Goal: Transaction & Acquisition: Purchase product/service

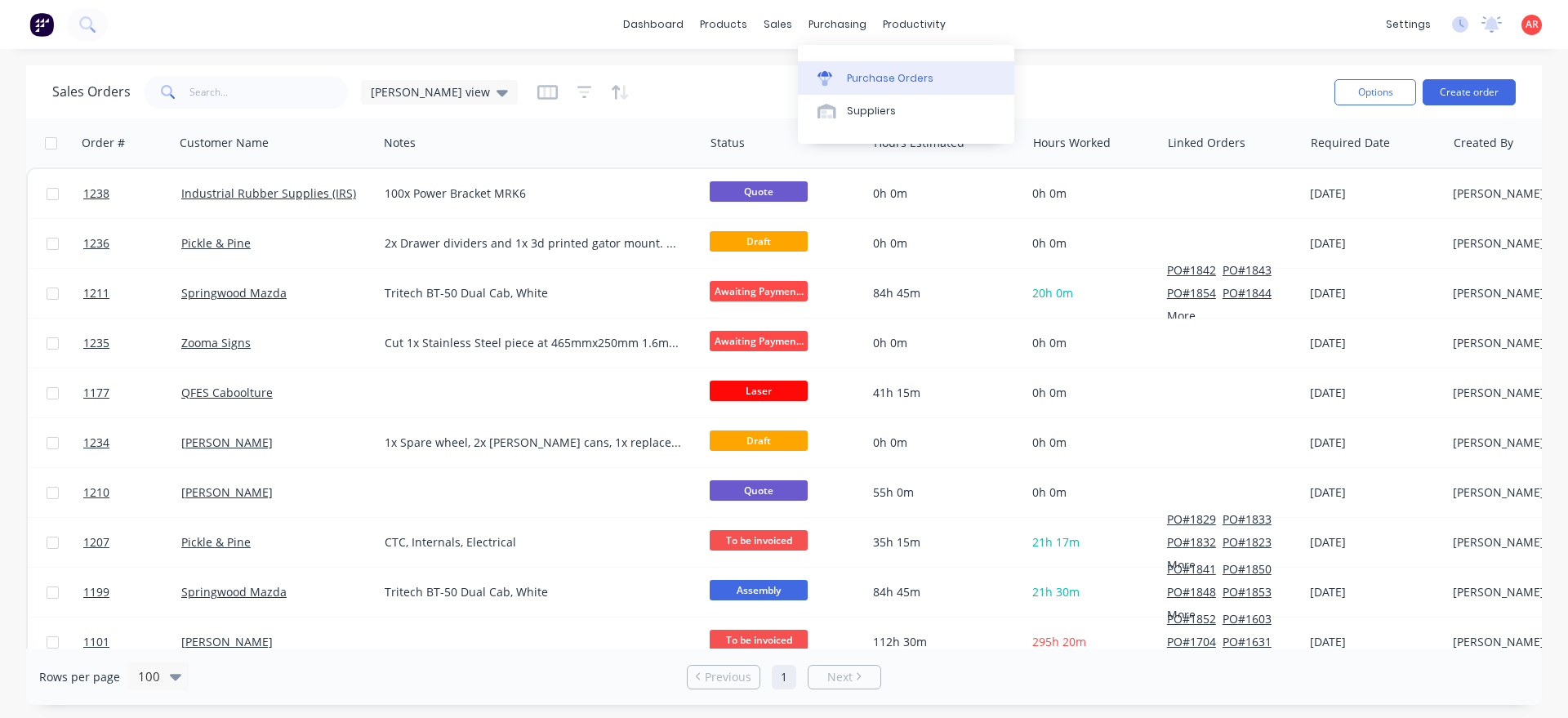
click at [872, 76] on div "Purchase Orders" at bounding box center [889, 78] width 86 height 15
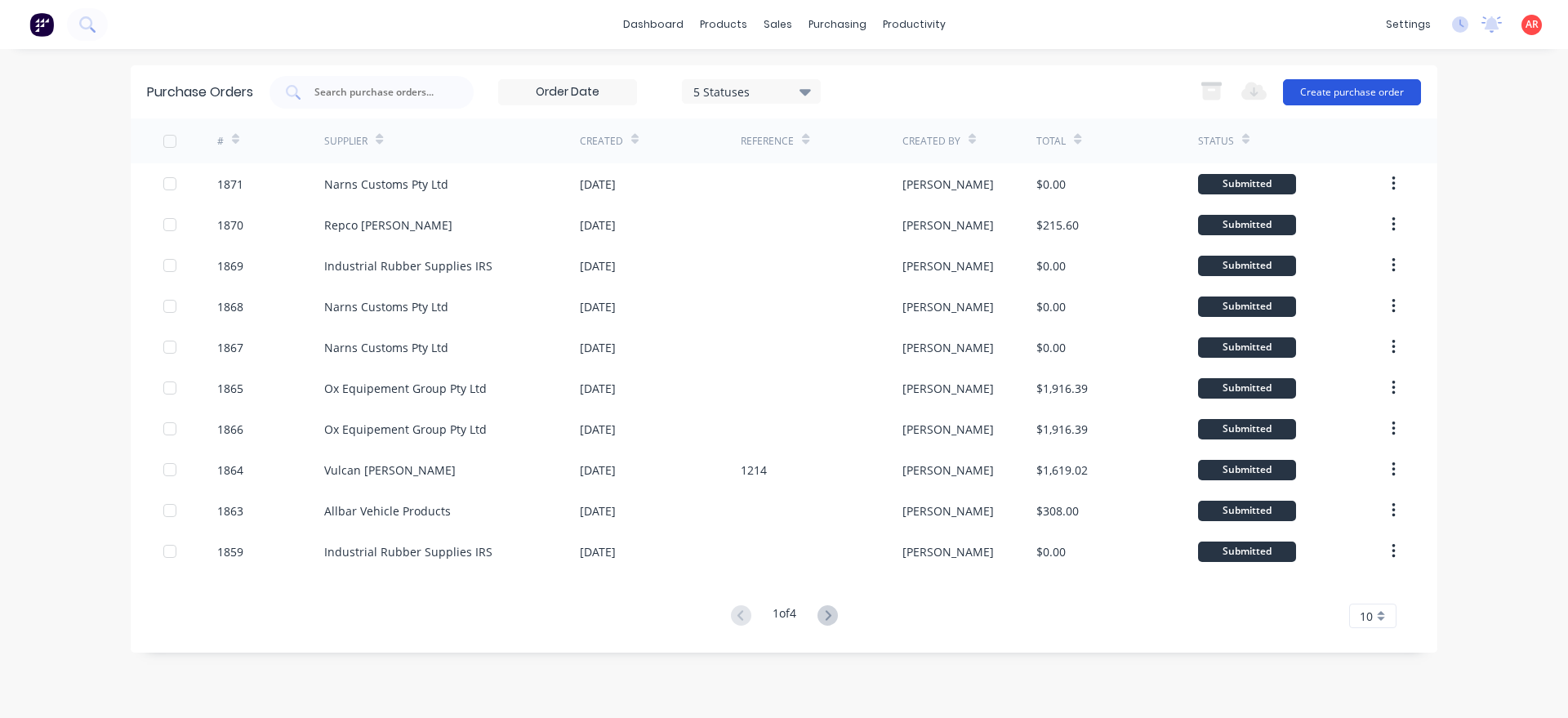
click at [1339, 86] on button "Create purchase order" at bounding box center [1351, 92] width 138 height 26
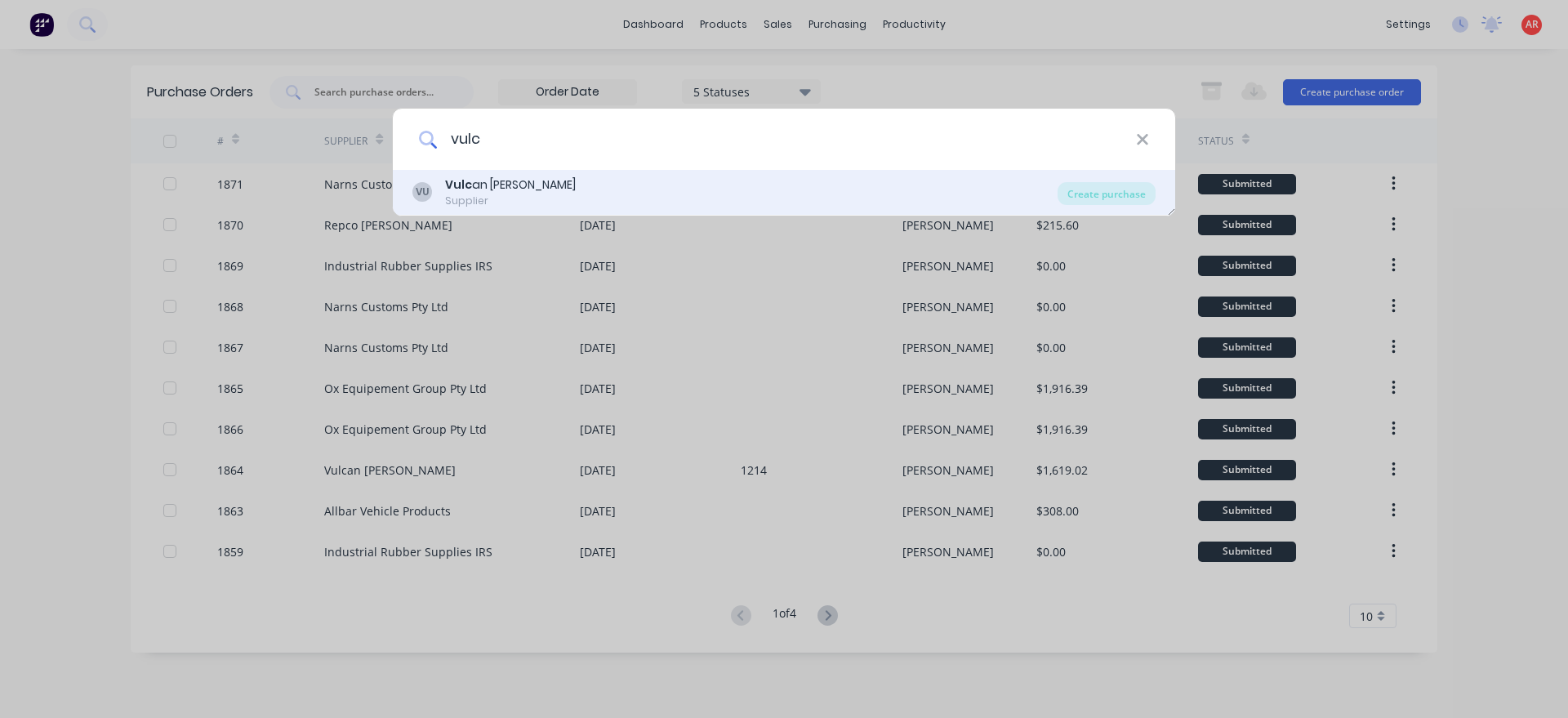
type input "vulc"
click at [563, 189] on div "VU Vulc an [PERSON_NAME] Supplier" at bounding box center [734, 191] width 645 height 32
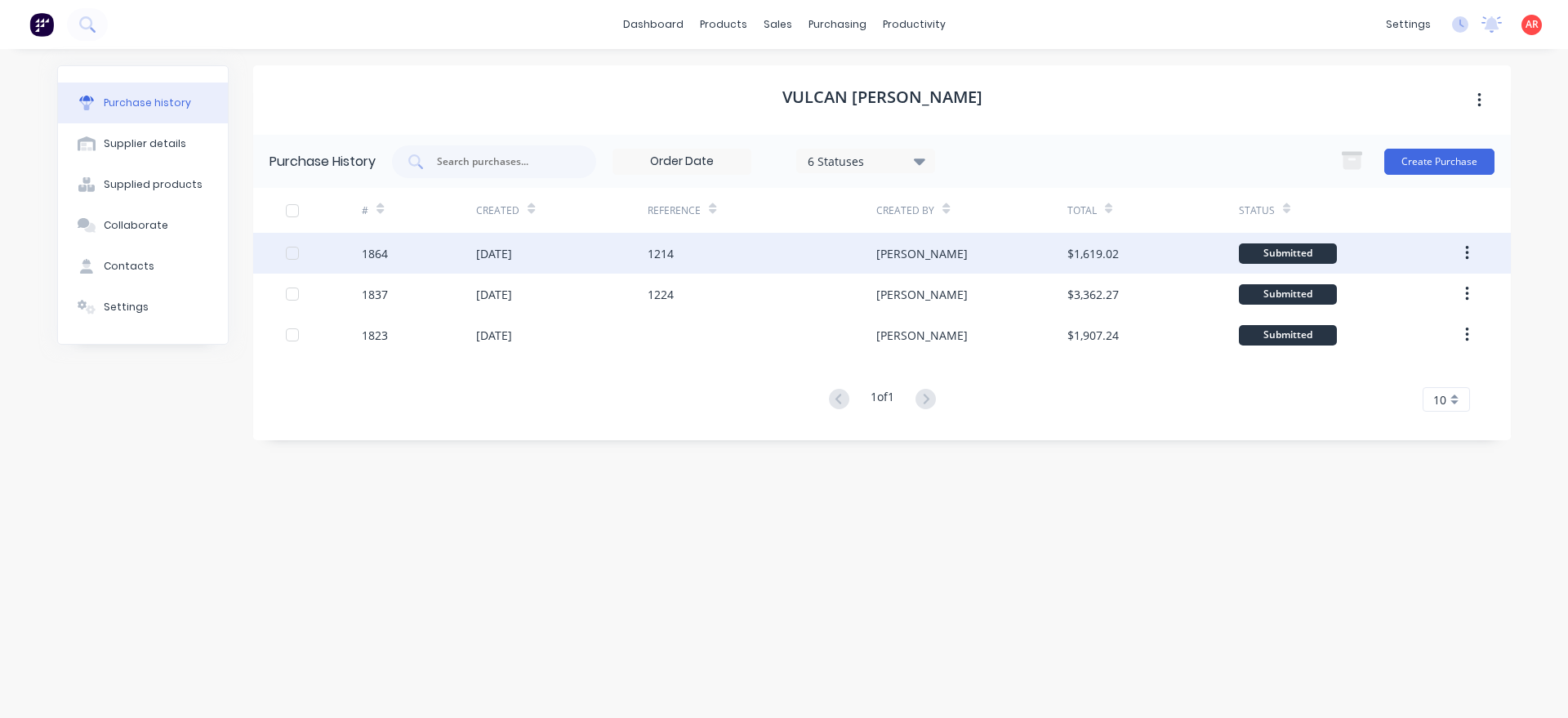
click at [813, 253] on div "1214" at bounding box center [761, 253] width 228 height 41
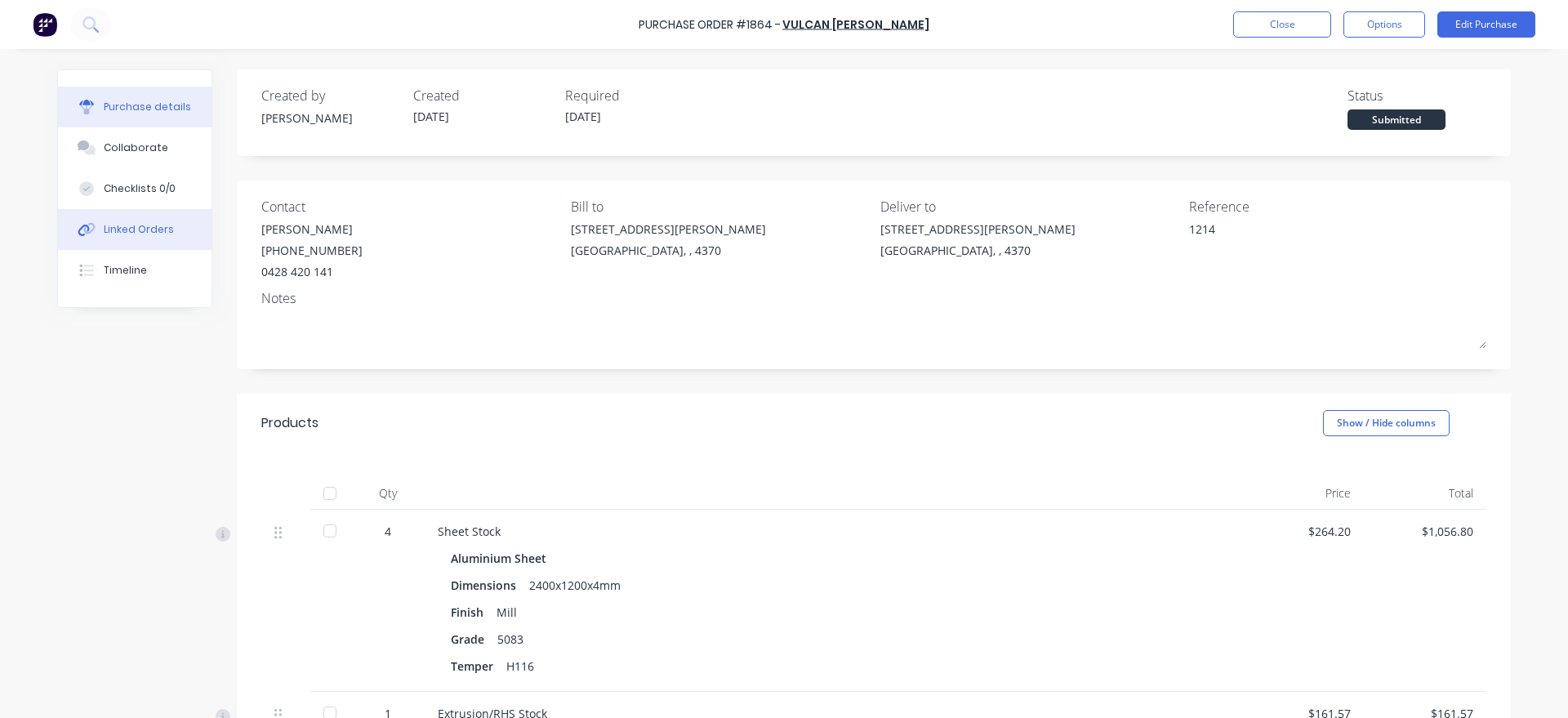
click at [112, 224] on div "Linked Orders" at bounding box center [139, 229] width 70 height 15
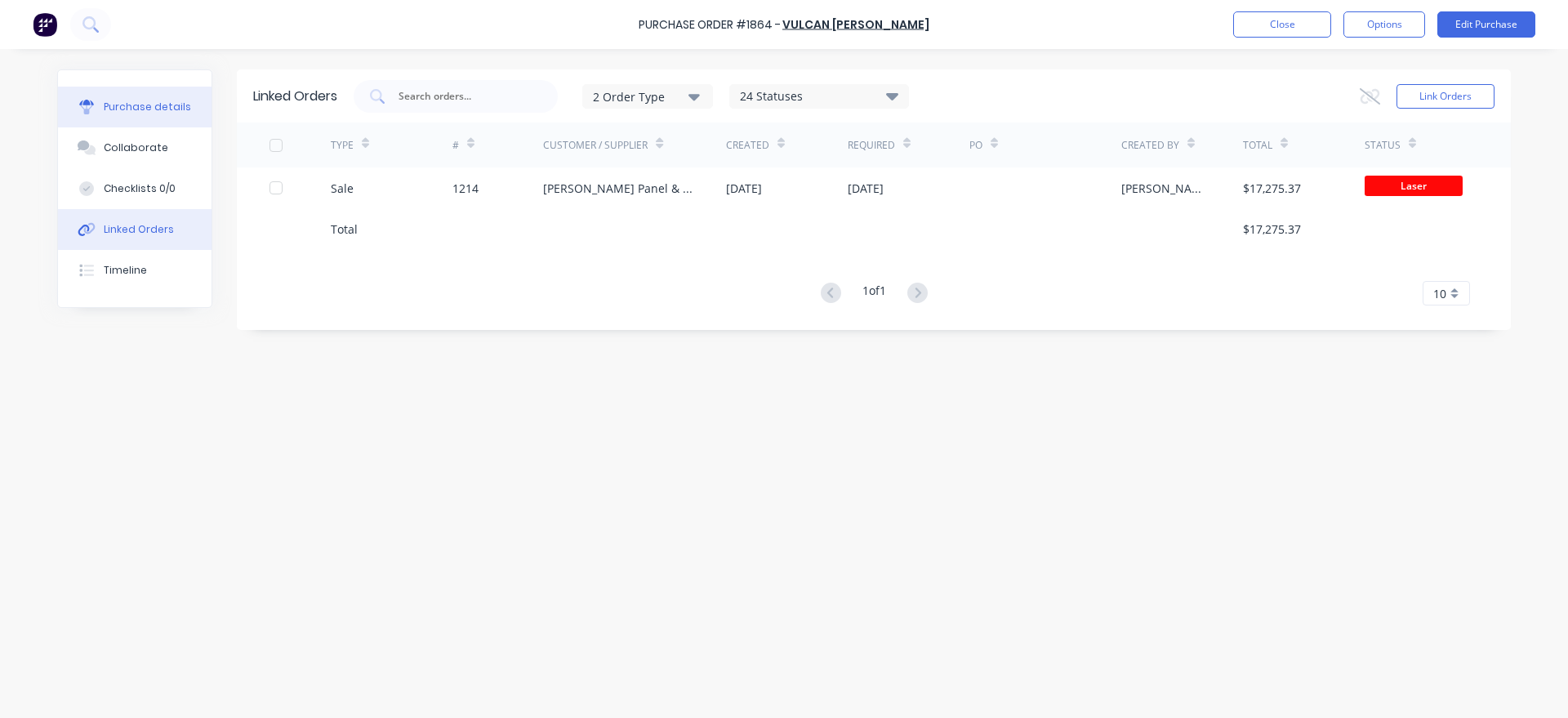
click at [156, 115] on button "Purchase details" at bounding box center [135, 107] width 154 height 41
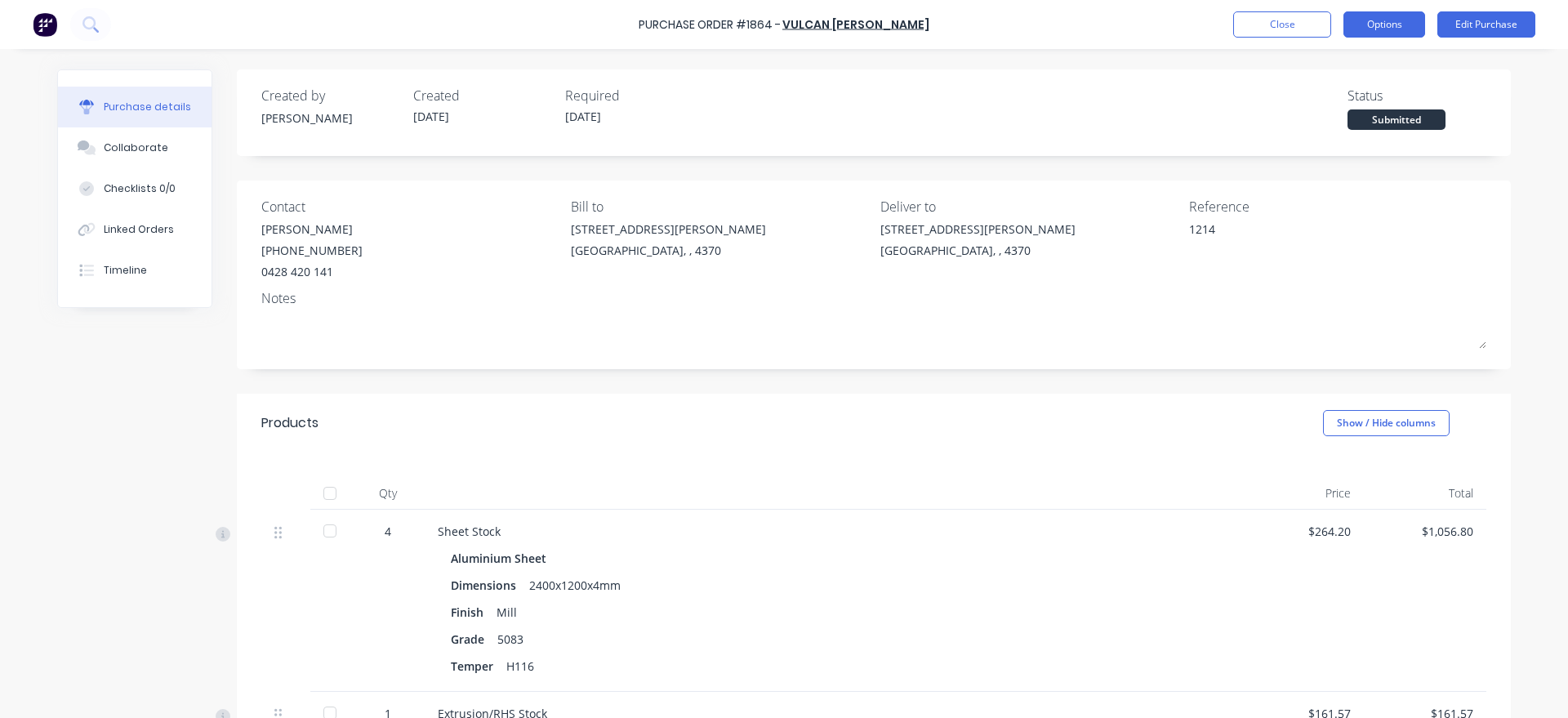
click at [1380, 12] on button "Options" at bounding box center [1384, 24] width 82 height 26
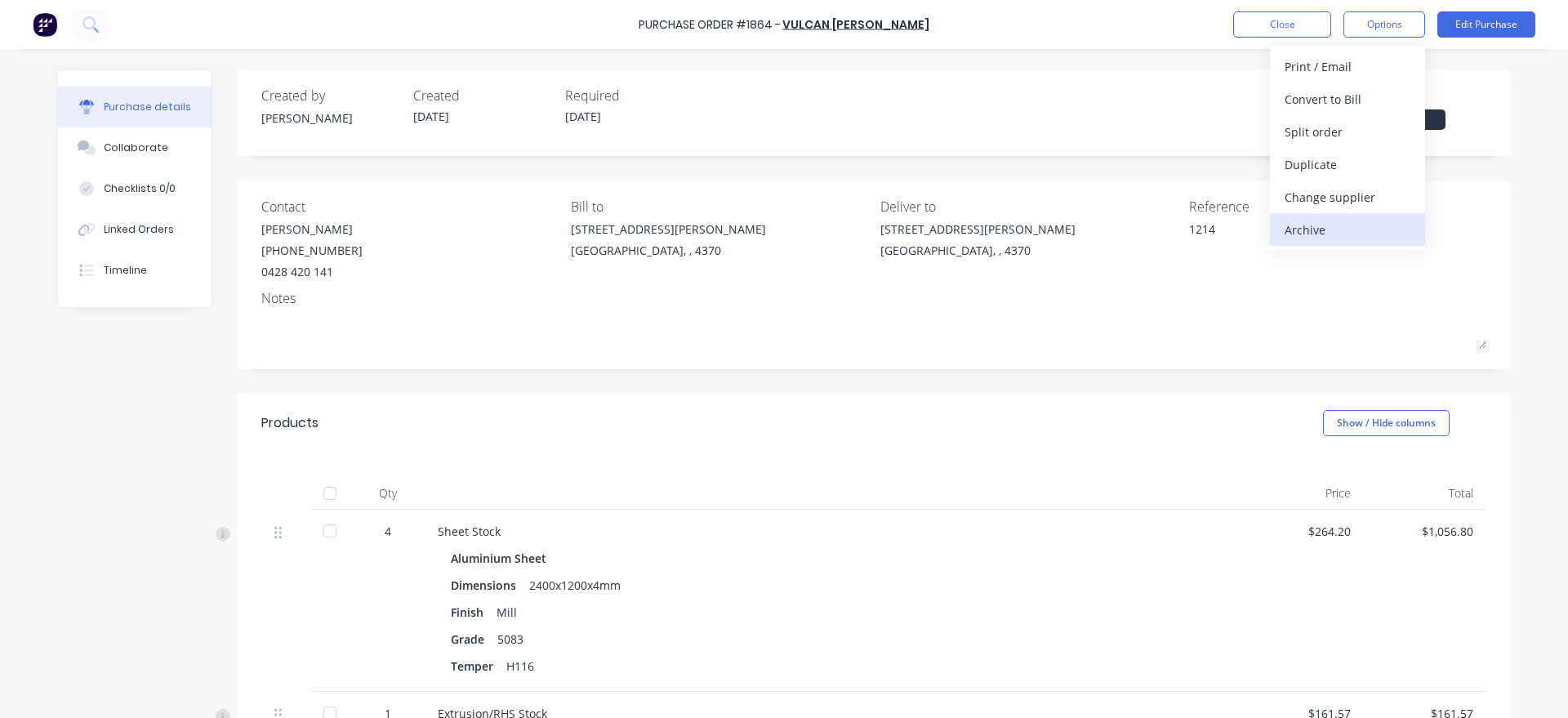
click at [1366, 221] on div "Archive" at bounding box center [1347, 230] width 126 height 24
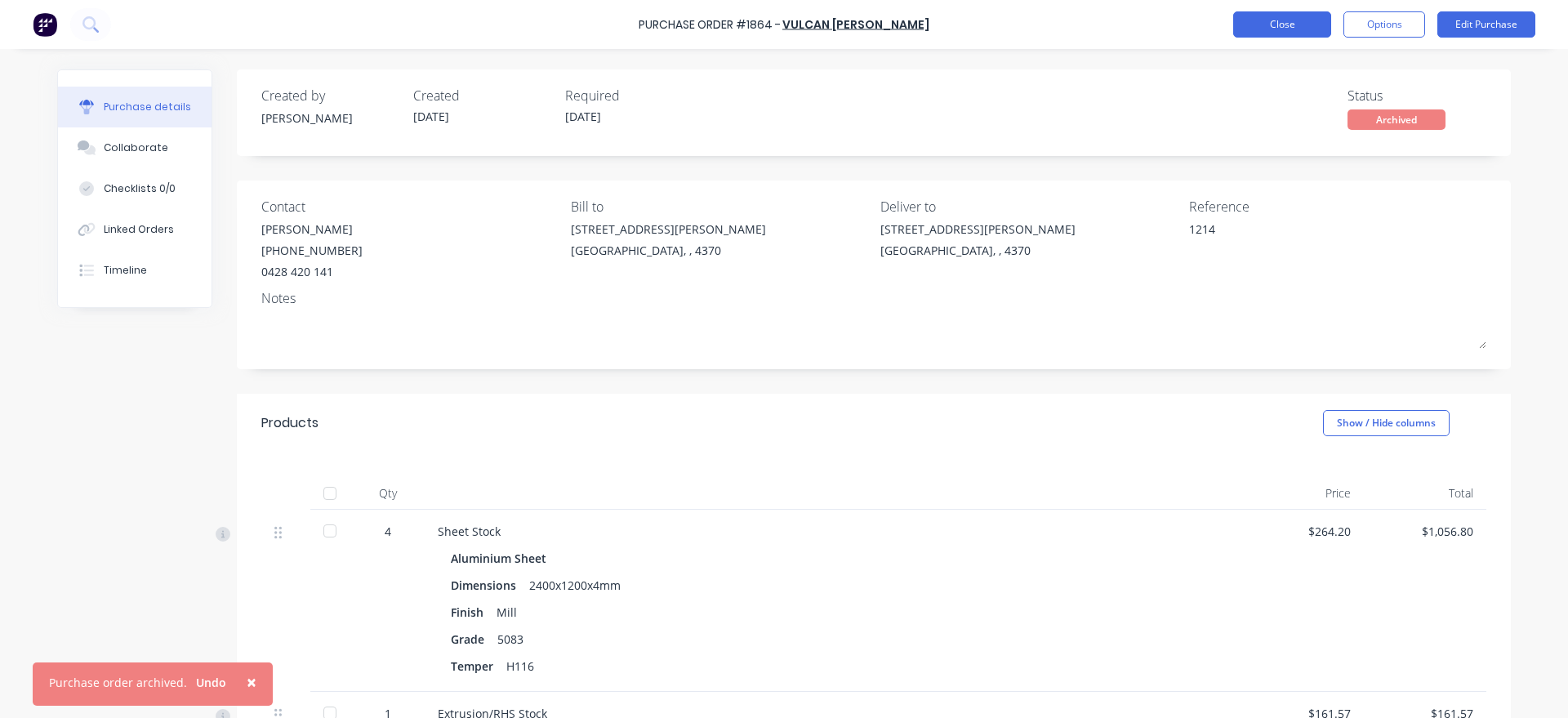
click at [1283, 24] on button "Close" at bounding box center [1282, 24] width 98 height 26
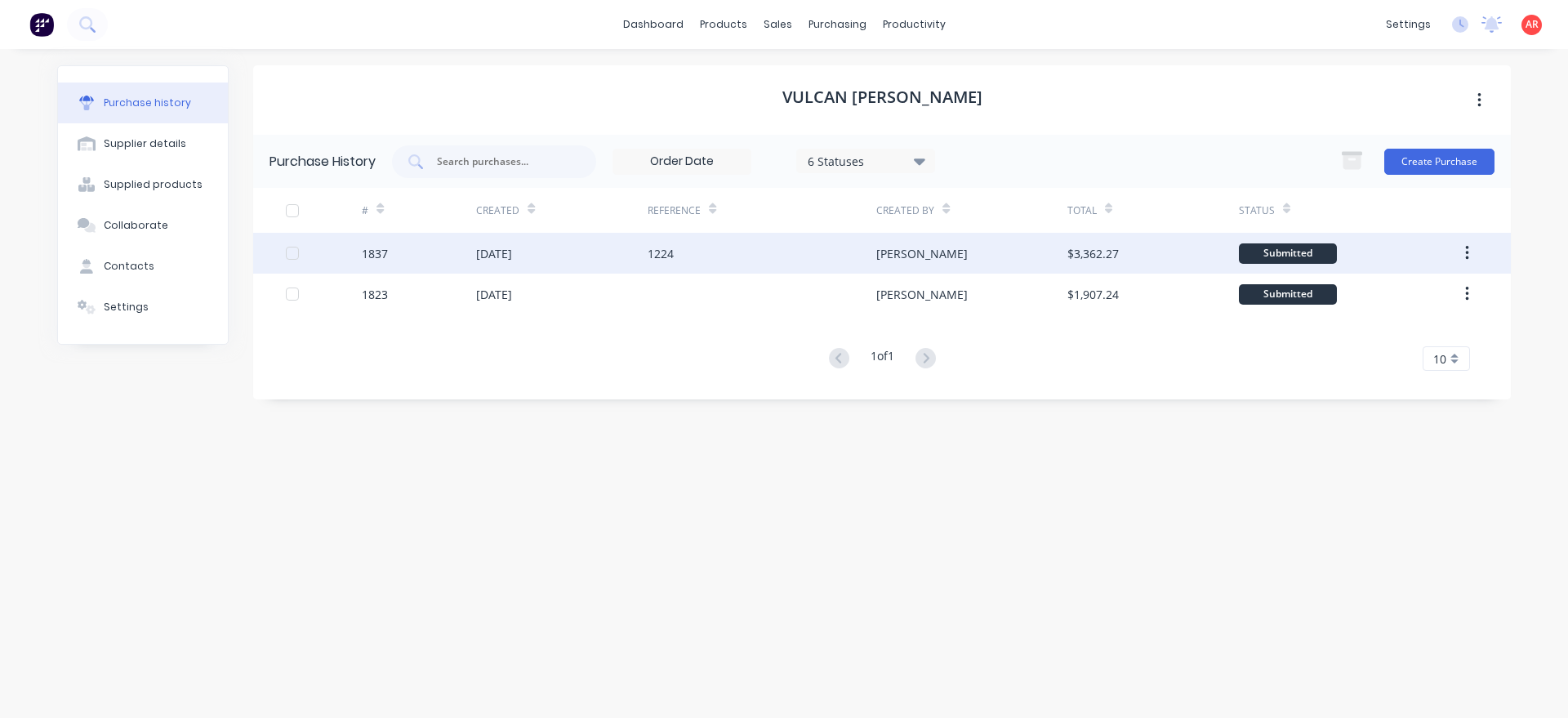
click at [721, 262] on div "1224" at bounding box center [761, 253] width 228 height 41
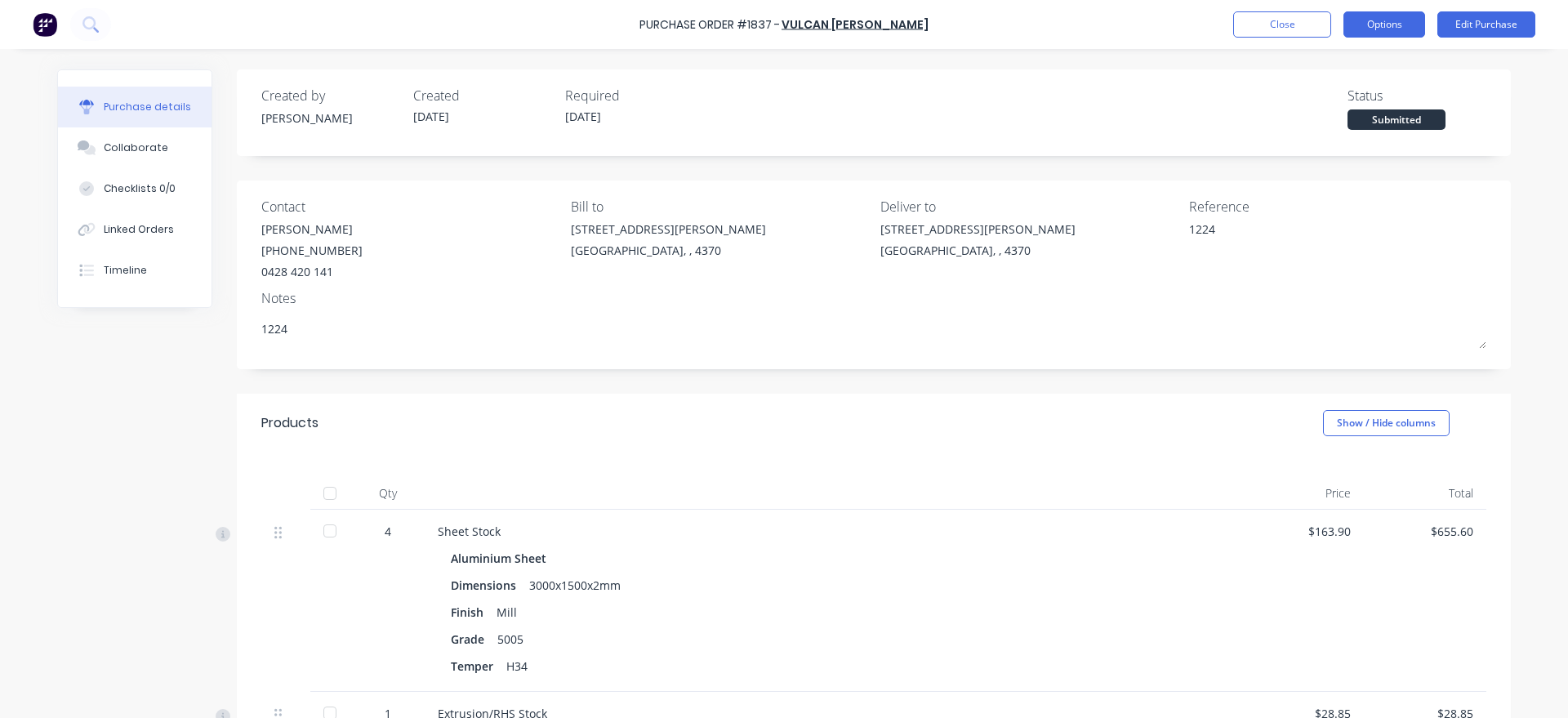
click at [1353, 24] on button "Options" at bounding box center [1384, 24] width 82 height 26
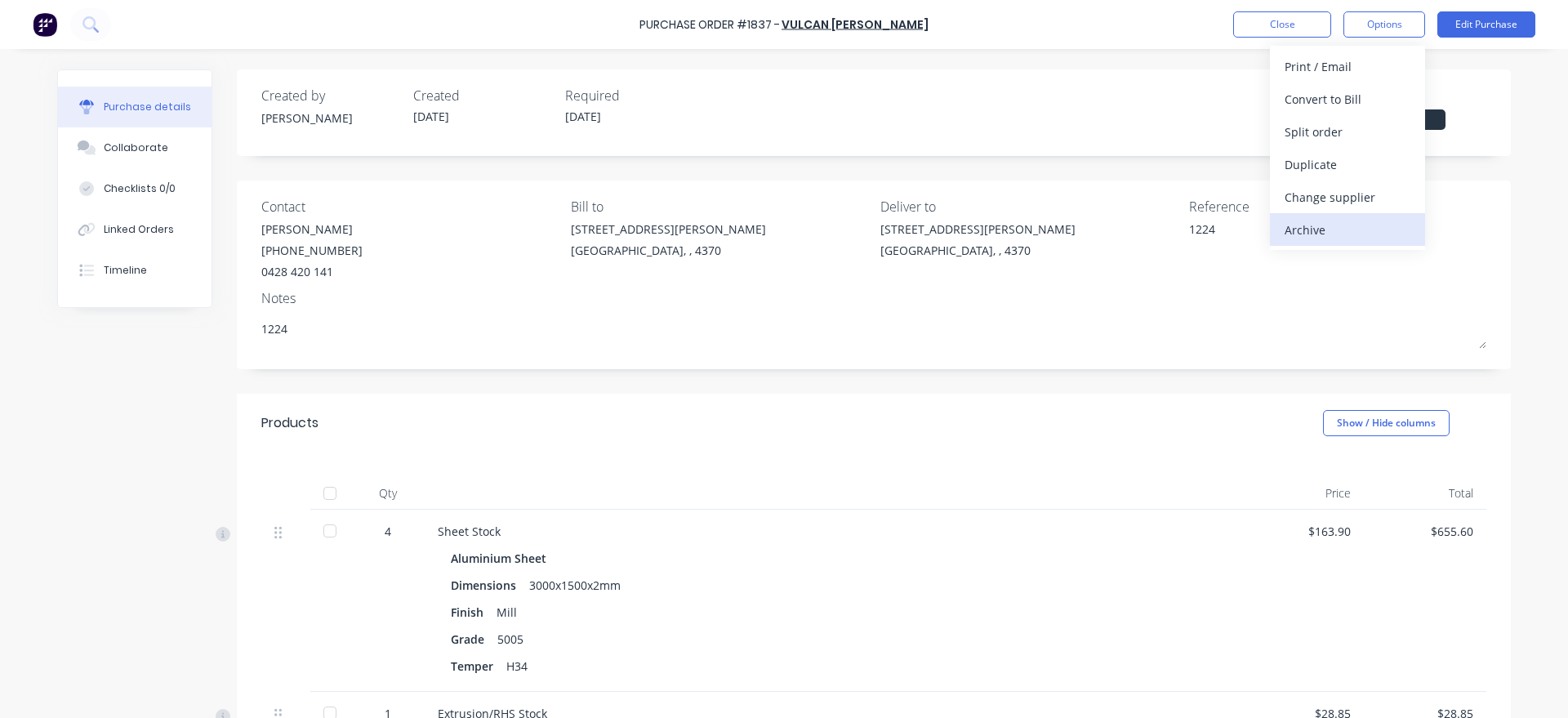
click at [1347, 221] on div "Archive" at bounding box center [1347, 230] width 126 height 24
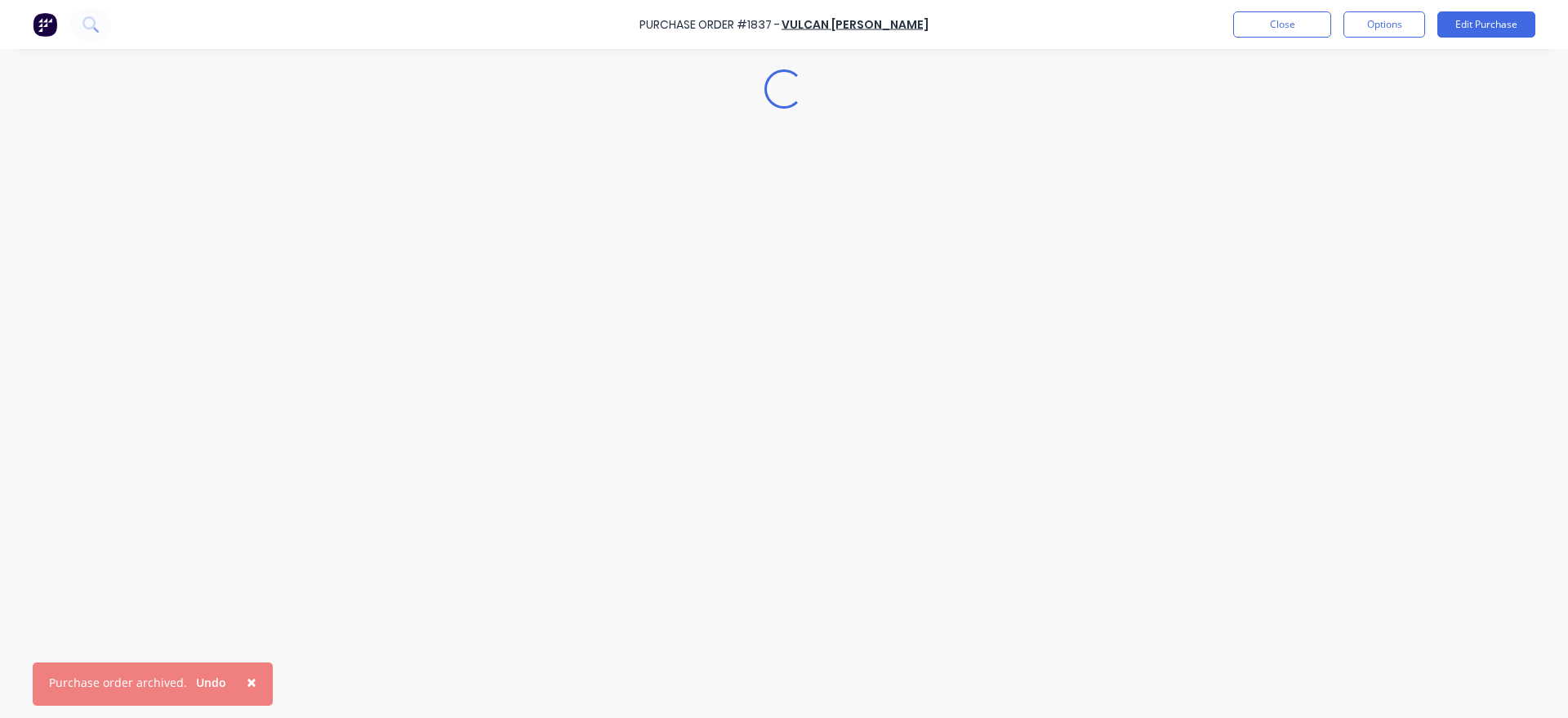
type textarea "x"
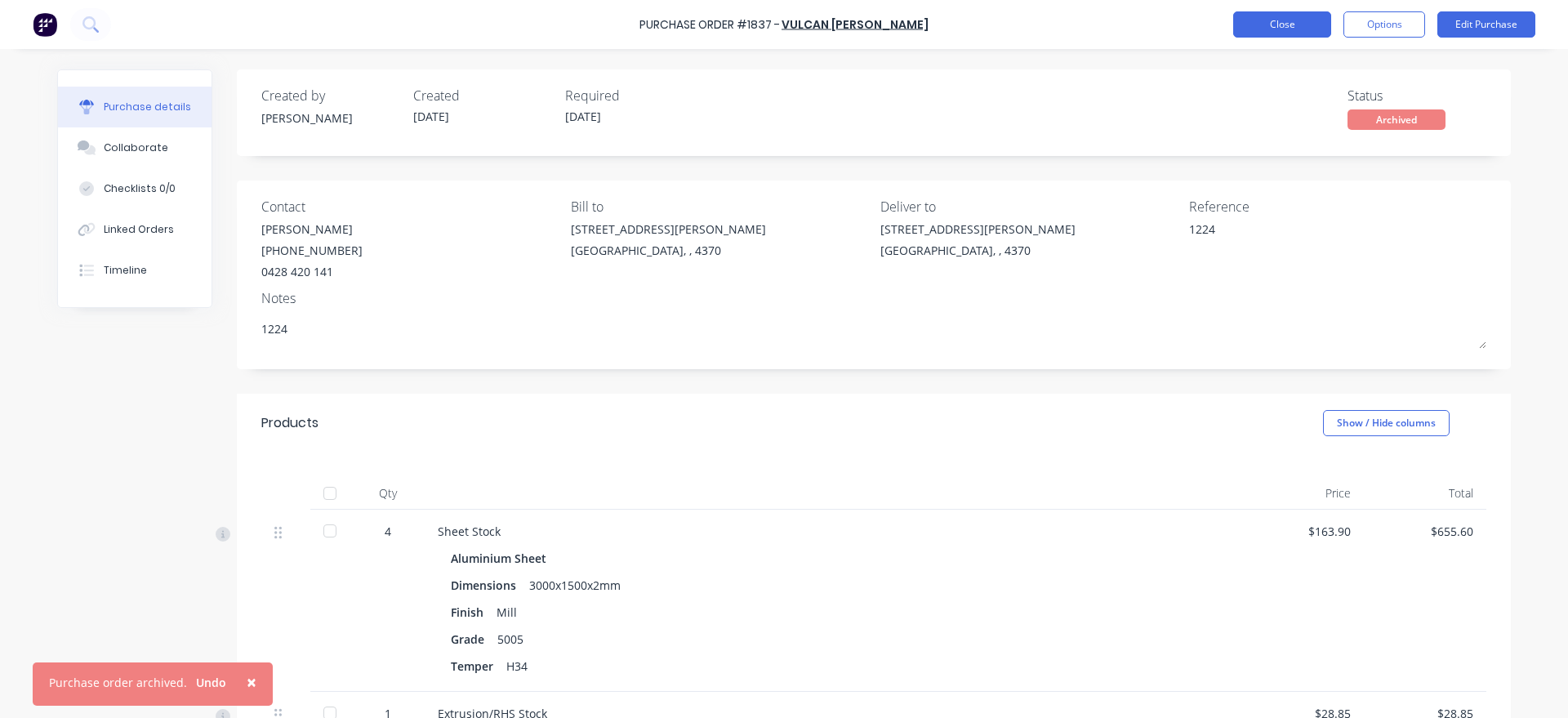
click at [1271, 37] on button "Close" at bounding box center [1282, 24] width 98 height 26
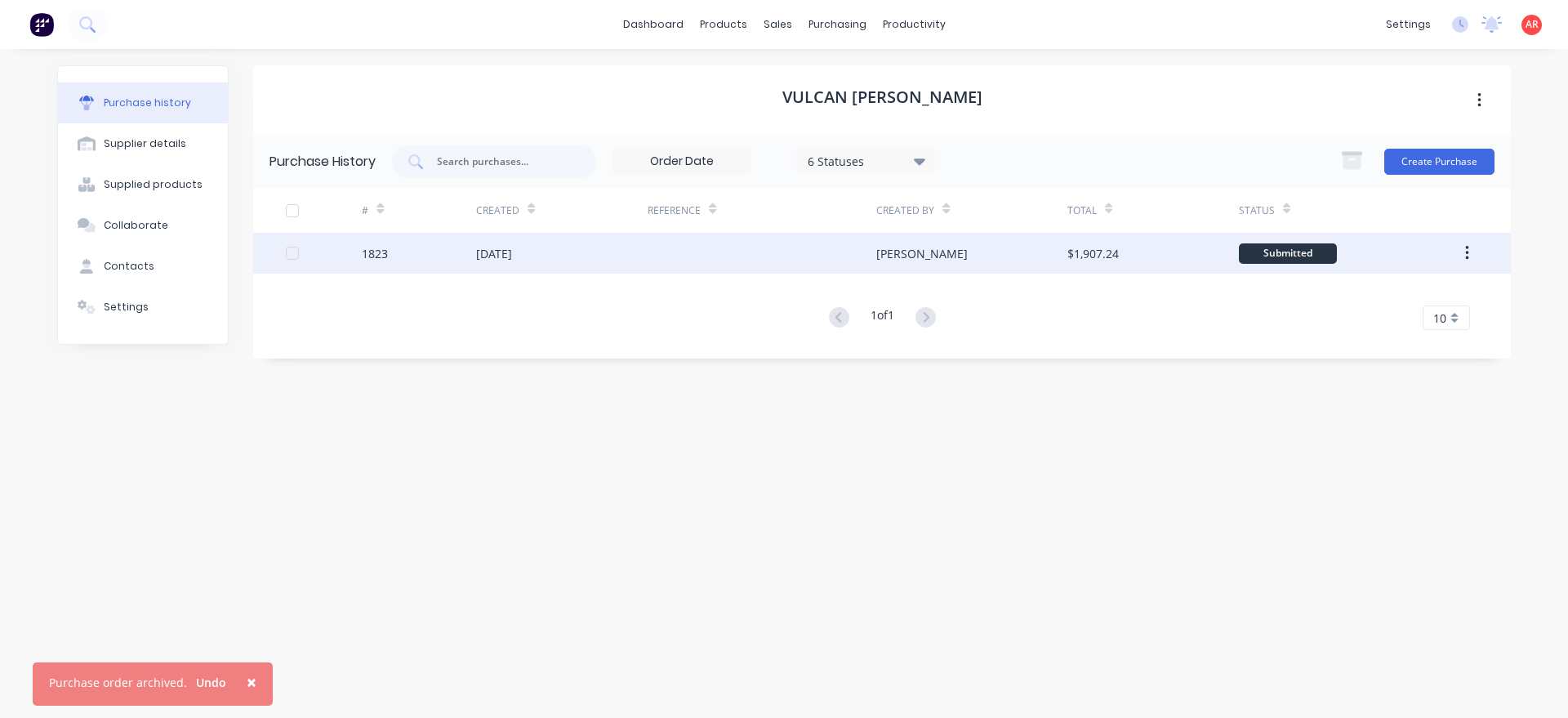
click at [599, 246] on div "[DATE]" at bounding box center [562, 253] width 172 height 41
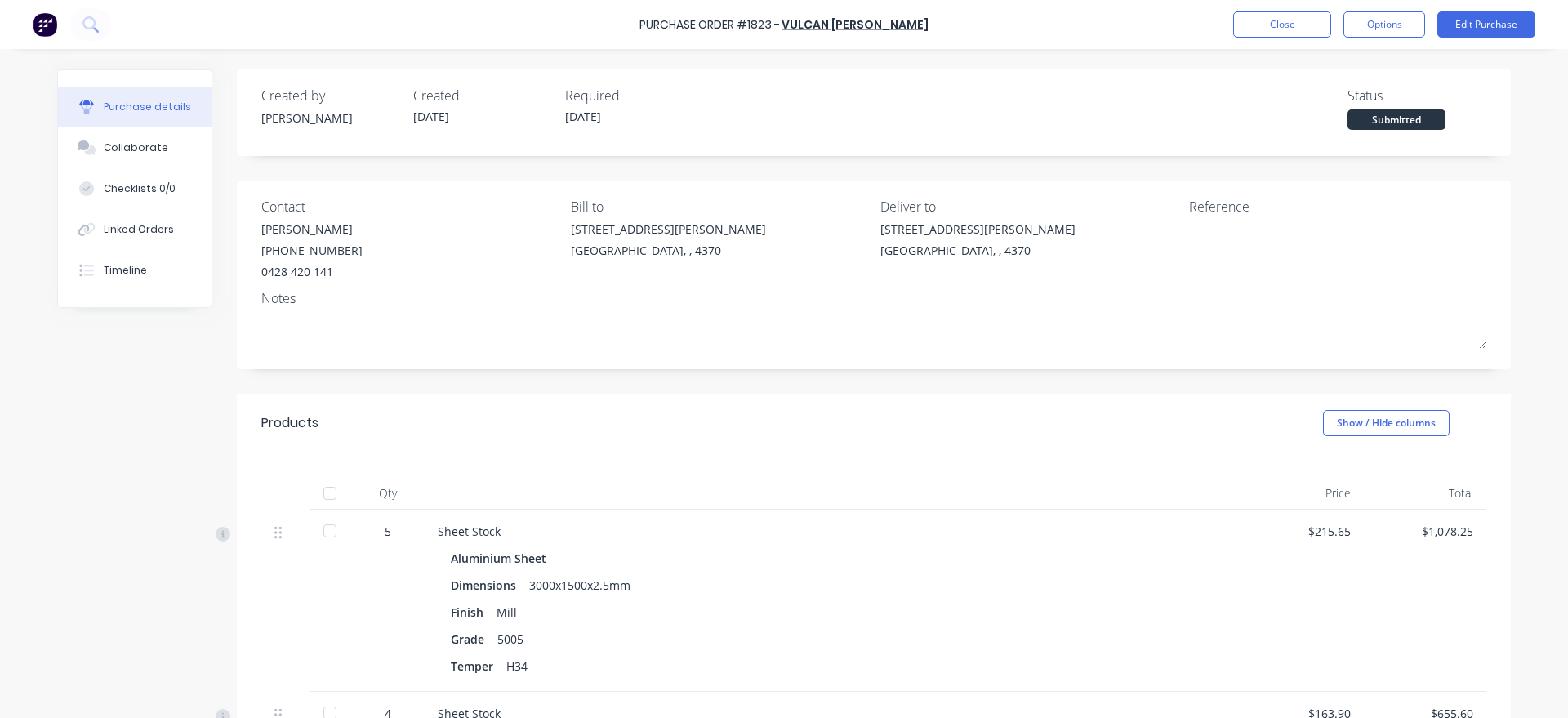
click at [1363, 39] on div "Purchase Order #1823 - Vulcan [PERSON_NAME] Close Options Edit Purchase" at bounding box center [784, 24] width 1568 height 49
click at [1366, 33] on button "Options" at bounding box center [1384, 24] width 82 height 26
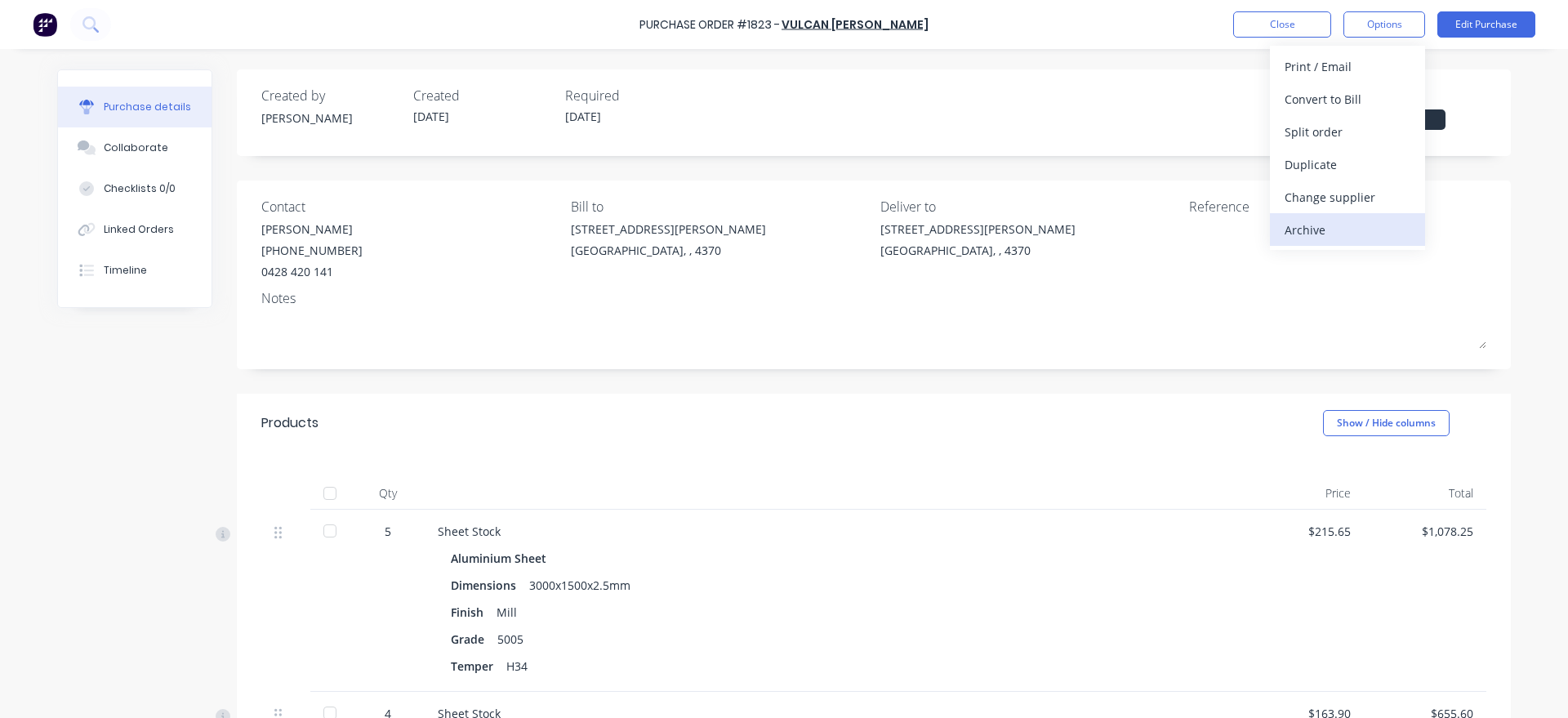
click at [1339, 232] on div "Archive" at bounding box center [1347, 230] width 126 height 24
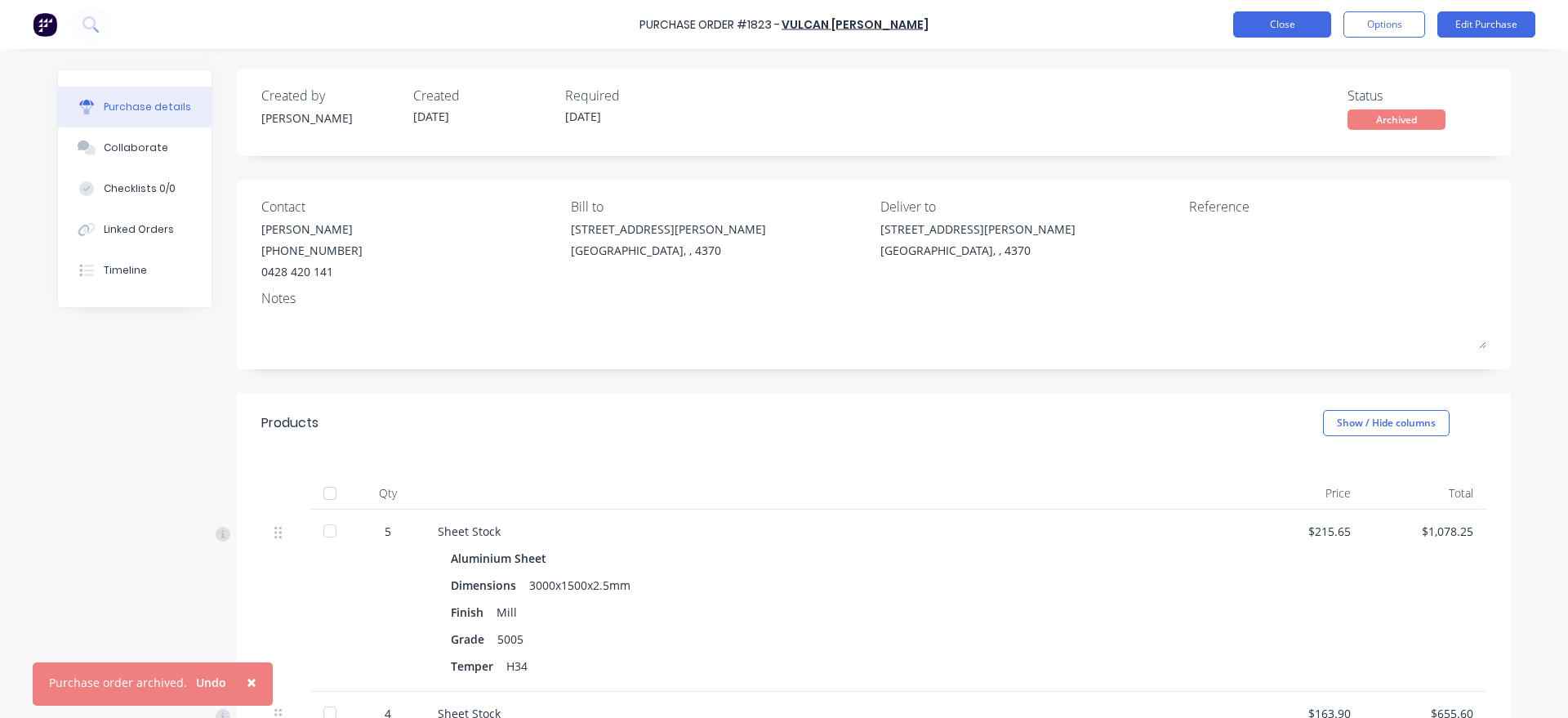
click at [1251, 21] on button "Close" at bounding box center [1282, 24] width 98 height 26
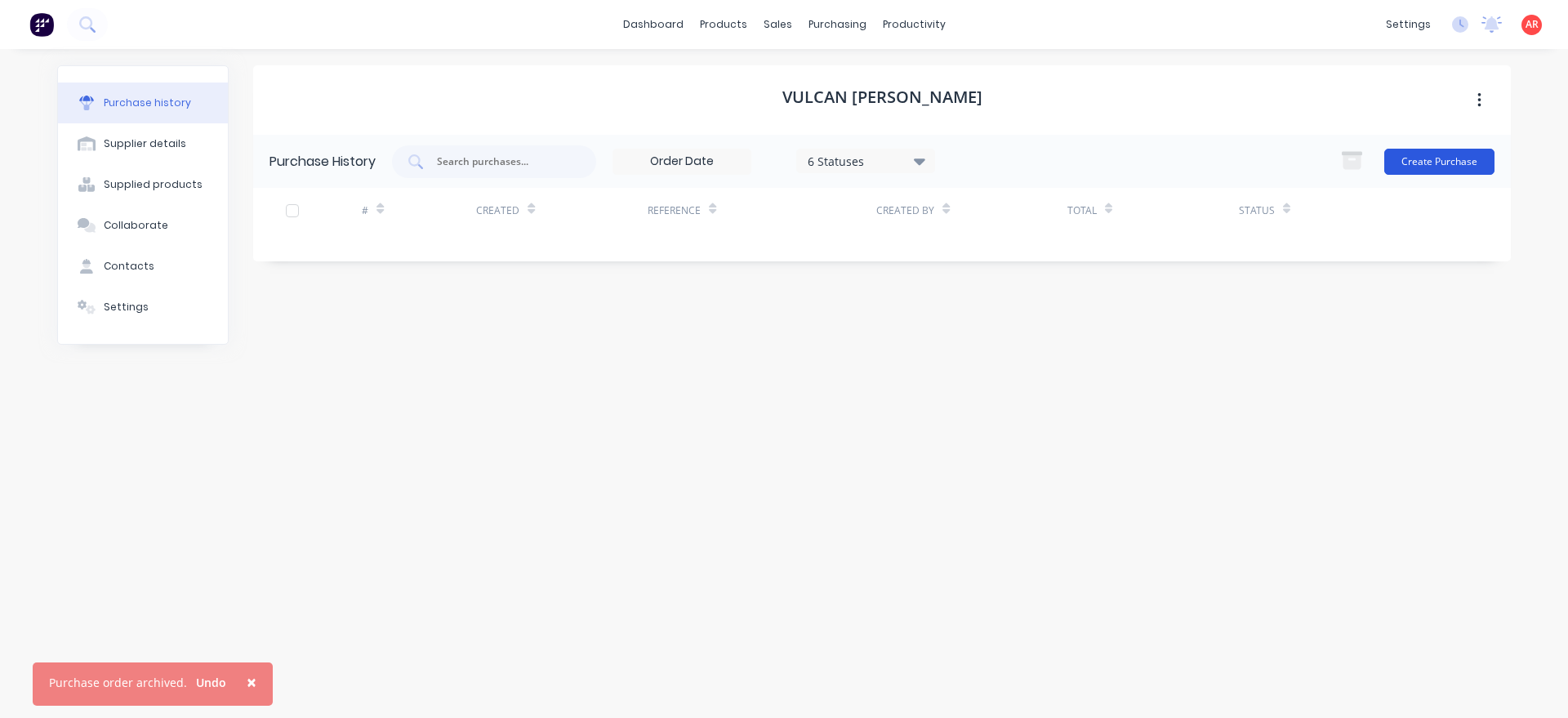
click at [1445, 160] on button "Create Purchase" at bounding box center [1439, 162] width 110 height 26
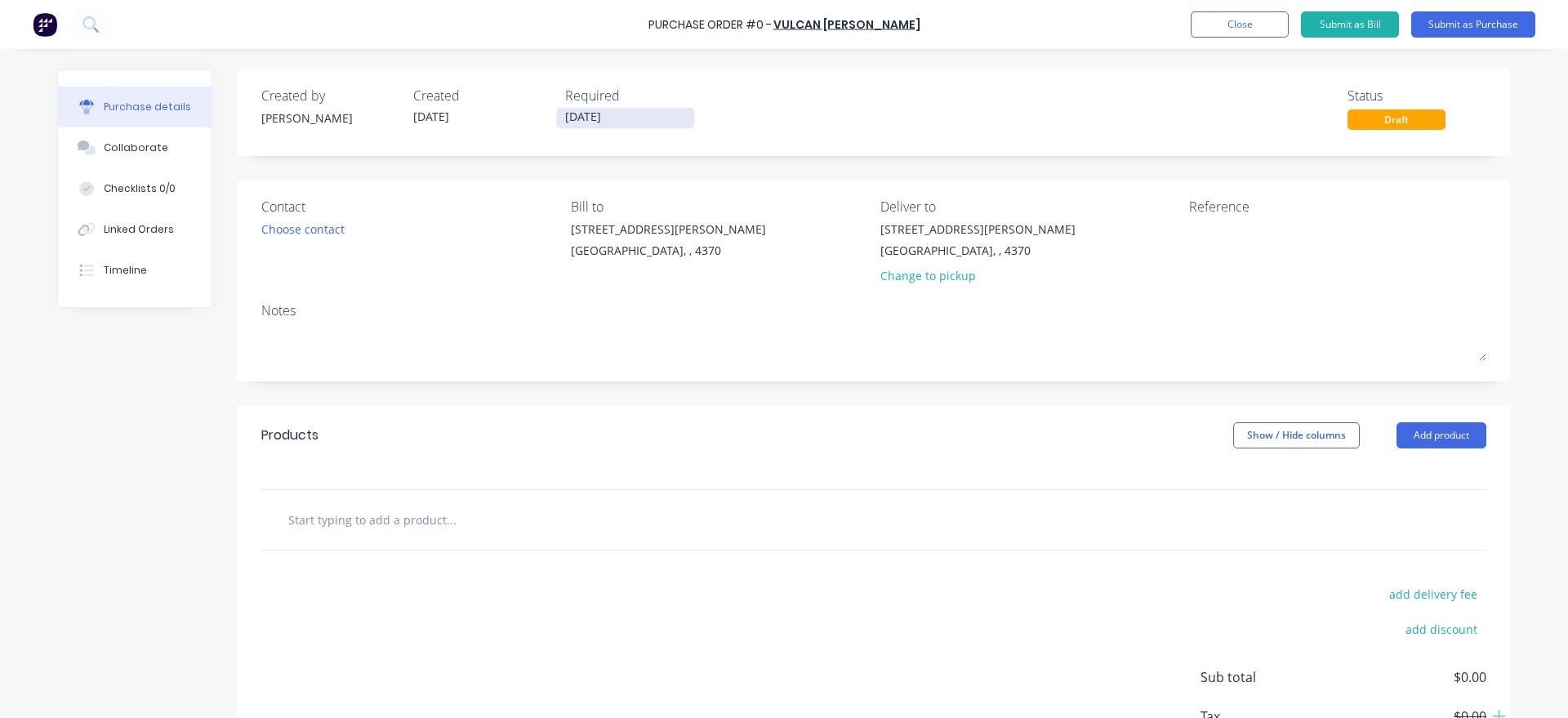
click at [648, 114] on input "[DATE]" at bounding box center [625, 118] width 137 height 21
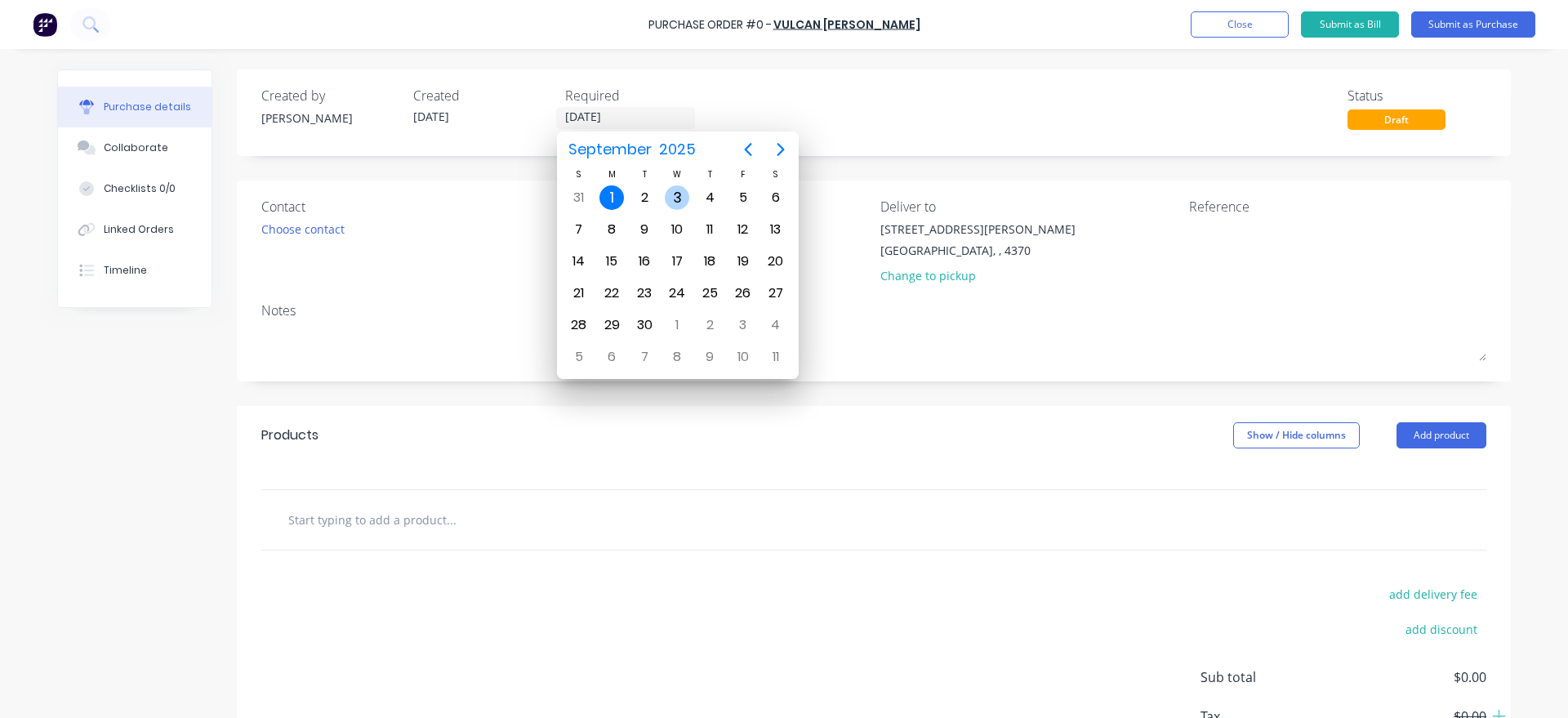
click at [680, 193] on div "3" at bounding box center [676, 197] width 25 height 25
type input "[DATE]"
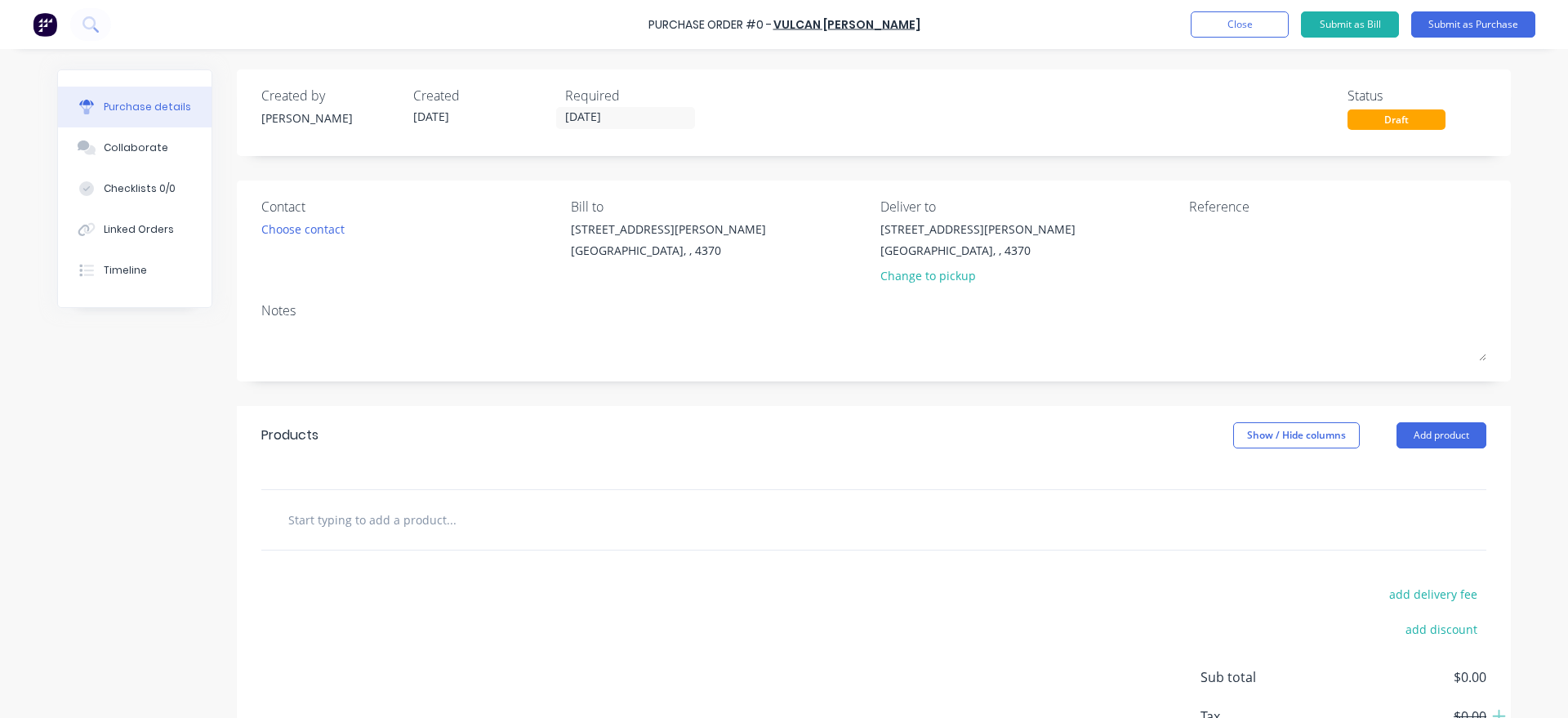
click at [327, 239] on div "Contact Choose contact" at bounding box center [410, 244] width 298 height 96
click at [321, 233] on div "Choose contact" at bounding box center [303, 229] width 83 height 17
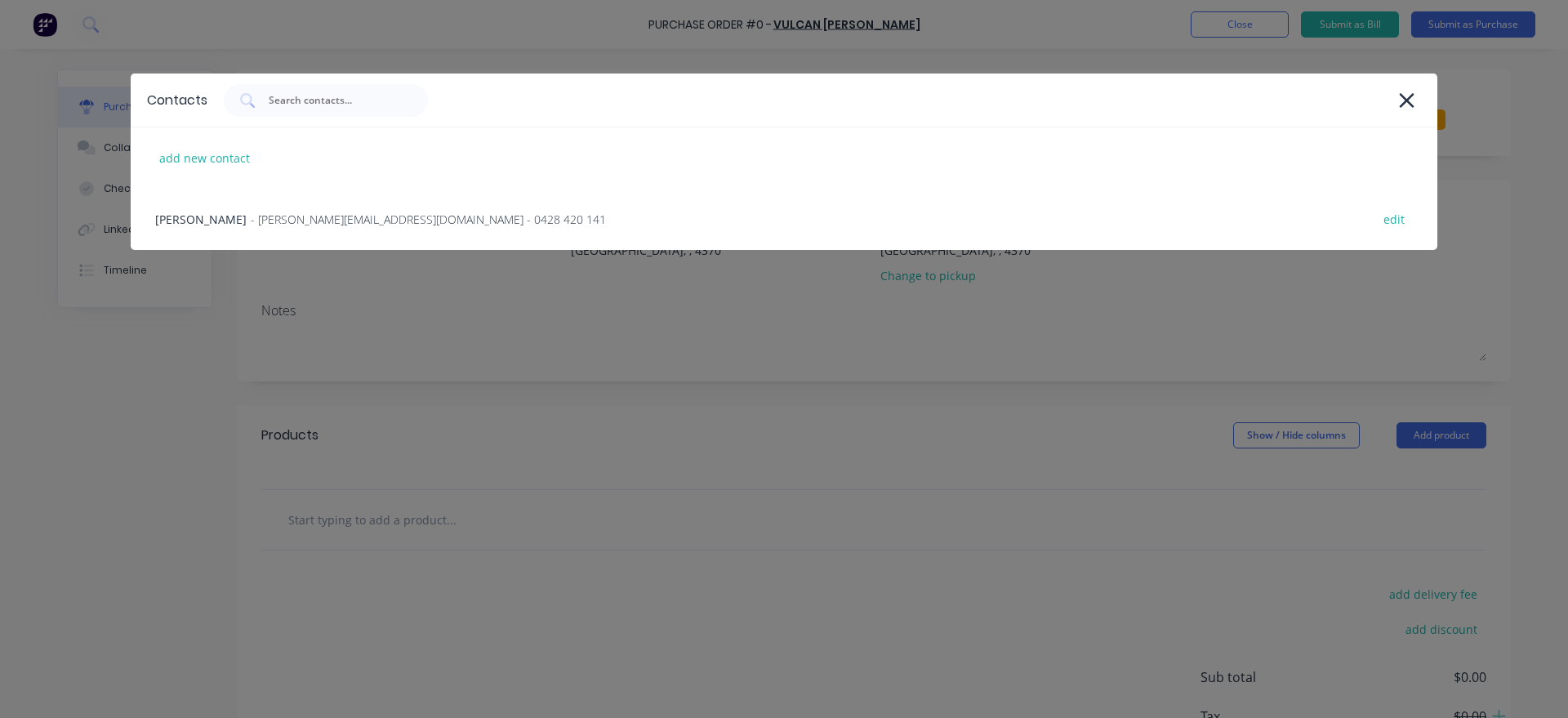
click at [321, 233] on div "Nicole - [EMAIL_ADDRESS][DOMAIN_NAME] - 0428 420 141 edit" at bounding box center [784, 220] width 1306 height 62
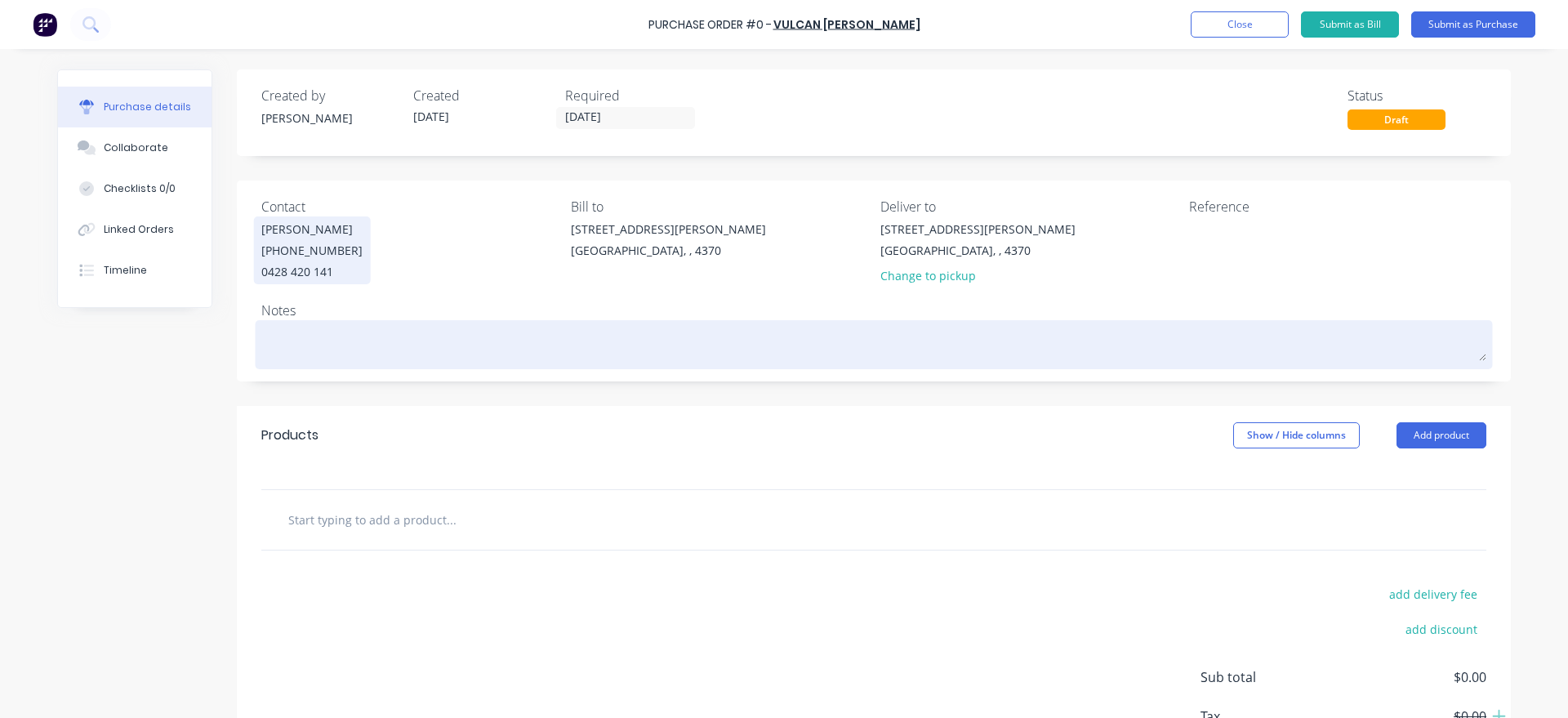
click at [363, 333] on textarea at bounding box center [874, 342] width 1225 height 37
type textarea "x"
type textarea "2"
type textarea "x"
type textarea "2x"
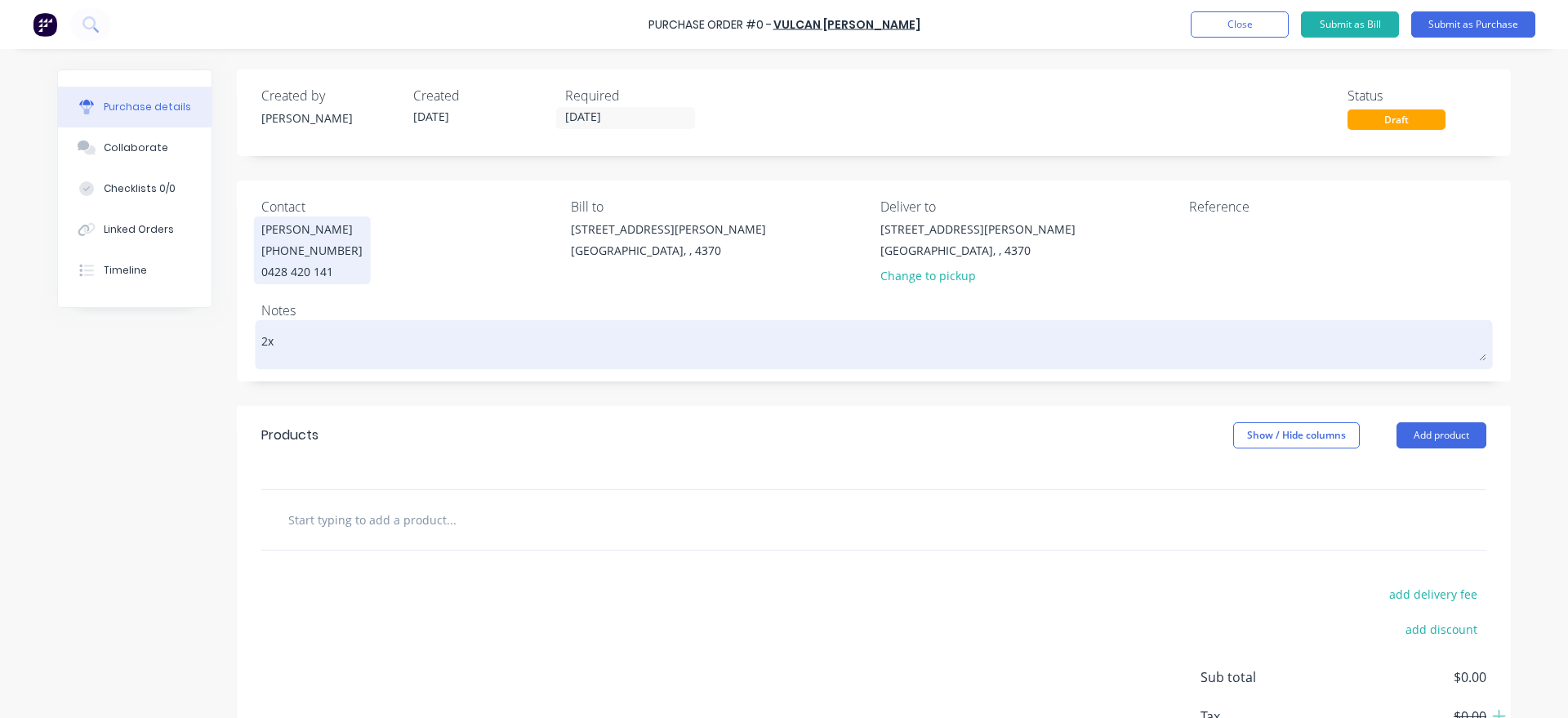
type textarea "x"
type textarea "2x"
type textarea "x"
type textarea "2x 1"
type textarea "x"
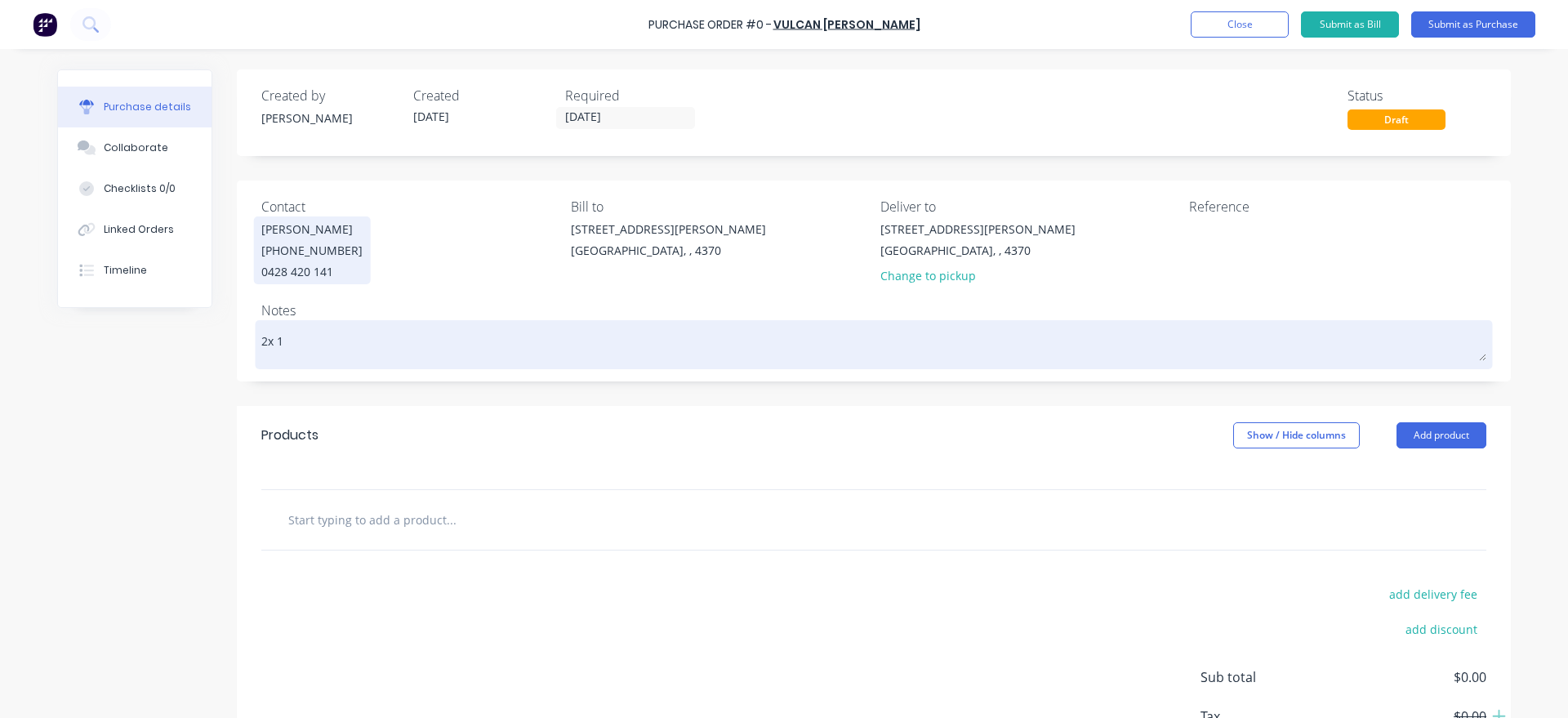
type textarea "2x 15"
type textarea "x"
type textarea "2x 155"
type textarea "x"
type textarea "2x 1550"
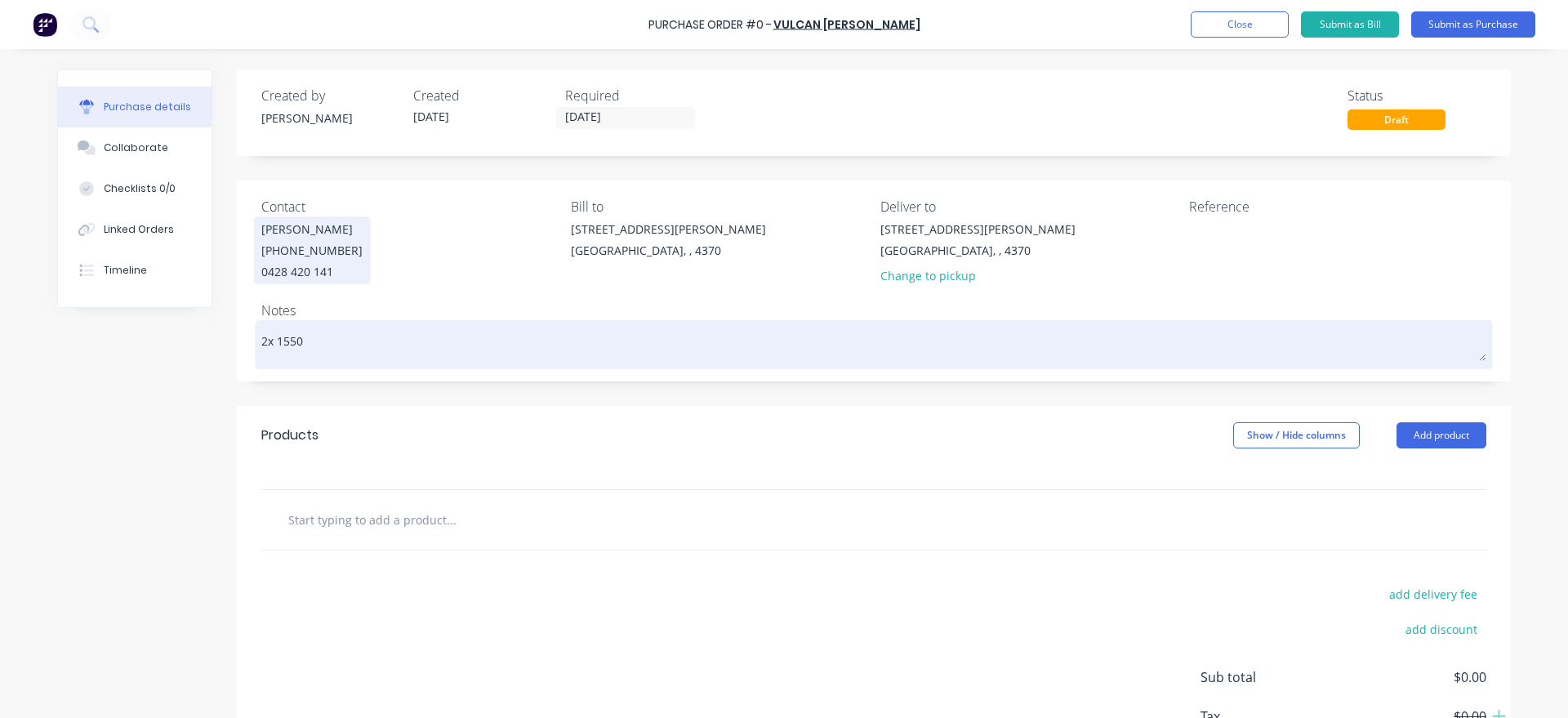
type textarea "x"
type textarea "2x 1550"
type textarea "x"
type textarea "2x 1550 U"
type textarea "x"
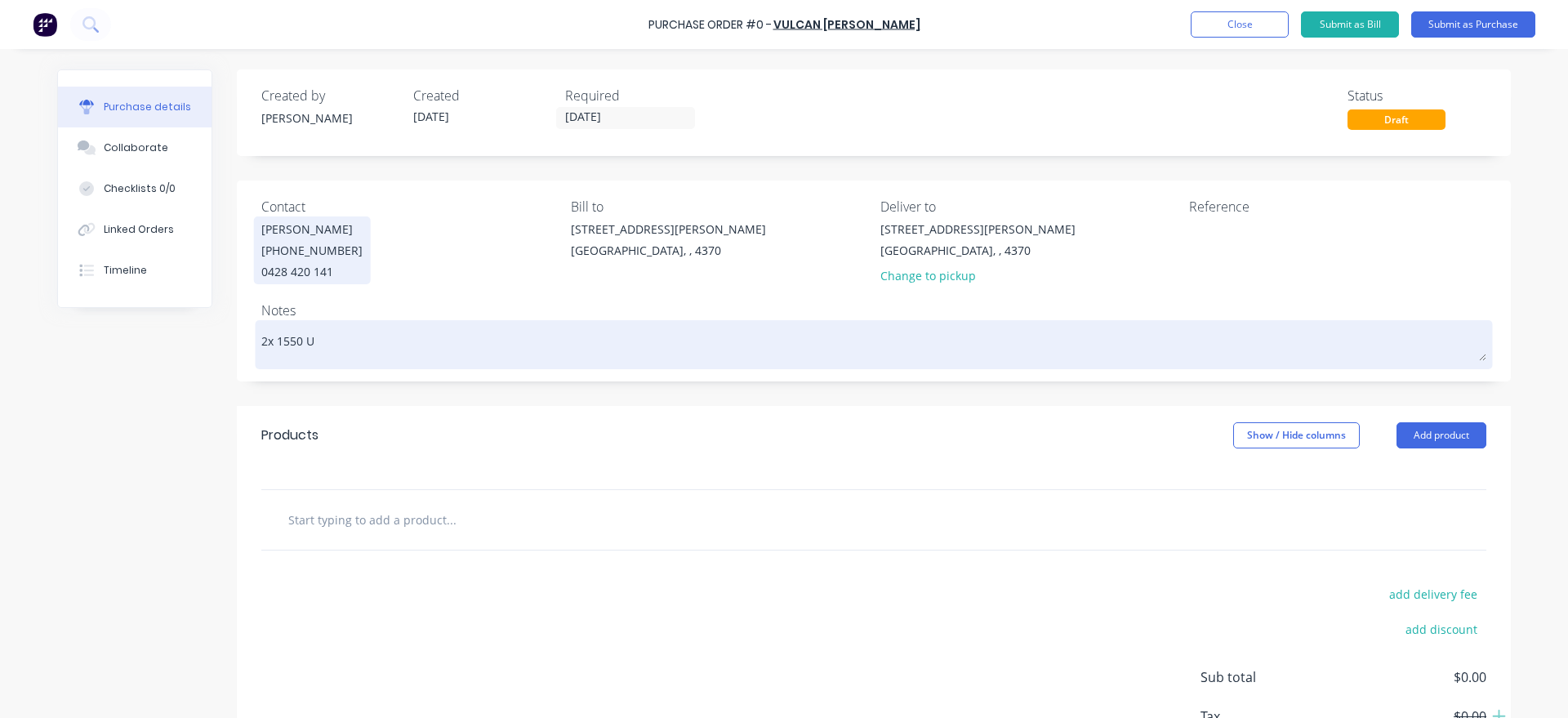
type textarea "2x 1550 UR"
type textarea "x"
type textarea "2x 1550 URD"
type textarea "x"
type textarea "2x 1550 URD."
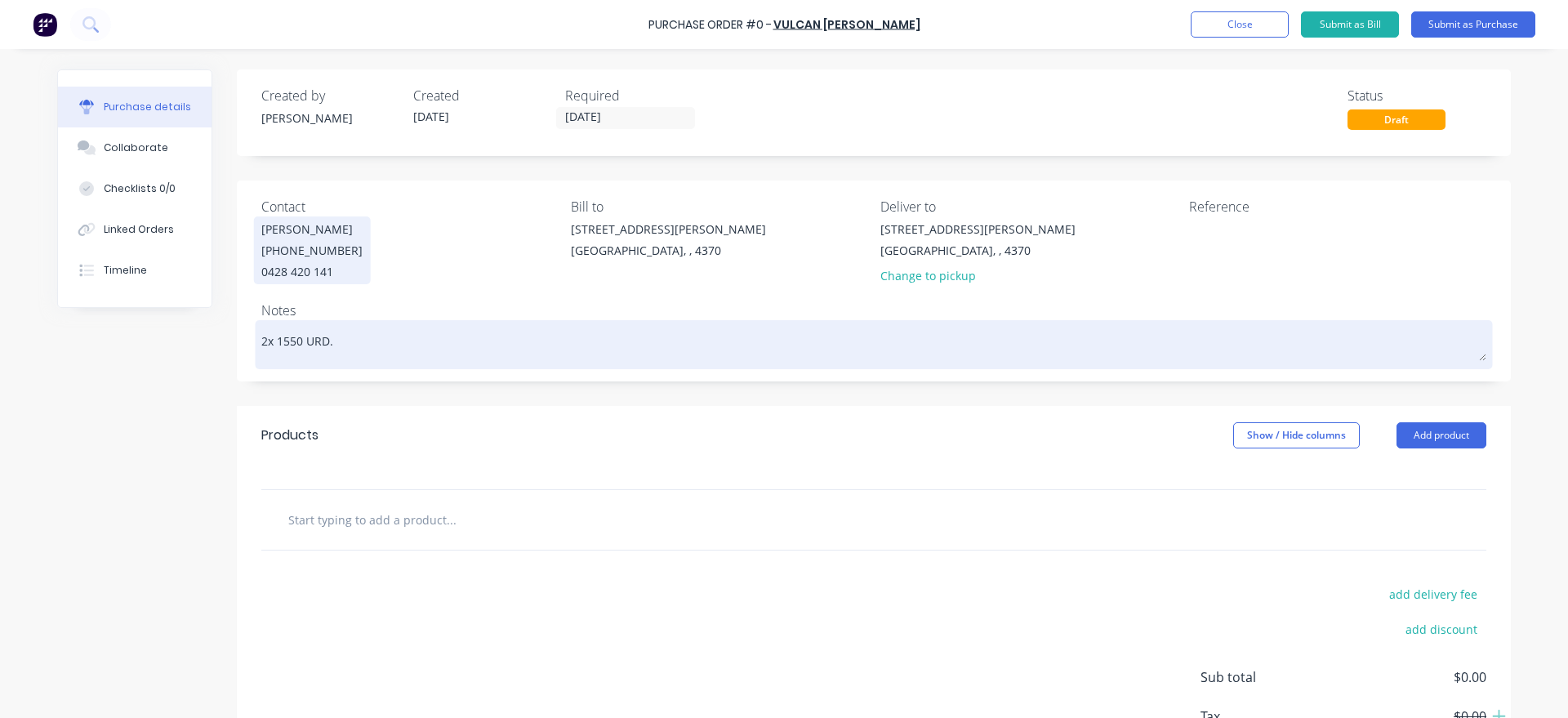
type textarea "x"
type textarea "2x 1550 URD."
type textarea "x"
type textarea "2x 1550 URD. 1"
type textarea "x"
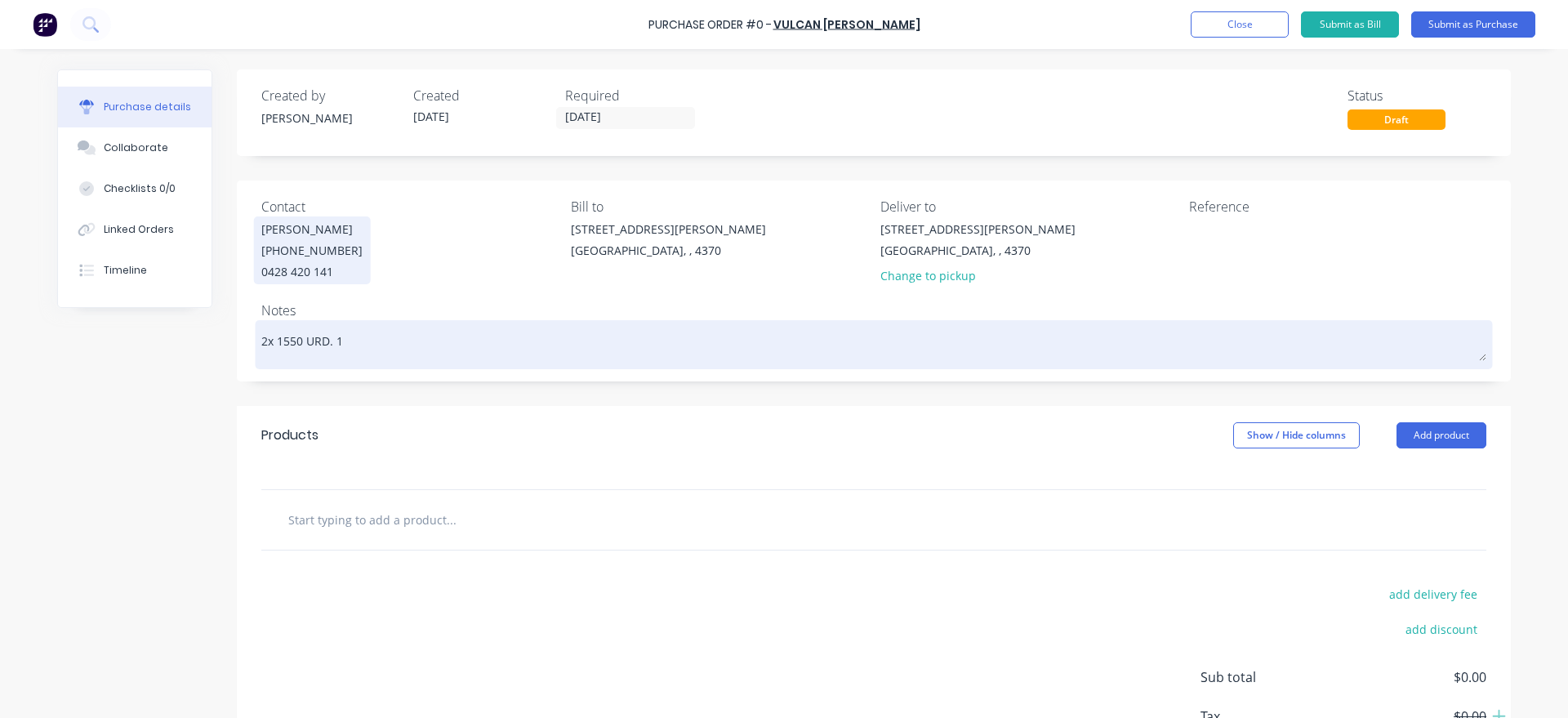
type textarea "2x 1550 URD. 1x"
type textarea "x"
type textarea "2x 1550 URD. 1x"
type textarea "x"
type textarea "2x 1550 URD. 1x S"
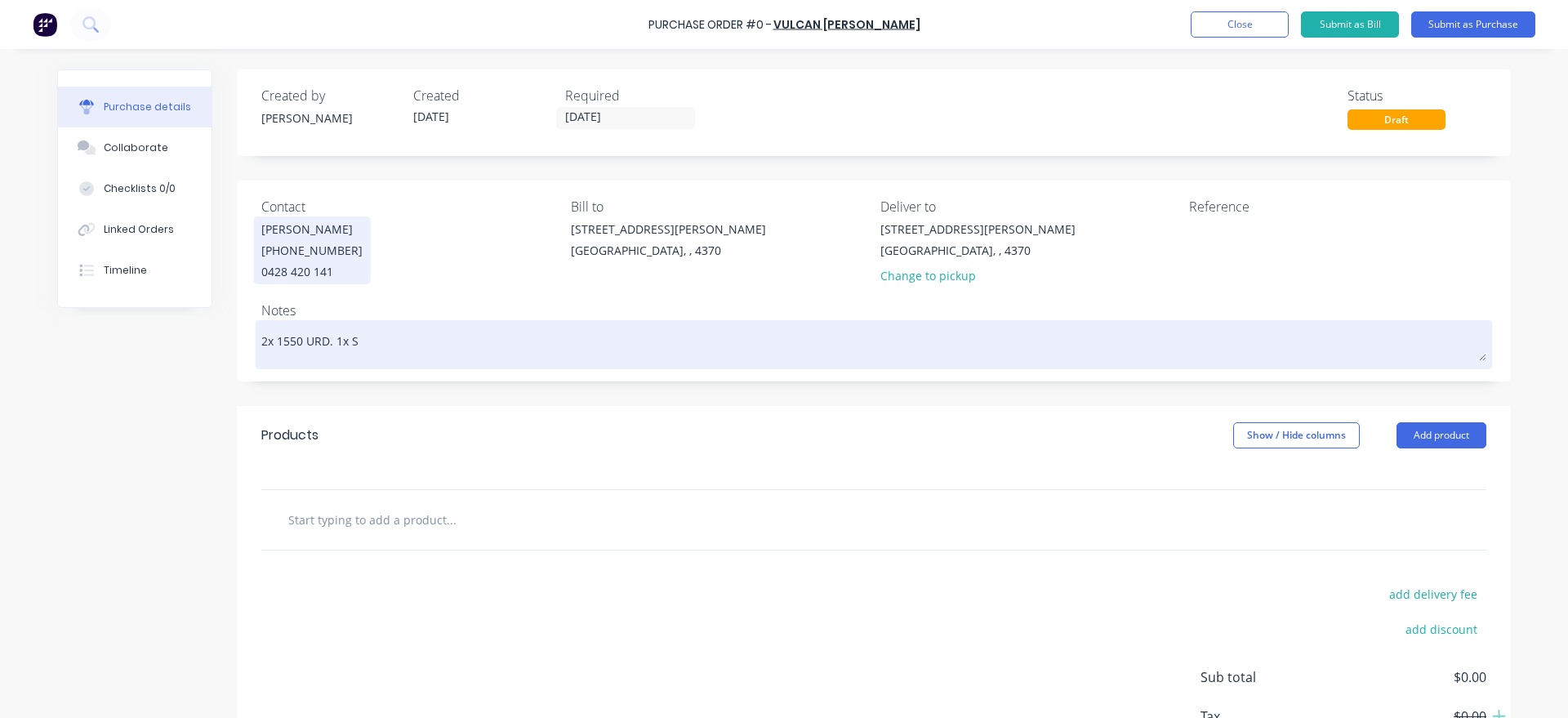
type textarea "x"
type textarea "2x 1550 URD. 1x St"
type textarea "x"
type textarea "2x 1550 URD. 1x Sto"
type textarea "x"
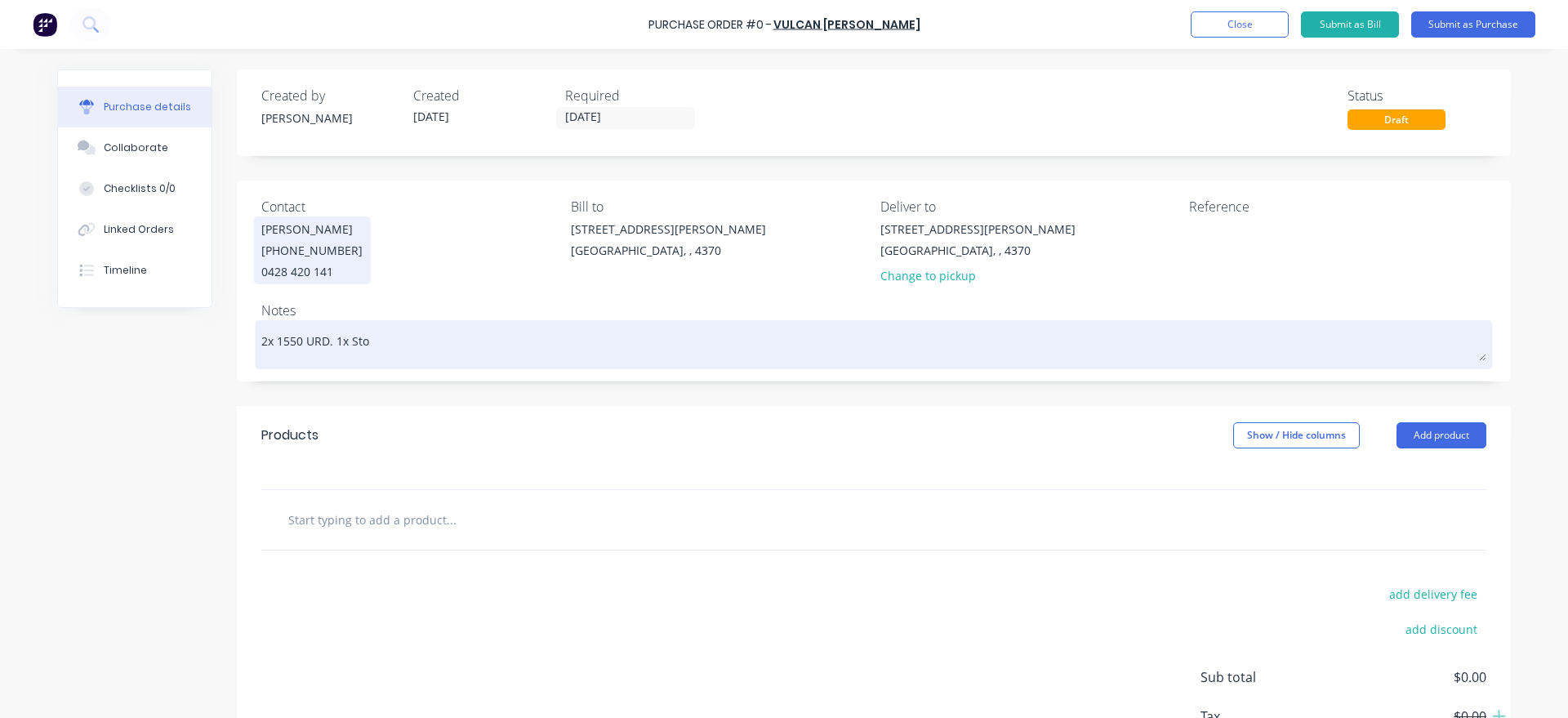
type textarea "2x 1550 URD. 1x Stoc"
type textarea "x"
type textarea "2x 1550 URD. 1x Stock"
type textarea "x"
type textarea "2x 1550 URD. 1x Stock"
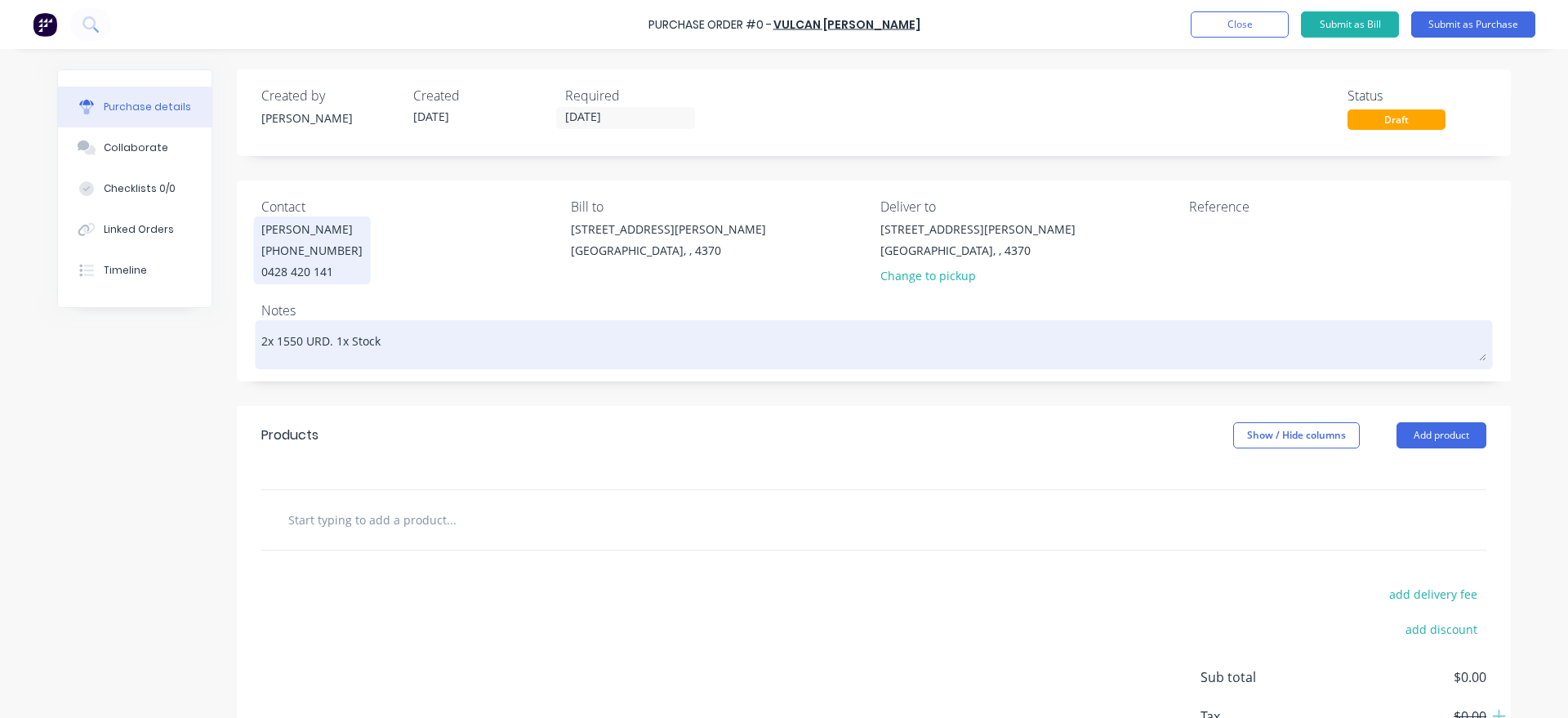
type textarea "x"
type textarea "2x 1550 URD. 1x Stock a"
type textarea "x"
type textarea "2x 1550 URD. 1x Stock an"
type textarea "x"
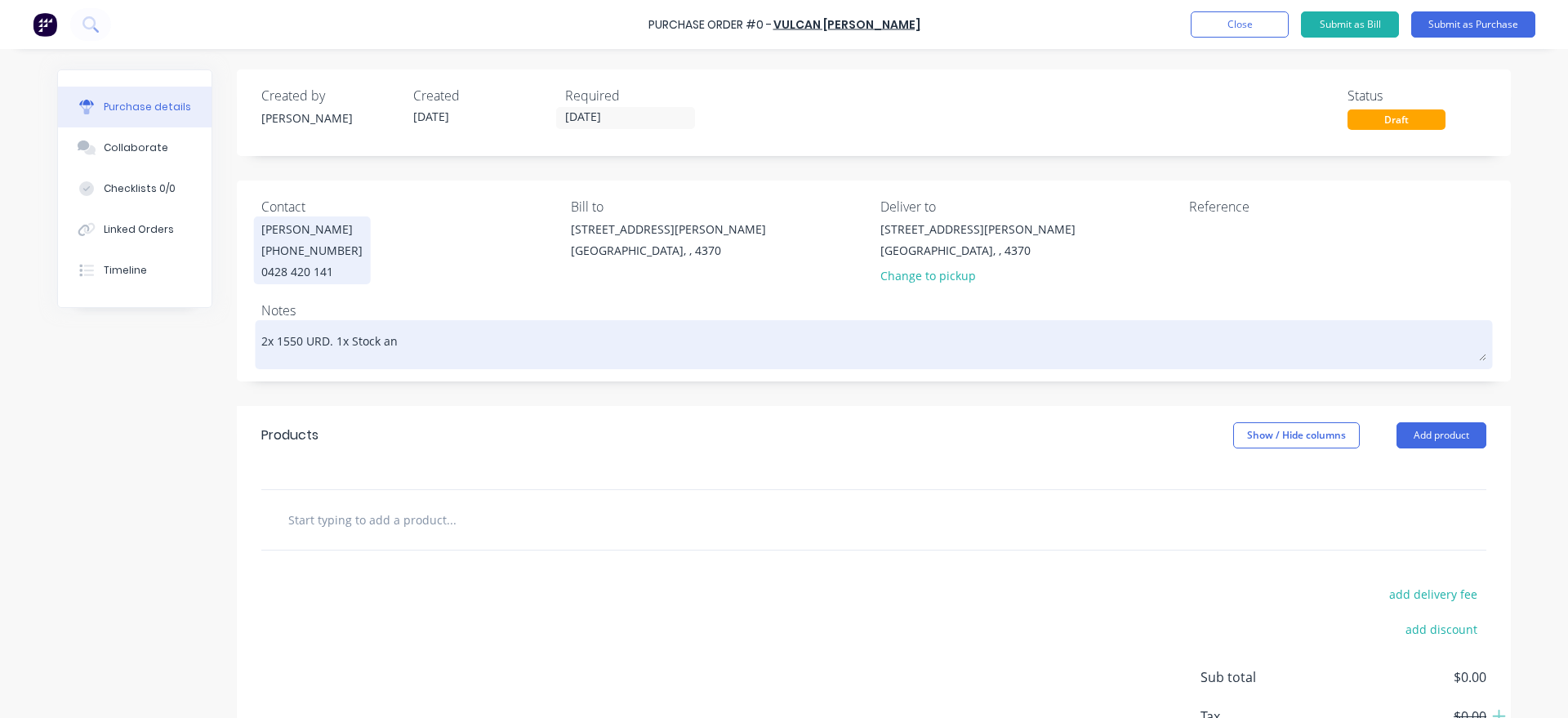
type textarea "2x 1550 URD. 1x Stock and"
type textarea "x"
type textarea "2x 1550 URD. 1x Stock and"
type textarea "x"
type textarea "2x 1550 URD. 1x Stock and 1"
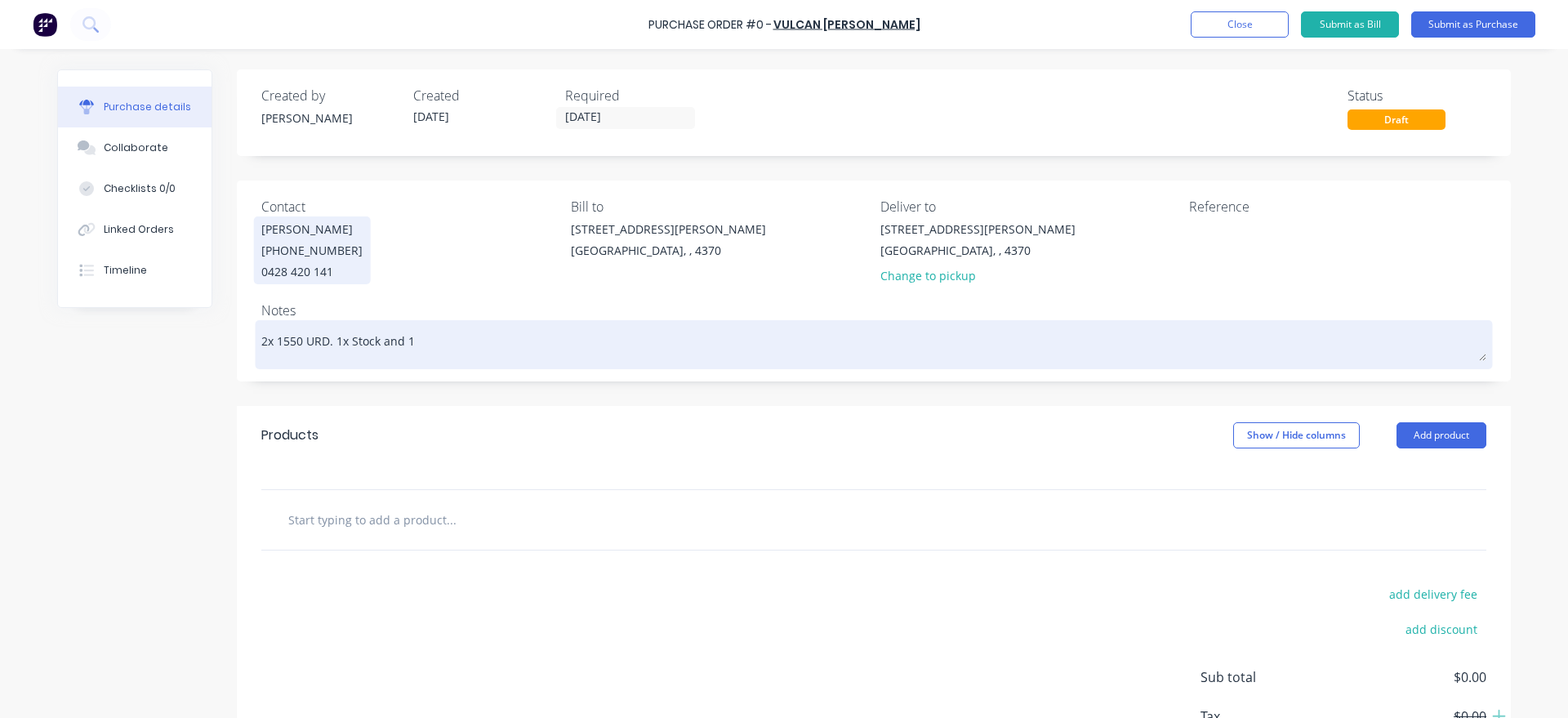
type textarea "x"
type textarea "2x 1550 URD. 1x Stock and 1x"
type textarea "x"
type textarea "2x 1550 URD. 1x Stock and 1x"
type textarea "x"
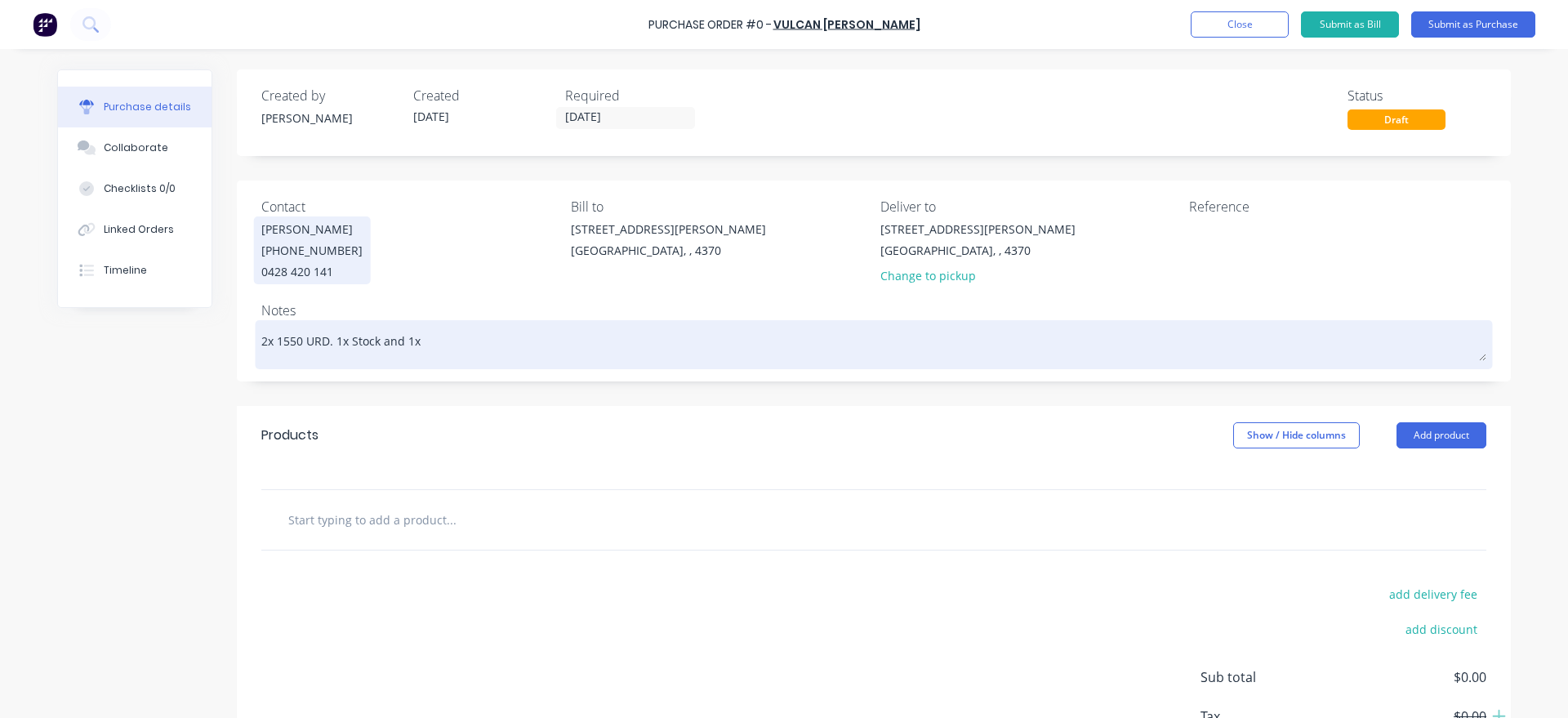
type textarea "2x 1550 URD. 1x Stock and 1x f"
type textarea "x"
type textarea "2x 1550 URD. 1x Stock and 1x fo"
type textarea "x"
type textarea "2x 1550 URD. 1x Stock and 1x for"
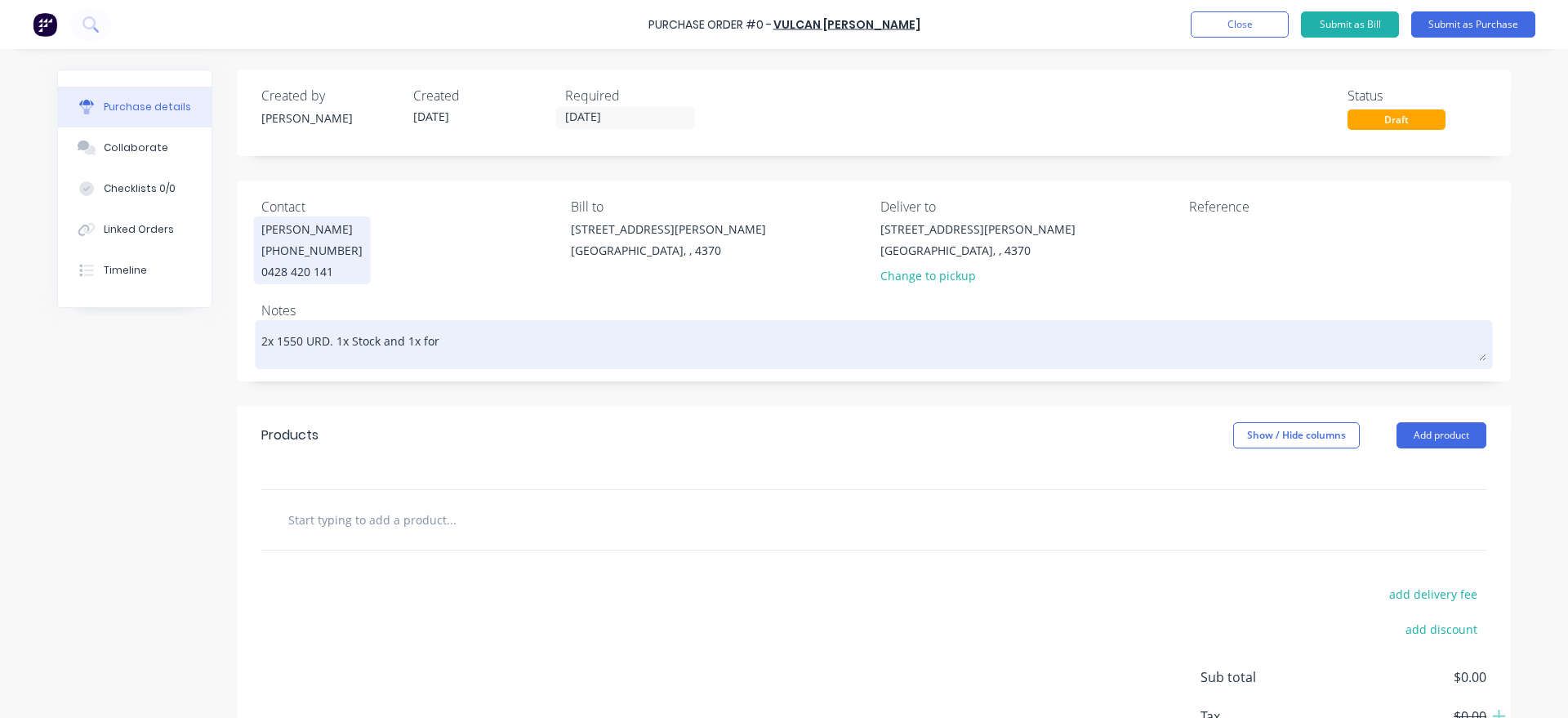
type textarea "x"
type textarea "2x 1550 URD. 1x Stock and 1x for"
type textarea "x"
type textarea "2x 1550 URD. 1x Stock and 1x for T"
type textarea "x"
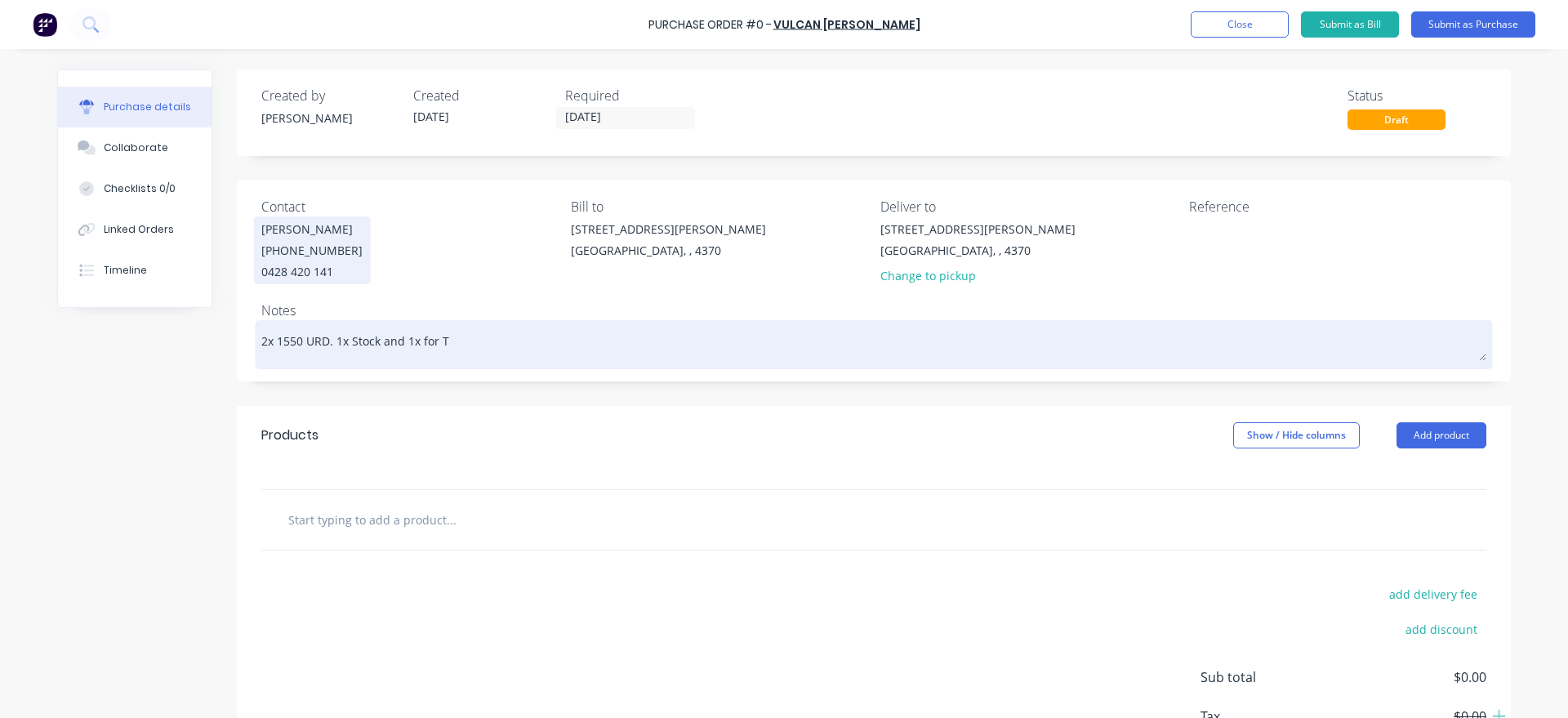
type textarea "2x 1550 URD. 1x Stock and 1x for To"
type textarea "x"
type textarea "2x 1550 URD. 1x Stock and 1x for Tol"
type textarea "x"
type textarea "2x 1550 URD. 1x Stock and 1x for Toll"
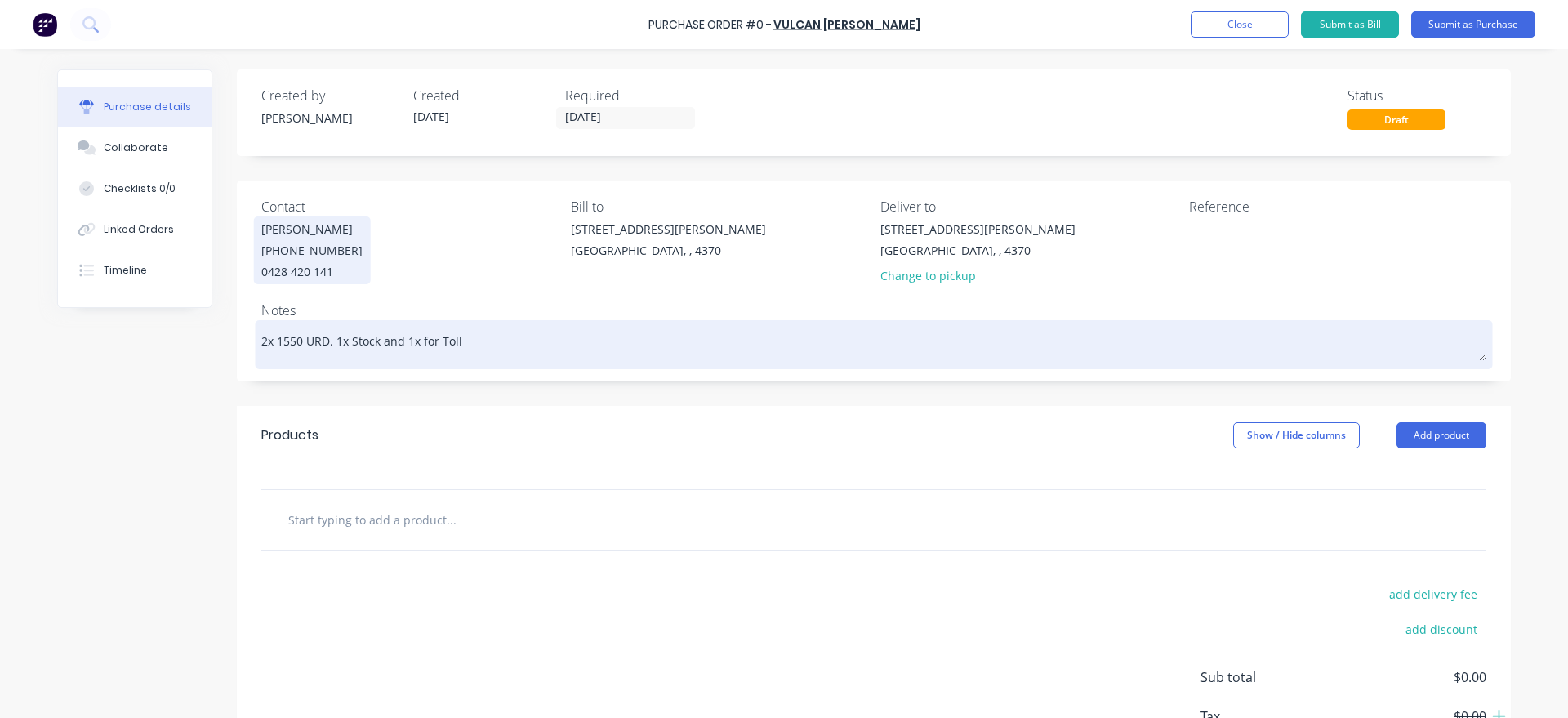
type textarea "x"
type textarea "2x 1550 URD. 1x Stock and 1x for Tolli"
type textarea "x"
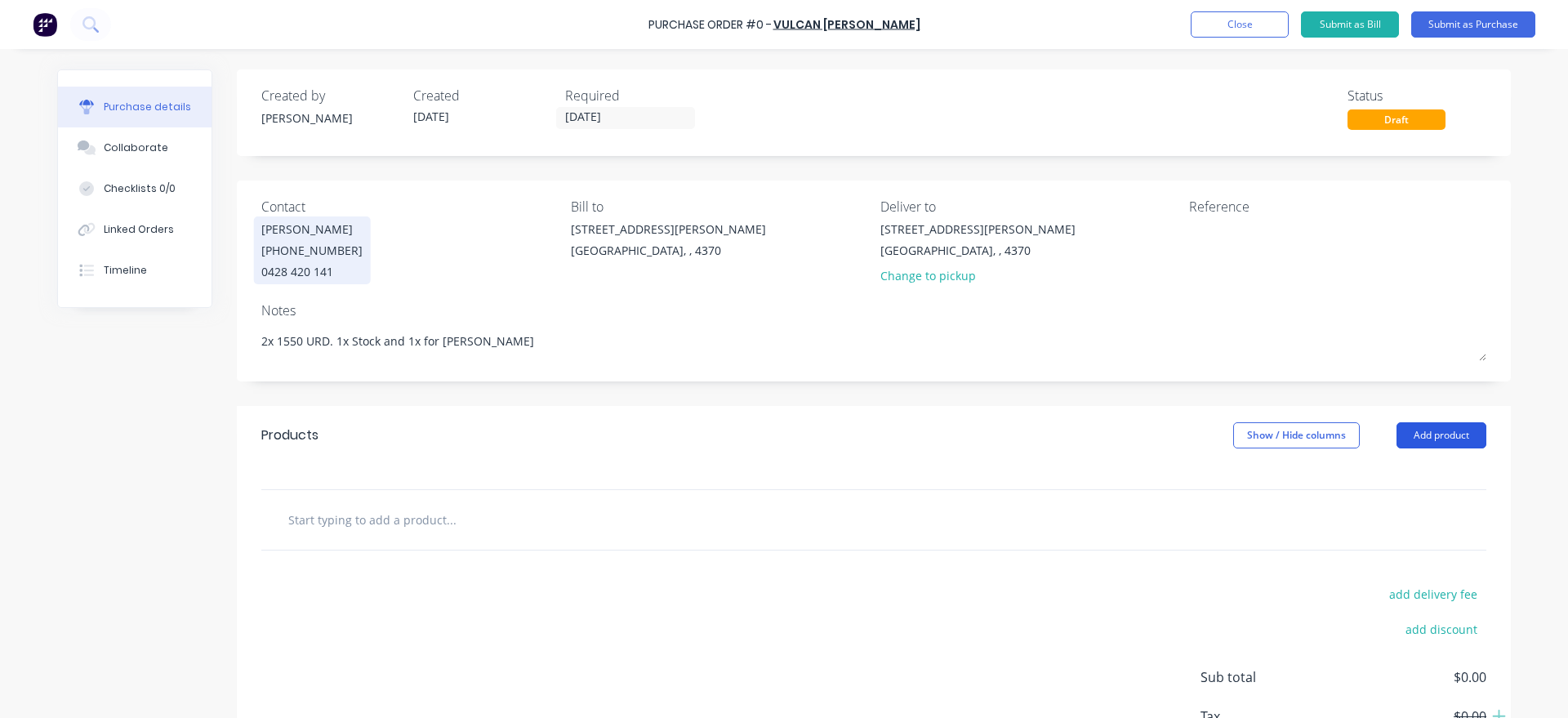
type textarea "2x 1550 URD. 1x Stock and 1x for [PERSON_NAME]"
type textarea "x"
type textarea "2x 1550 URD. 1x Stock and 1x for [PERSON_NAME]"
click at [1472, 435] on button "Add product" at bounding box center [1441, 435] width 90 height 26
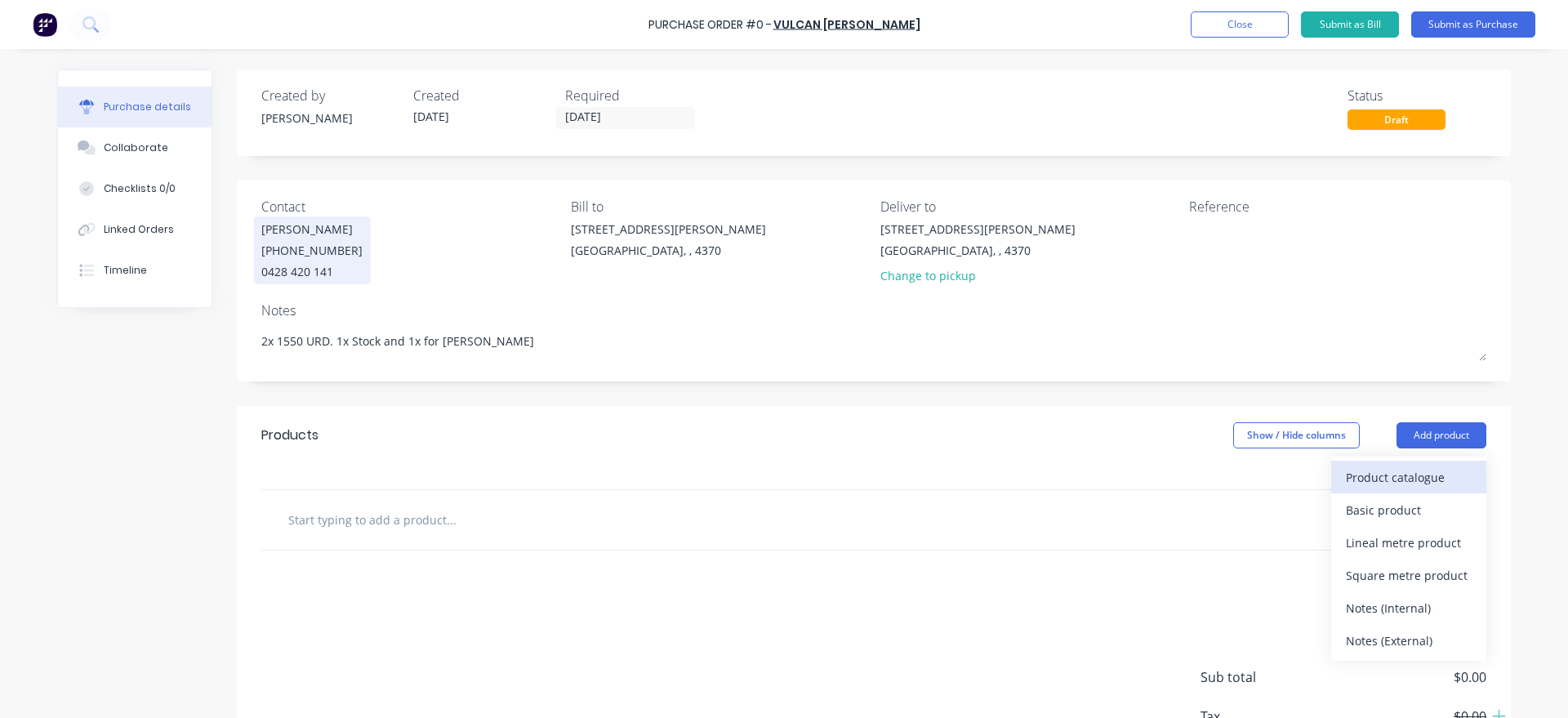
click at [1428, 465] on div "Product catalogue" at bounding box center [1408, 477] width 126 height 24
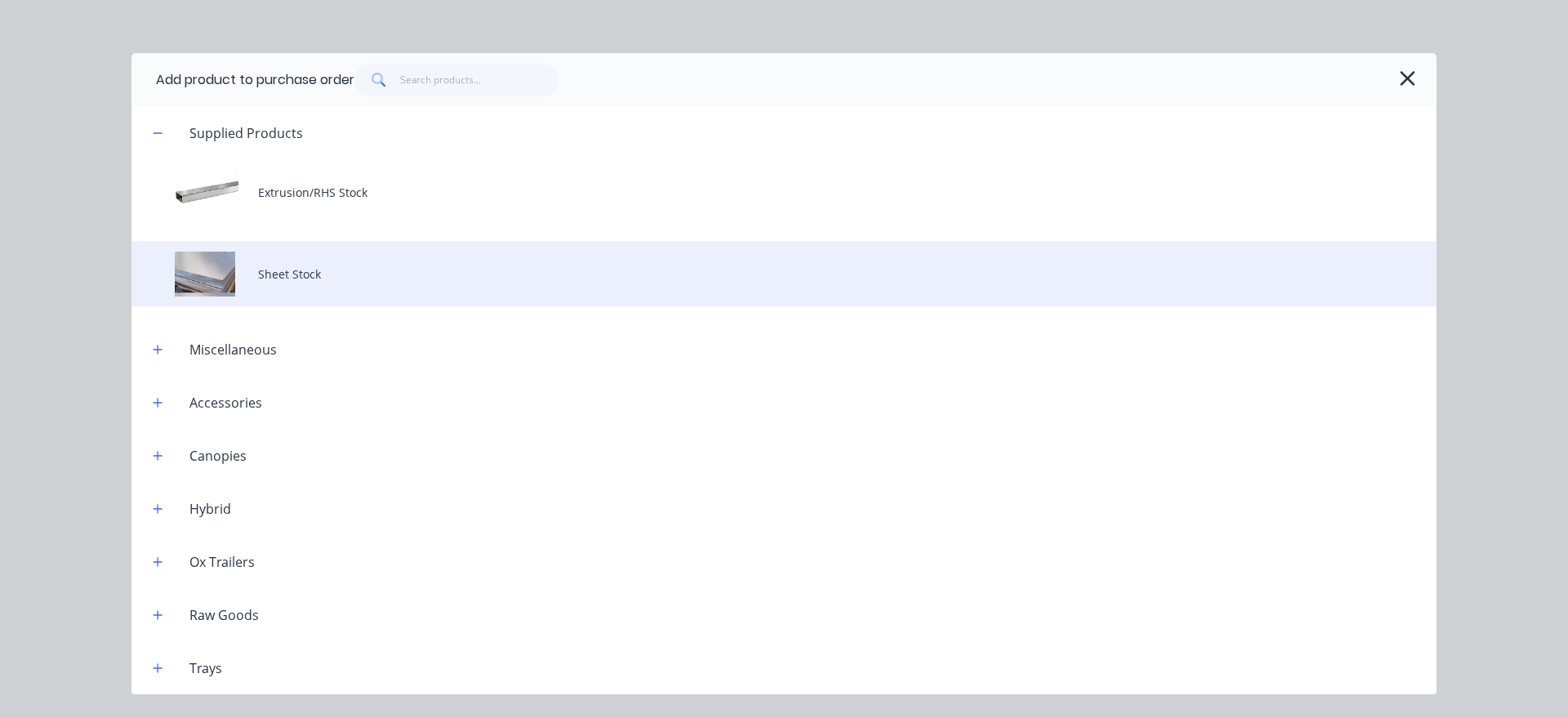
click at [337, 289] on div "Sheet Stock" at bounding box center [784, 274] width 1305 height 65
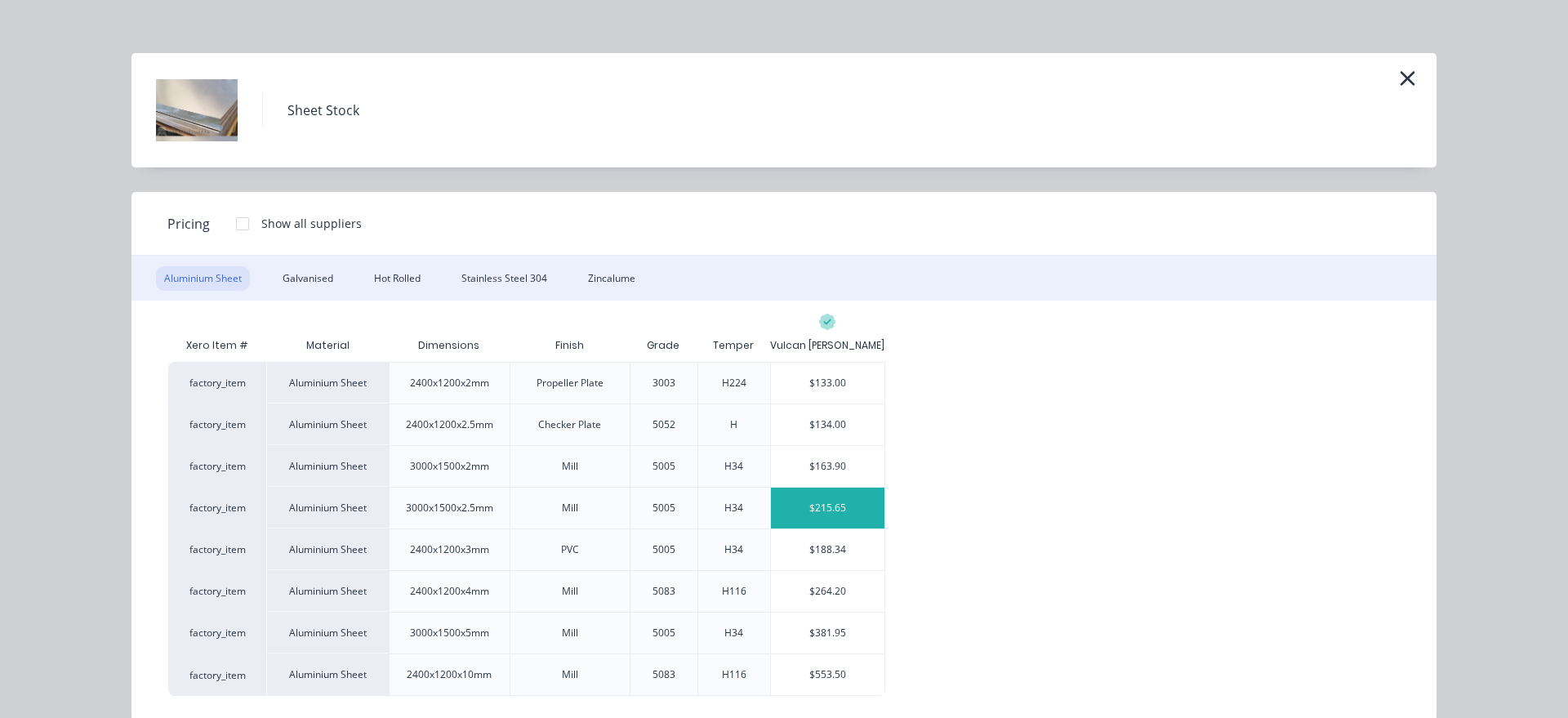
click at [828, 507] on div "$215.65" at bounding box center [828, 508] width 114 height 41
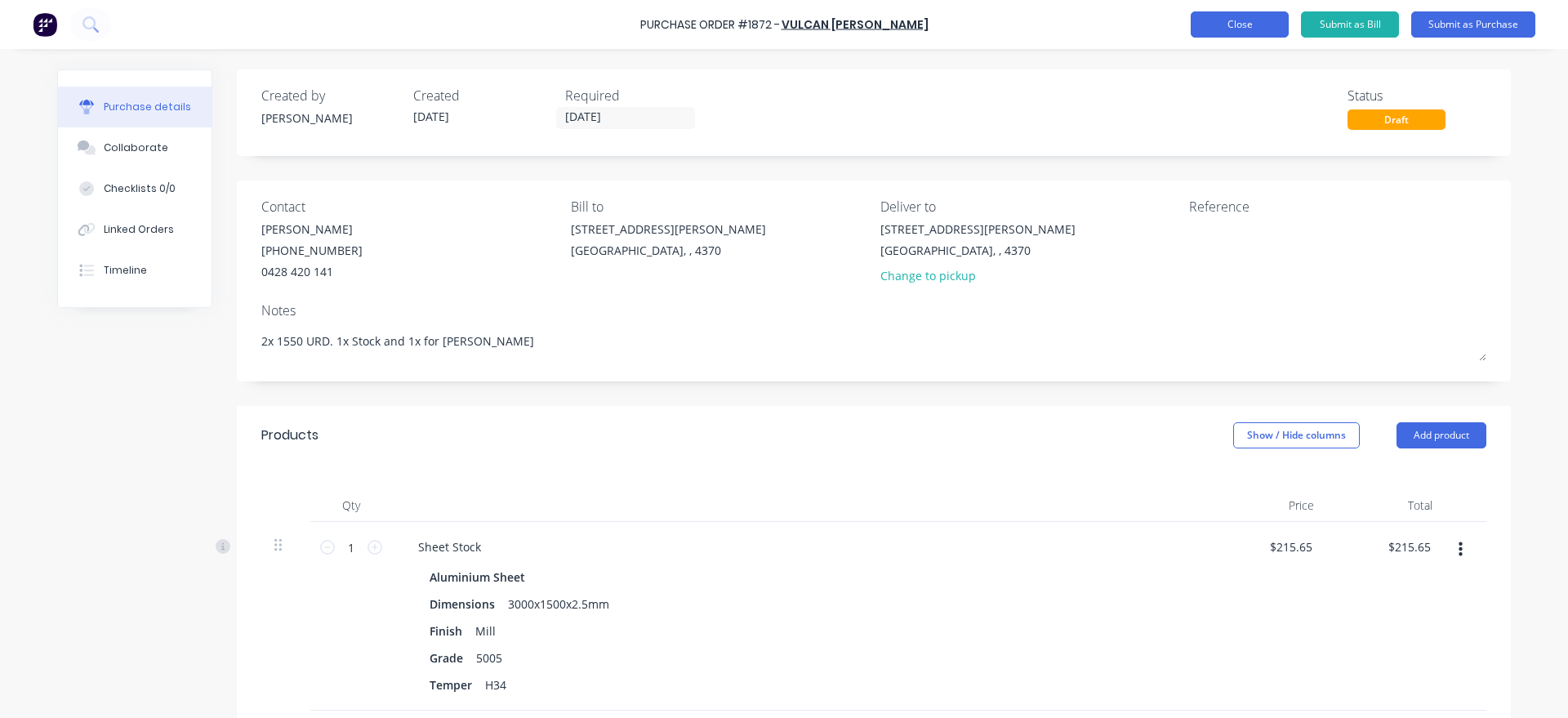
type textarea "x"
click at [1250, 32] on button "Close" at bounding box center [1240, 24] width 98 height 26
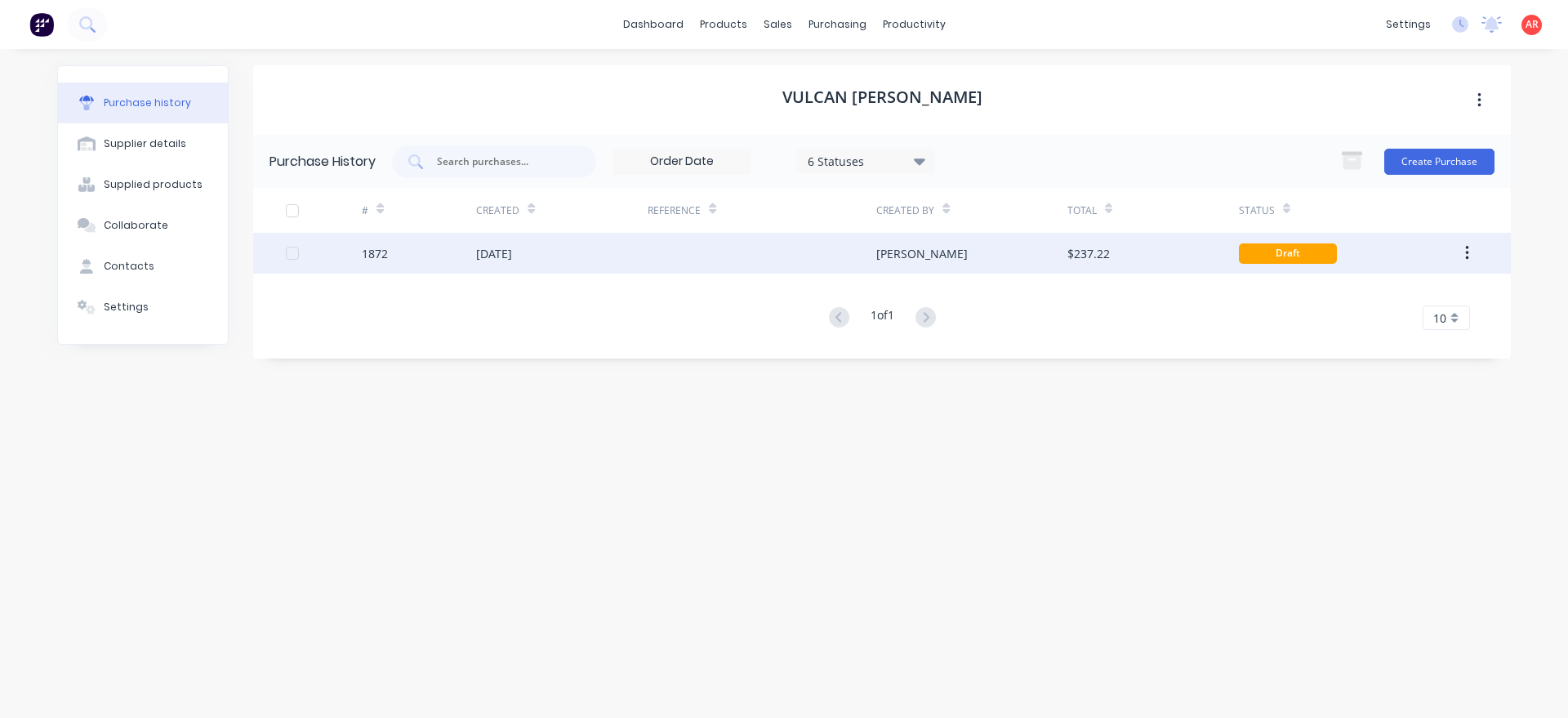
click at [1464, 256] on button "button" at bounding box center [1466, 253] width 38 height 29
click at [1415, 298] on div "Archive" at bounding box center [1408, 296] width 126 height 24
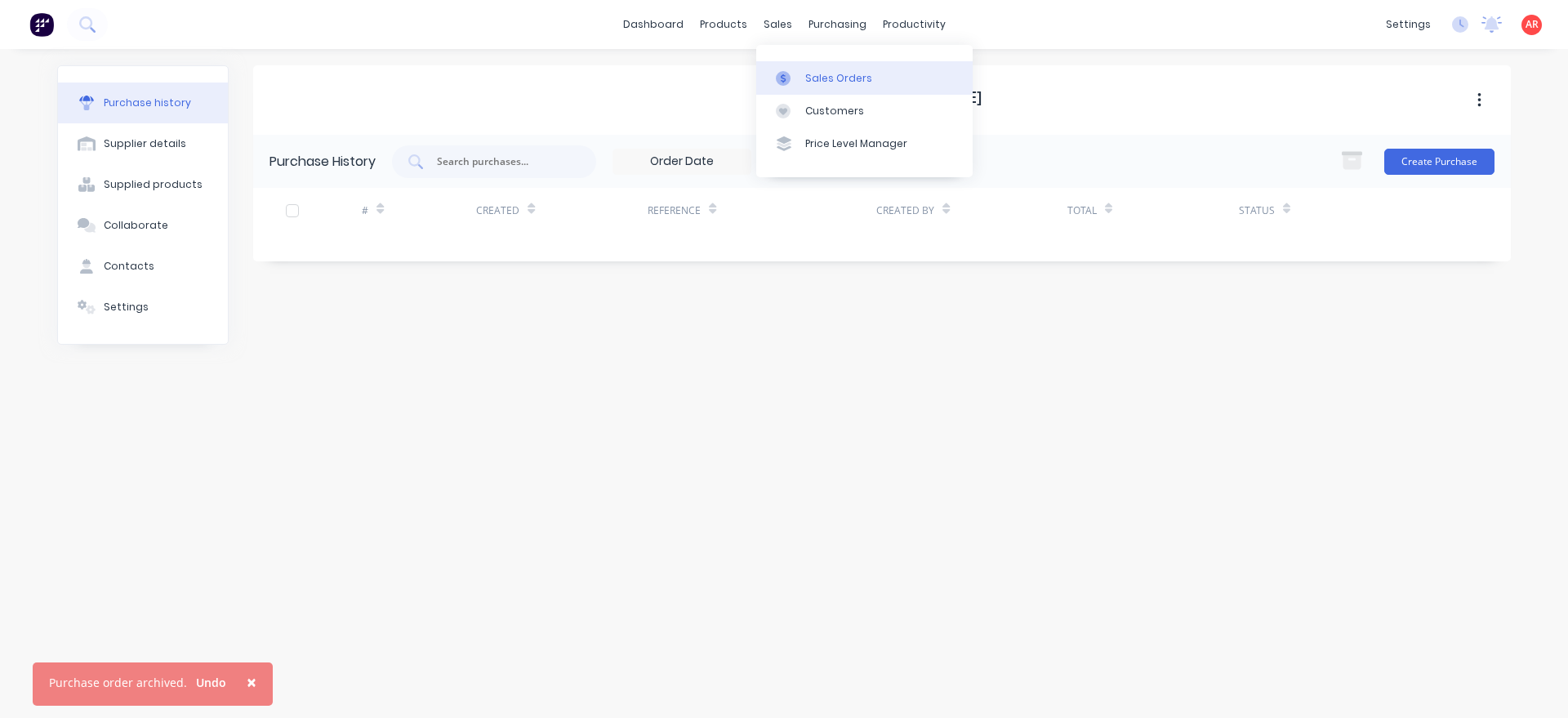
click at [797, 79] on div at bounding box center [787, 78] width 25 height 15
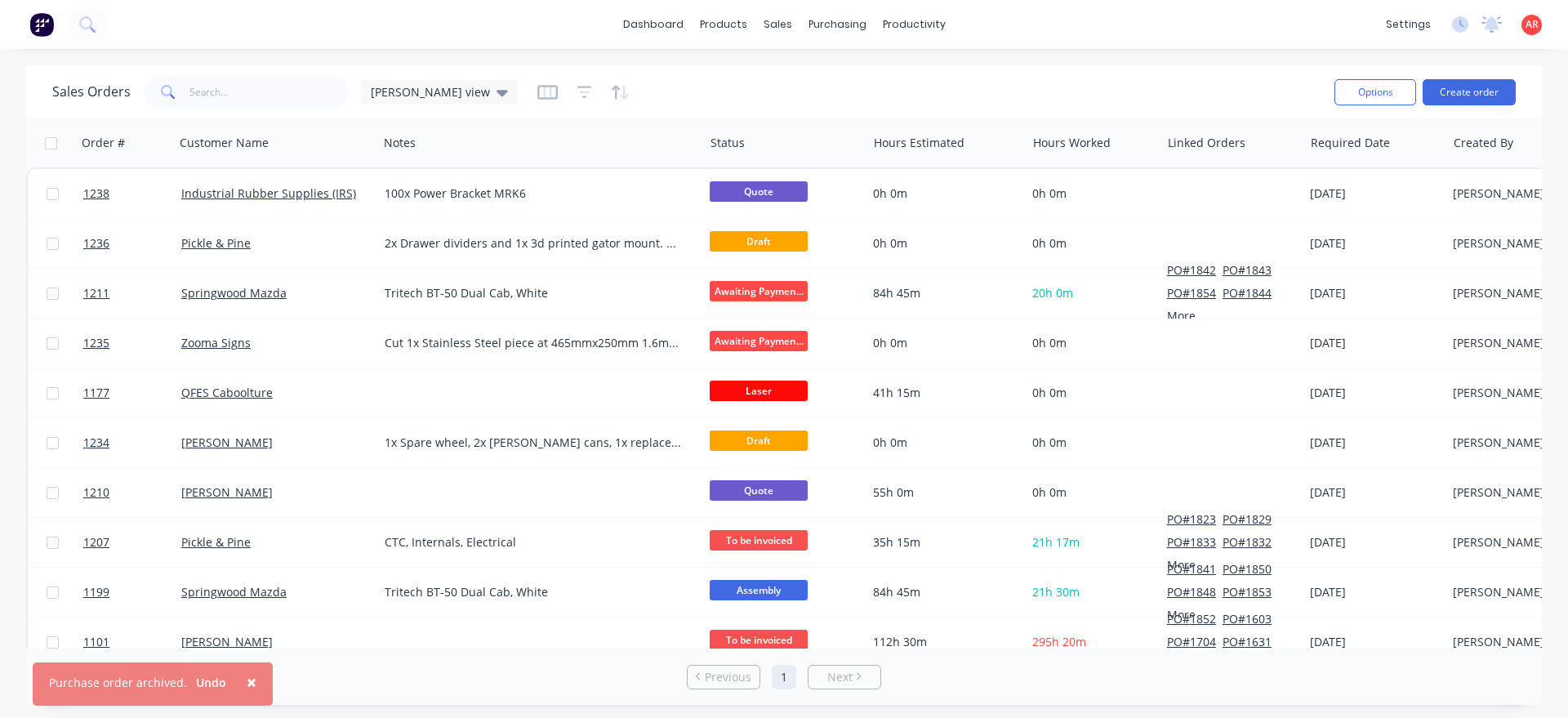
click at [247, 686] on span "×" at bounding box center [251, 681] width 9 height 23
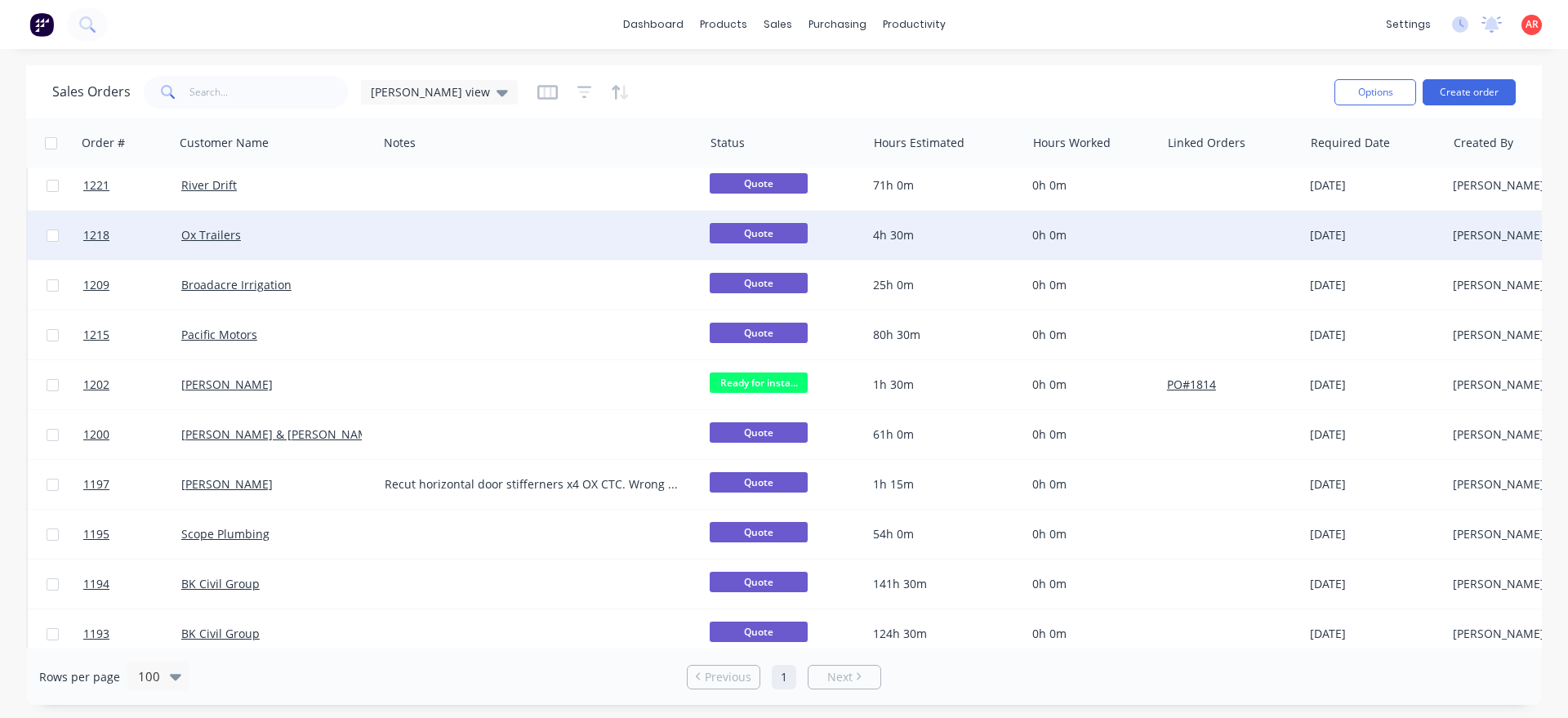
scroll to position [1362, 0]
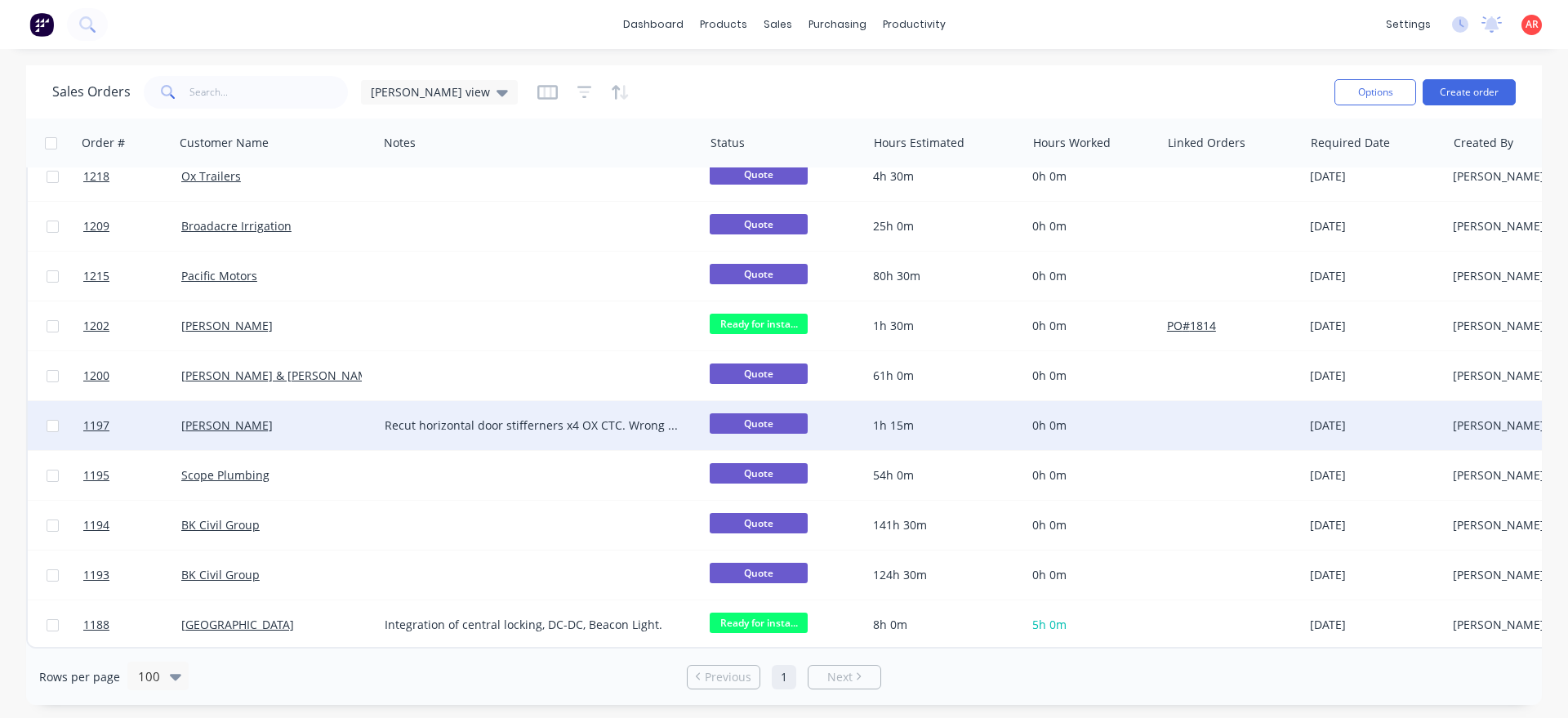
click at [53, 427] on input "checkbox" at bounding box center [52, 426] width 12 height 12
checkbox input "true"
click at [1365, 99] on button "Options" at bounding box center [1376, 92] width 82 height 26
click at [1318, 162] on div "Archive" at bounding box center [1326, 167] width 150 height 24
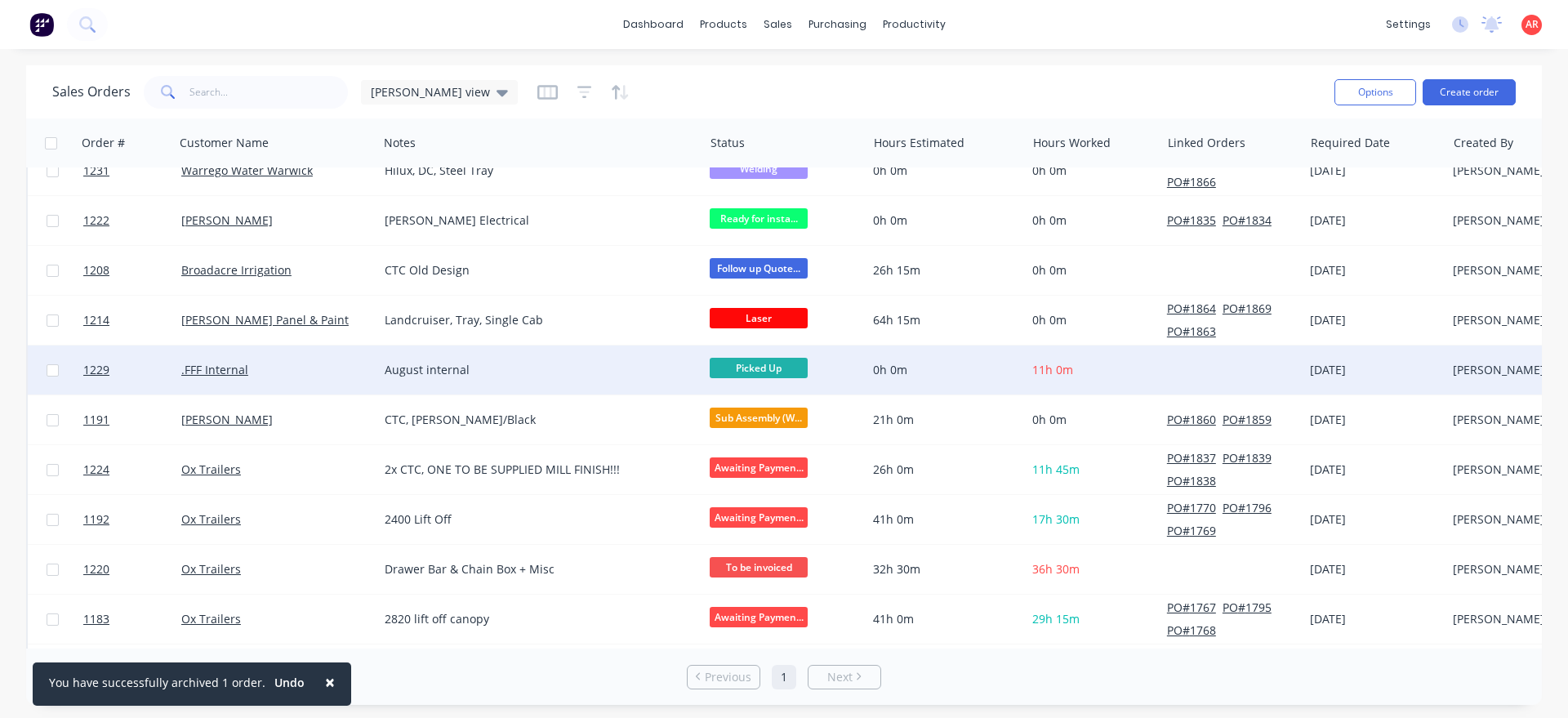
scroll to position [661, 0]
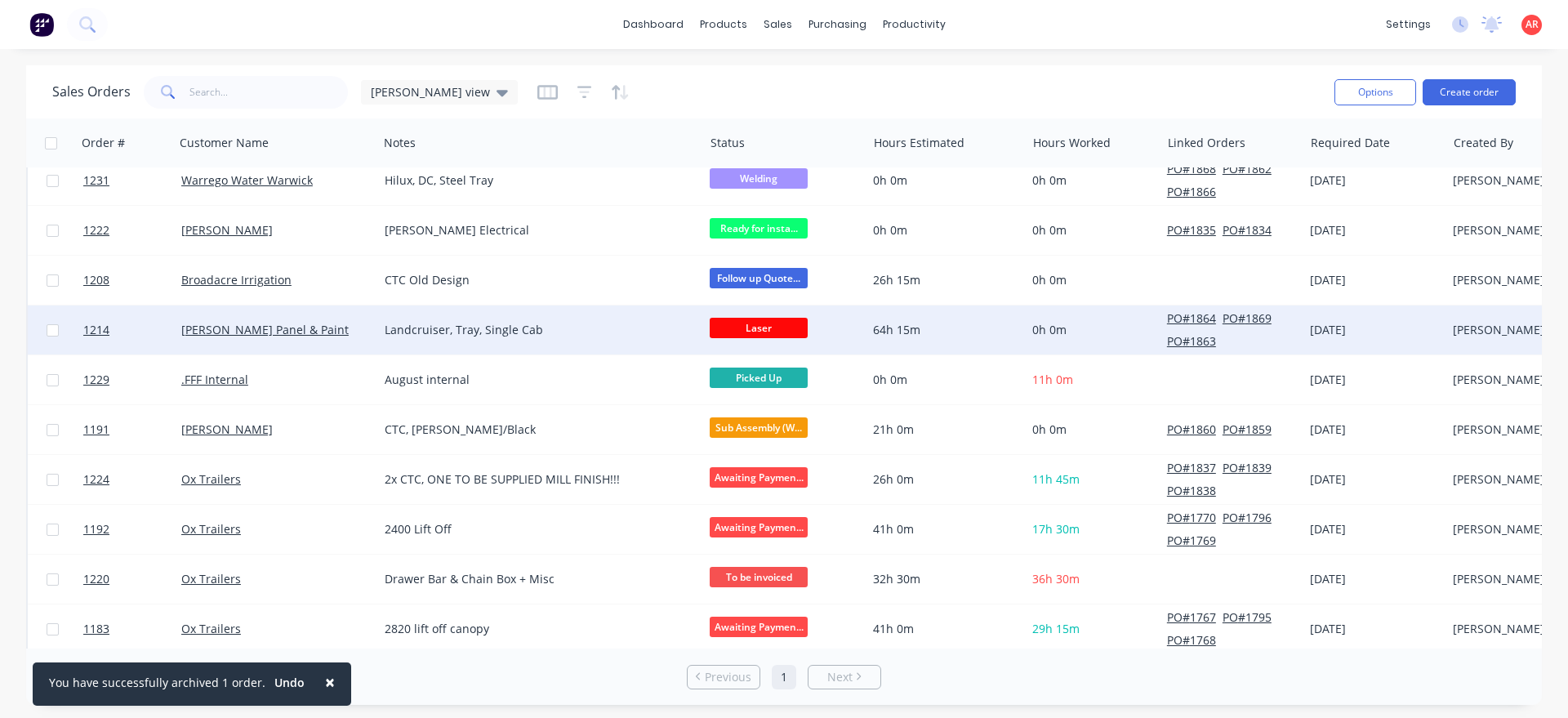
click at [781, 328] on span "Laser" at bounding box center [758, 328] width 98 height 21
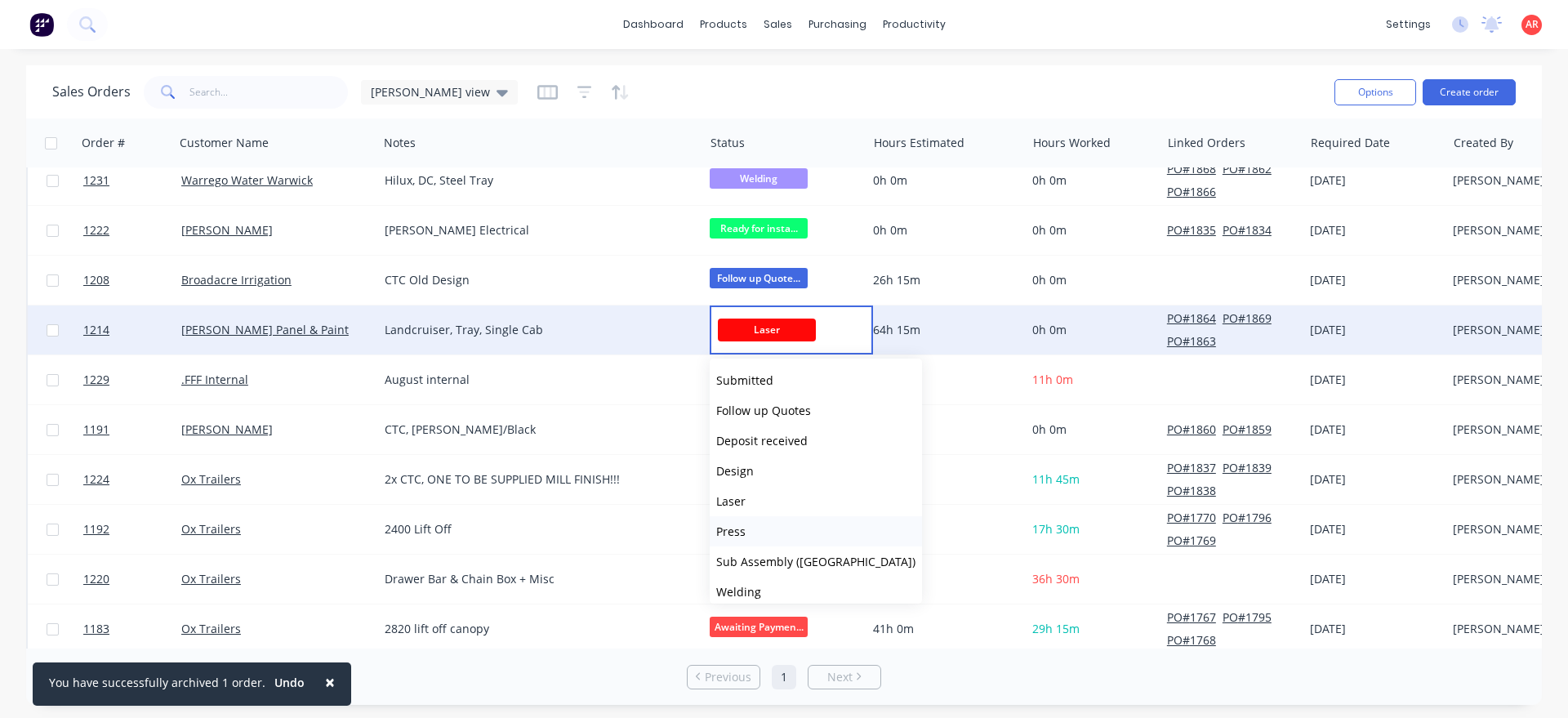
click at [775, 527] on button "Press" at bounding box center [816, 531] width 212 height 30
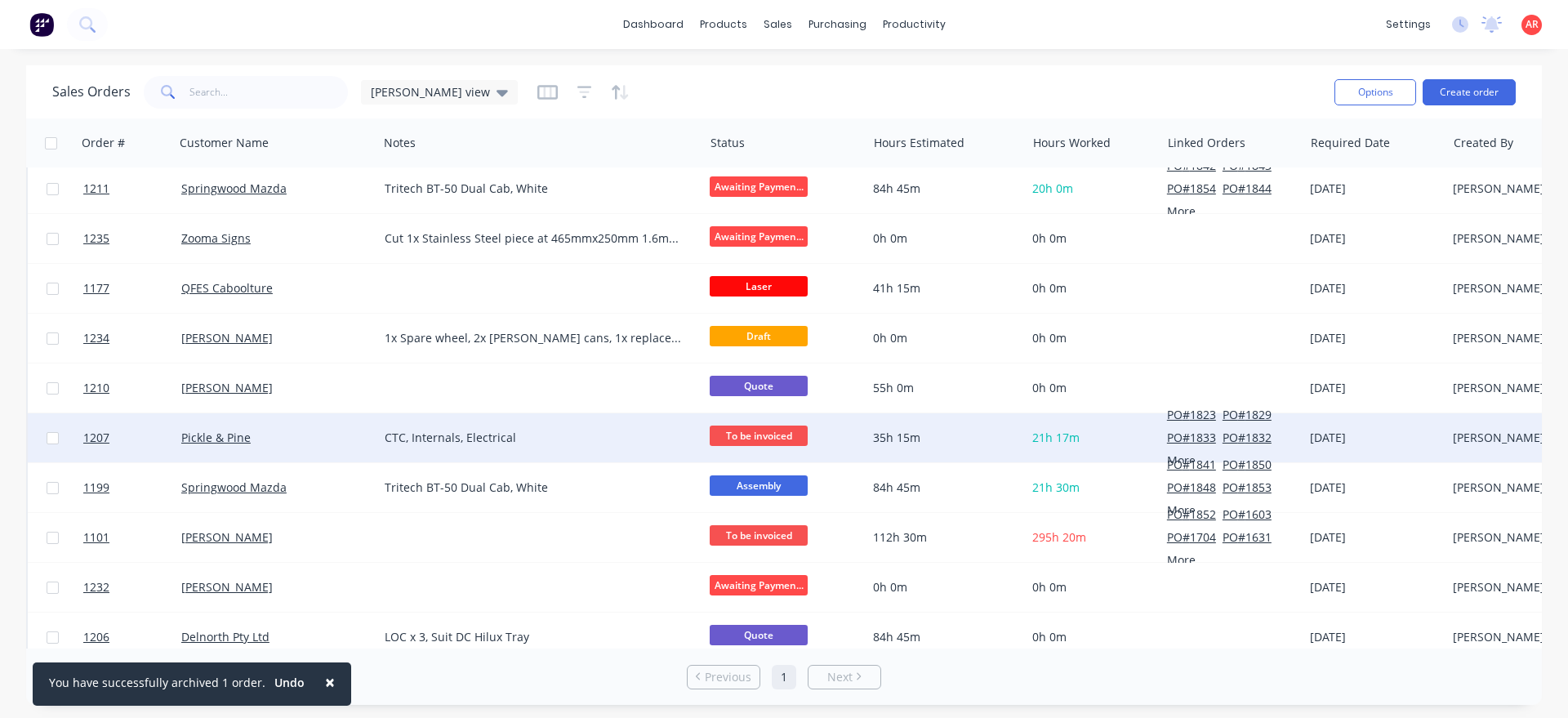
scroll to position [102, 0]
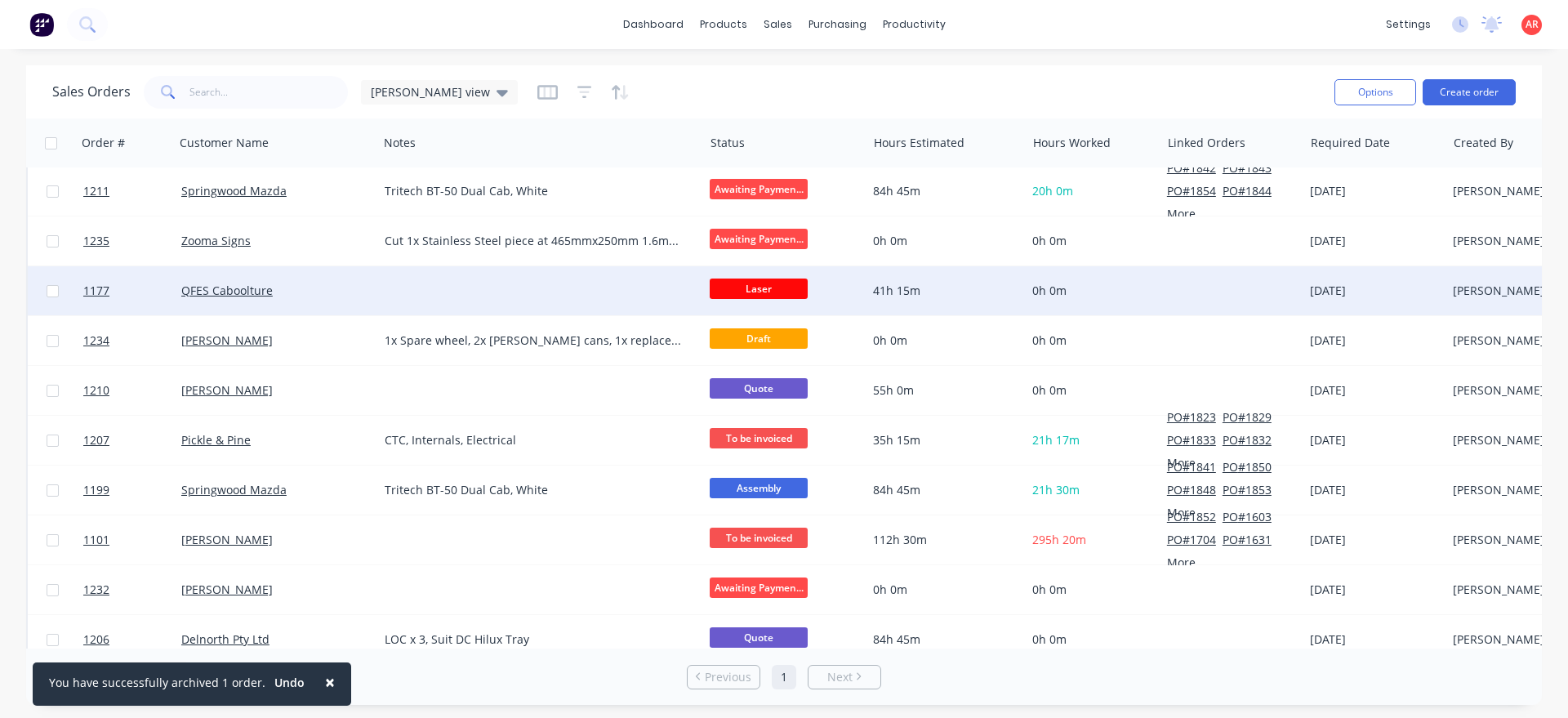
click at [357, 304] on div "QFES Caboolture" at bounding box center [276, 290] width 203 height 49
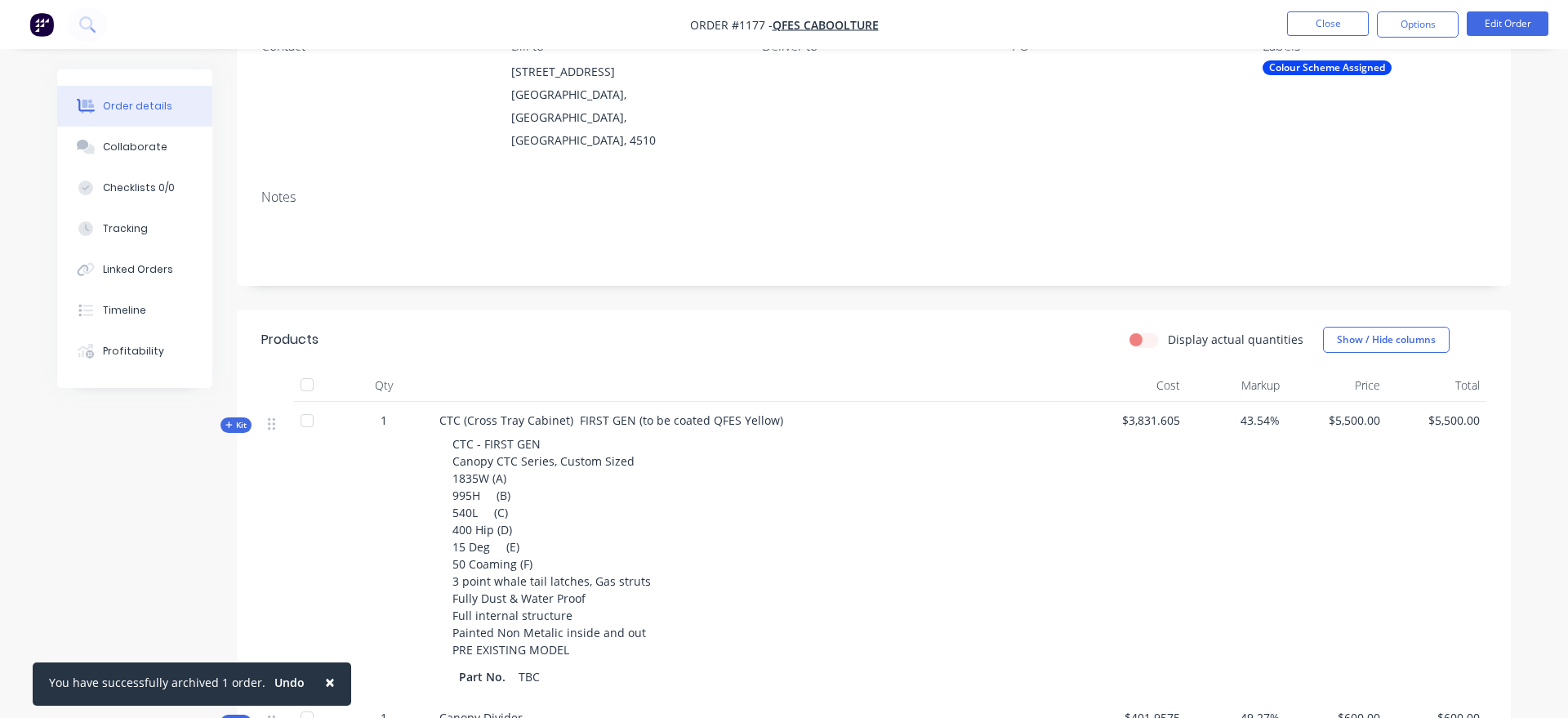
scroll to position [500, 0]
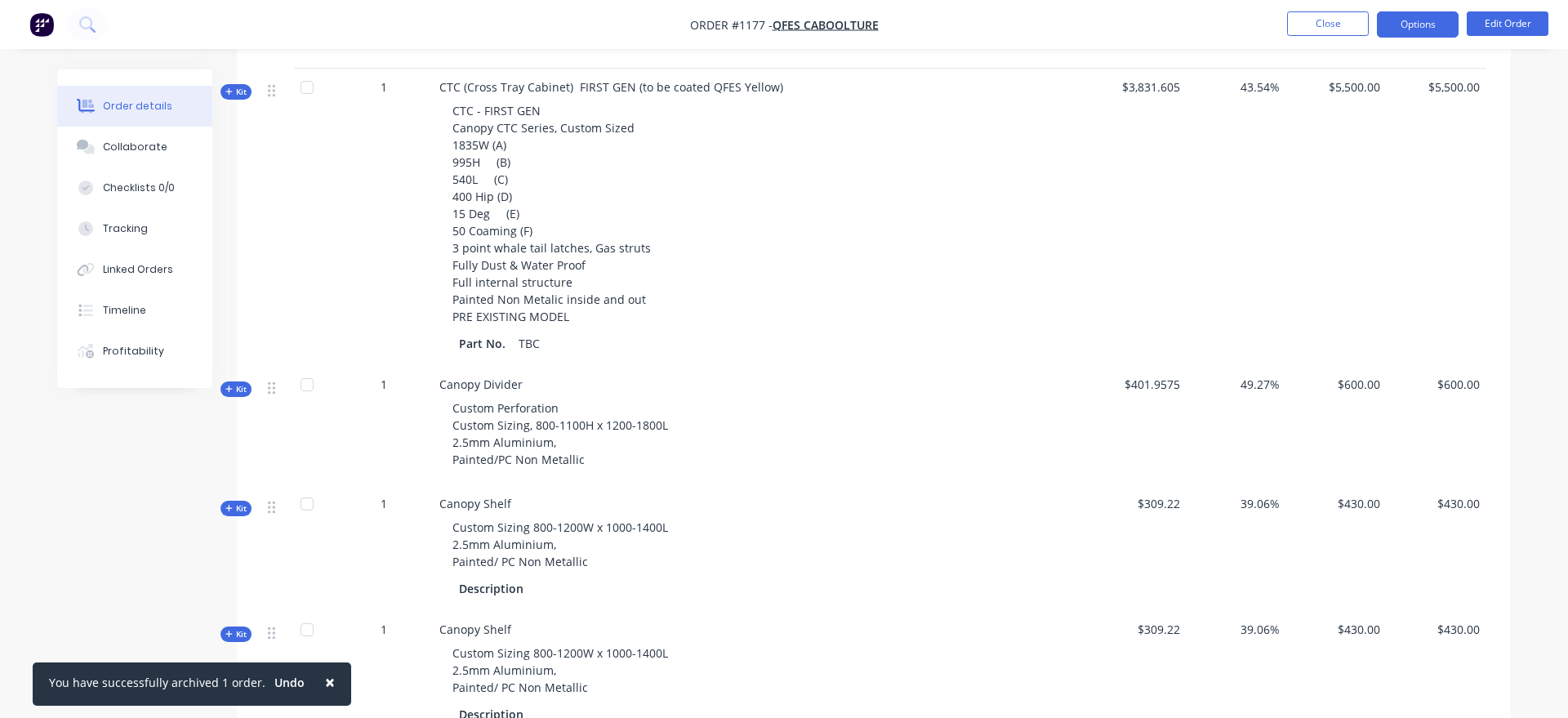
click at [1425, 29] on button "Options" at bounding box center [1418, 24] width 82 height 26
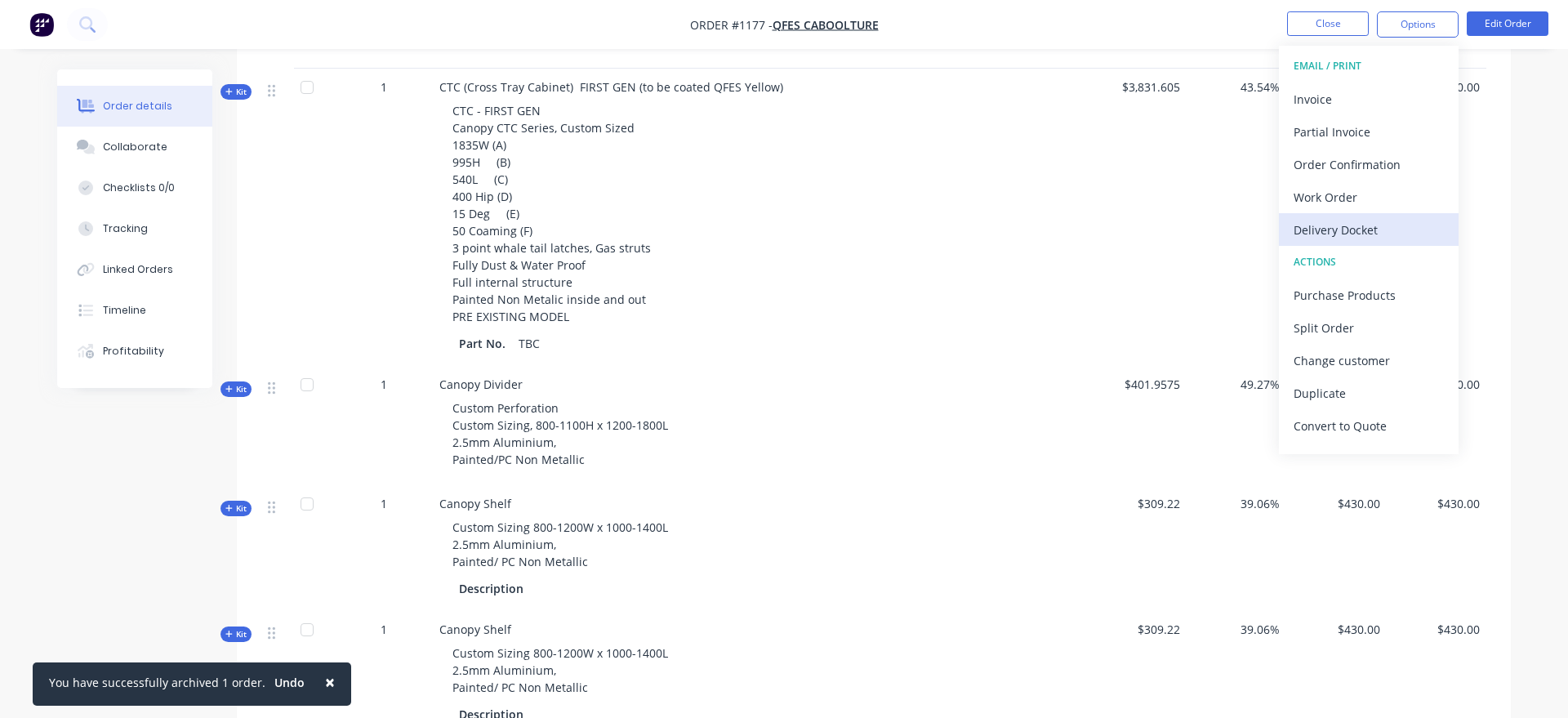
click at [1366, 230] on div "Delivery Docket" at bounding box center [1369, 230] width 150 height 24
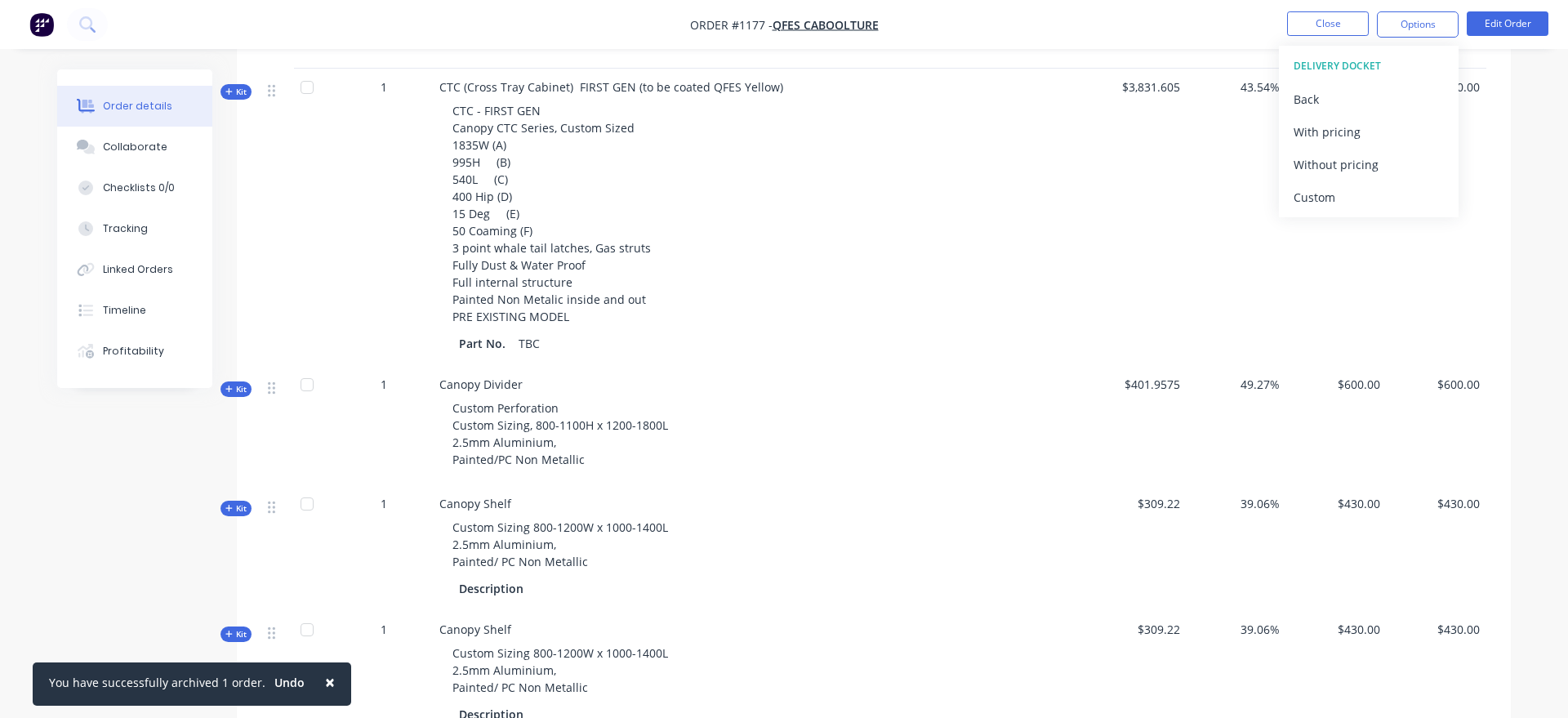
drag, startPoint x: 1536, startPoint y: 191, endPoint x: 1503, endPoint y: 148, distance: 54.2
click at [1421, 21] on button "Options" at bounding box center [1418, 24] width 82 height 26
click at [1406, 105] on div "Back" at bounding box center [1369, 99] width 150 height 24
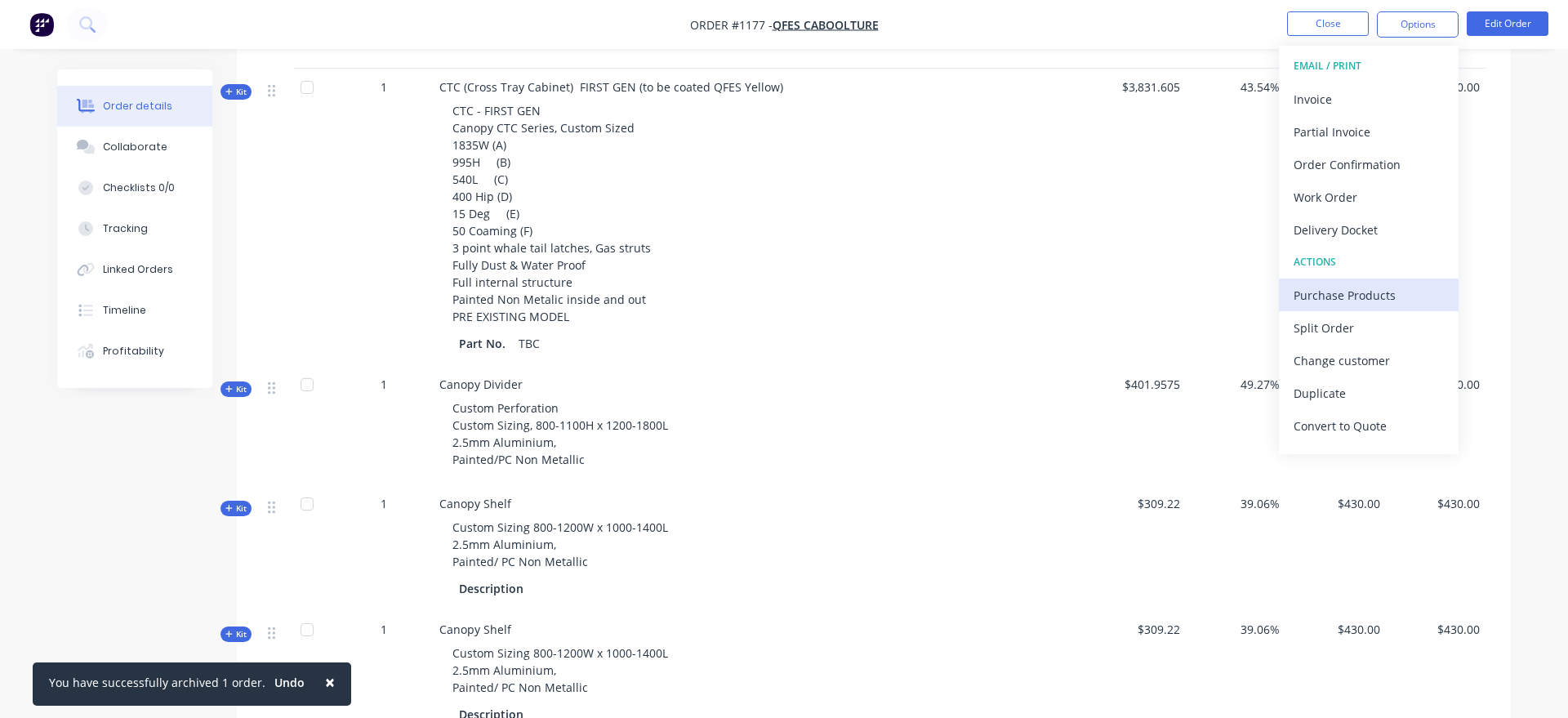
click at [1402, 300] on div "Purchase Products" at bounding box center [1369, 295] width 150 height 24
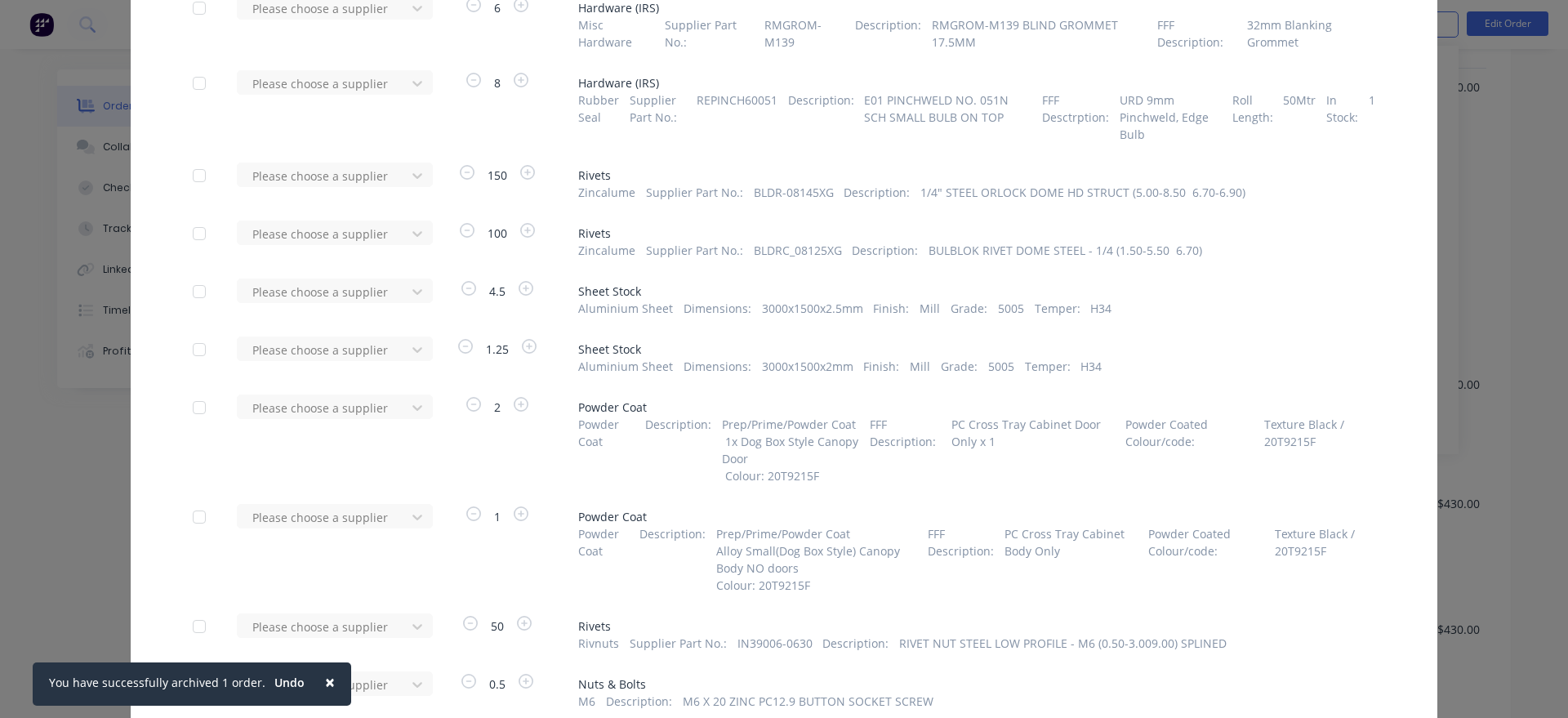
scroll to position [651, 0]
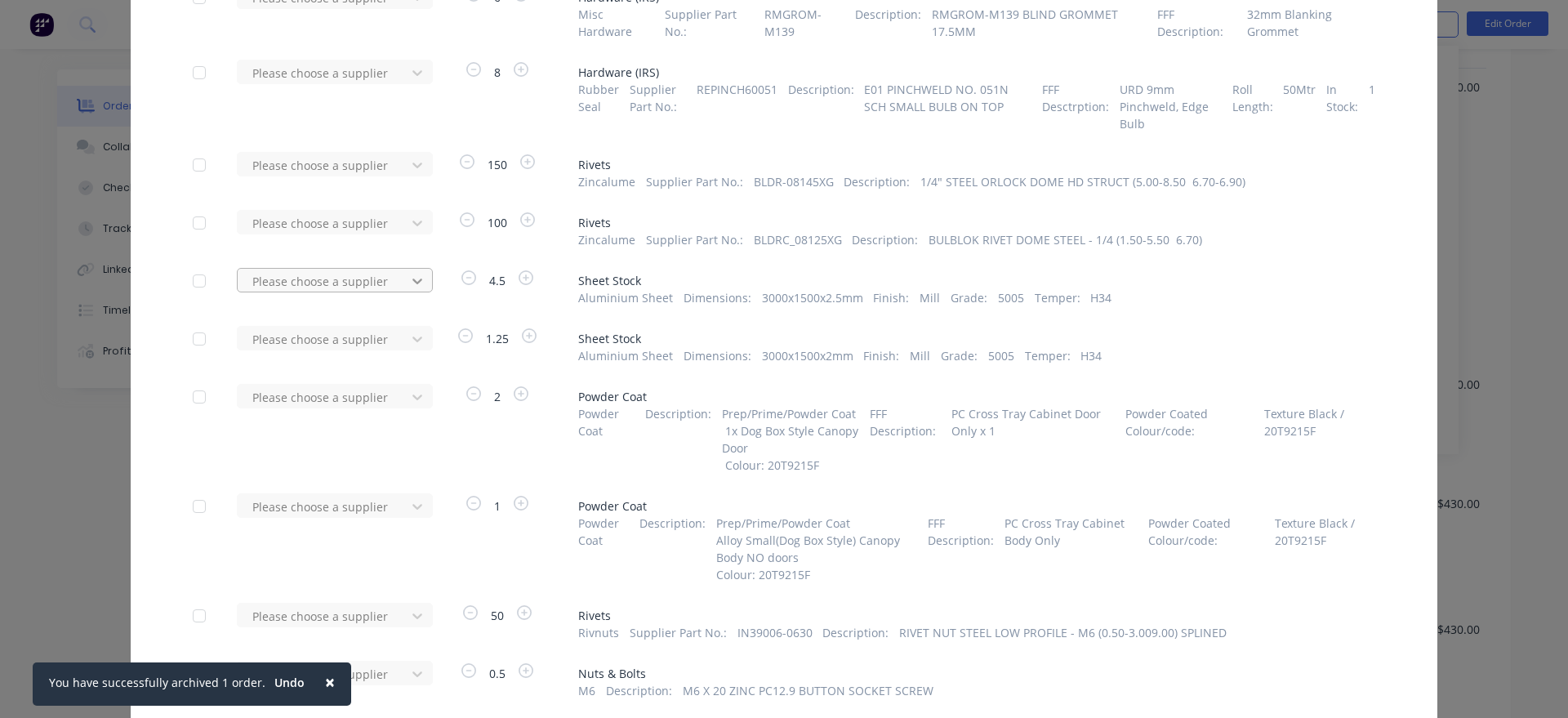
click at [411, 287] on icon at bounding box center [417, 280] width 16 height 16
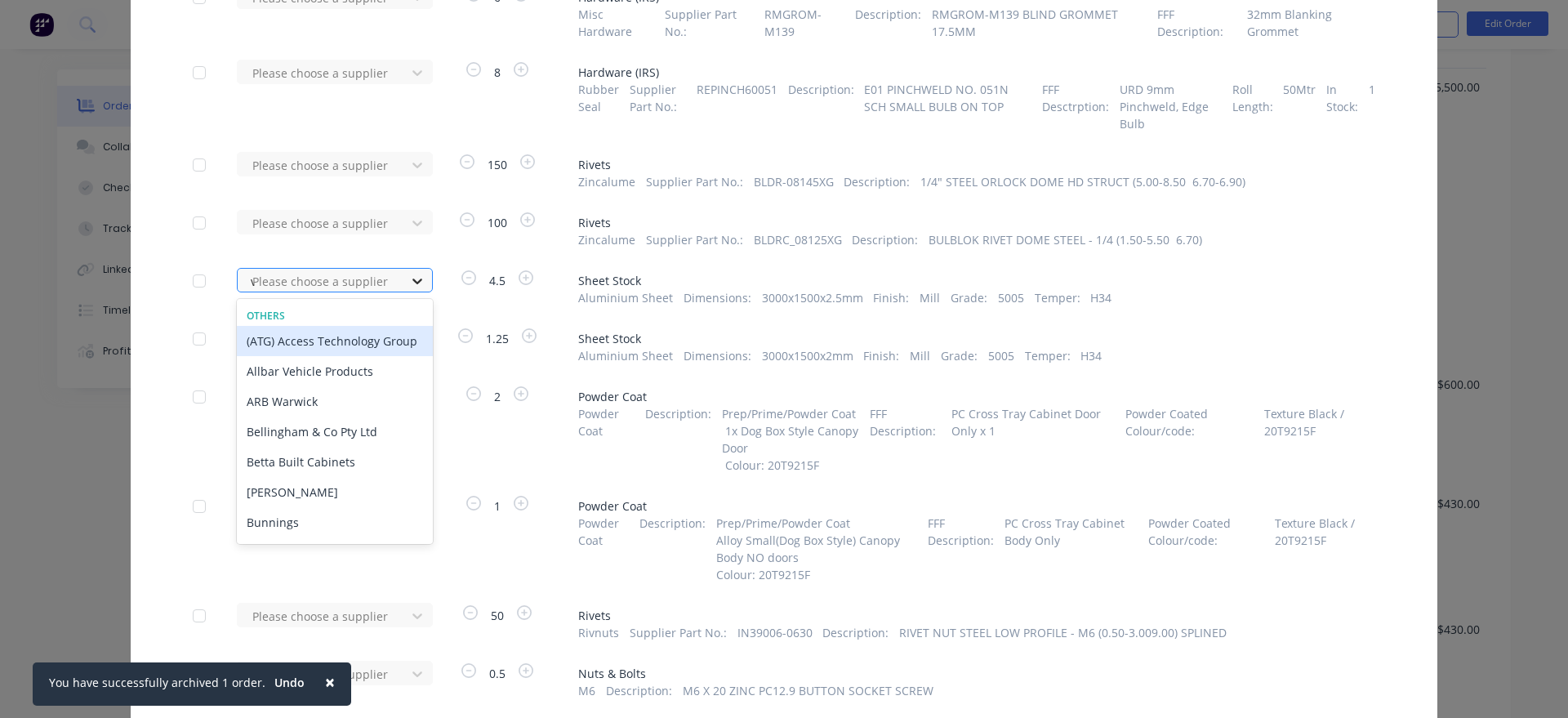
type input "vu"
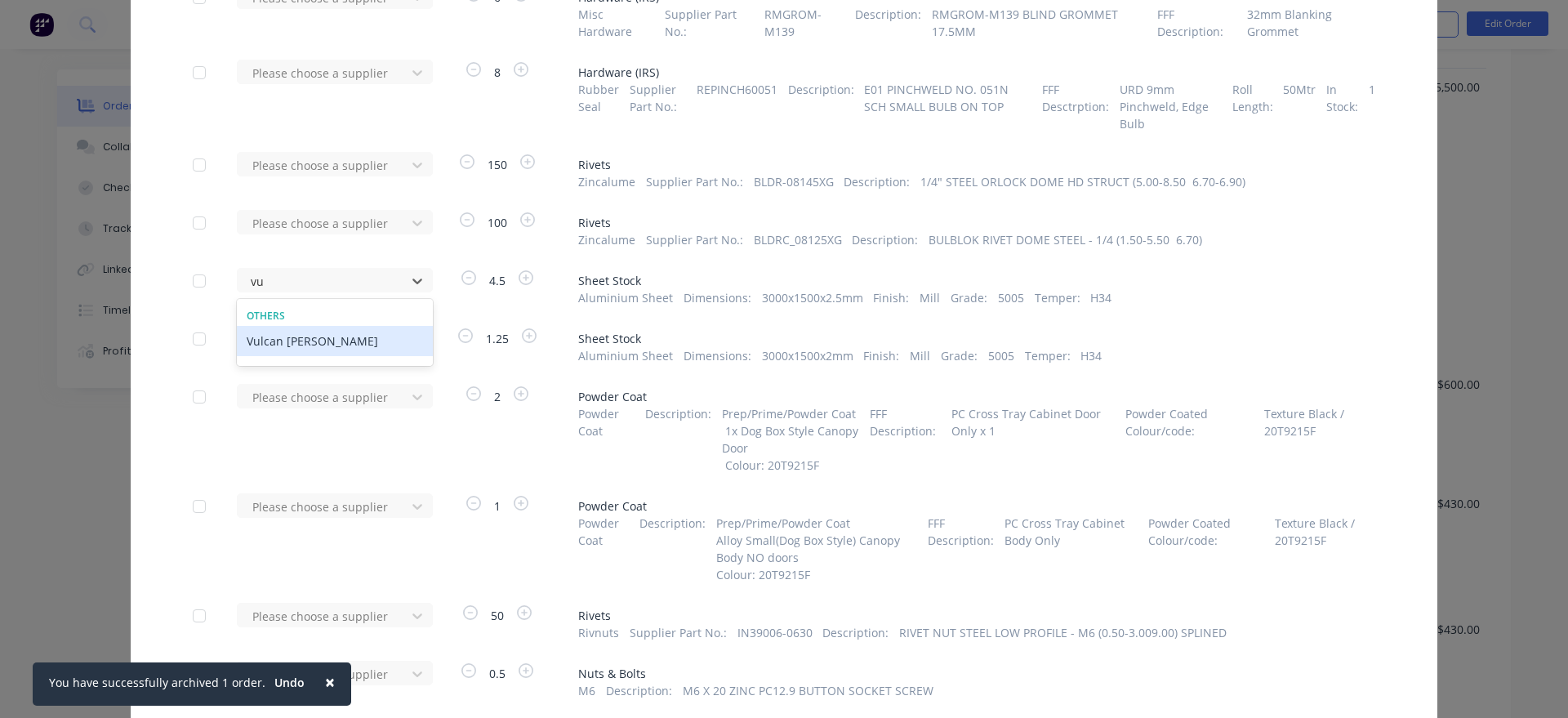
click at [404, 341] on div "Vulcan [PERSON_NAME]" at bounding box center [334, 340] width 196 height 30
click at [404, 341] on div at bounding box center [417, 338] width 29 height 26
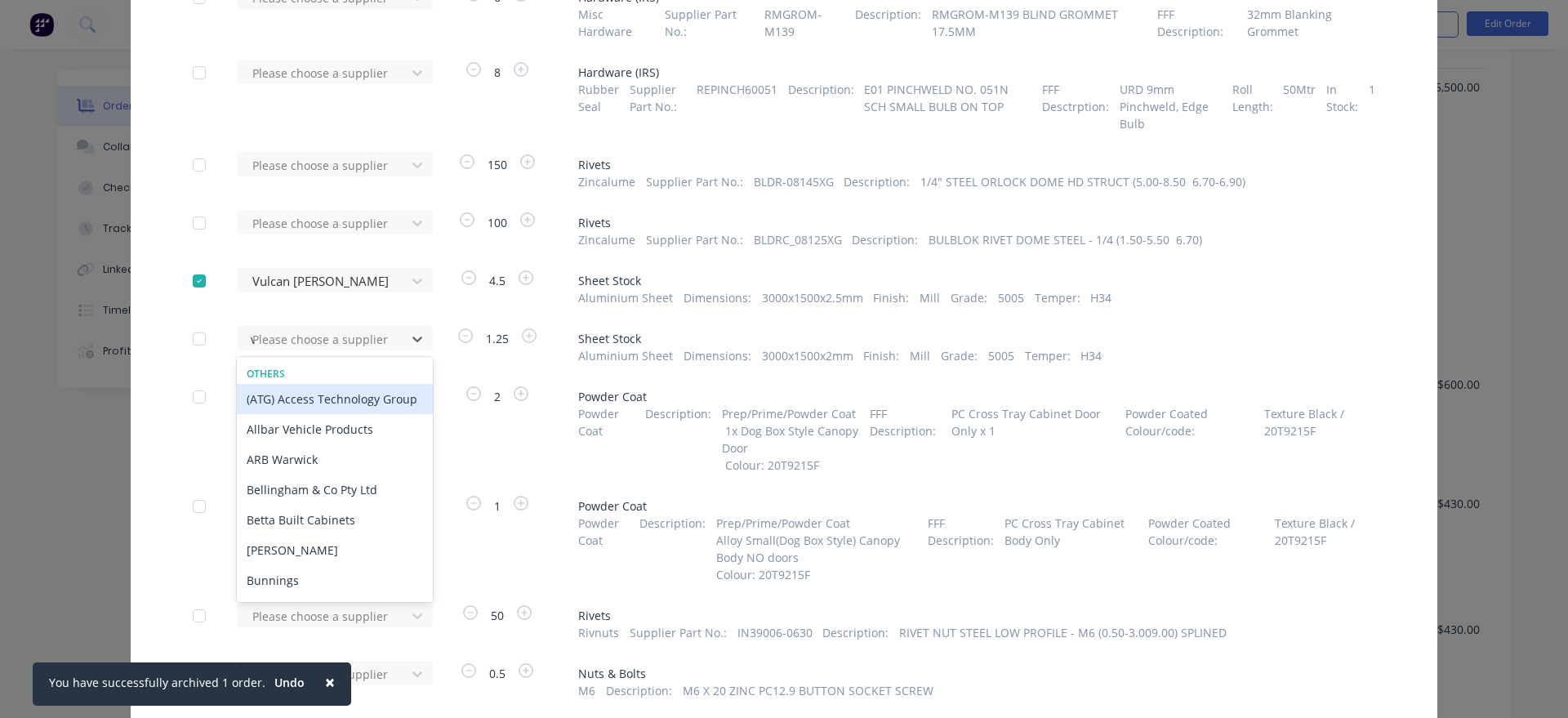
type input "vu"
click at [394, 403] on div "Vulcan [PERSON_NAME]" at bounding box center [334, 398] width 196 height 30
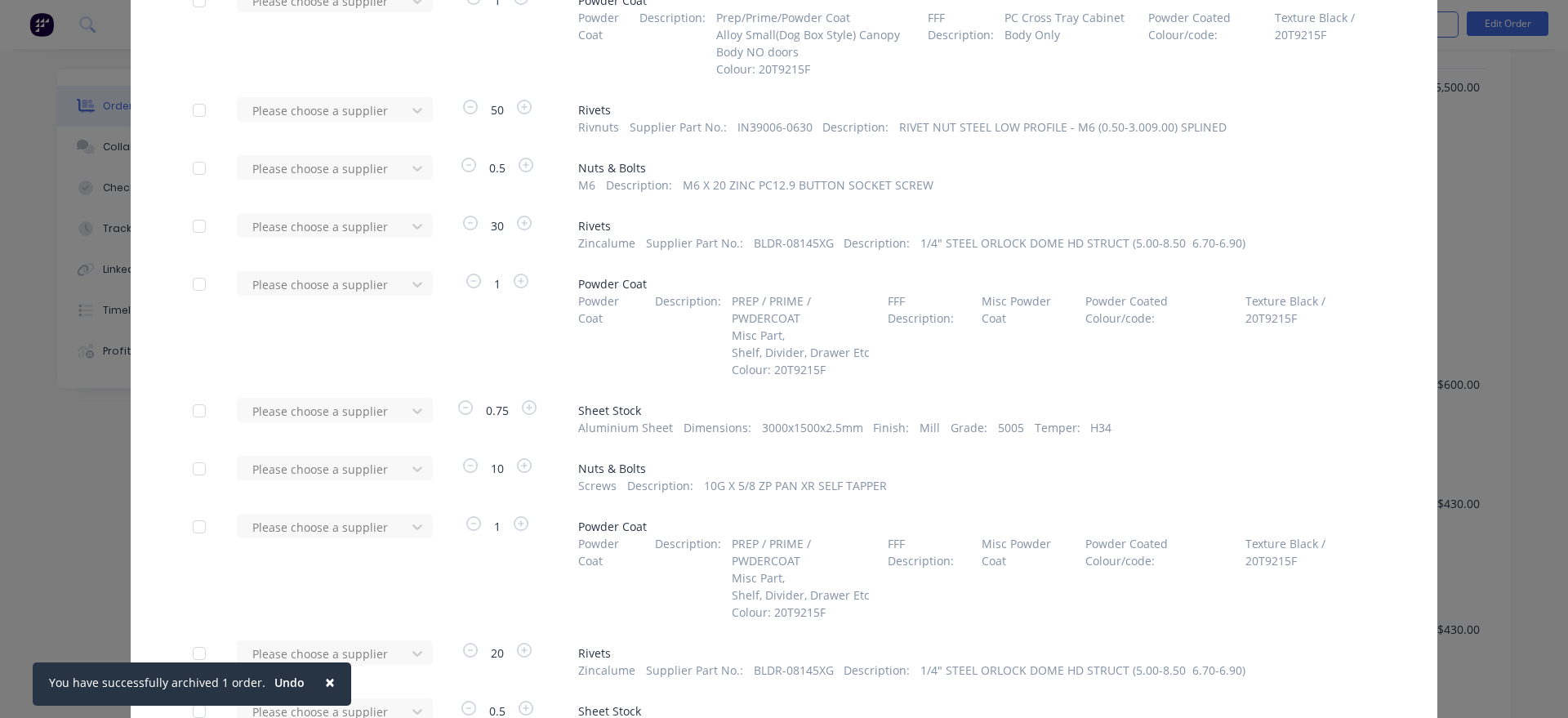
scroll to position [1209, 0]
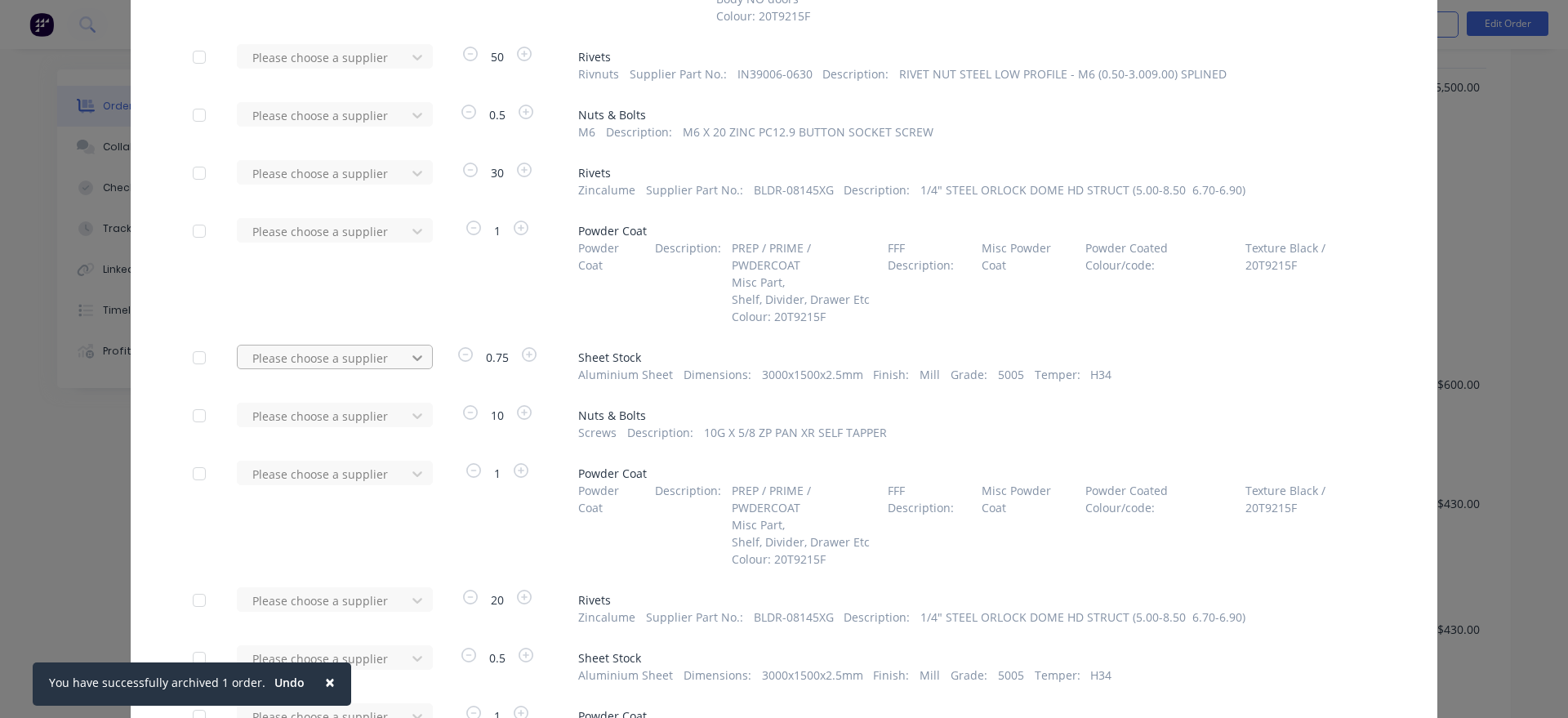
click at [421, 356] on icon at bounding box center [416, 357] width 9 height 6
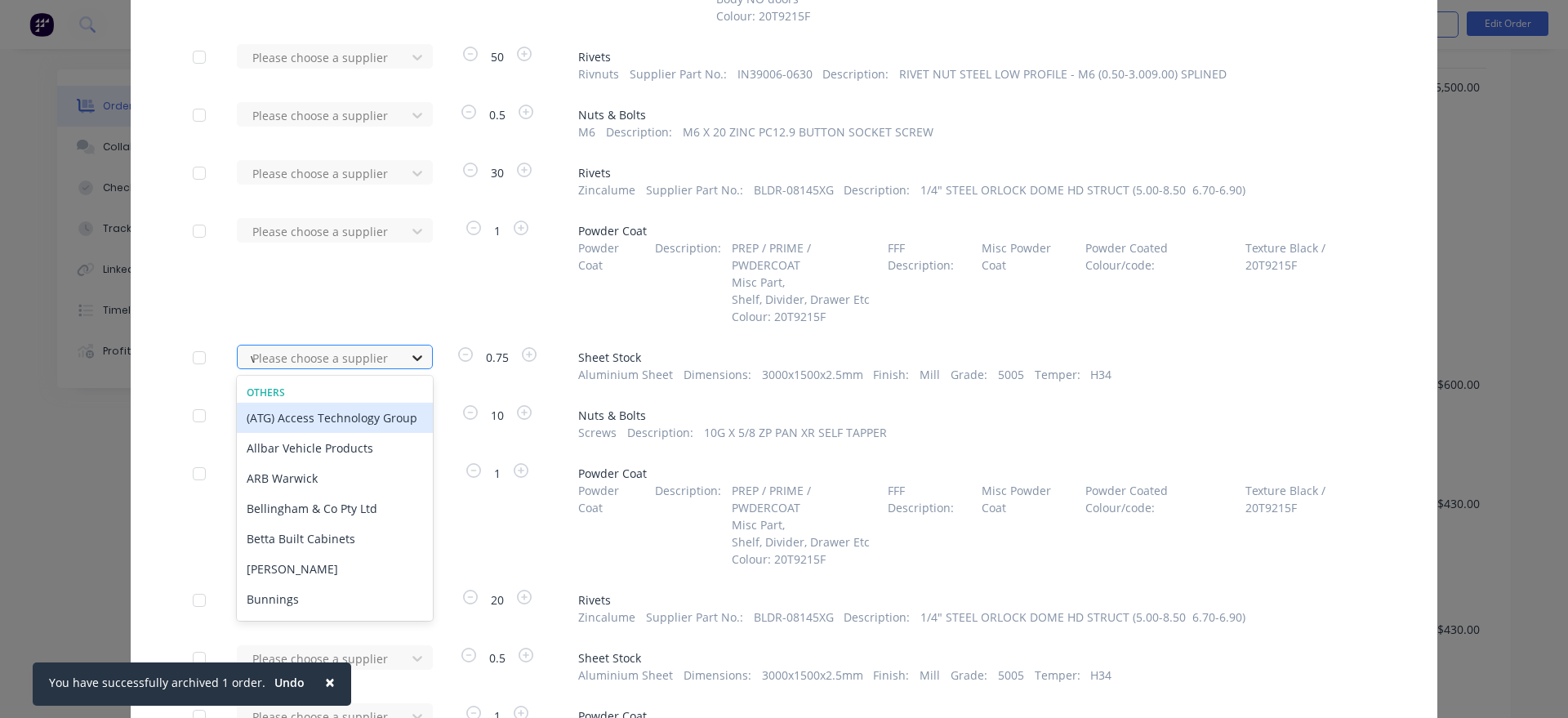
type input "vu"
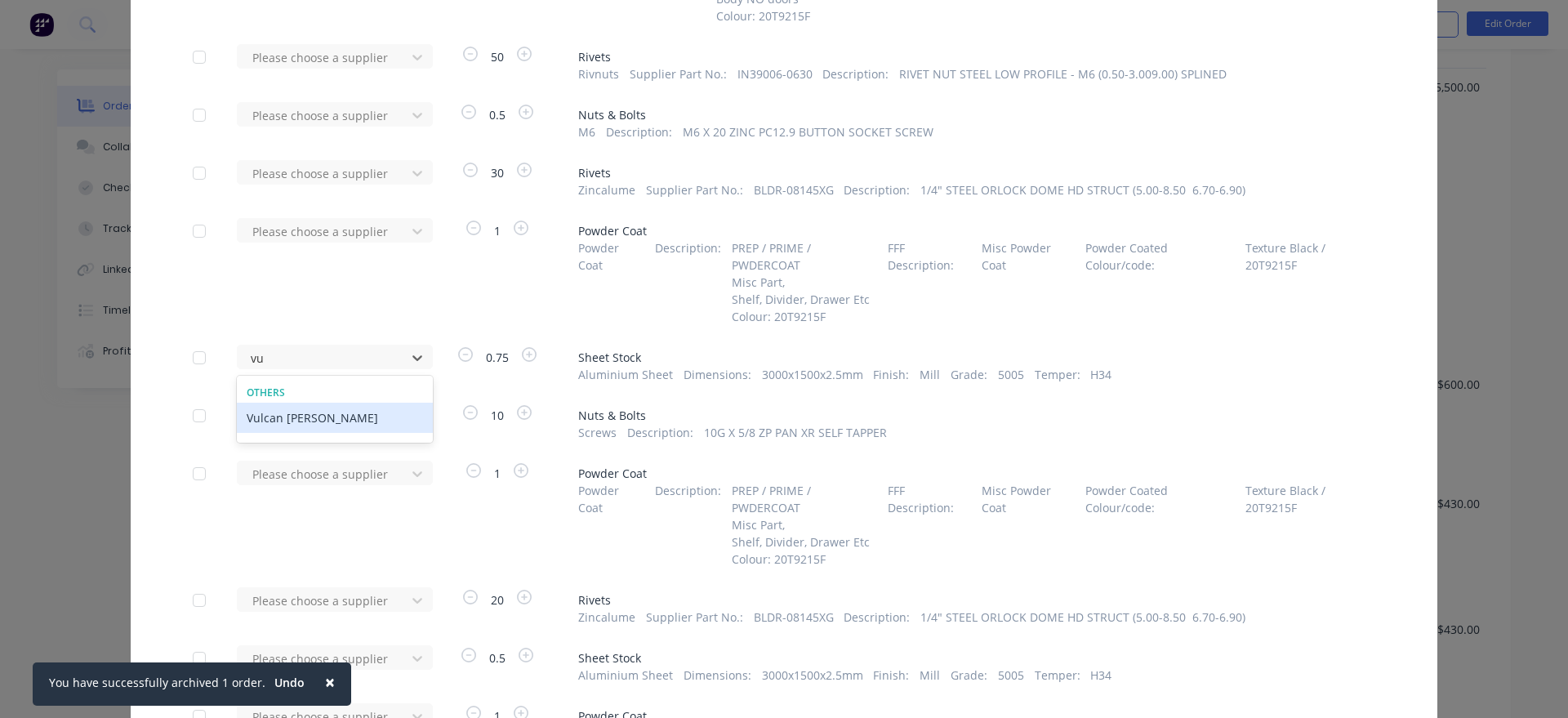
click at [409, 418] on div "Vulcan [PERSON_NAME]" at bounding box center [334, 417] width 196 height 30
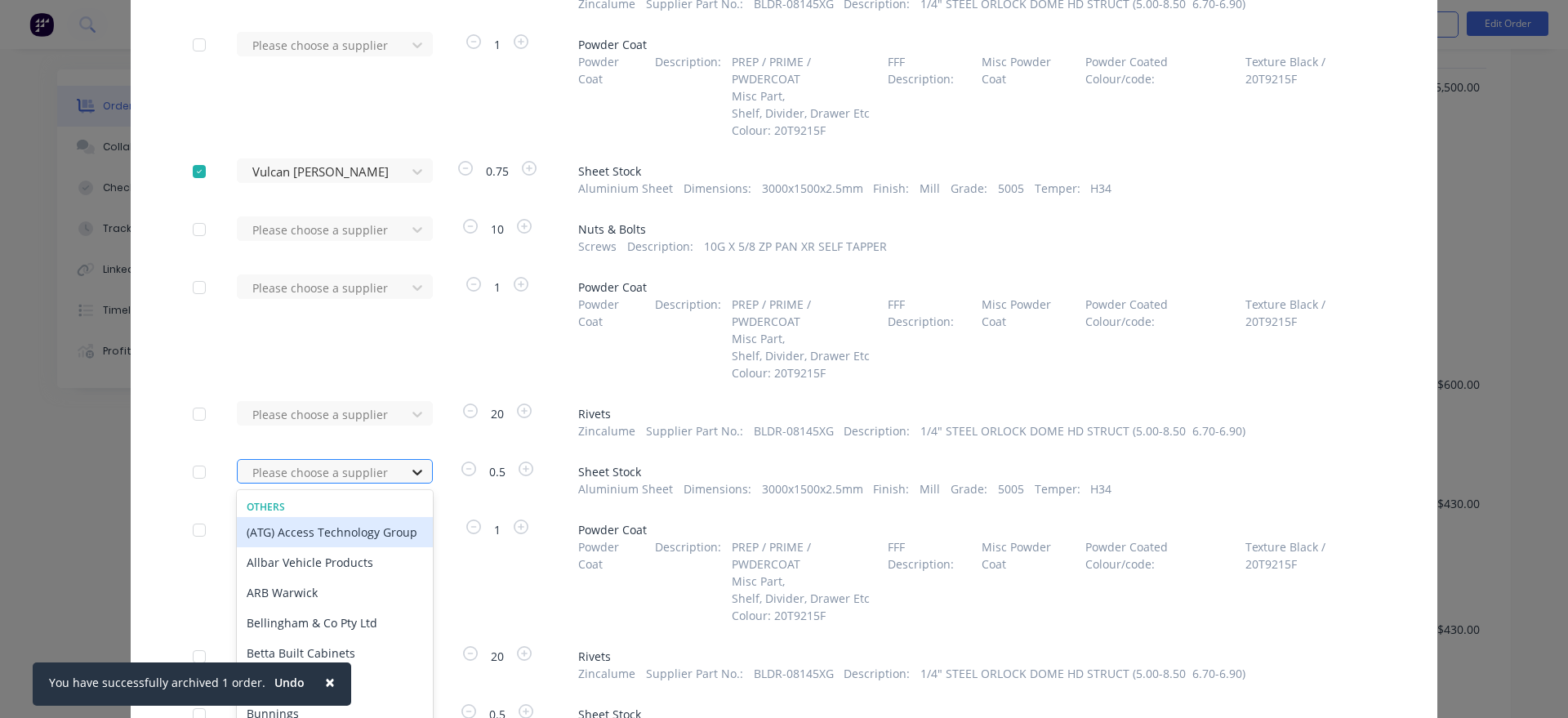
click at [408, 474] on div "36 results available. Use Up and Down to choose options, press Enter to select …" at bounding box center [327, 471] width 180 height 25
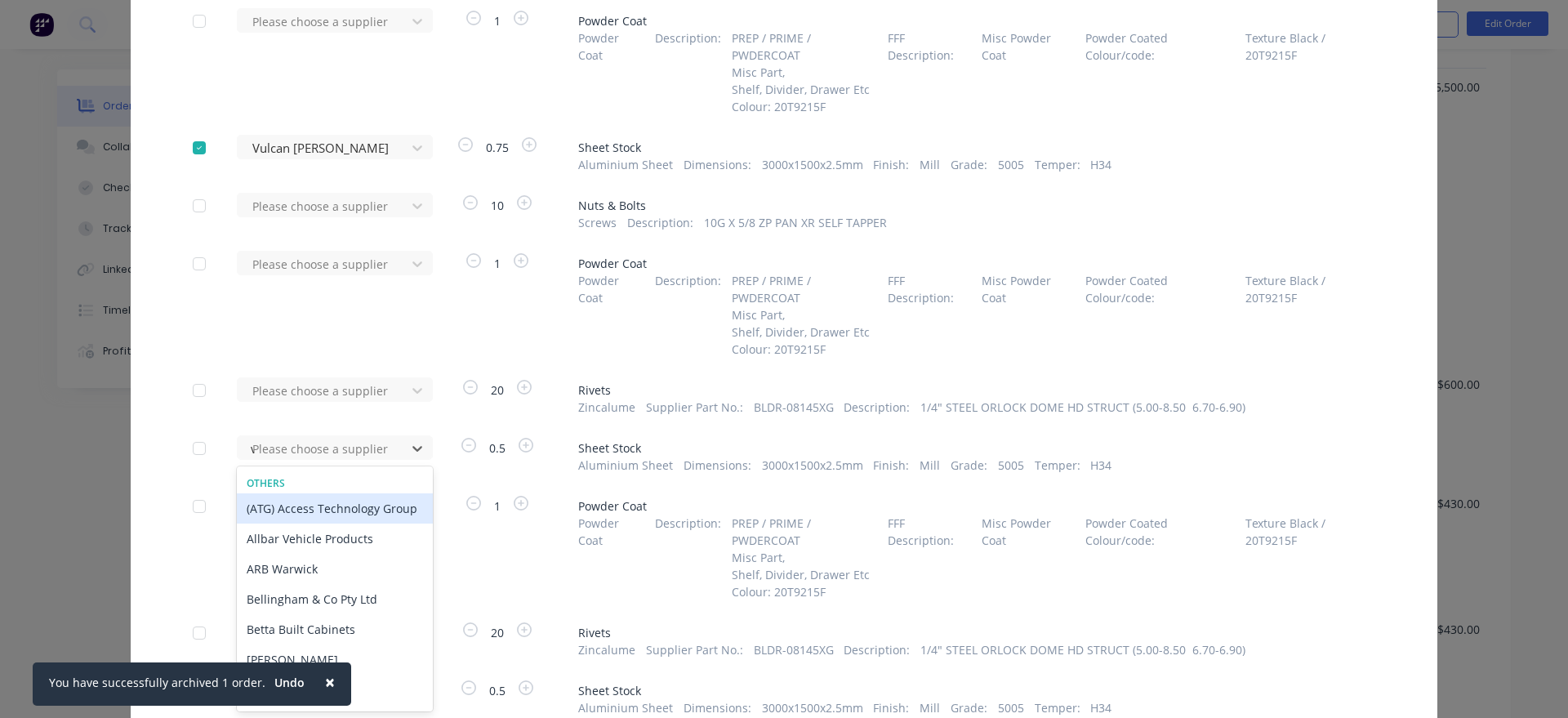
type input "vu"
click at [398, 515] on div "Vulcan [PERSON_NAME]" at bounding box center [334, 508] width 196 height 30
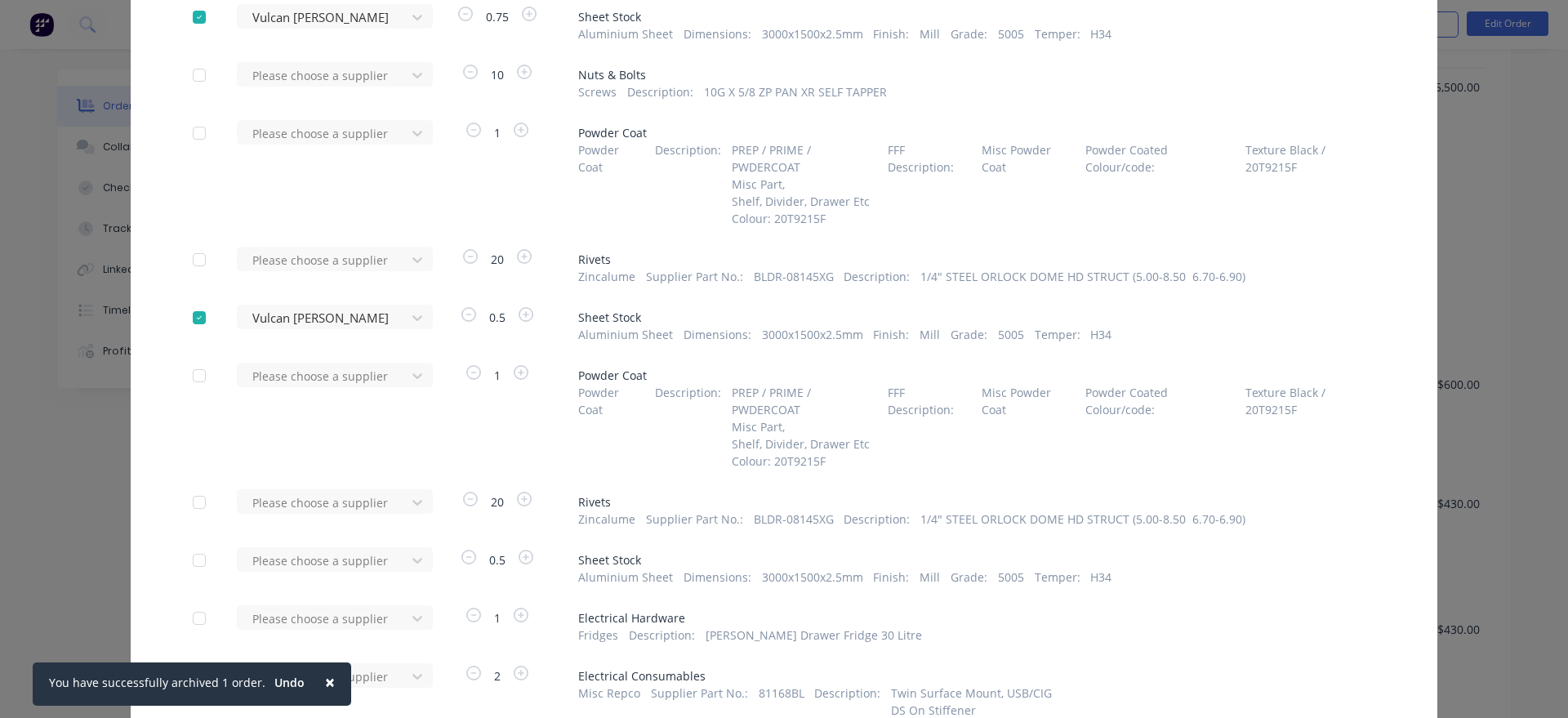
scroll to position [1606, 0]
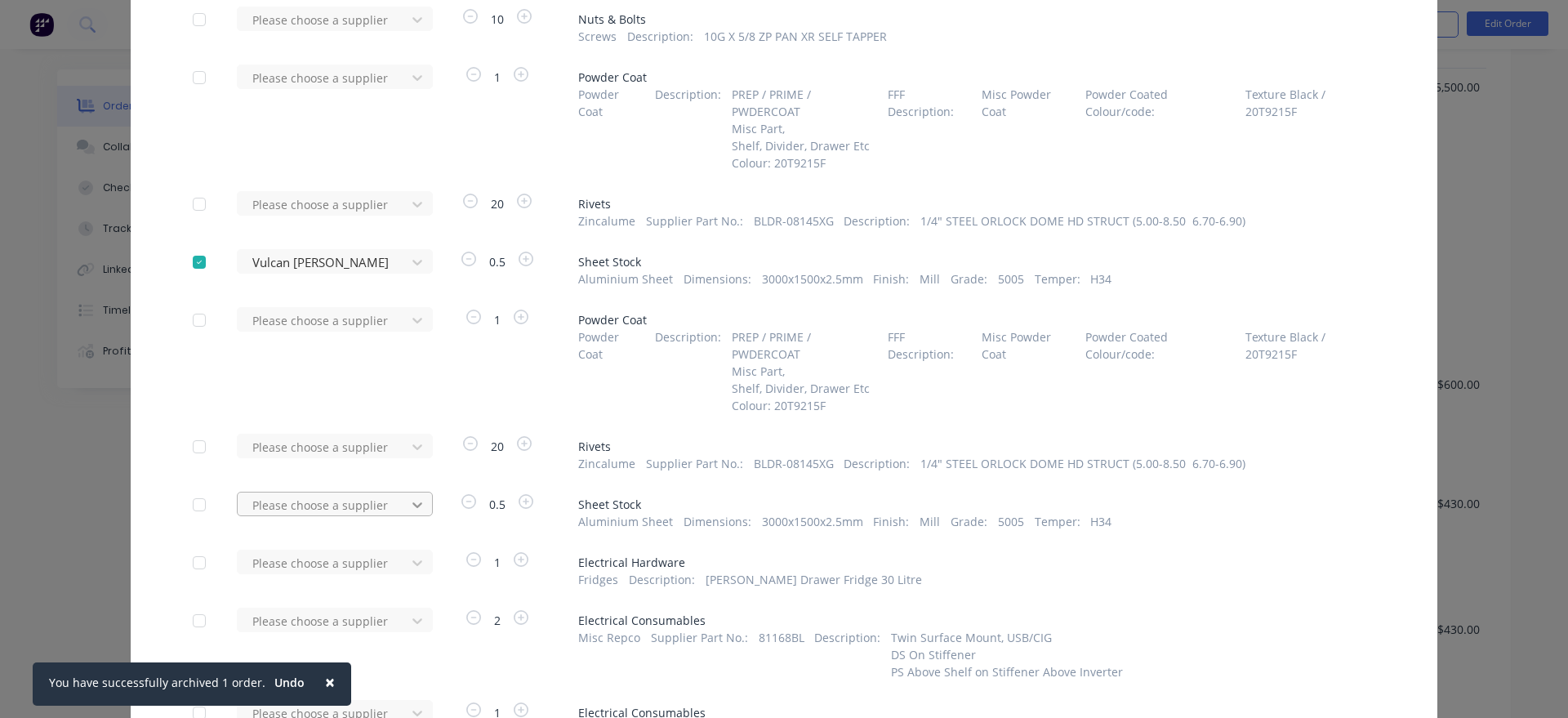
click at [414, 516] on div "Please choose a supplier" at bounding box center [327, 503] width 180 height 25
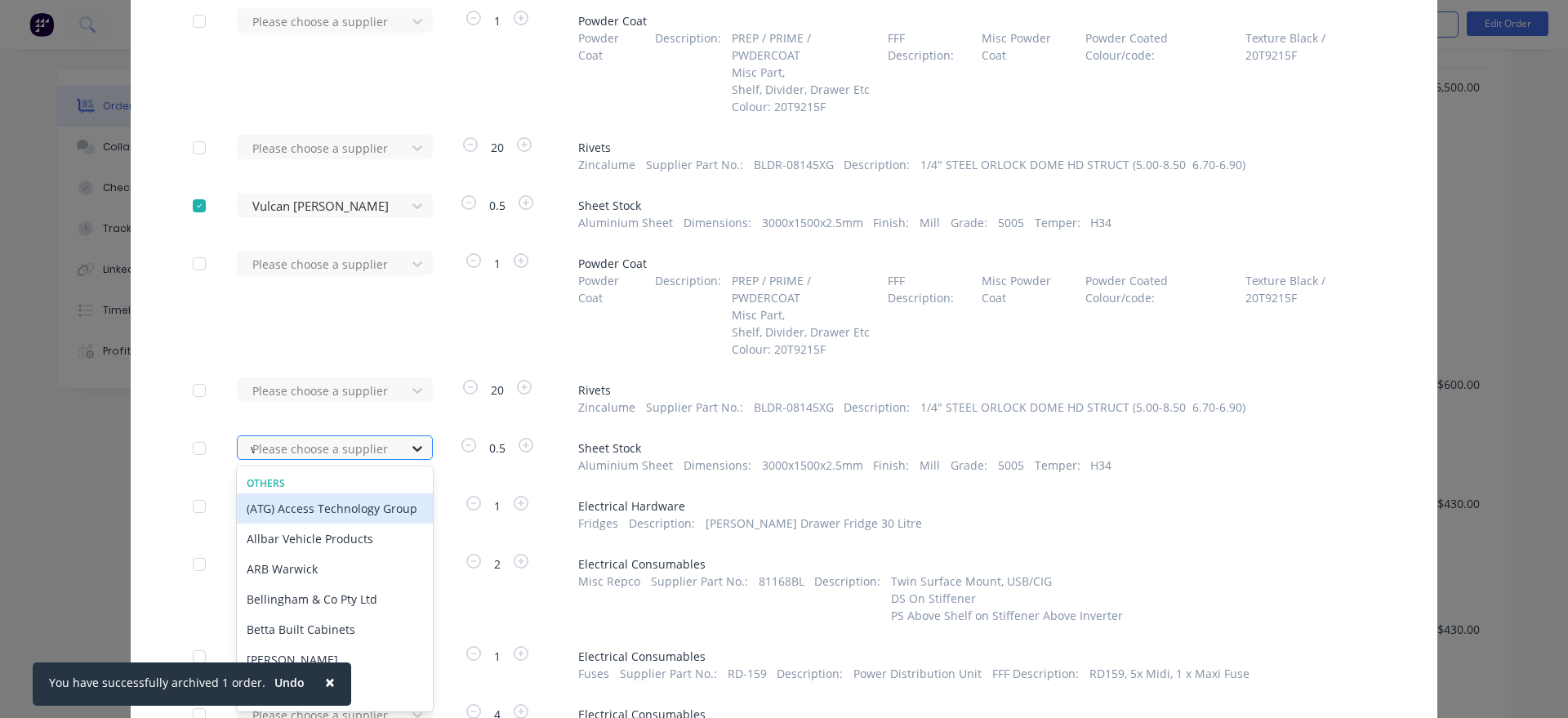
type input "vu"
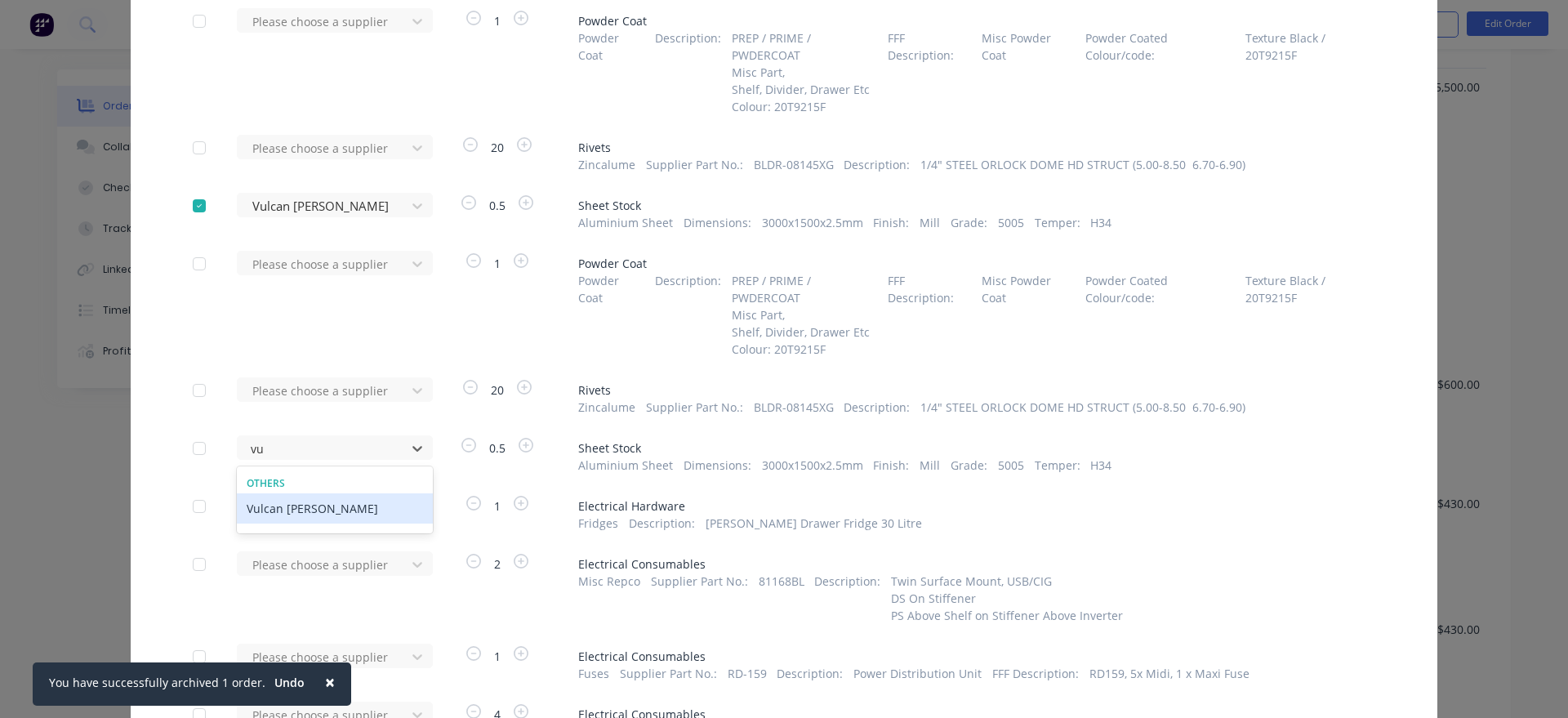
click at [391, 511] on div "Vulcan [PERSON_NAME]" at bounding box center [334, 508] width 196 height 30
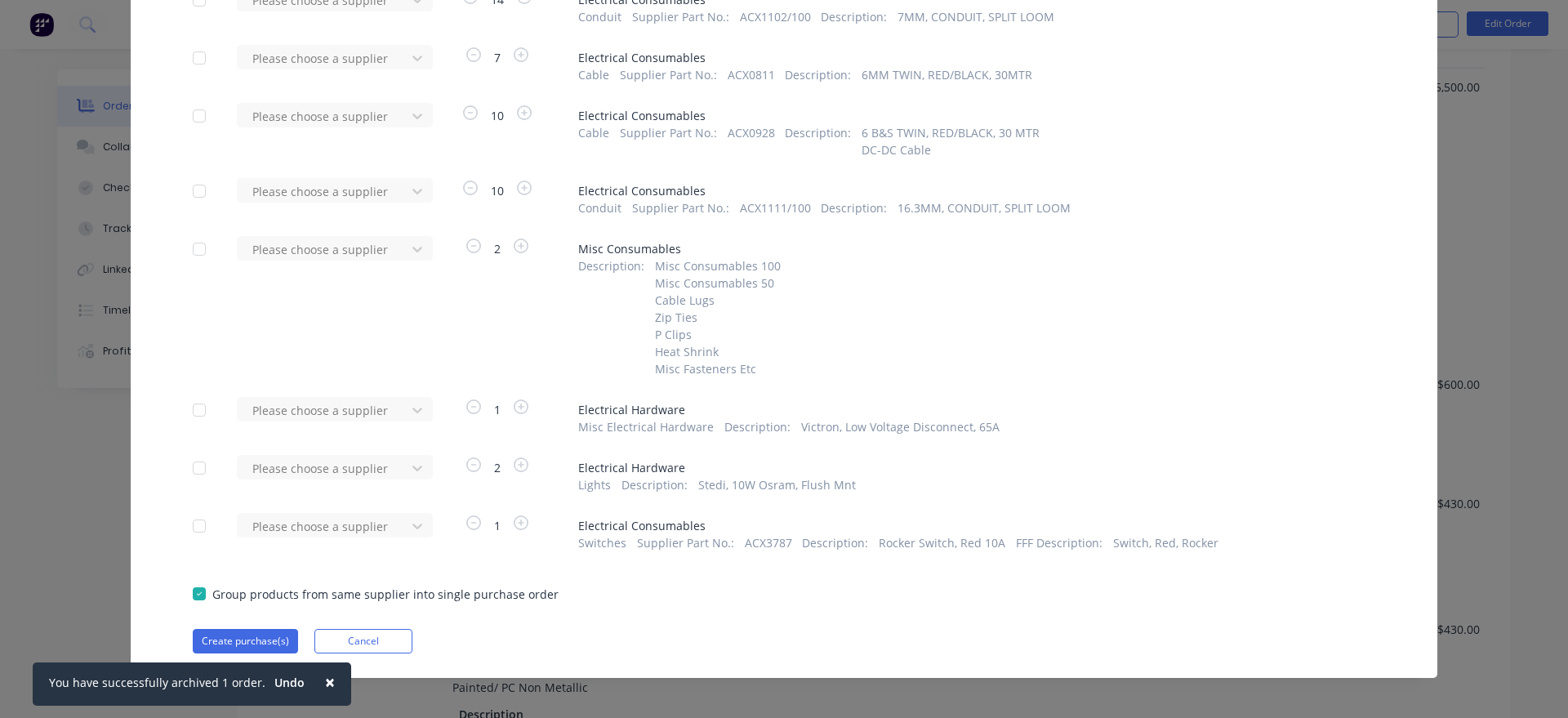
scroll to position [3158, 0]
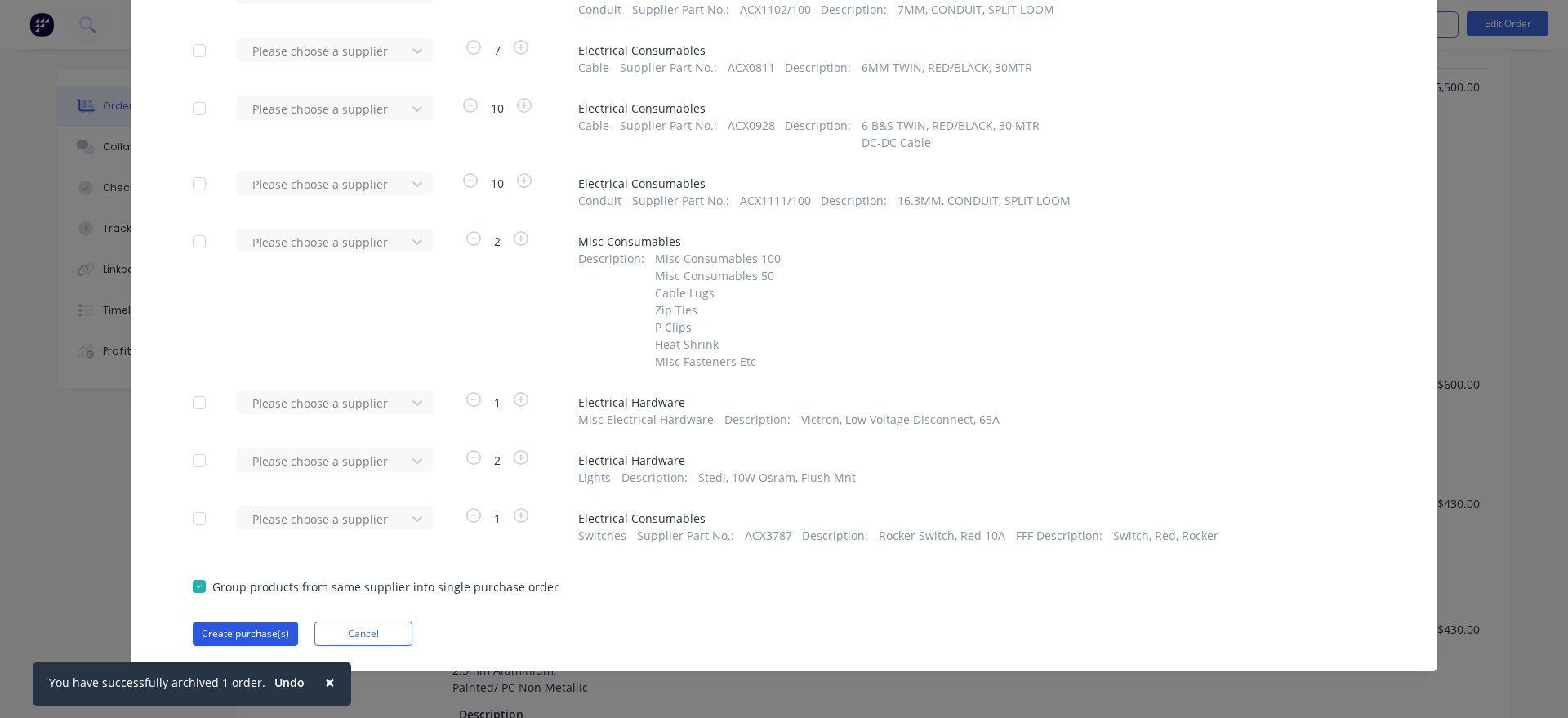
click at [268, 638] on button "Create purchase(s)" at bounding box center [245, 633] width 105 height 25
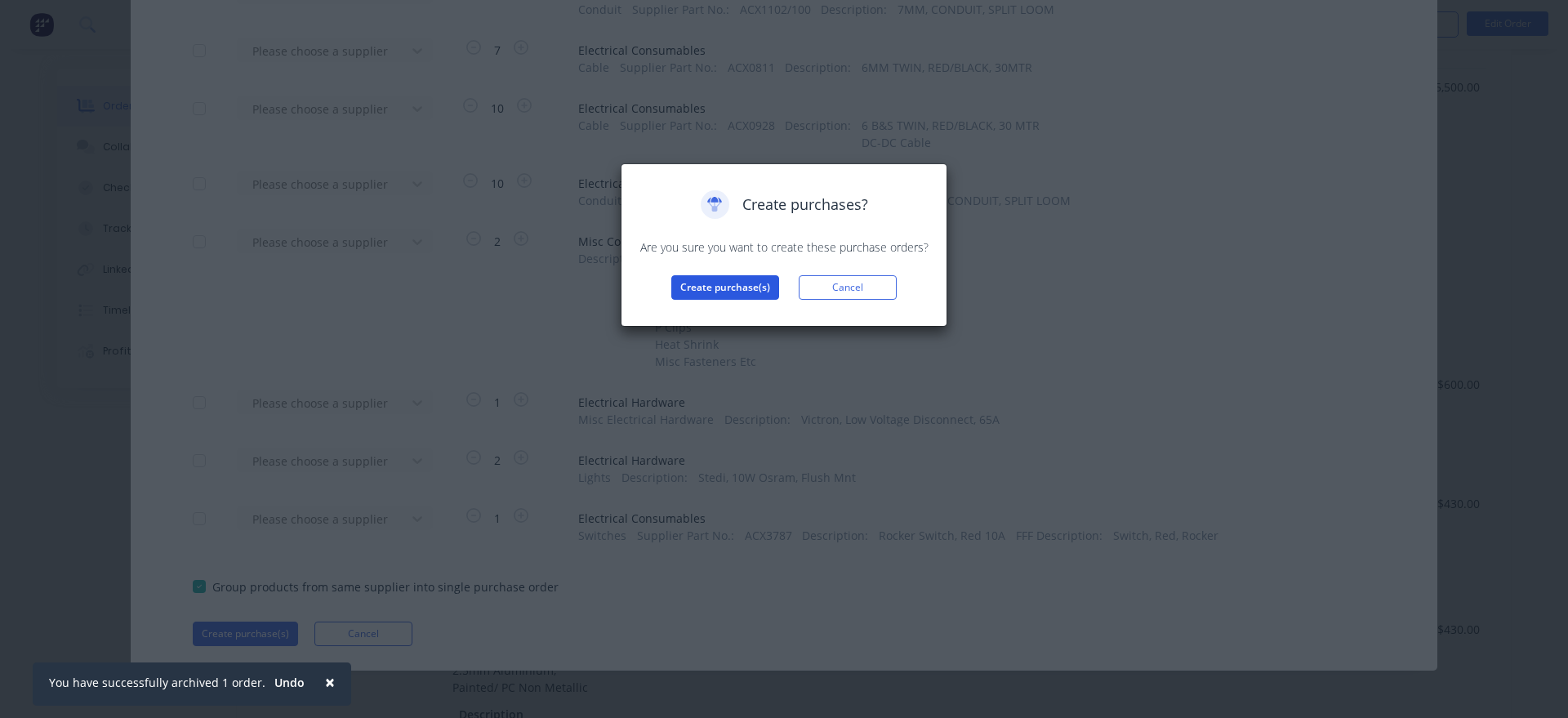
click at [717, 287] on button "Create purchase(s)" at bounding box center [725, 287] width 108 height 25
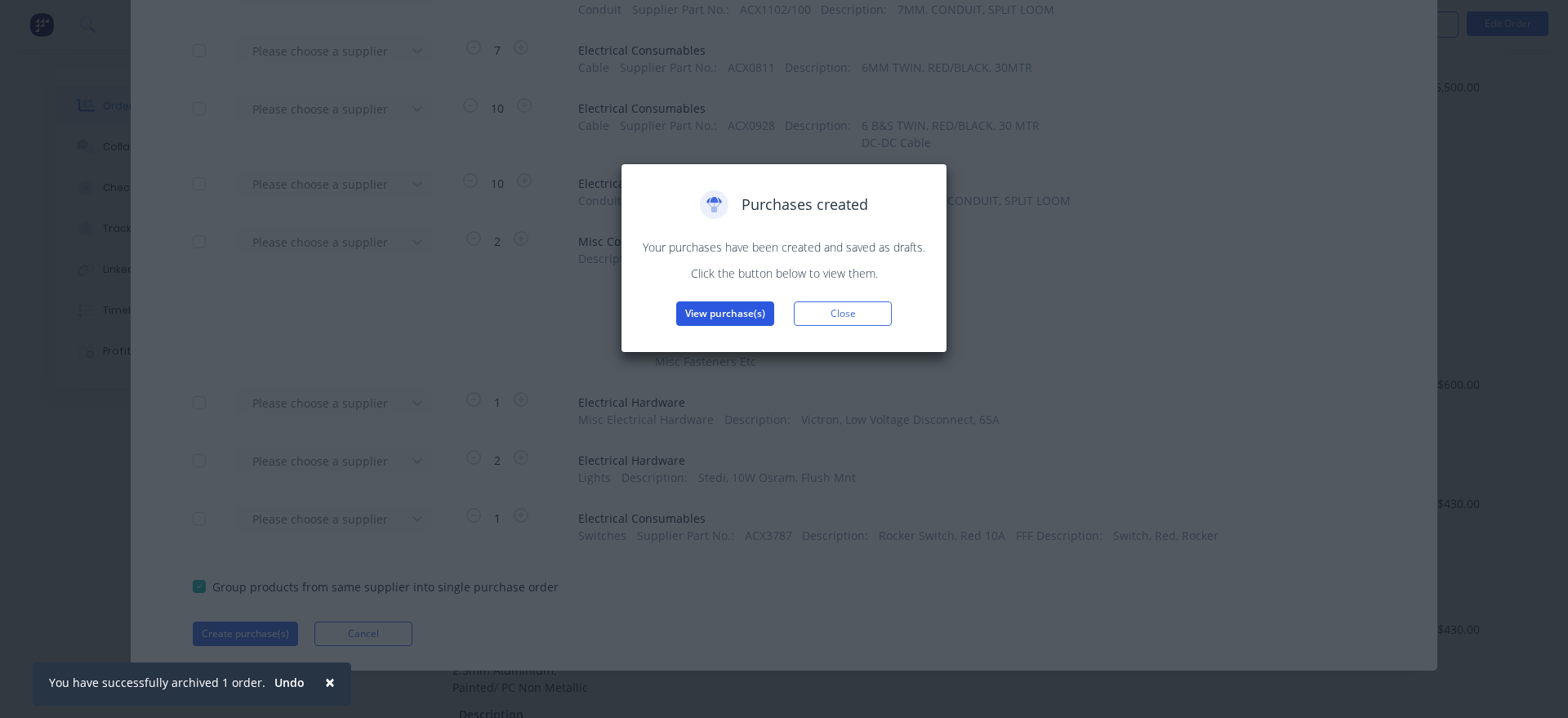
click at [710, 321] on button "View purchase(s)" at bounding box center [725, 313] width 98 height 25
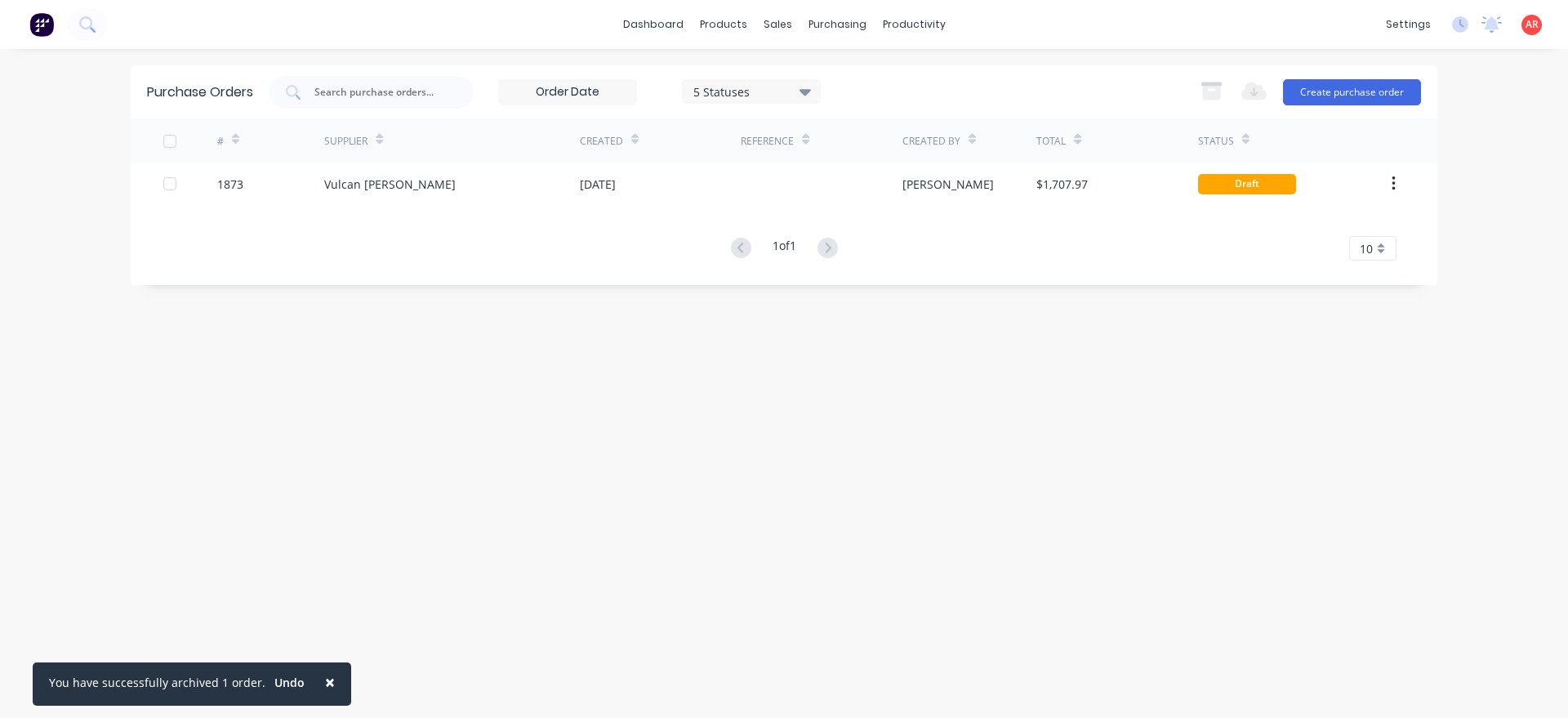
click at [325, 678] on span "×" at bounding box center [329, 681] width 9 height 23
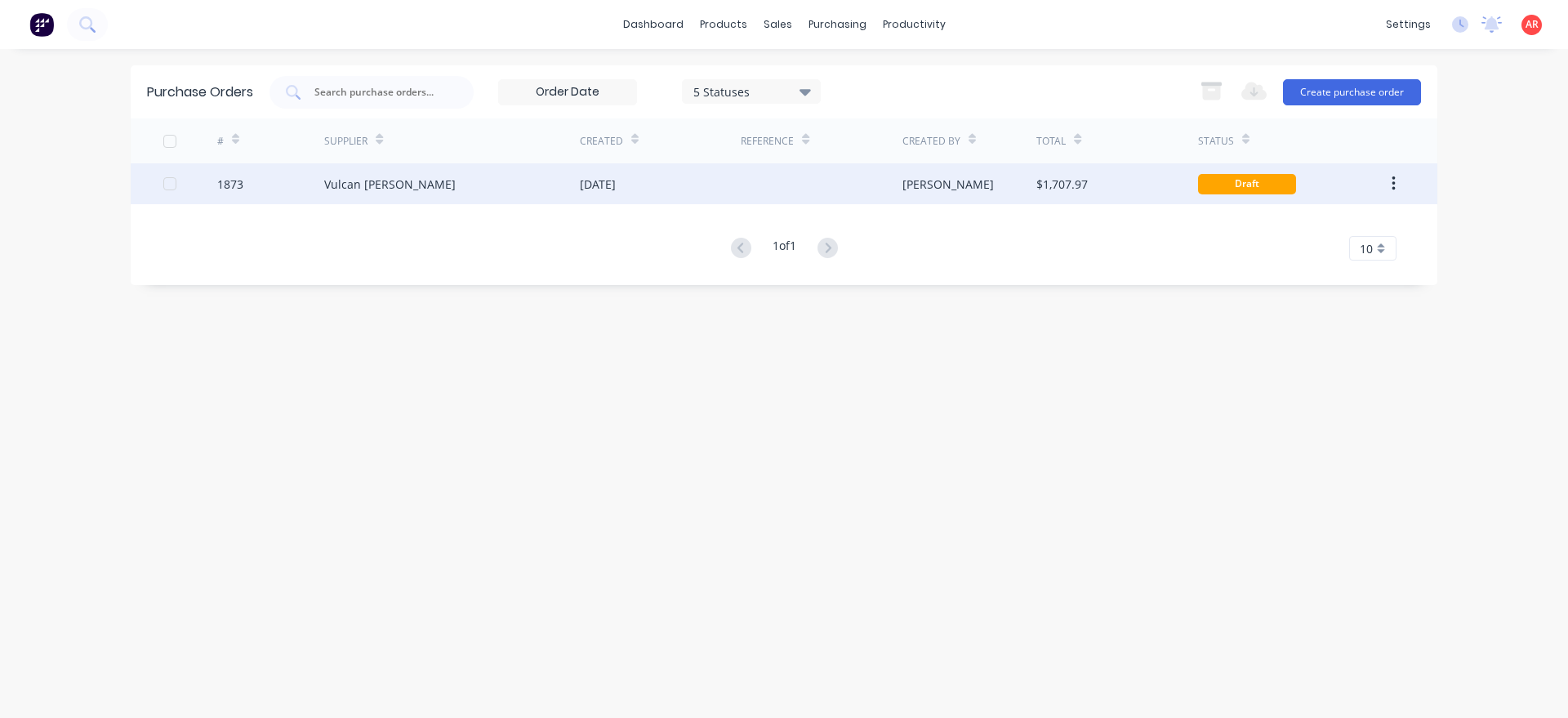
click at [451, 182] on div "Vulcan [PERSON_NAME]" at bounding box center [451, 184] width 256 height 41
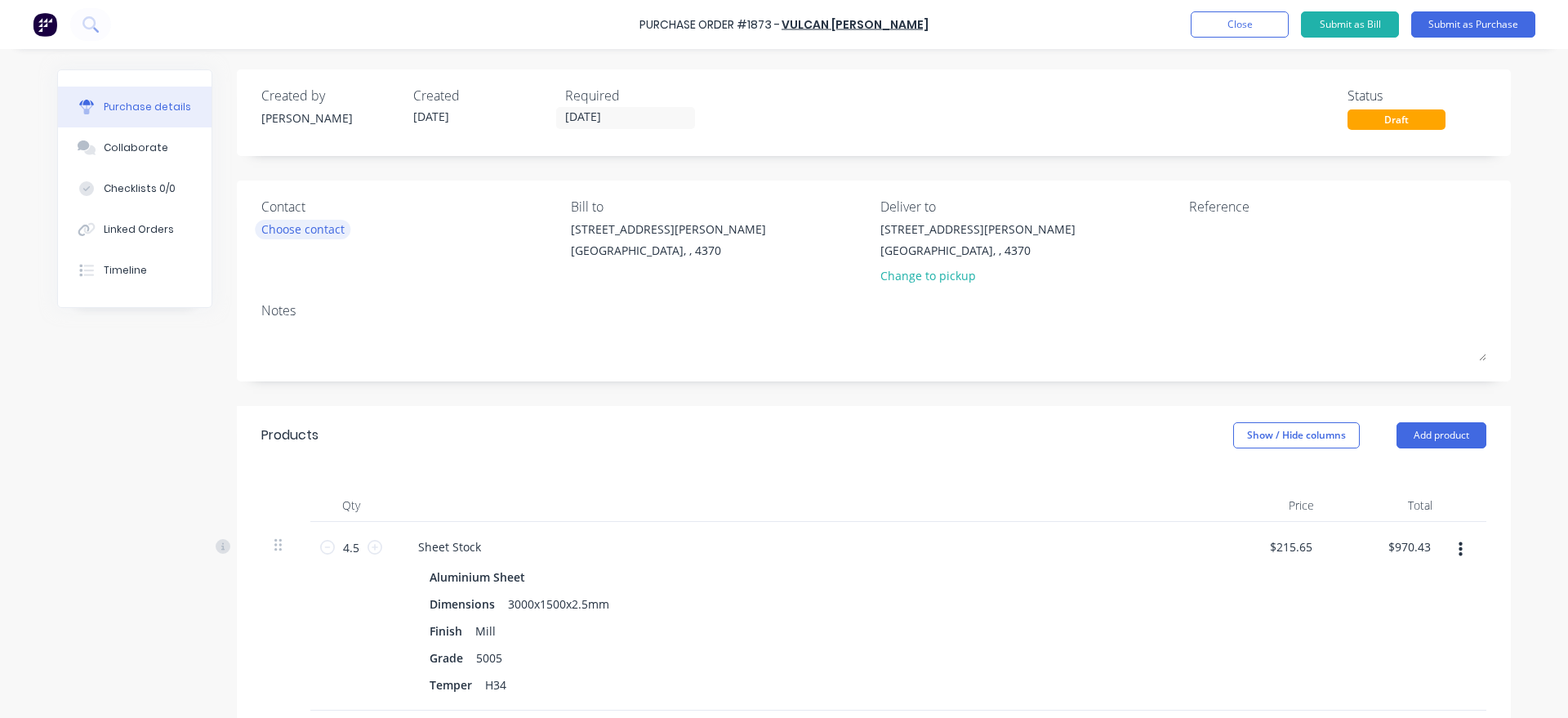
click at [323, 228] on div "Choose contact" at bounding box center [303, 229] width 83 height 17
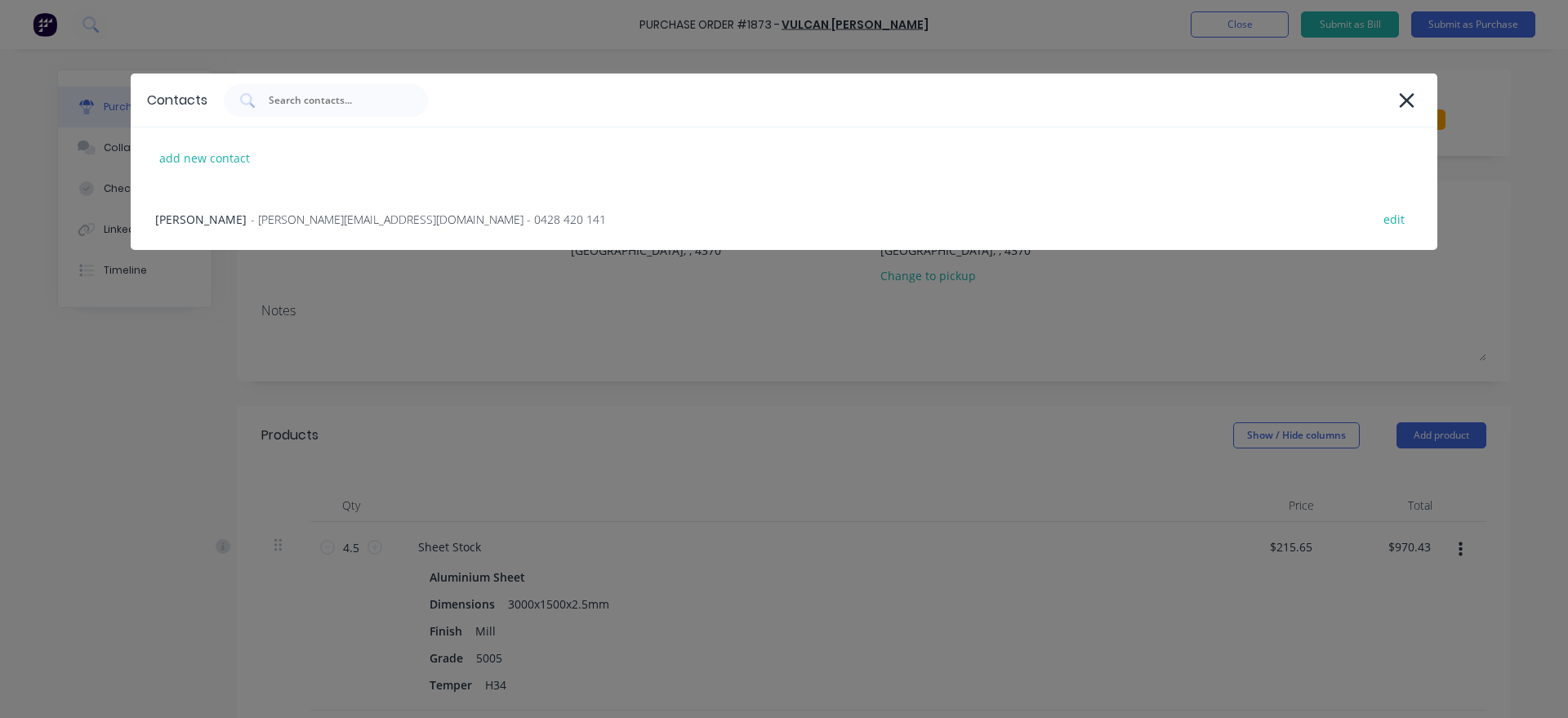
click at [323, 228] on div "Nicole - [EMAIL_ADDRESS][DOMAIN_NAME] - 0428 420 141 edit" at bounding box center [784, 220] width 1306 height 62
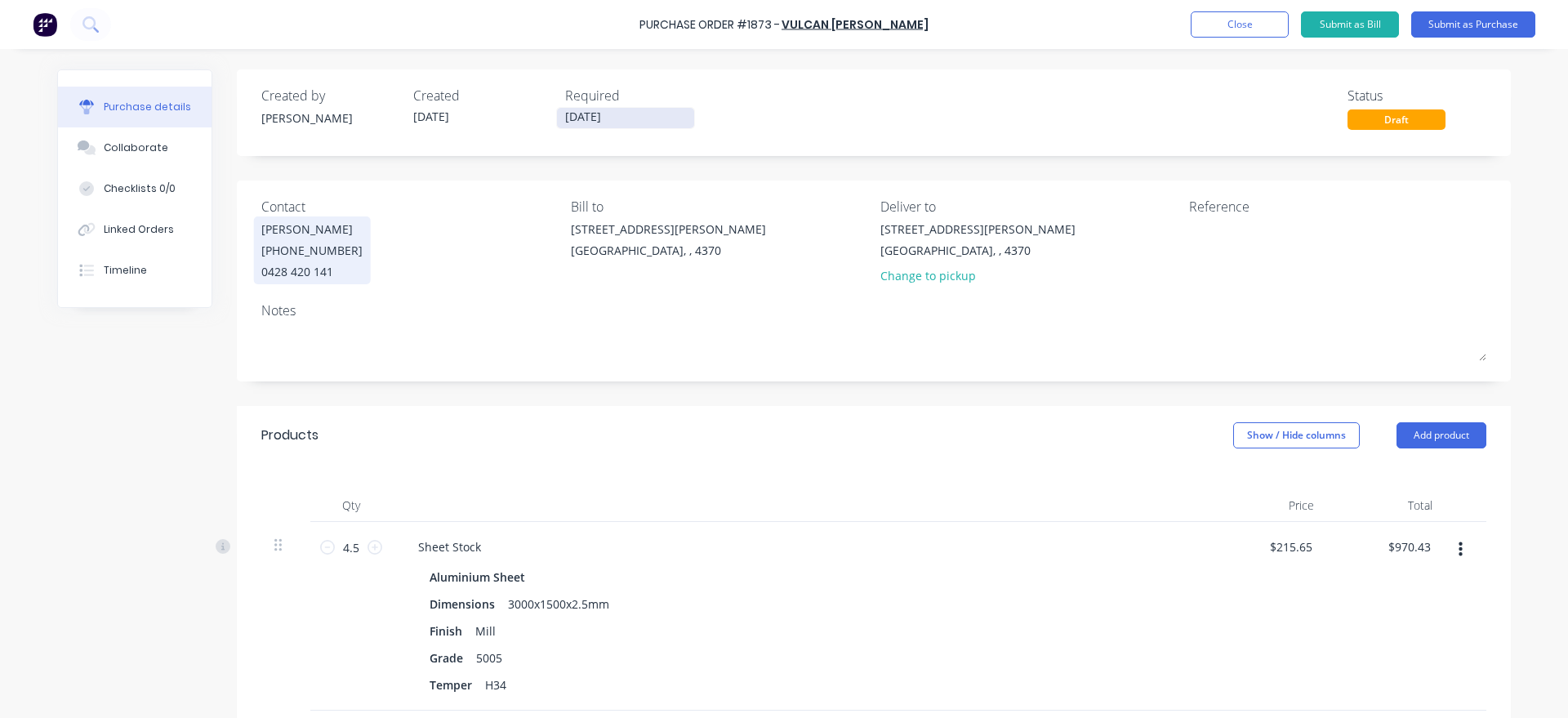
click at [619, 122] on input "[DATE]" at bounding box center [625, 118] width 137 height 21
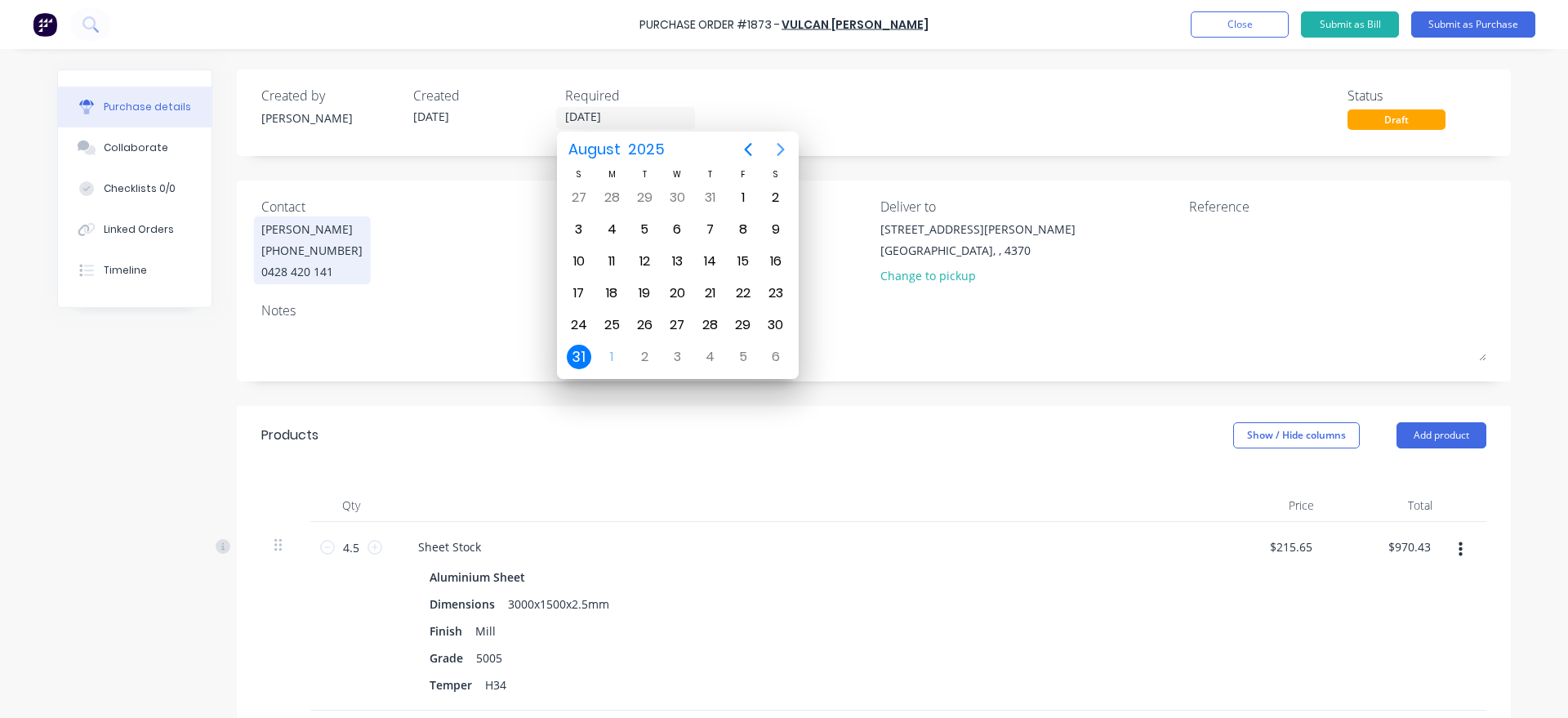
click at [783, 145] on icon "Next page" at bounding box center [781, 149] width 20 height 20
click at [681, 229] on div "10" at bounding box center [676, 229] width 25 height 25
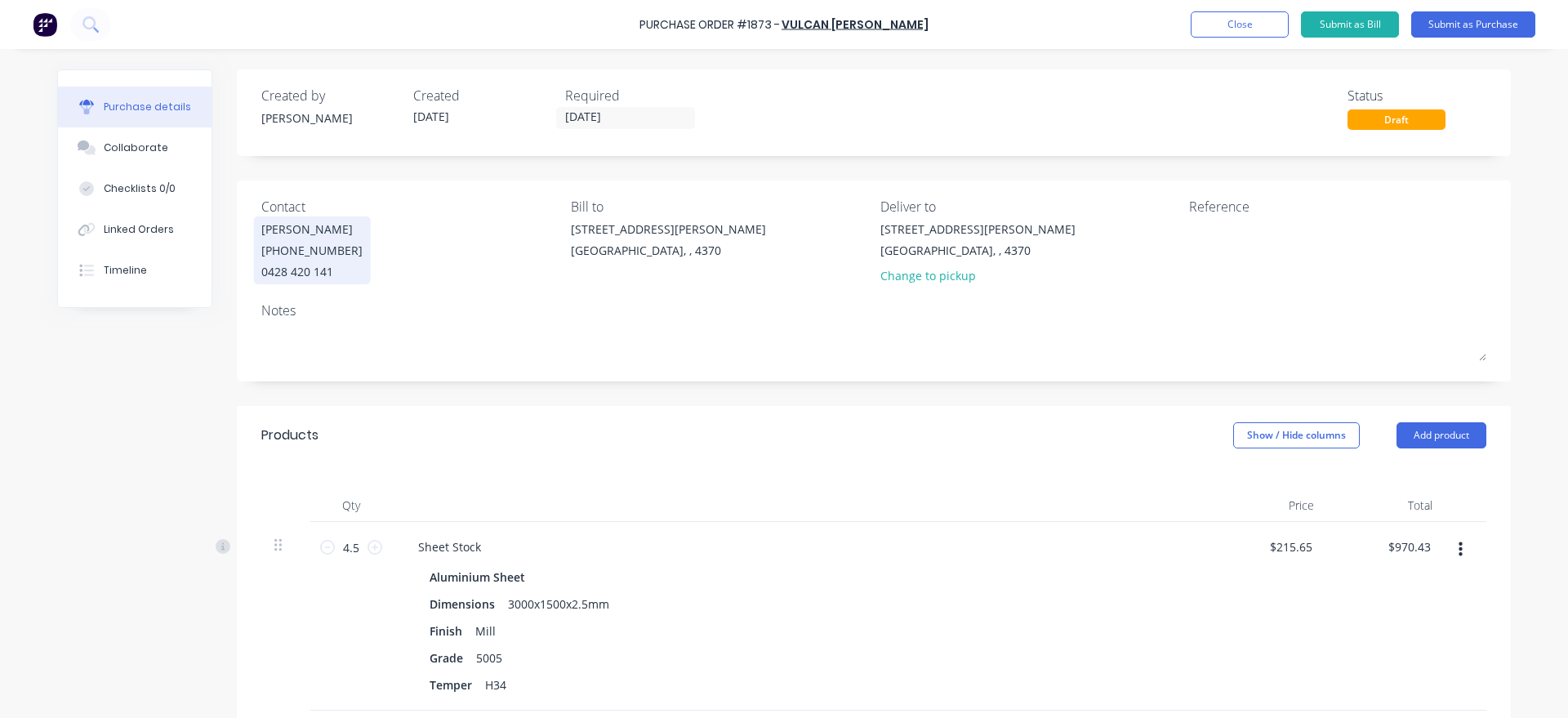
type input "[DATE]"
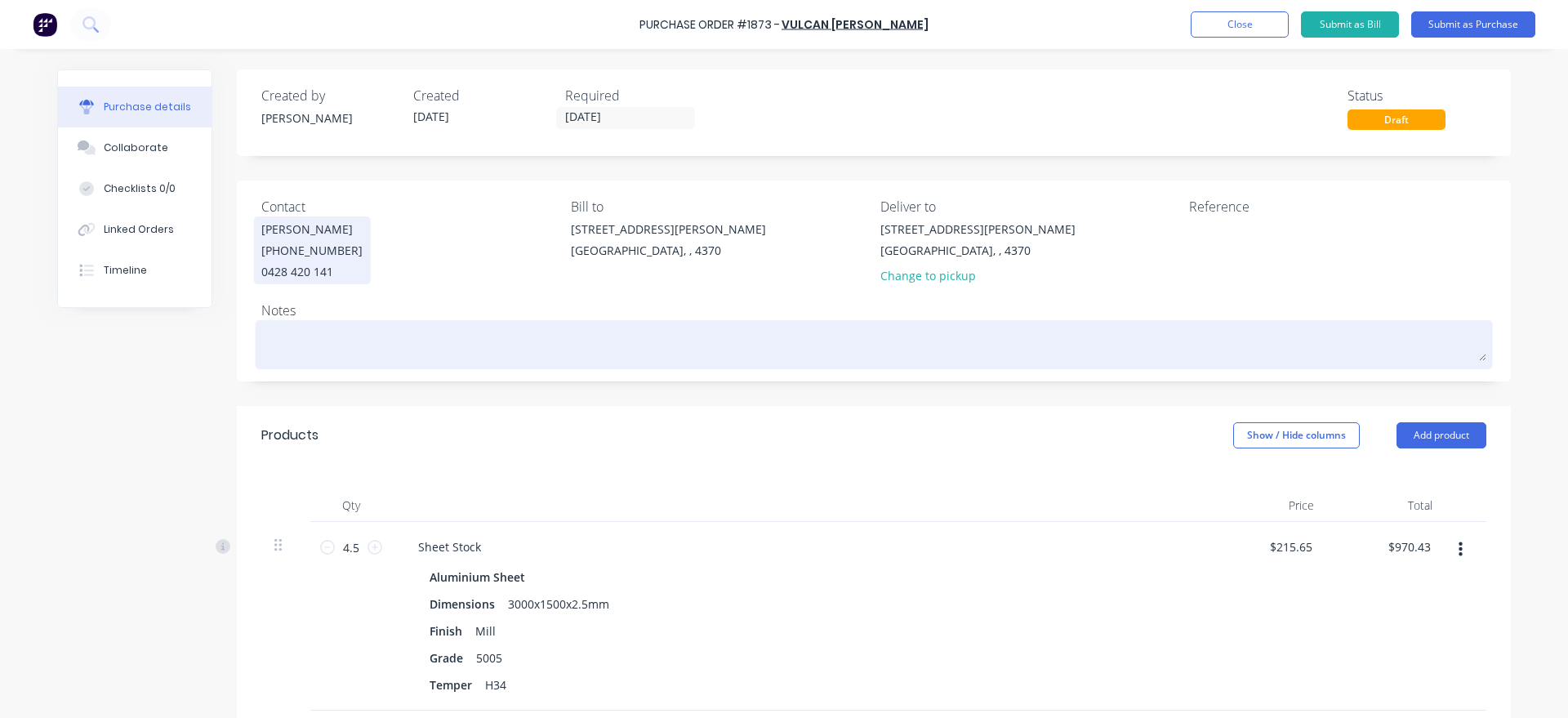
click at [392, 333] on textarea at bounding box center [874, 342] width 1225 height 37
type textarea "x"
type textarea "Pe"
type textarea "x"
type textarea "Pel"
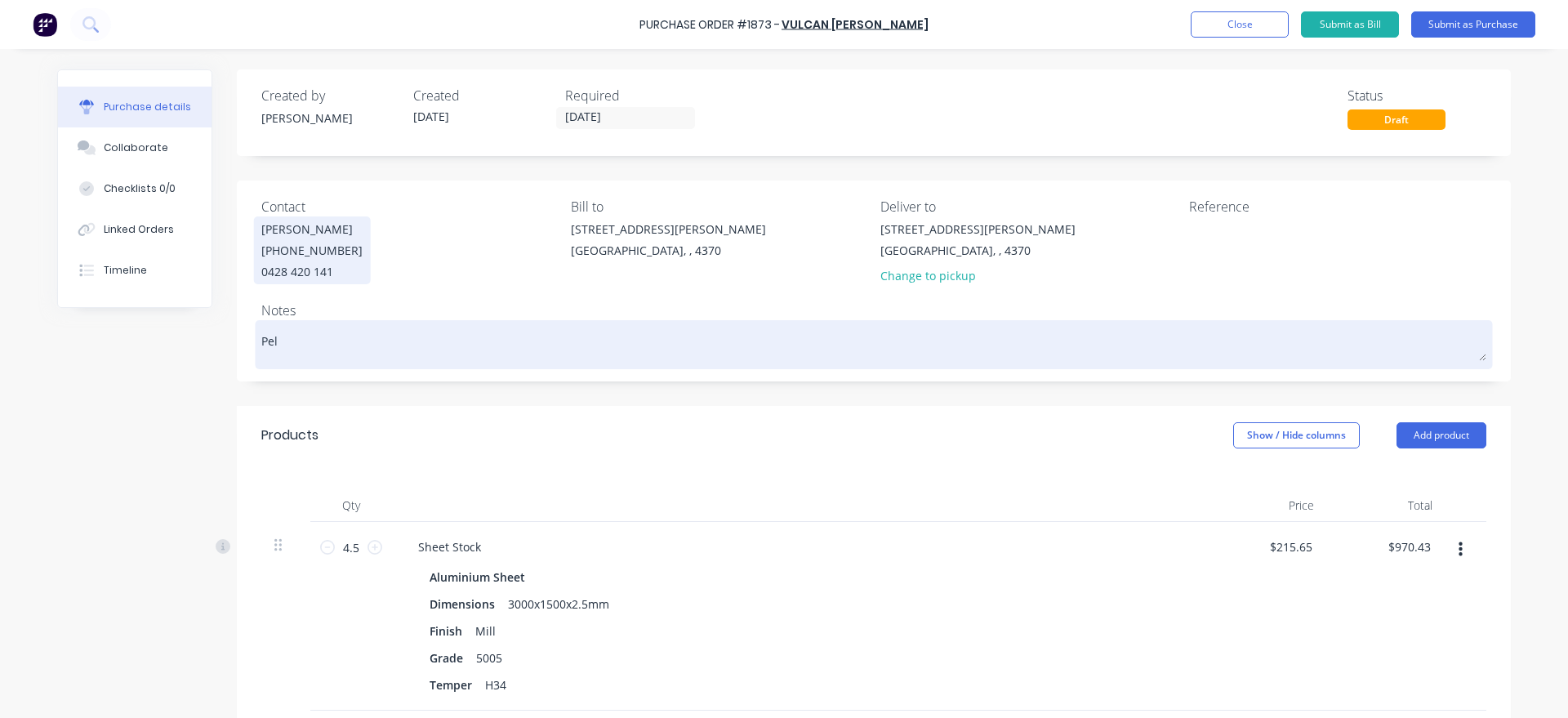
type textarea "x"
type textarea "Pela"
type textarea "x"
type textarea "Pelas"
type textarea "x"
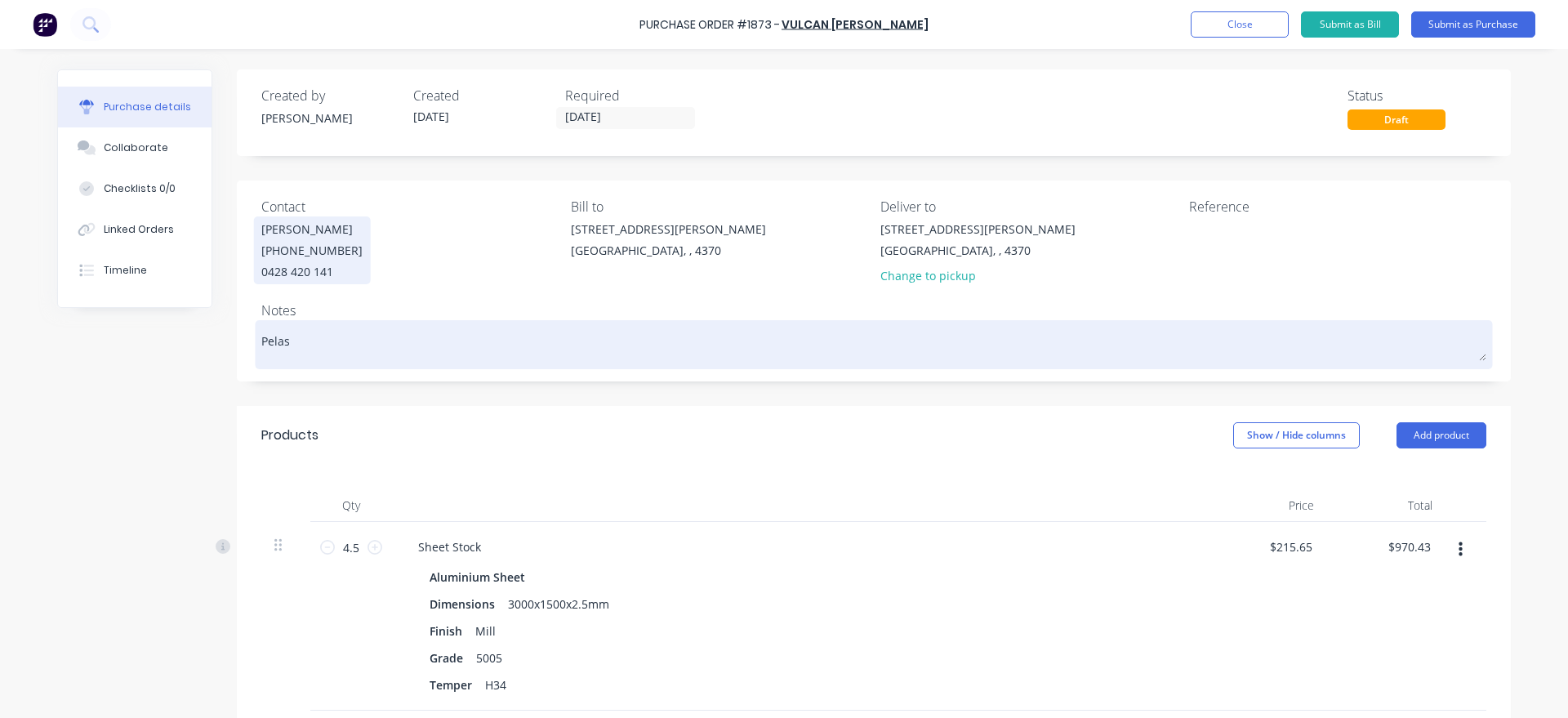
type textarea "Pelase"
type textarea "x"
type textarea "Pelas"
type textarea "x"
type textarea "Pela"
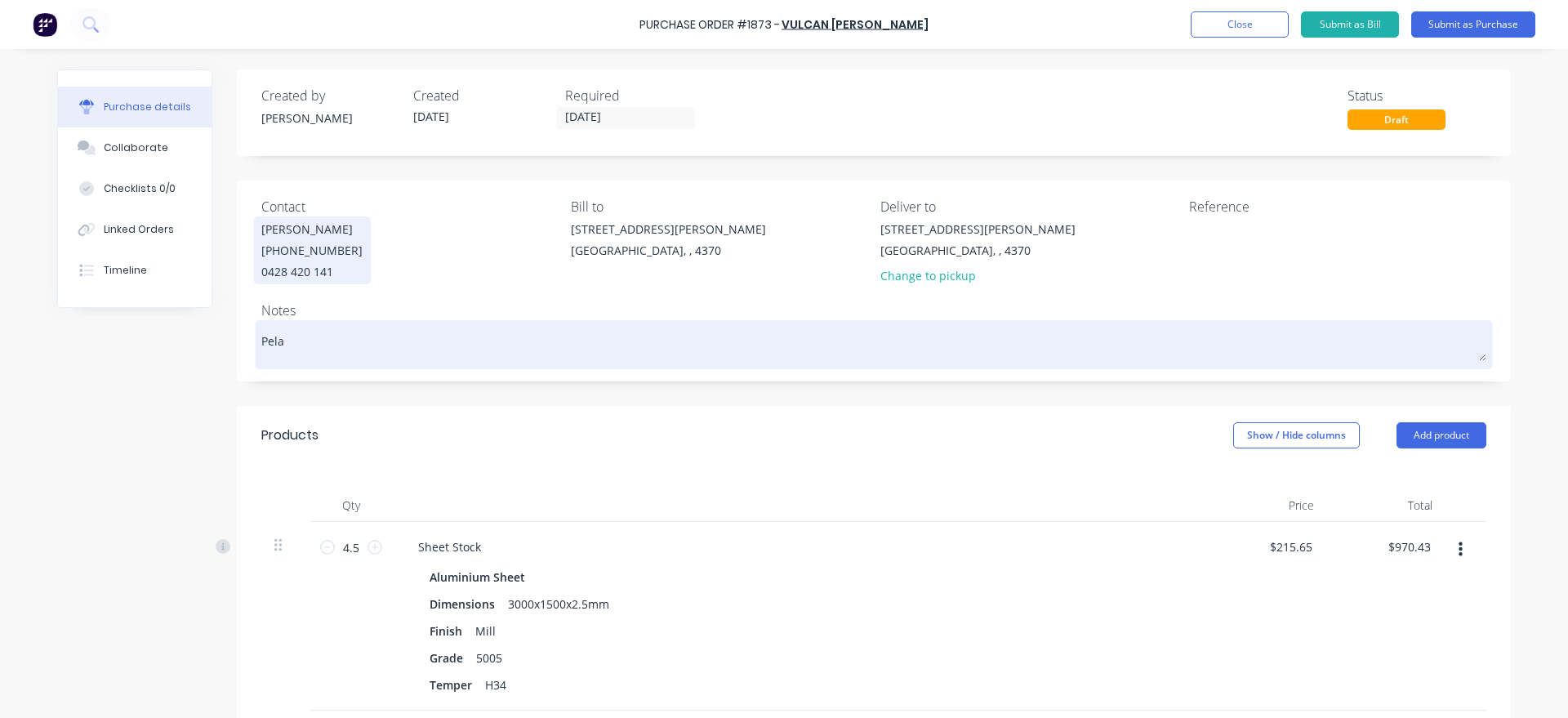
type textarea "x"
type textarea "Pel"
type textarea "x"
type textarea "Pe"
type textarea "x"
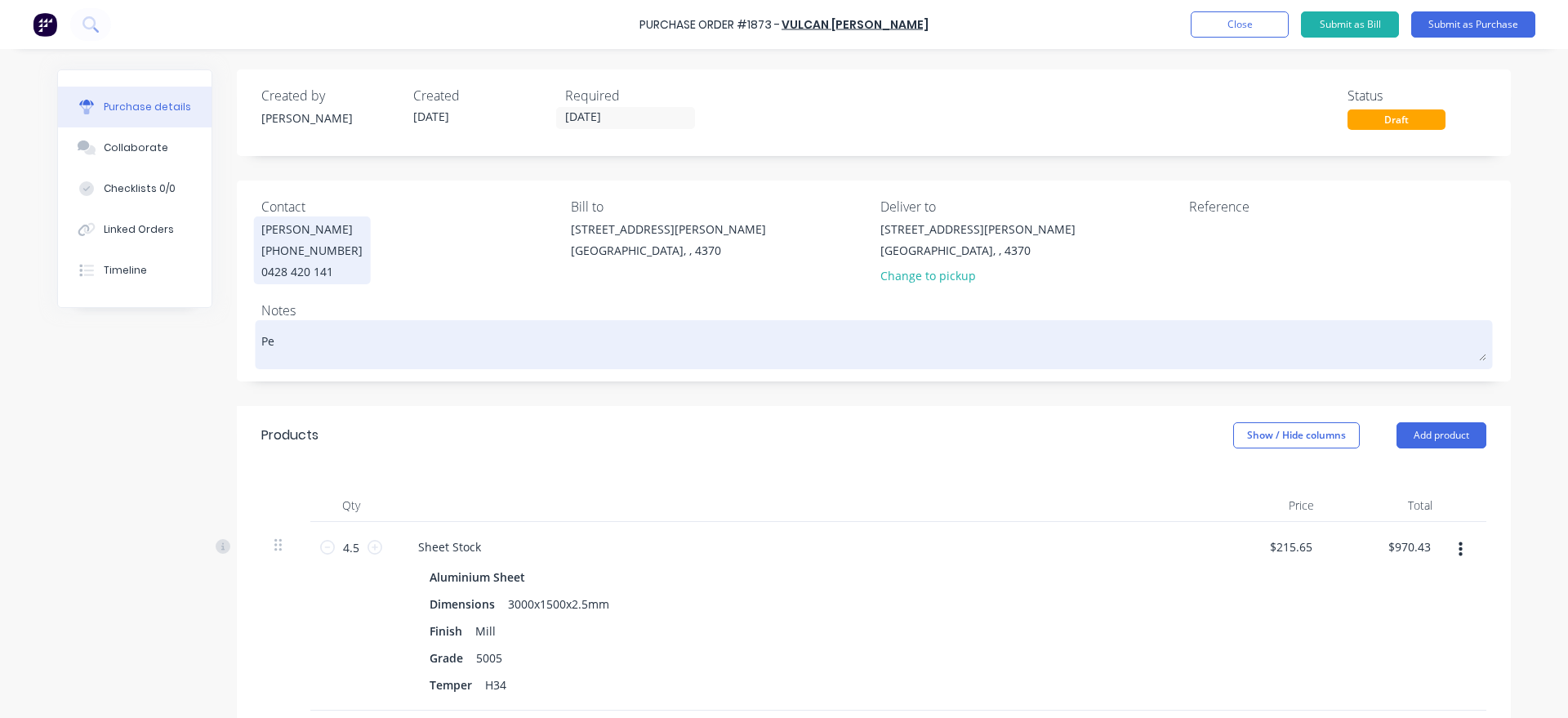
type textarea "P"
type textarea "x"
type textarea "Pl"
type textarea "x"
type textarea "Ple"
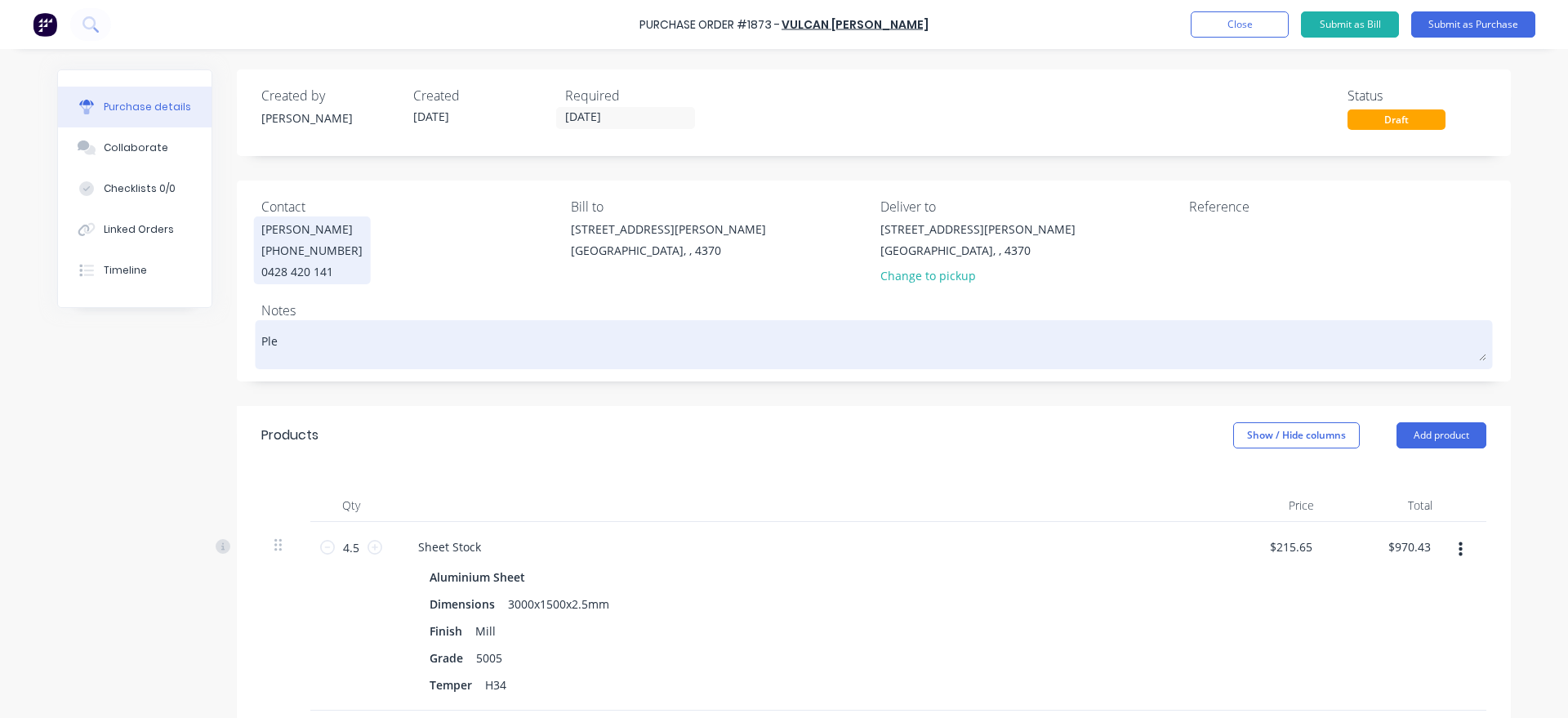
type textarea "x"
type textarea "Plea"
type textarea "x"
type textarea "Pleas"
type textarea "x"
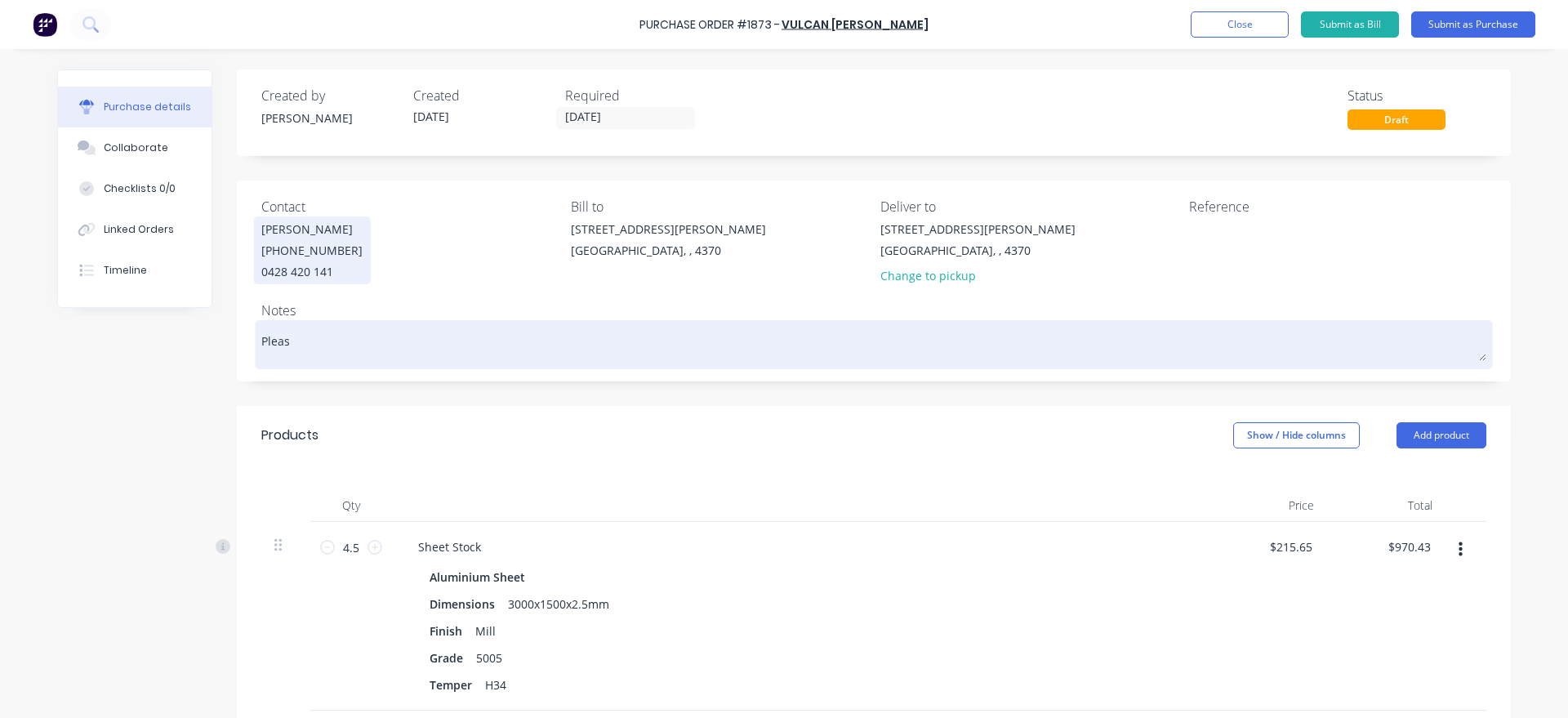
type textarea "Please"
type textarea "x"
type textarea "Please"
type textarea "x"
type textarea "Please n"
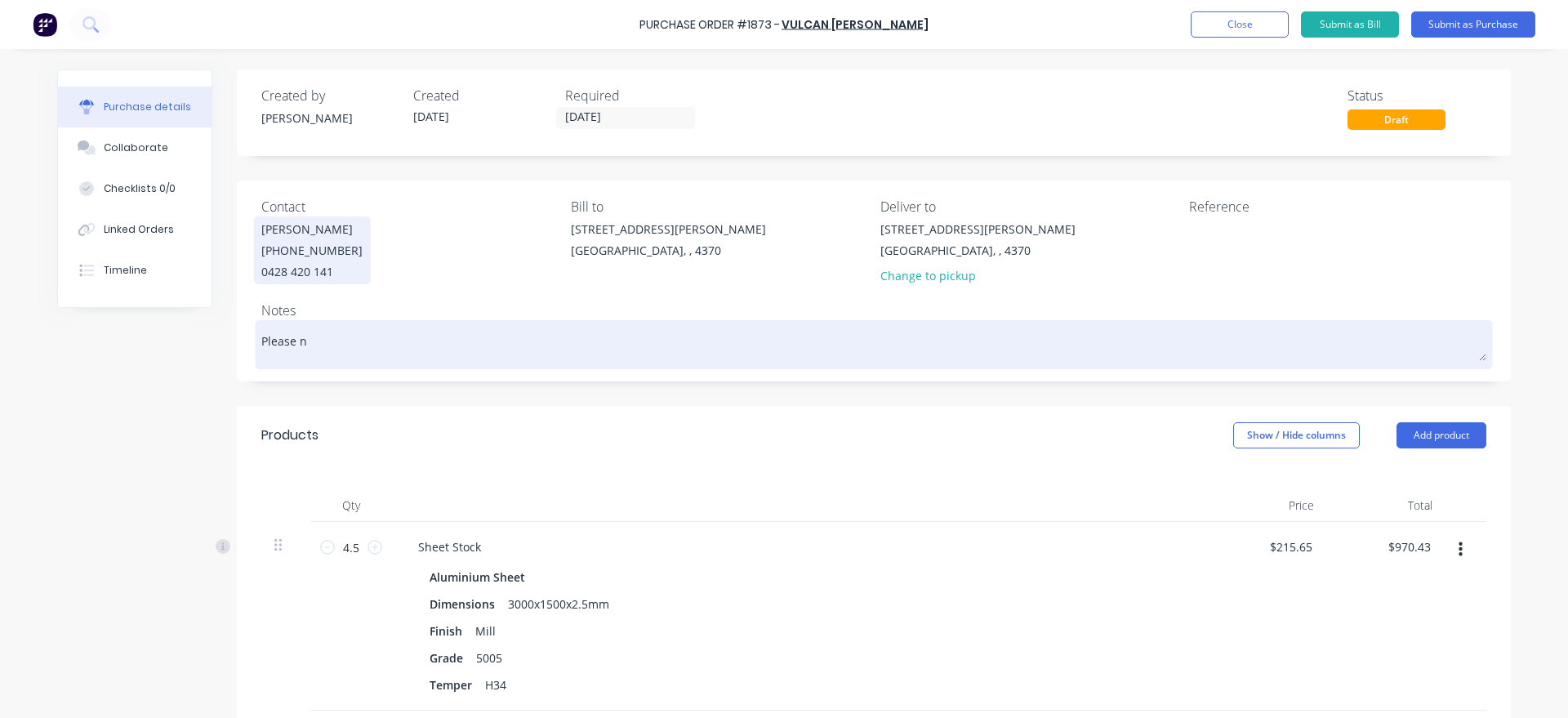
type textarea "x"
type textarea "Please no"
type textarea "x"
type textarea "Please not"
type textarea "x"
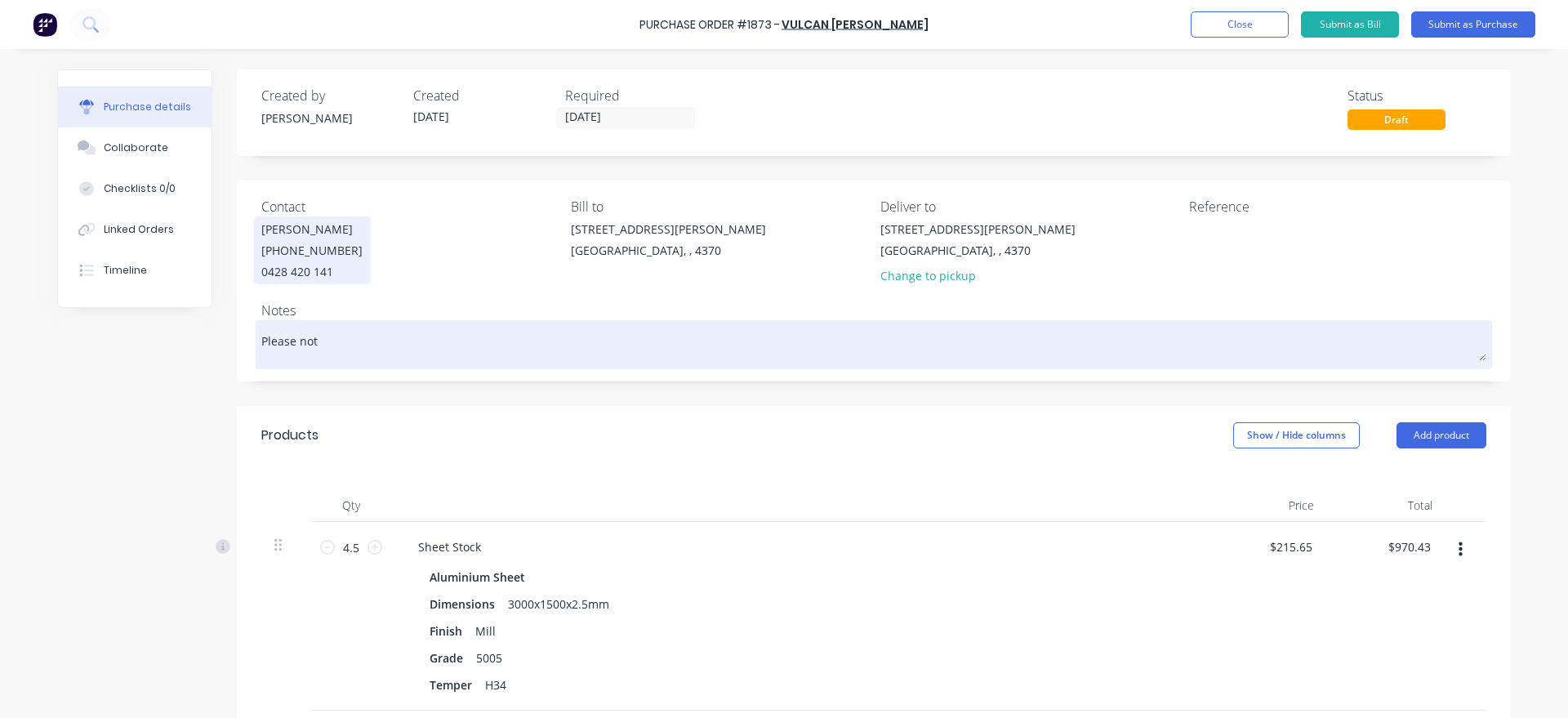
type textarea "Please note"
type textarea "x"
type textarea "Please note"
type textarea "x"
type textarea "Please note r"
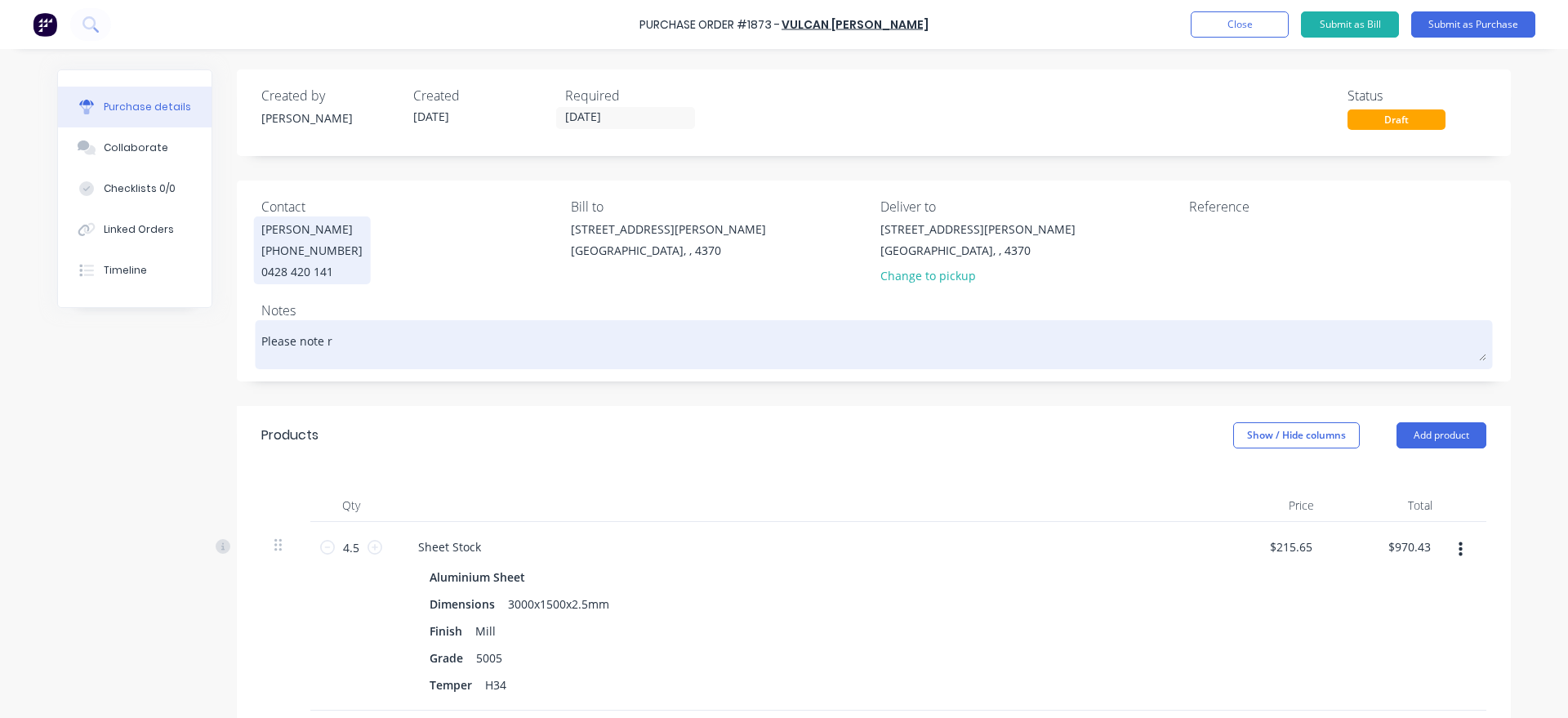
type textarea "x"
type textarea "Please note re"
type textarea "x"
type textarea "Please note req"
type textarea "x"
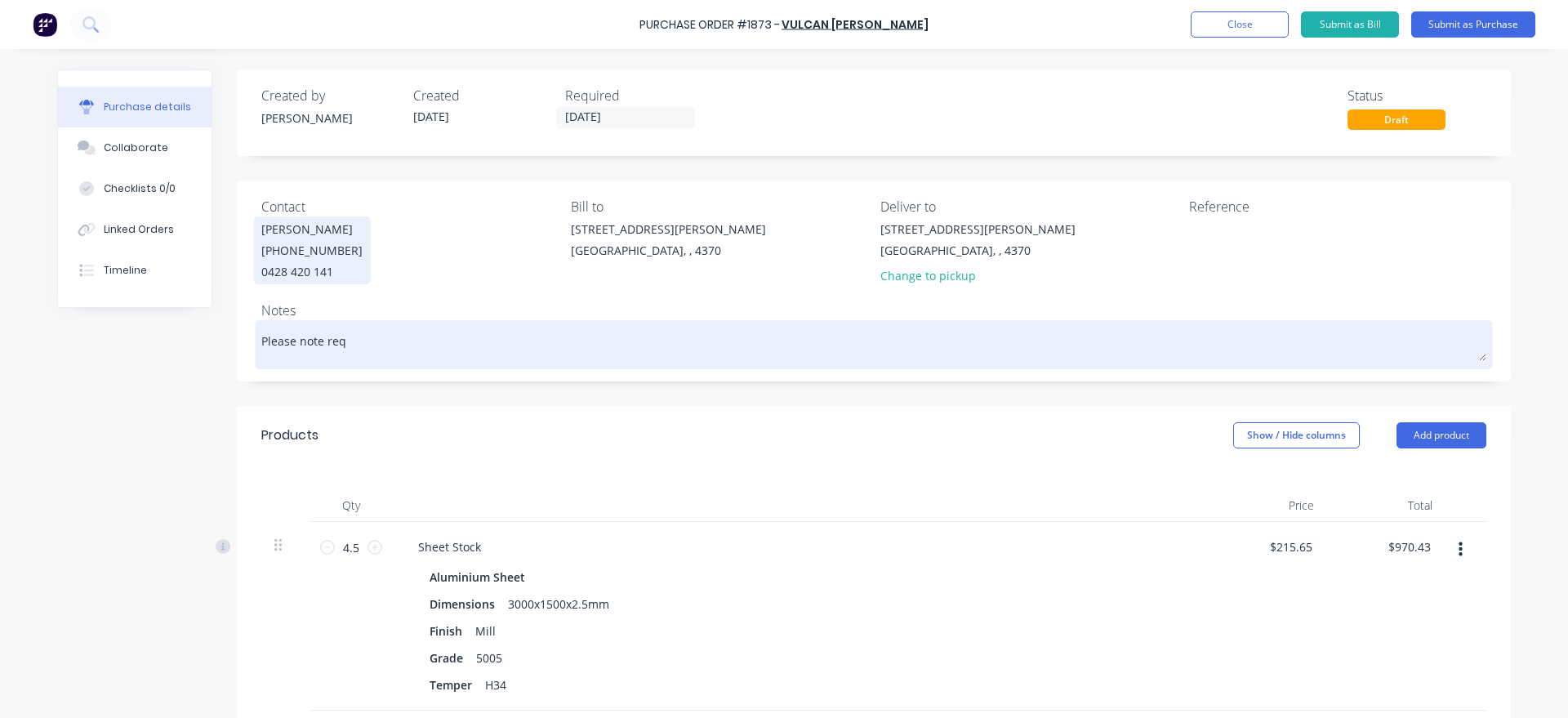
type textarea "Please note requ"
type textarea "x"
type textarea "Please note requi"
type textarea "x"
type textarea "Please note requir"
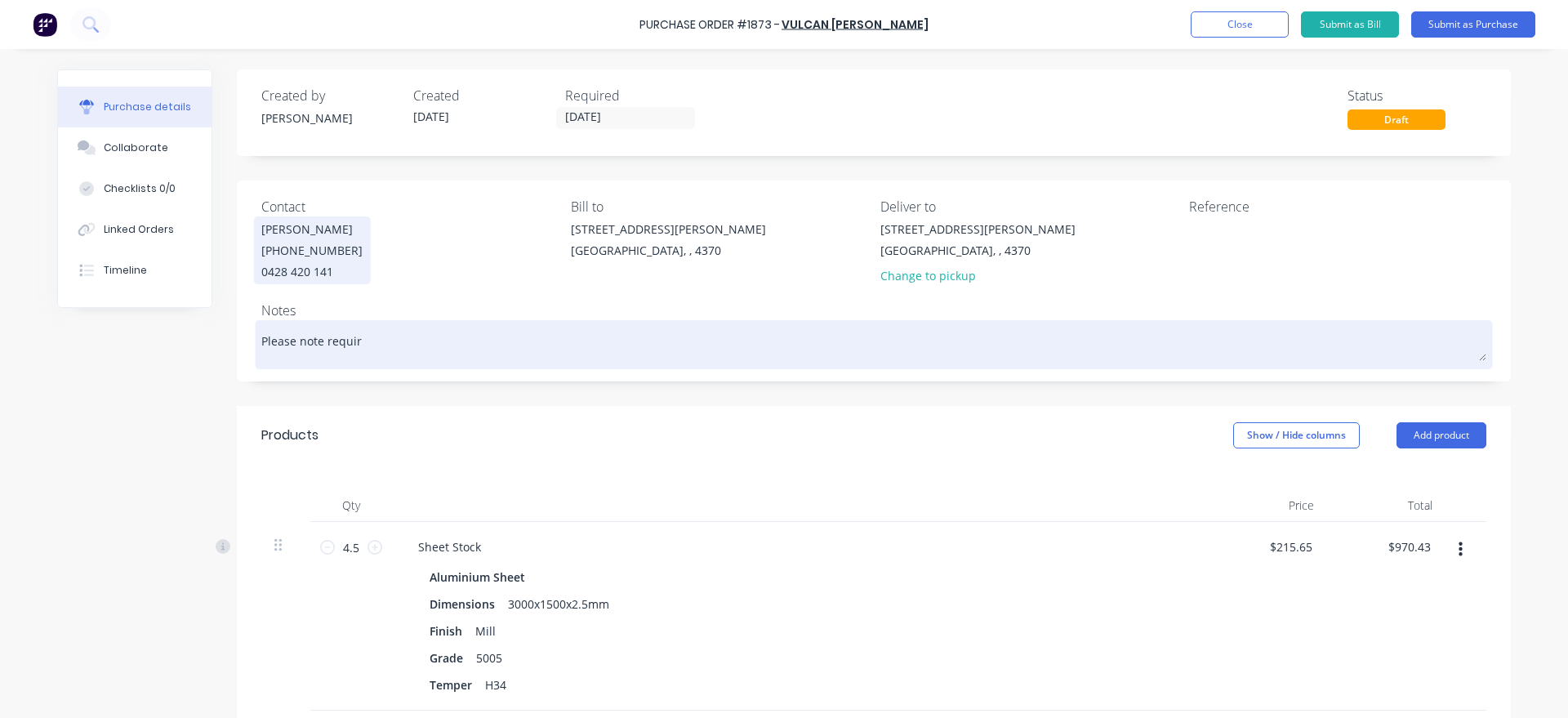
type textarea "x"
type textarea "Please note require"
type textarea "x"
type textarea "Please note required"
type textarea "x"
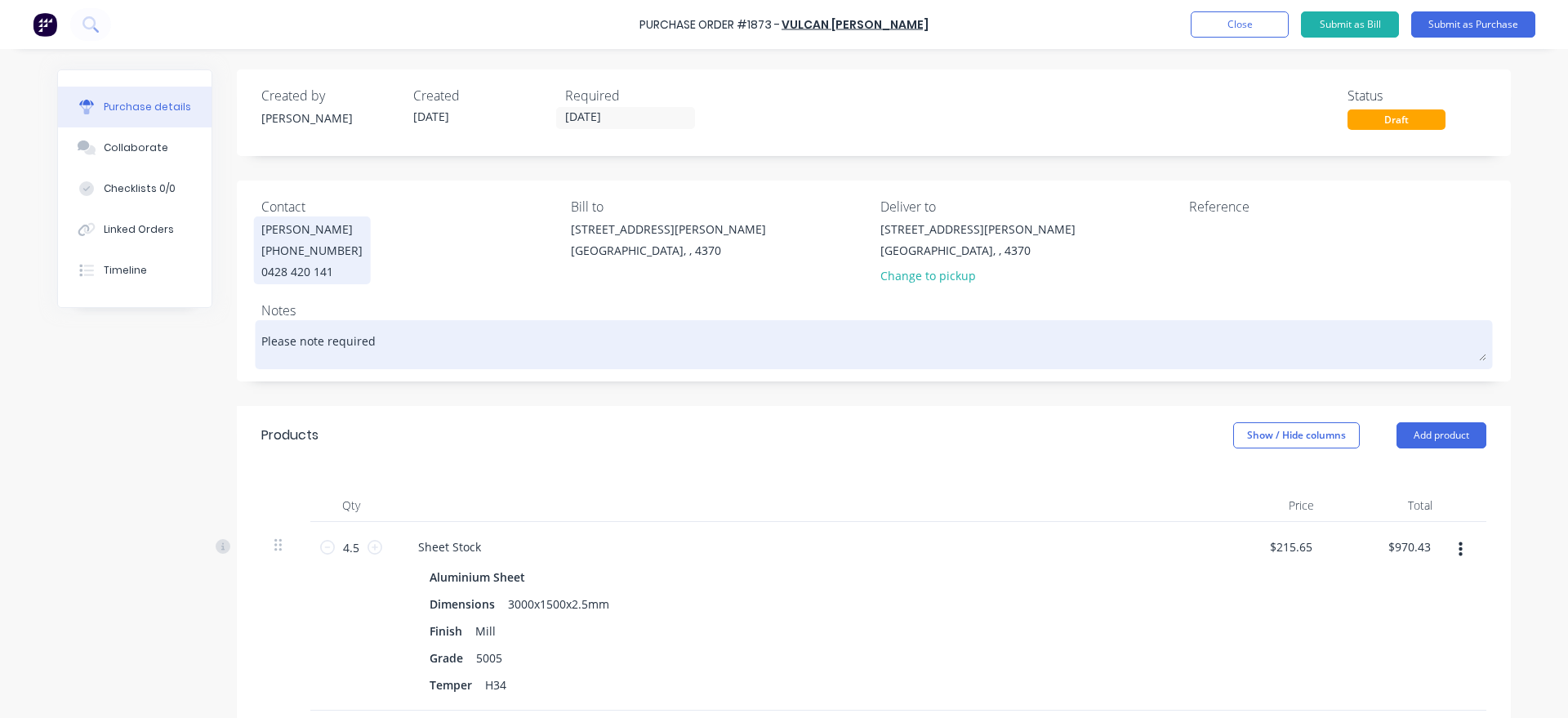
type textarea "Please note required"
type textarea "x"
type textarea "Please note required b"
type textarea "x"
type textarea "Please note required by"
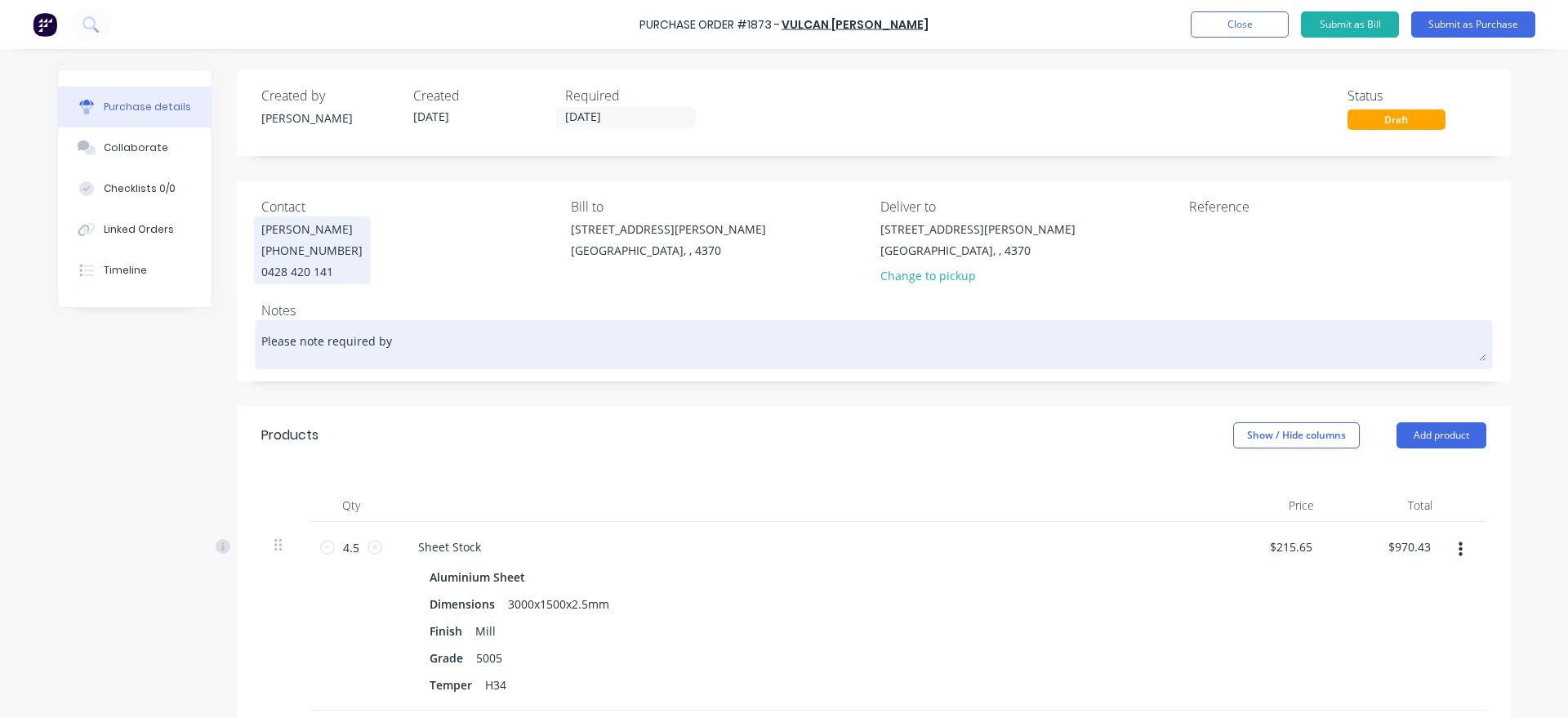
type textarea "x"
type textarea "Please note required by"
type textarea "x"
type textarea "Please note required by d"
type textarea "x"
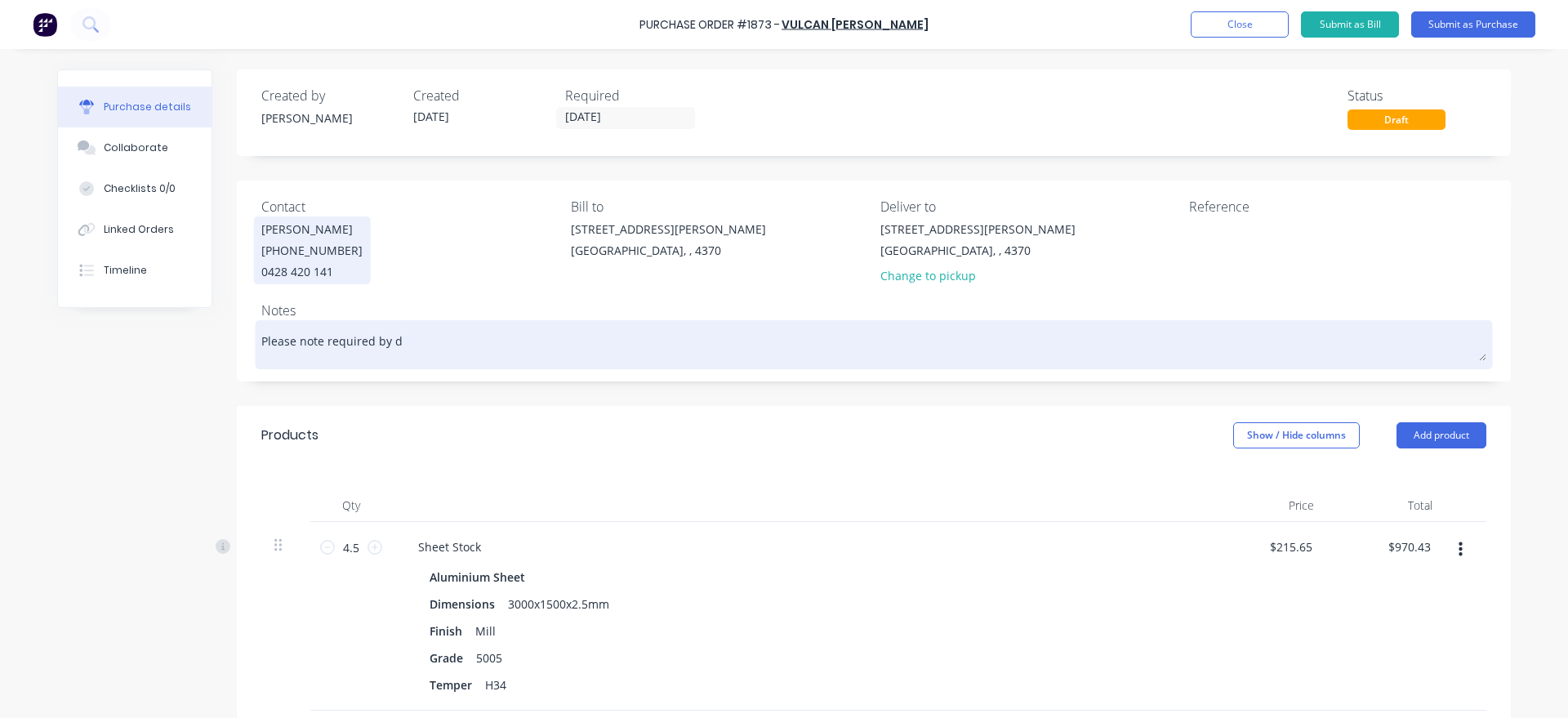
type textarea "Please note required by da"
type textarea "x"
type textarea "Please note required by dat"
type textarea "x"
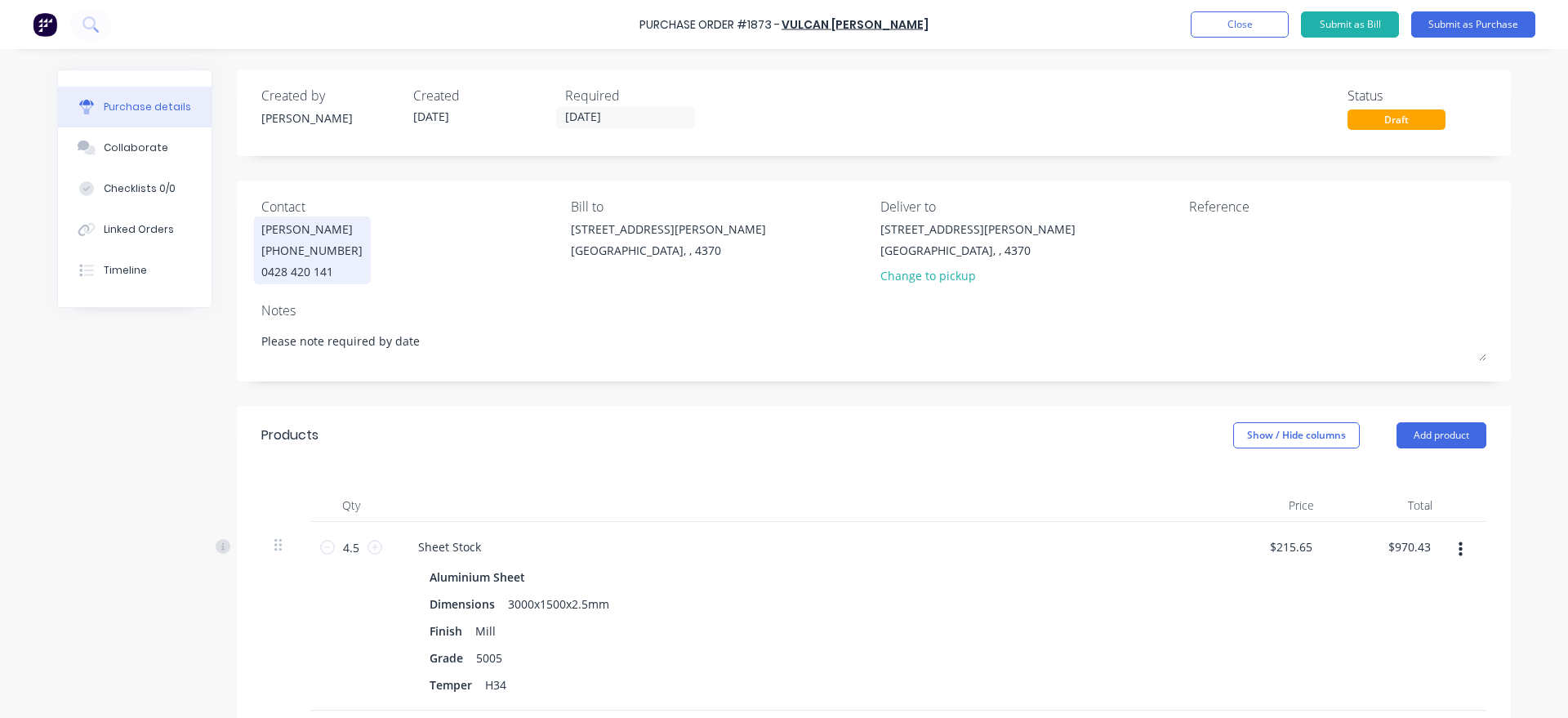
type textarea "Please note required by date"
type textarea "x"
type textarea "Please note required by date"
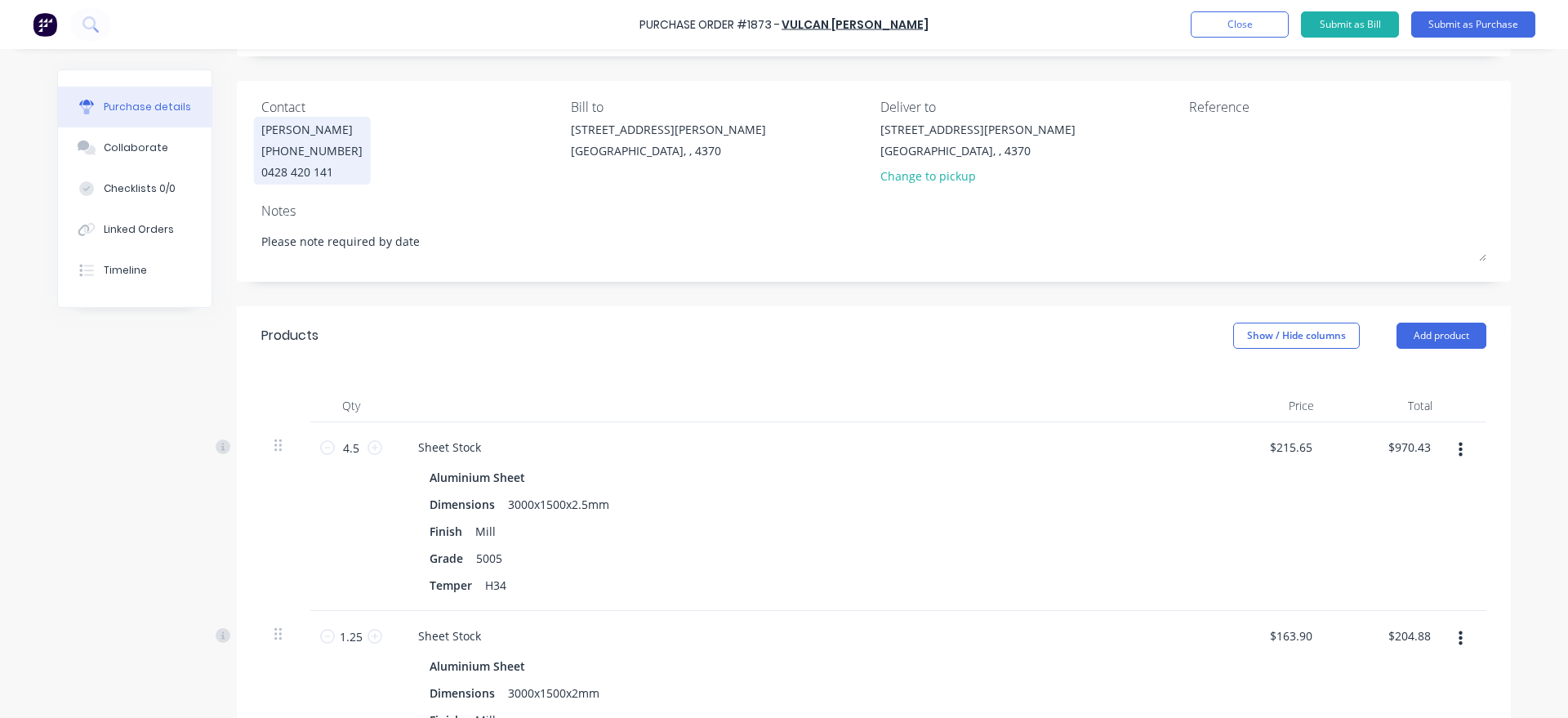
scroll to position [280, 0]
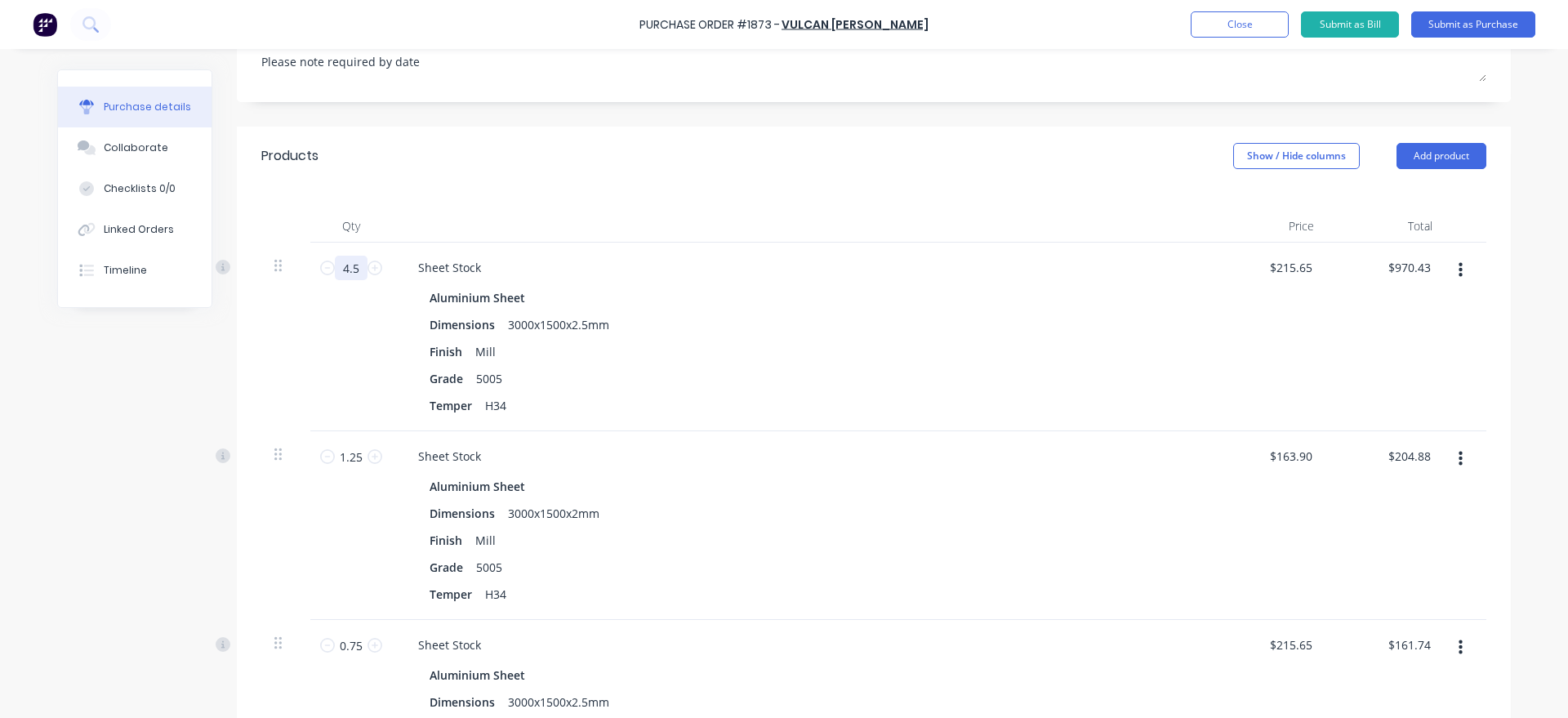
click at [355, 268] on input "4.5" at bounding box center [351, 268] width 32 height 25
type textarea "x"
type input "3"
type input "$646.95"
type textarea "x"
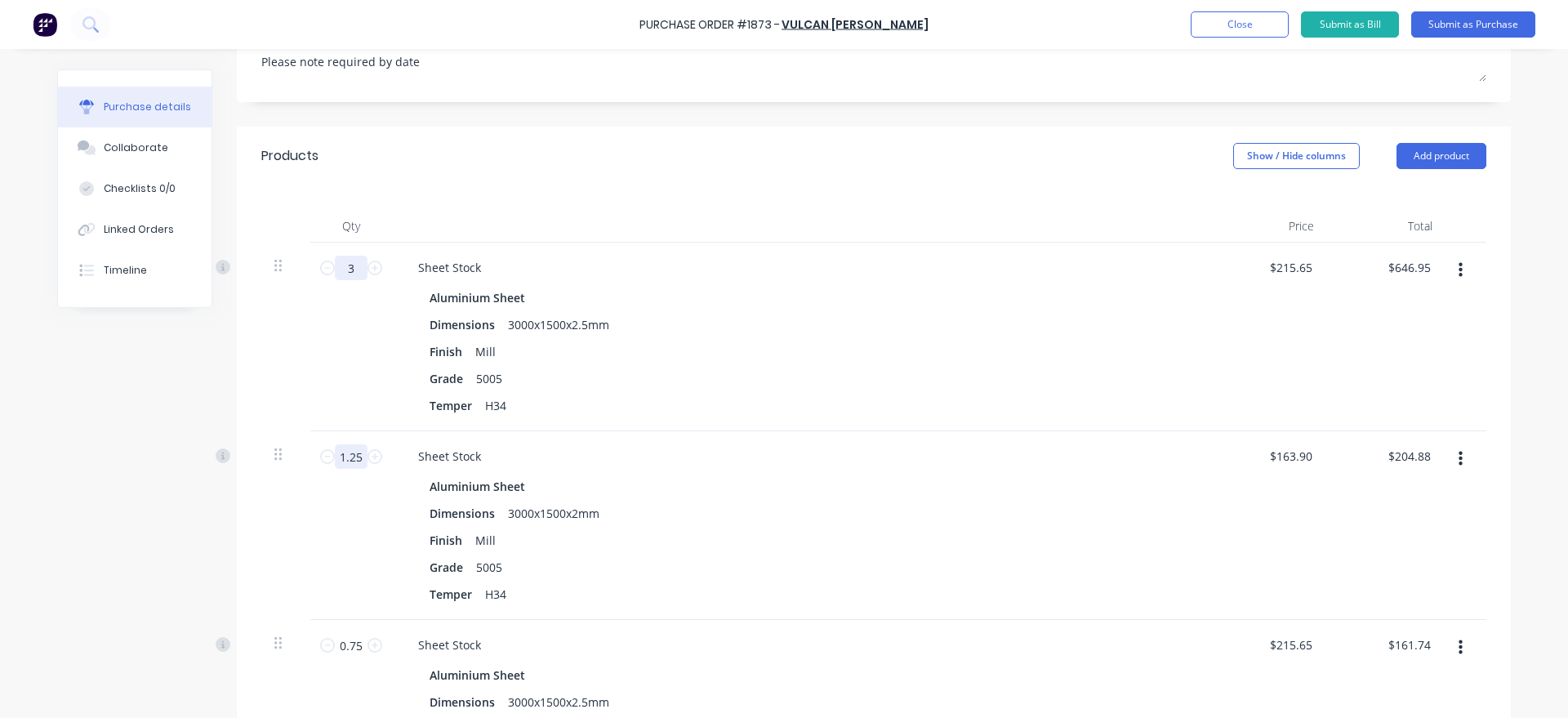
type input "3"
click at [361, 451] on input "1.25" at bounding box center [351, 456] width 32 height 25
type textarea "x"
type input "1"
type input "$163.90"
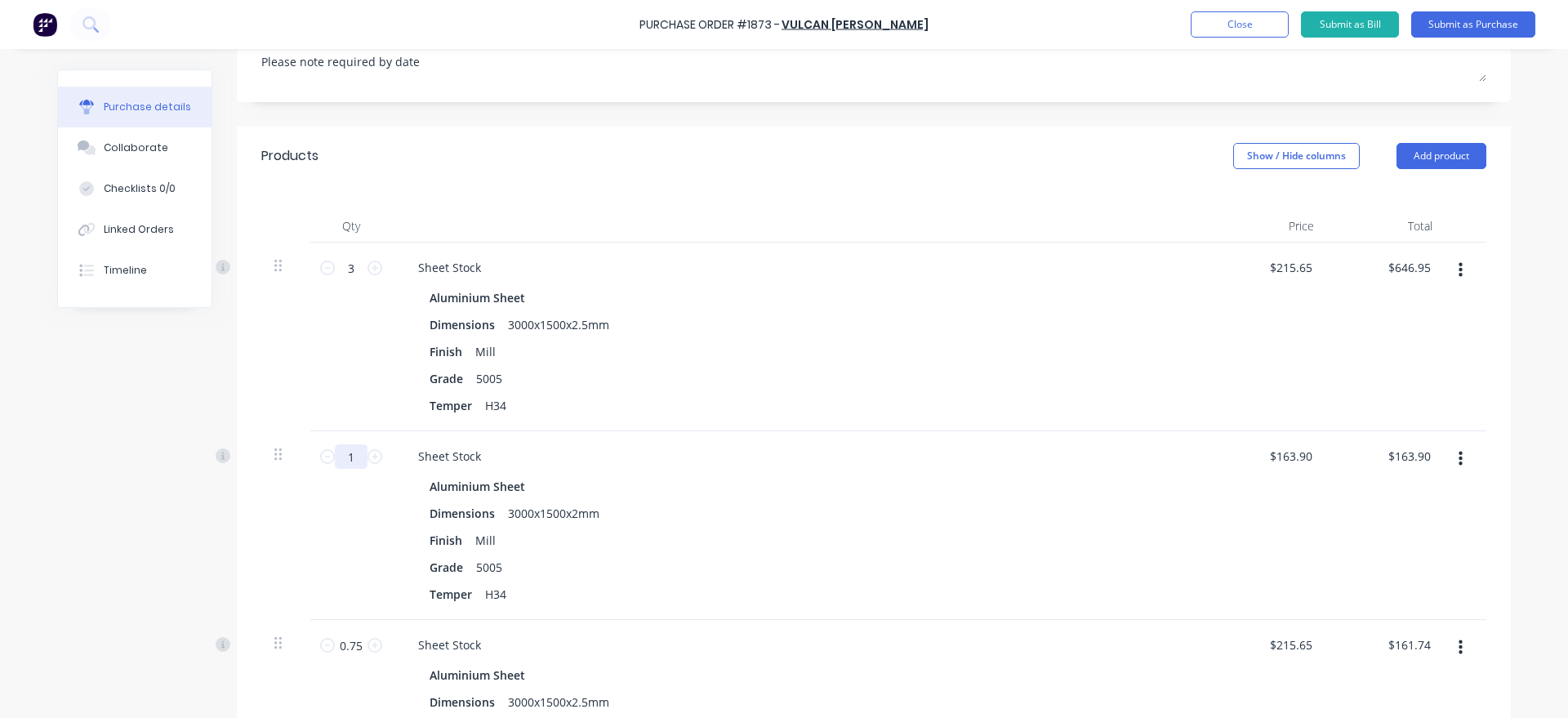
type textarea "x"
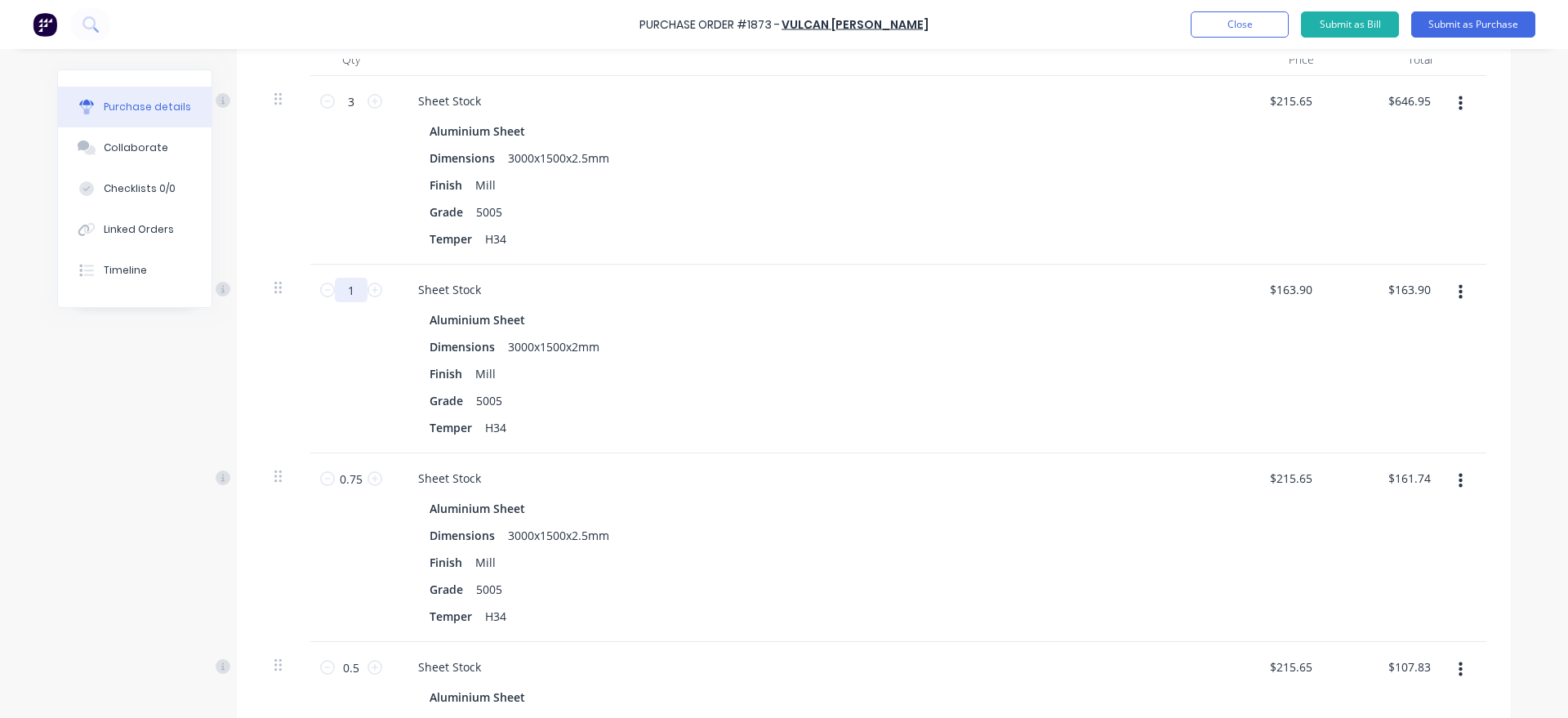
scroll to position [465, 0]
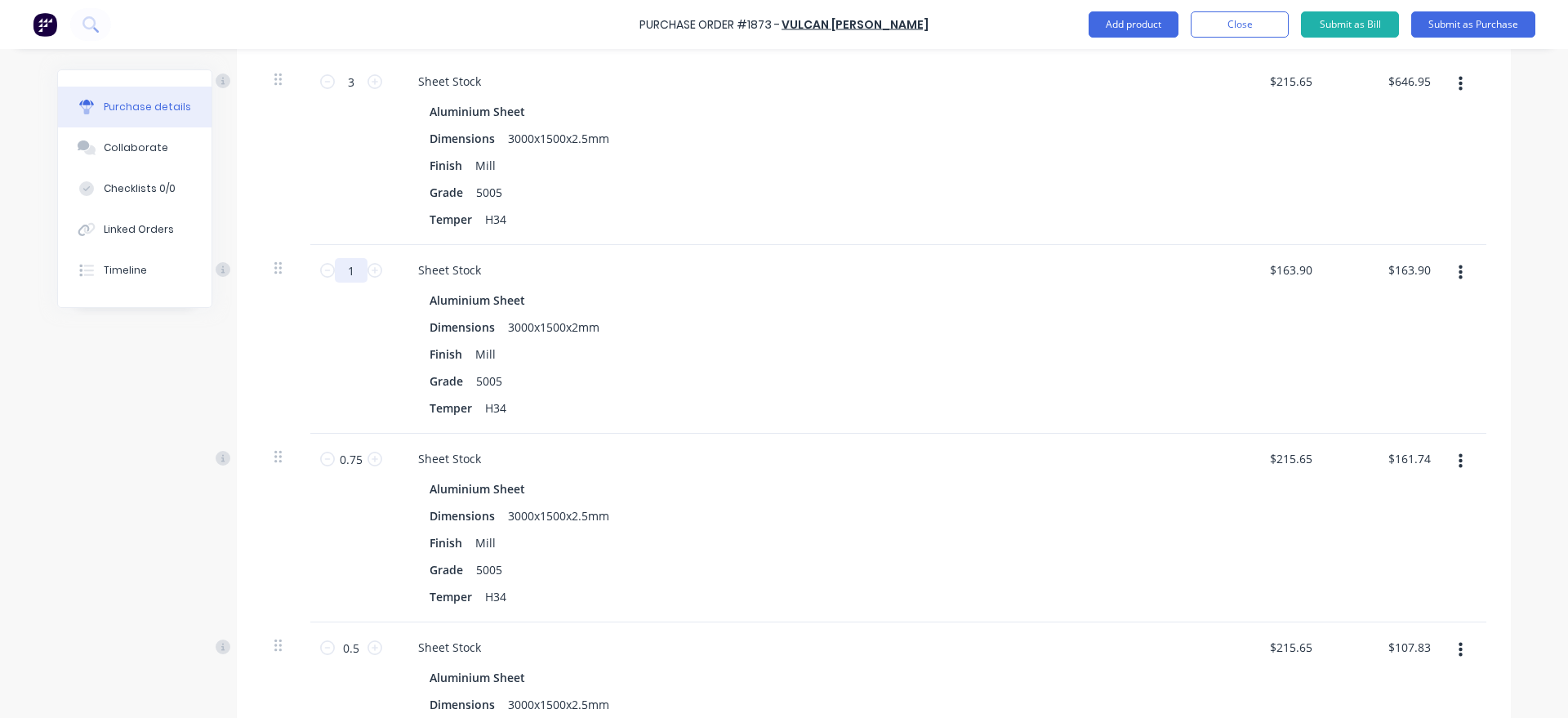
type input "1"
click at [1466, 462] on button "button" at bounding box center [1460, 461] width 38 height 29
click at [1400, 603] on button "Delete" at bounding box center [1410, 603] width 139 height 32
click at [1460, 462] on icon "button" at bounding box center [1460, 461] width 4 height 15
click at [1427, 605] on button "Delete" at bounding box center [1410, 603] width 139 height 32
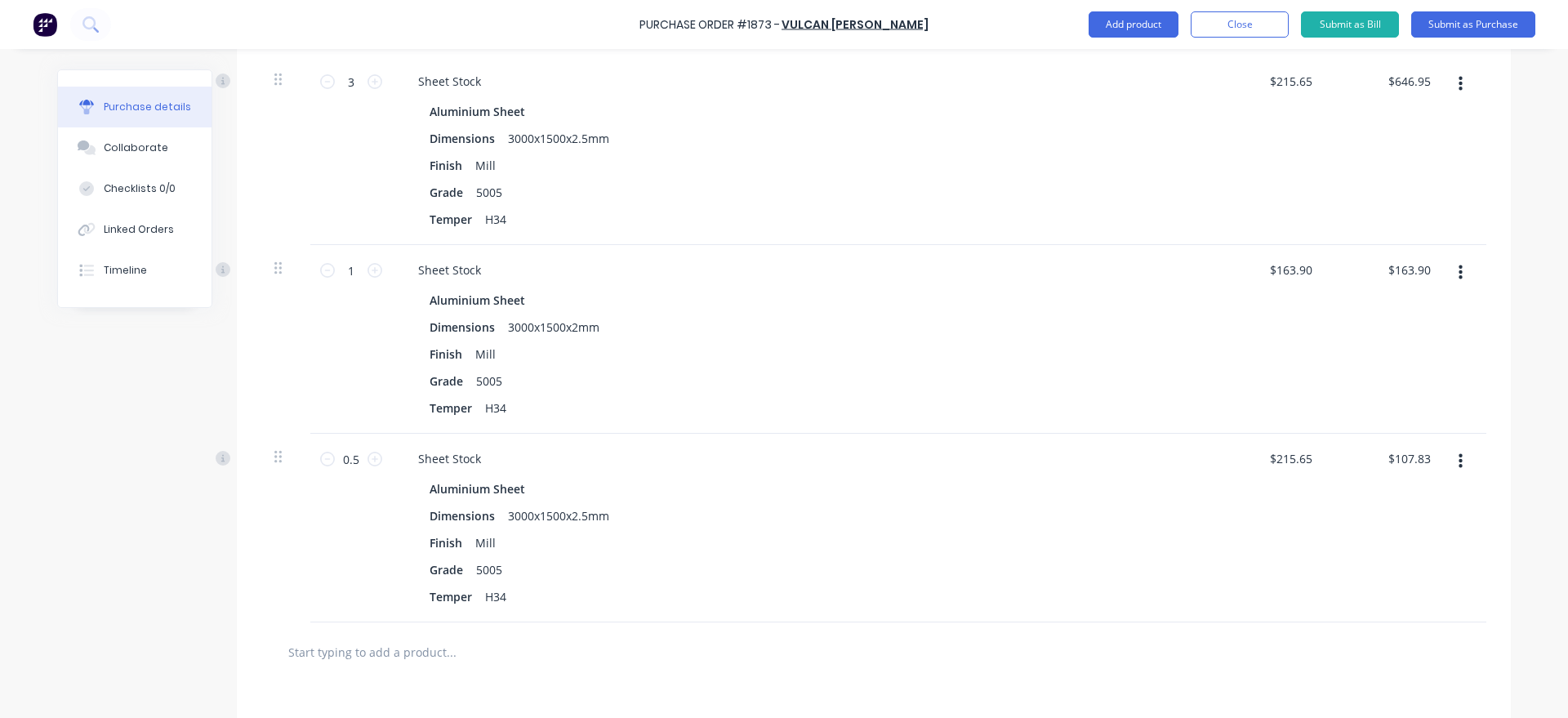
click at [1455, 457] on button "button" at bounding box center [1460, 461] width 38 height 29
click at [1412, 601] on button "Delete" at bounding box center [1410, 603] width 139 height 32
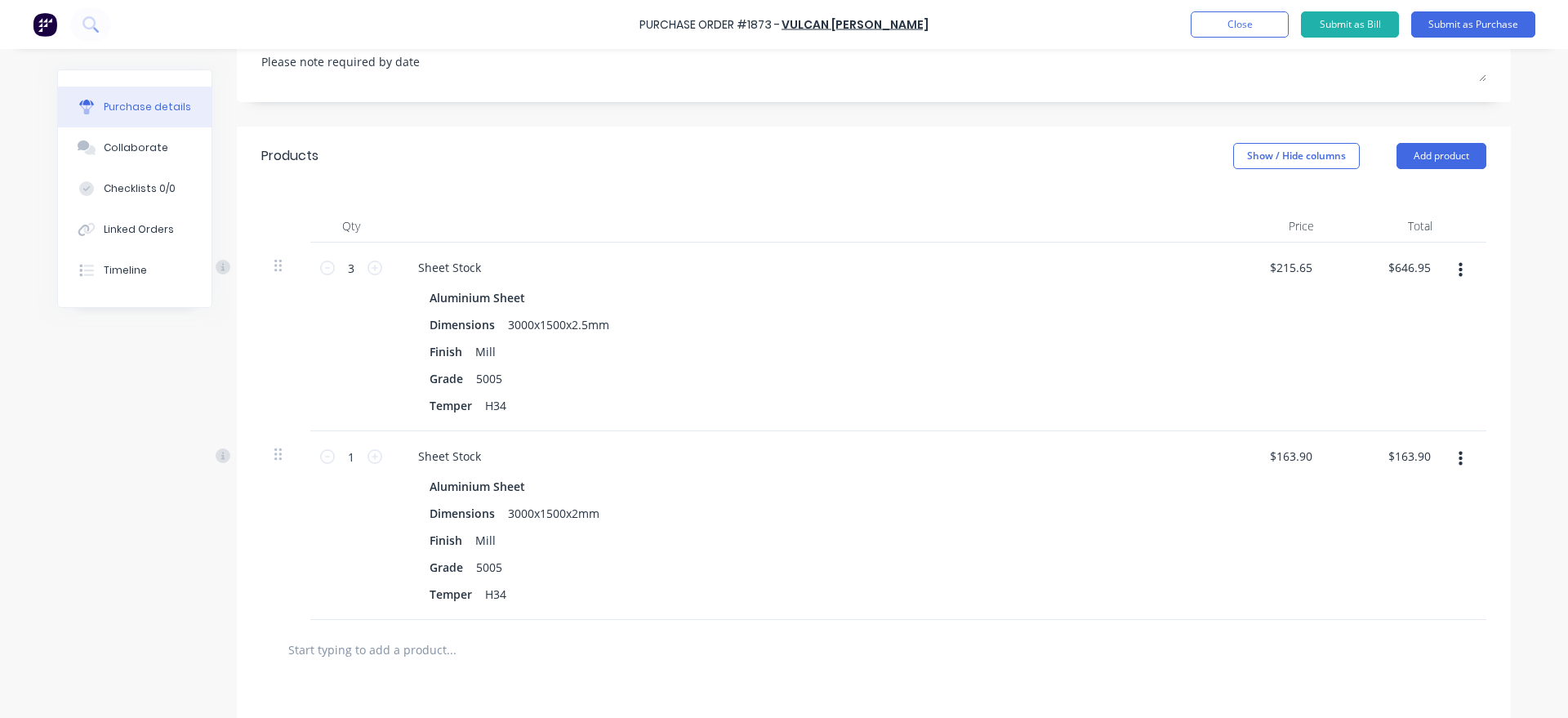
scroll to position [0, 0]
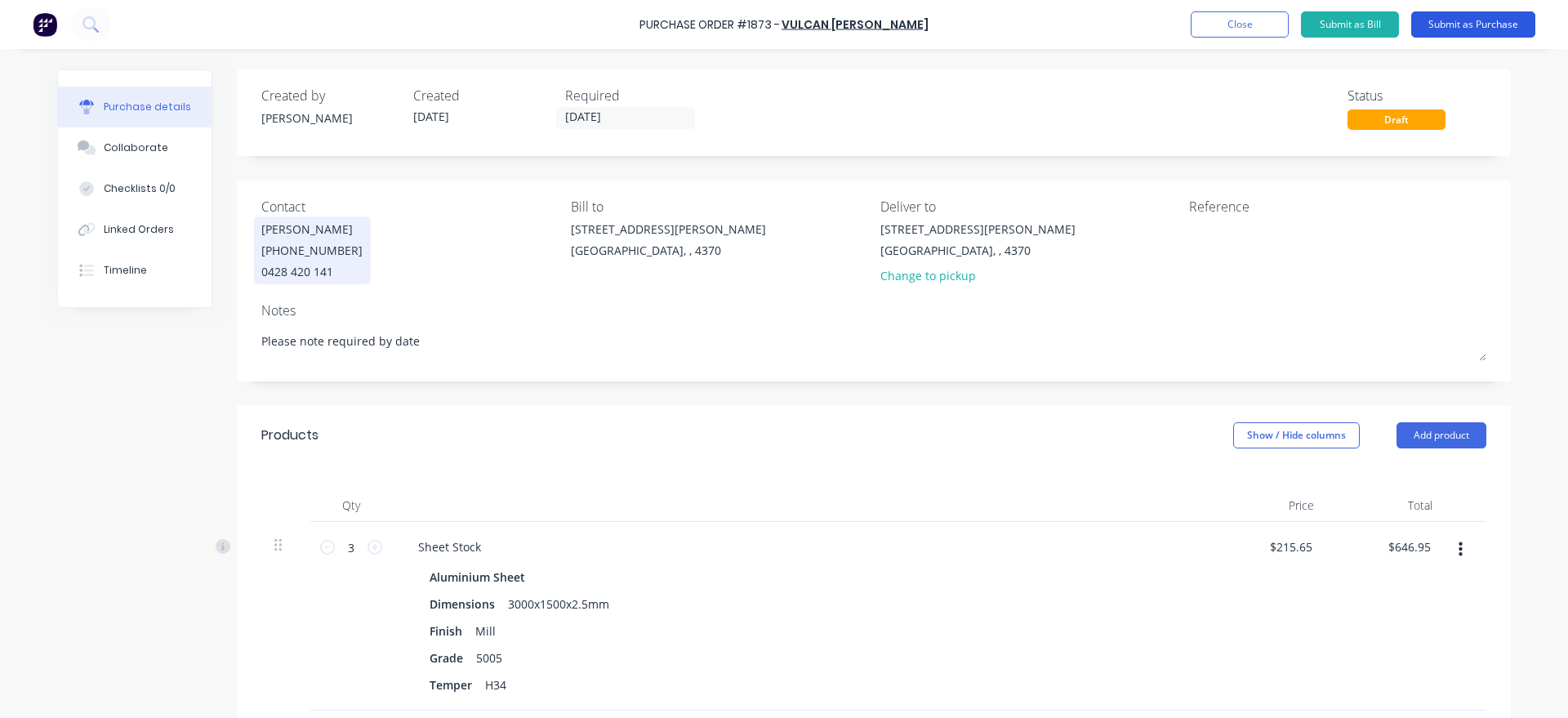
click at [1510, 14] on button "Submit as Purchase" at bounding box center [1472, 24] width 124 height 26
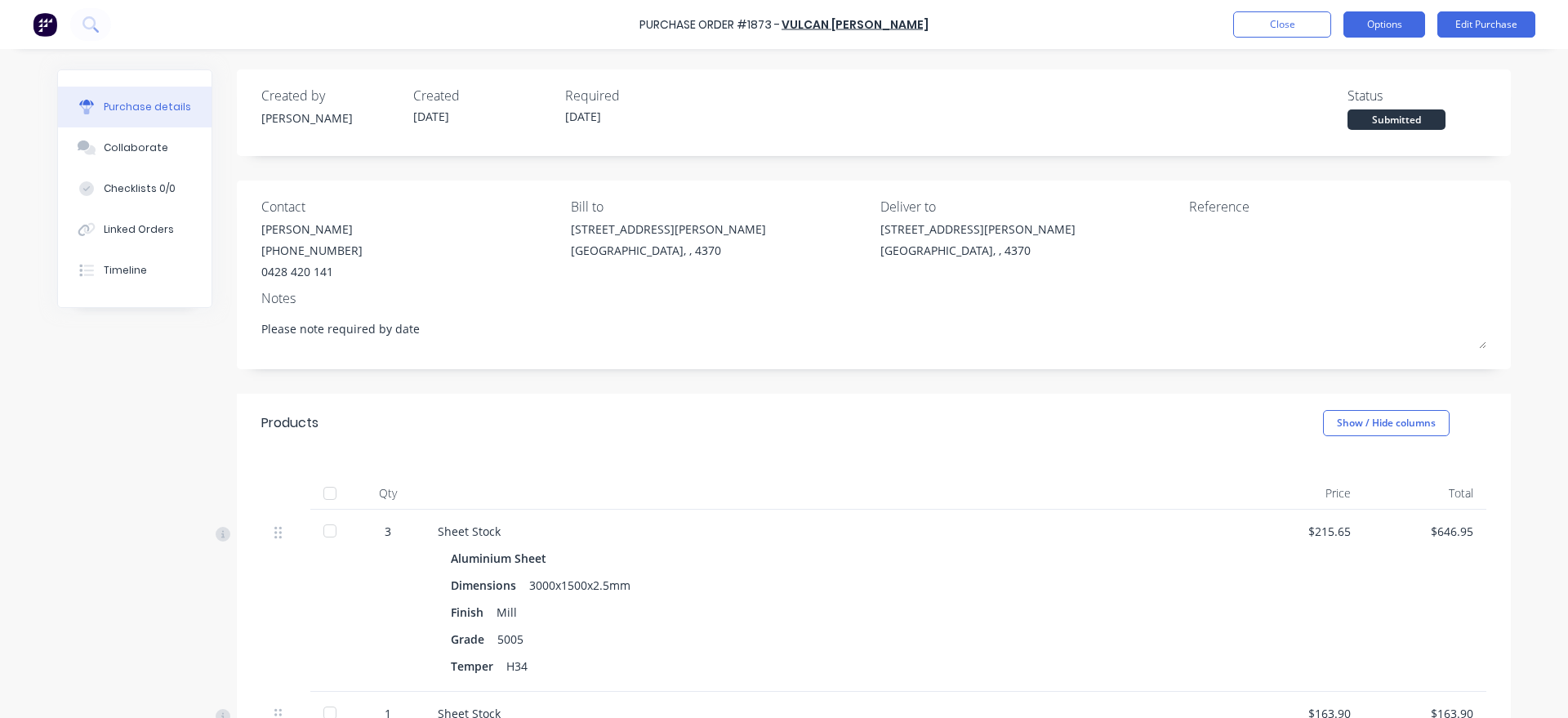
click at [1386, 26] on button "Options" at bounding box center [1384, 24] width 82 height 26
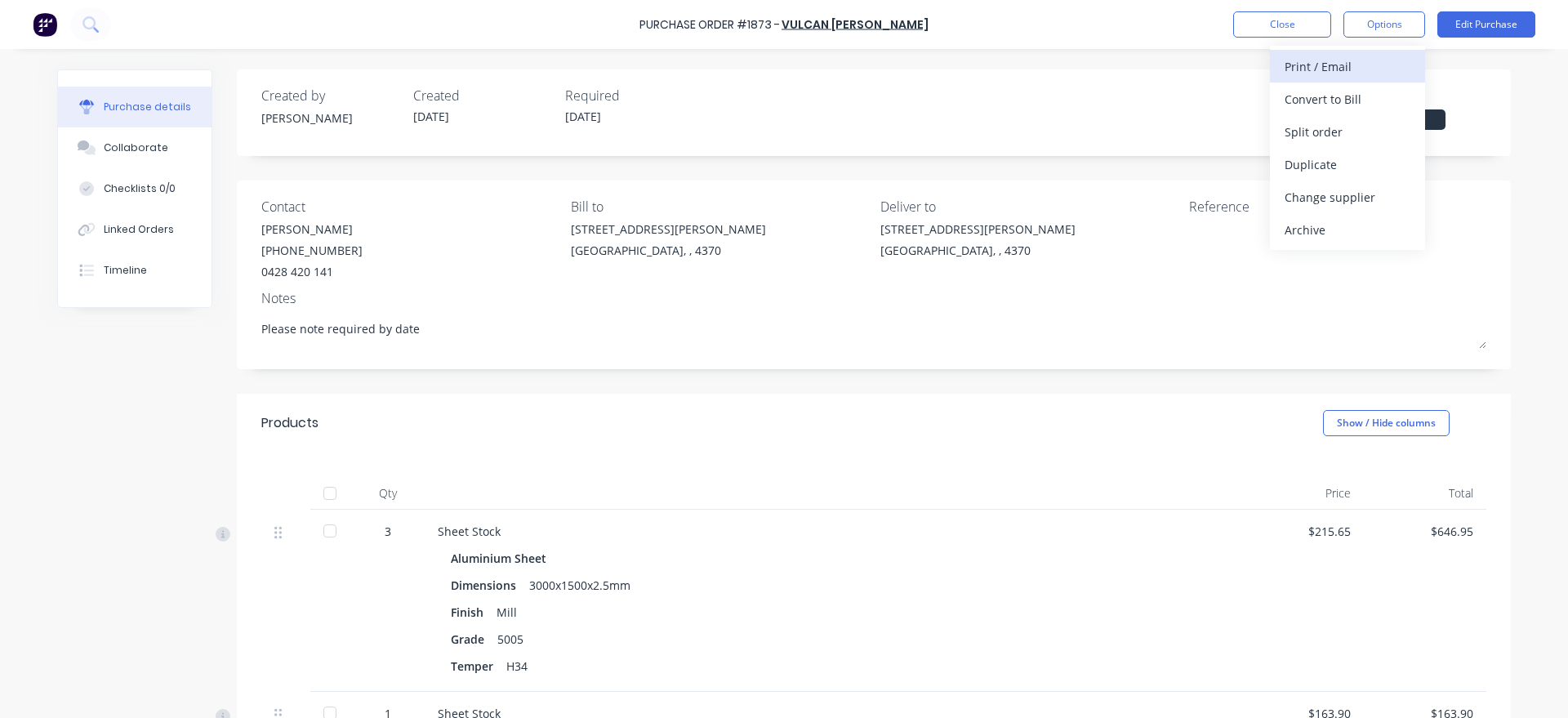
click at [1379, 67] on div "Print / Email" at bounding box center [1347, 67] width 126 height 24
click at [1365, 99] on div "With pricing" at bounding box center [1347, 99] width 126 height 24
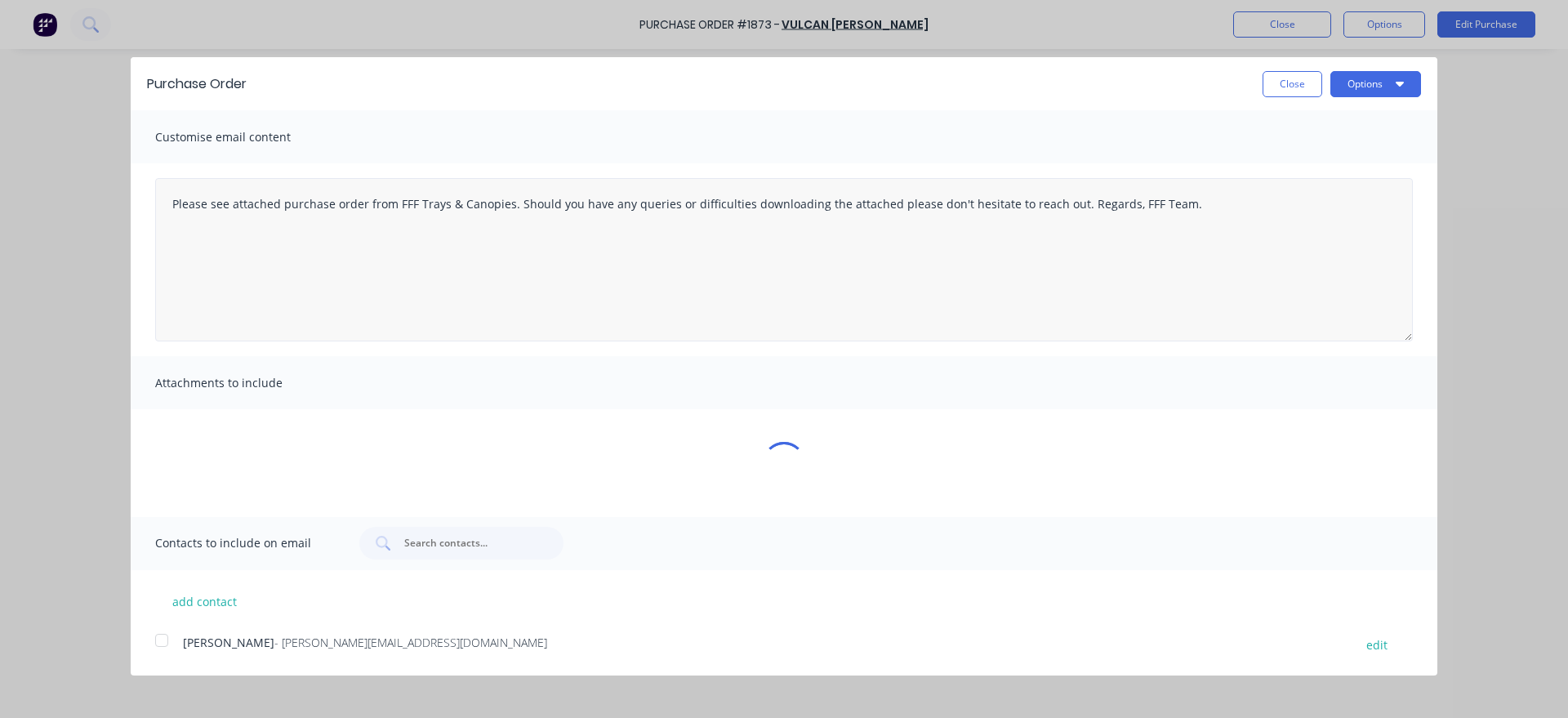
type textarea "x"
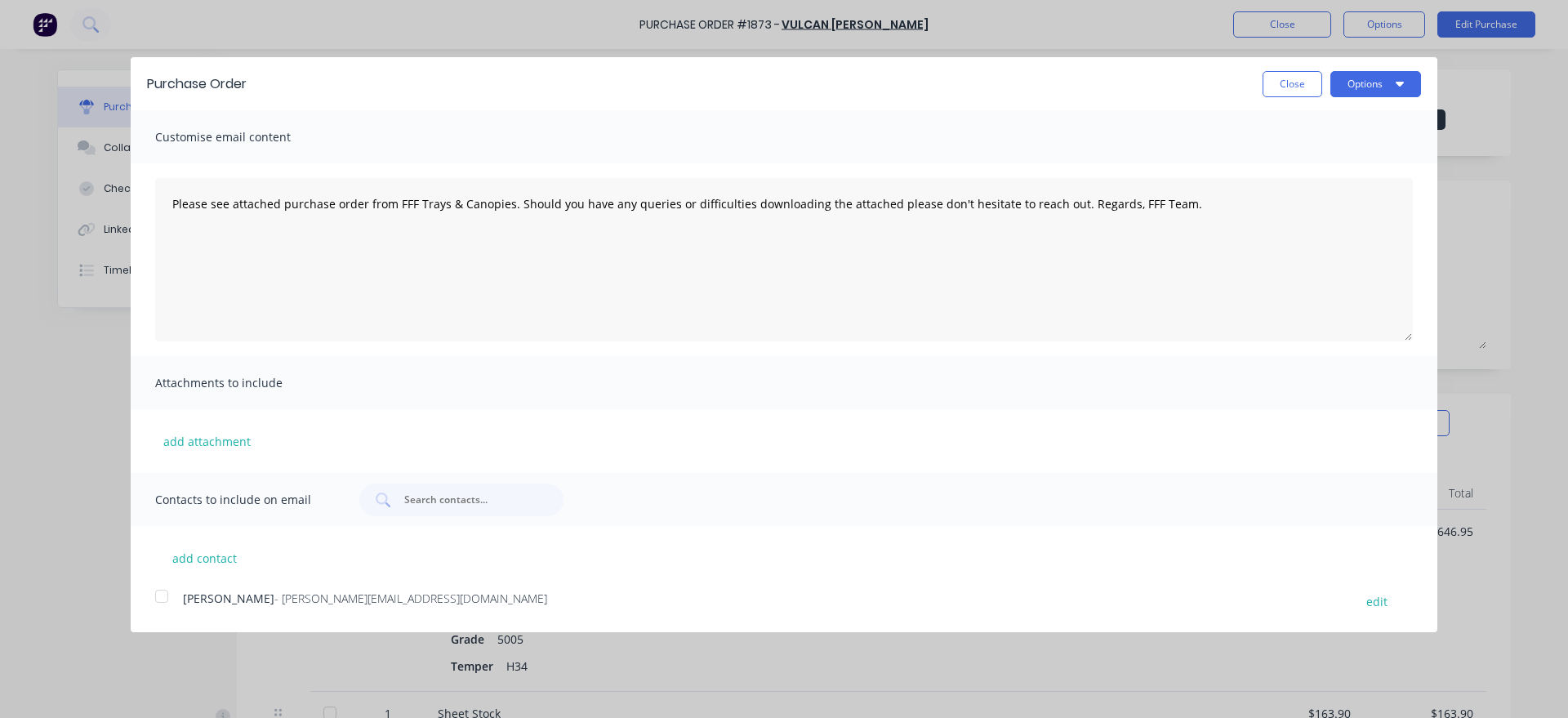
click at [156, 589] on div at bounding box center [162, 596] width 32 height 32
click at [174, 209] on textarea "Please see attached purchase order from FFF Trays & Canopies. Should you have a…" at bounding box center [783, 259] width 1258 height 163
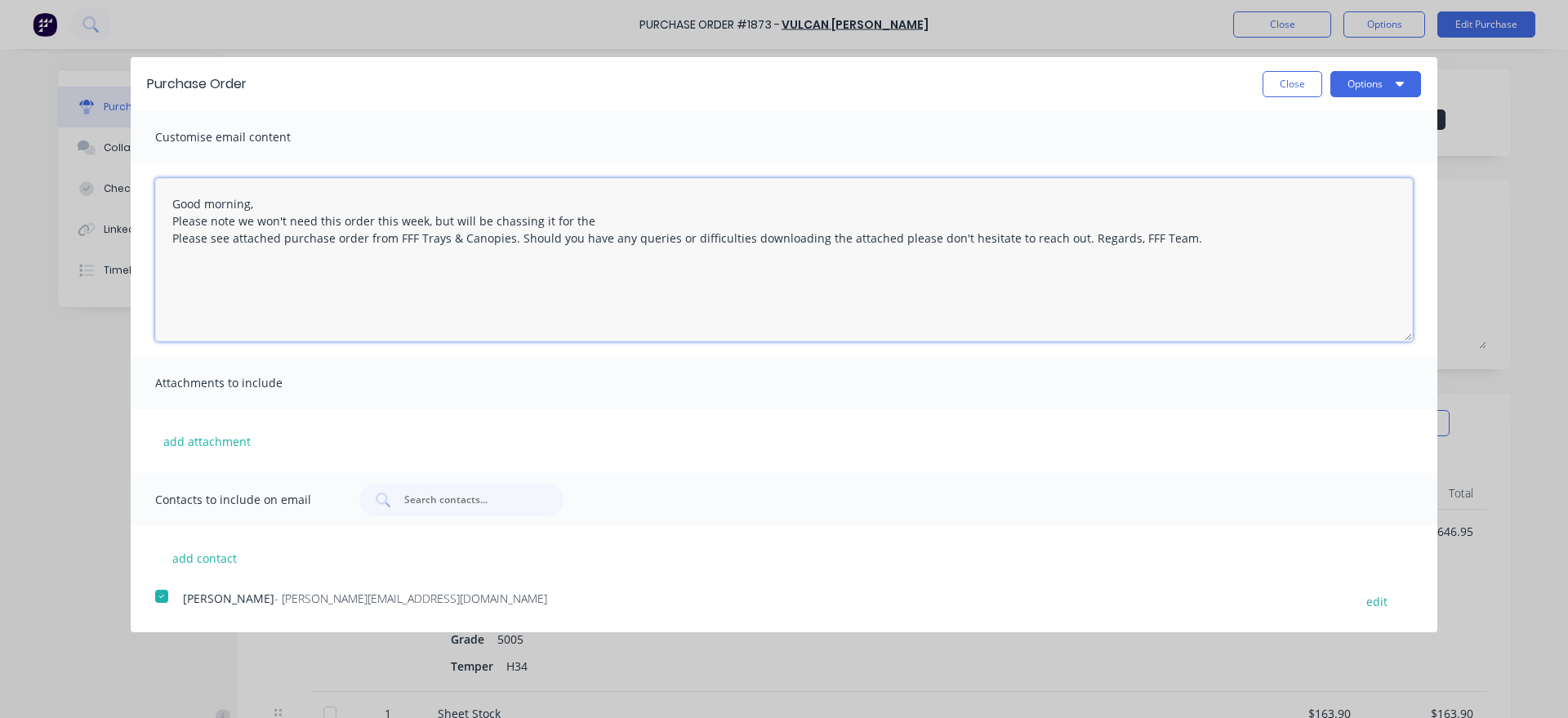
click at [510, 222] on textarea "Good morning, Please note we won't need this order this week, but will be chass…" at bounding box center [783, 259] width 1258 height 163
click at [619, 219] on textarea "Good morning, Please note we won't need this order this week, but will be chasi…" at bounding box center [783, 259] width 1258 height 163
click at [598, 226] on textarea "Good morning, Please note we won't need this order this week, but will be chasi…" at bounding box center [783, 259] width 1258 height 163
type textarea "Good morning, Please note we won't need this order this week, but will be chasi…"
click at [1380, 93] on button "Options" at bounding box center [1376, 84] width 91 height 26
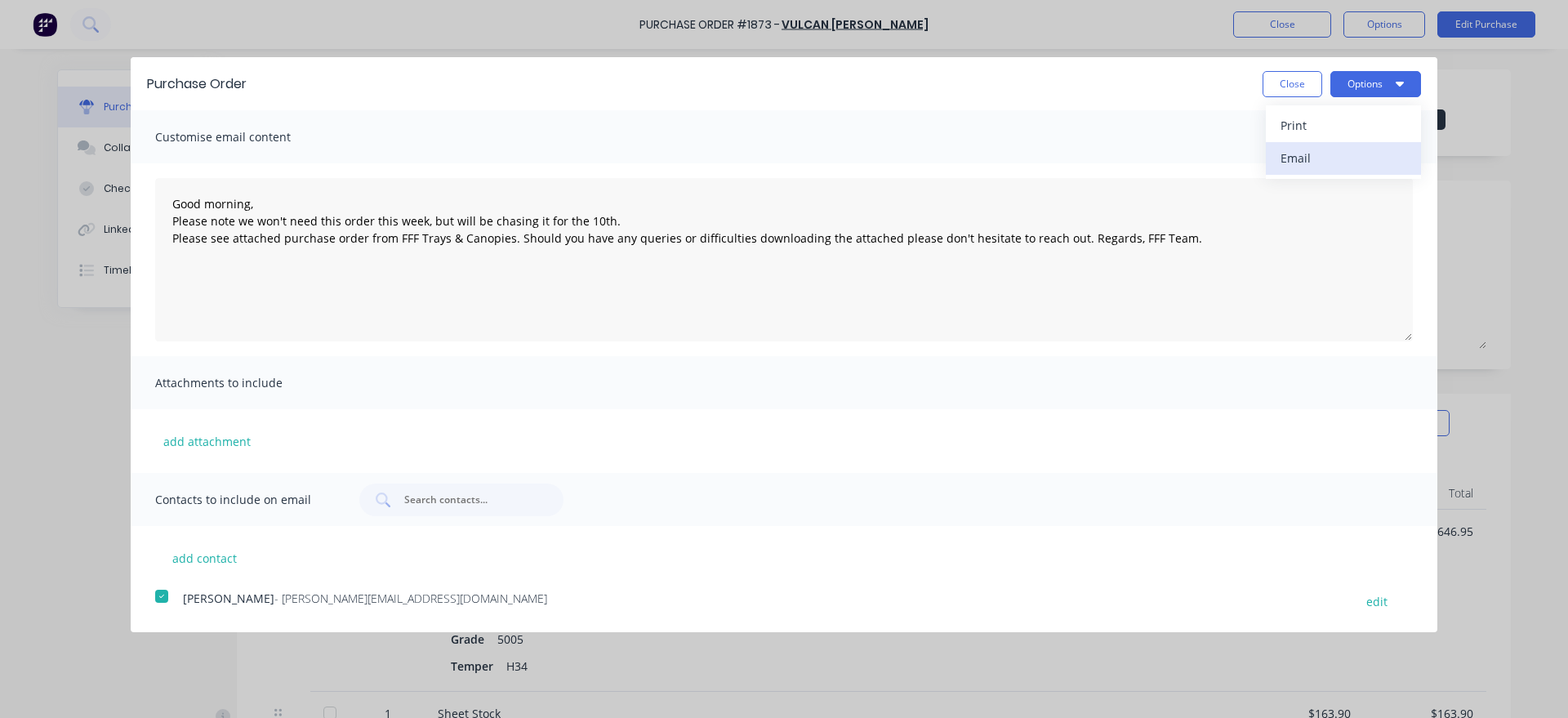
click at [1346, 153] on div "Email" at bounding box center [1343, 158] width 126 height 24
type textarea "x"
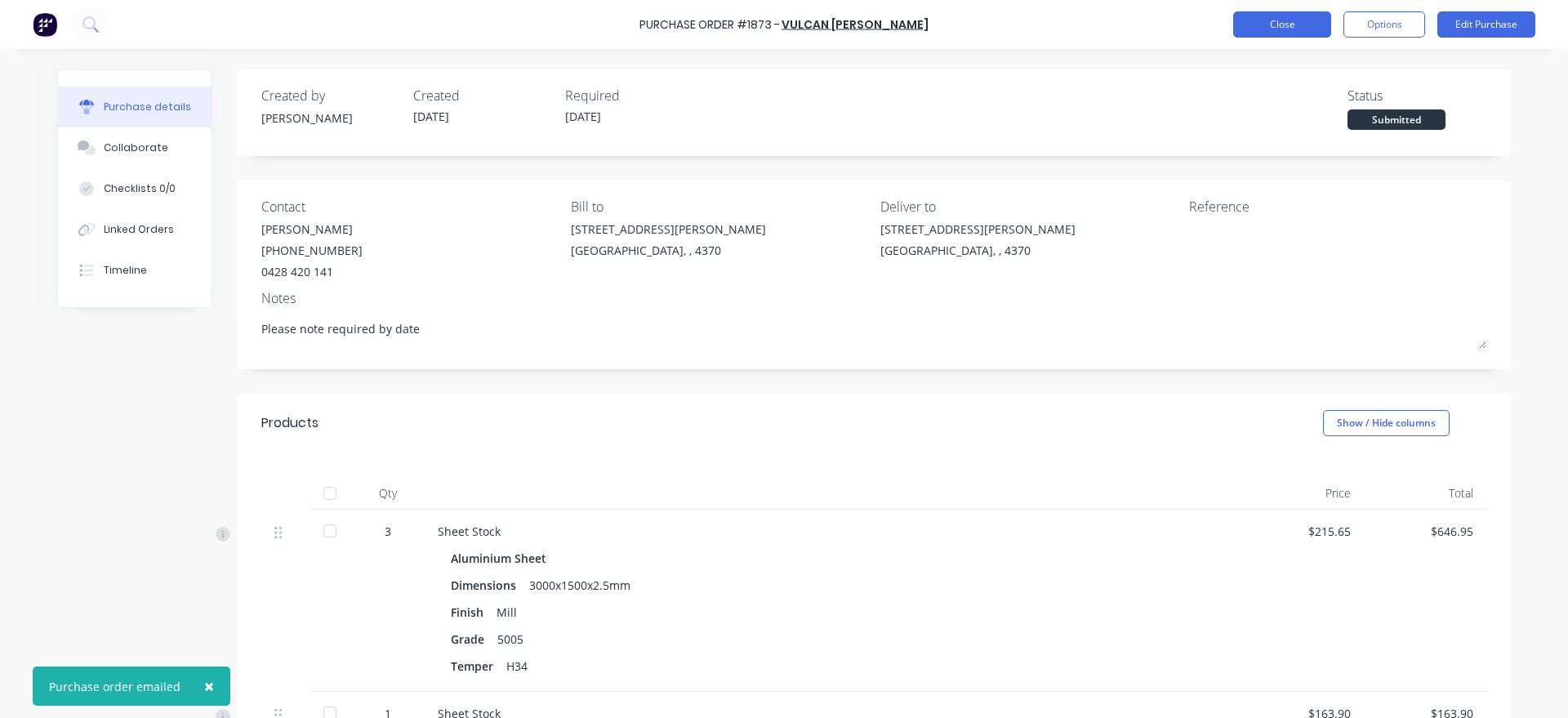
click at [1274, 11] on button "Close" at bounding box center [1282, 24] width 98 height 26
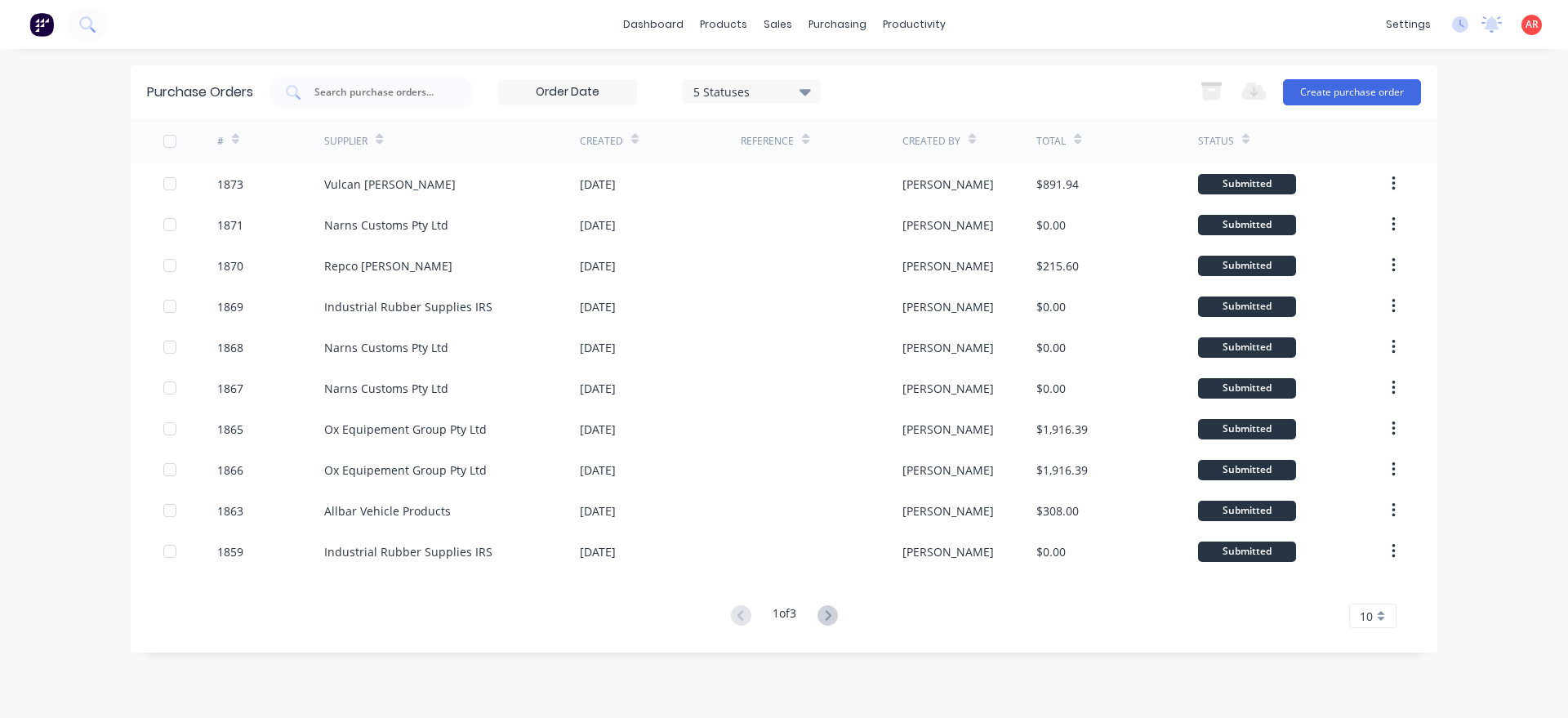
click at [1018, 51] on div "dashboard products sales purchasing productivity dashboard products Product Cat…" at bounding box center [784, 359] width 1568 height 718
click at [876, 87] on link "Purchase Orders" at bounding box center [905, 78] width 216 height 32
click at [1335, 106] on div "Export to Excel (XLSX) Create purchase order" at bounding box center [1306, 92] width 229 height 32
click at [1330, 93] on button "Create purchase order" at bounding box center [1351, 92] width 138 height 26
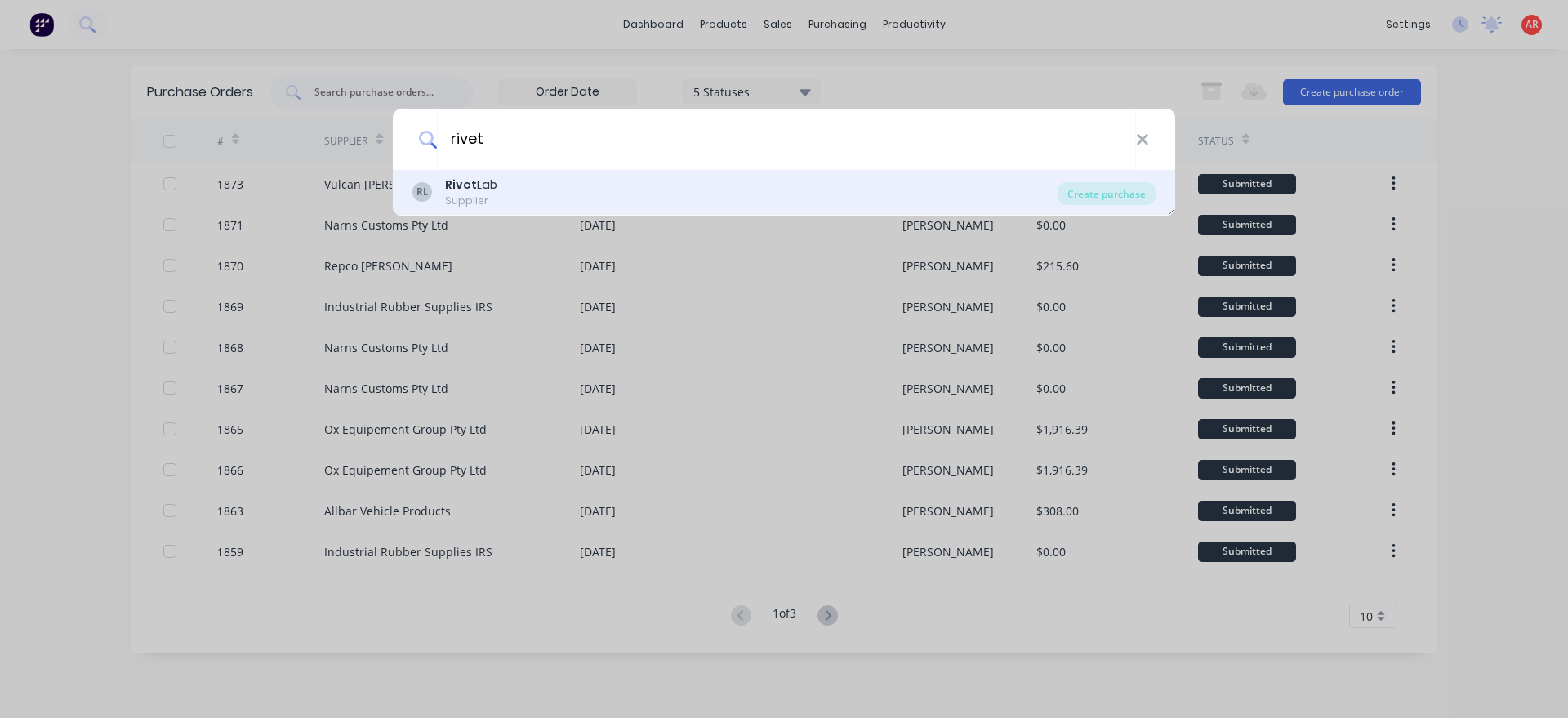
type input "rivet"
click at [589, 183] on div "[PERSON_NAME] Lab Supplier" at bounding box center [734, 191] width 645 height 32
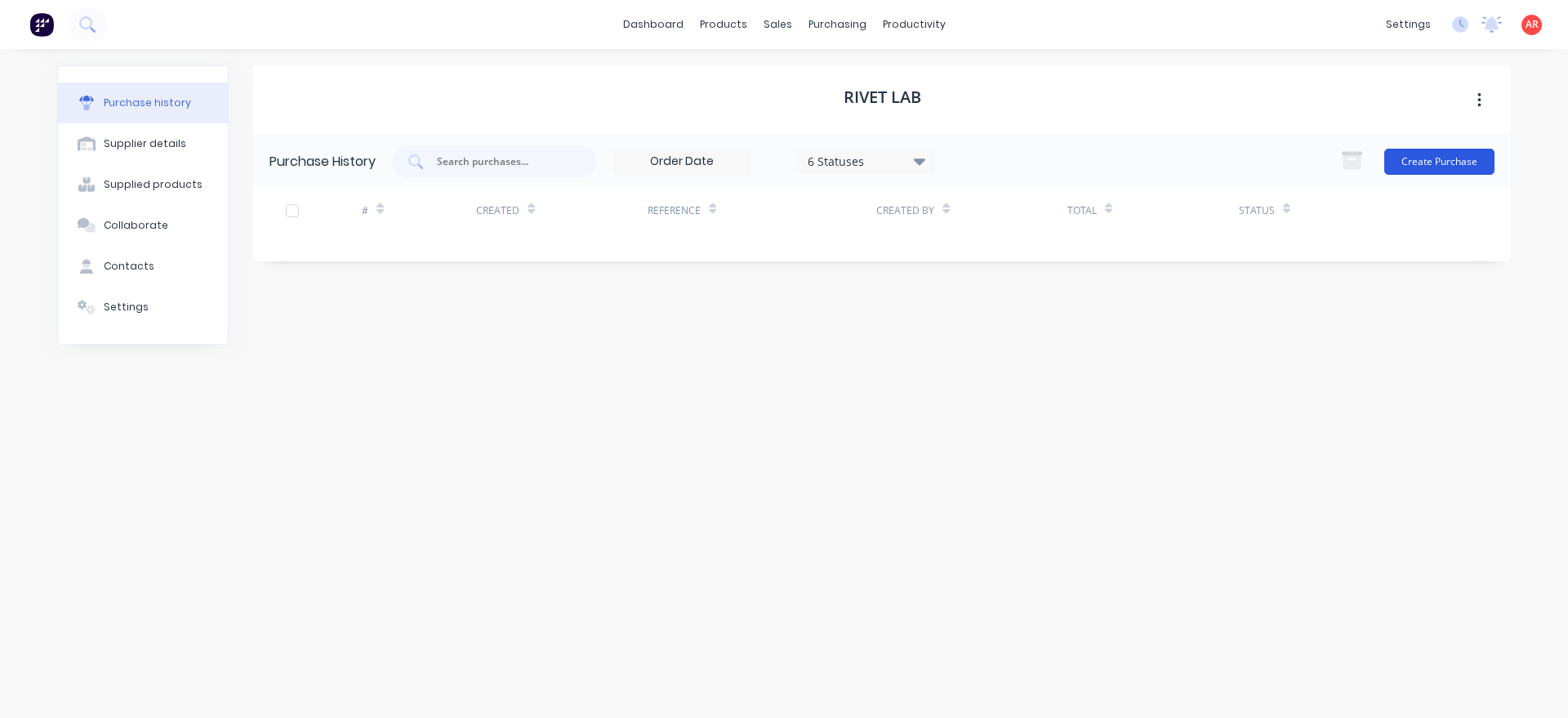
click at [1424, 157] on button "Create Purchase" at bounding box center [1439, 162] width 110 height 26
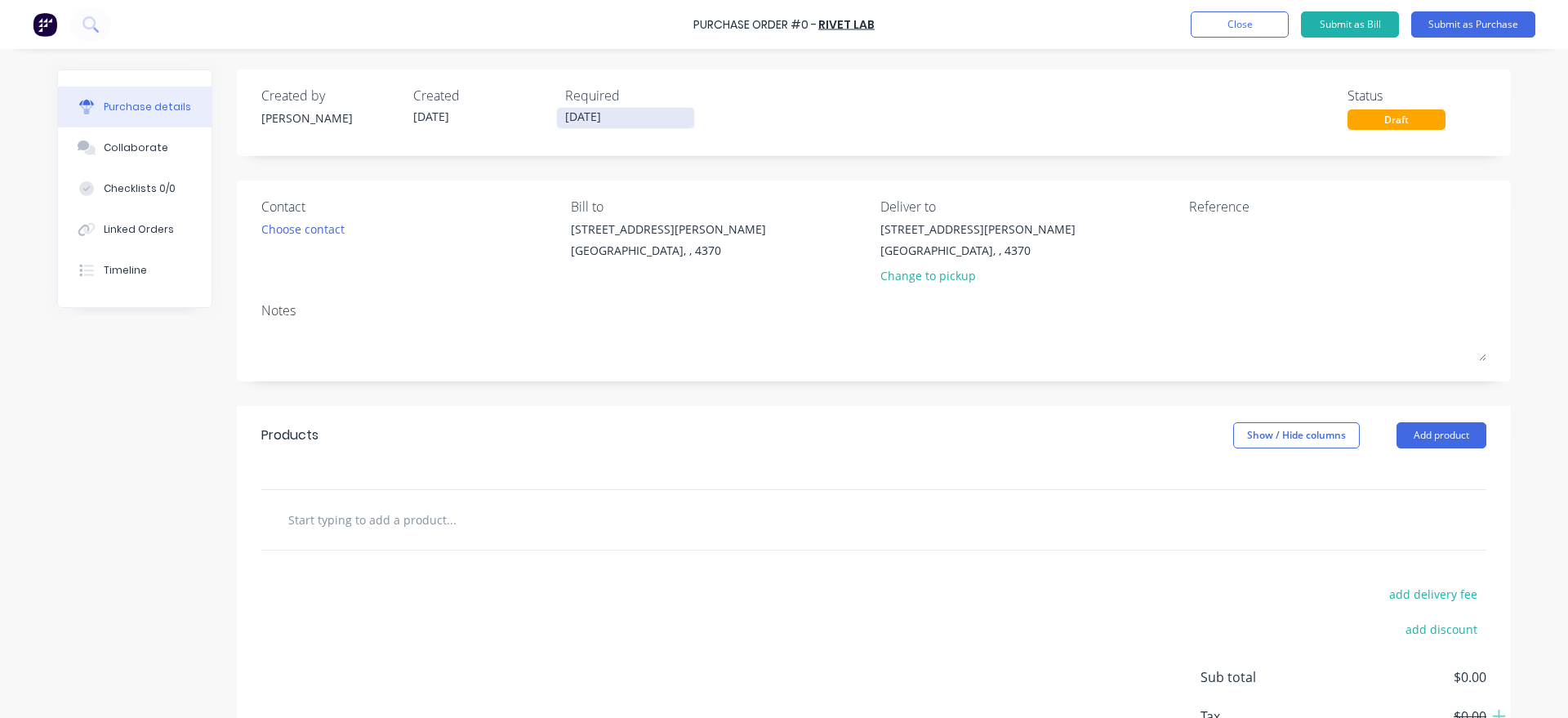
click at [629, 118] on input "[DATE]" at bounding box center [625, 118] width 137 height 21
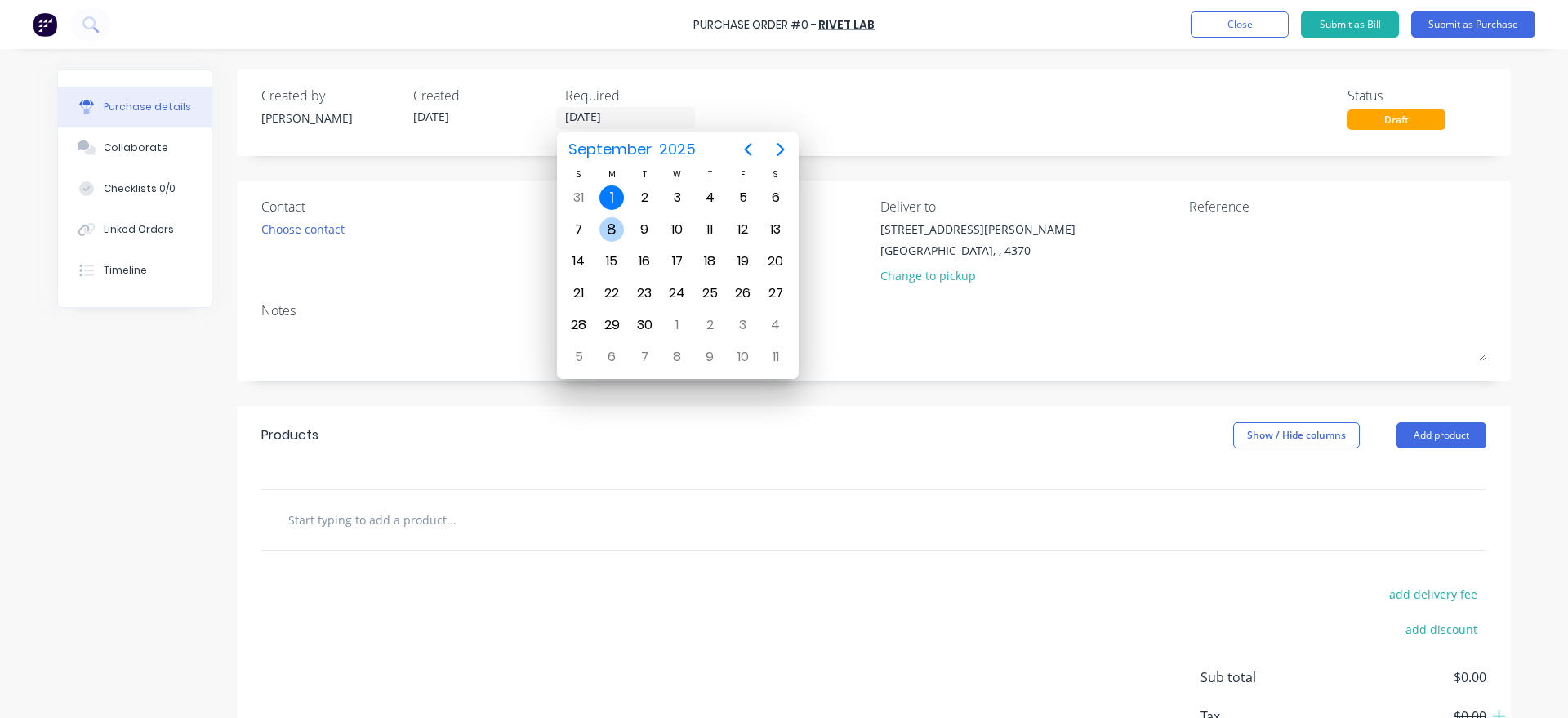
click at [621, 234] on div "8" at bounding box center [611, 229] width 25 height 25
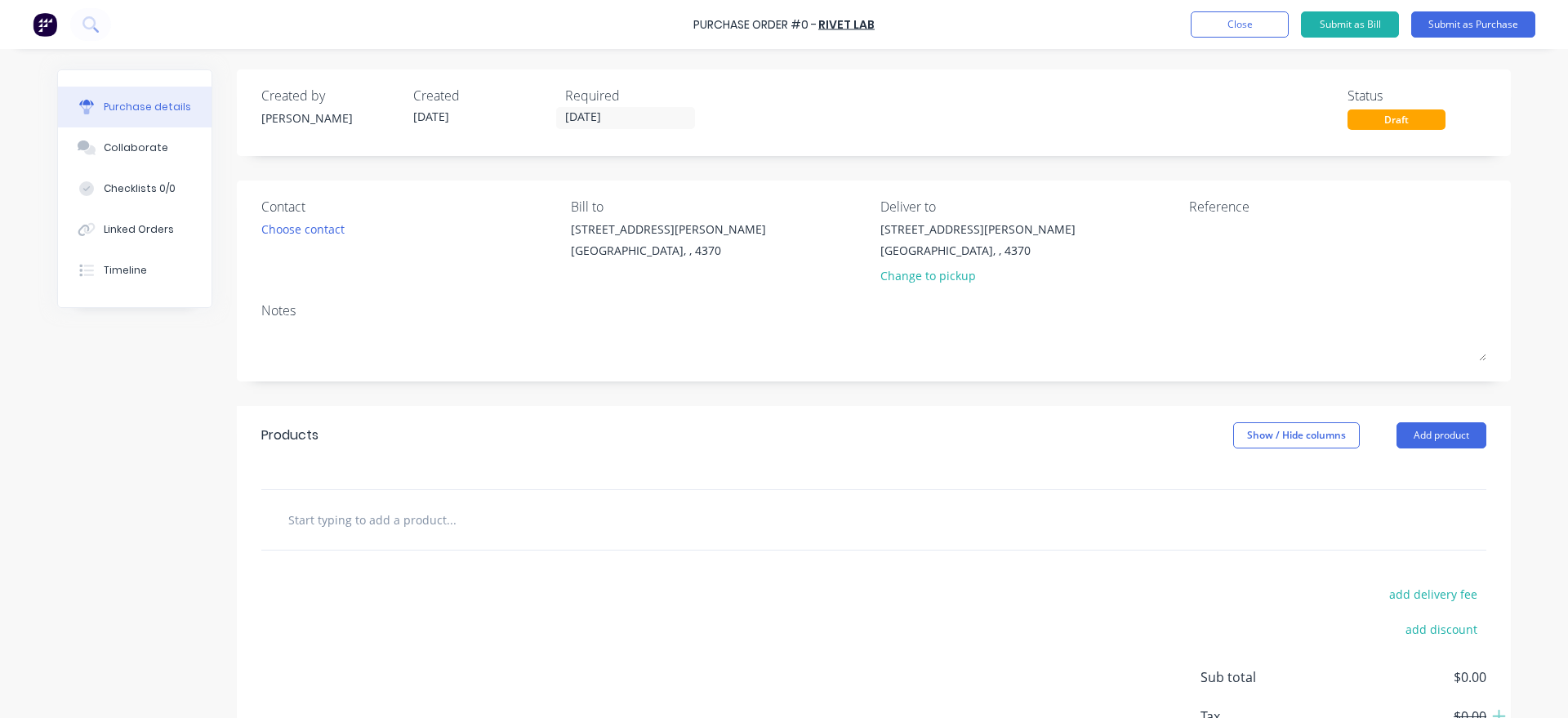
type input "[DATE]"
click at [319, 227] on div "Choose contact" at bounding box center [303, 229] width 83 height 17
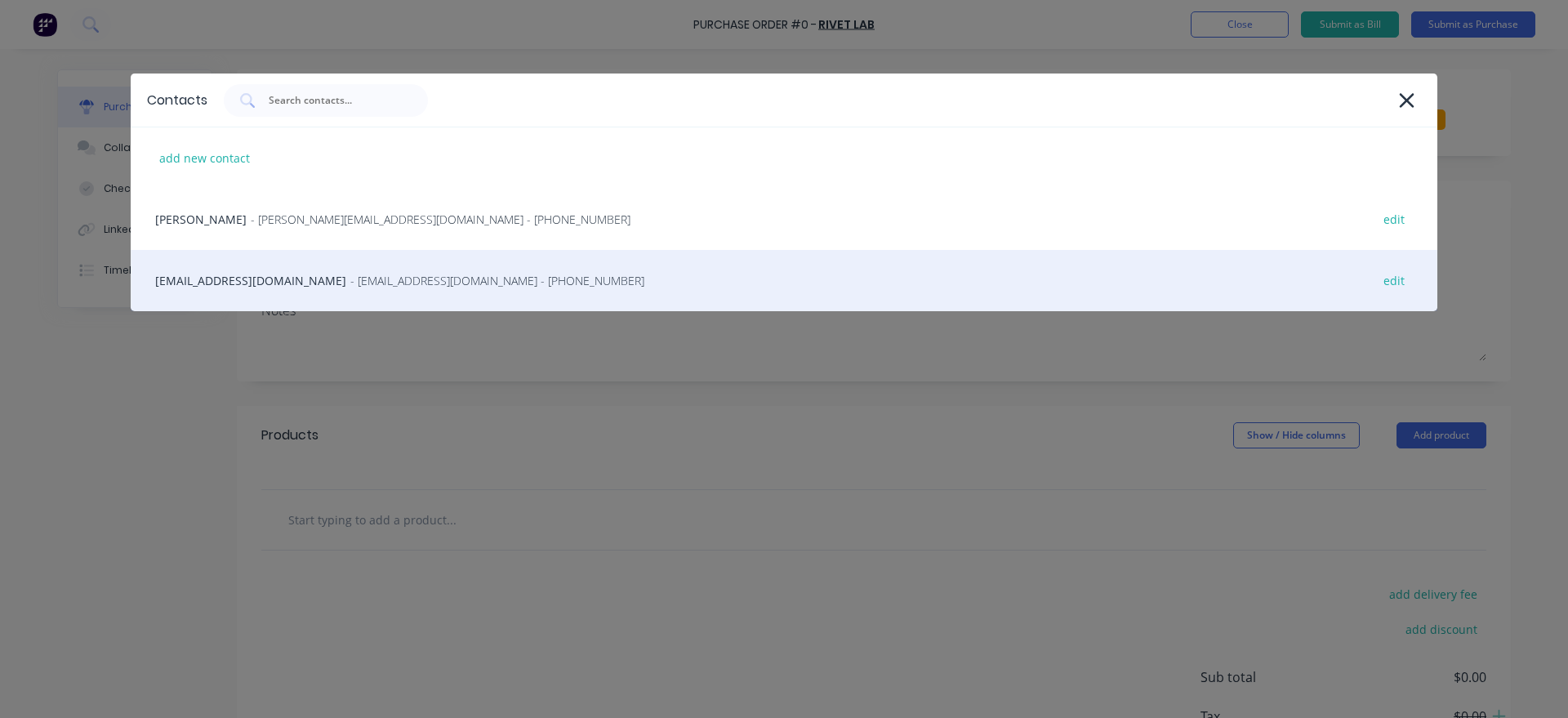
click at [351, 280] on span "- [EMAIL_ADDRESS][DOMAIN_NAME] - [PHONE_NUMBER]" at bounding box center [498, 280] width 294 height 17
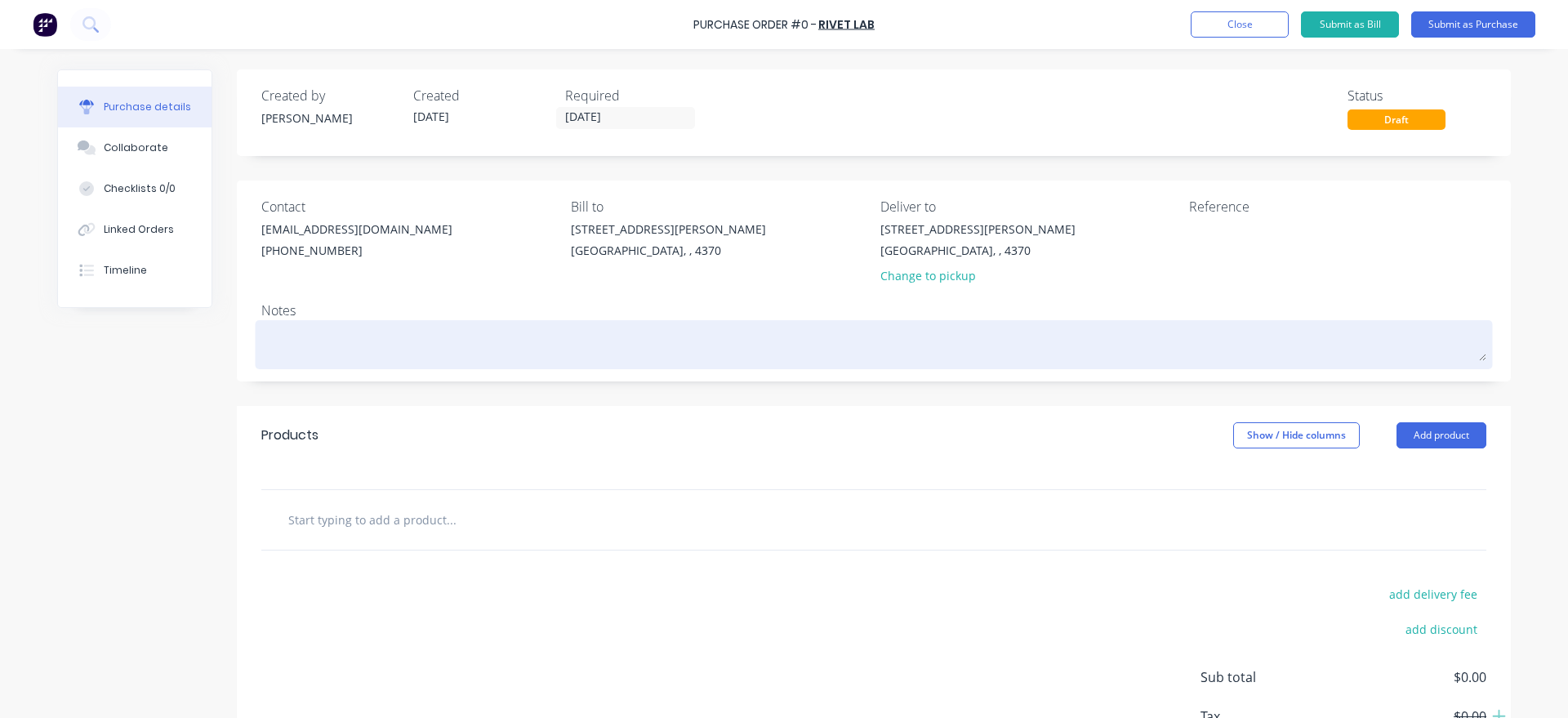
click at [326, 338] on textarea at bounding box center [874, 342] width 1225 height 37
click at [423, 336] on textarea at bounding box center [874, 342] width 1225 height 37
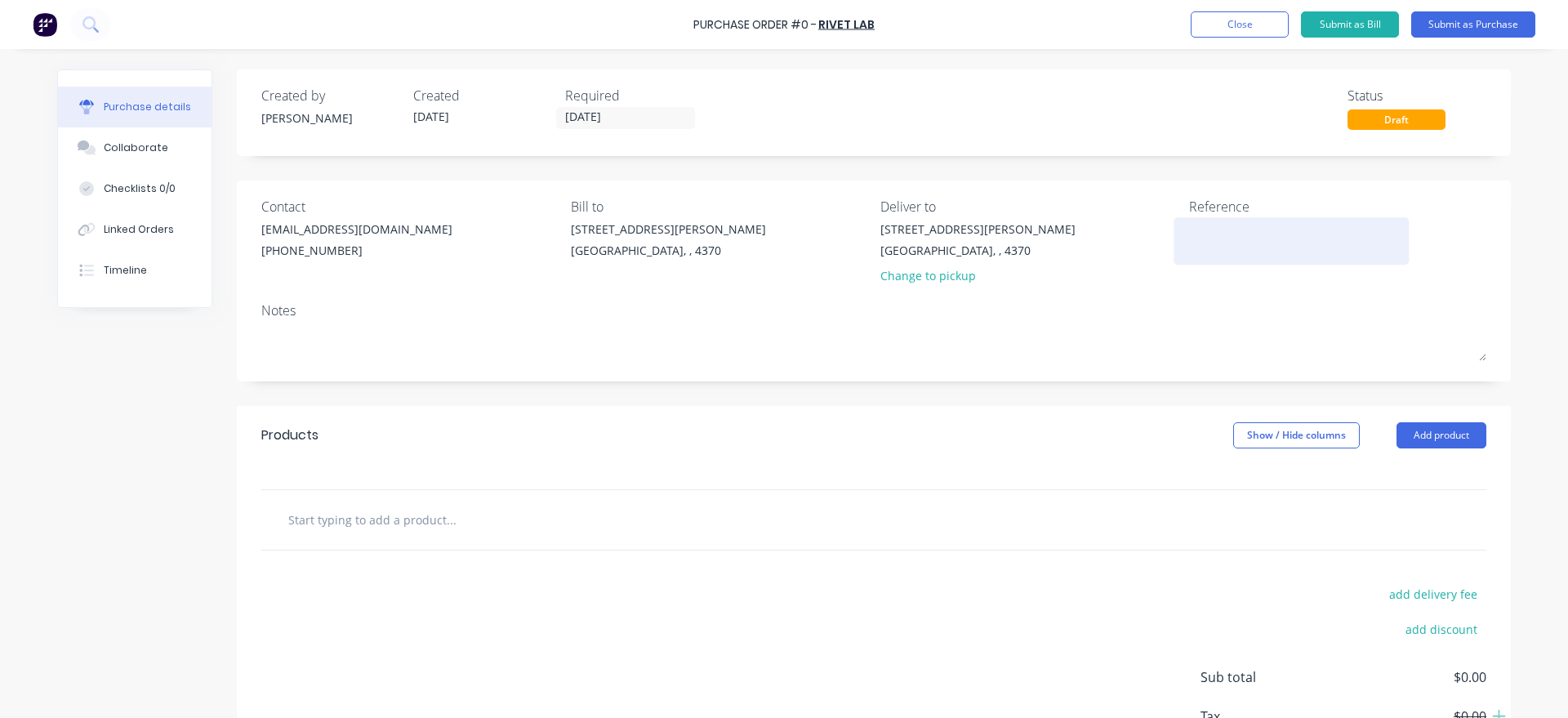
click at [1226, 242] on textarea at bounding box center [1291, 238] width 204 height 37
type textarea "September"
type textarea "x"
type textarea "September S"
type textarea "x"
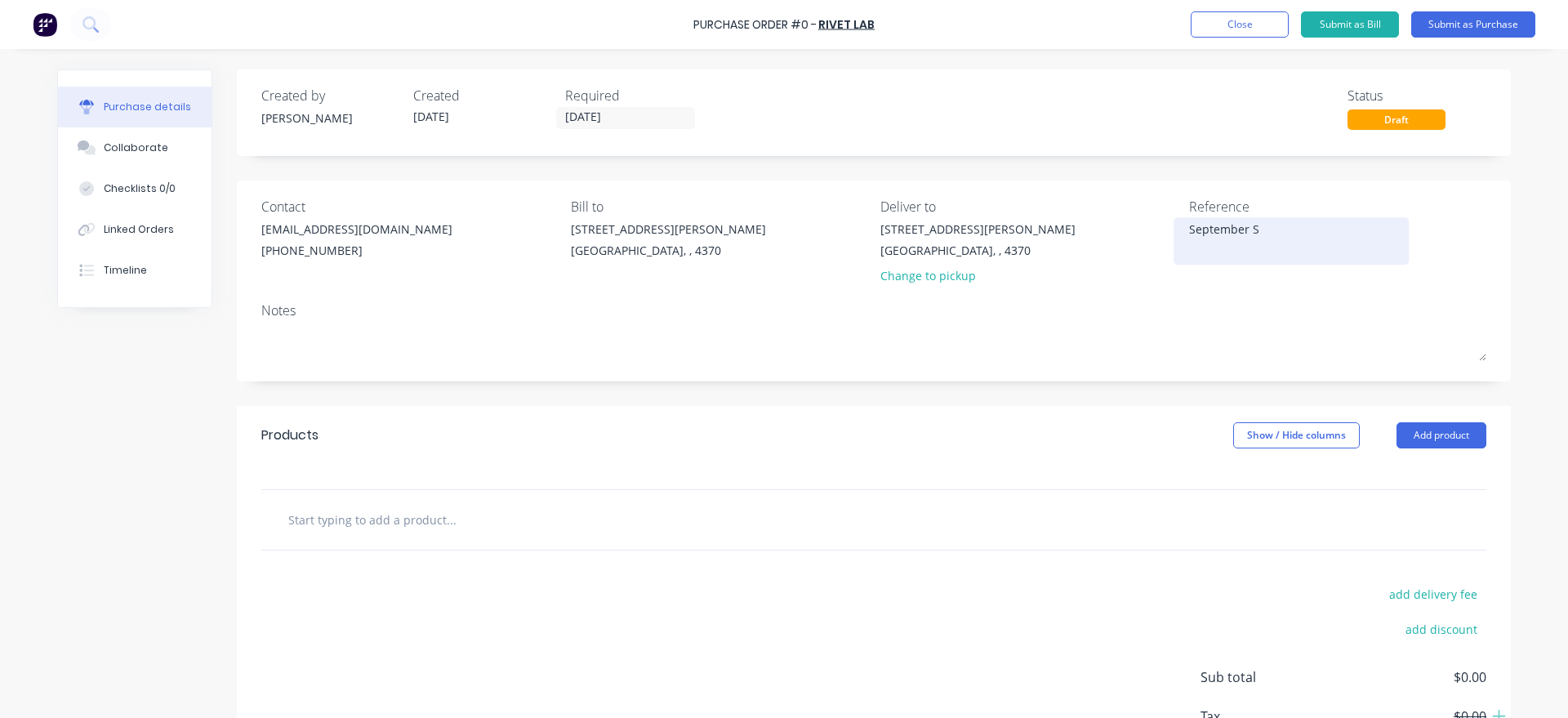
type textarea "September St"
type textarea "x"
type textarea "September Sto"
type textarea "x"
type textarea "September Stoc"
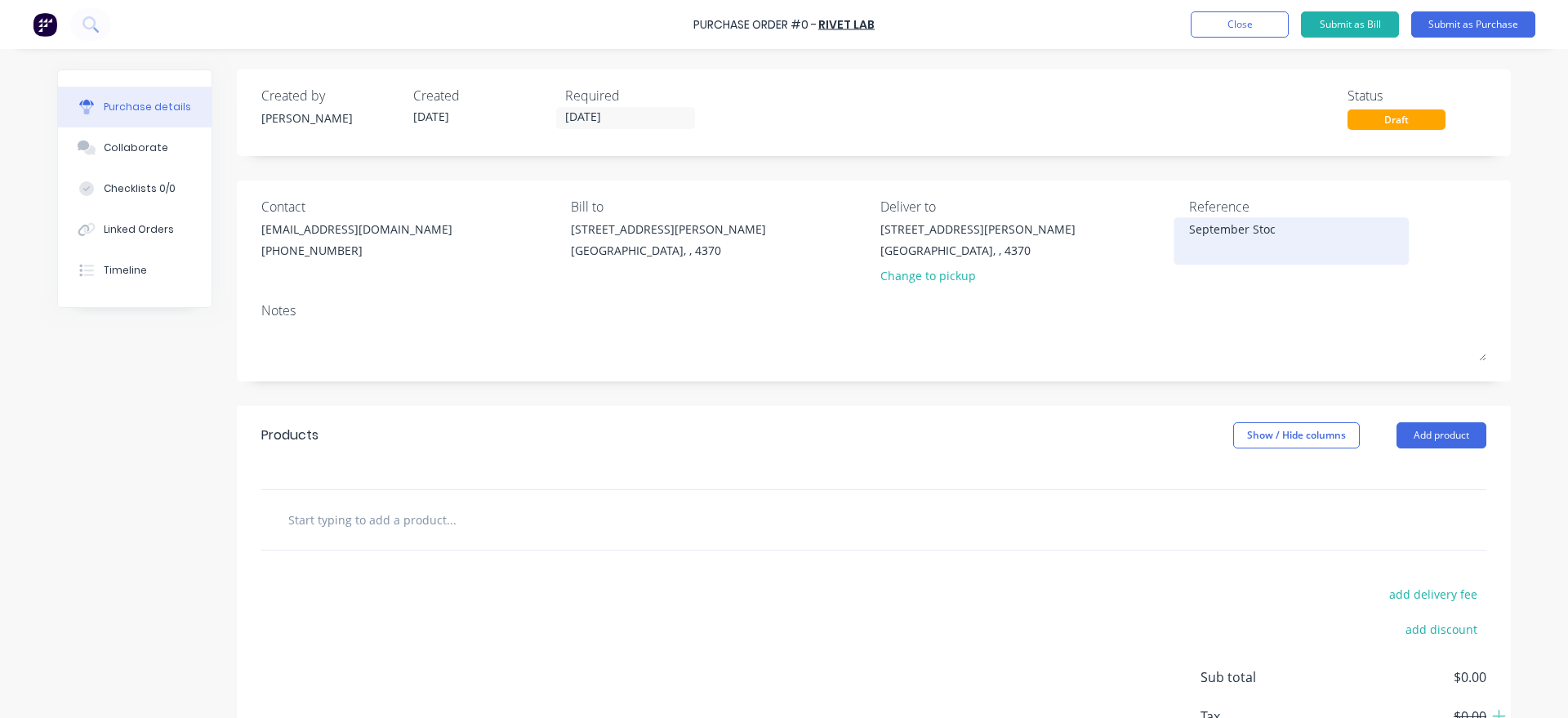
type textarea "x"
type textarea "September Stock"
type textarea "x"
type textarea "September Stockt"
type textarea "x"
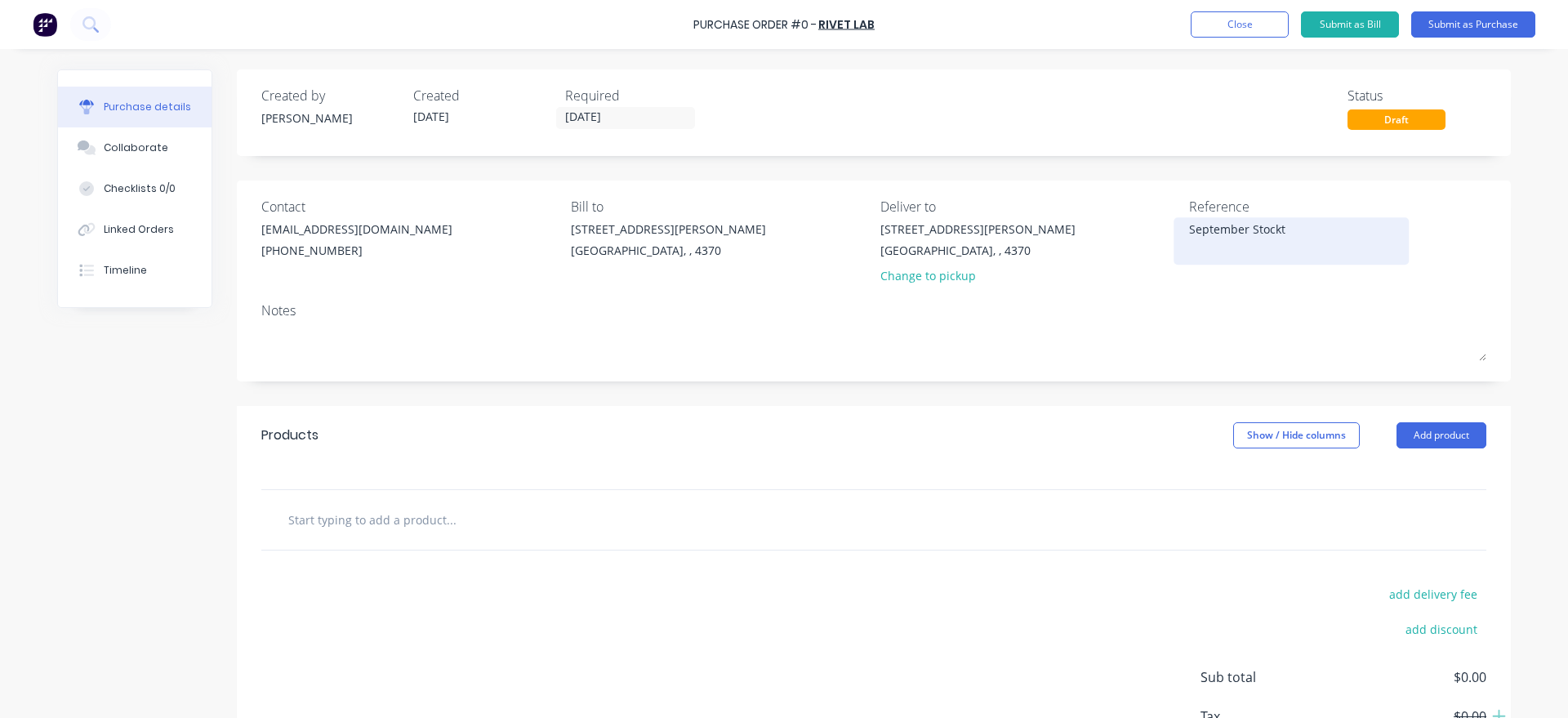
type textarea "September Stockta"
type textarea "x"
type textarea "September Stocktak"
click at [1438, 432] on button "Add product" at bounding box center [1441, 435] width 90 height 26
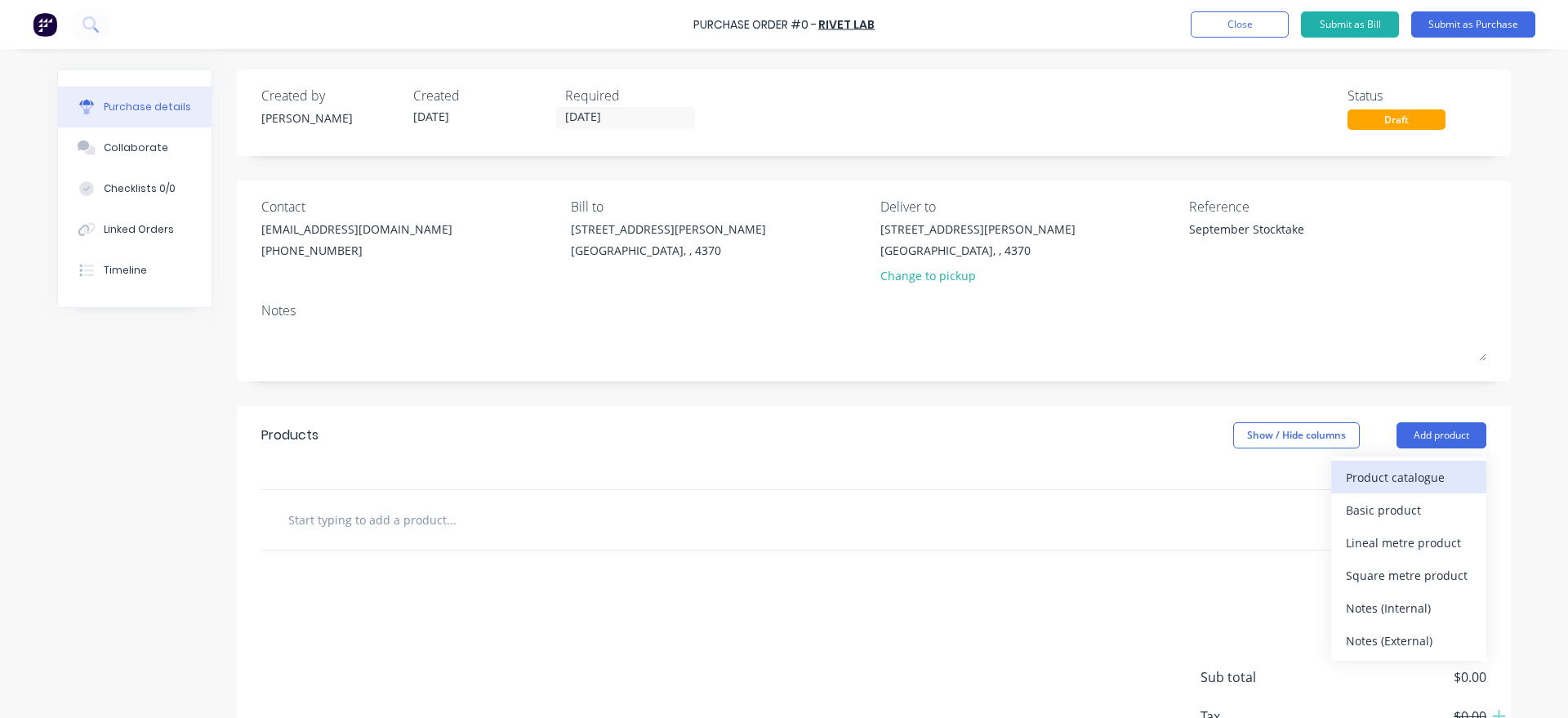
click at [1435, 465] on div "Product catalogue" at bounding box center [1408, 477] width 126 height 24
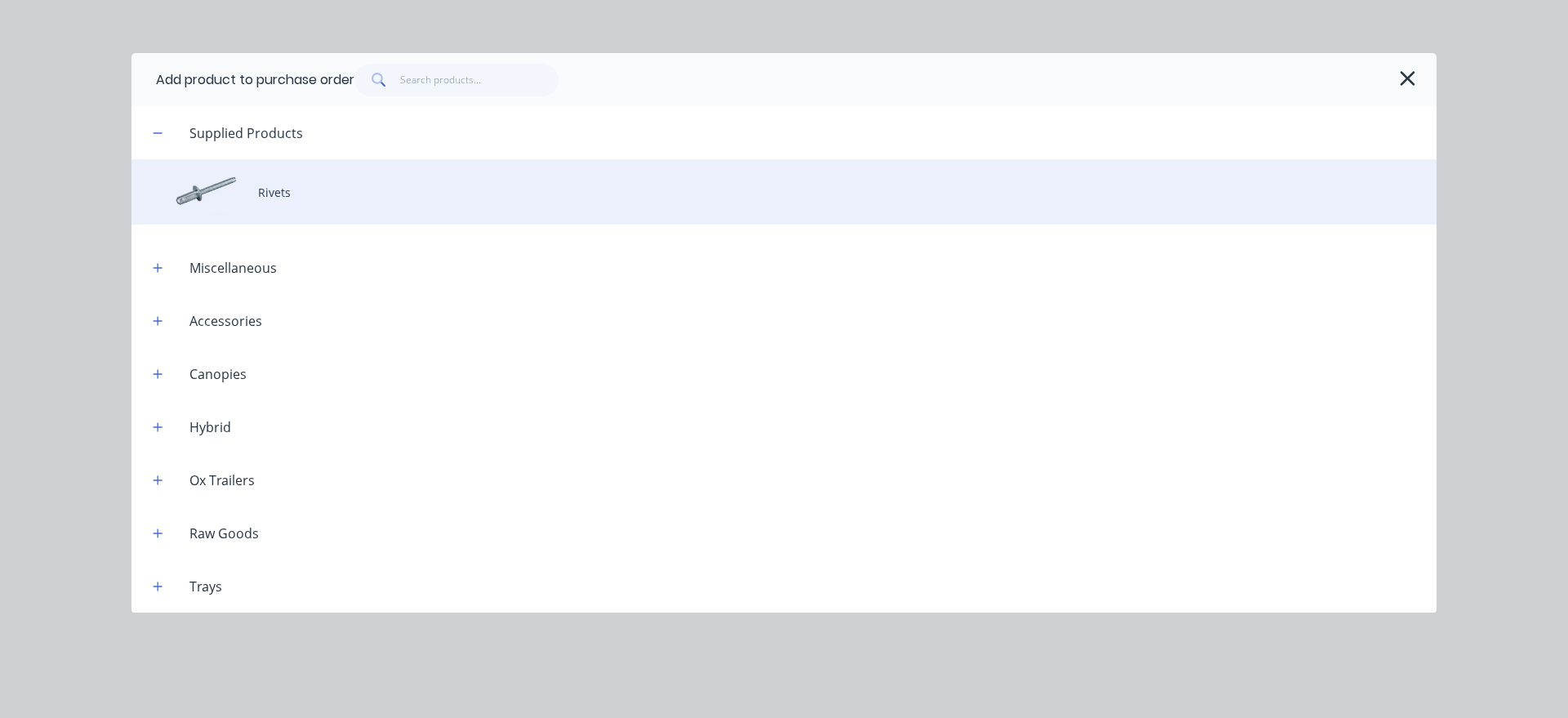
click at [374, 211] on div "Rivets" at bounding box center [784, 191] width 1305 height 65
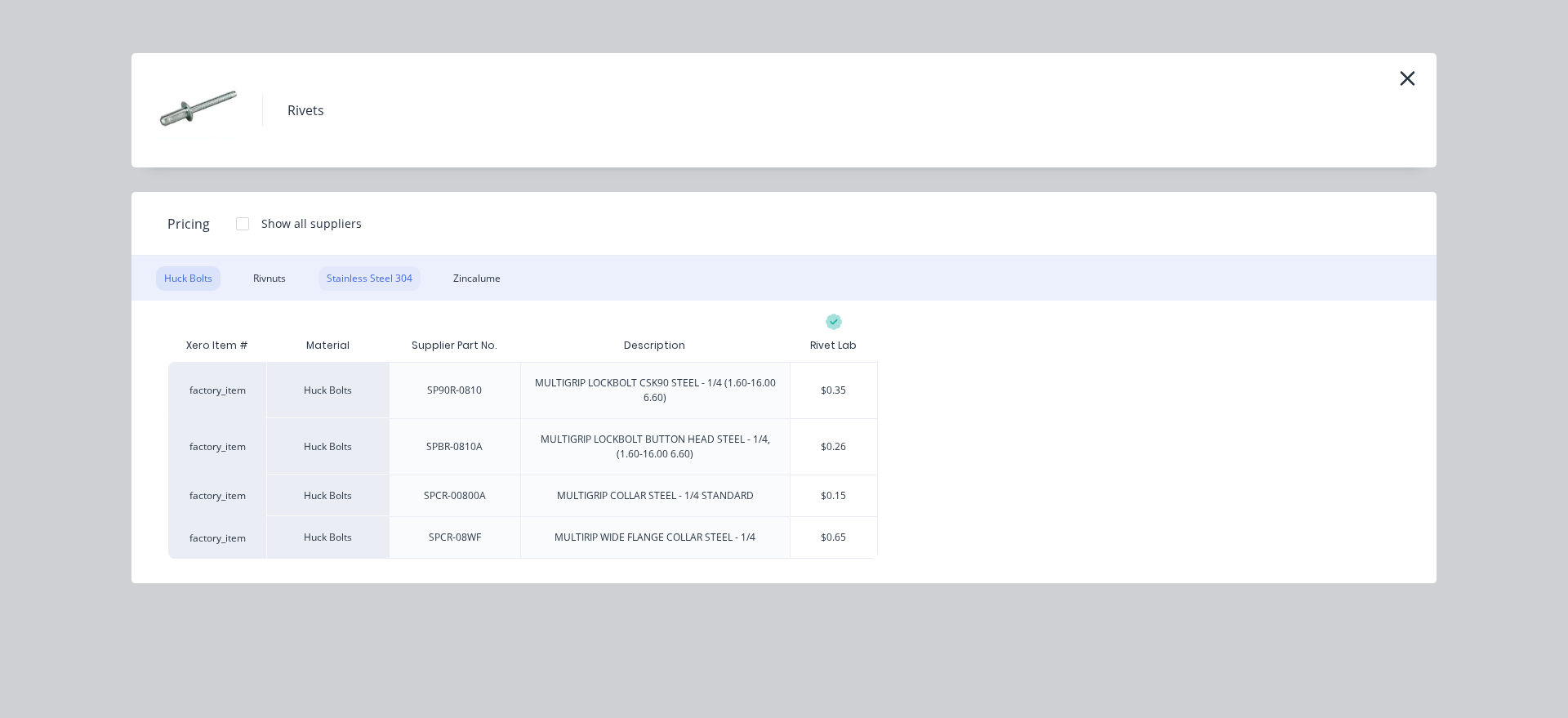
click at [362, 271] on div "Stainless Steel 304" at bounding box center [368, 278] width 102 height 25
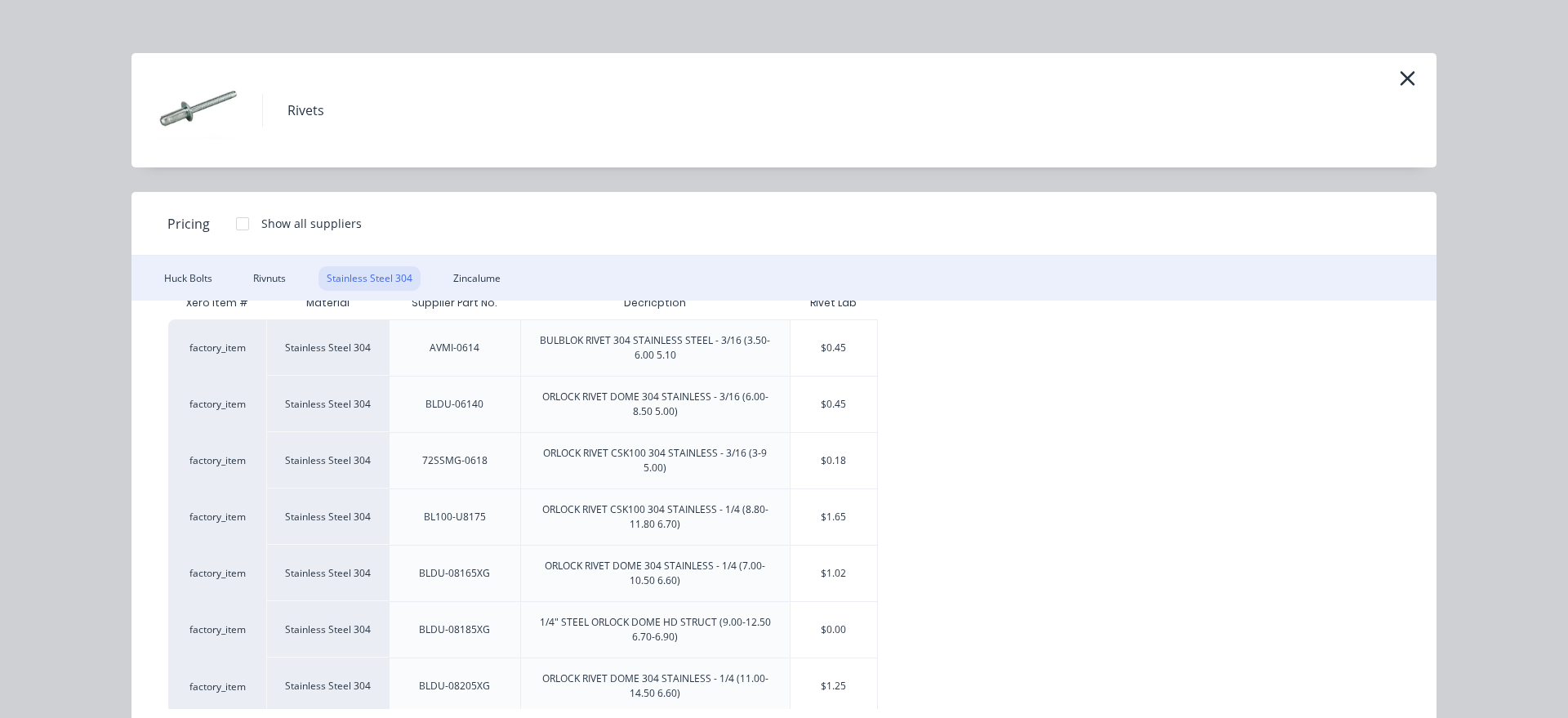
scroll to position [48, 0]
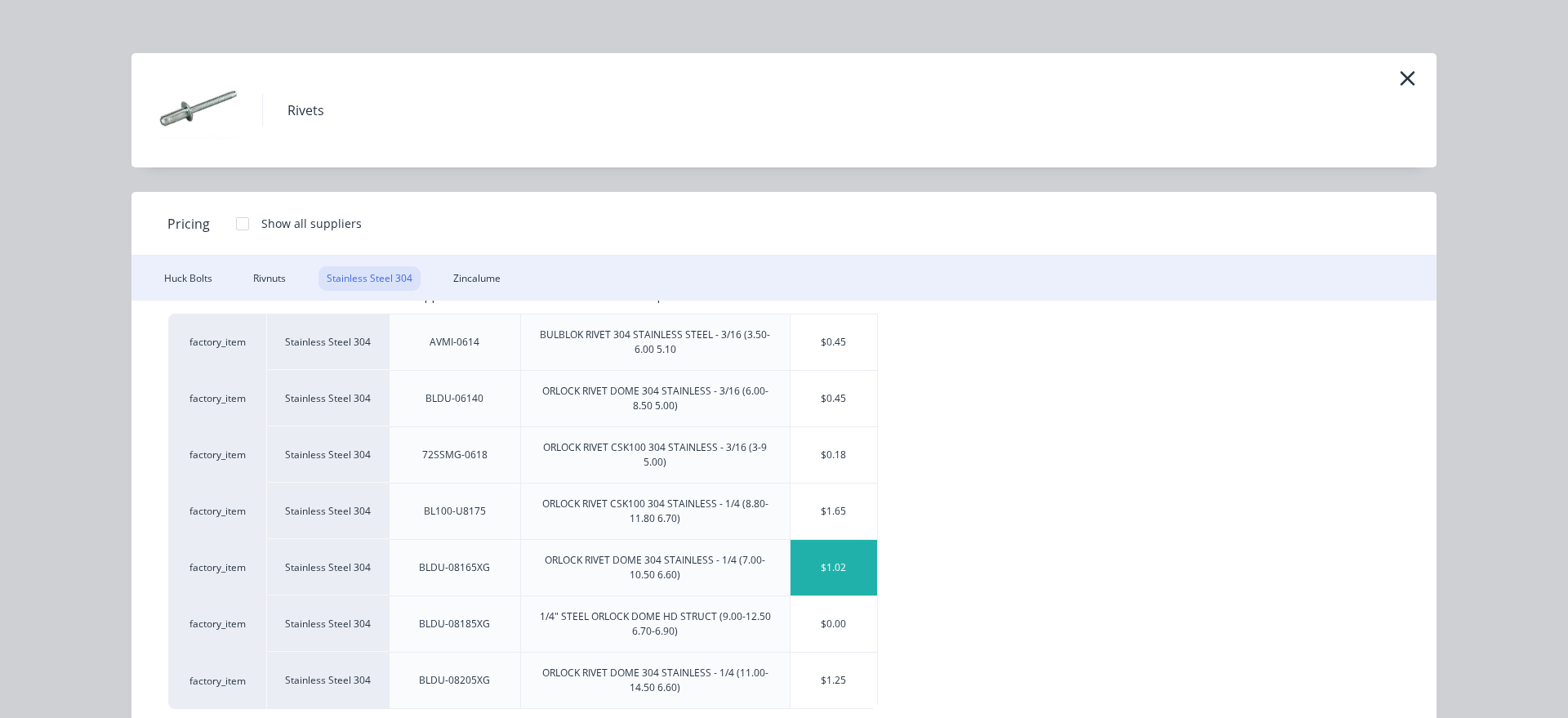
click at [871, 579] on div "$1.02" at bounding box center [834, 567] width 87 height 56
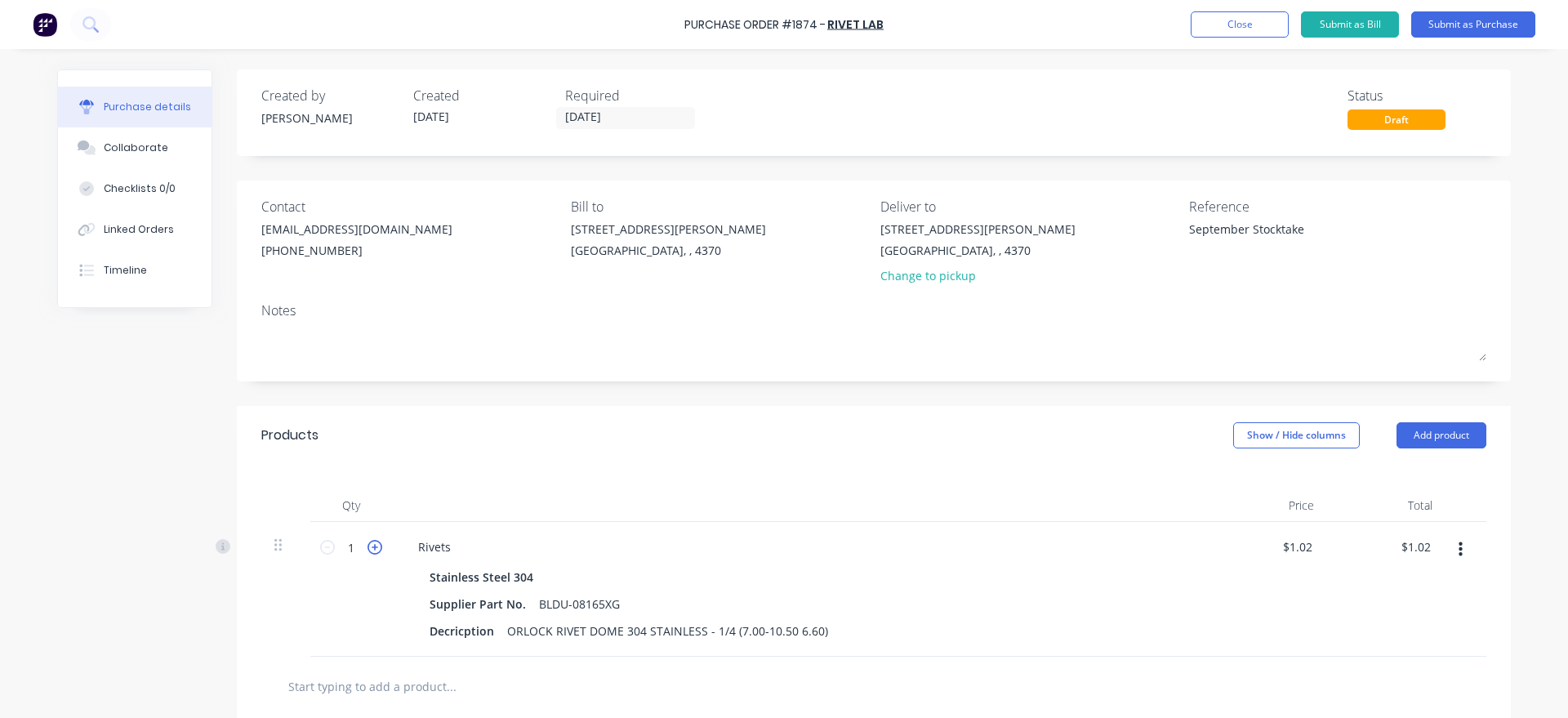
click at [369, 540] on icon at bounding box center [374, 546] width 15 height 15
click at [365, 541] on input "2" at bounding box center [351, 547] width 32 height 25
click at [210, 623] on div "Created by [PERSON_NAME] Created [DATE] Required [DATE] Status Draft Contact [E…" at bounding box center [784, 527] width 1453 height 915
click at [363, 550] on input "50" at bounding box center [351, 547] width 32 height 25
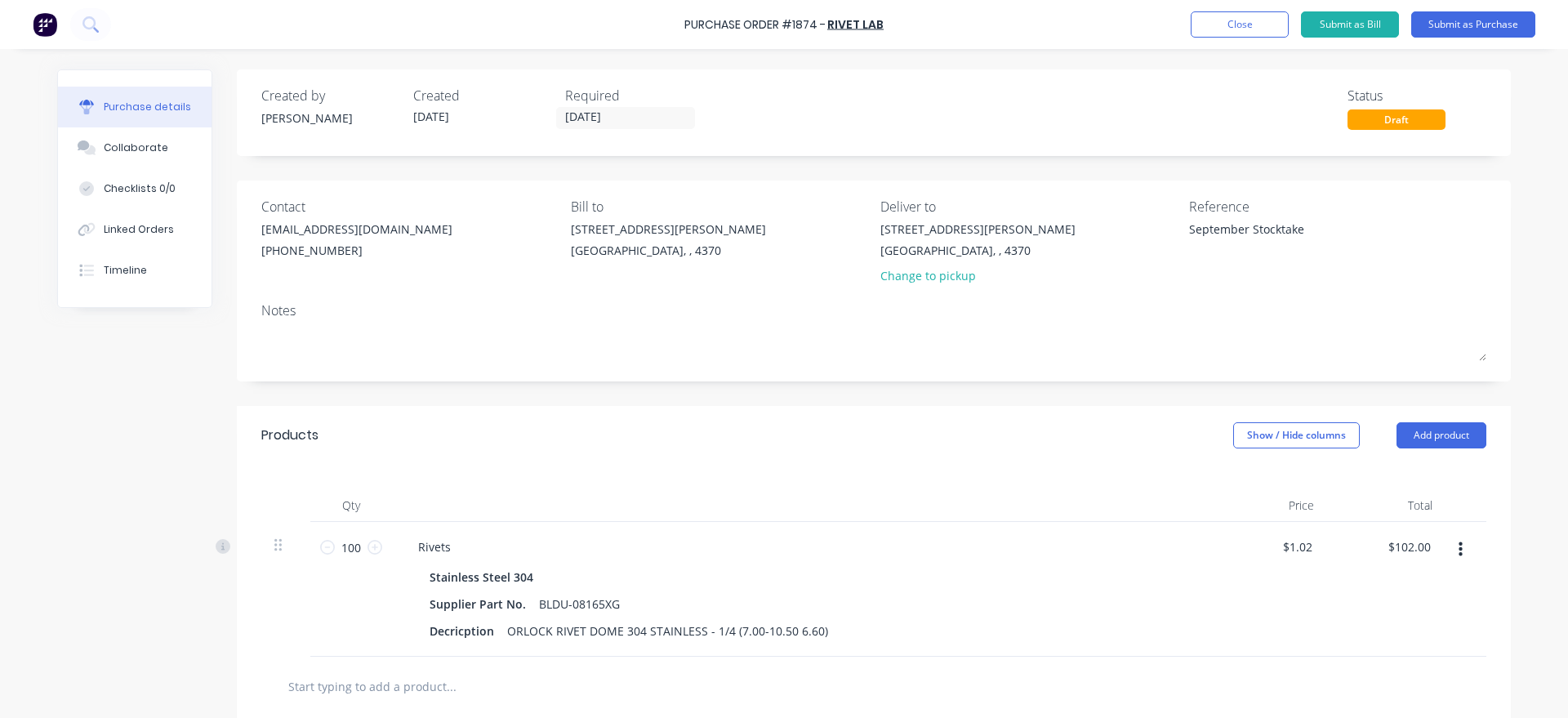
click at [88, 515] on div "Created by [PERSON_NAME] Created [DATE] Required [DATE] Status Draft Contact [E…" at bounding box center [784, 527] width 1453 height 915
click at [1453, 433] on button "Add product" at bounding box center [1441, 435] width 90 height 26
click at [1427, 486] on button "Product catalogue" at bounding box center [1408, 477] width 155 height 32
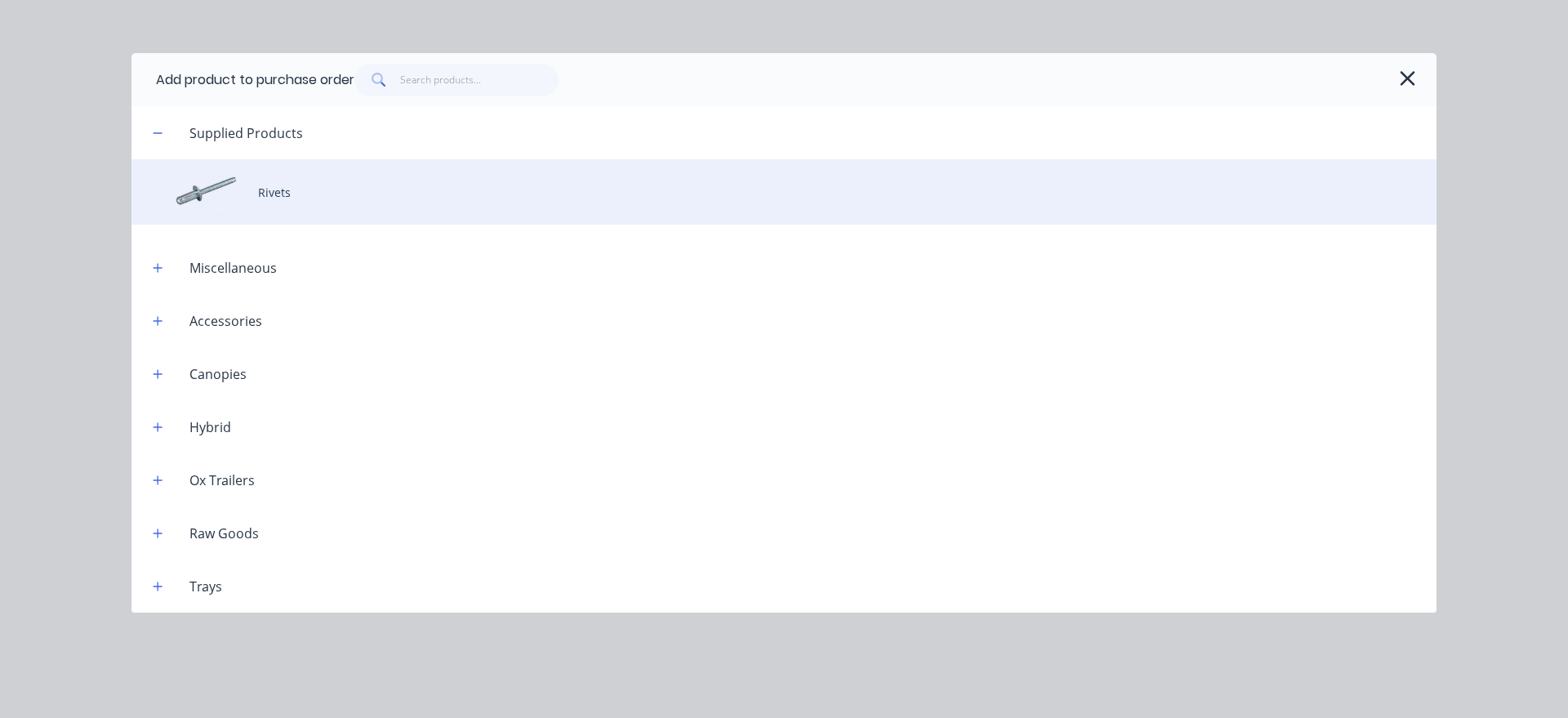
click at [327, 197] on div "Rivets" at bounding box center [784, 191] width 1305 height 65
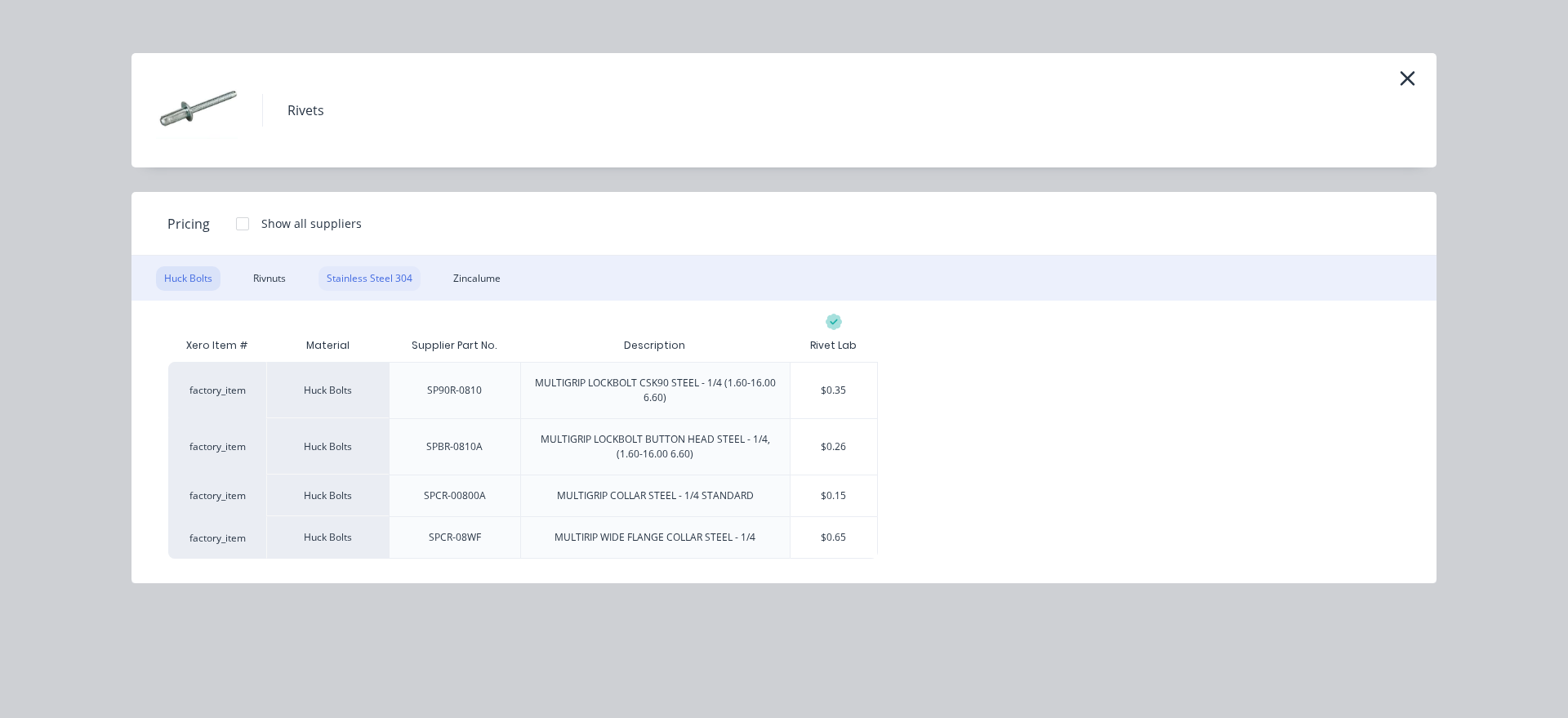
click at [370, 282] on div "Stainless Steel 304" at bounding box center [368, 278] width 102 height 25
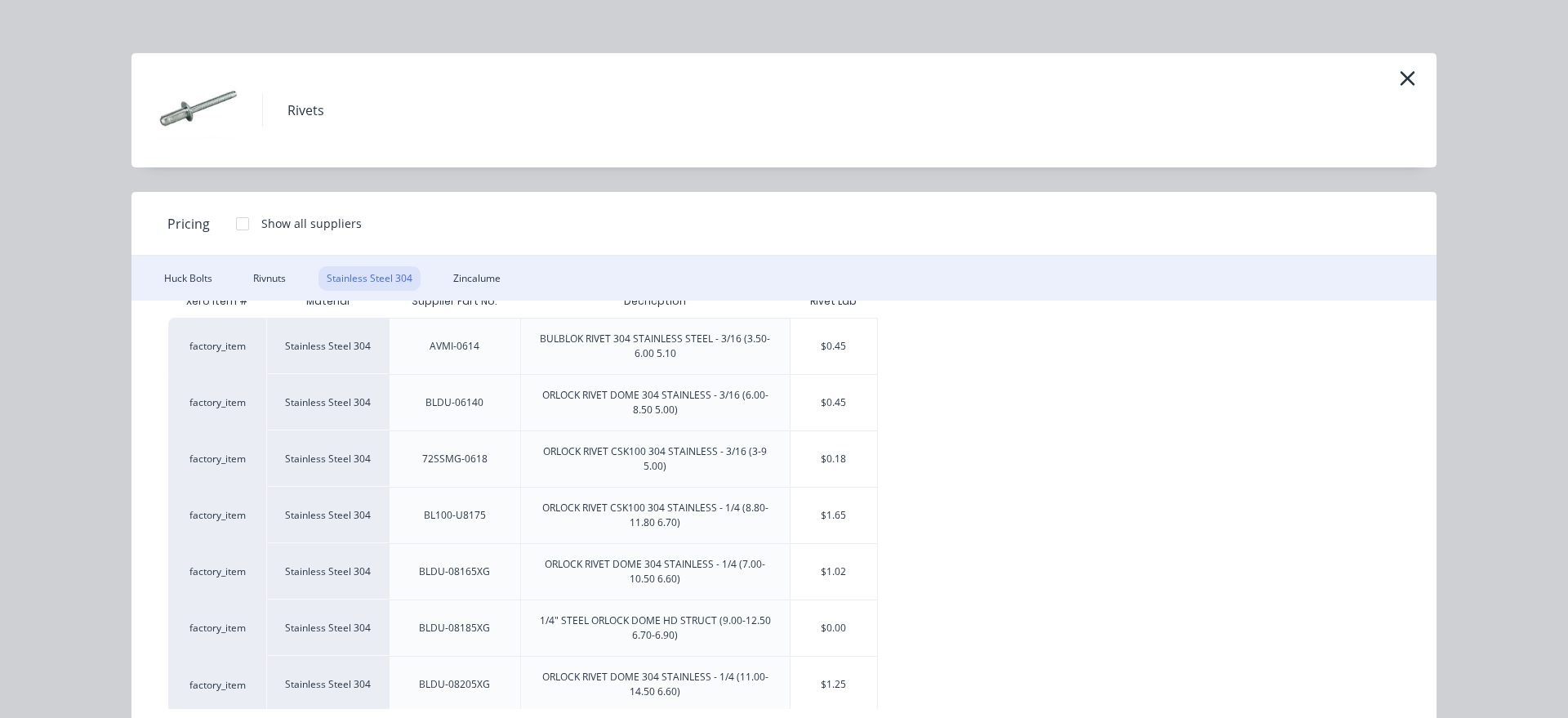
scroll to position [48, 0]
click at [809, 468] on div "$0.18" at bounding box center [834, 455] width 87 height 56
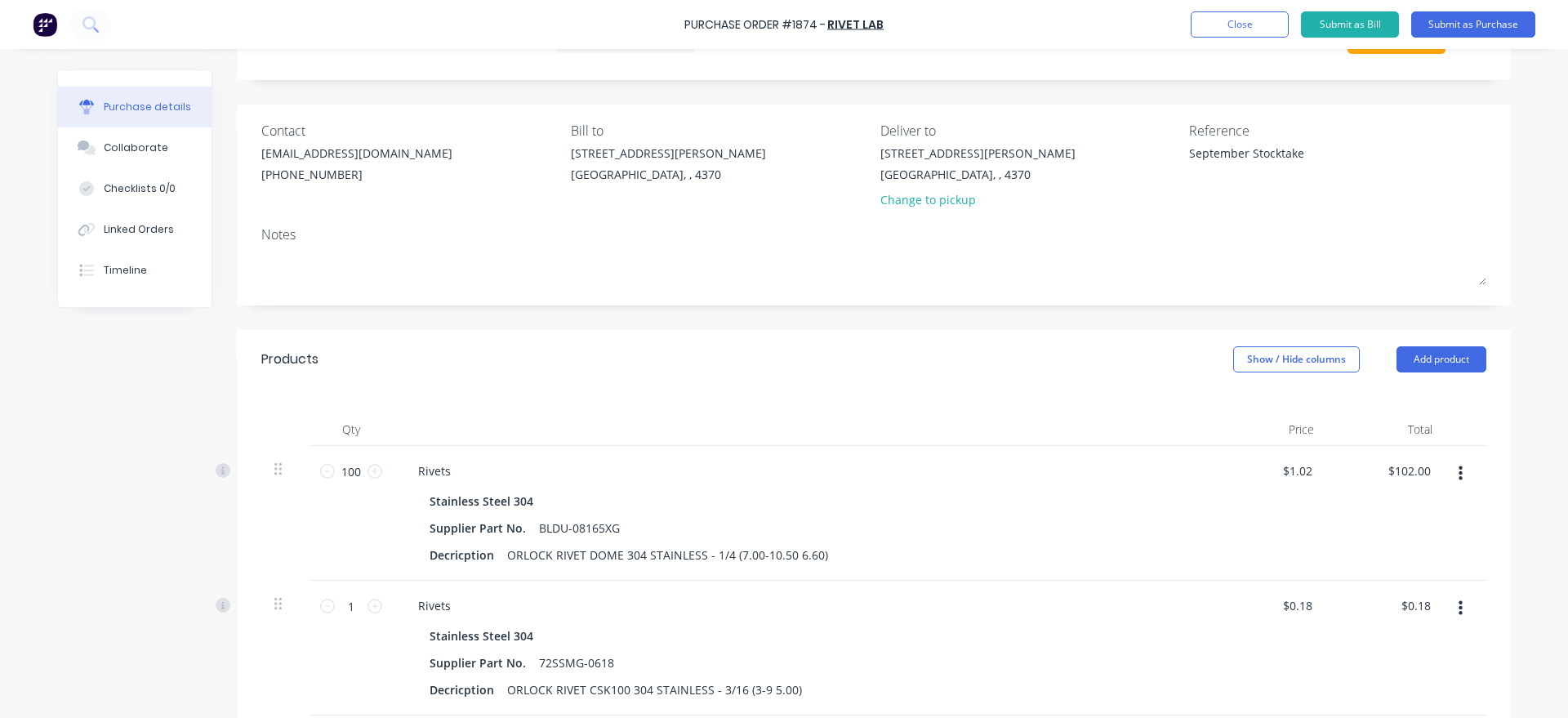
scroll to position [186, 0]
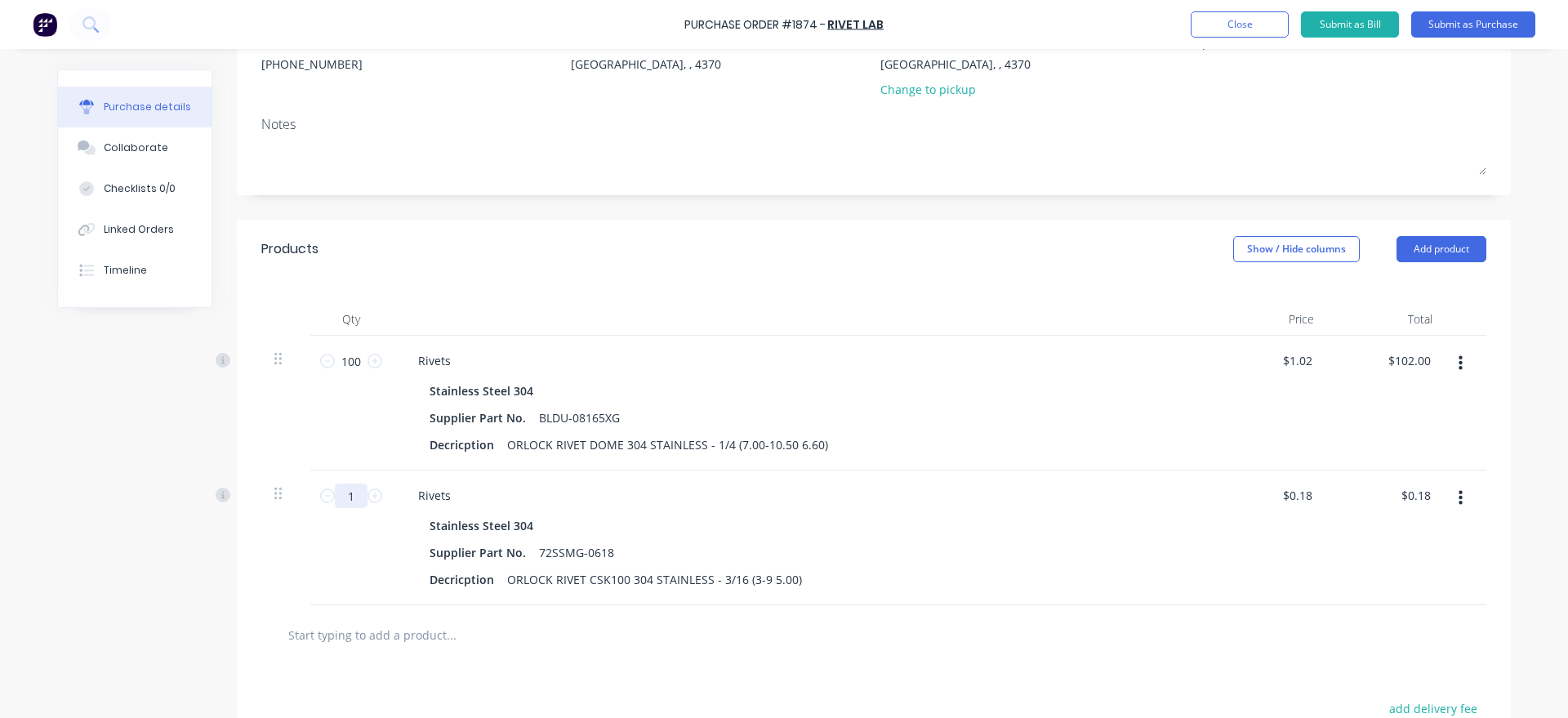
click at [354, 494] on input "1" at bounding box center [351, 495] width 32 height 25
click at [3, 486] on div "Purchase Order #1874 - Rivet Lab Add product Close Submit as Bill Submit as Pur…" at bounding box center [784, 359] width 1568 height 718
click at [137, 555] on div "Created by [PERSON_NAME] Created [DATE] Required [DATE] Status Draft Contact [E…" at bounding box center [784, 408] width 1453 height 1050
click at [1428, 247] on button "Add product" at bounding box center [1441, 249] width 90 height 26
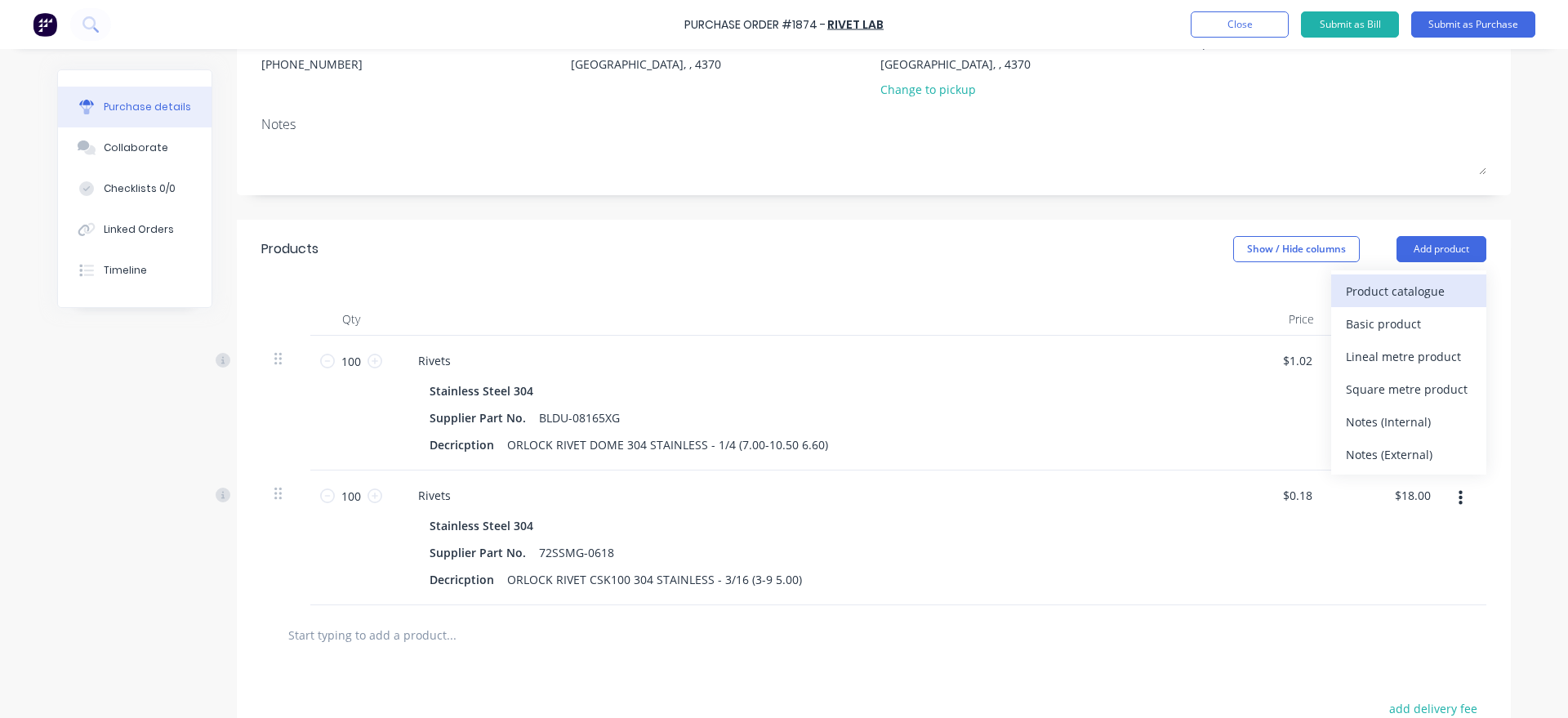
click at [1419, 274] on button "Product catalogue" at bounding box center [1408, 291] width 155 height 32
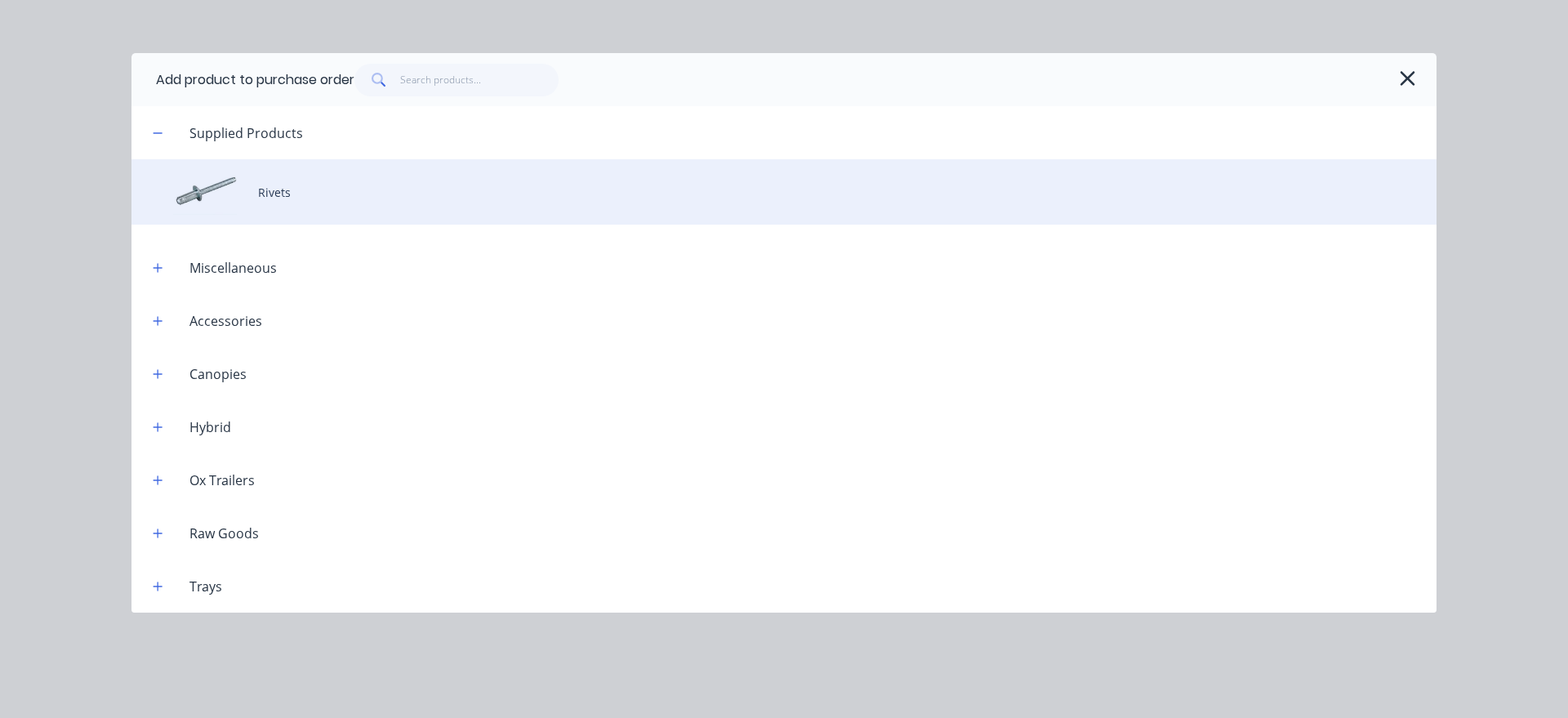
click at [375, 203] on div "Rivets" at bounding box center [784, 191] width 1305 height 65
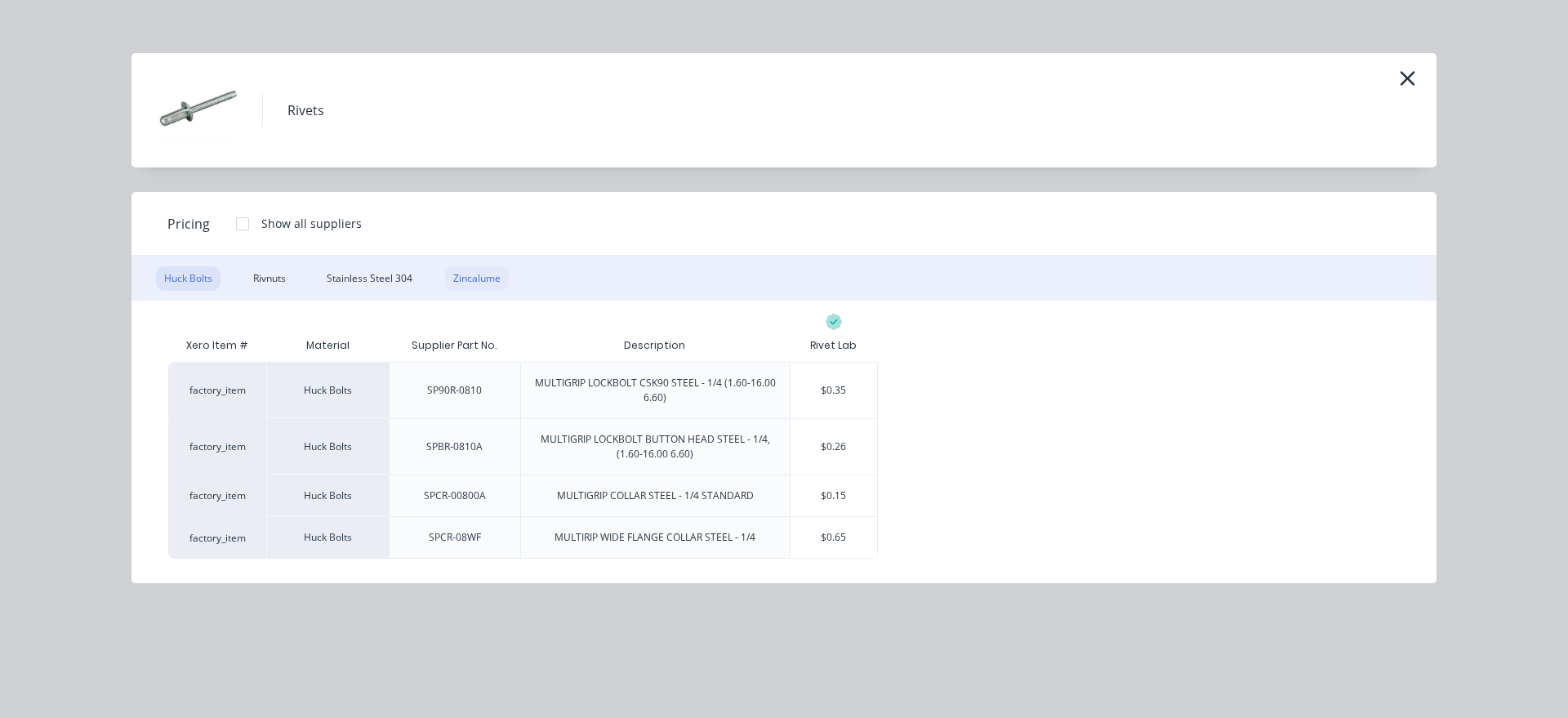
click at [457, 283] on div "Zincalume" at bounding box center [477, 278] width 63 height 25
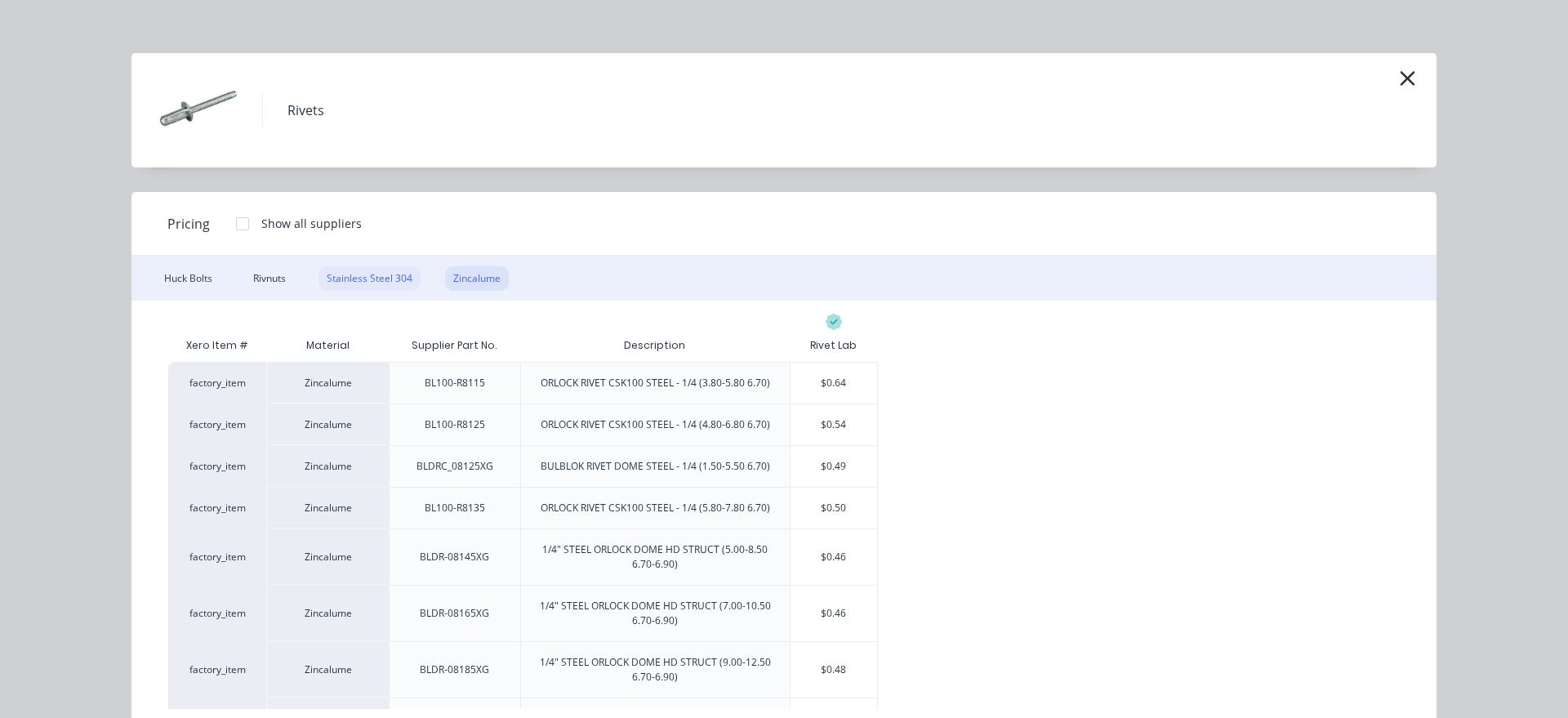
click at [392, 275] on div "Stainless Steel 304" at bounding box center [368, 278] width 102 height 25
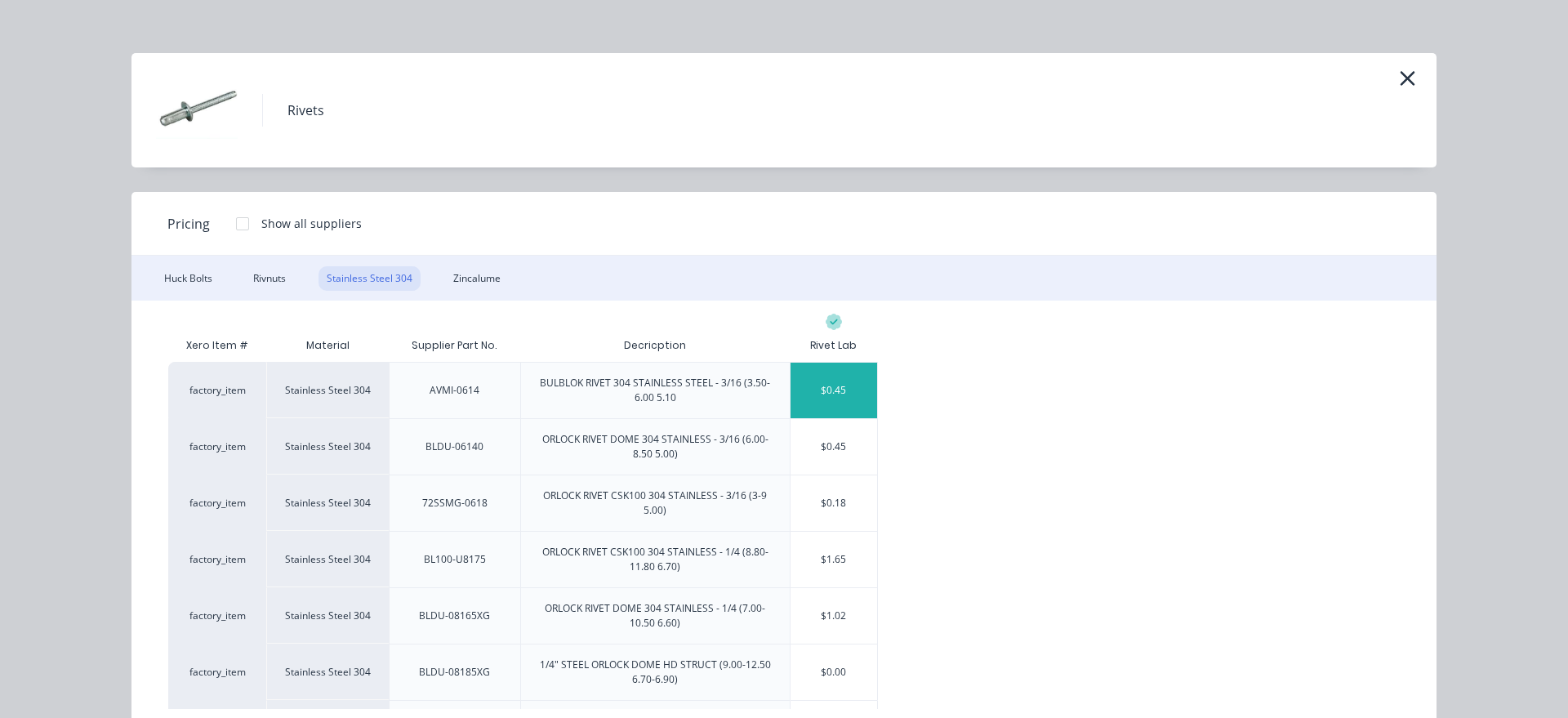
click at [851, 389] on div "$0.45" at bounding box center [834, 390] width 87 height 56
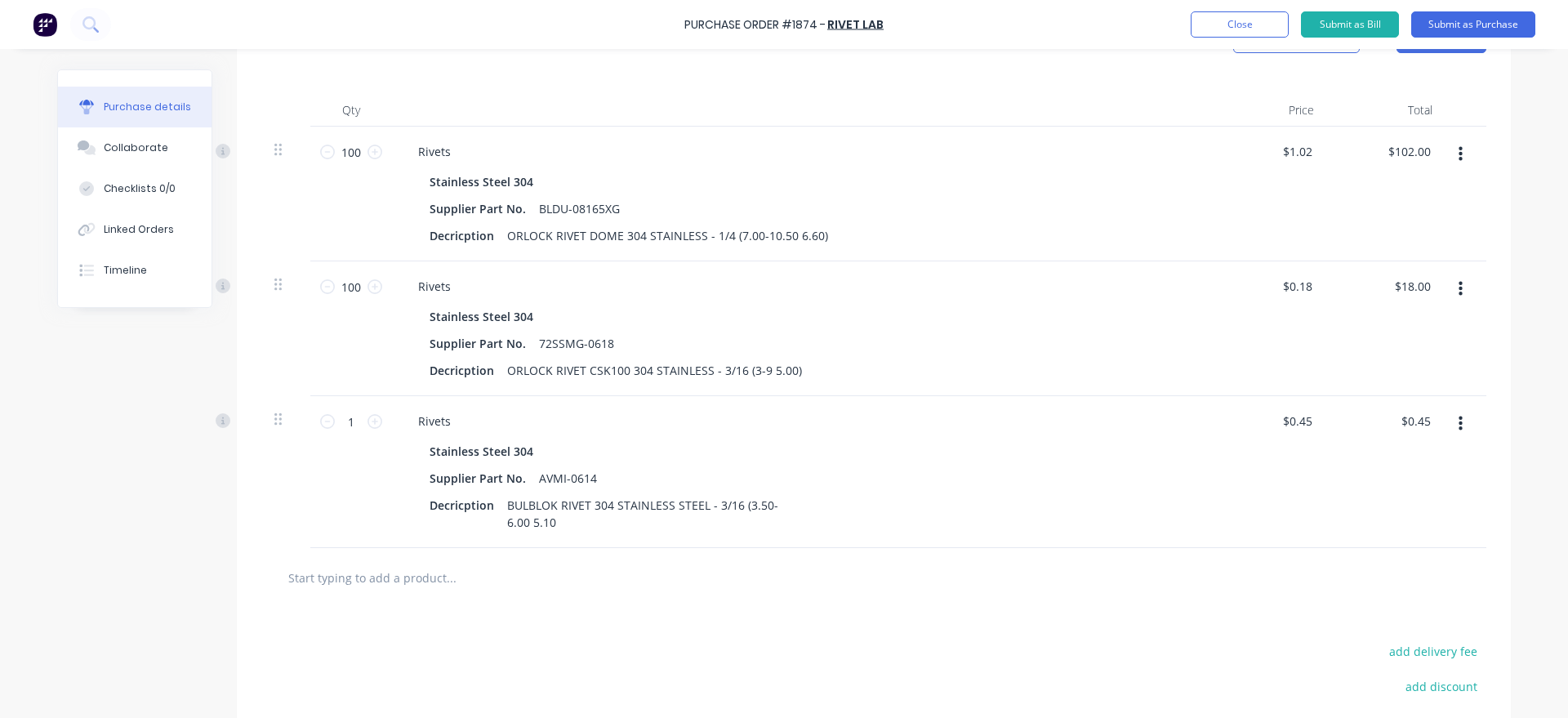
scroll to position [465, 0]
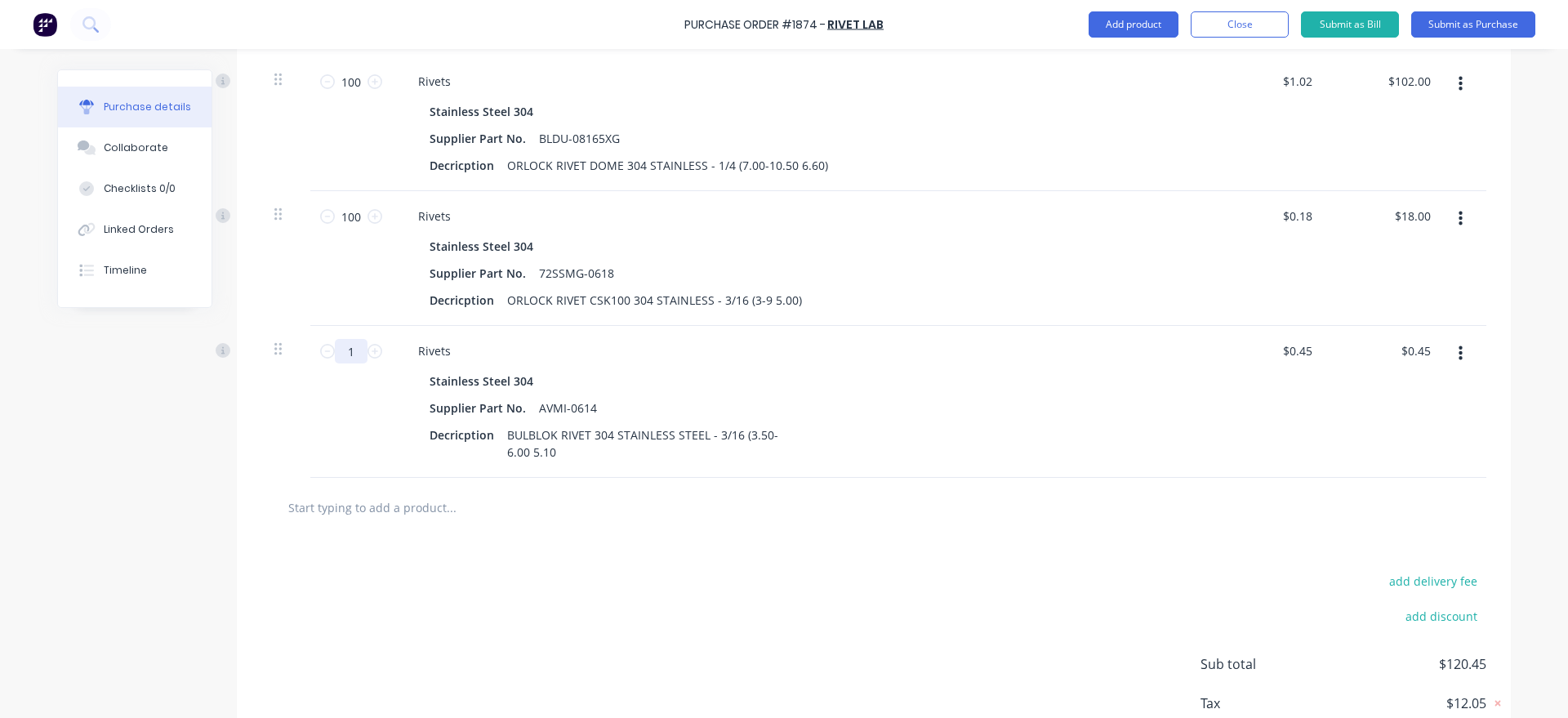
click at [359, 355] on input "1" at bounding box center [351, 350] width 32 height 25
drag, startPoint x: 56, startPoint y: 529, endPoint x: 175, endPoint y: 515, distance: 119.8
click at [56, 529] on div "Purchase Order #1874 - Rivet Lab Add product Close Submit as Bill Submit as Pur…" at bounding box center [784, 359] width 1568 height 718
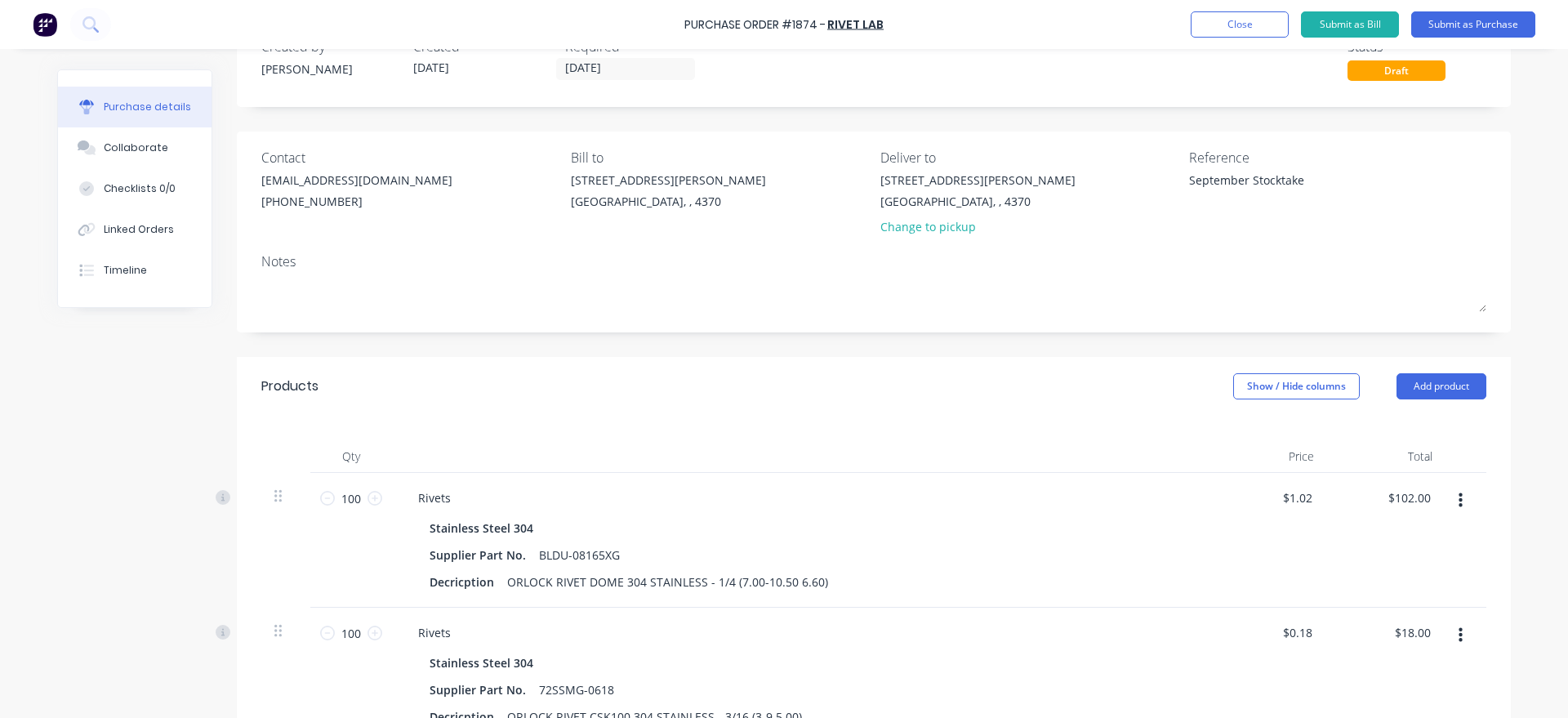
scroll to position [0, 0]
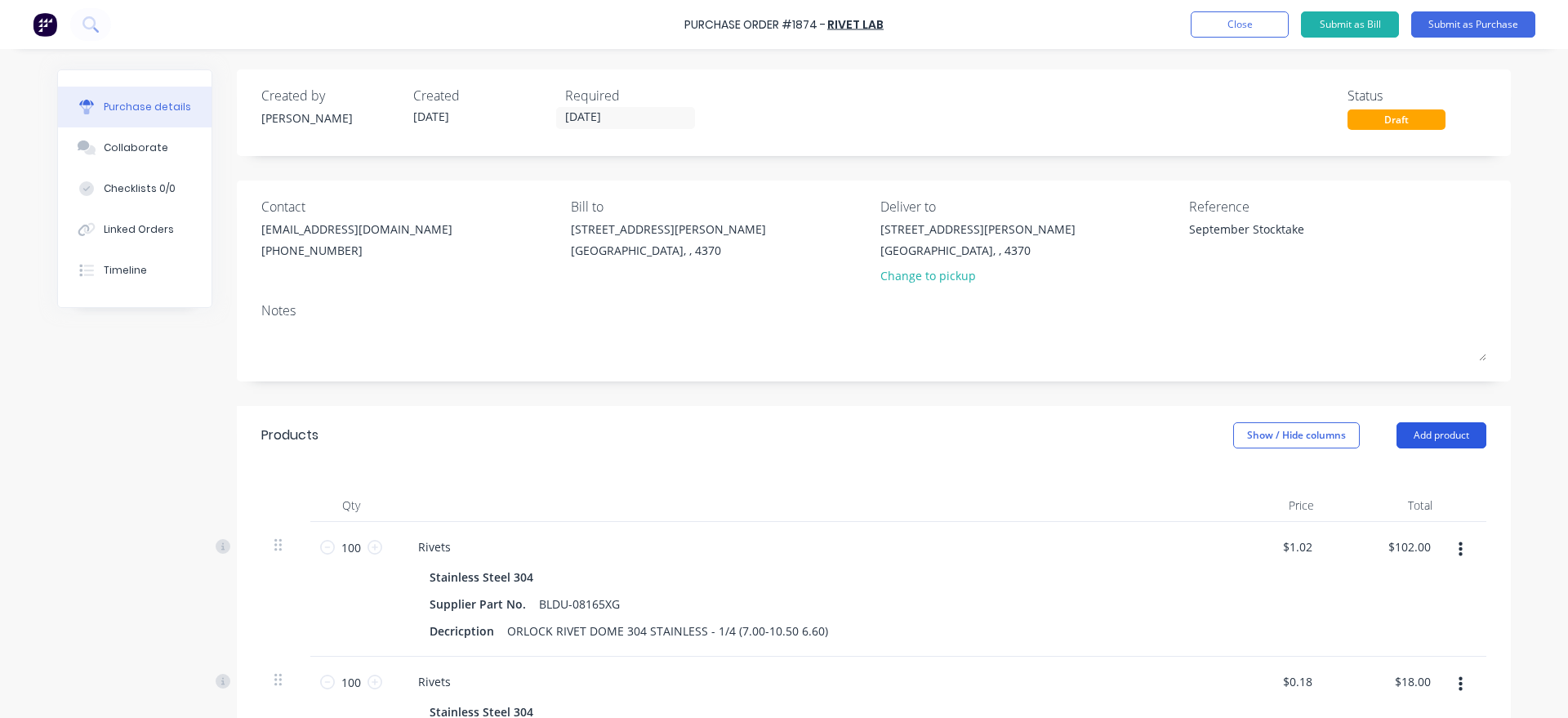
click at [1433, 430] on button "Add product" at bounding box center [1441, 435] width 90 height 26
click at [1416, 461] on button "Product catalogue" at bounding box center [1408, 477] width 155 height 32
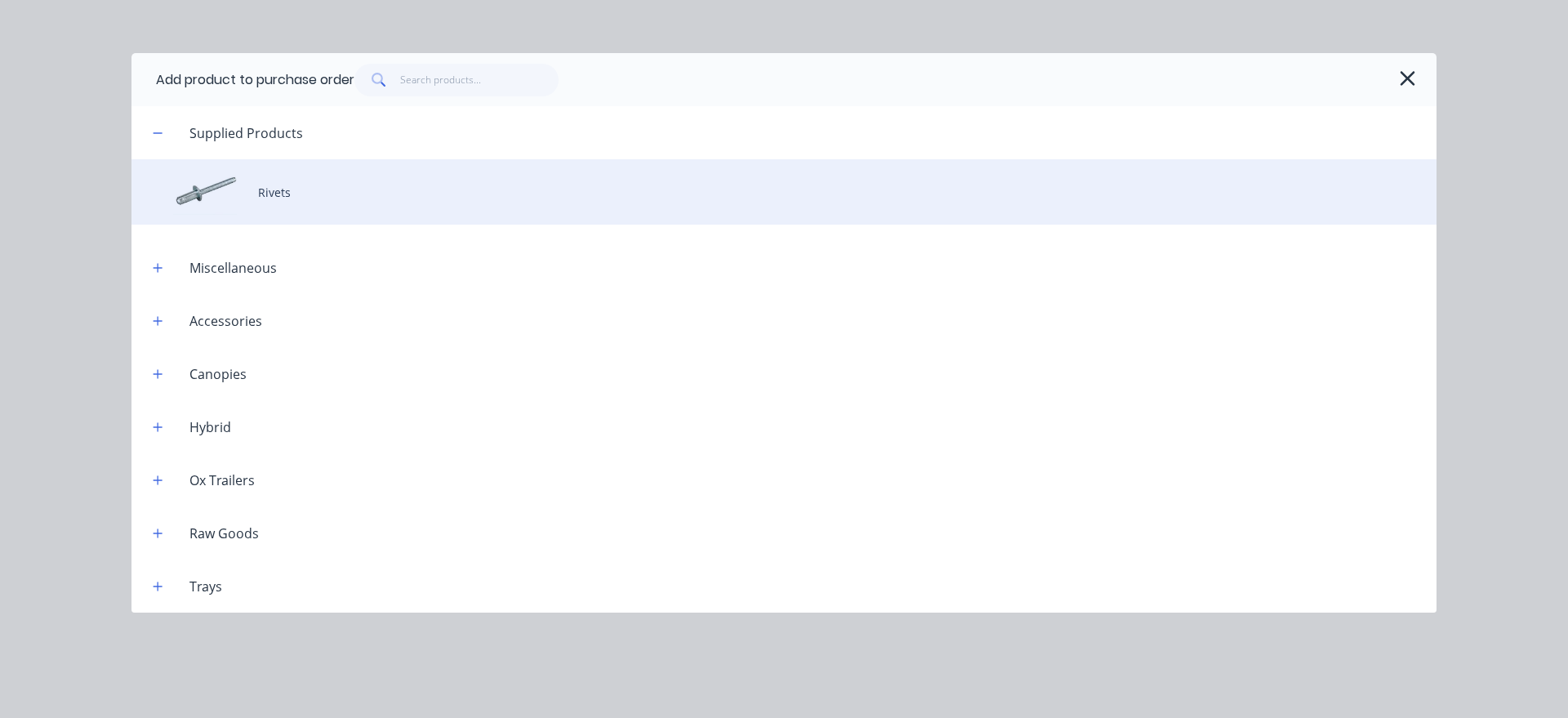
click at [442, 187] on div "Rivets" at bounding box center [784, 191] width 1305 height 65
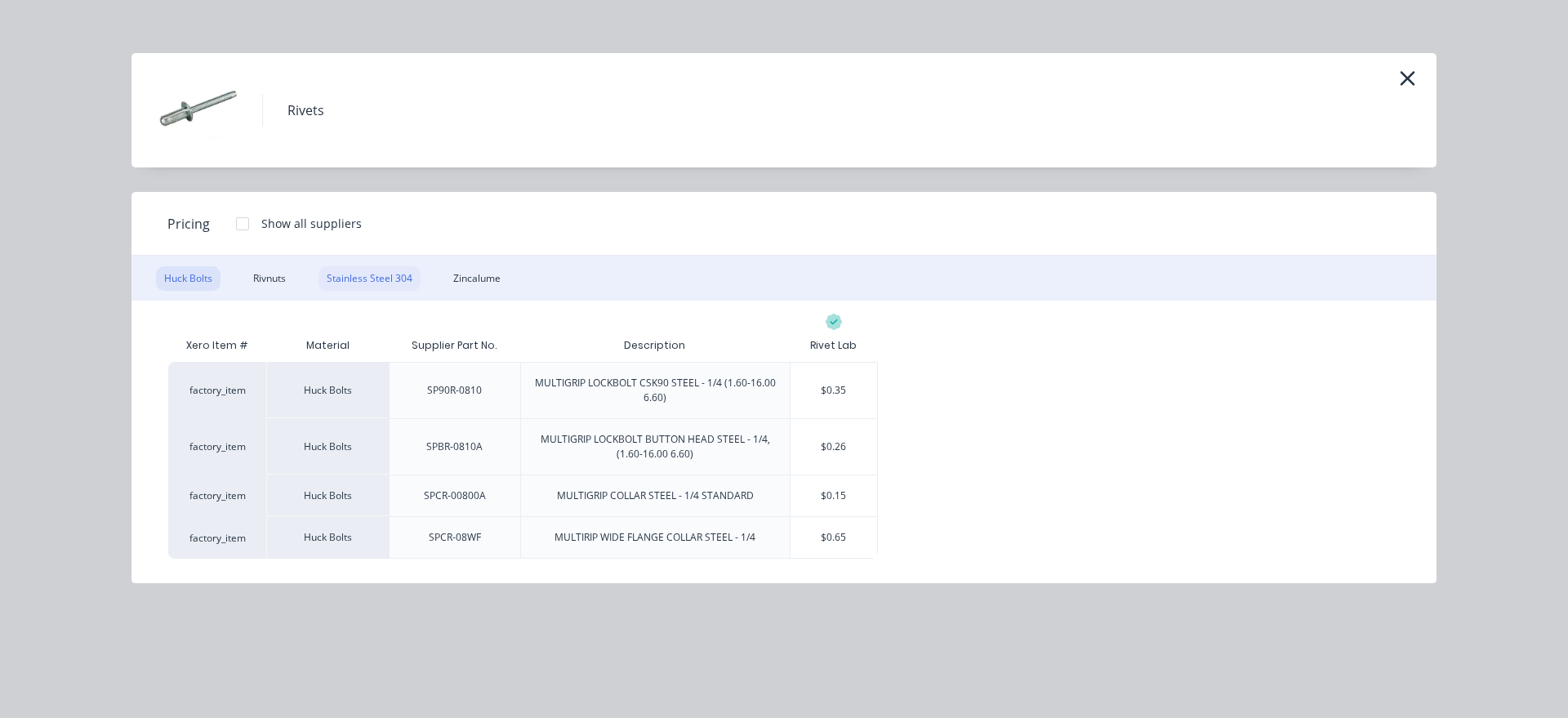
click at [369, 269] on div "Stainless Steel 304" at bounding box center [368, 278] width 102 height 25
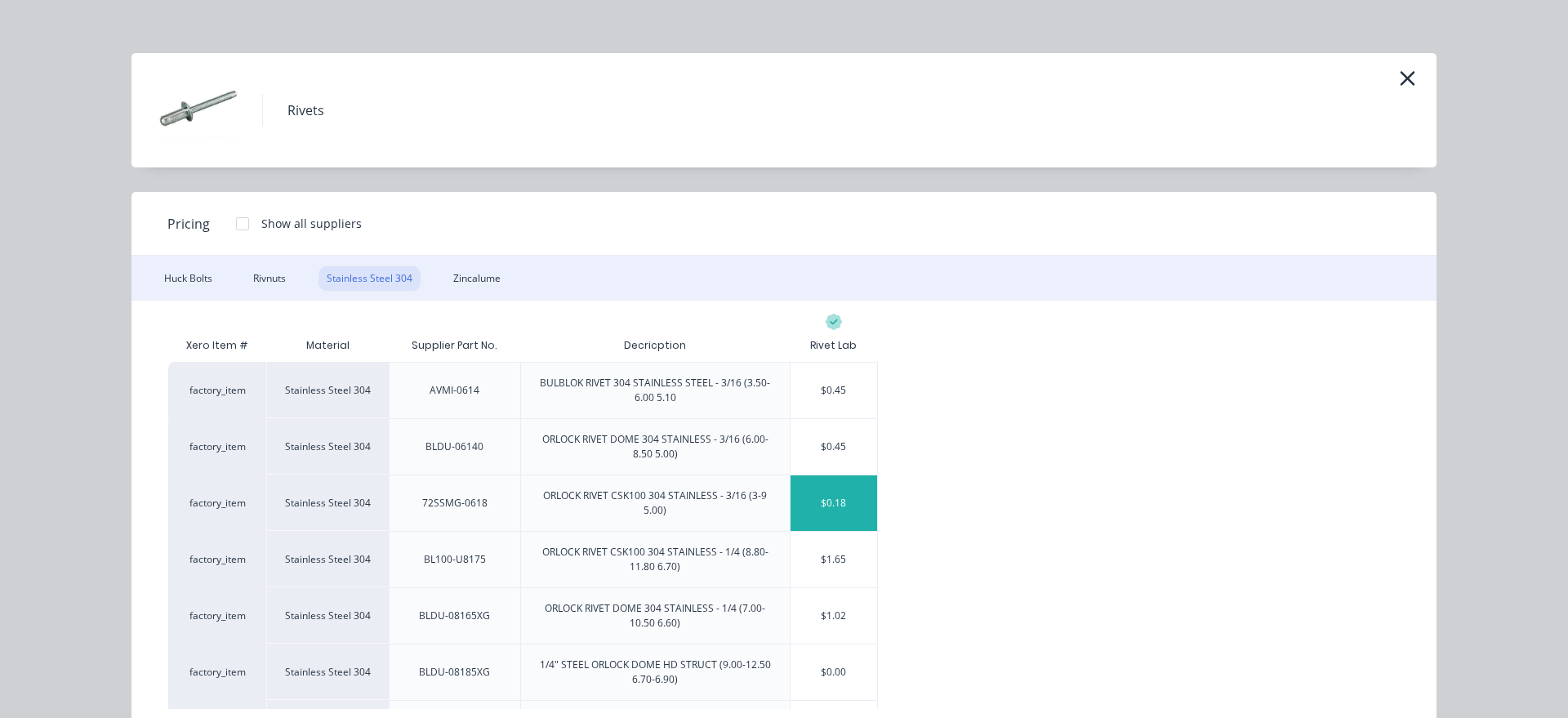
click at [858, 520] on div "$0.18" at bounding box center [834, 503] width 87 height 56
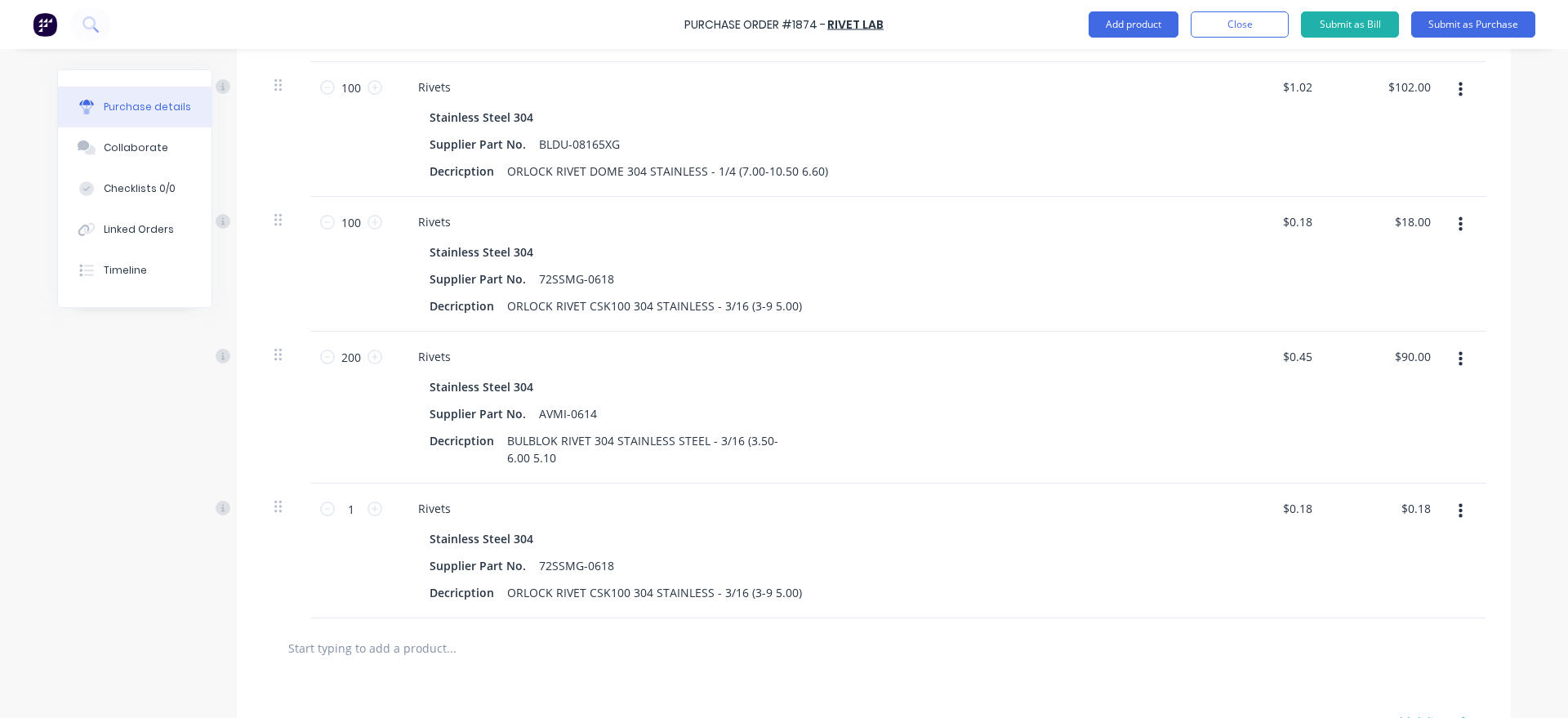
scroll to position [558, 0]
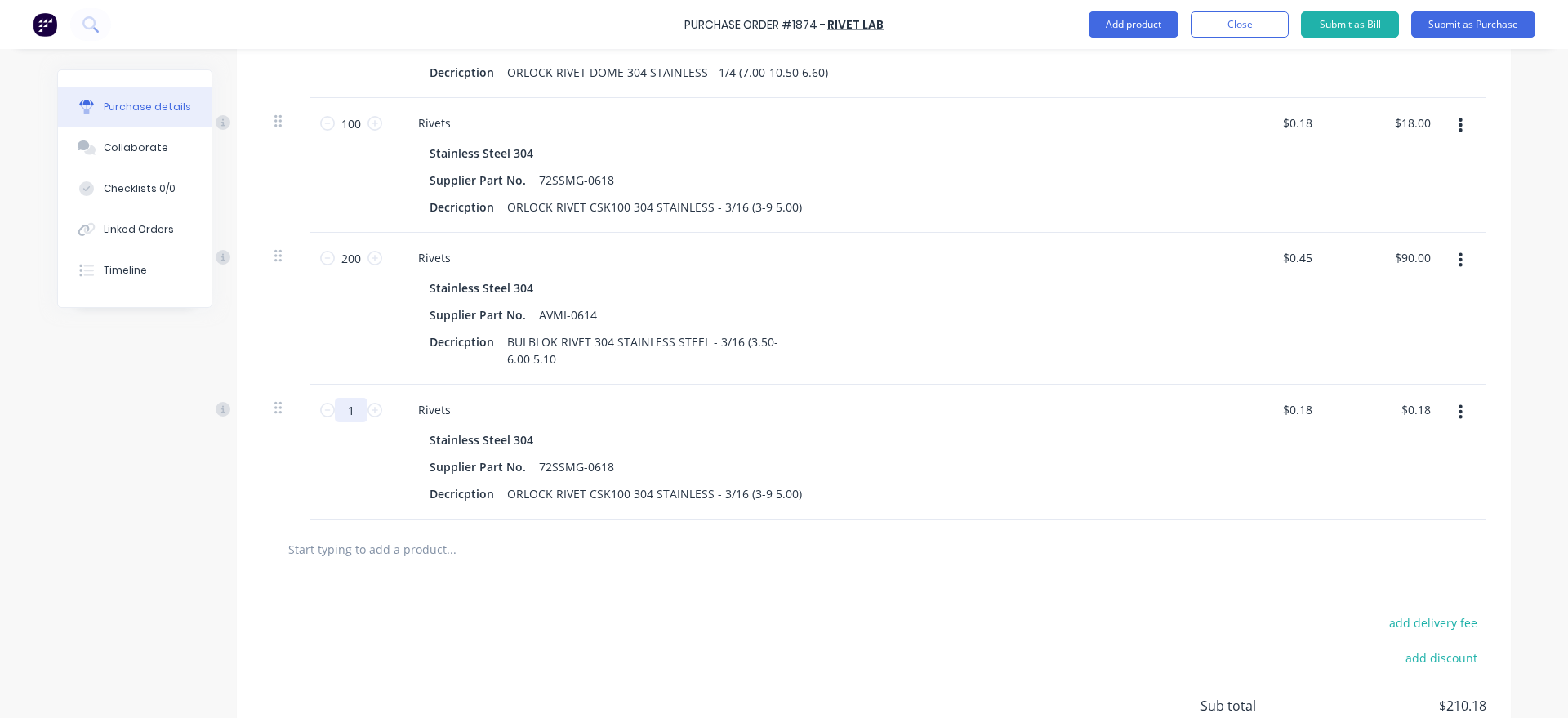
click at [357, 405] on input "1" at bounding box center [351, 409] width 32 height 25
click at [1142, 32] on button "Add product" at bounding box center [1133, 24] width 90 height 26
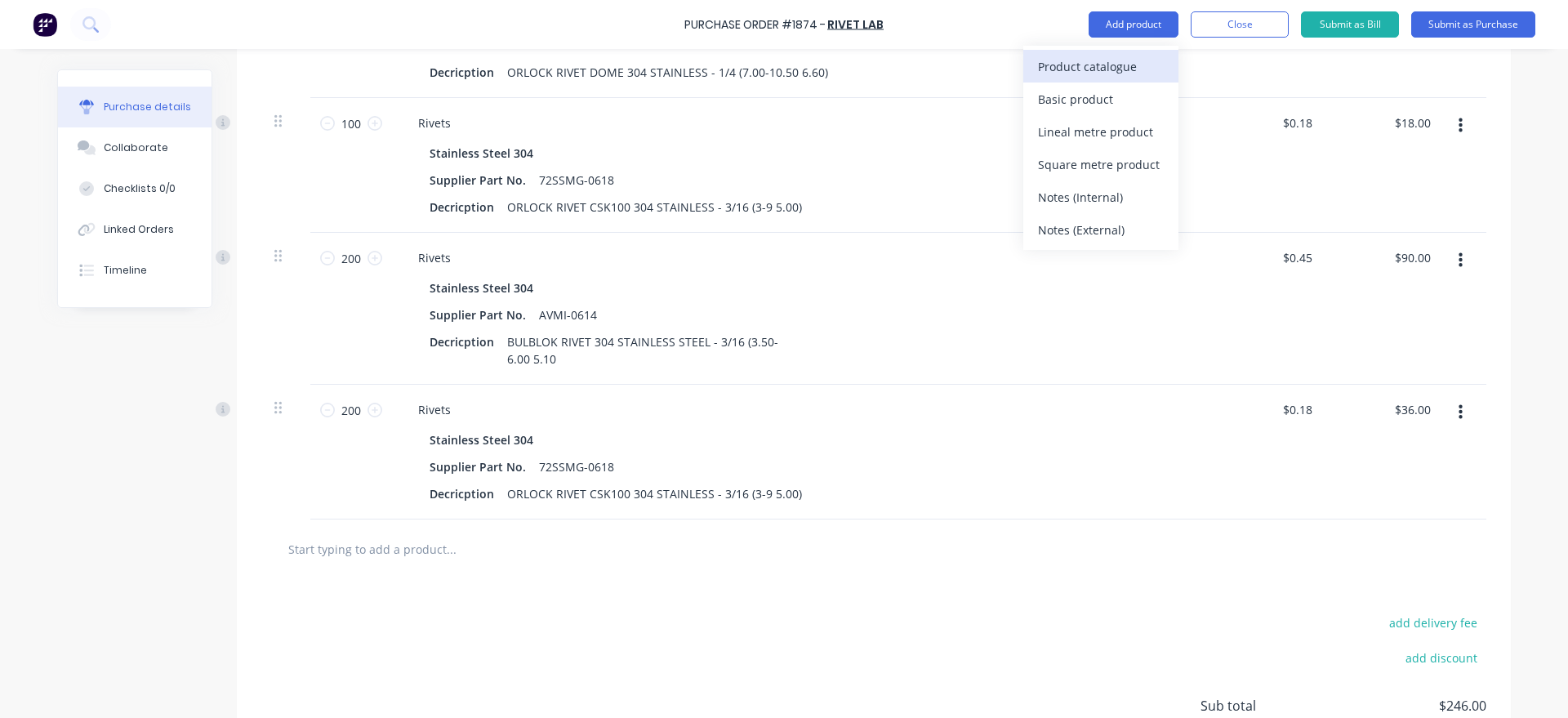
click at [1131, 64] on div "Product catalogue" at bounding box center [1100, 67] width 126 height 24
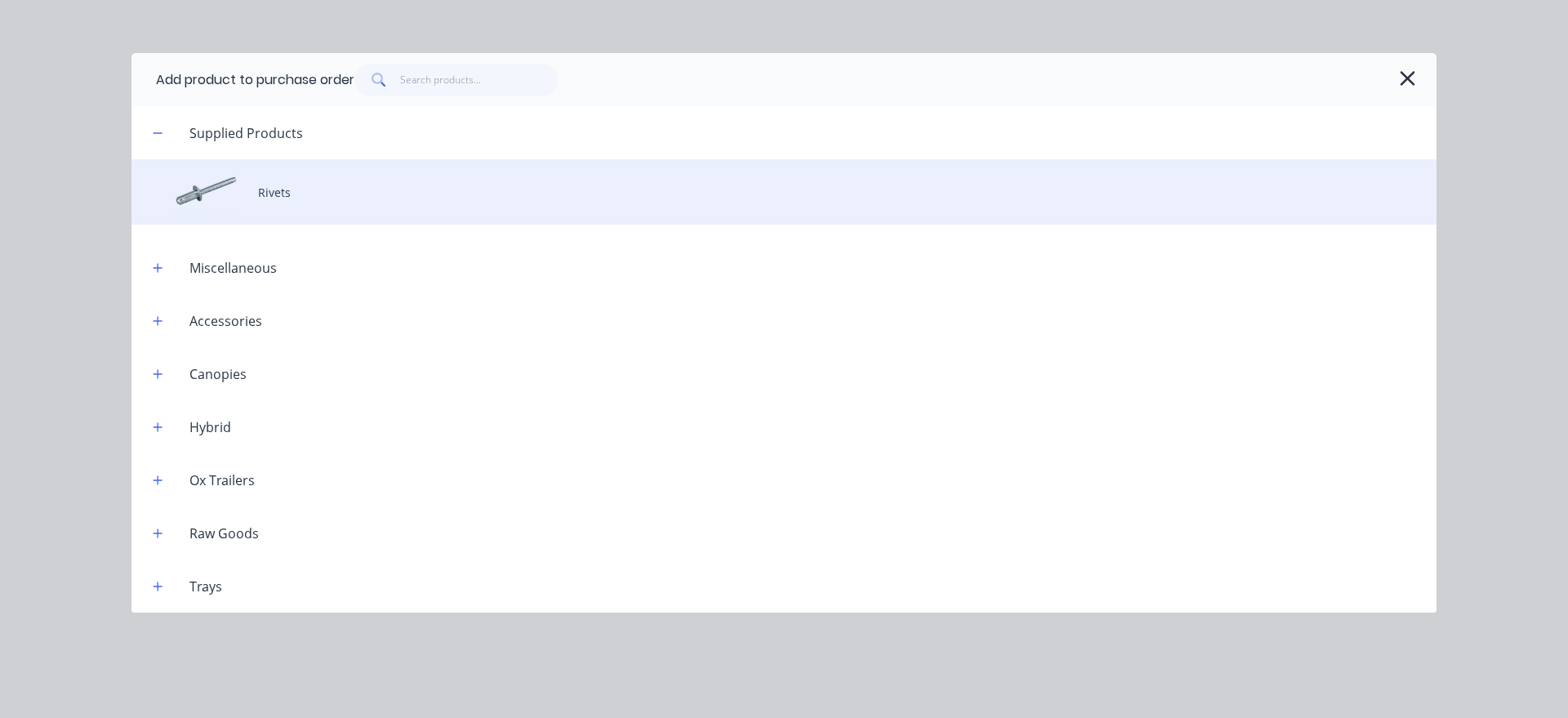
click at [539, 207] on div "Rivets" at bounding box center [784, 191] width 1305 height 65
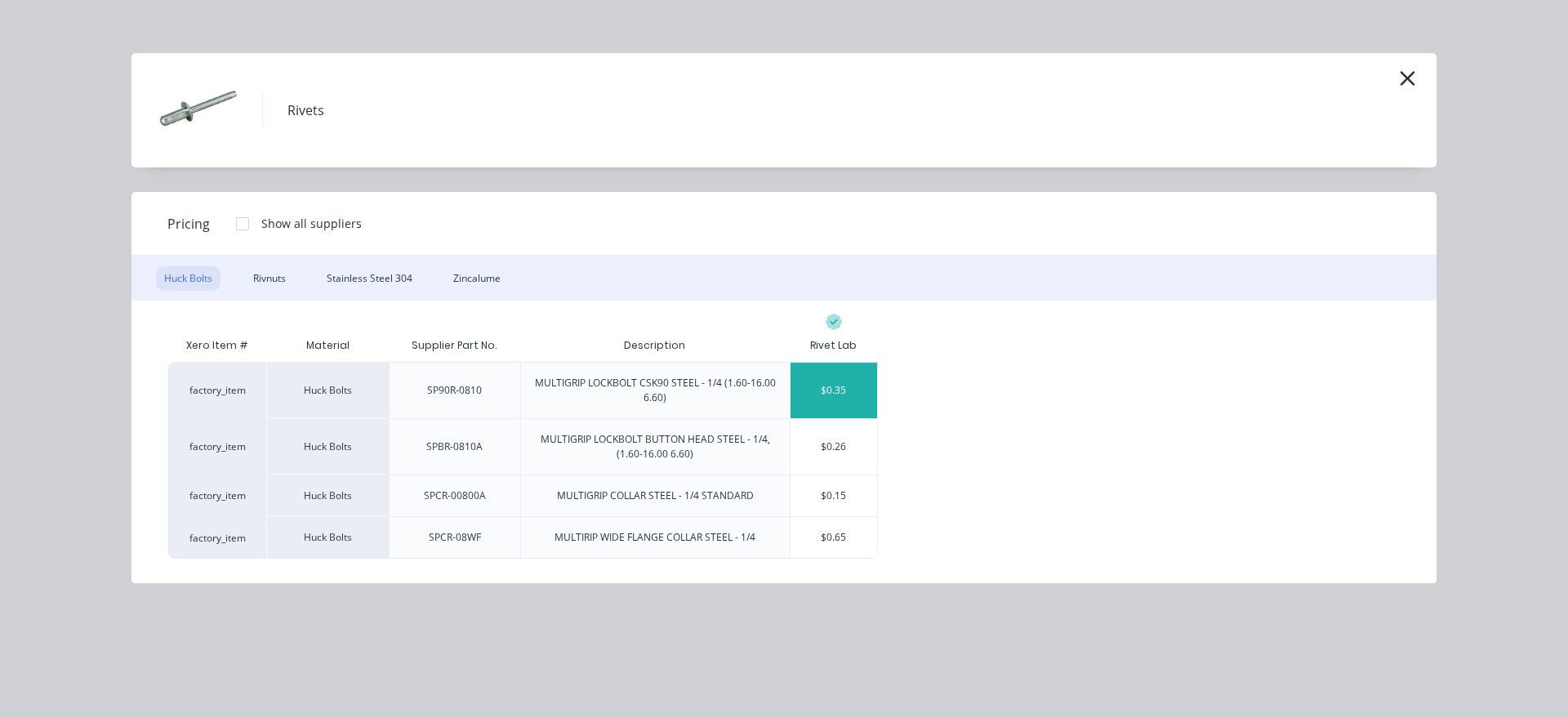
click at [859, 396] on div "$0.35" at bounding box center [834, 390] width 87 height 56
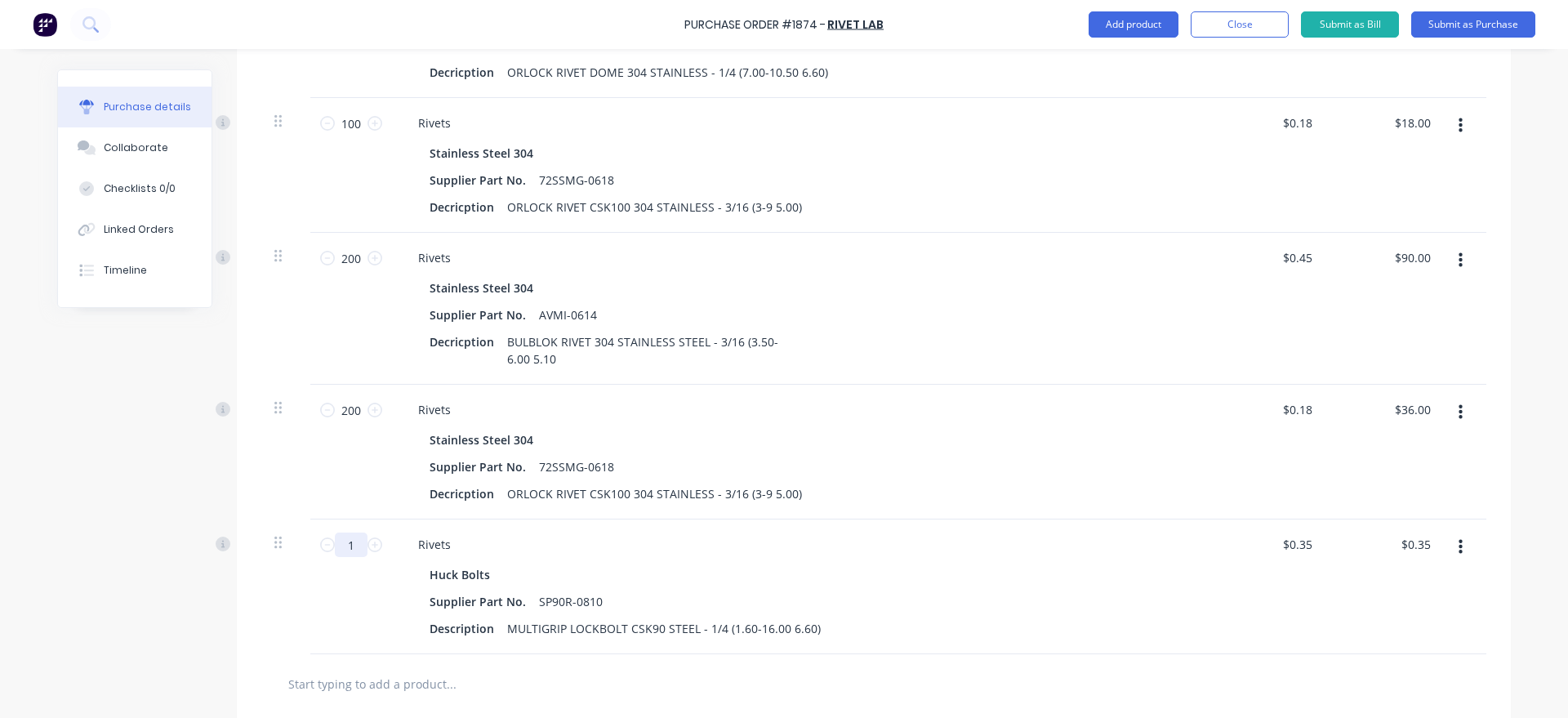
click at [355, 546] on input "1" at bounding box center [351, 544] width 32 height 25
click at [1121, 19] on button "Add product" at bounding box center [1133, 24] width 90 height 26
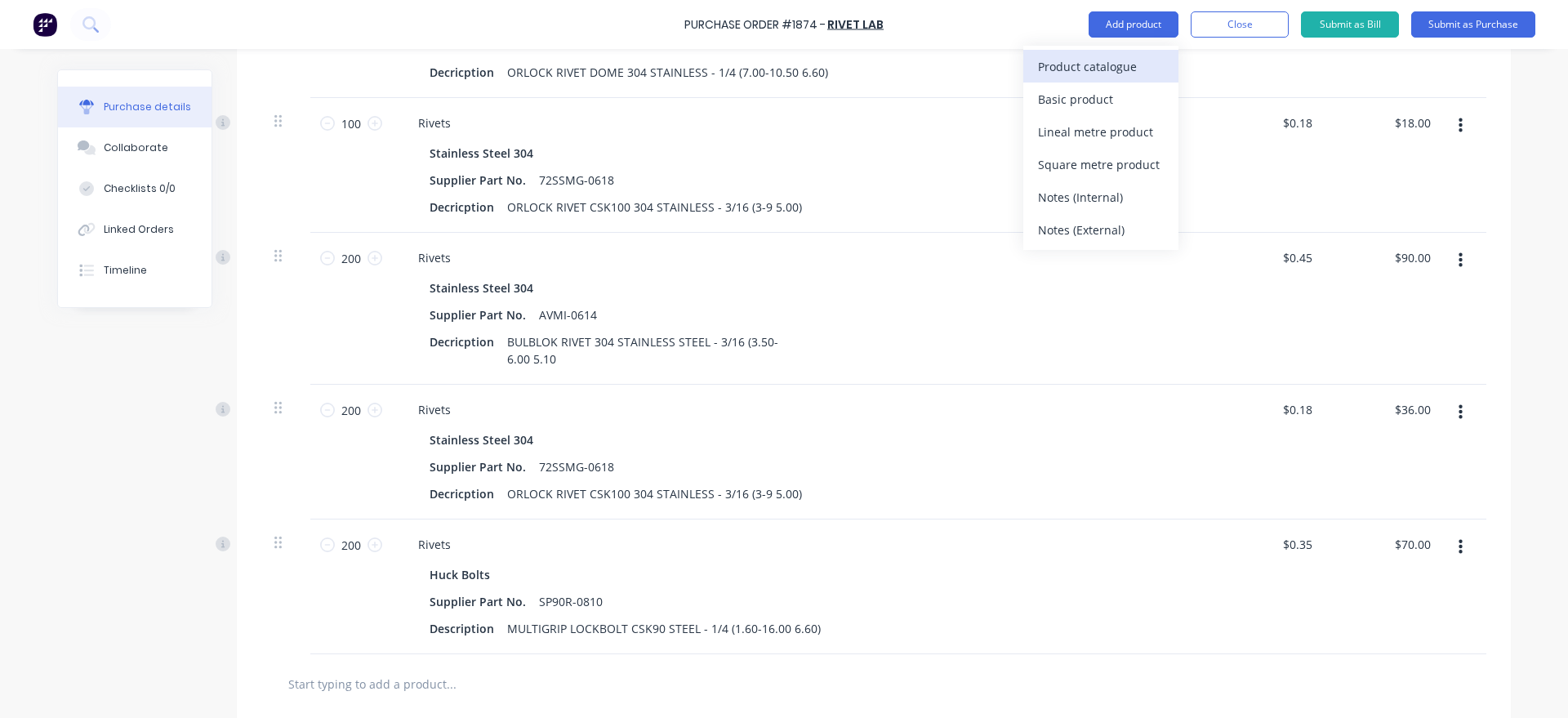
click at [1117, 53] on button "Product catalogue" at bounding box center [1100, 66] width 155 height 32
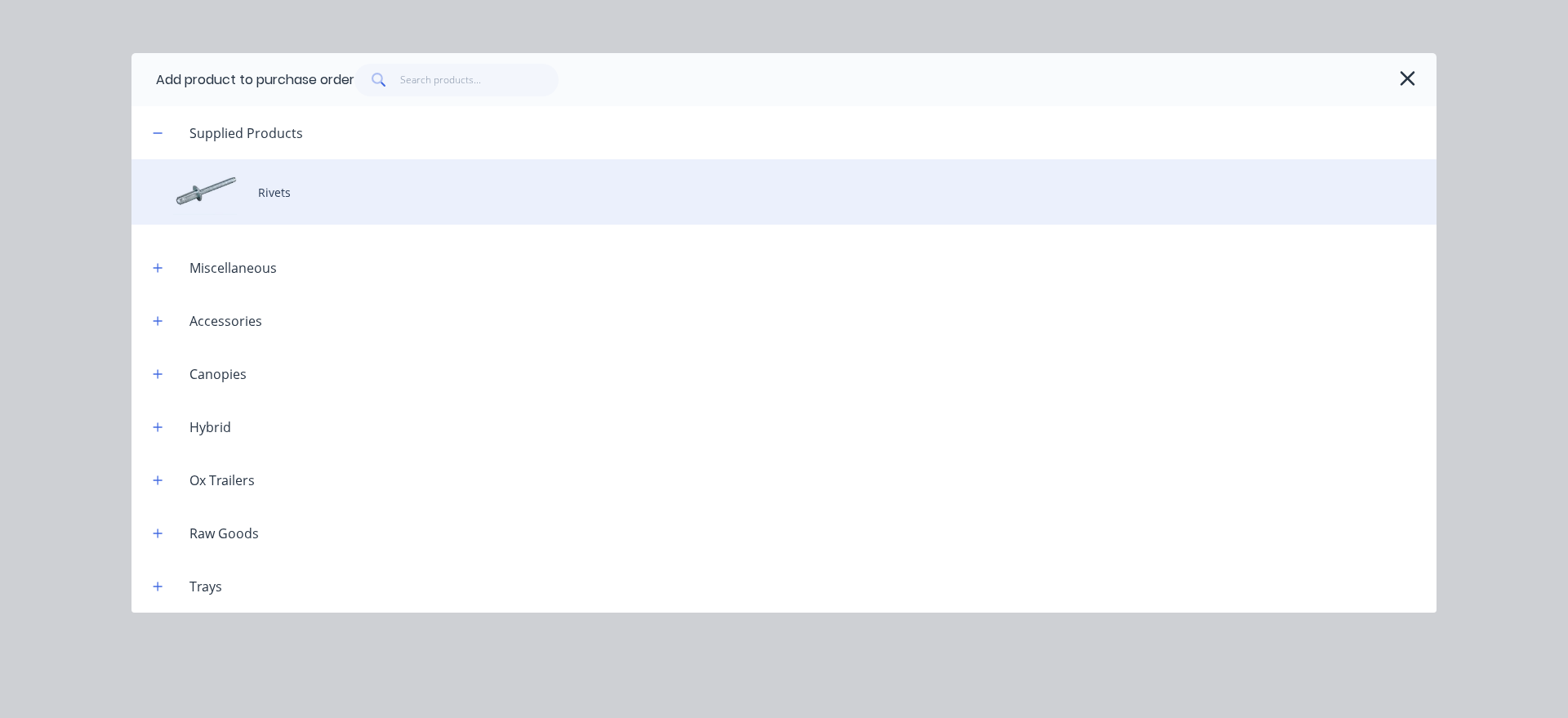
click at [309, 210] on div "Rivets" at bounding box center [784, 191] width 1305 height 65
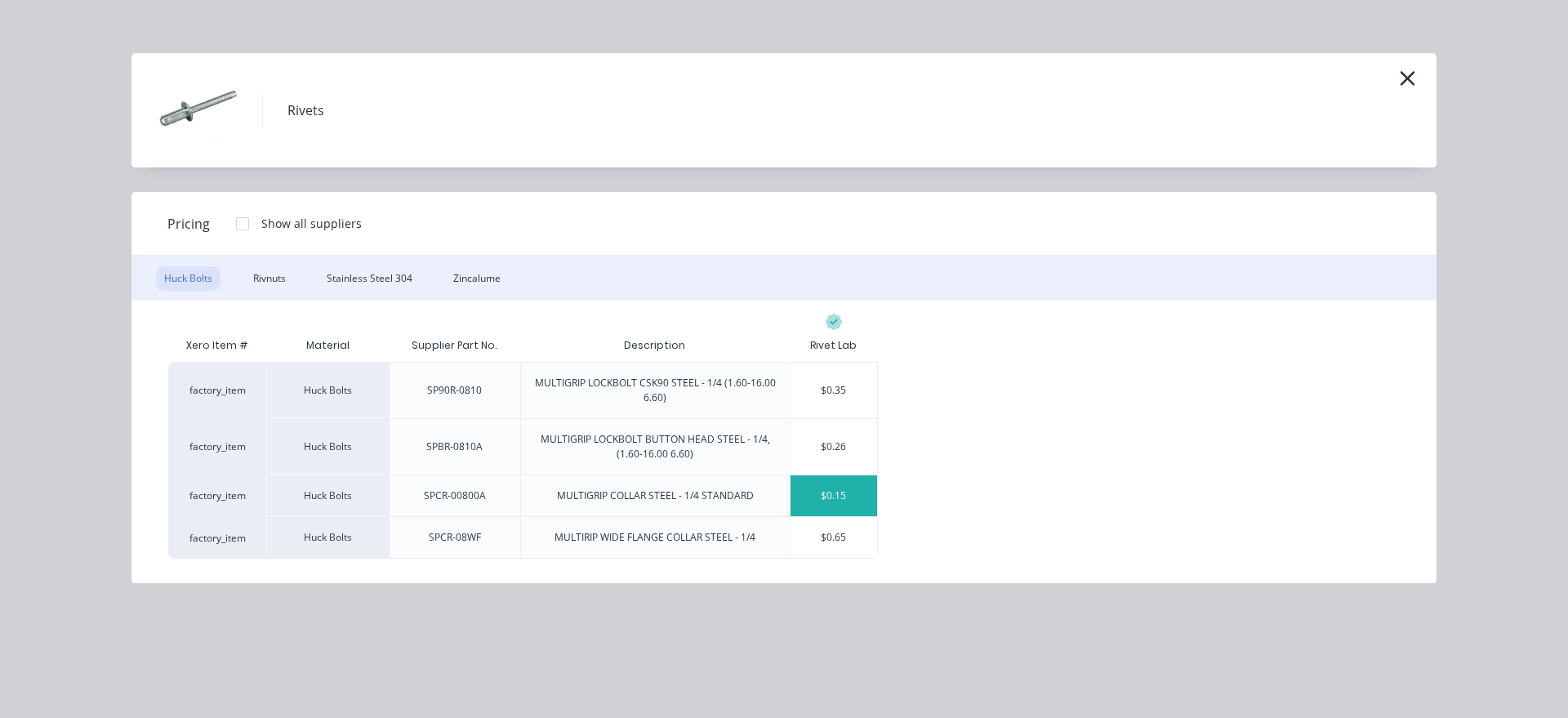
click at [838, 502] on div "$0.15" at bounding box center [834, 496] width 87 height 41
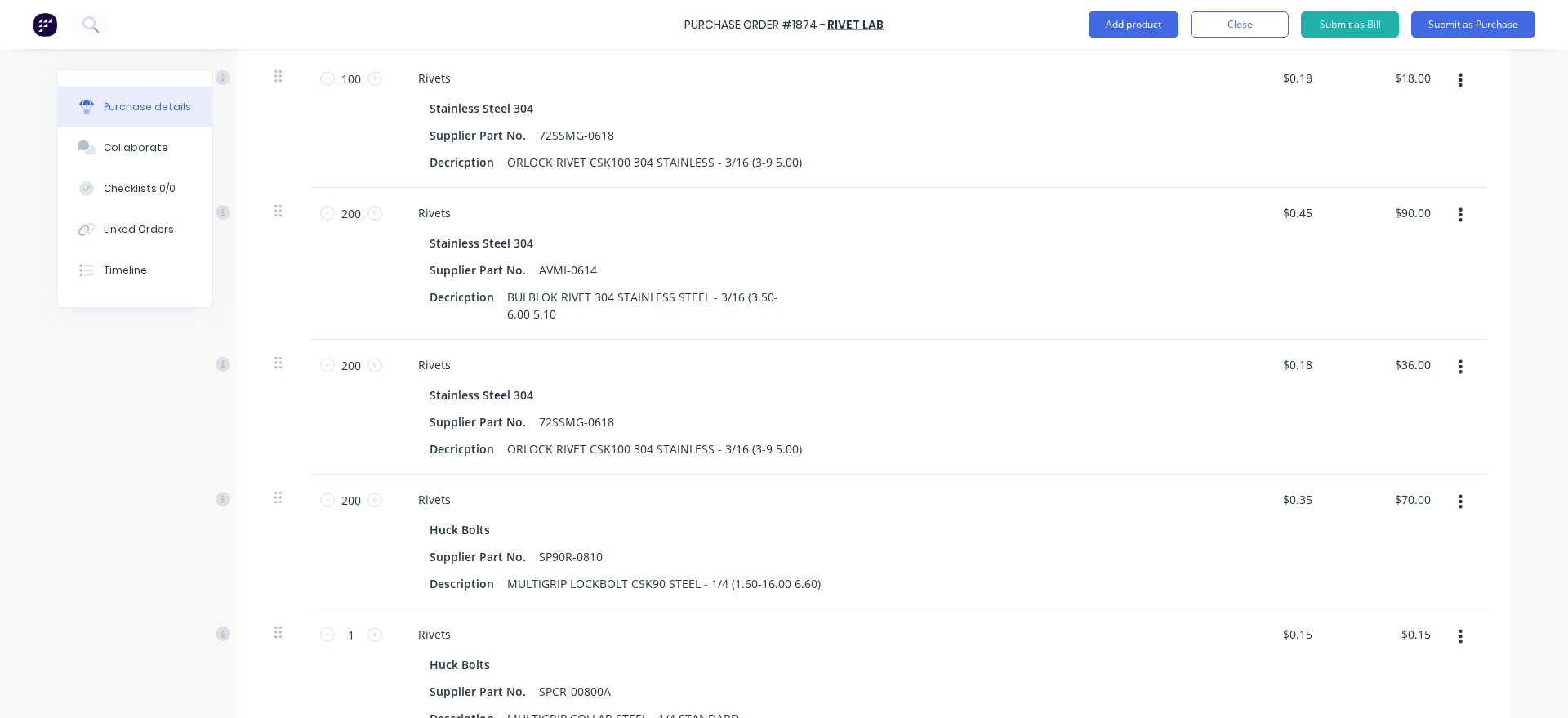
scroll to position [651, 0]
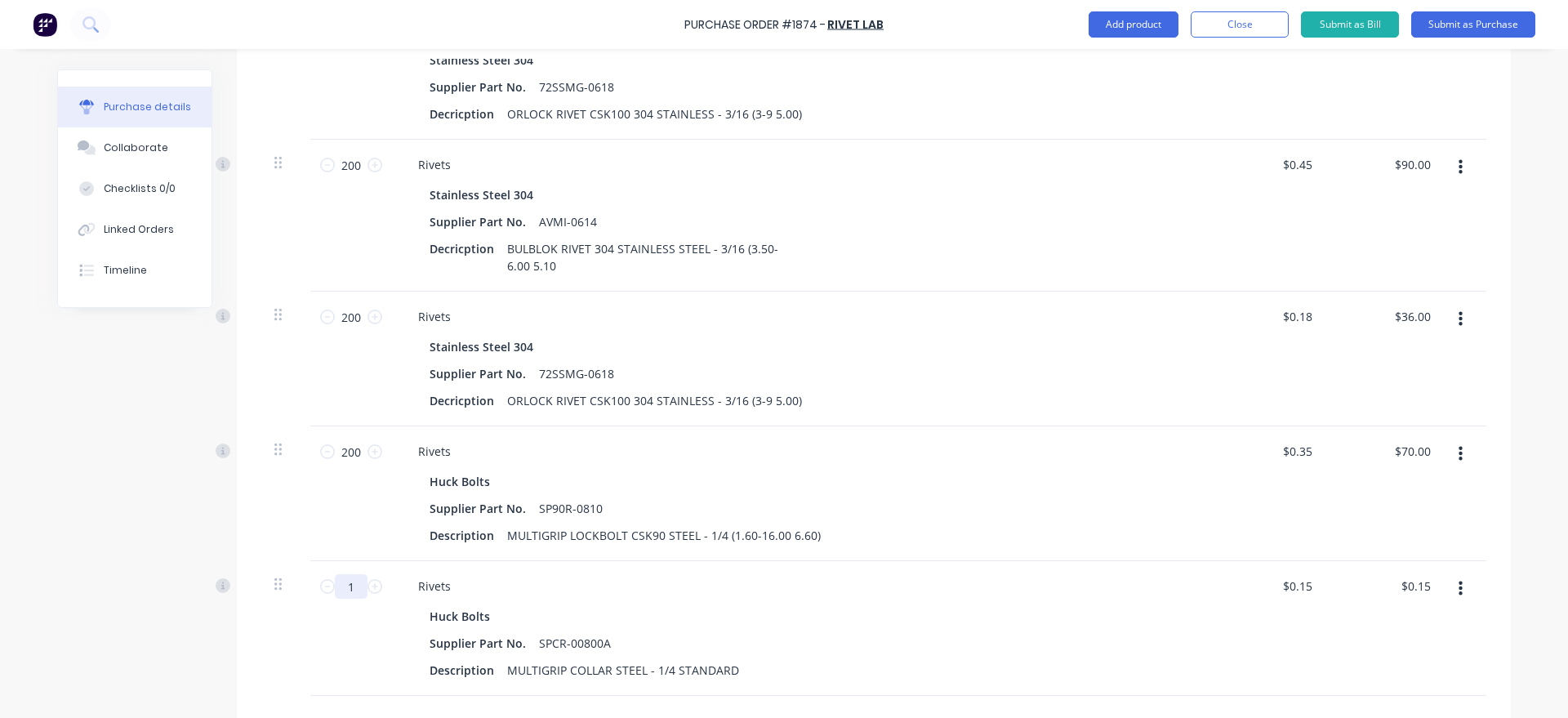
click at [357, 590] on input "1" at bounding box center [351, 586] width 32 height 25
click at [78, 521] on div "Created by [PERSON_NAME] Created [DATE] Required [DATE] Status Draft Contact [E…" at bounding box center [784, 221] width 1453 height 1606
click at [1148, 16] on button "Add product" at bounding box center [1133, 24] width 90 height 26
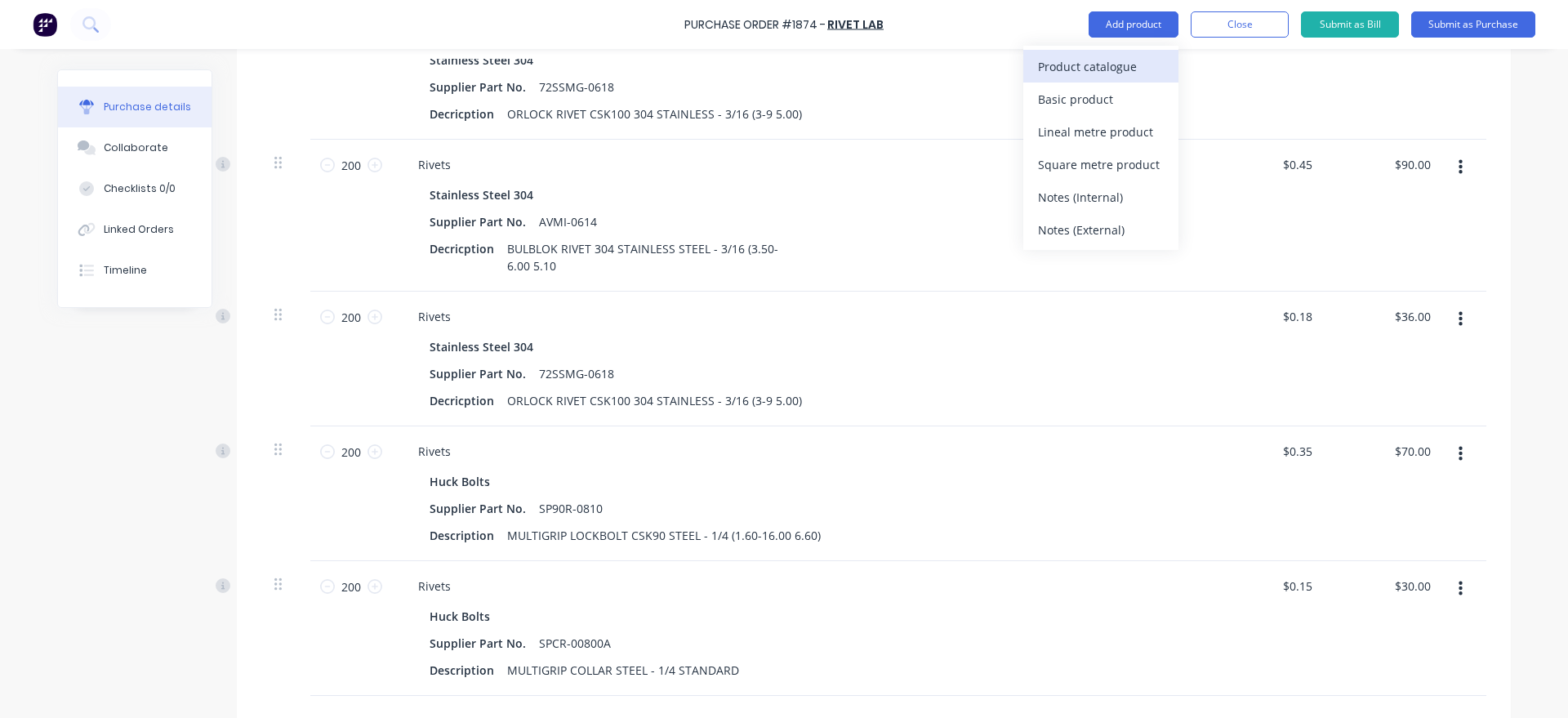
click at [1147, 75] on div "Product catalogue" at bounding box center [1100, 67] width 126 height 24
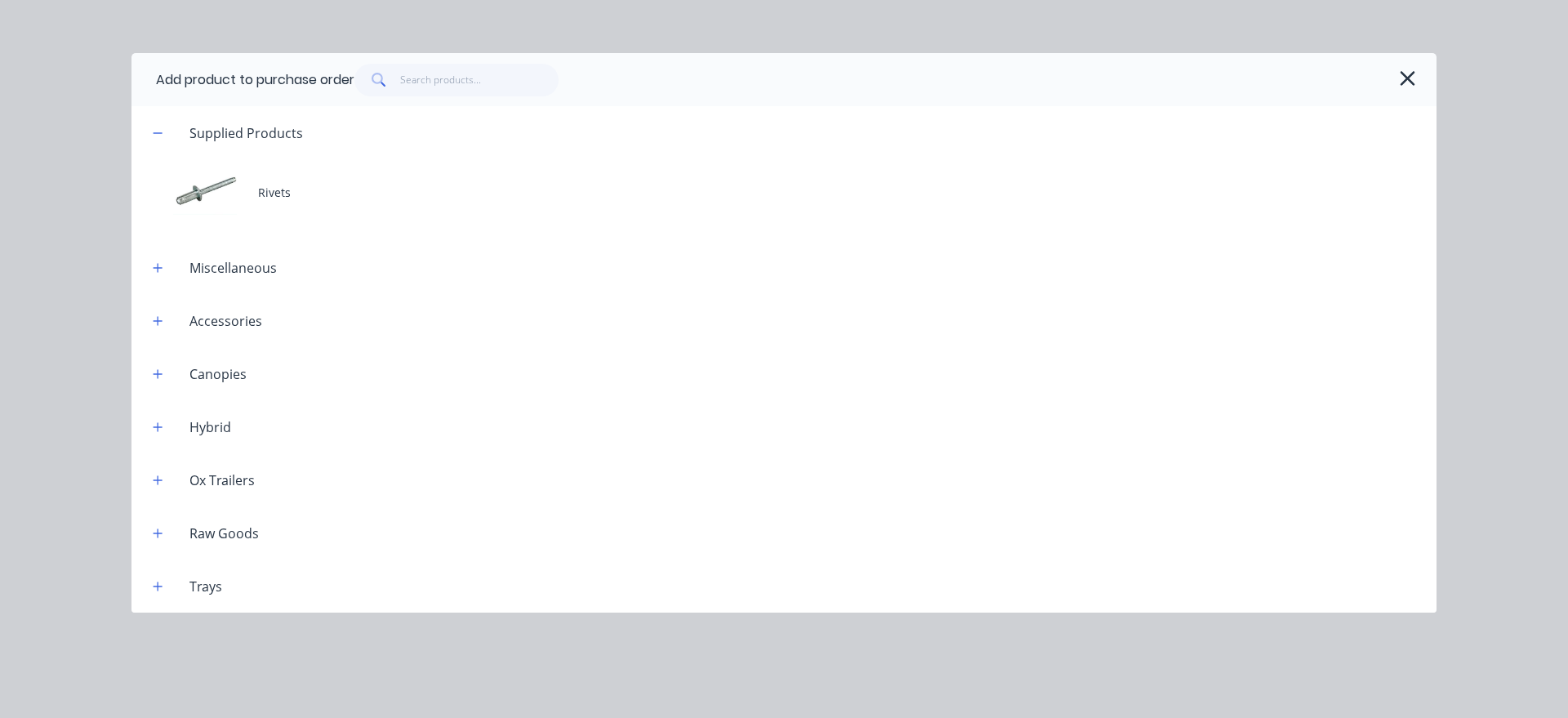
click at [305, 227] on div "Supplied Products Rivets Miscellaneous Accessories Canopies Hybrid Ox Trailers …" at bounding box center [784, 359] width 1305 height 506
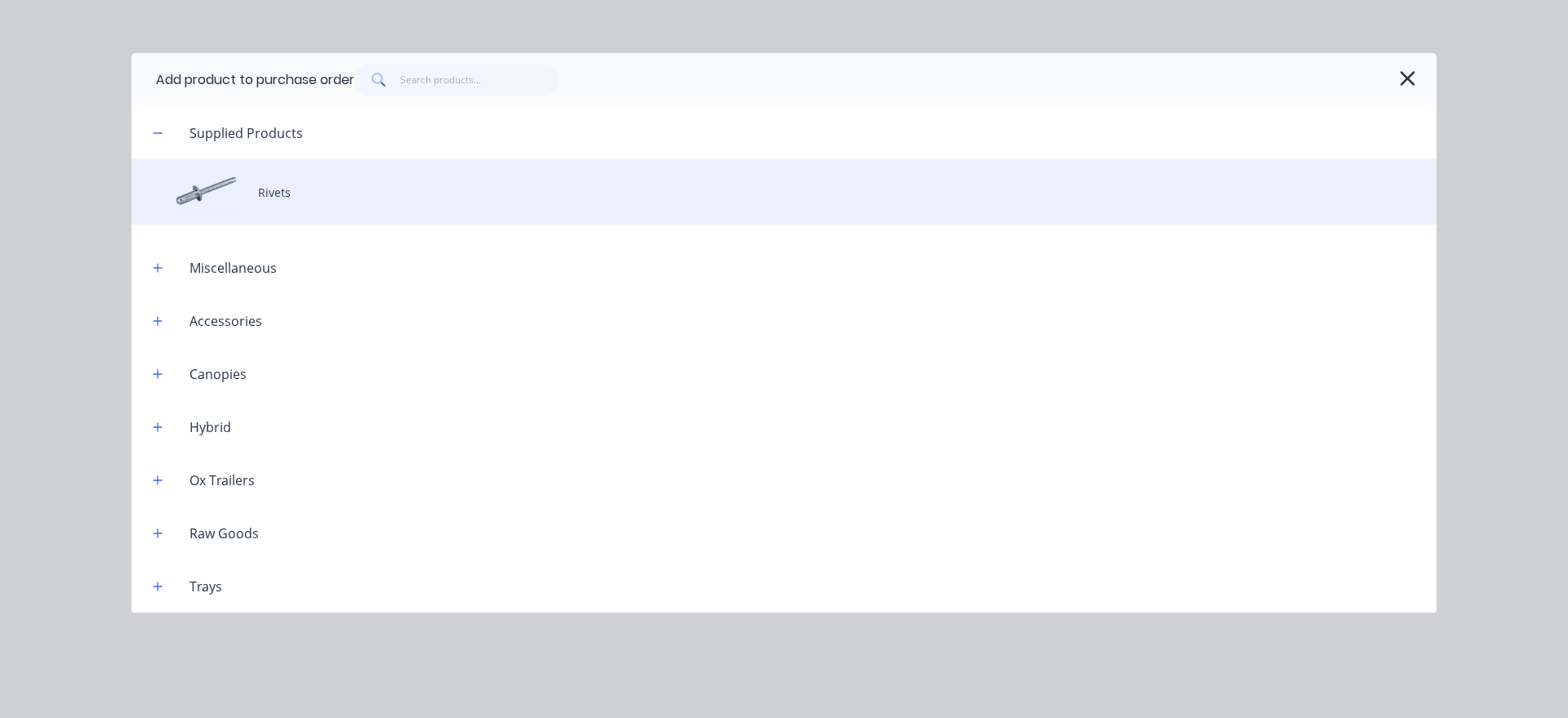
click at [305, 213] on div "Rivets" at bounding box center [784, 191] width 1305 height 65
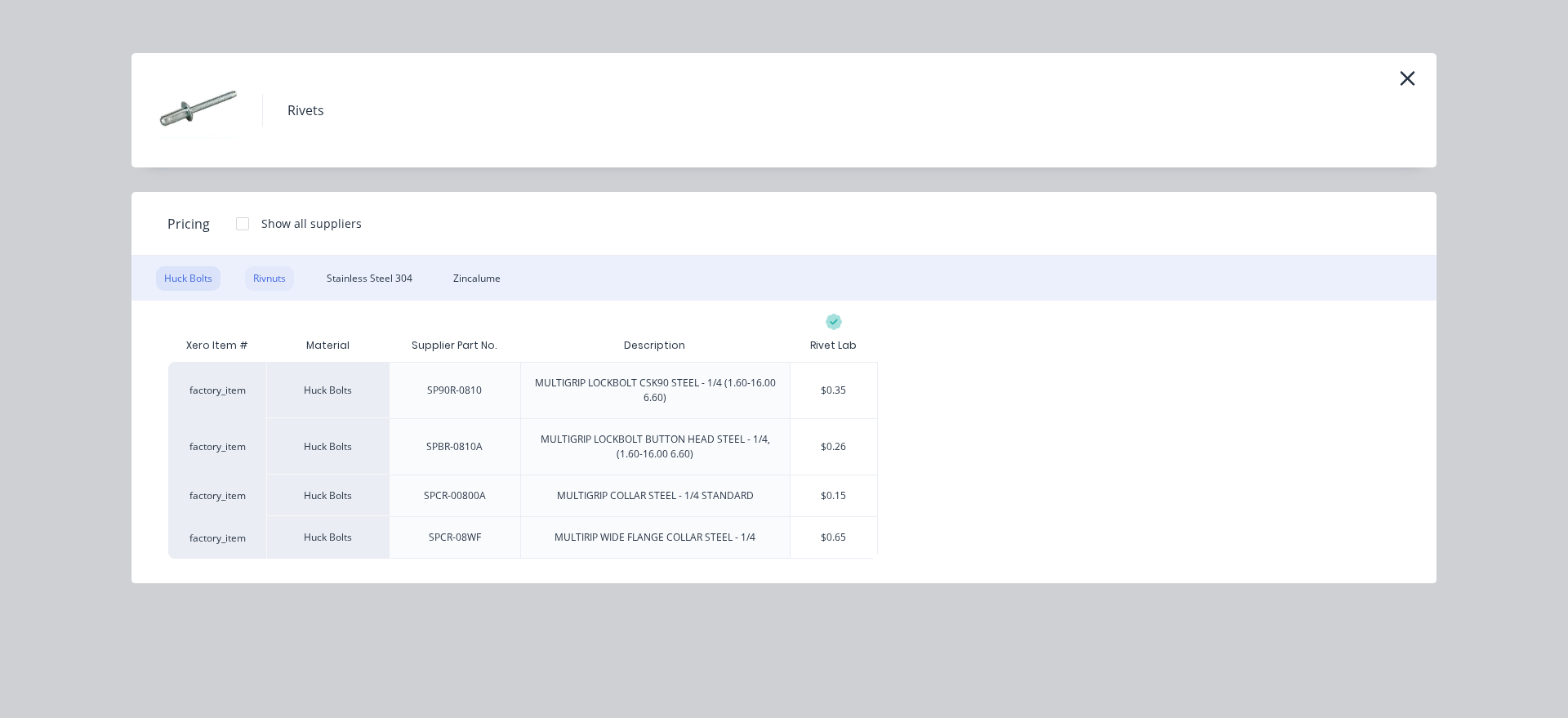
click at [255, 285] on div "Rivnuts" at bounding box center [269, 278] width 49 height 25
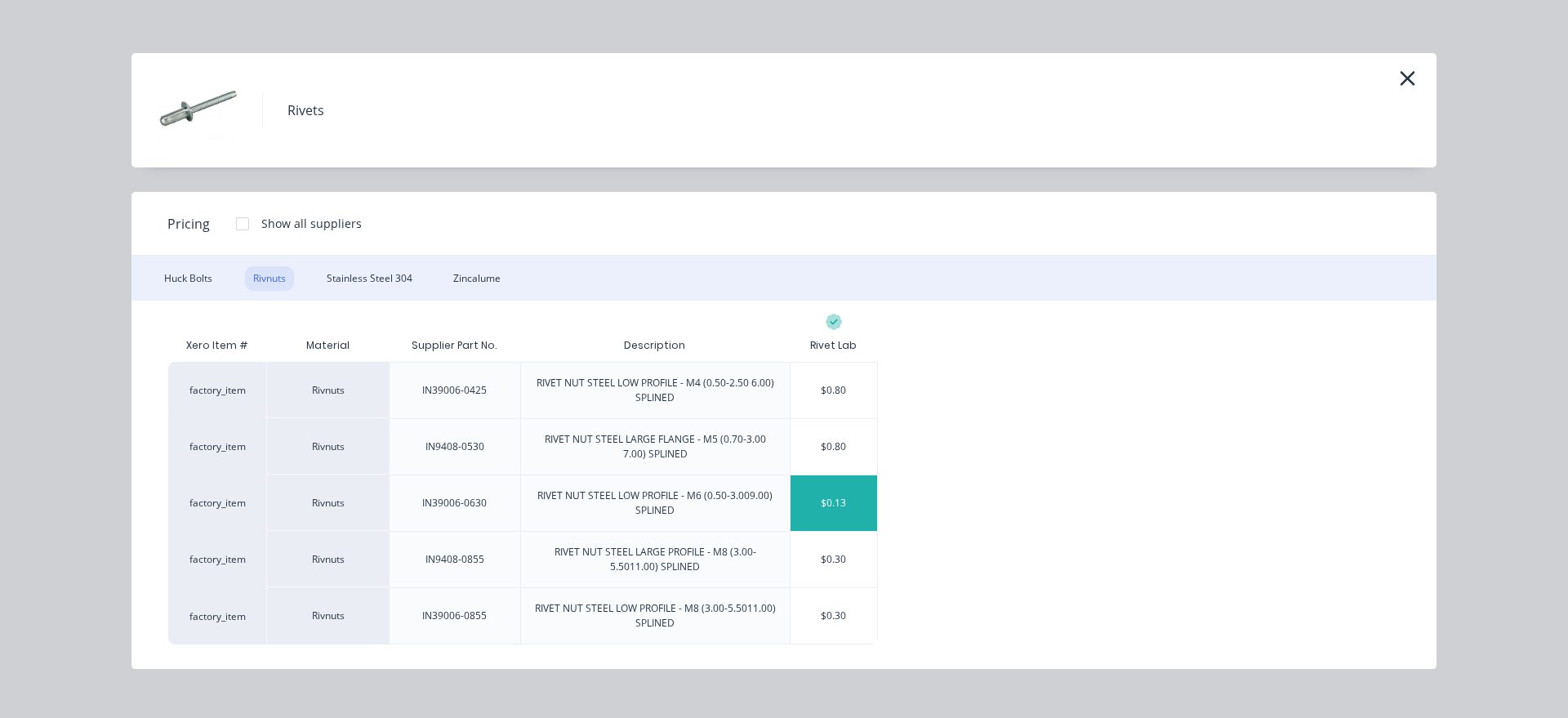
click at [854, 505] on div "$0.13" at bounding box center [834, 503] width 87 height 56
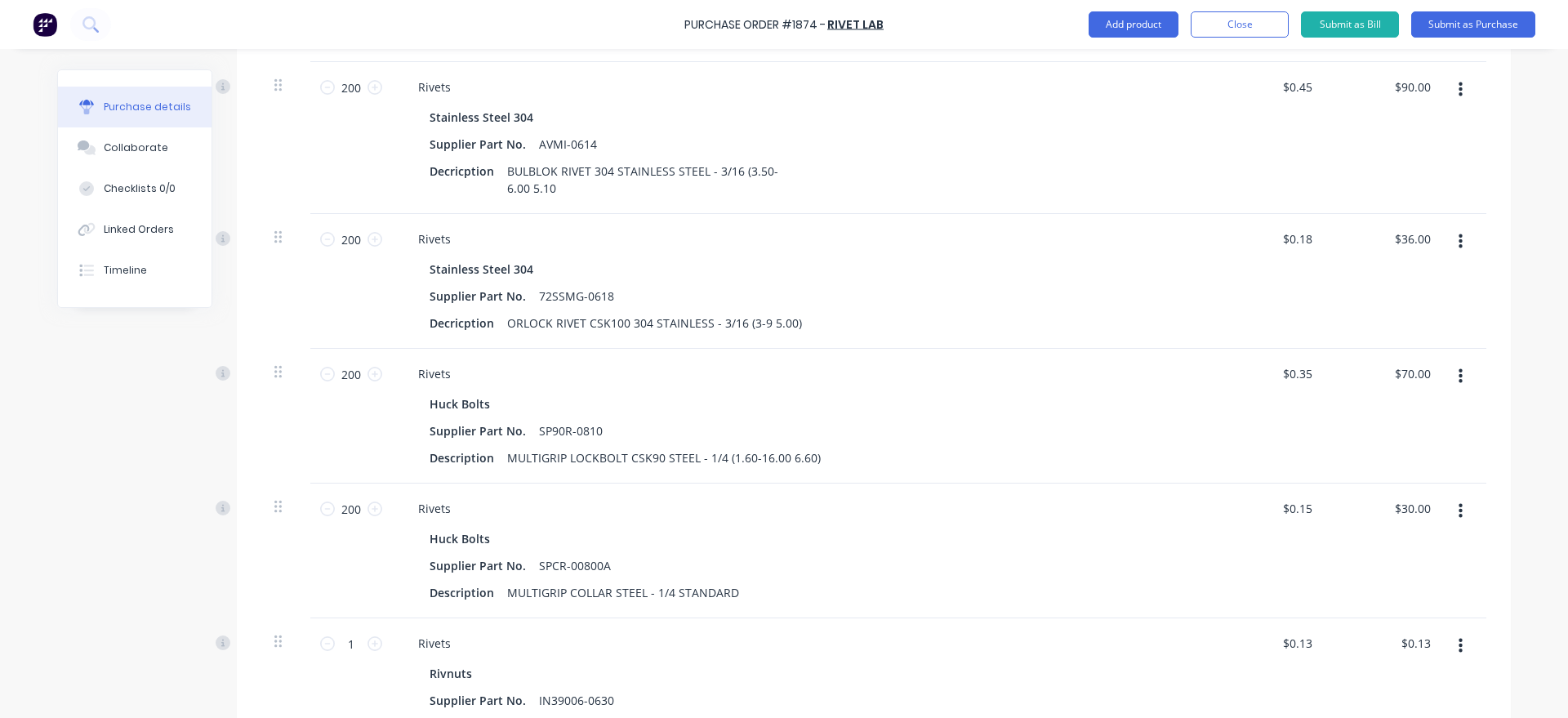
scroll to position [838, 0]
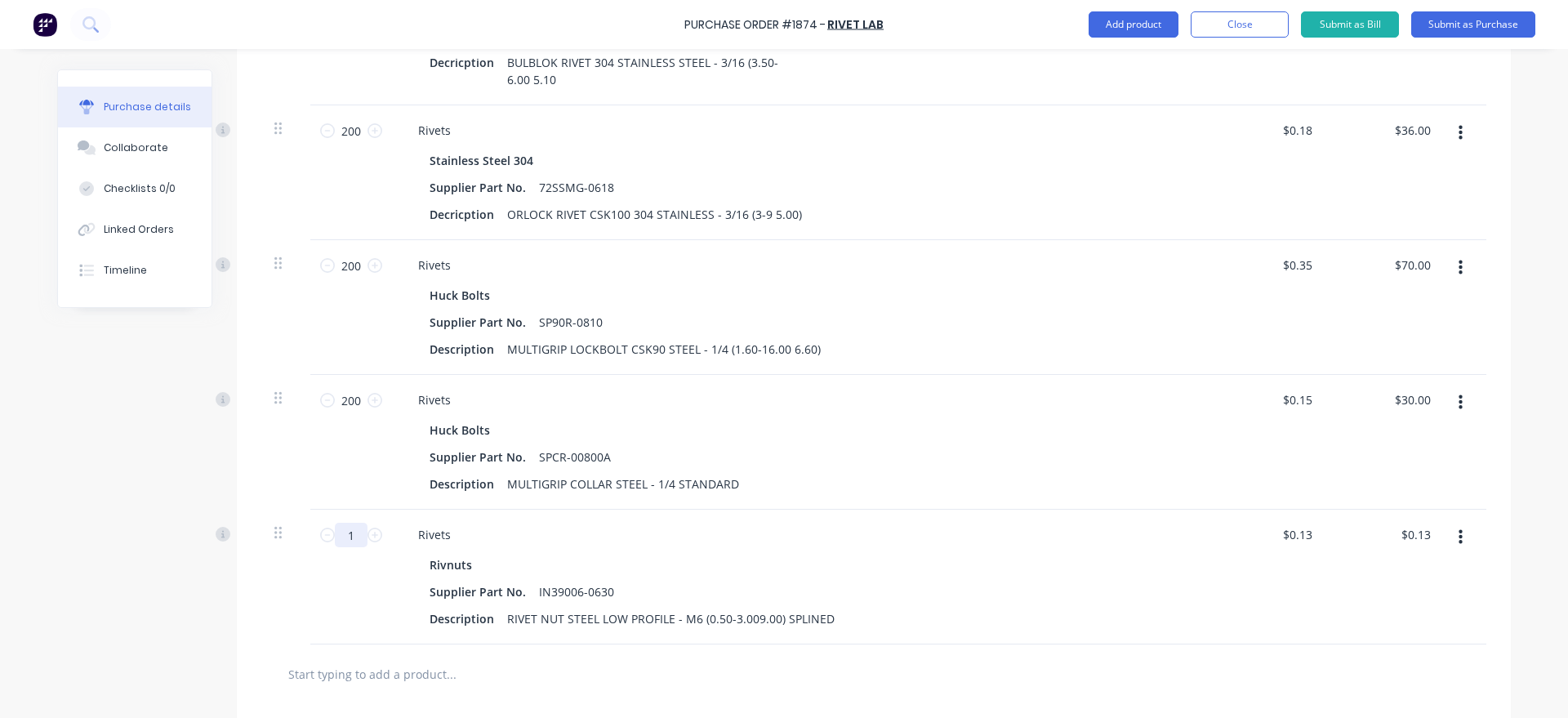
click at [363, 533] on input "1" at bounding box center [351, 534] width 32 height 25
click at [1134, 28] on button "Add product" at bounding box center [1133, 24] width 90 height 26
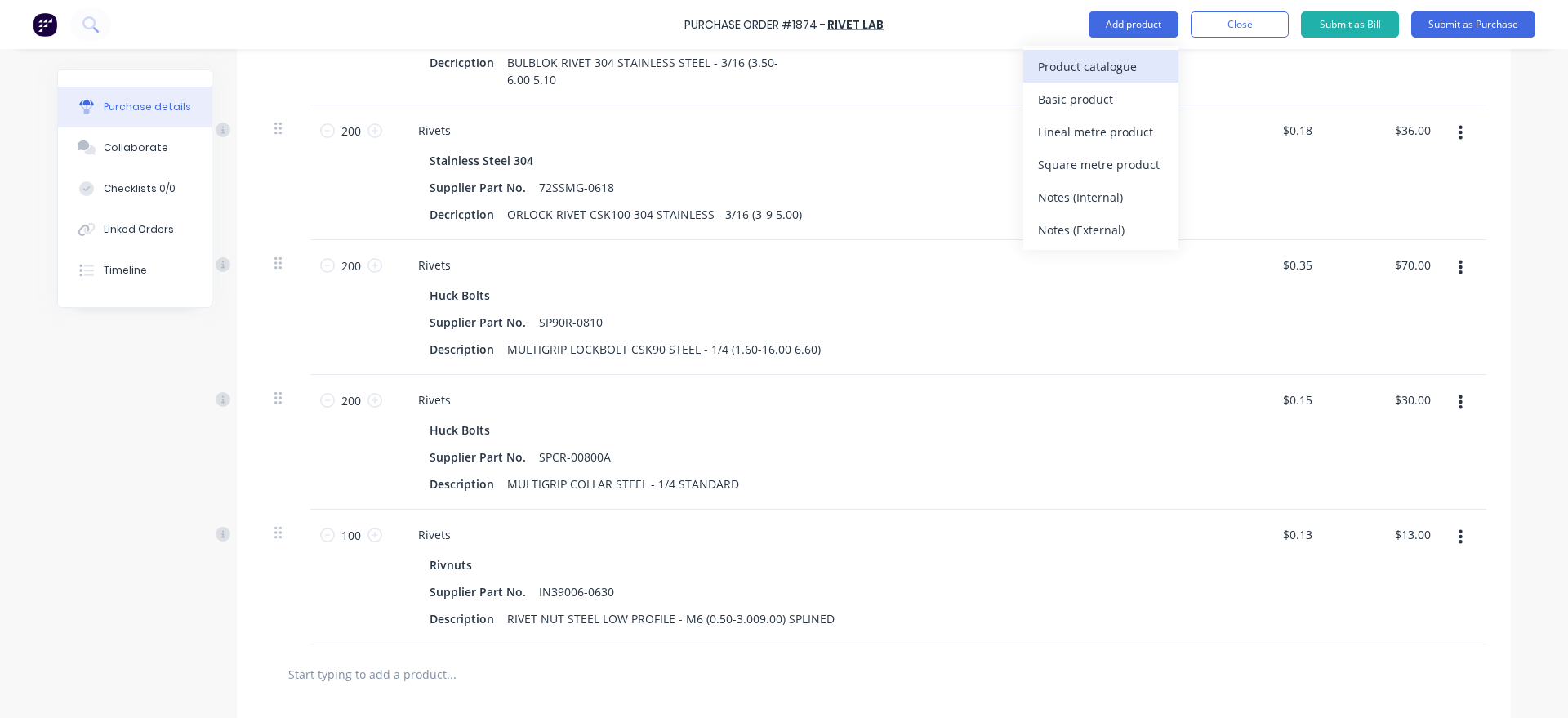
drag, startPoint x: 1134, startPoint y: 43, endPoint x: 1129, endPoint y: 56, distance: 13.9
click at [1134, 44] on div "Purchase Order #1874 - Rivet Lab Add product Product catalogue Basic product Li…" at bounding box center [784, 24] width 1568 height 49
click at [1129, 56] on div "Product catalogue" at bounding box center [1100, 67] width 126 height 24
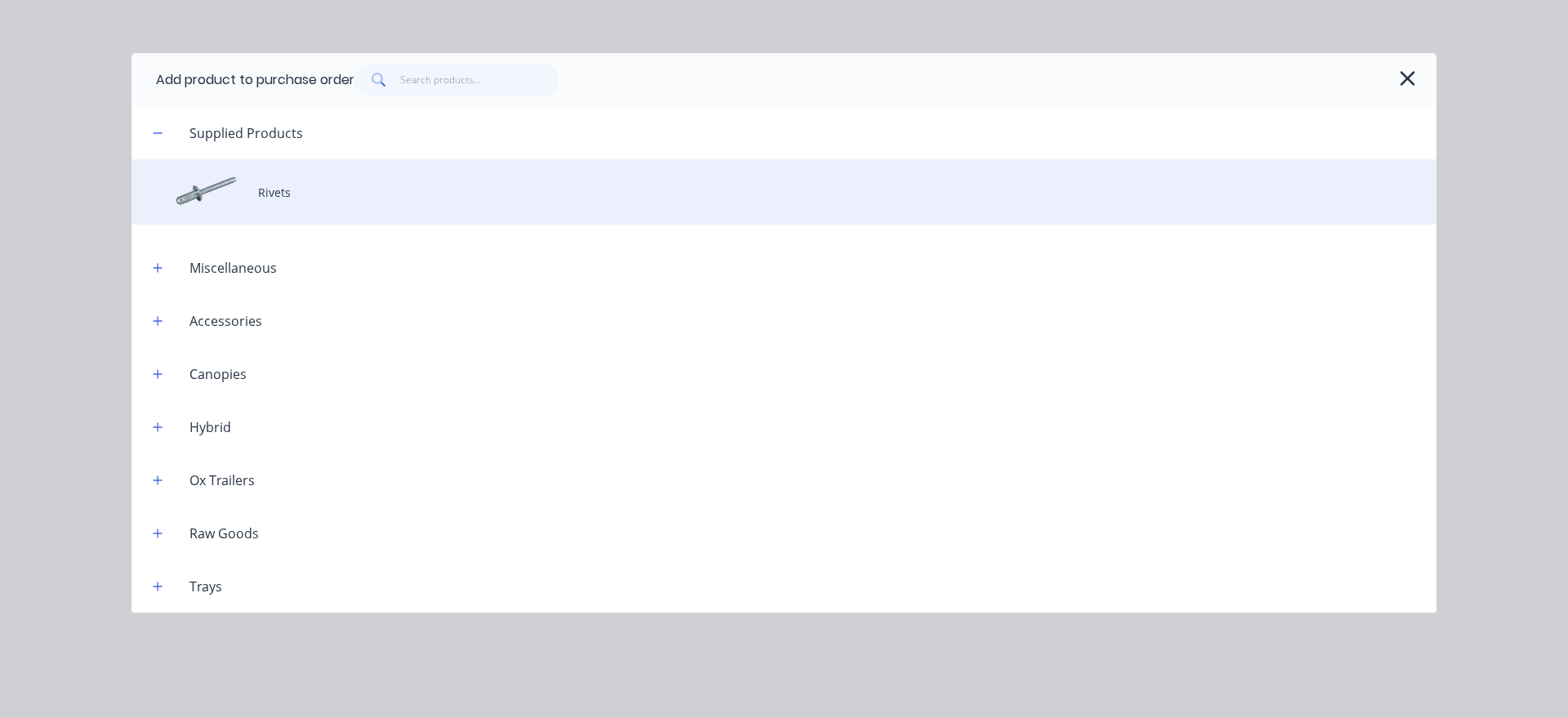
click at [202, 189] on div "Rivets" at bounding box center [784, 191] width 1305 height 65
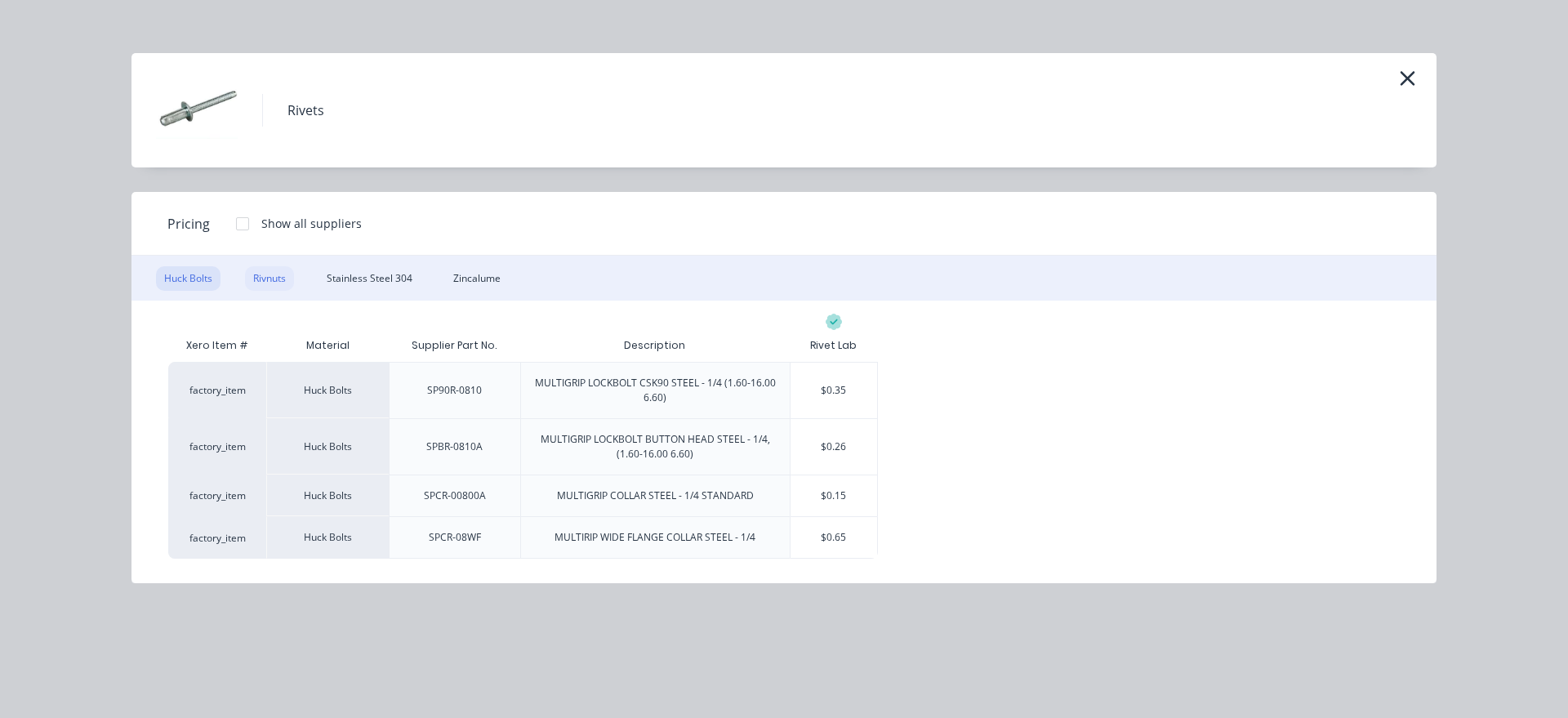
click at [260, 278] on div "Rivnuts" at bounding box center [269, 278] width 49 height 25
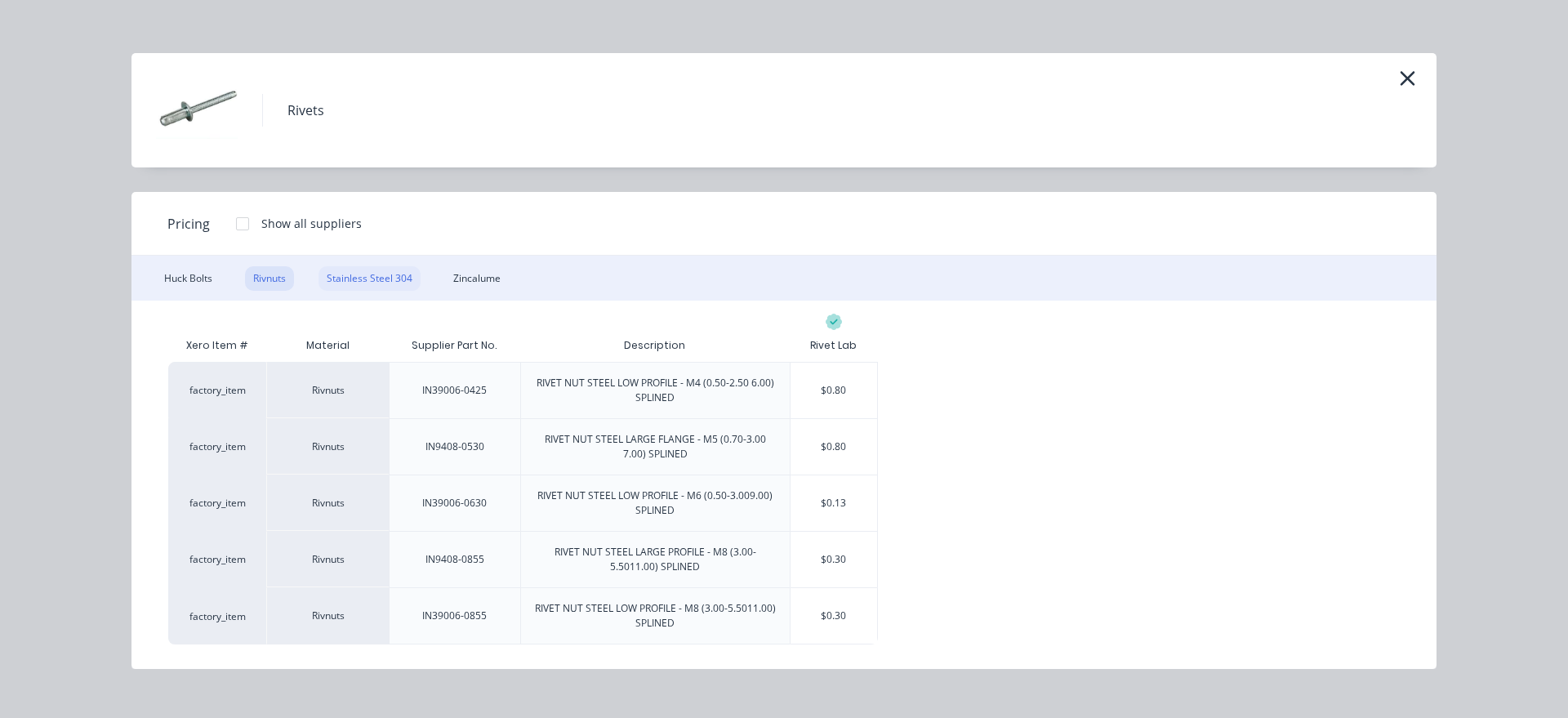
click at [360, 275] on div "Stainless Steel 304" at bounding box center [368, 278] width 102 height 25
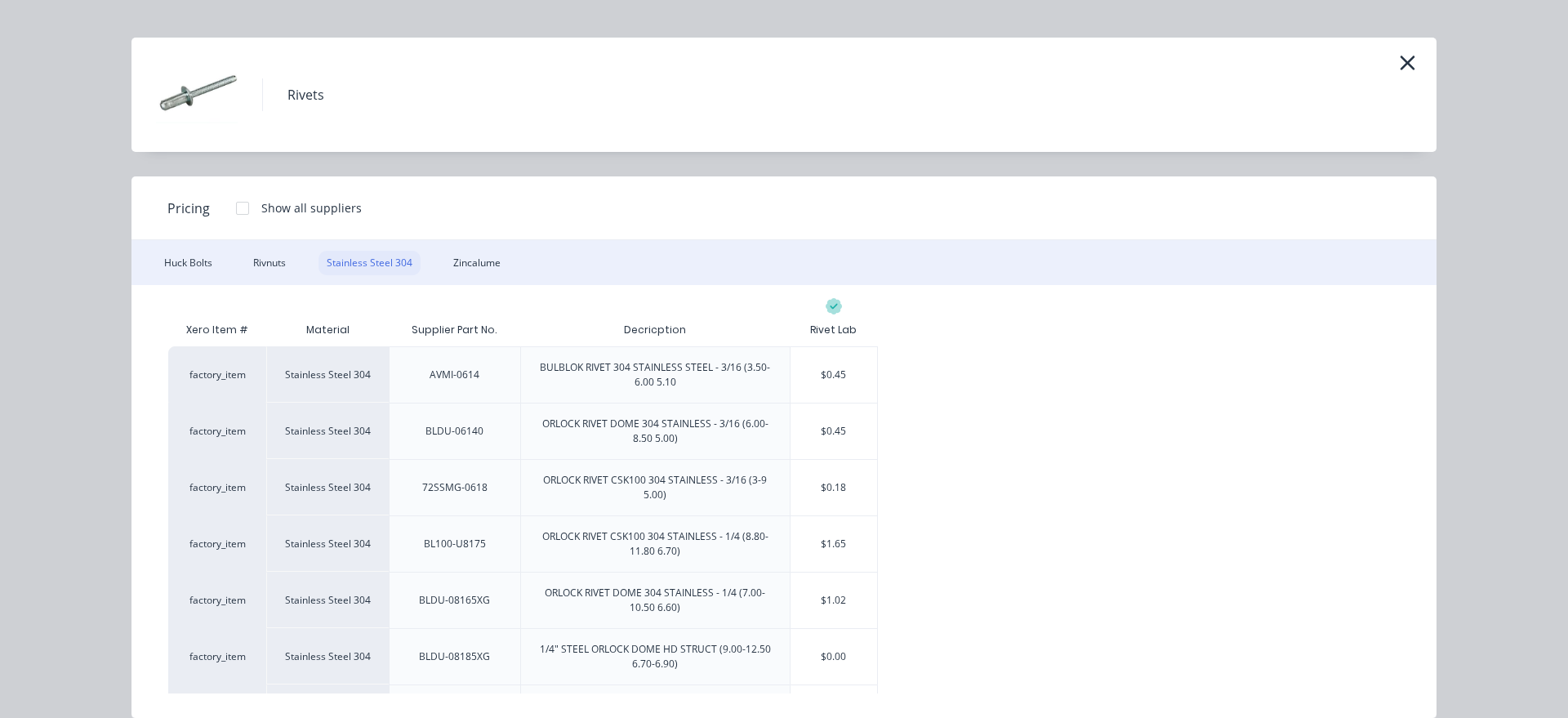
scroll to position [16, 0]
click at [477, 267] on div "Zincalume" at bounding box center [477, 262] width 63 height 25
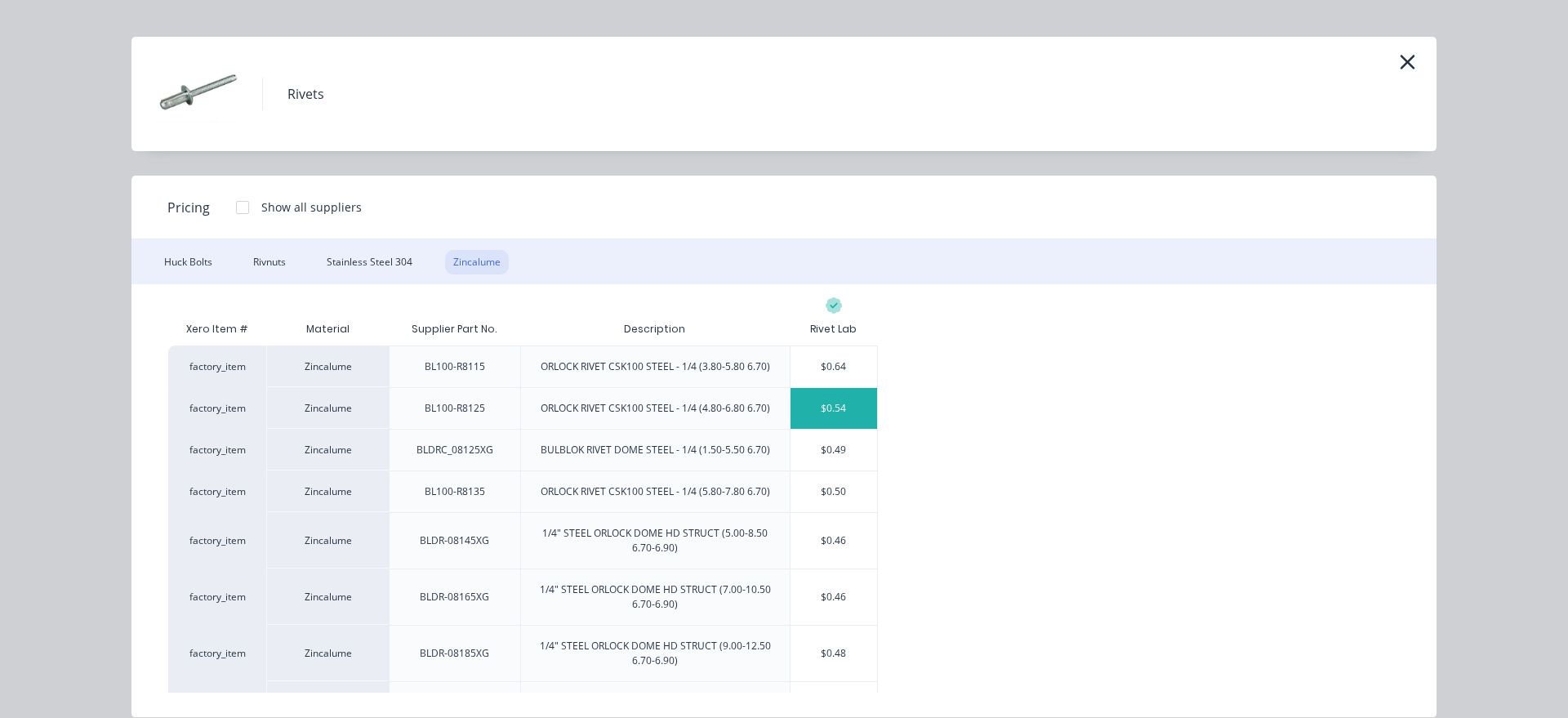
click at [846, 409] on div "$0.54" at bounding box center [834, 409] width 87 height 41
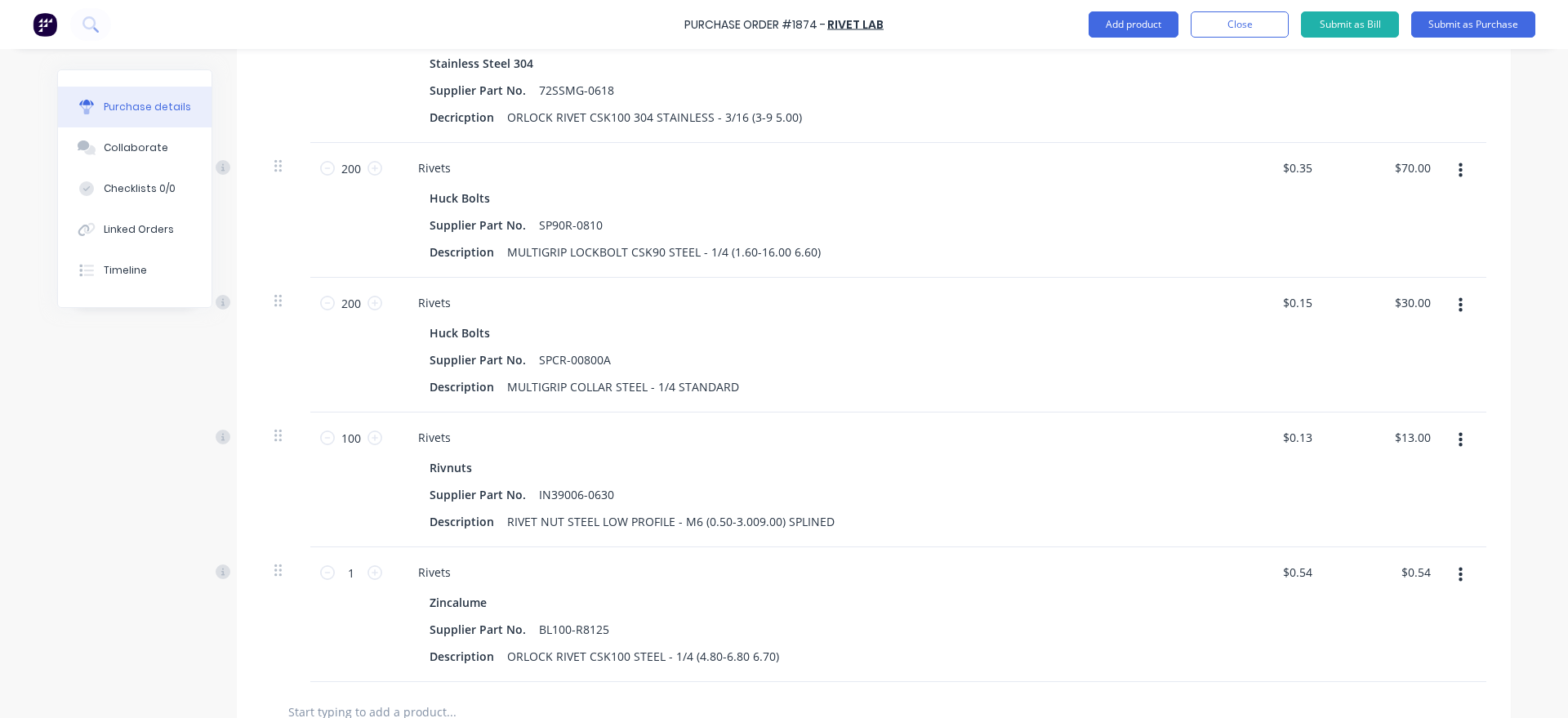
scroll to position [1209, 0]
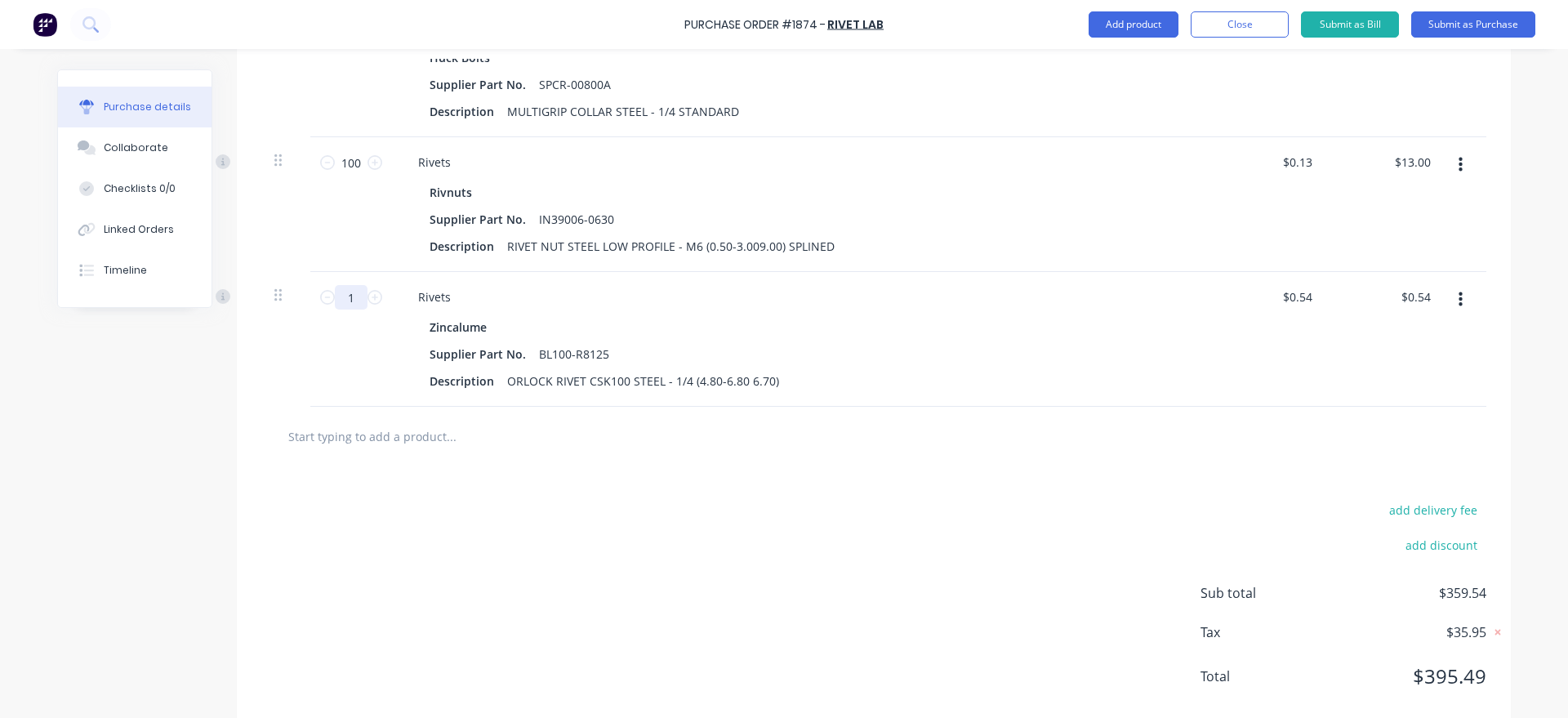
click at [362, 300] on input "1" at bounding box center [351, 297] width 32 height 25
click at [1111, 24] on button "Add product" at bounding box center [1133, 24] width 90 height 26
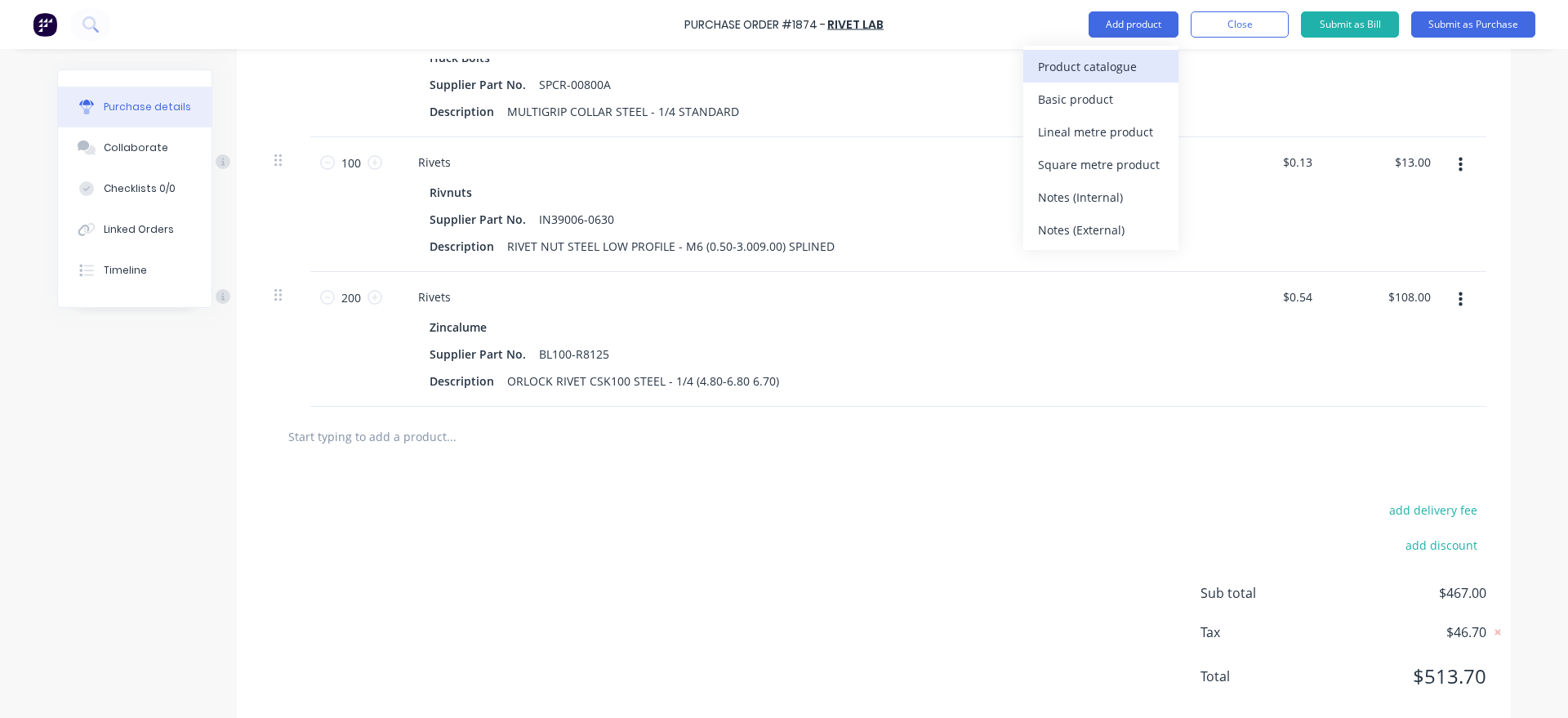
click at [1107, 54] on button "Product catalogue" at bounding box center [1100, 66] width 155 height 32
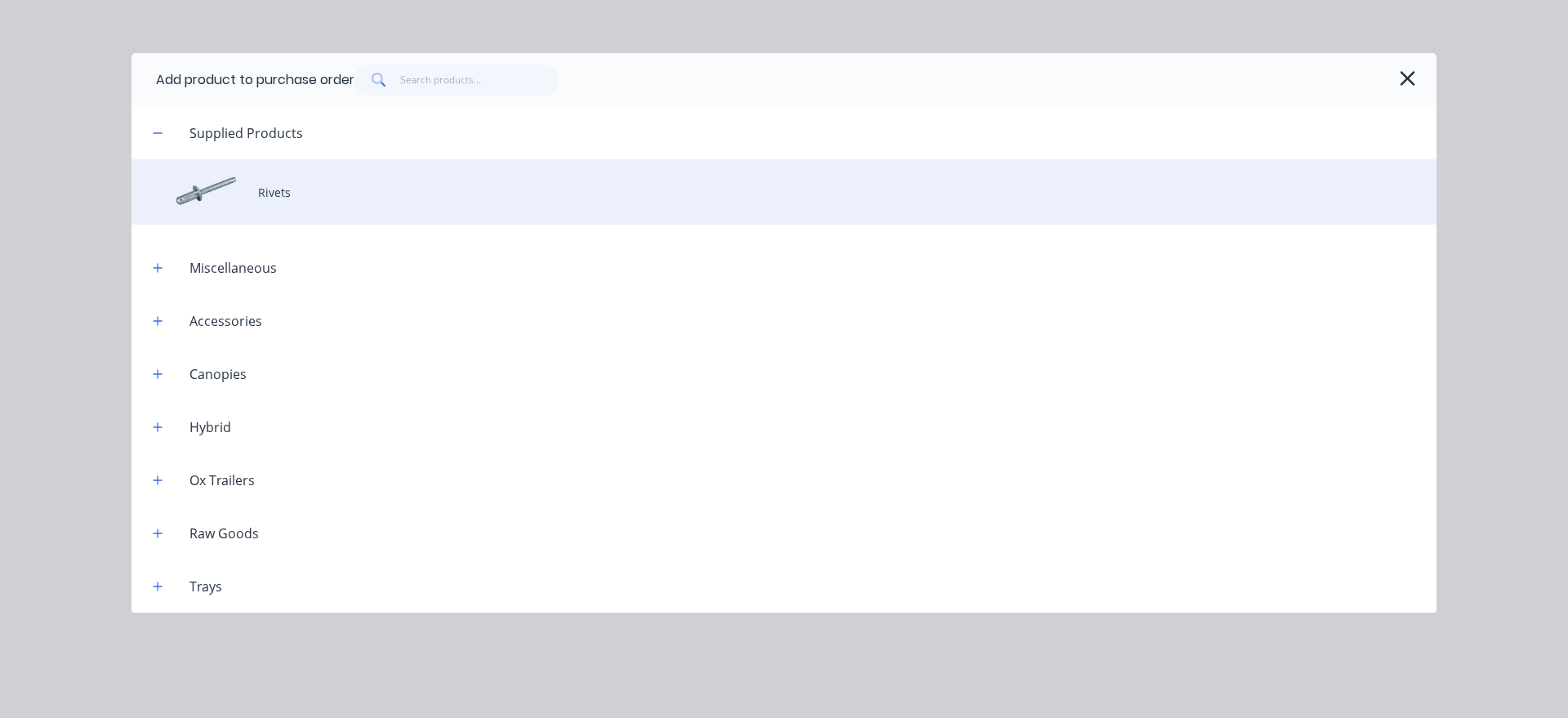
click at [415, 174] on div "Rivets" at bounding box center [784, 191] width 1305 height 65
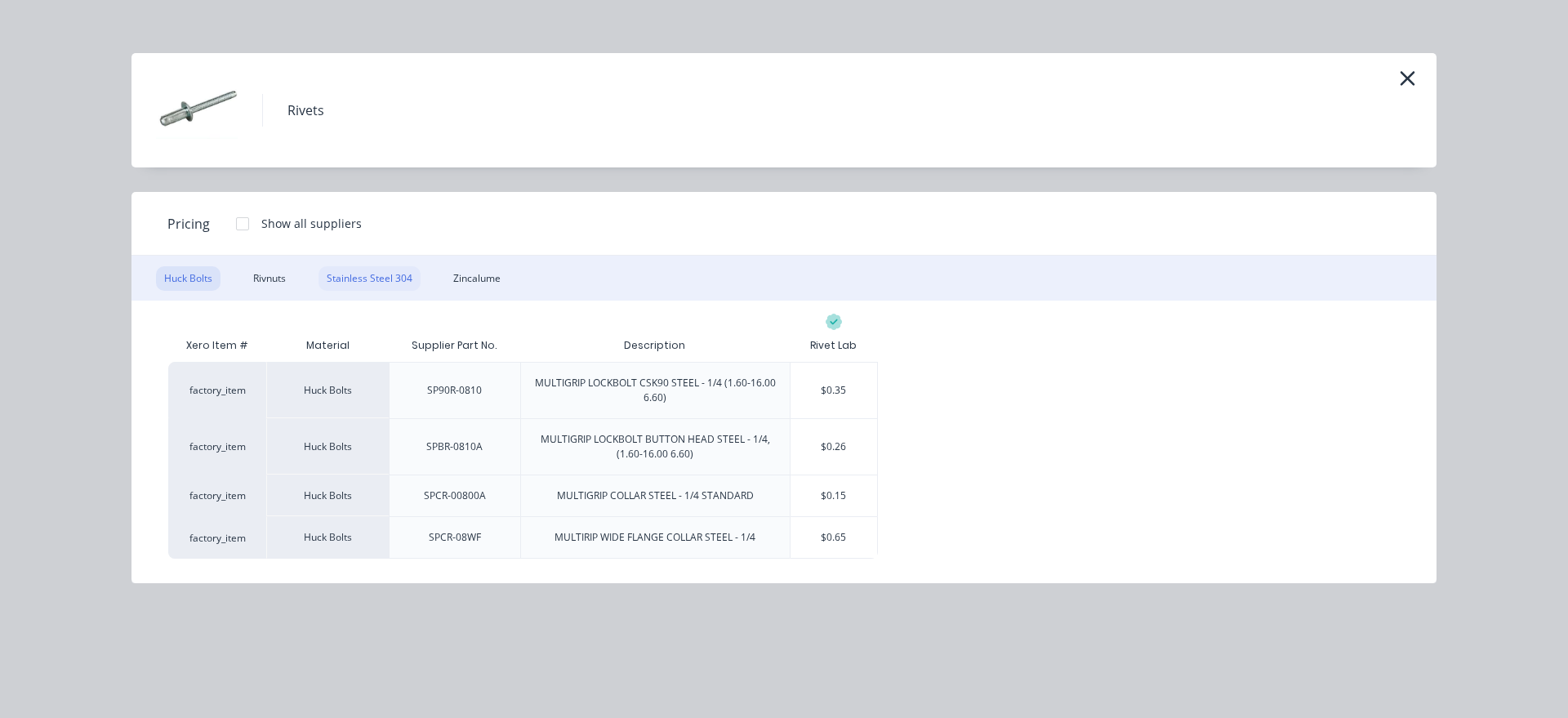
click at [367, 274] on div "Stainless Steel 304" at bounding box center [368, 278] width 102 height 25
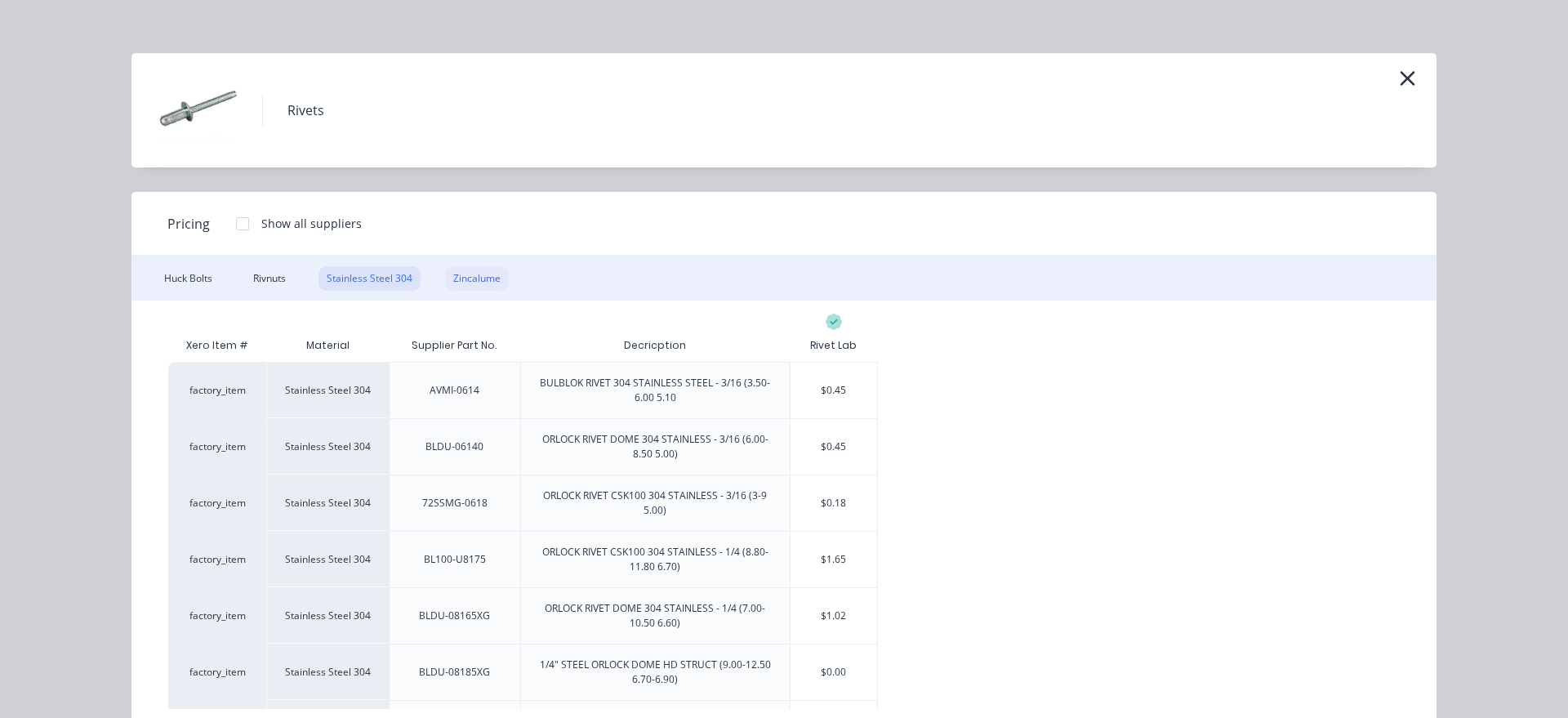
click at [487, 269] on div "Zincalume" at bounding box center [477, 278] width 63 height 25
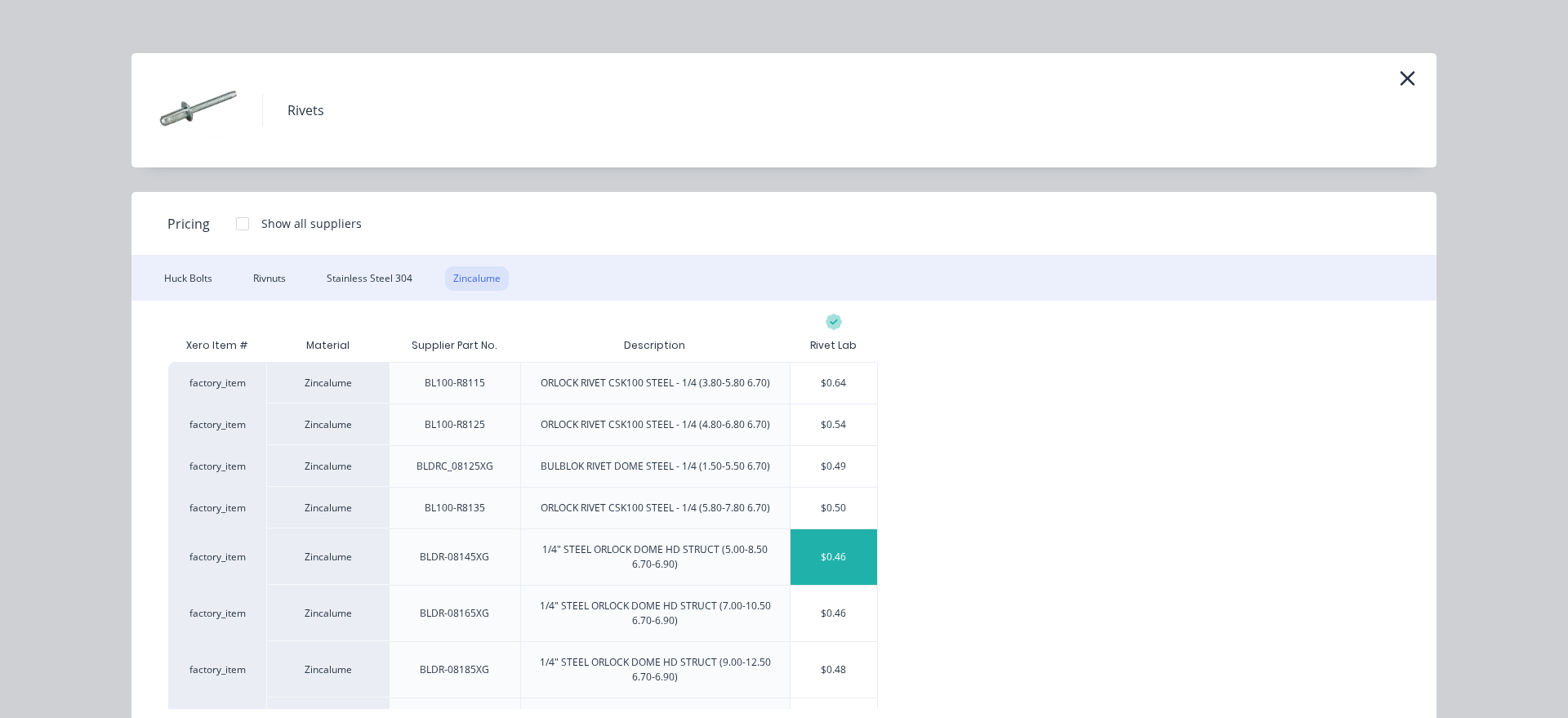
click at [815, 567] on div "$0.46" at bounding box center [834, 556] width 87 height 56
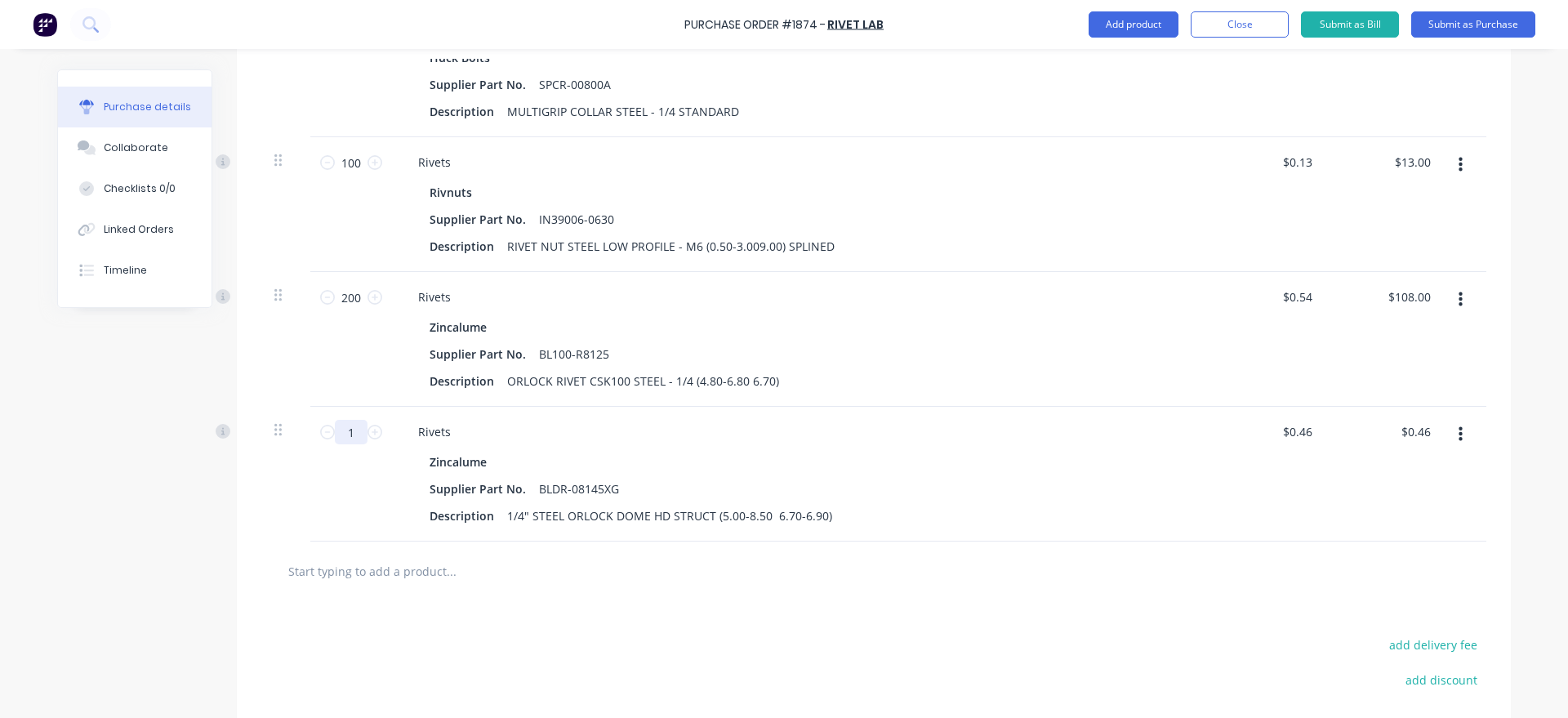
click at [363, 429] on input "1" at bounding box center [351, 432] width 32 height 25
click at [1118, 26] on button "Add product" at bounding box center [1133, 24] width 90 height 26
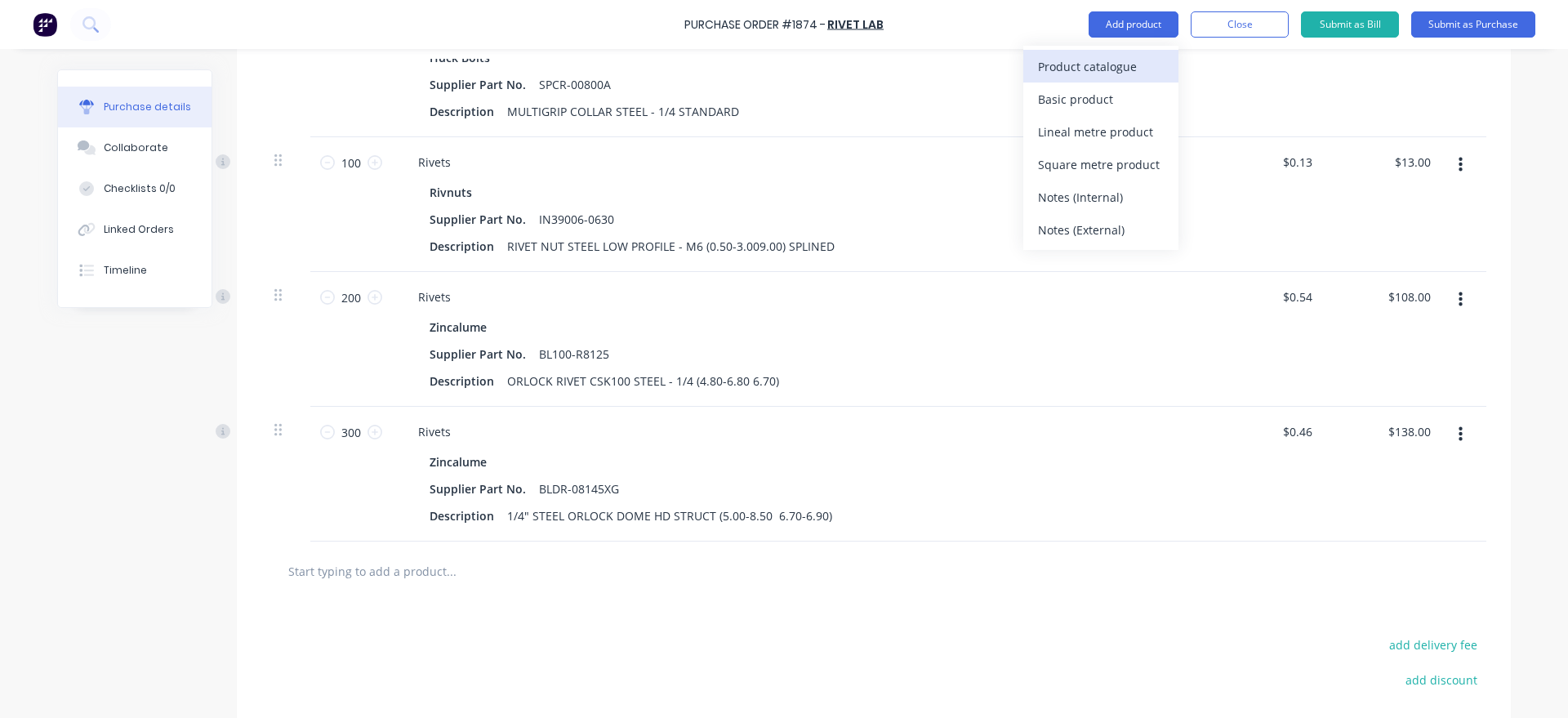
click at [1105, 59] on div "Product catalogue" at bounding box center [1100, 67] width 126 height 24
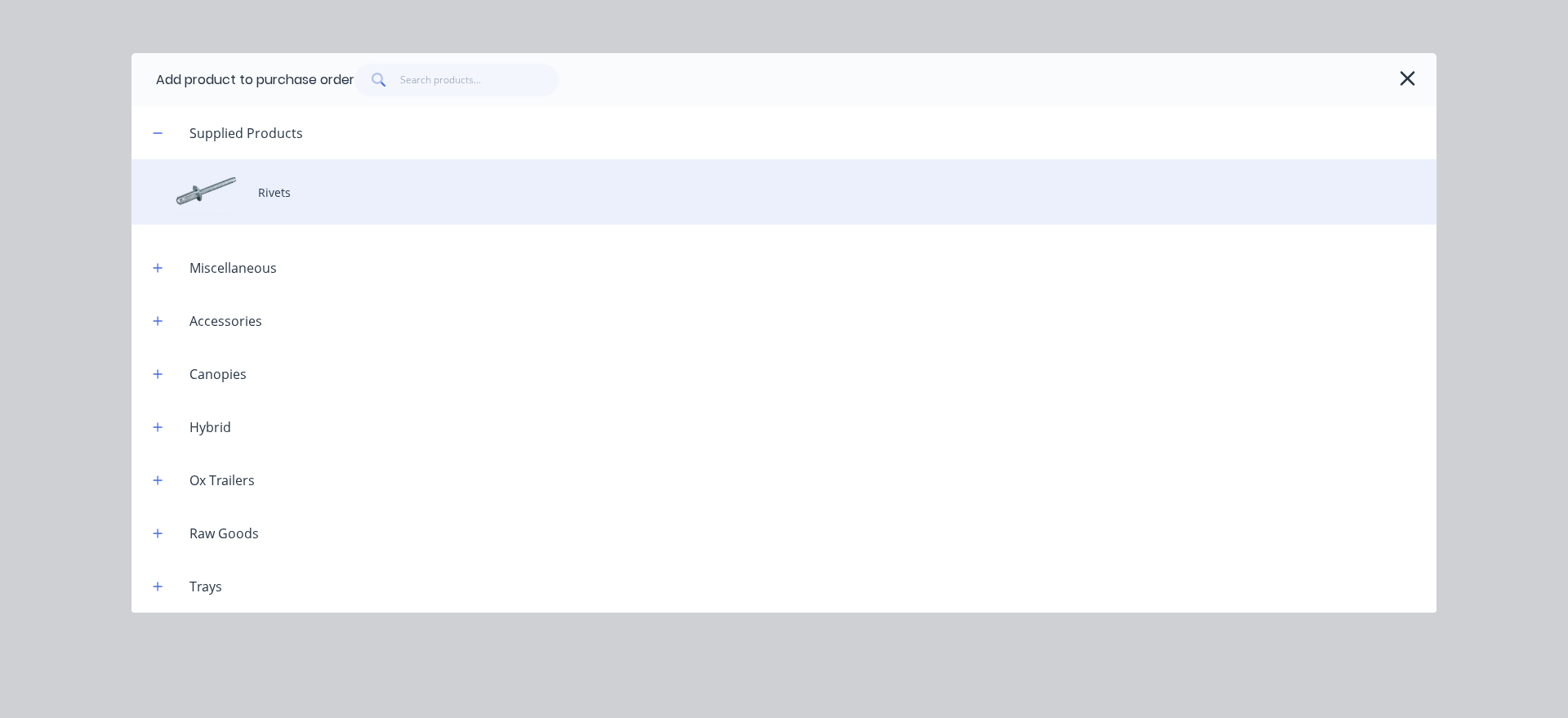
click at [320, 182] on div "Rivets" at bounding box center [784, 191] width 1305 height 65
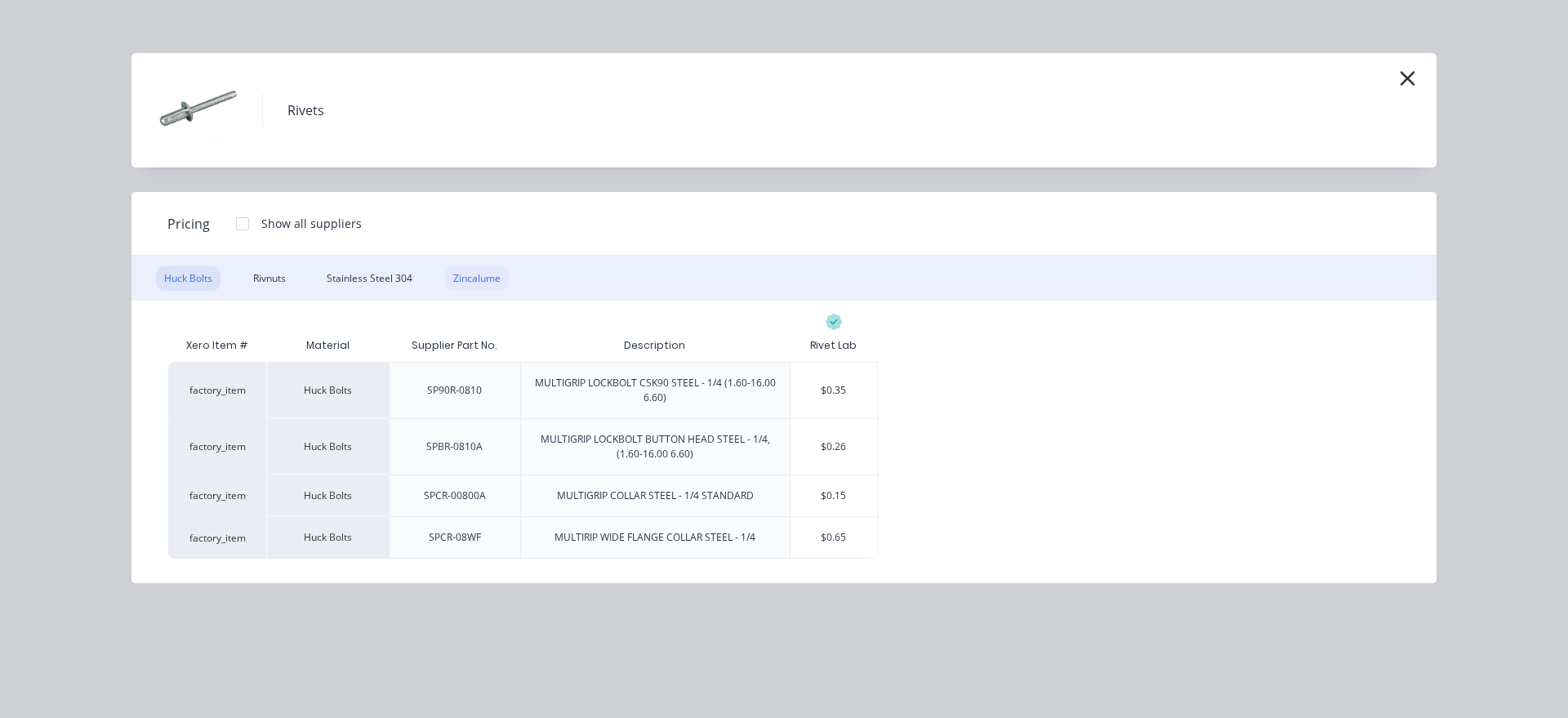
click at [490, 285] on div "Zincalume" at bounding box center [477, 278] width 63 height 25
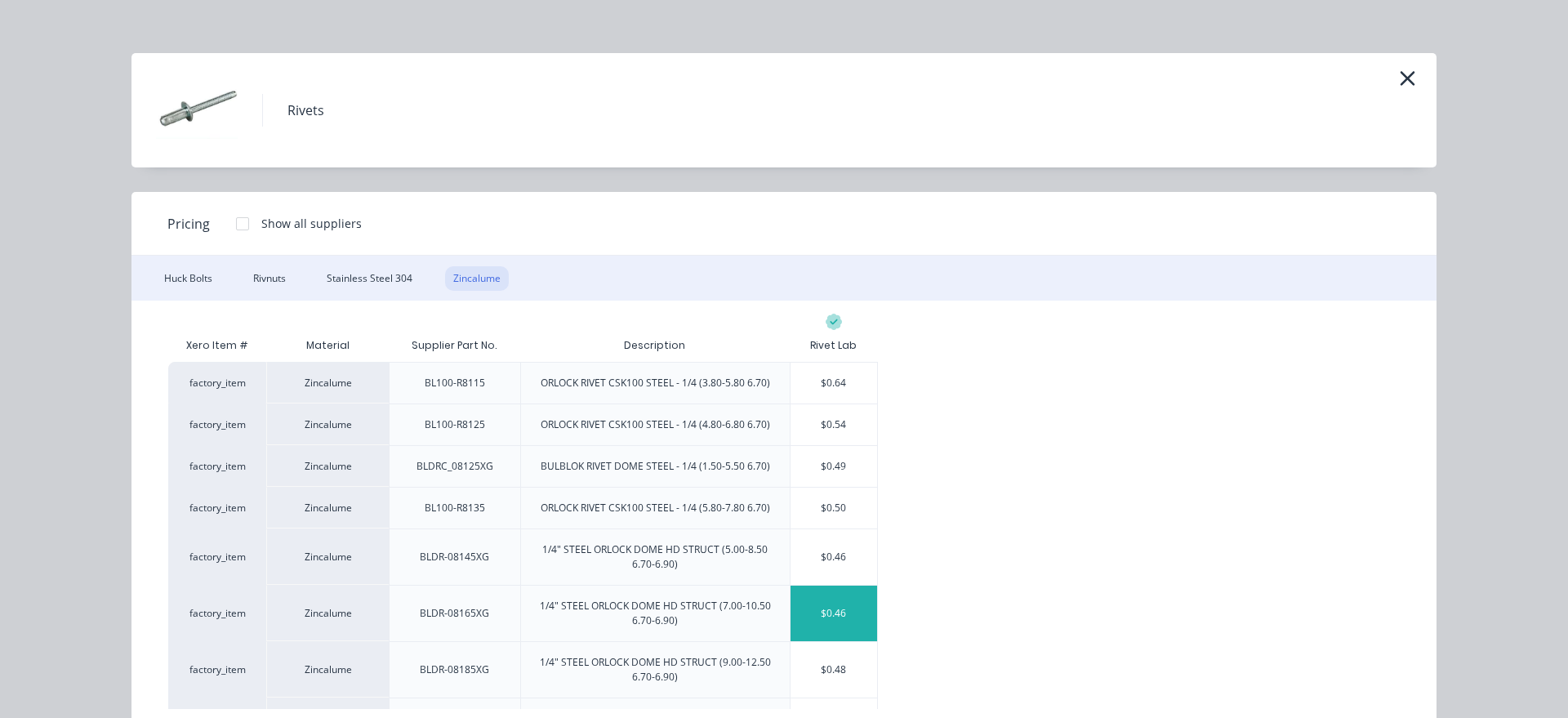
click at [864, 626] on div "$0.46" at bounding box center [834, 613] width 87 height 56
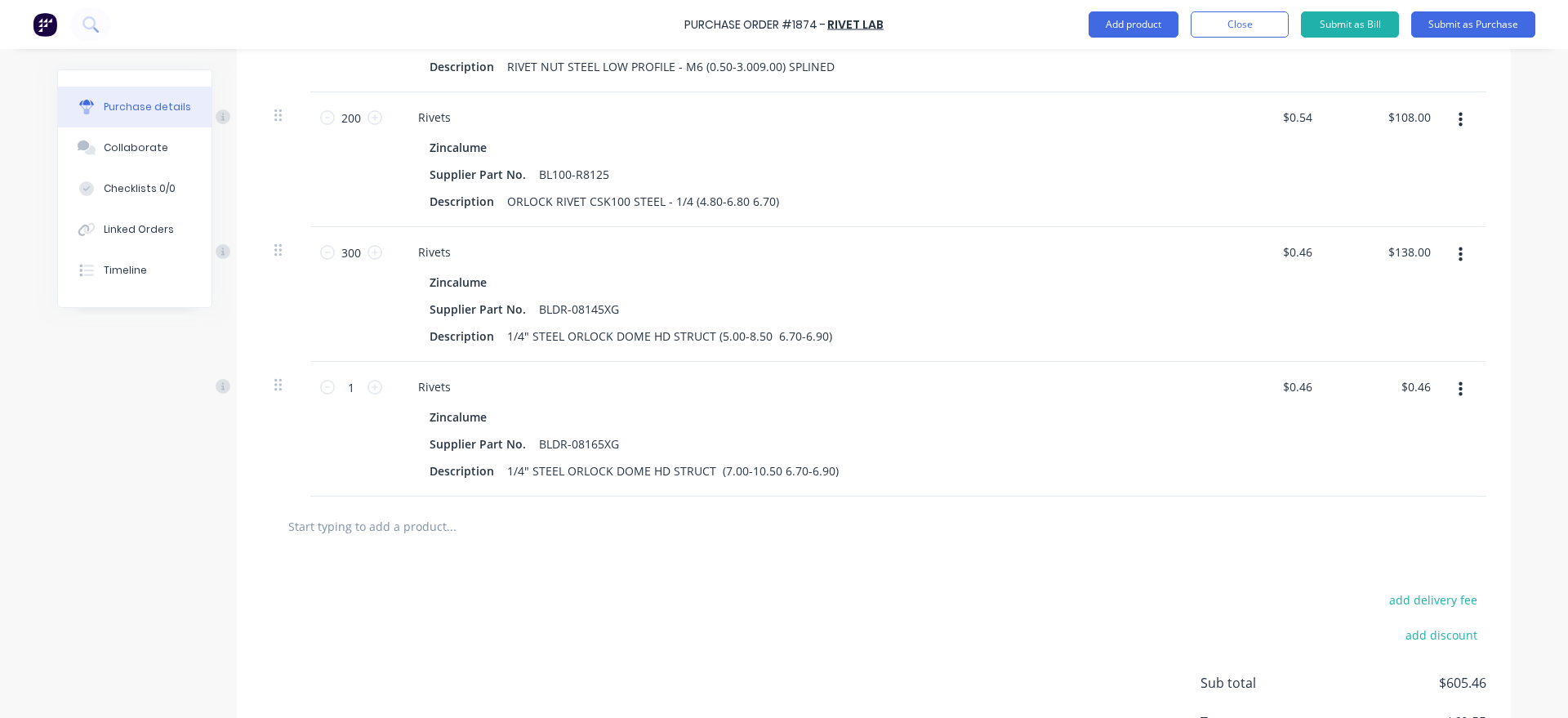
scroll to position [1396, 0]
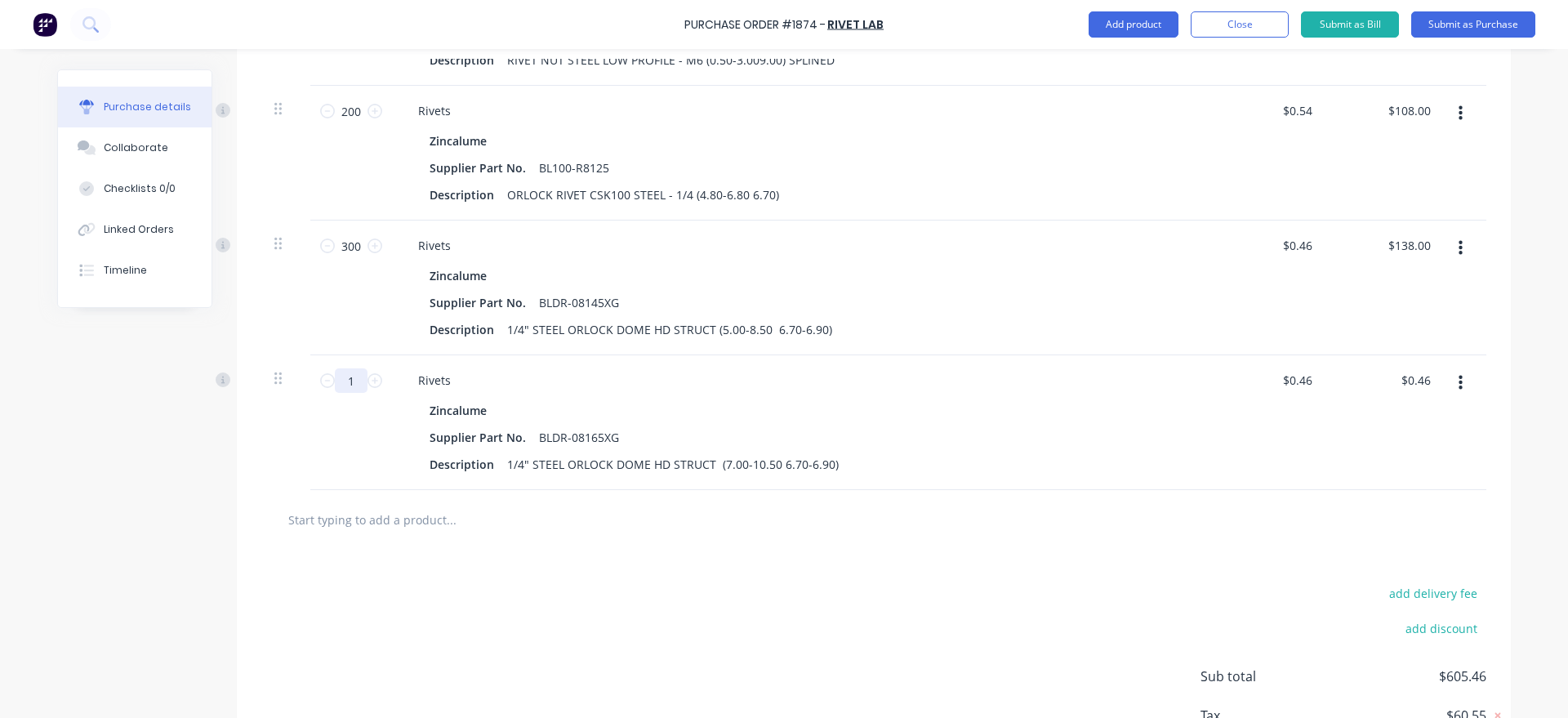
click at [367, 379] on input "1" at bounding box center [351, 380] width 32 height 25
click at [1145, 16] on button "Add product" at bounding box center [1133, 24] width 90 height 26
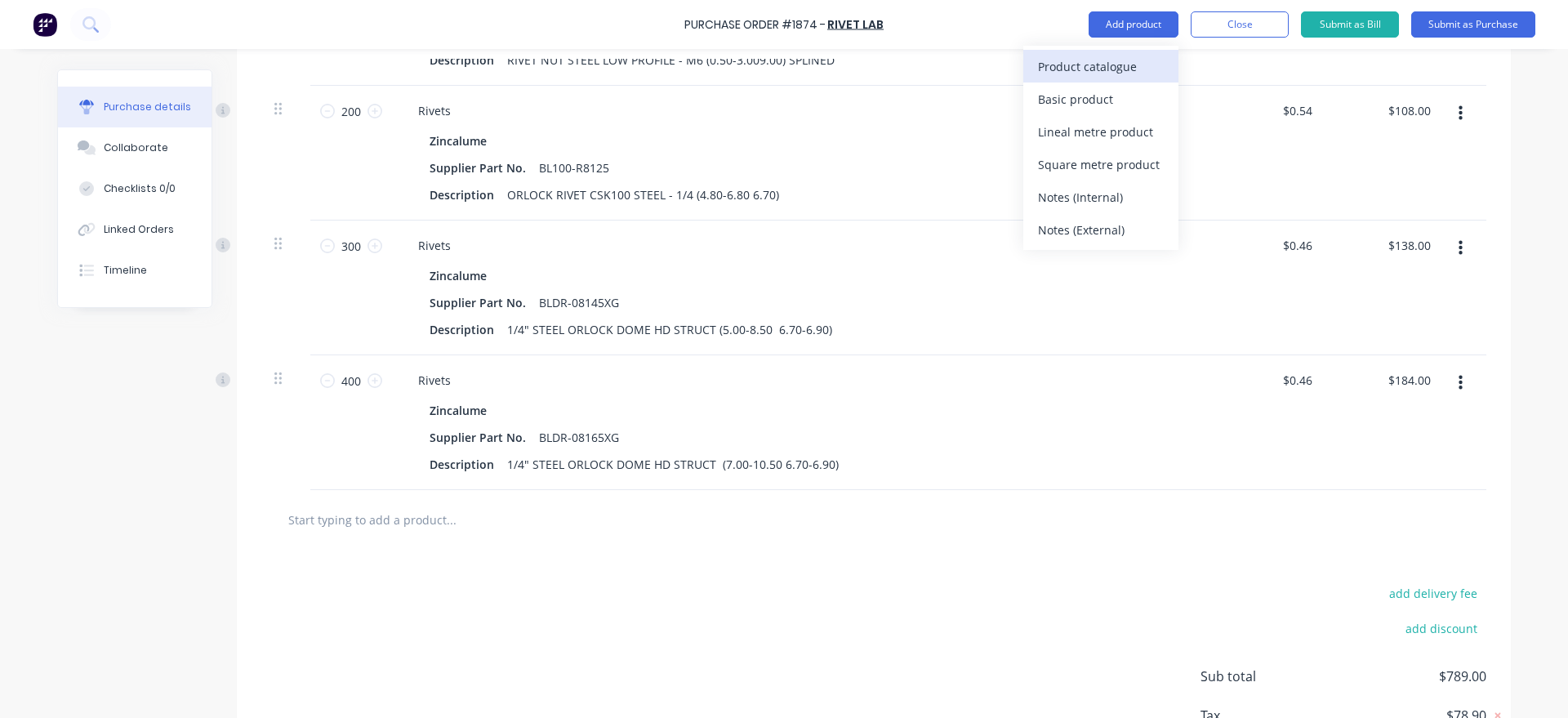
click at [1128, 66] on div "Product catalogue" at bounding box center [1100, 67] width 126 height 24
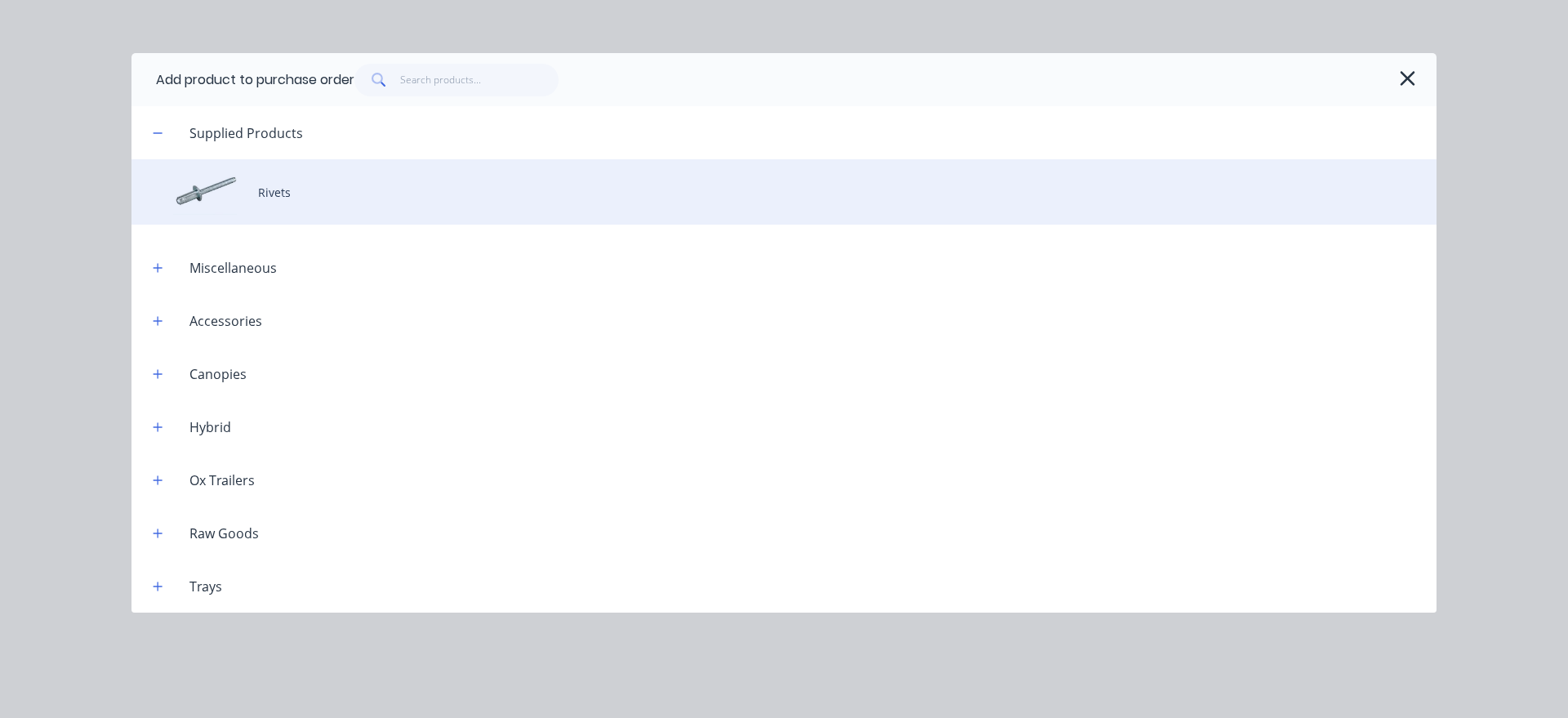
click at [304, 188] on div "Rivets" at bounding box center [784, 191] width 1305 height 65
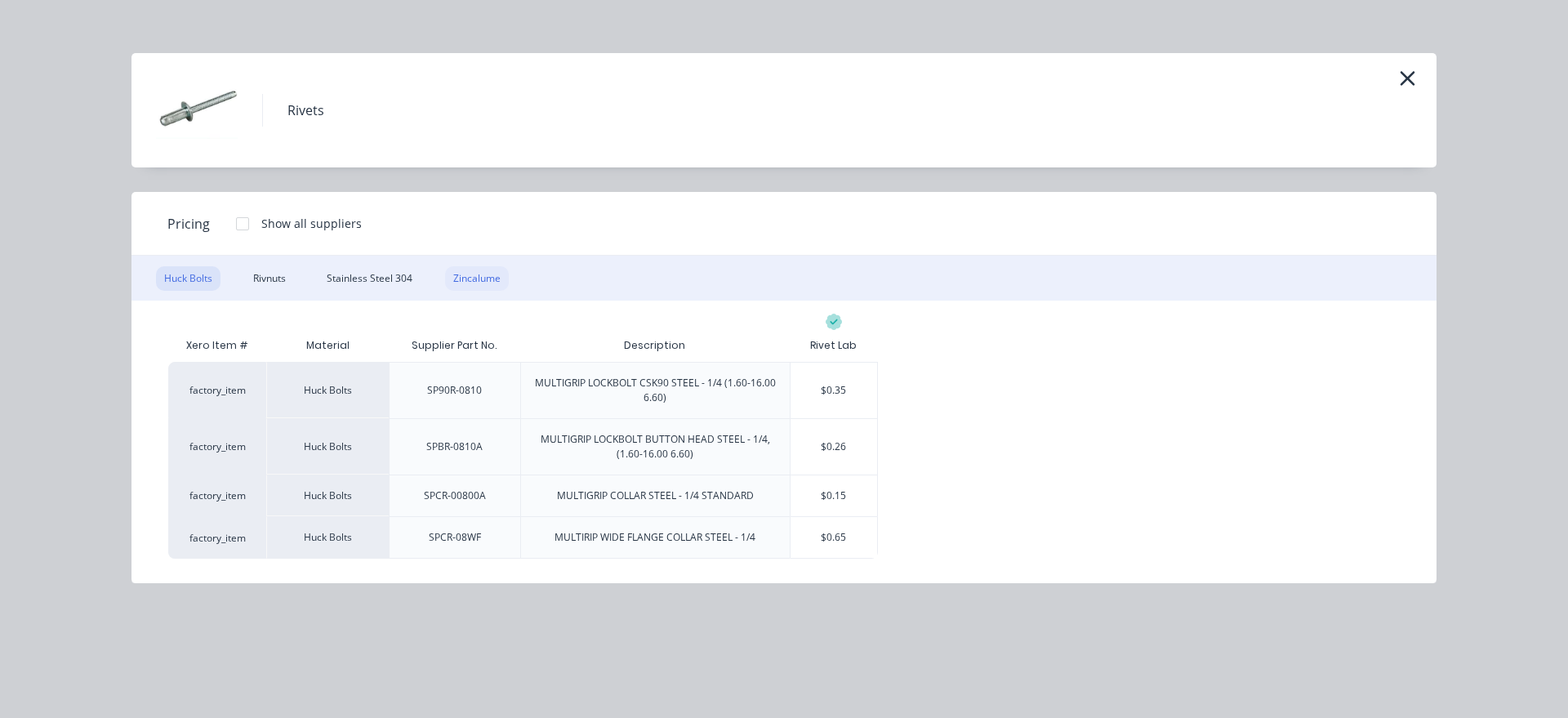
click at [463, 273] on div "Zincalume" at bounding box center [477, 278] width 63 height 25
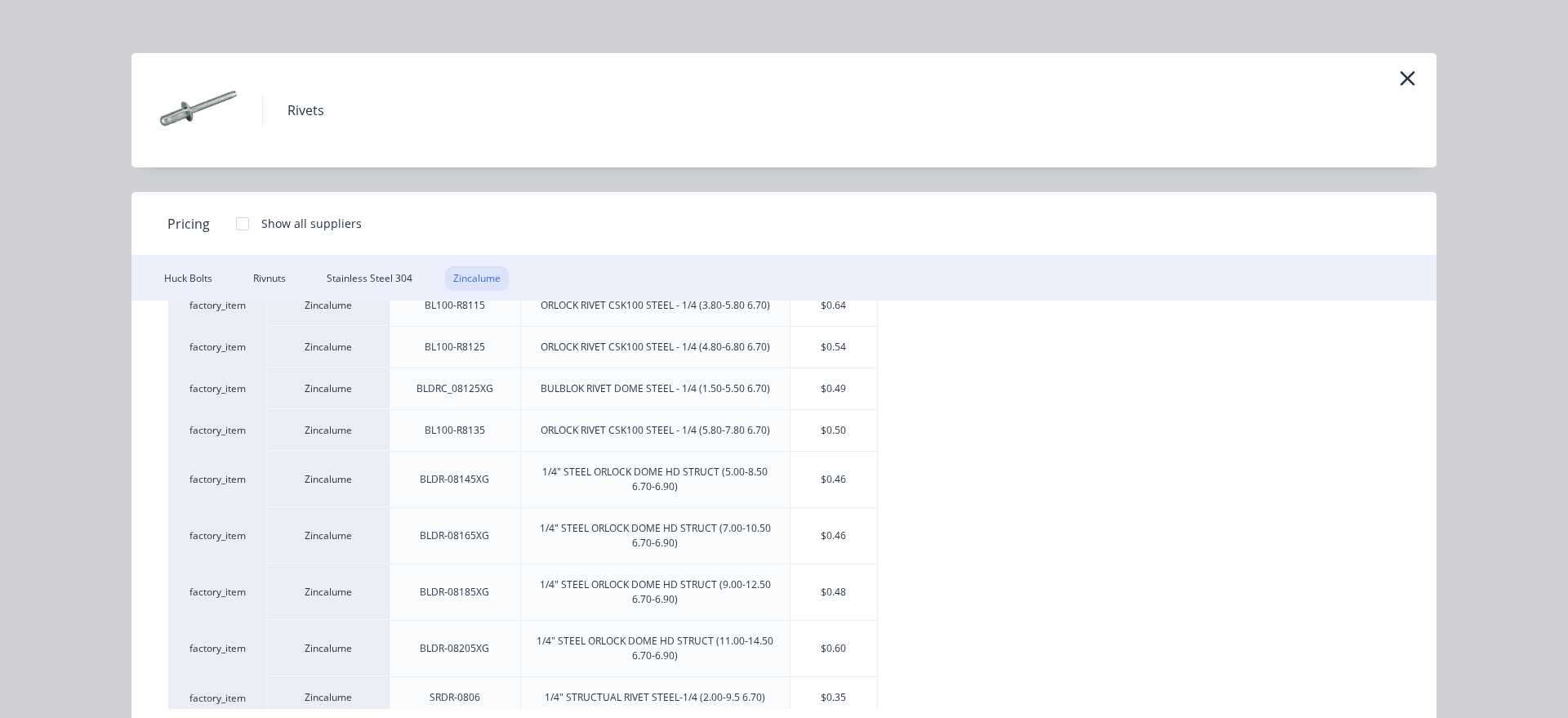
scroll to position [87, 0]
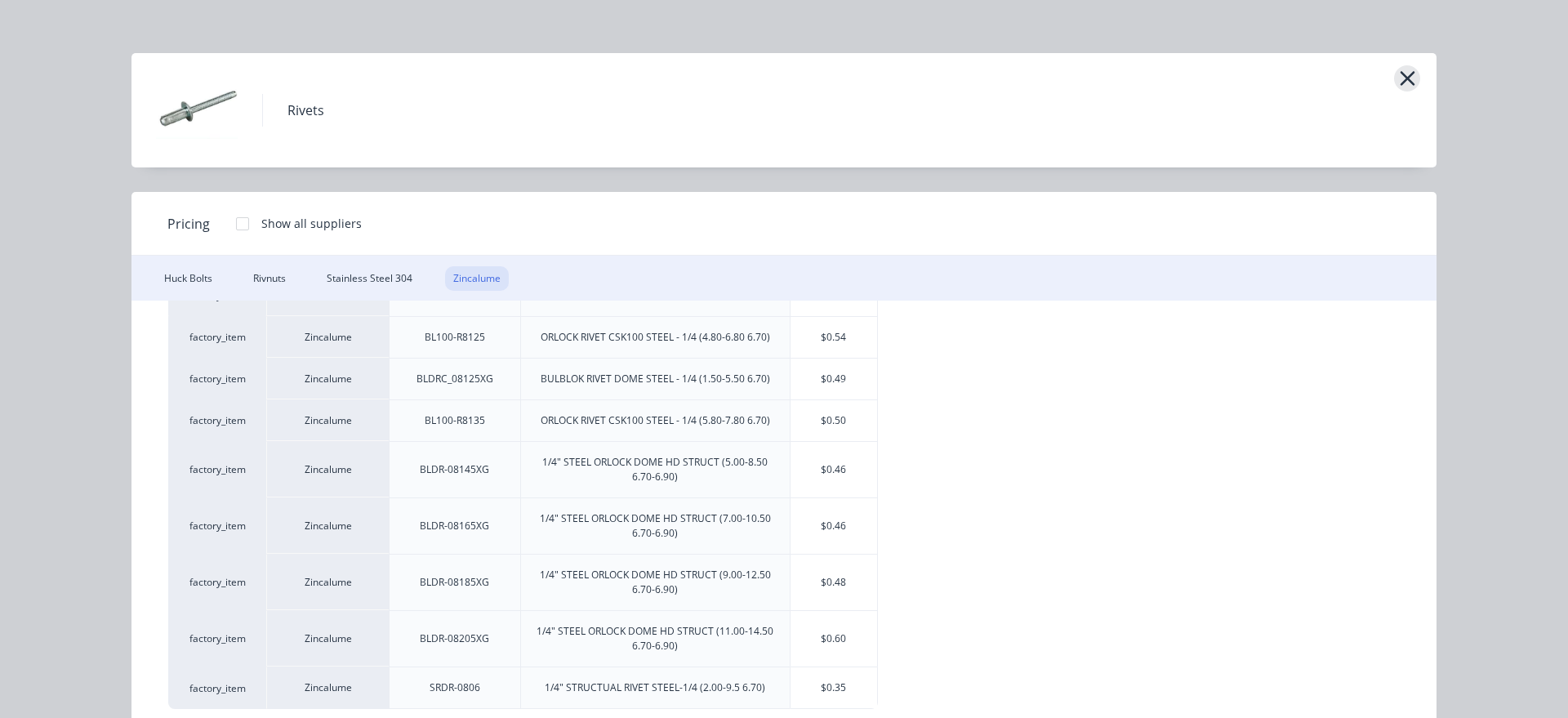
click at [1396, 79] on button "button" at bounding box center [1406, 78] width 27 height 26
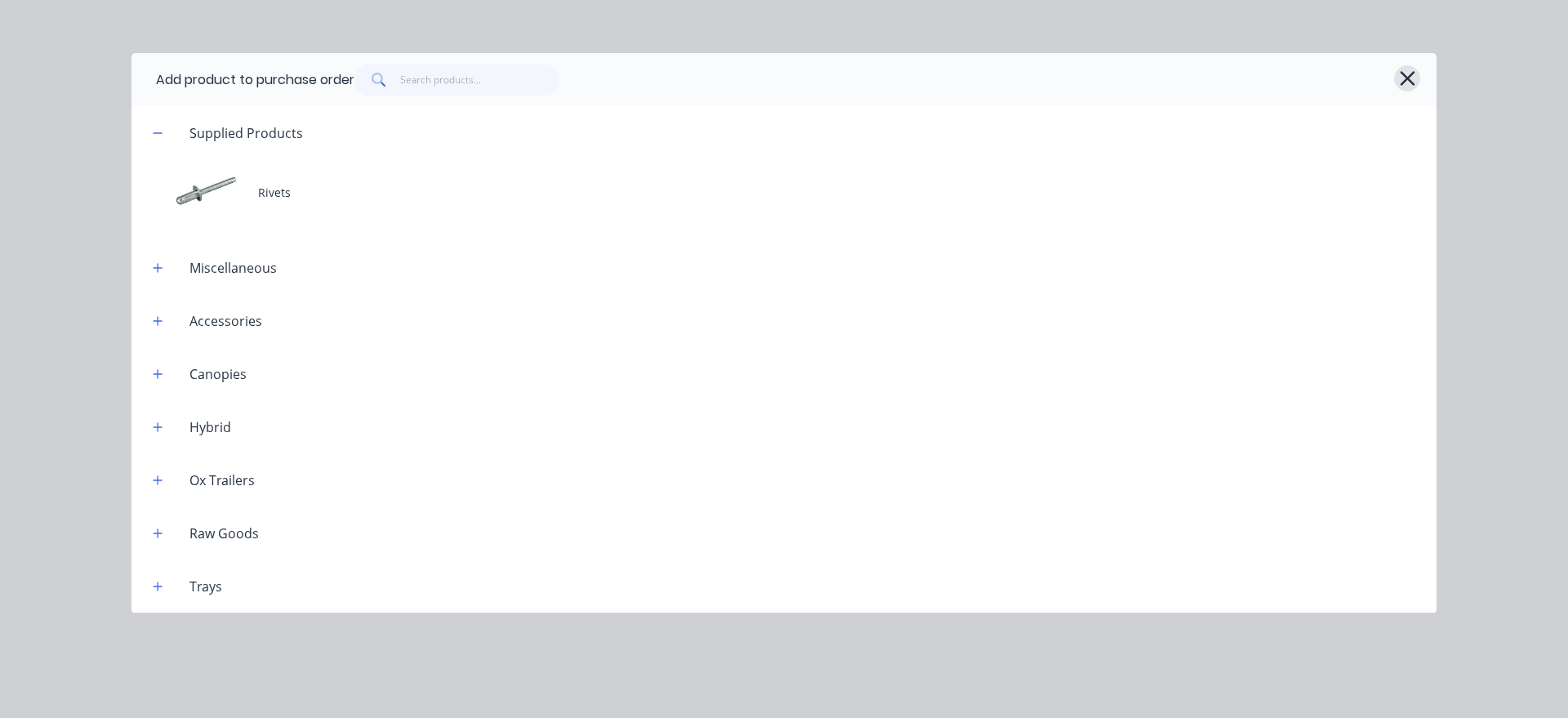
click at [1406, 74] on icon "button" at bounding box center [1407, 78] width 17 height 23
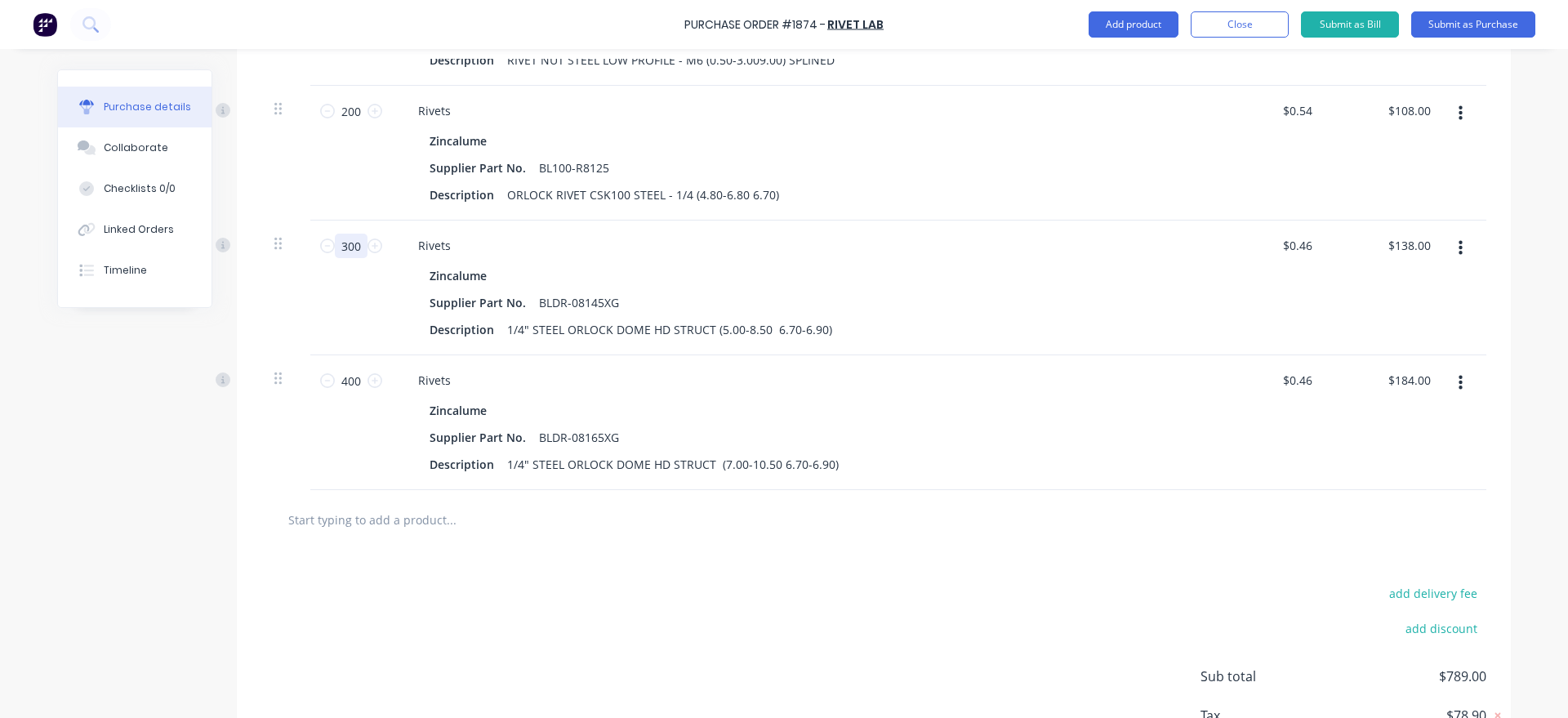
click at [367, 246] on input "300" at bounding box center [351, 245] width 32 height 25
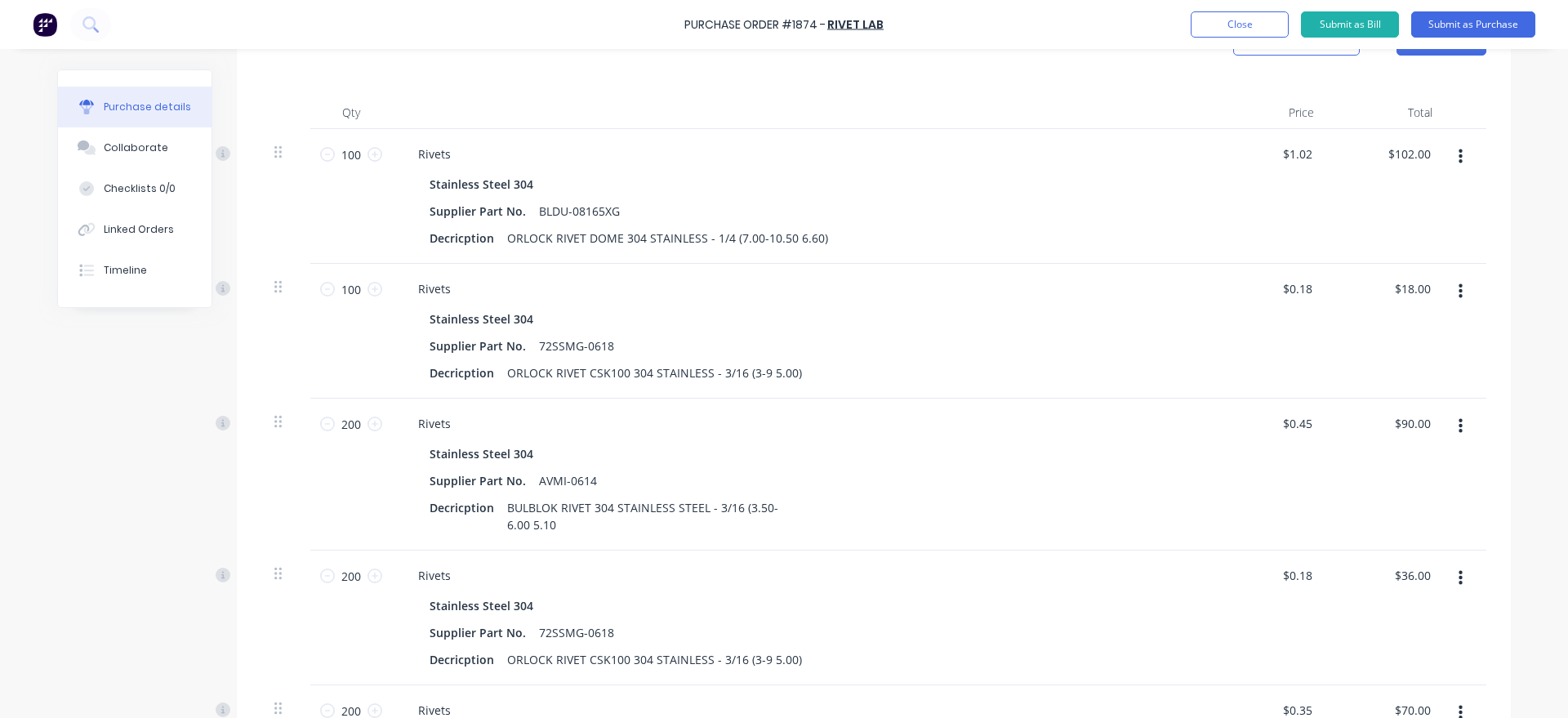
scroll to position [0, 0]
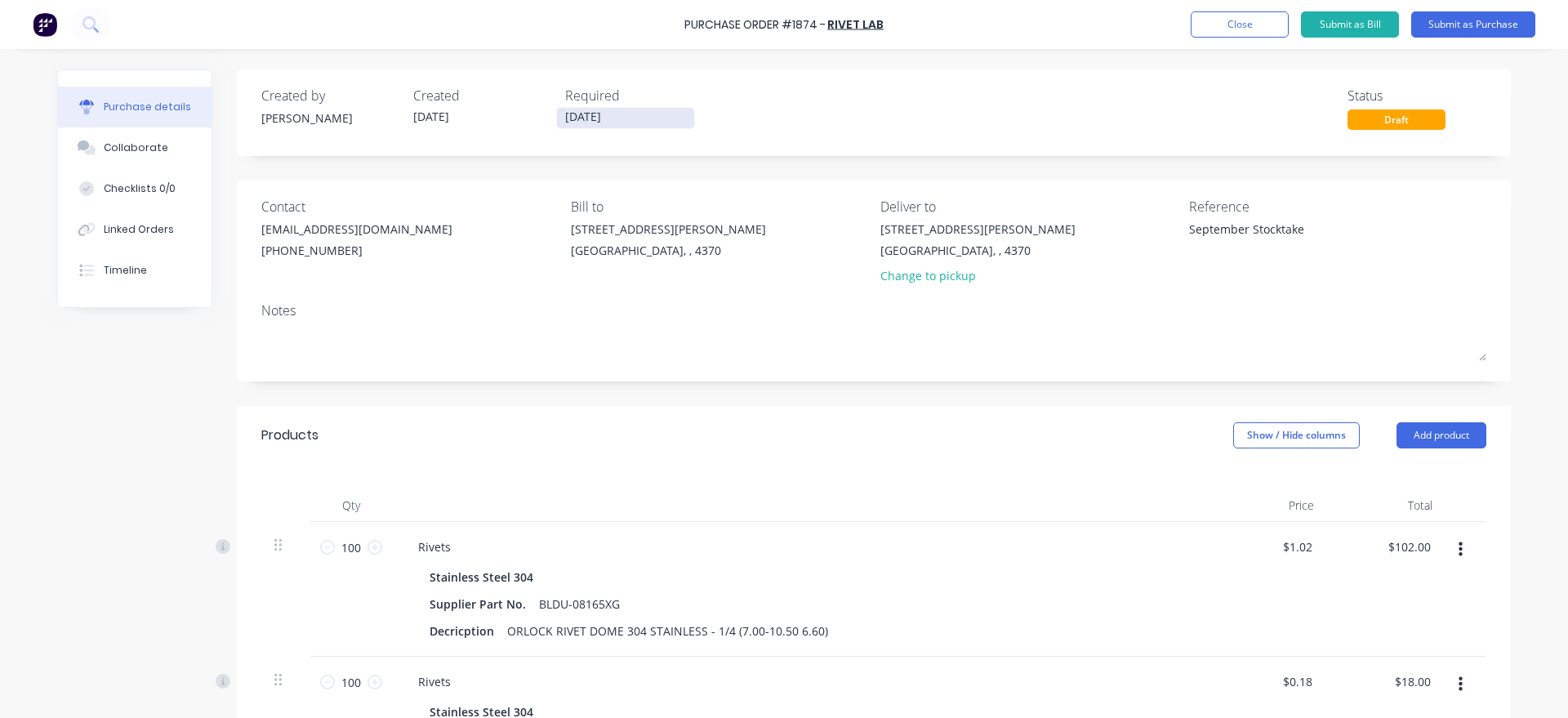
click at [611, 121] on input "[DATE]" at bounding box center [625, 118] width 137 height 21
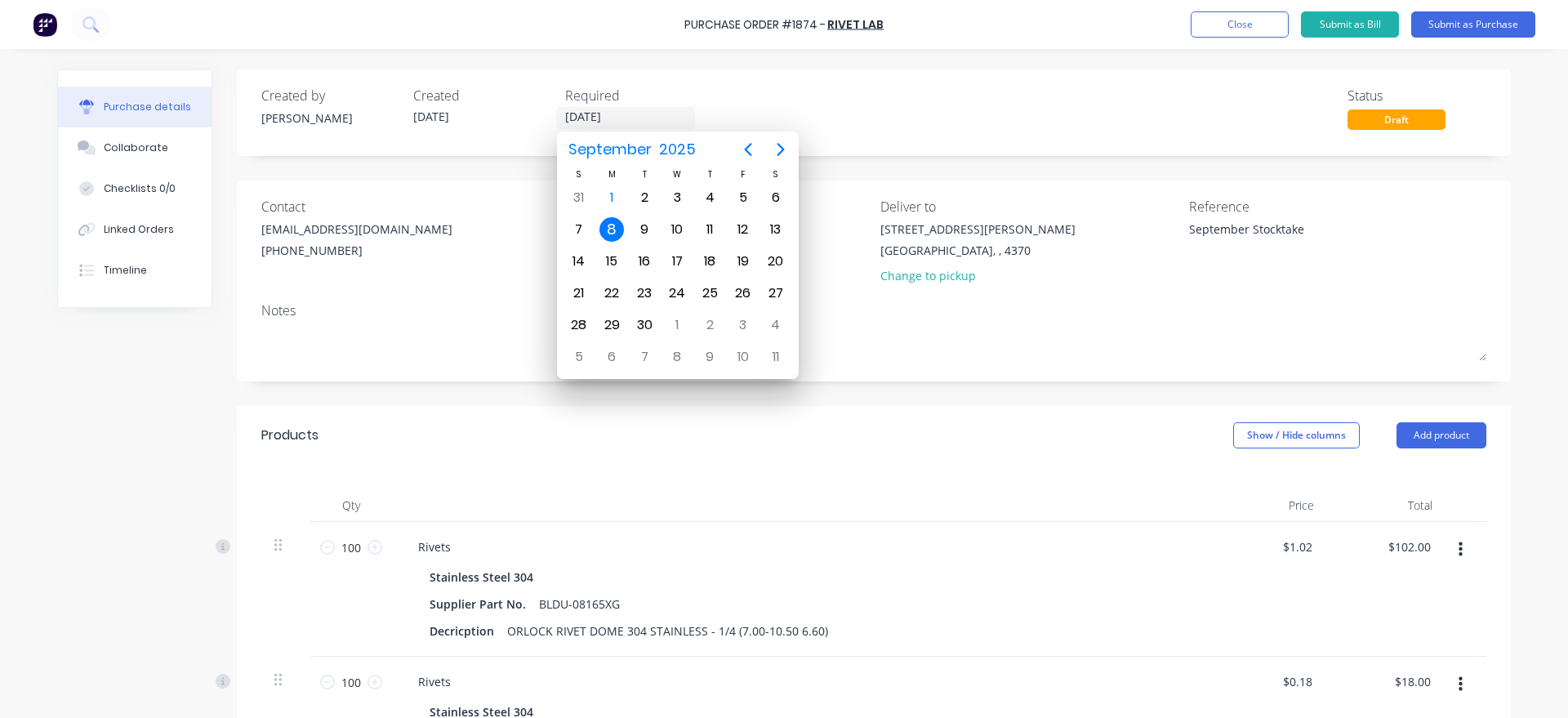
click at [866, 113] on div "Created by [PERSON_NAME] Created [DATE] Required [DATE] Status Draft" at bounding box center [874, 108] width 1225 height 44
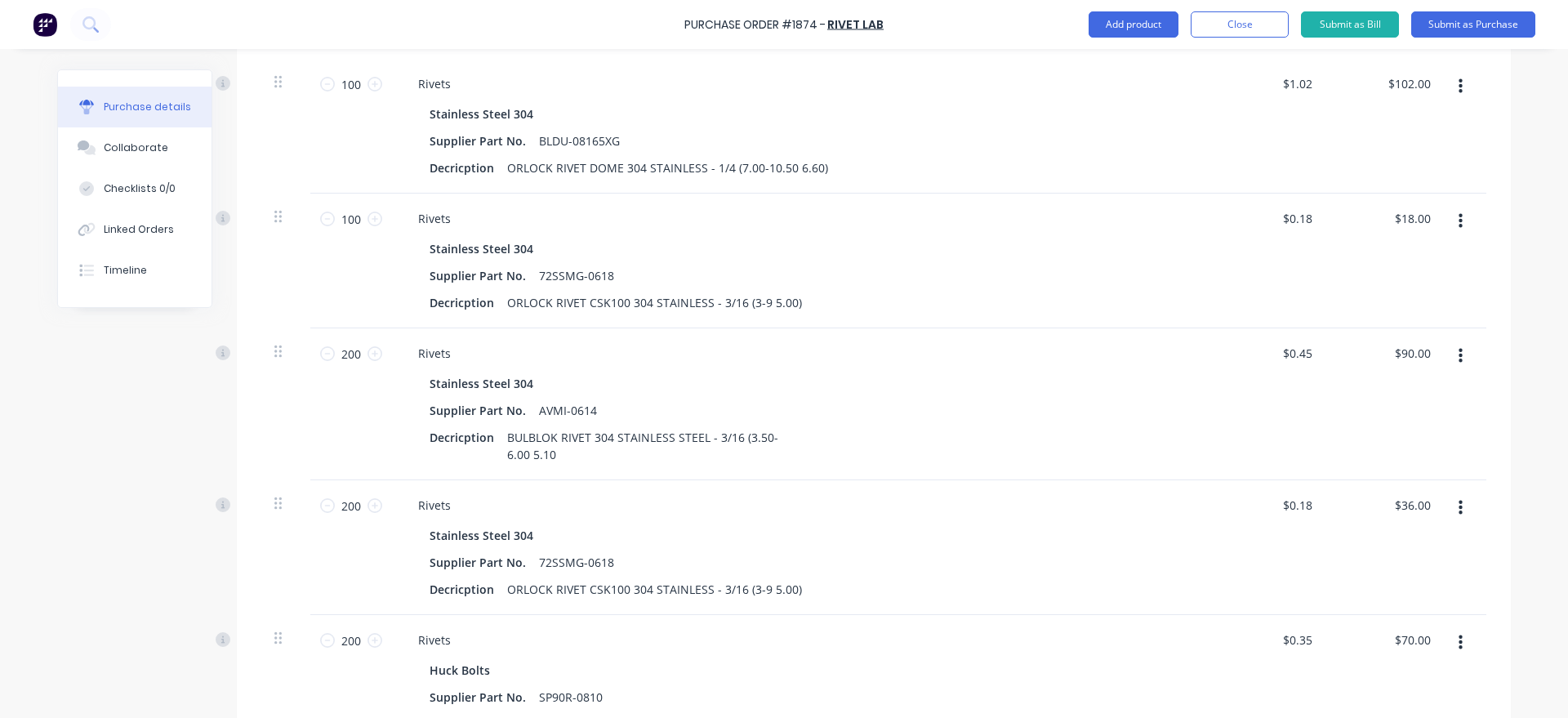
scroll to position [465, 0]
click at [357, 351] on input "200" at bounding box center [351, 350] width 32 height 25
click at [362, 500] on input "200" at bounding box center [351, 503] width 32 height 25
click at [138, 463] on div "Created by [PERSON_NAME] Created [DATE] Required [DATE] Status Draft Contact [E…" at bounding box center [784, 676] width 1453 height 2145
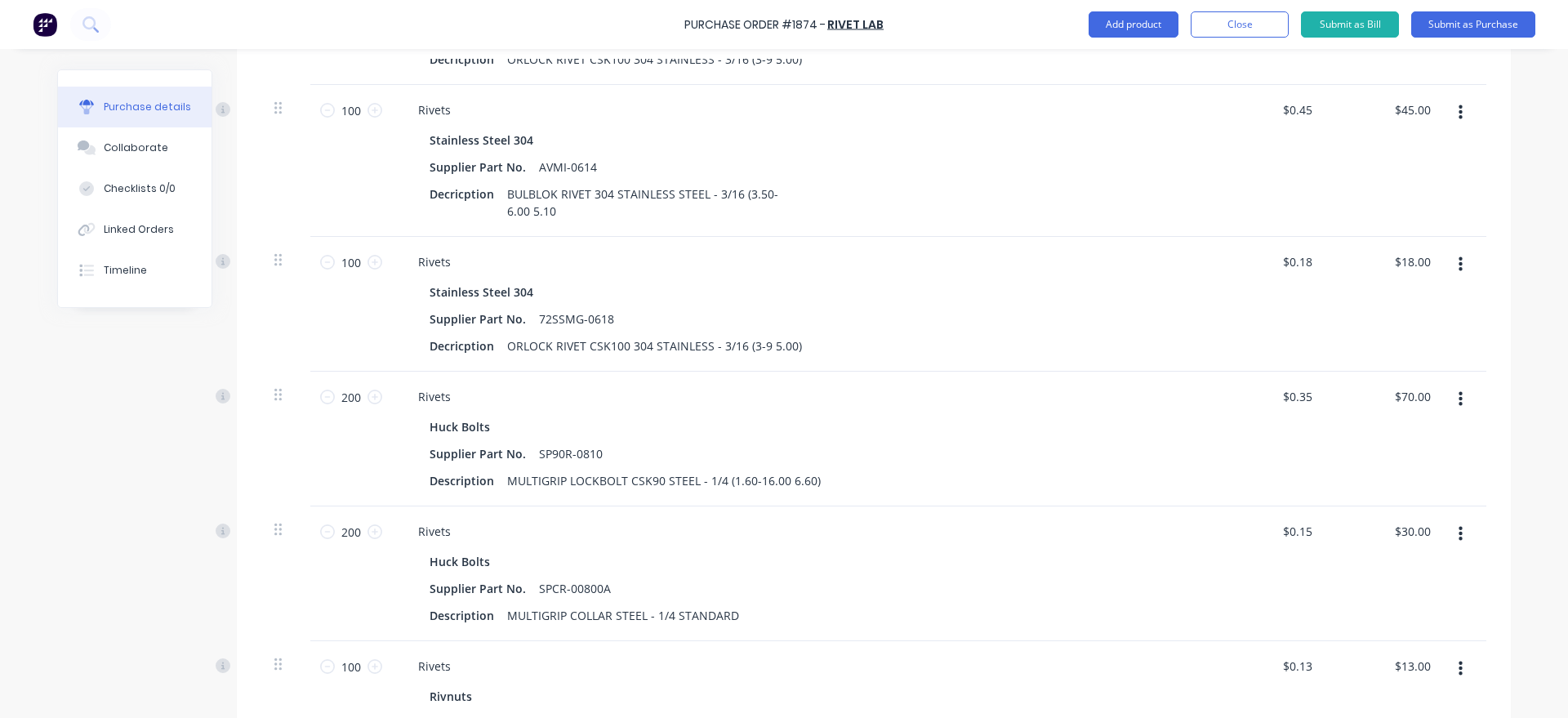
scroll to position [744, 0]
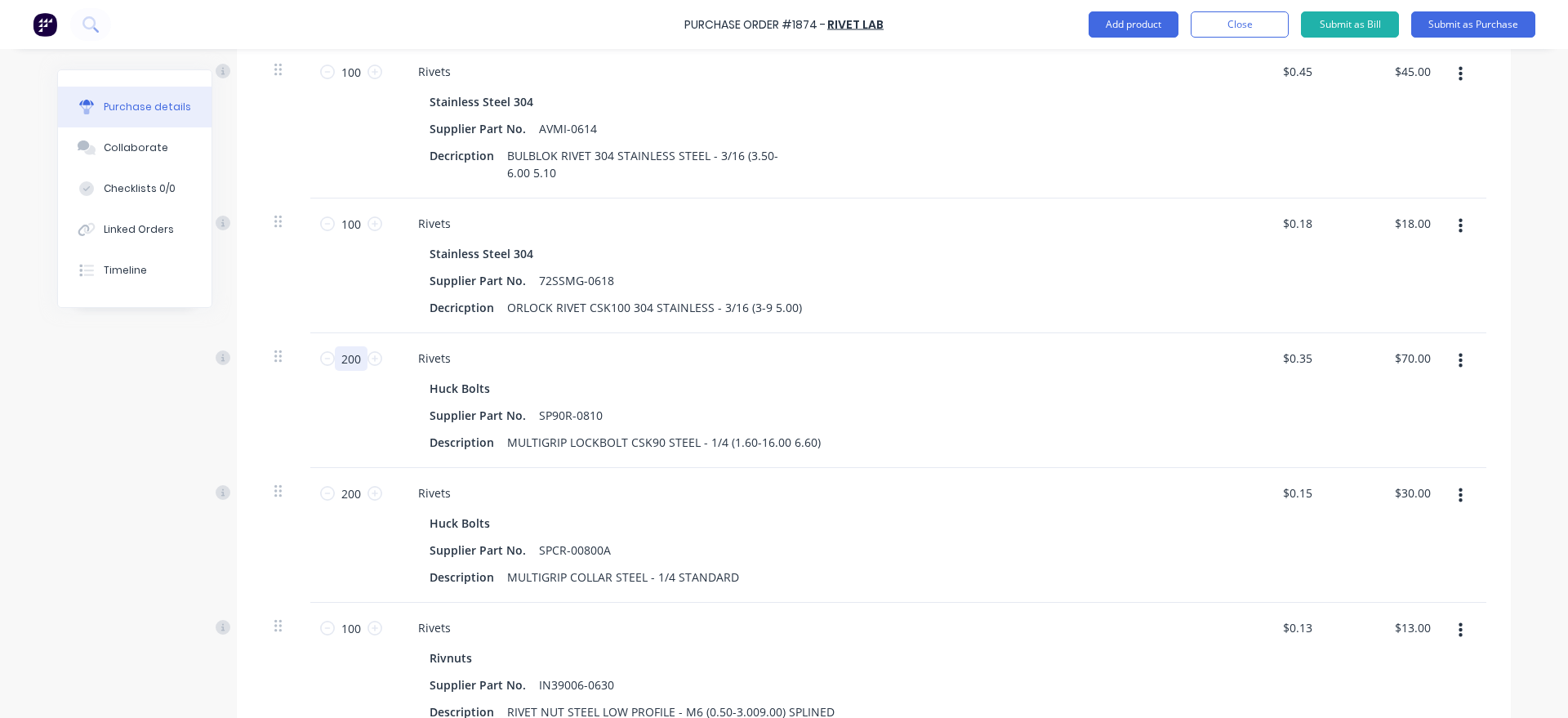
click at [360, 356] on input "200" at bounding box center [351, 358] width 32 height 25
click at [162, 412] on div "Created by [PERSON_NAME] Created [DATE] Required [DATE] Status Draft Contact [E…" at bounding box center [784, 397] width 1453 height 2145
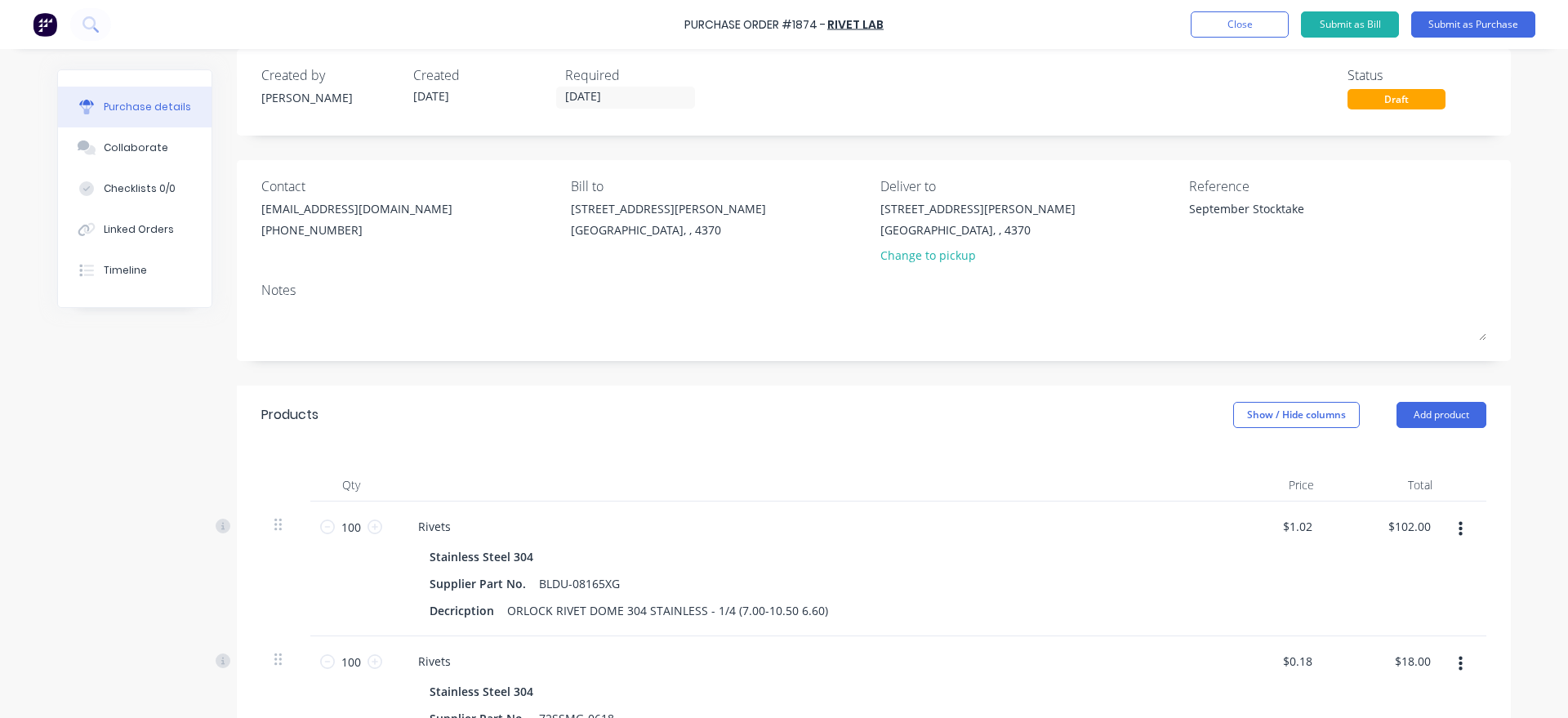
scroll to position [0, 0]
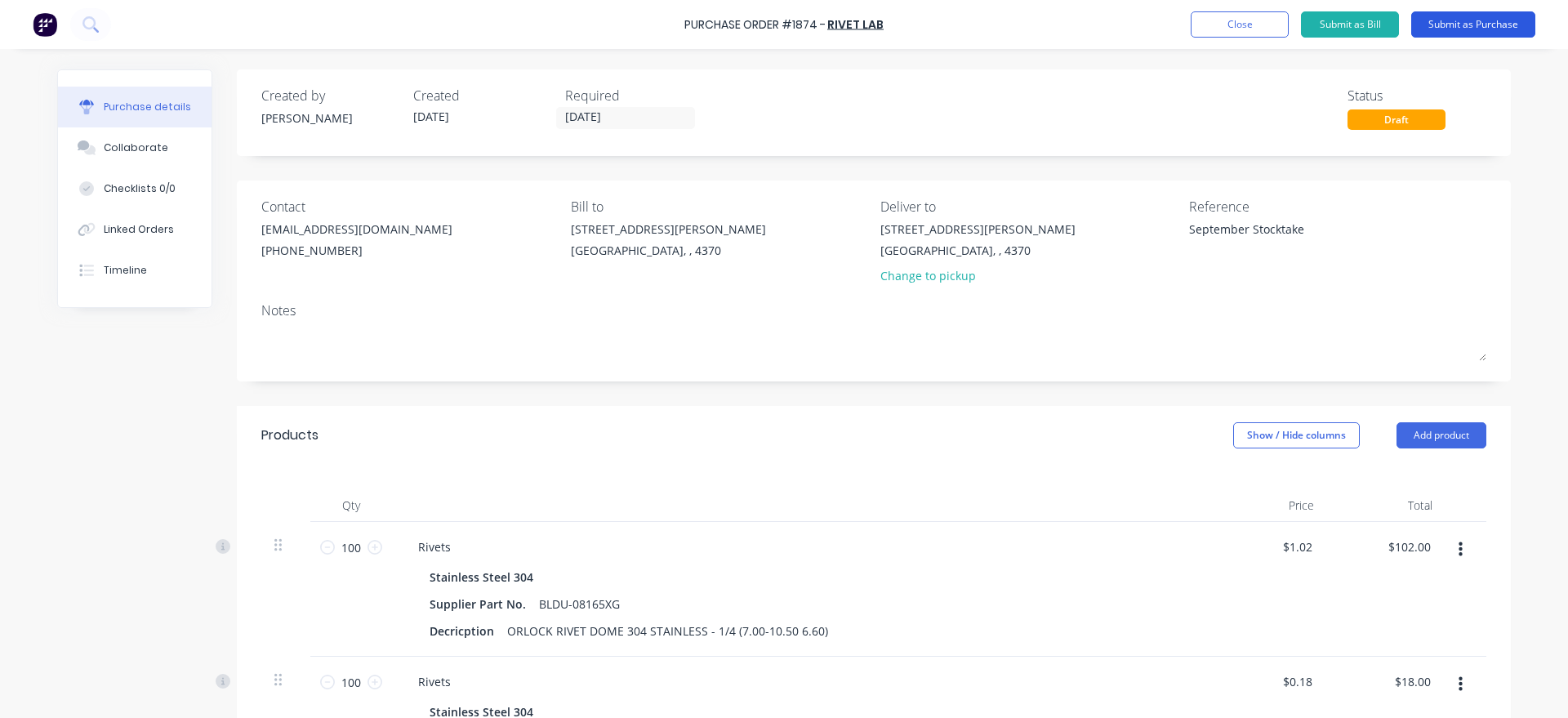
click at [1498, 37] on button "Submit as Purchase" at bounding box center [1472, 24] width 124 height 26
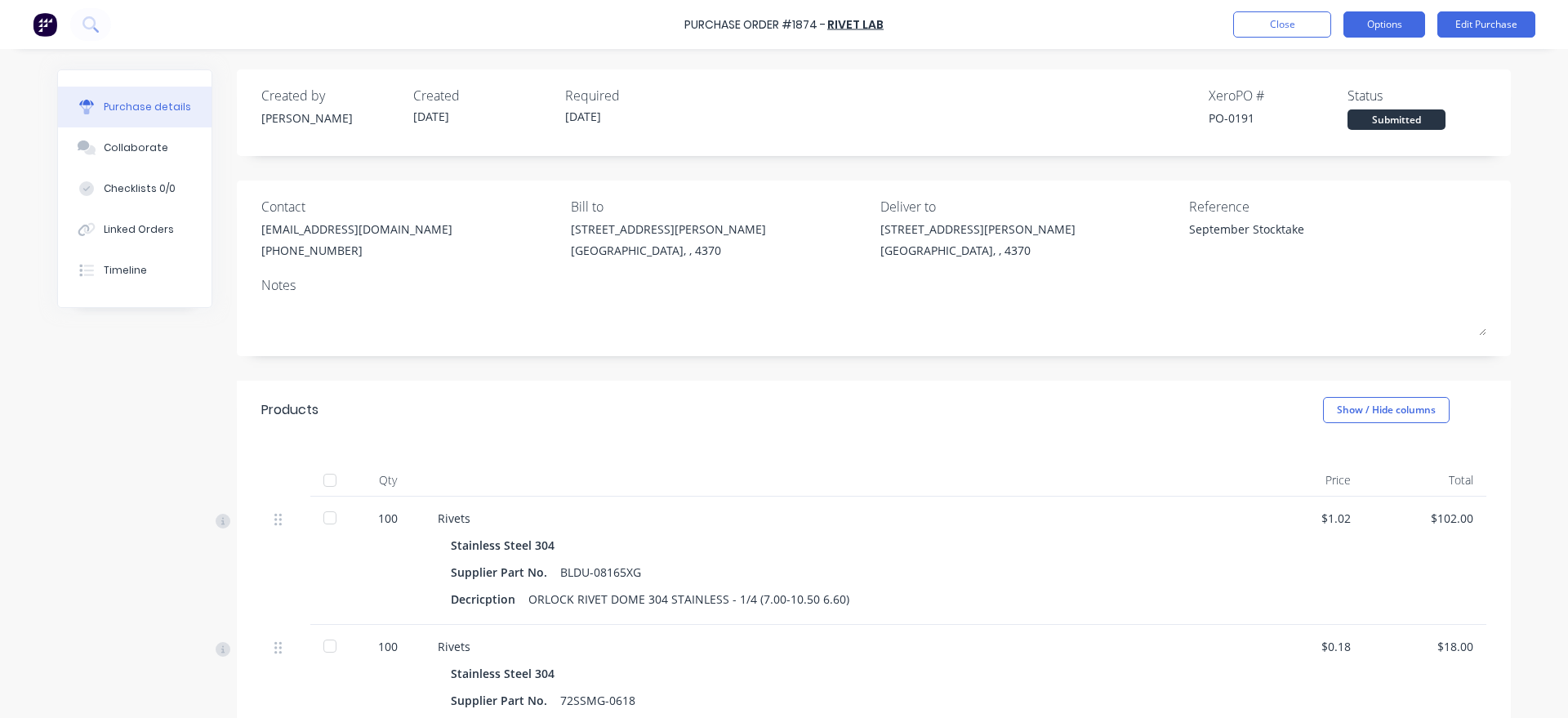
click at [1383, 25] on button "Options" at bounding box center [1384, 24] width 82 height 26
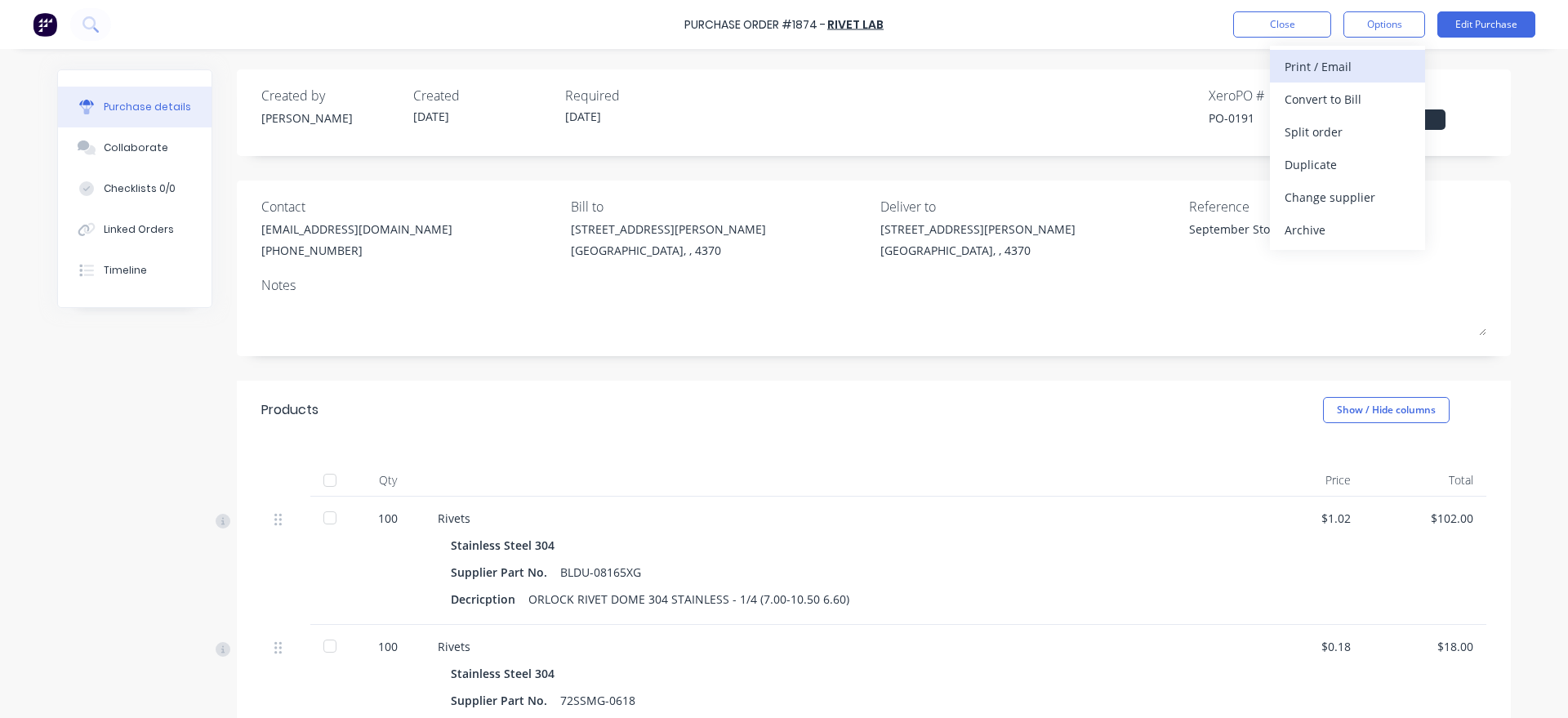
click at [1377, 62] on div "Print / Email" at bounding box center [1347, 67] width 126 height 24
click at [1363, 89] on div "With pricing" at bounding box center [1347, 99] width 126 height 24
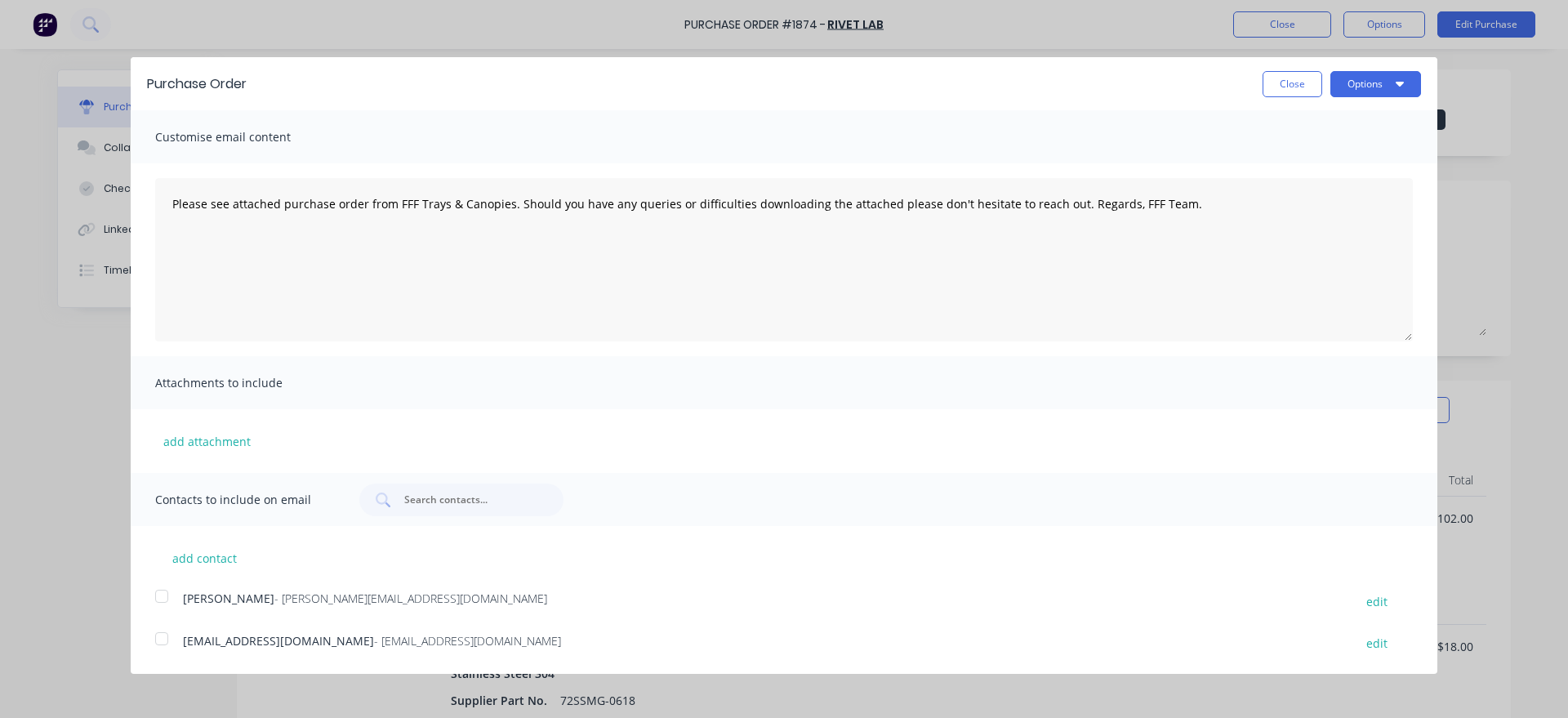
click at [170, 638] on div at bounding box center [162, 639] width 32 height 32
click at [173, 203] on textarea "Please see attached purchase order from FFF Trays & Canopies. Should you have a…" at bounding box center [783, 259] width 1258 height 163
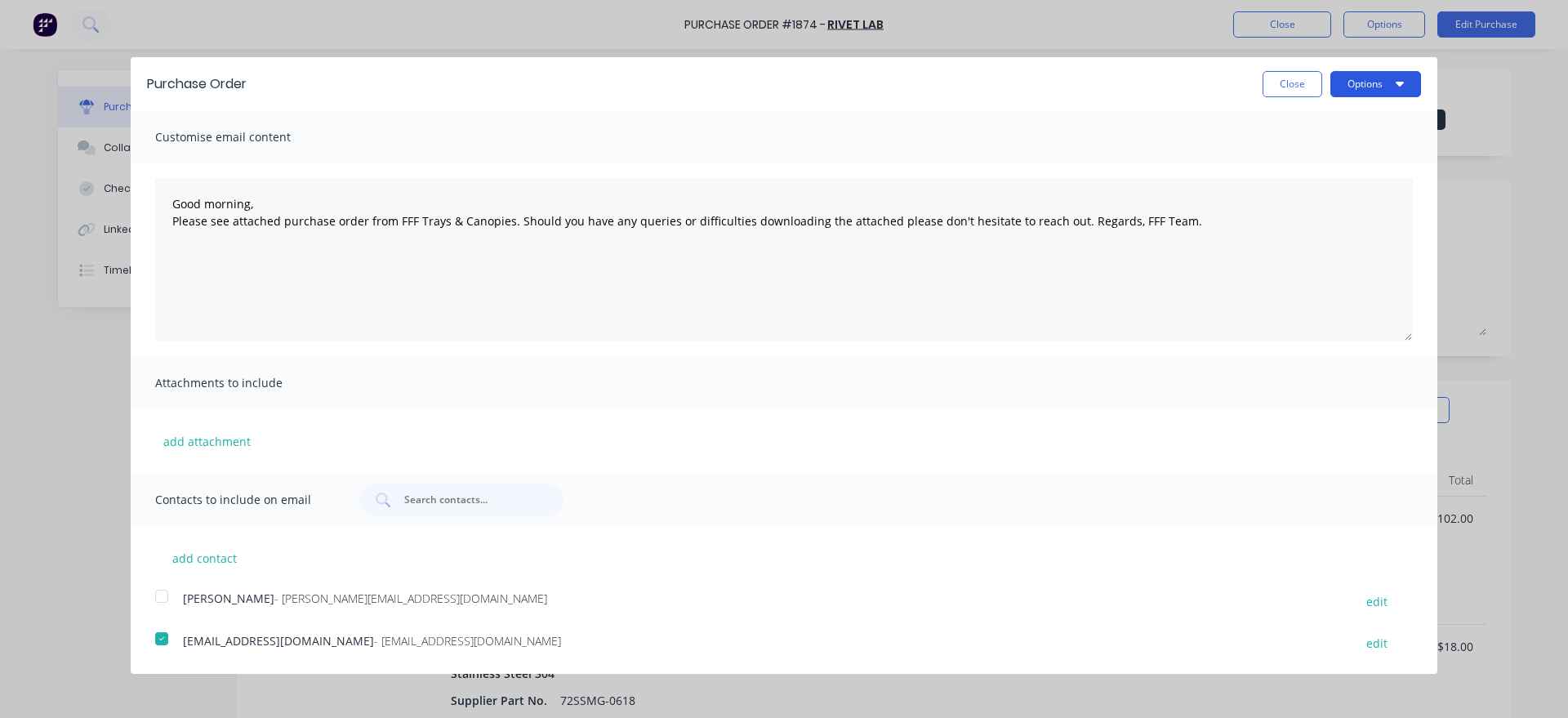
click at [1377, 84] on button "Options" at bounding box center [1376, 84] width 91 height 26
click at [1352, 155] on div "Email" at bounding box center [1343, 158] width 126 height 24
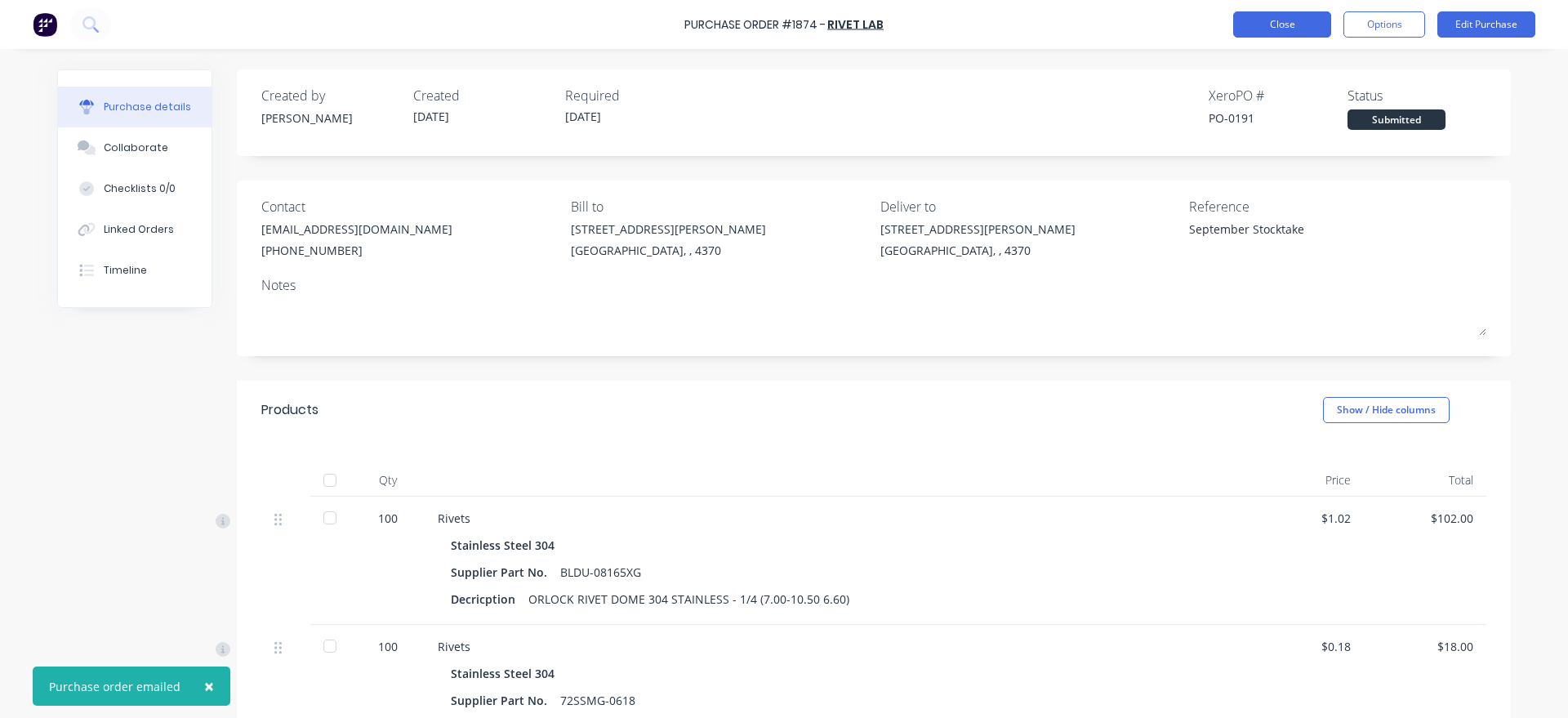
click at [1261, 21] on button "Close" at bounding box center [1282, 24] width 98 height 26
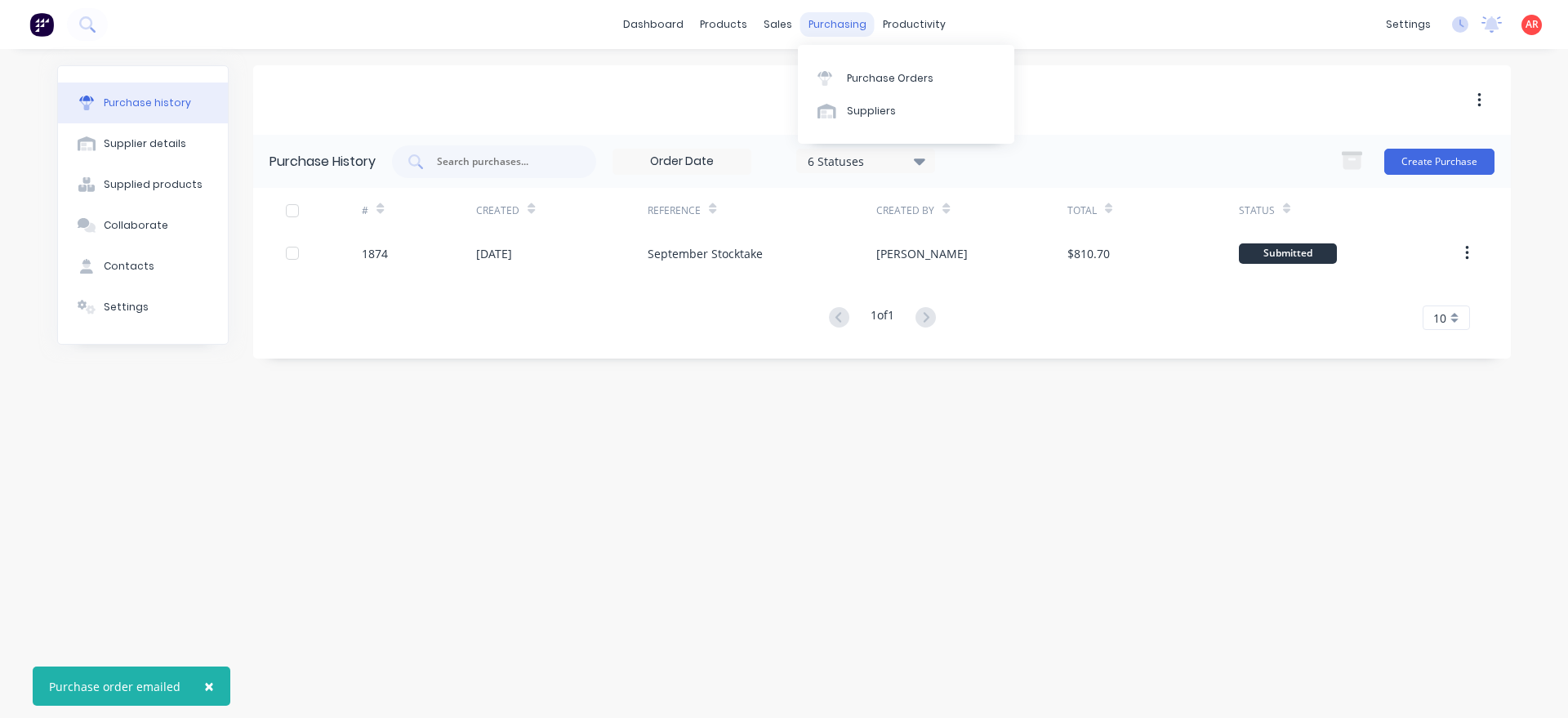
click at [837, 31] on div "purchasing" at bounding box center [837, 24] width 74 height 25
click at [889, 82] on div "Purchase Orders" at bounding box center [889, 78] width 86 height 15
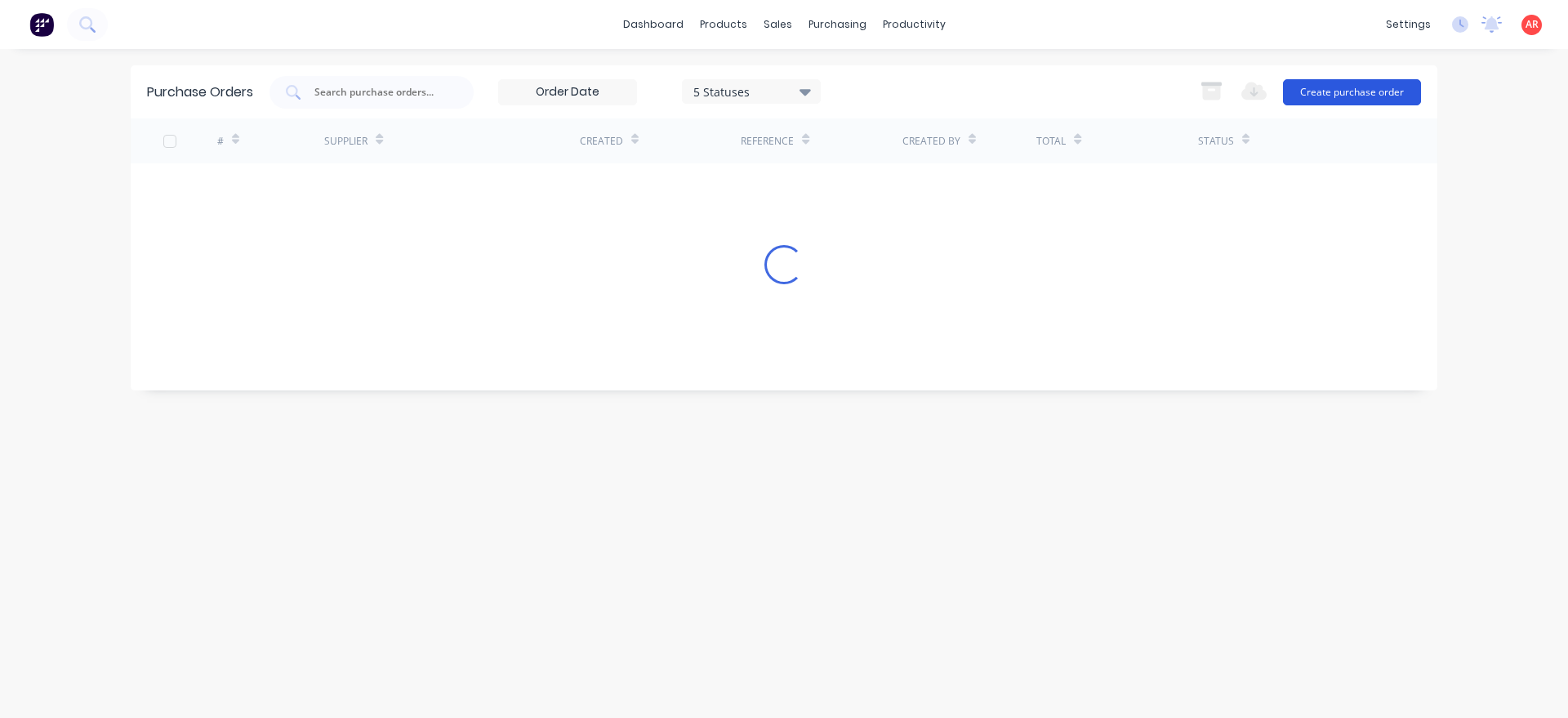
click at [1330, 95] on button "Create purchase order" at bounding box center [1351, 92] width 138 height 26
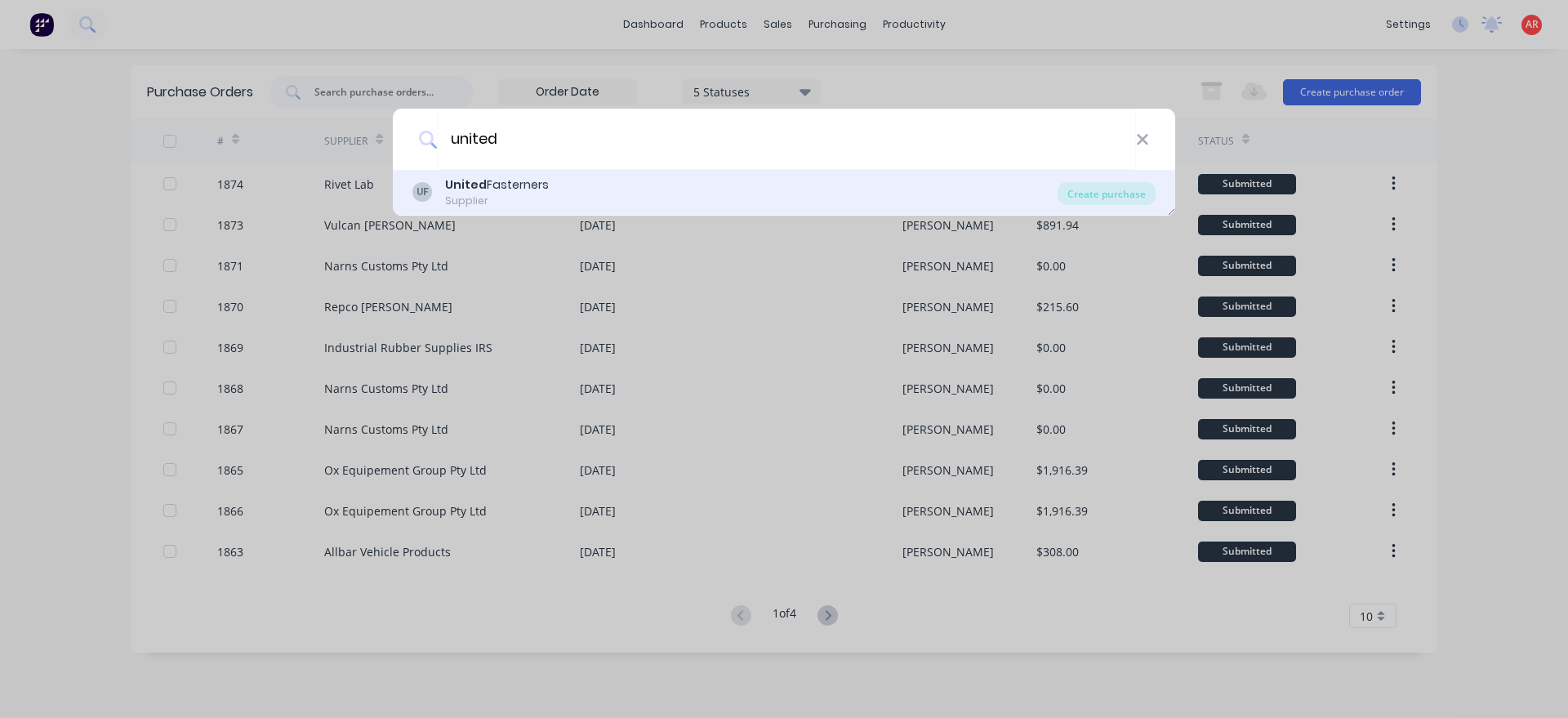
click at [734, 179] on div "UF United Fasterners Supplier" at bounding box center [734, 191] width 645 height 32
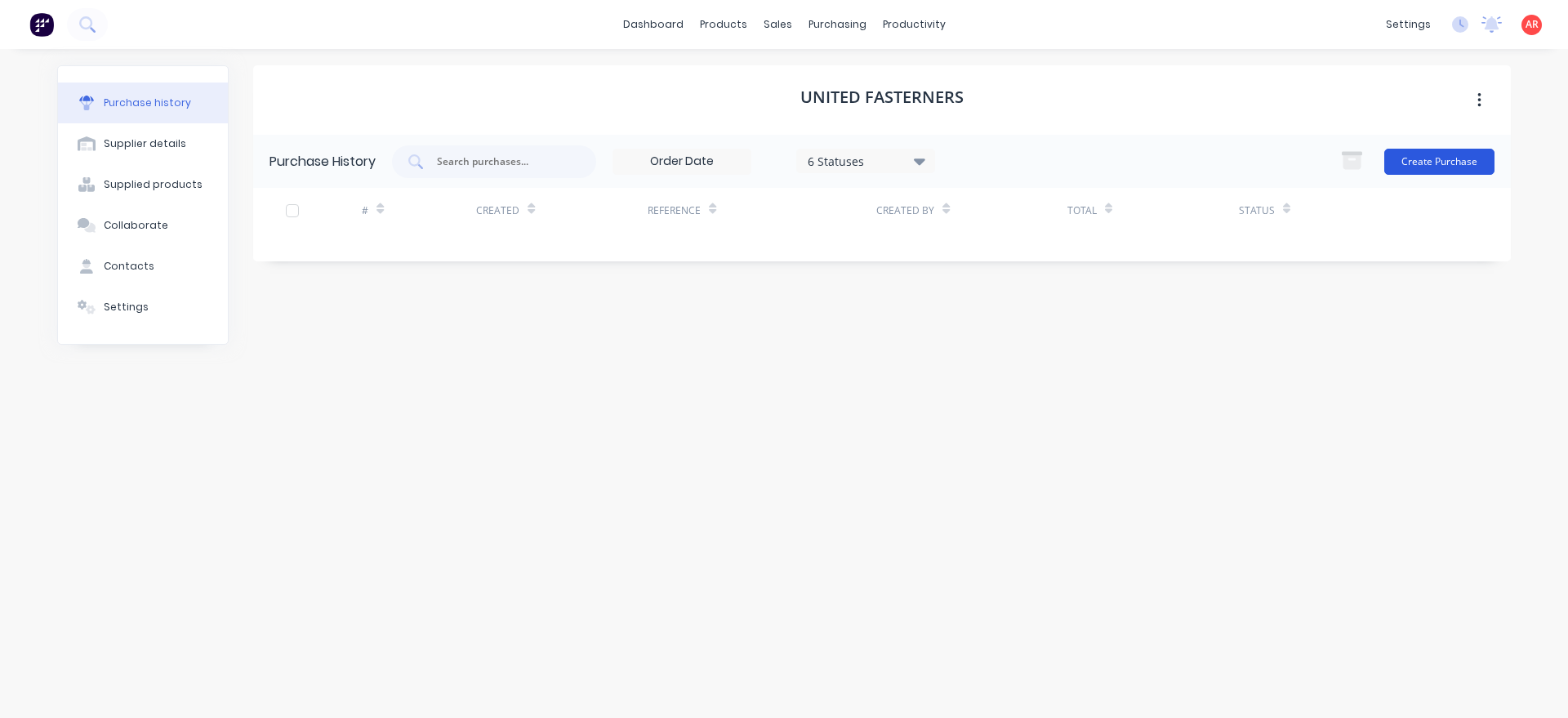
click at [1453, 161] on button "Create Purchase" at bounding box center [1439, 162] width 110 height 26
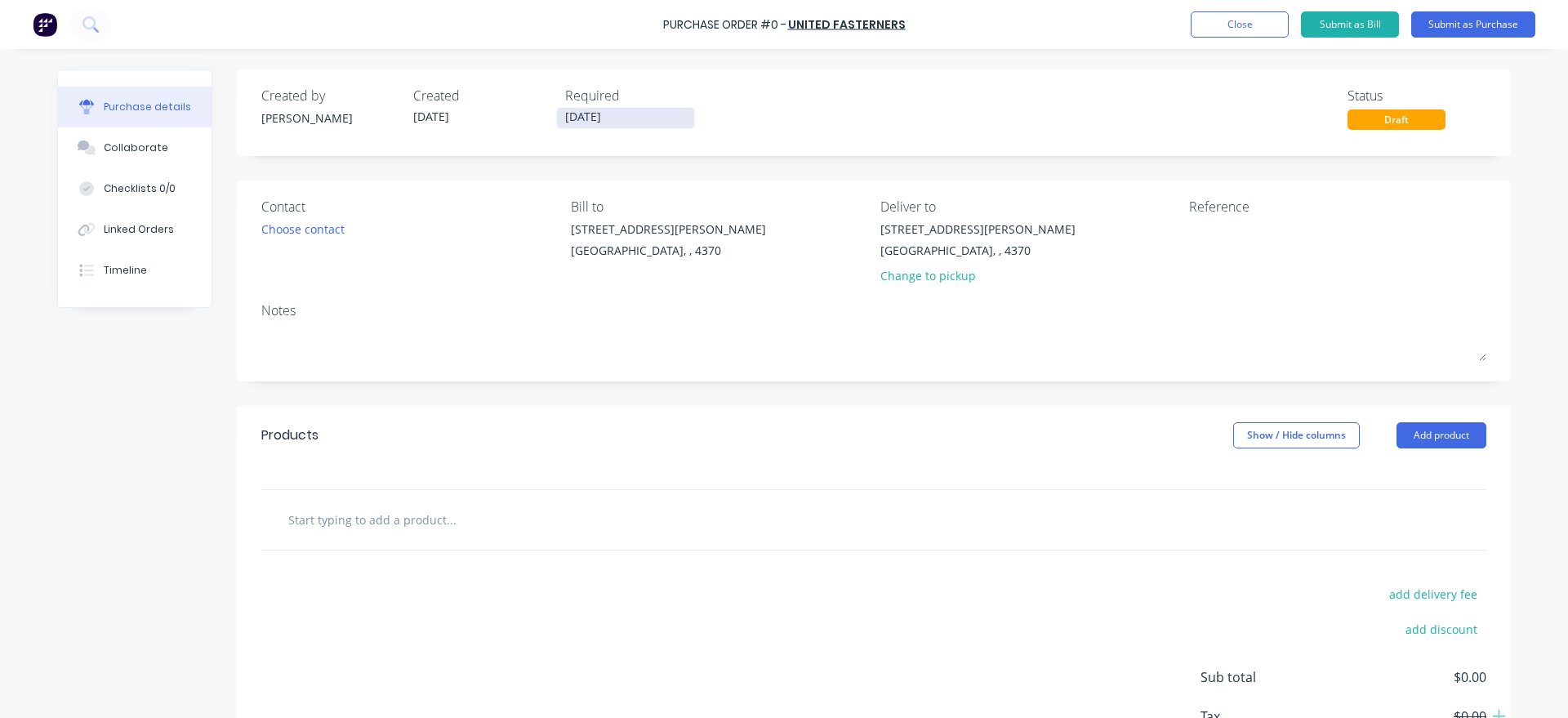
click at [595, 121] on input "[DATE]" at bounding box center [625, 118] width 137 height 21
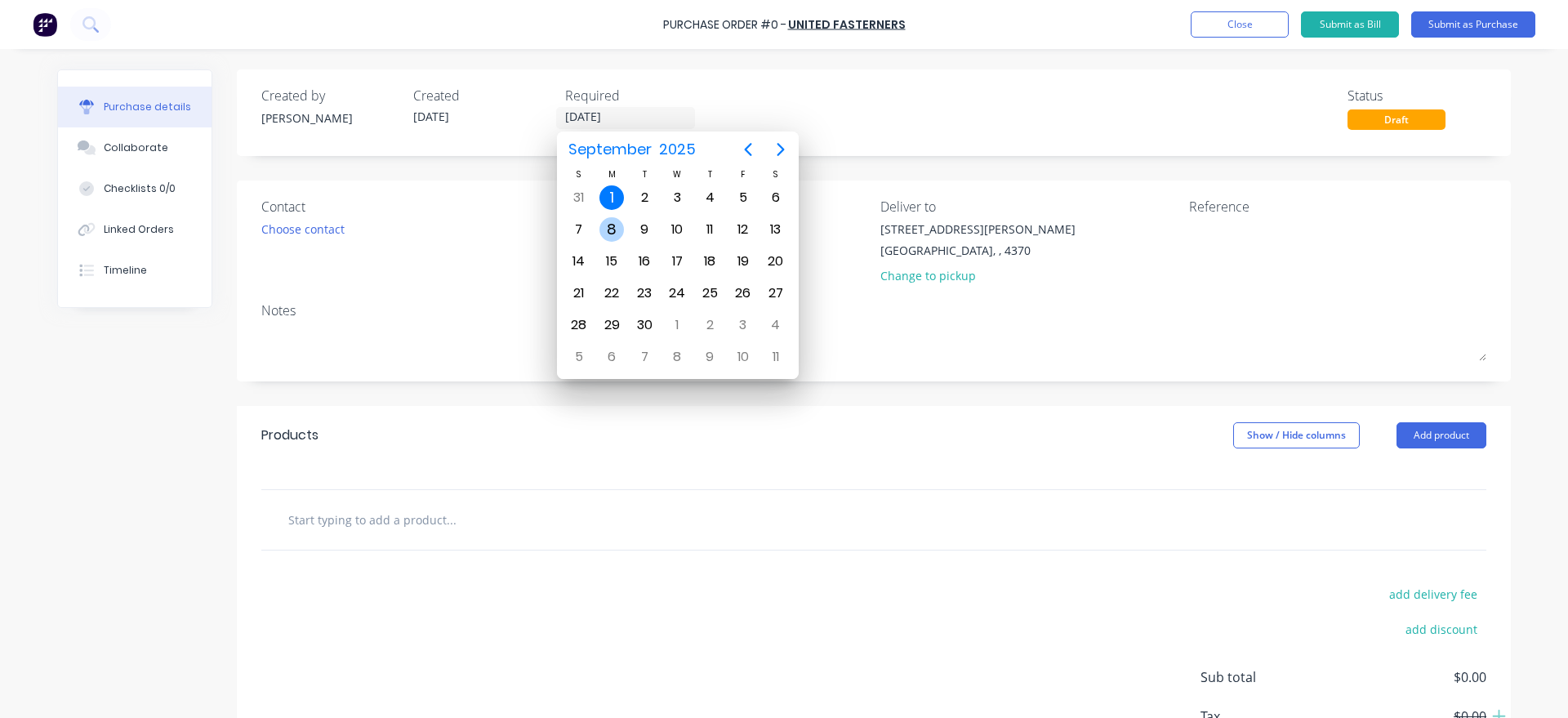
click at [620, 239] on div "8" at bounding box center [611, 229] width 32 height 31
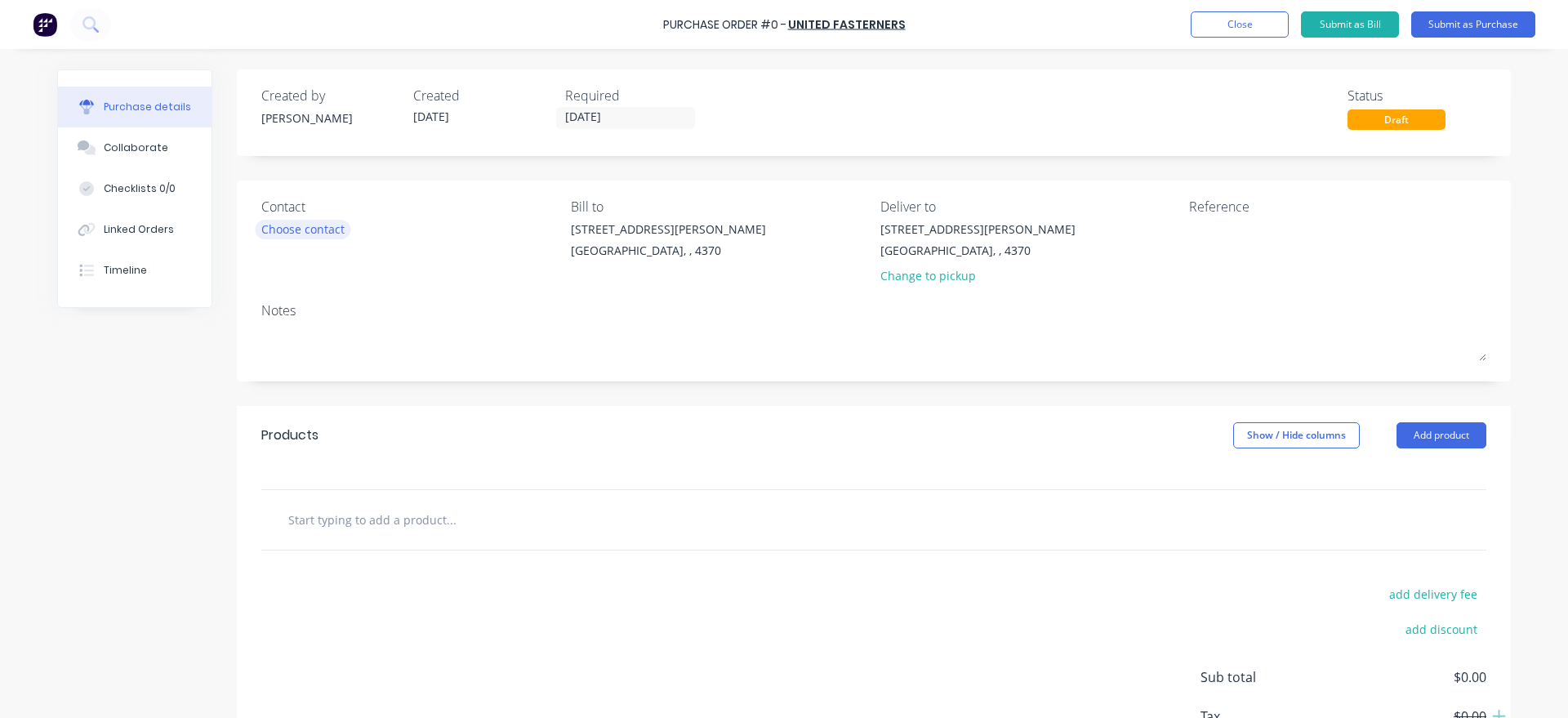
click at [296, 235] on div "Choose contact" at bounding box center [303, 229] width 83 height 17
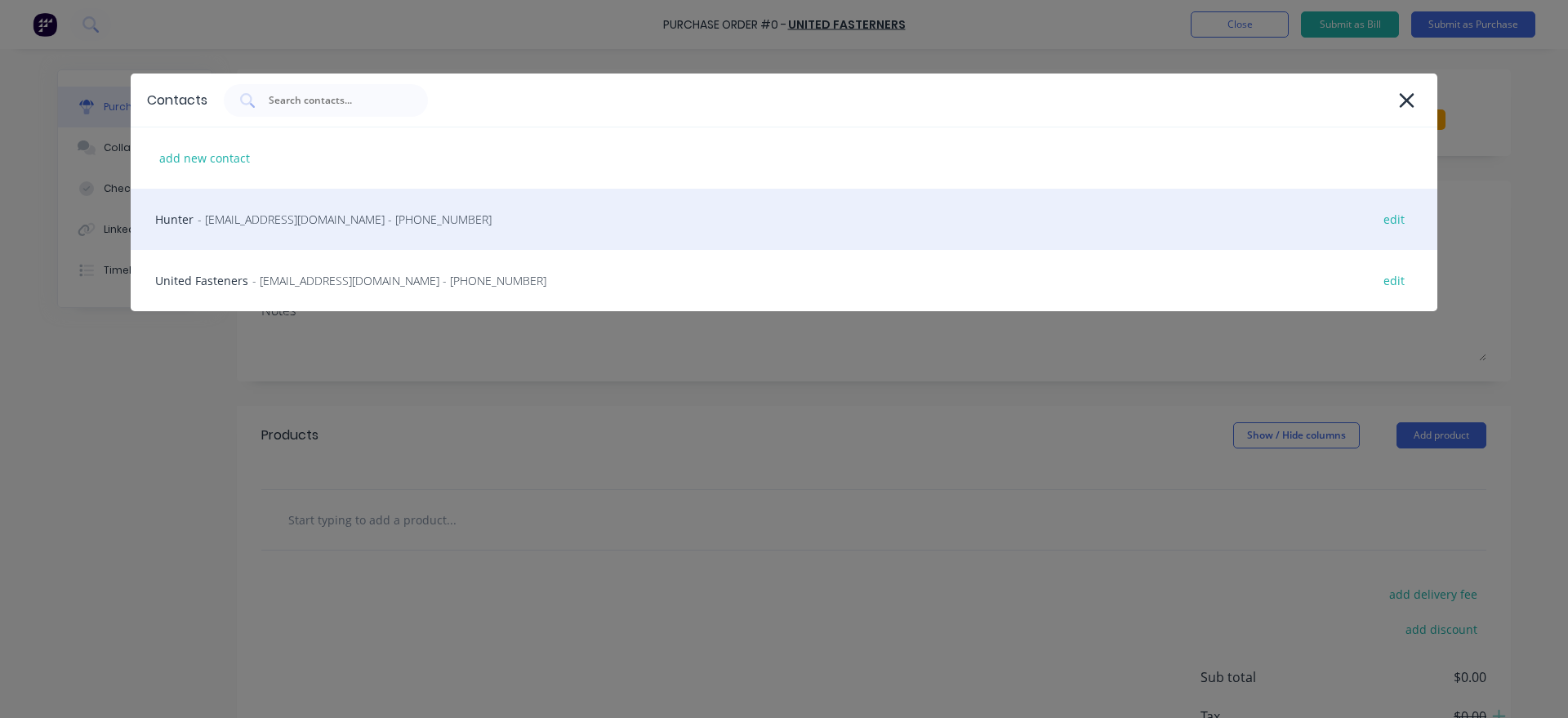
click at [419, 233] on div "Hunter - [EMAIL_ADDRESS][PERSON_NAME][DOMAIN_NAME] - [PHONE_NUMBER] edit" at bounding box center [784, 220] width 1306 height 62
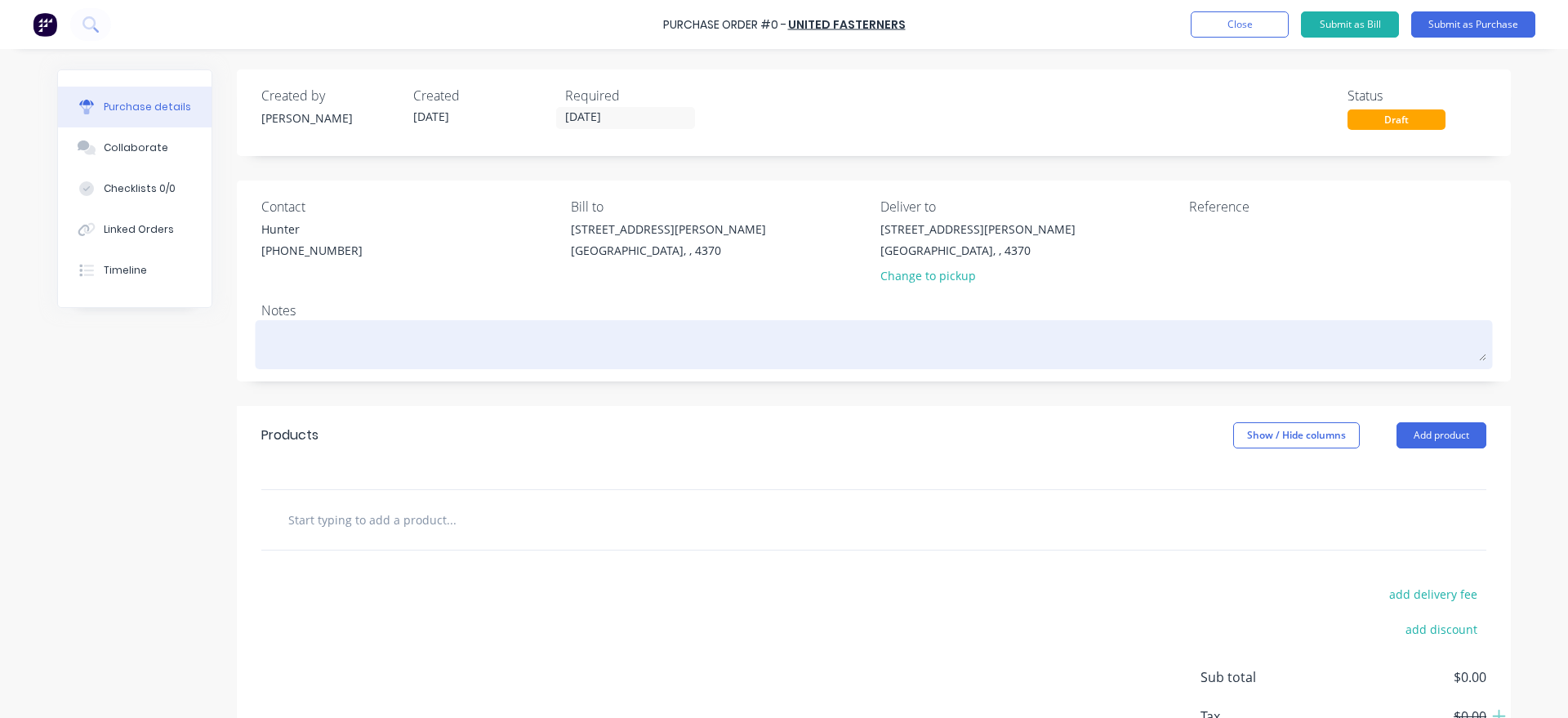
click at [471, 344] on textarea at bounding box center [874, 342] width 1225 height 37
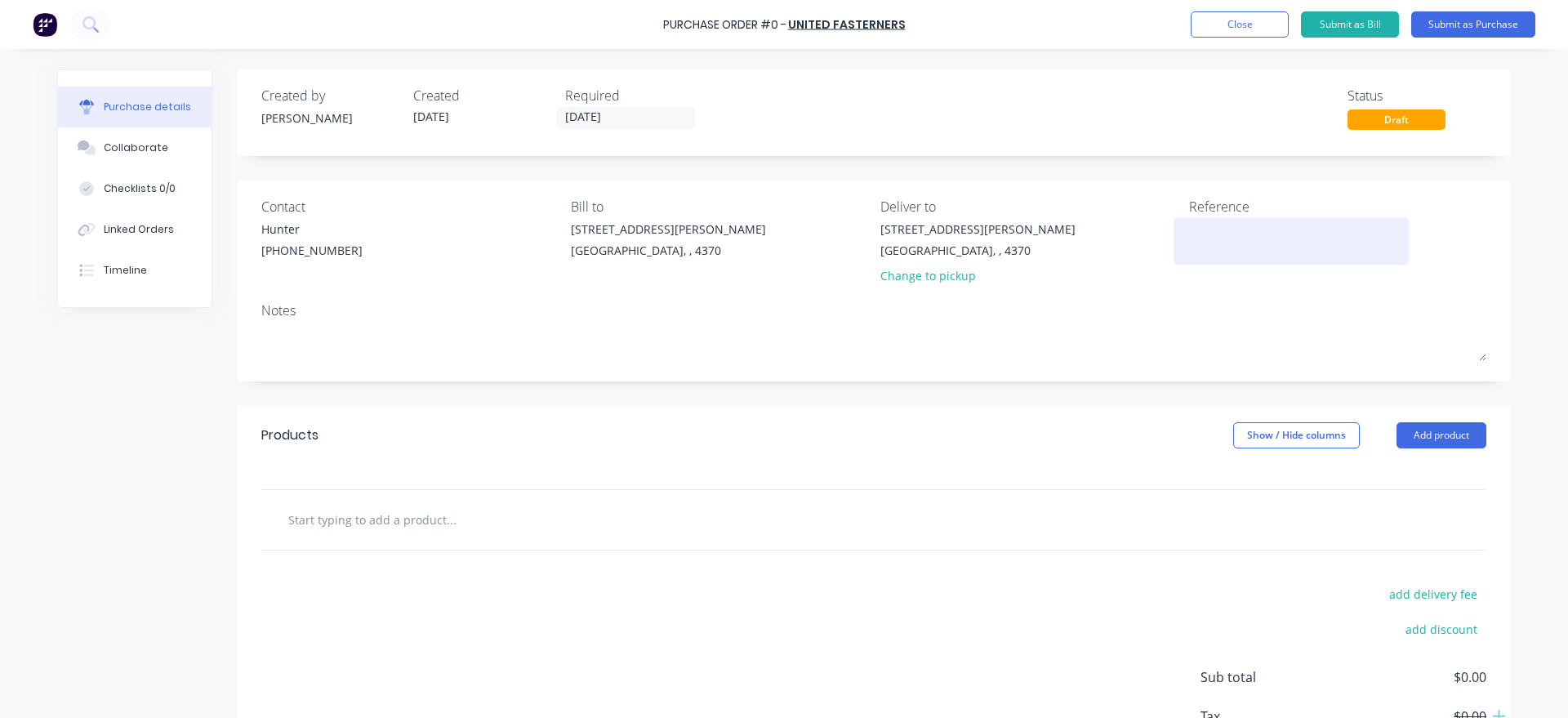
click at [1229, 252] on textarea at bounding box center [1291, 238] width 204 height 37
click at [1435, 444] on button "Add product" at bounding box center [1441, 435] width 90 height 26
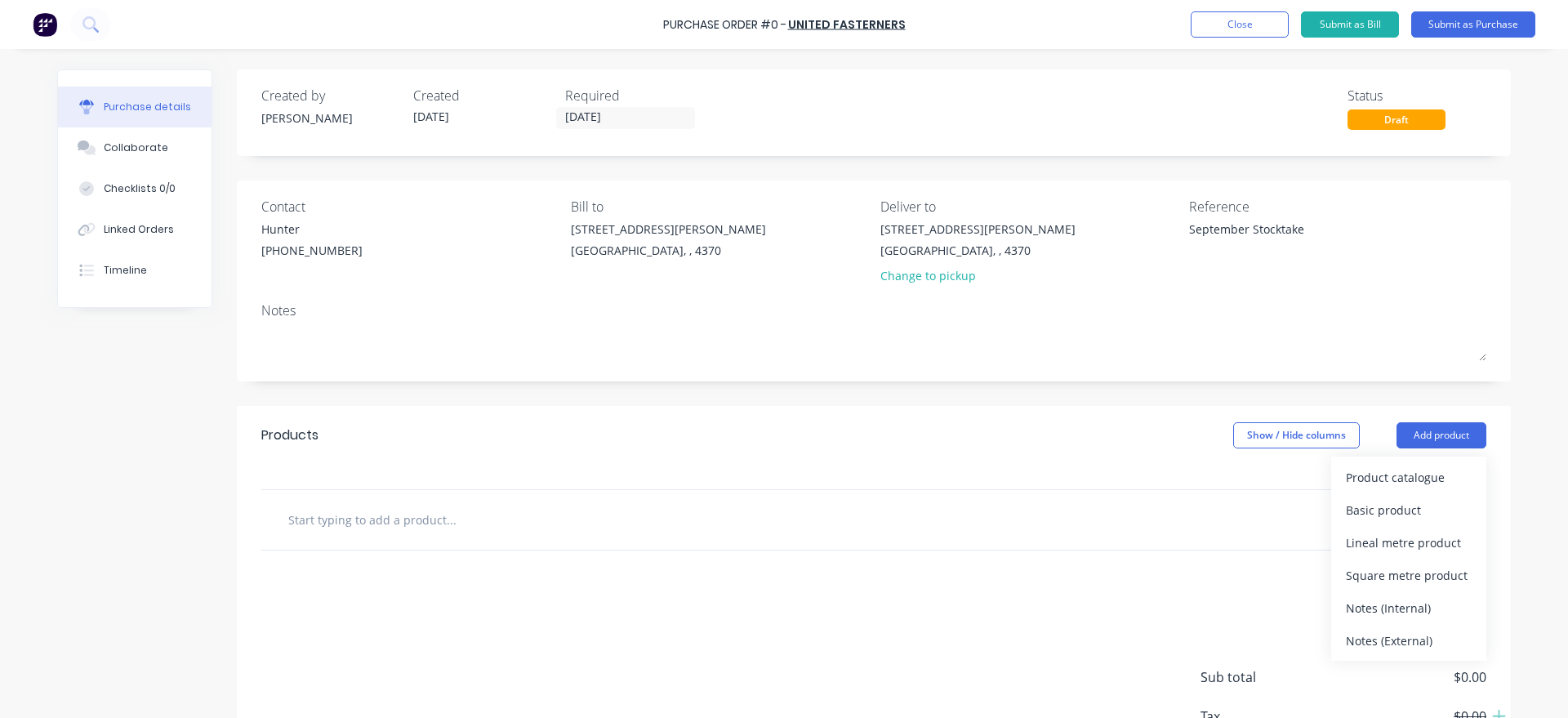
click at [1410, 452] on div "Products Show / Hide columns Add product Product catalogue Basic product Lineal…" at bounding box center [874, 435] width 1274 height 59
click at [1404, 465] on div "Product catalogue" at bounding box center [1408, 477] width 126 height 24
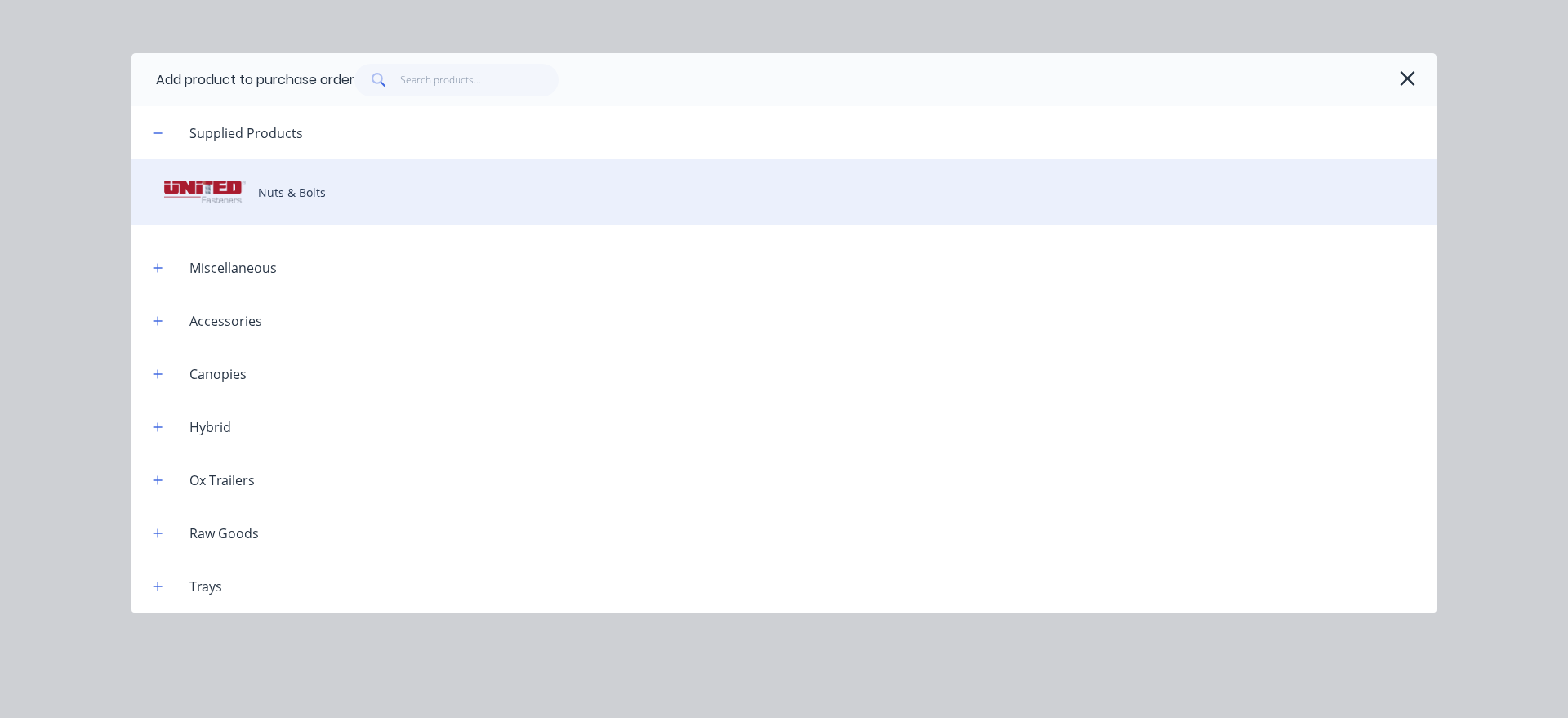
click at [352, 191] on div "Nuts & Bolts" at bounding box center [784, 191] width 1305 height 65
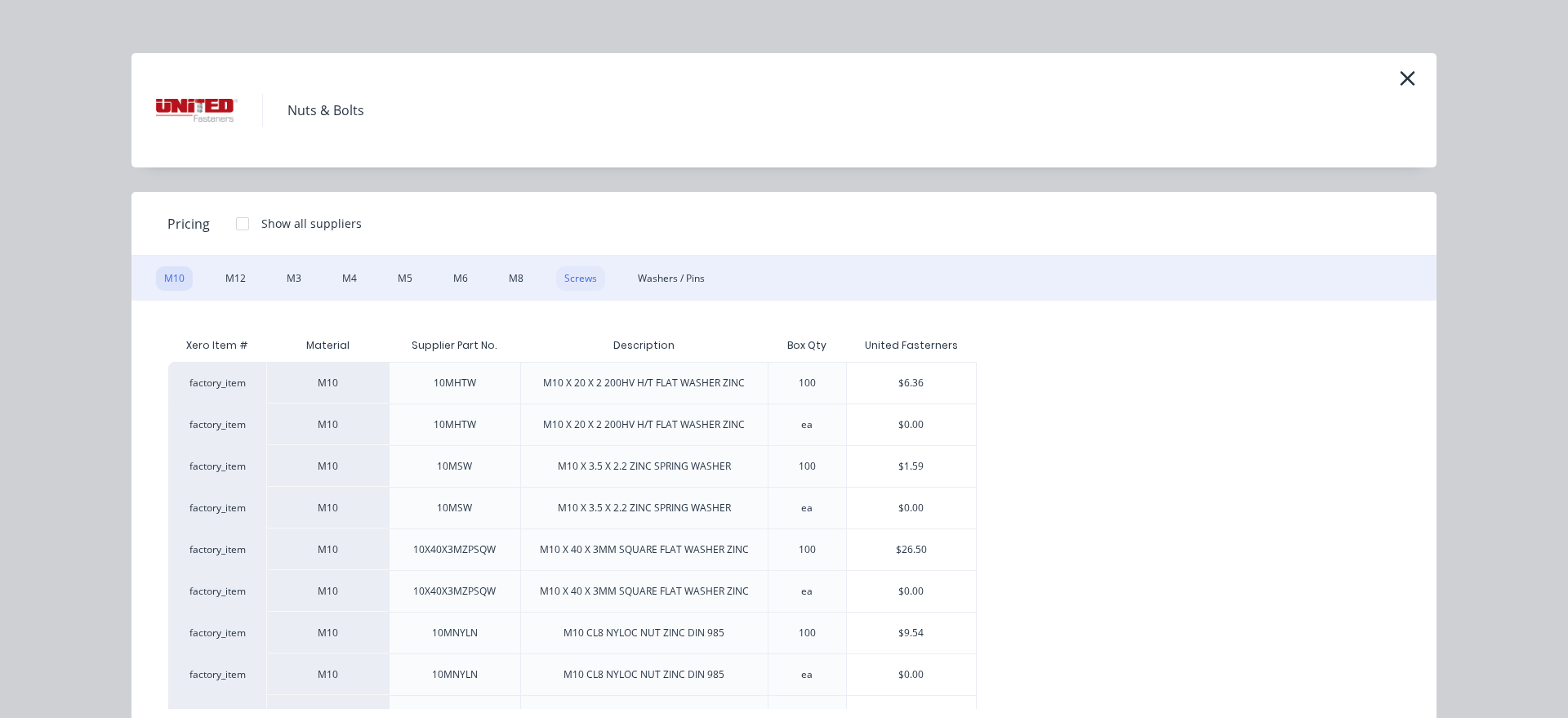
click at [583, 279] on div "Screws" at bounding box center [580, 278] width 49 height 25
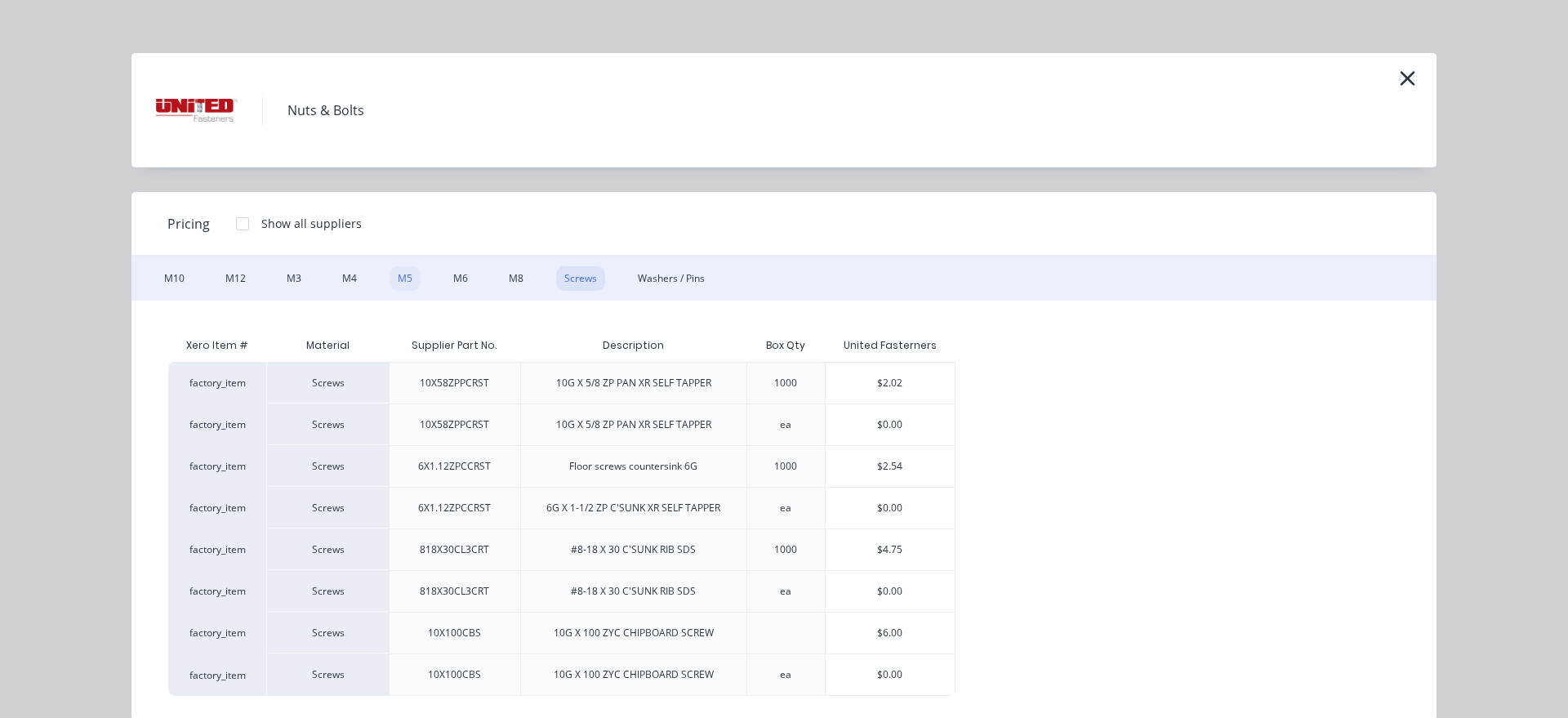
click at [398, 280] on div "M5" at bounding box center [405, 278] width 31 height 25
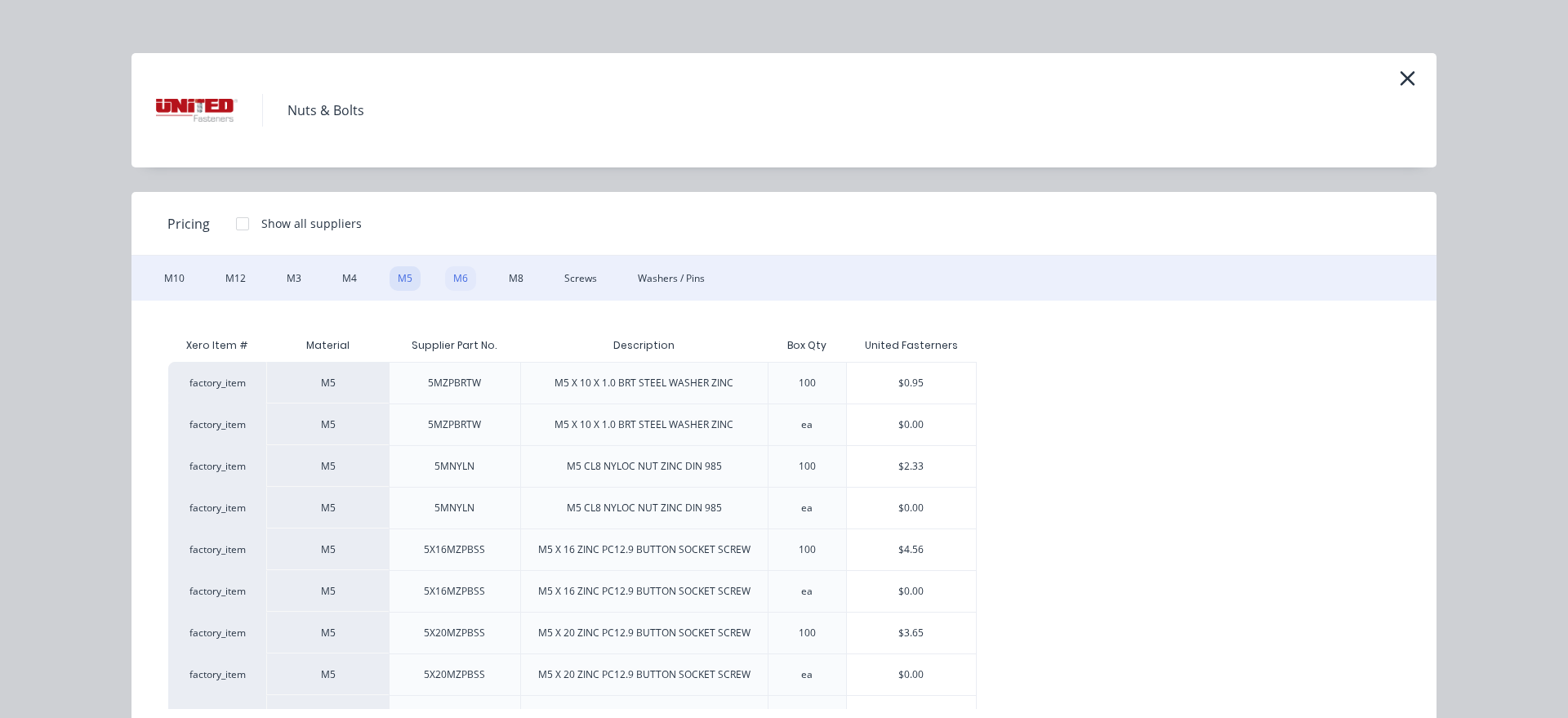
click at [453, 282] on div "M6" at bounding box center [461, 278] width 31 height 25
click at [565, 278] on div "Screws" at bounding box center [580, 278] width 49 height 25
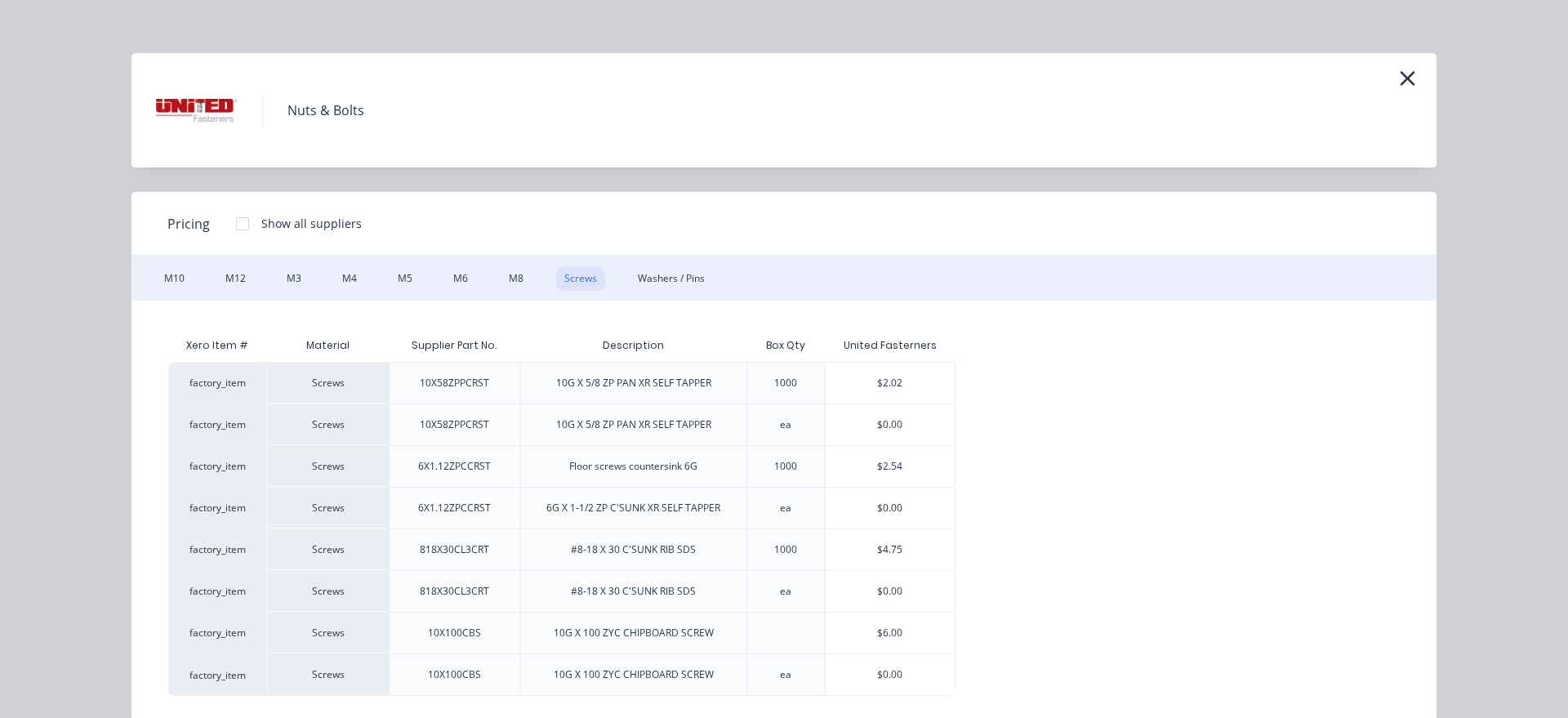
scroll to position [3, 0]
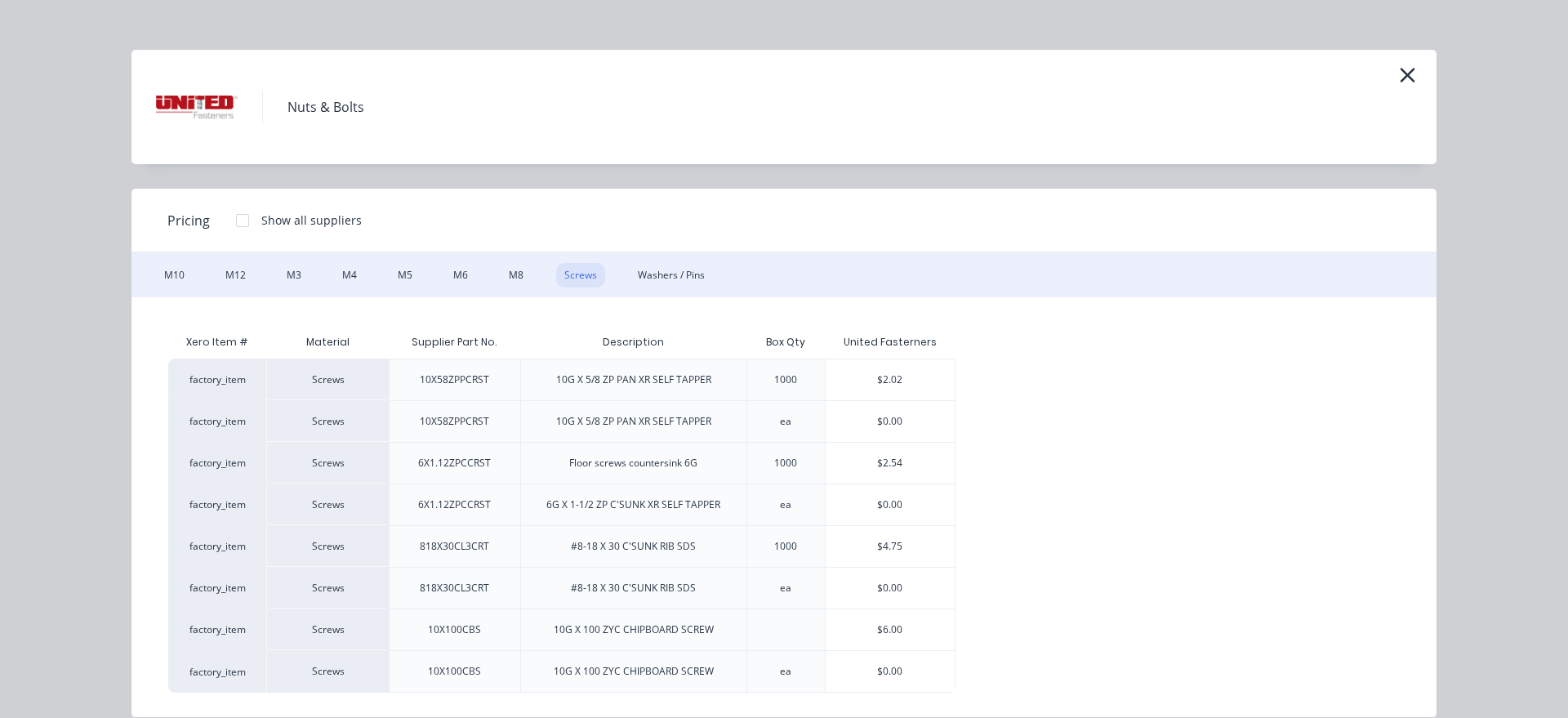
click at [489, 548] on div "818X30CL3CRT" at bounding box center [455, 546] width 96 height 41
click at [937, 536] on div "$4.75" at bounding box center [891, 546] width 130 height 41
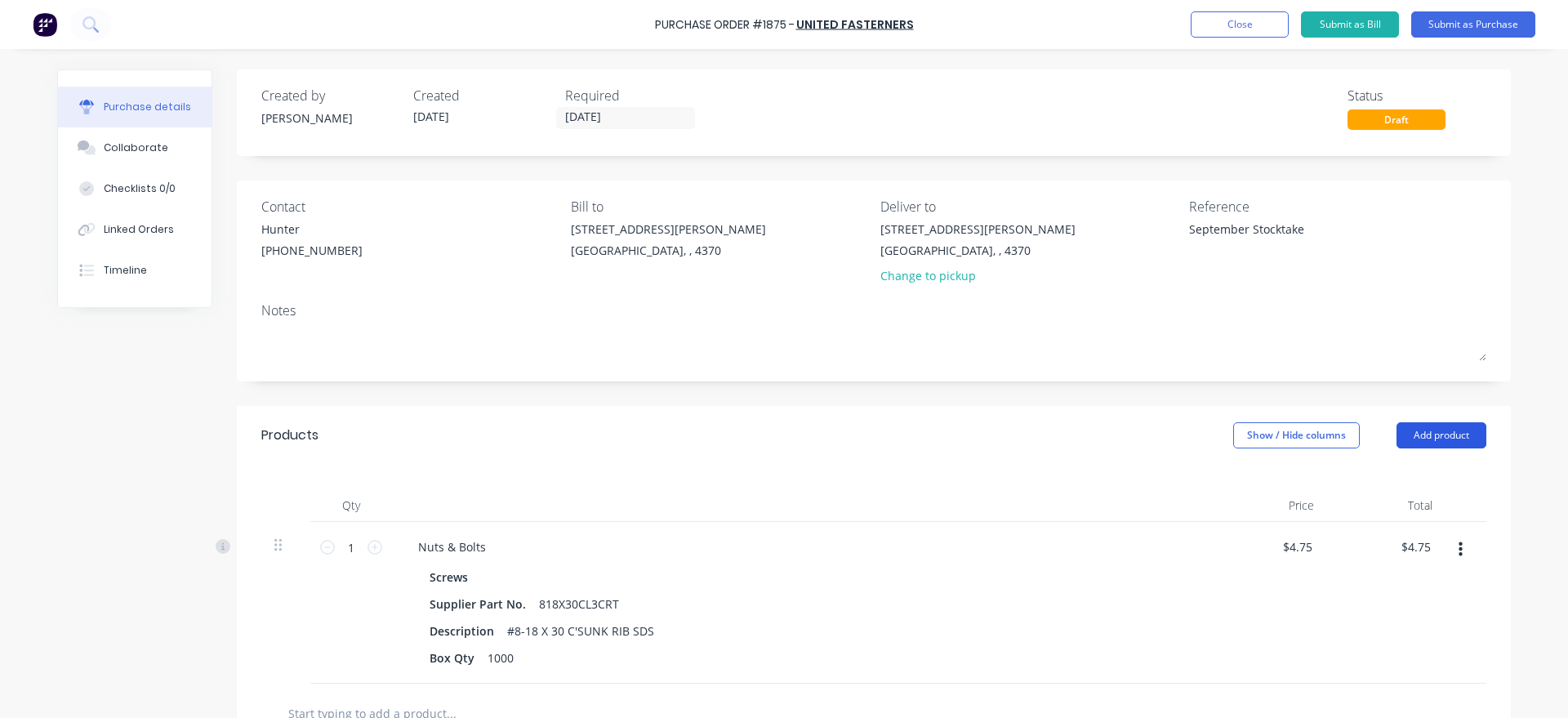
click at [1453, 435] on button "Add product" at bounding box center [1441, 435] width 90 height 26
click at [1450, 461] on button "Product catalogue" at bounding box center [1408, 477] width 155 height 32
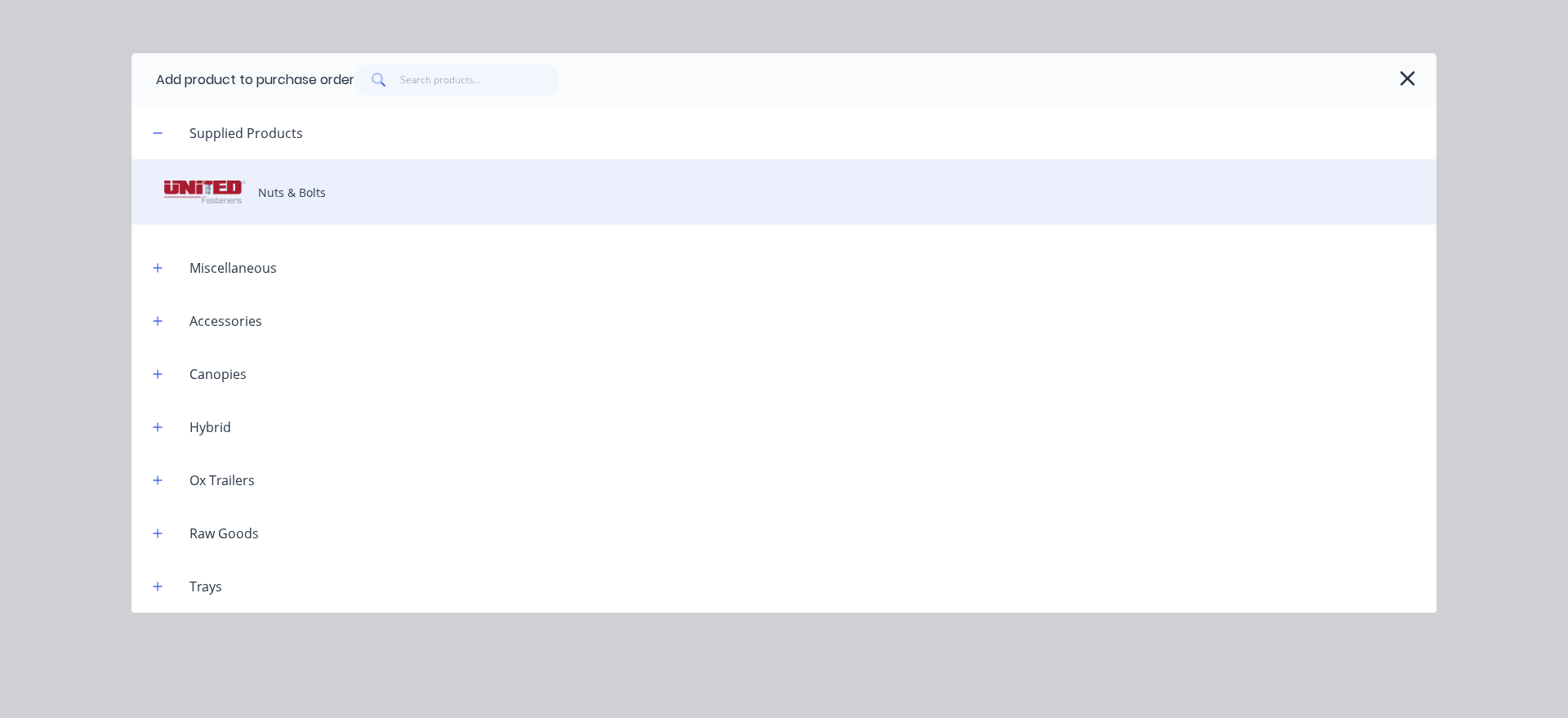
click at [463, 206] on div "Nuts & Bolts" at bounding box center [784, 191] width 1305 height 65
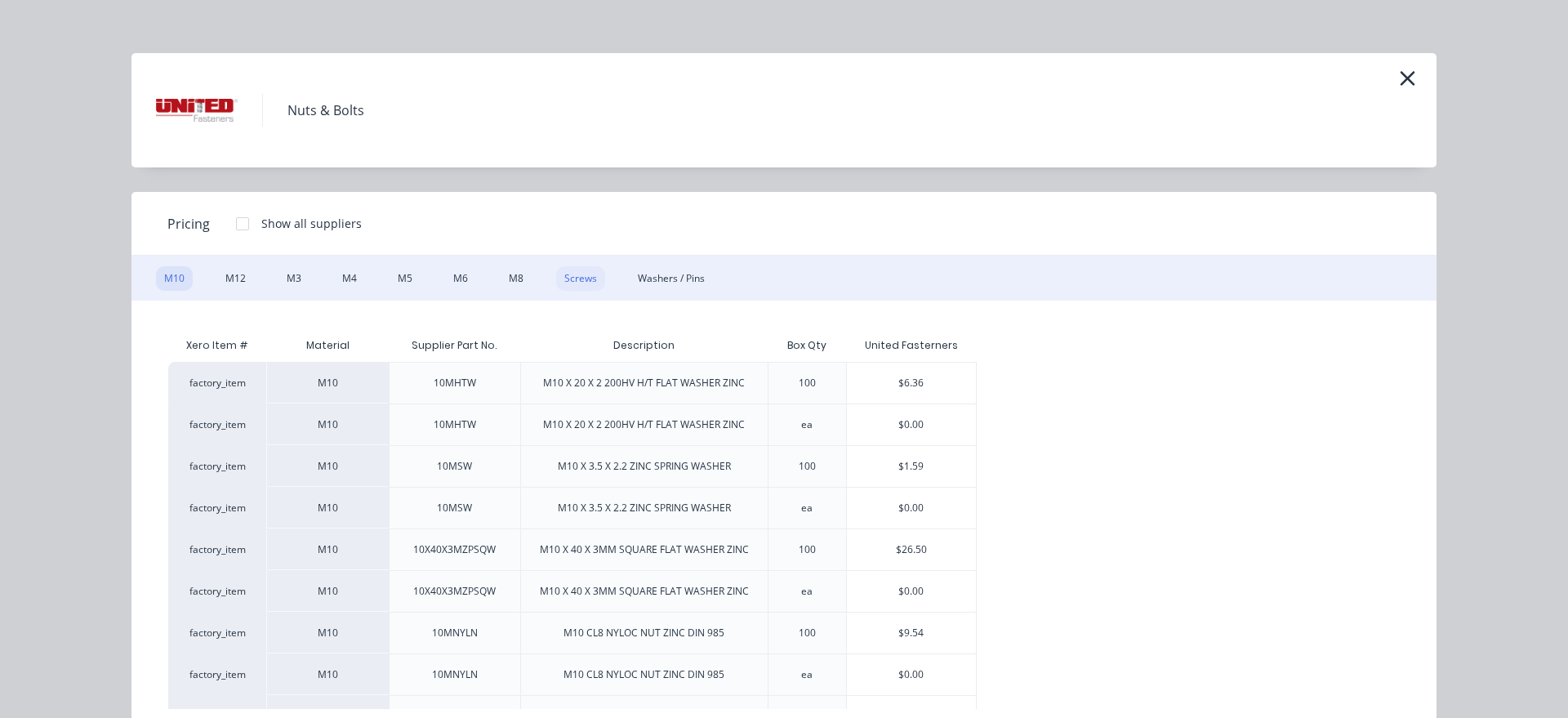
click at [572, 271] on div "Screws" at bounding box center [580, 278] width 49 height 25
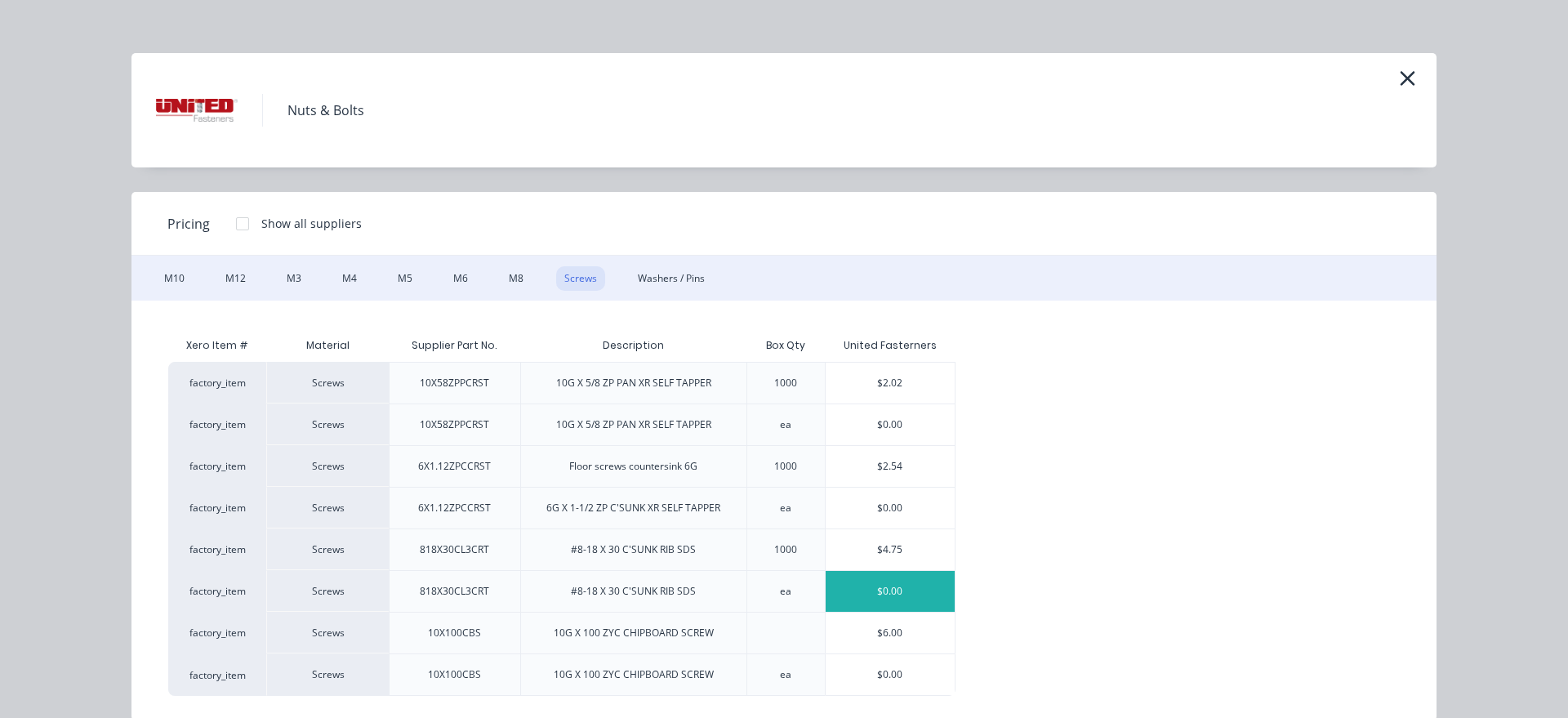
click at [852, 599] on div "$0.00" at bounding box center [891, 591] width 130 height 41
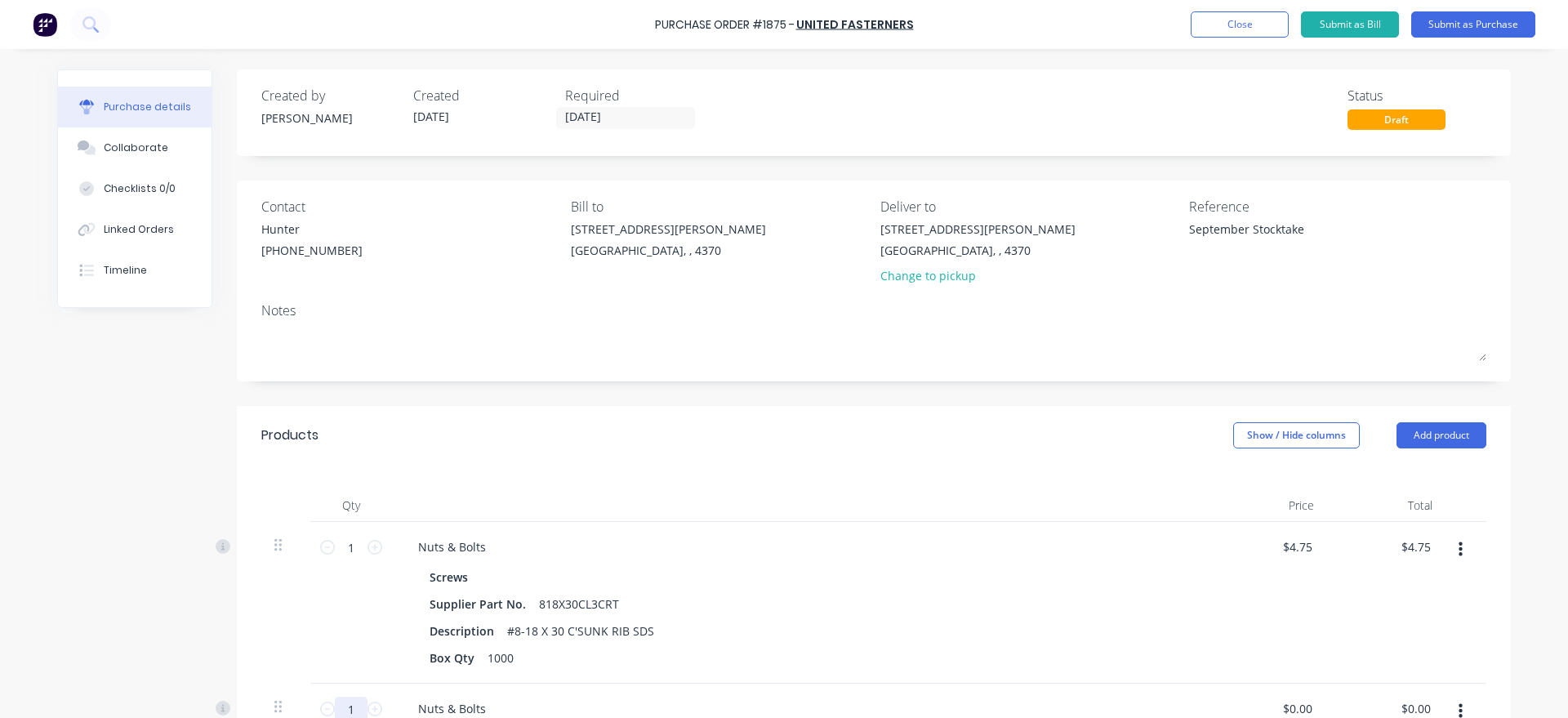
click at [362, 703] on input "1" at bounding box center [351, 709] width 32 height 25
click at [1465, 560] on button "button" at bounding box center [1460, 550] width 38 height 29
click at [1376, 697] on button "Delete" at bounding box center [1410, 691] width 139 height 32
click at [1446, 418] on div "Products Show / Hide columns Add product" at bounding box center [874, 435] width 1274 height 59
click at [1449, 438] on button "Add product" at bounding box center [1441, 435] width 90 height 26
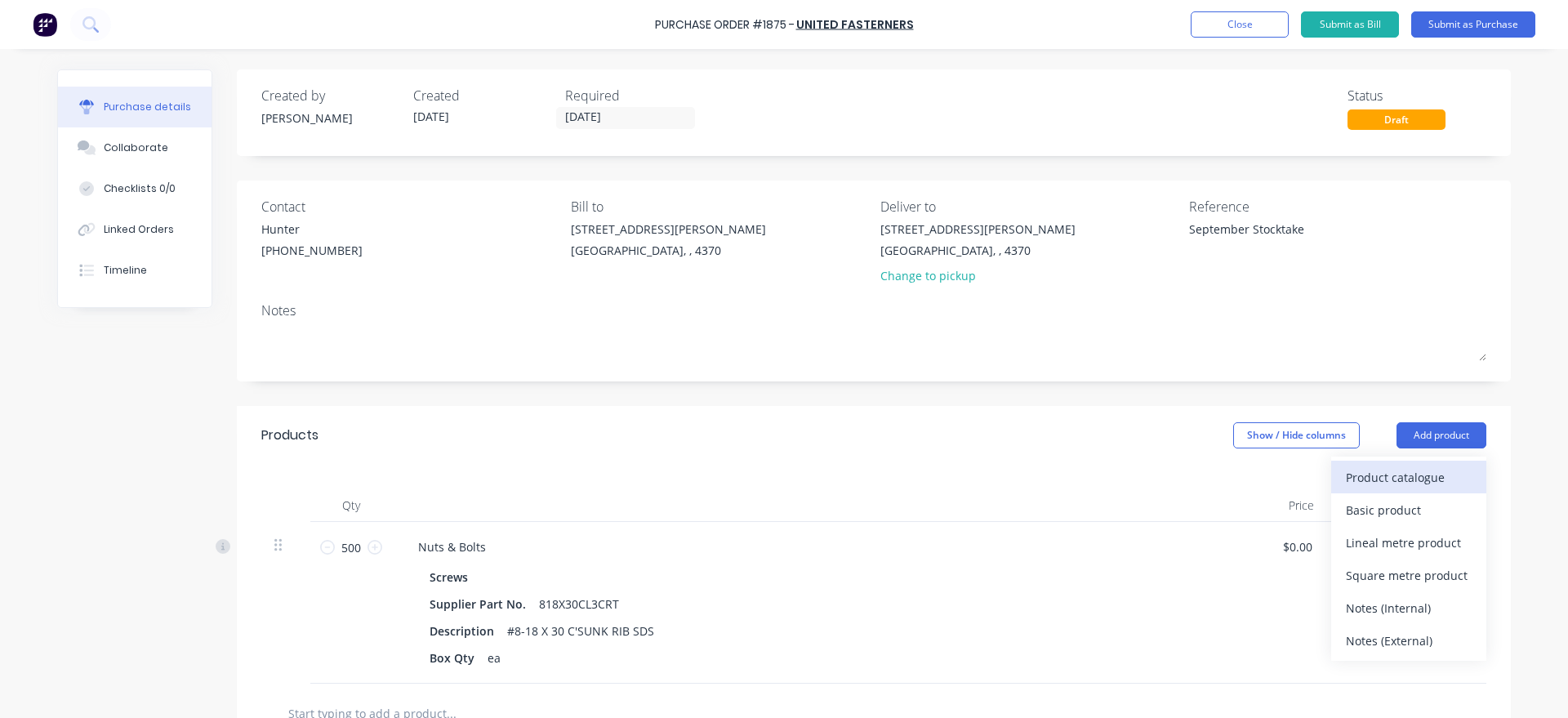
click at [1439, 467] on div "Product catalogue" at bounding box center [1408, 477] width 126 height 24
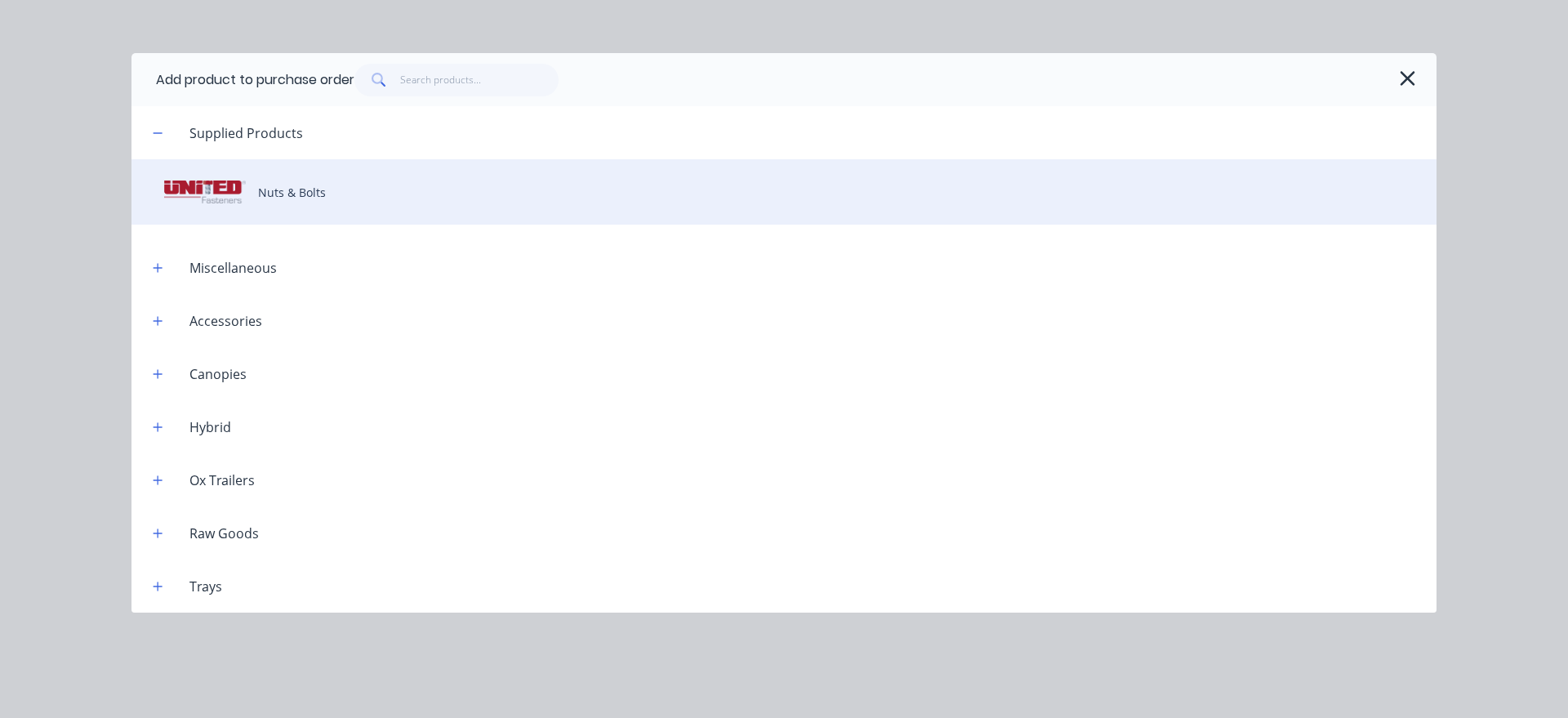
click at [449, 190] on div "Nuts & Bolts" at bounding box center [784, 191] width 1305 height 65
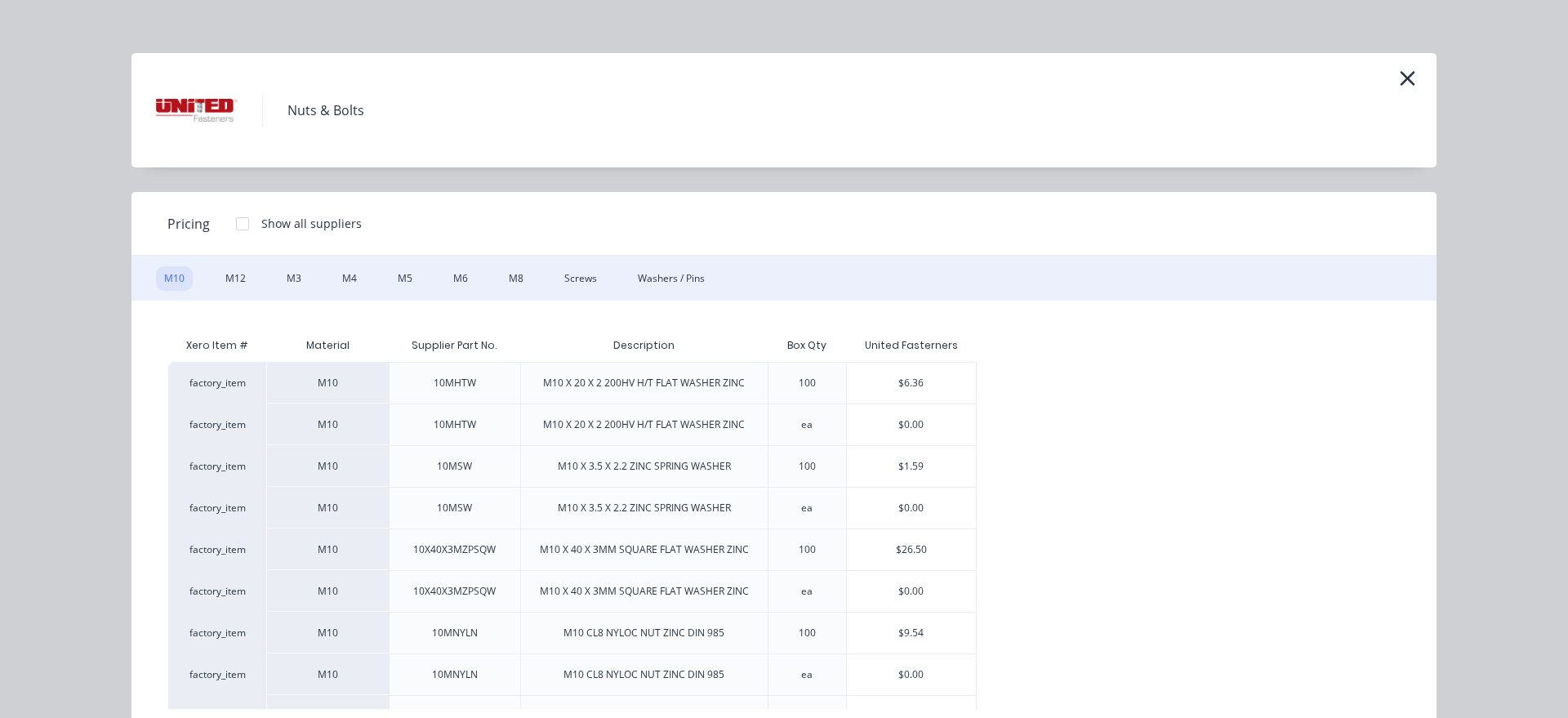
click at [464, 278] on div "M6" at bounding box center [461, 278] width 31 height 25
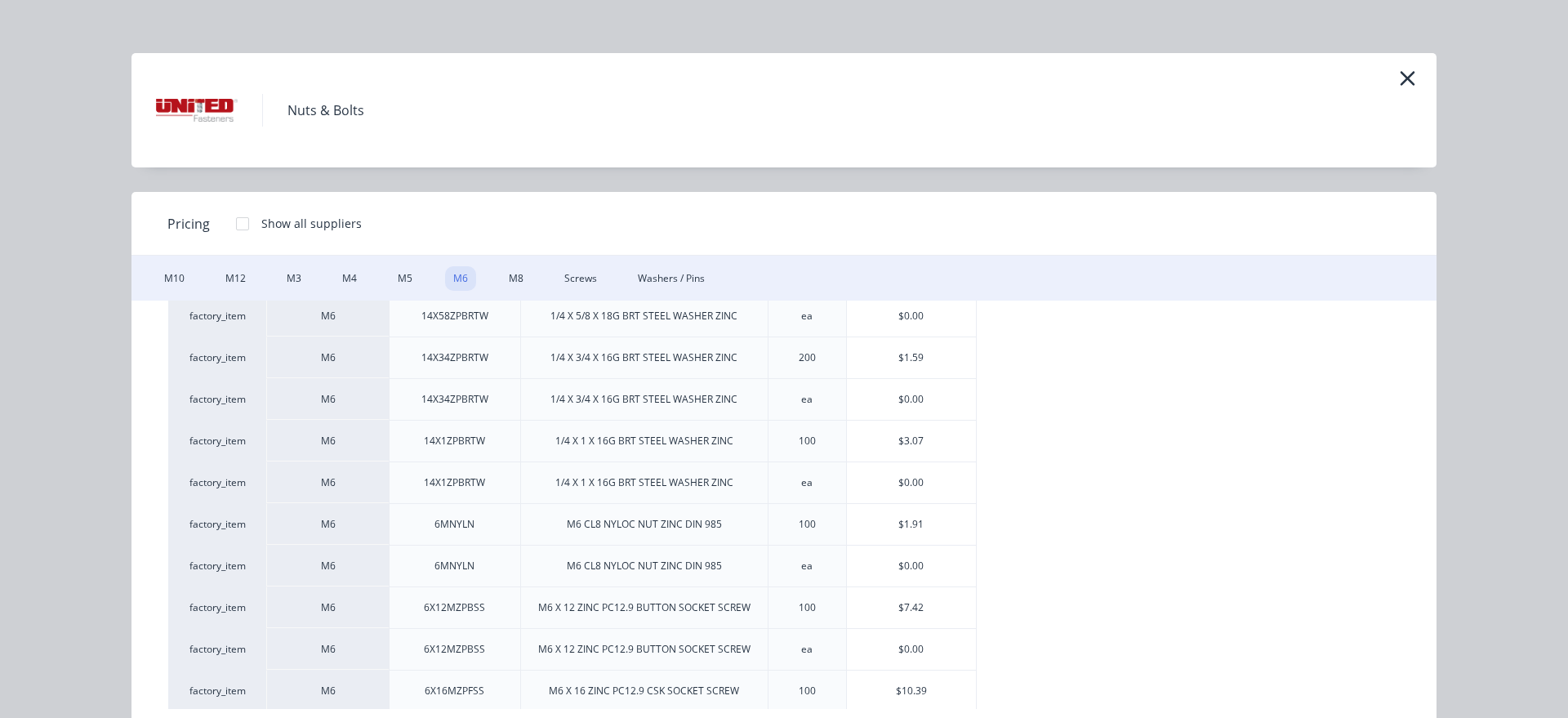
scroll to position [280, 0]
click at [963, 563] on div "$0.00" at bounding box center [911, 562] width 130 height 41
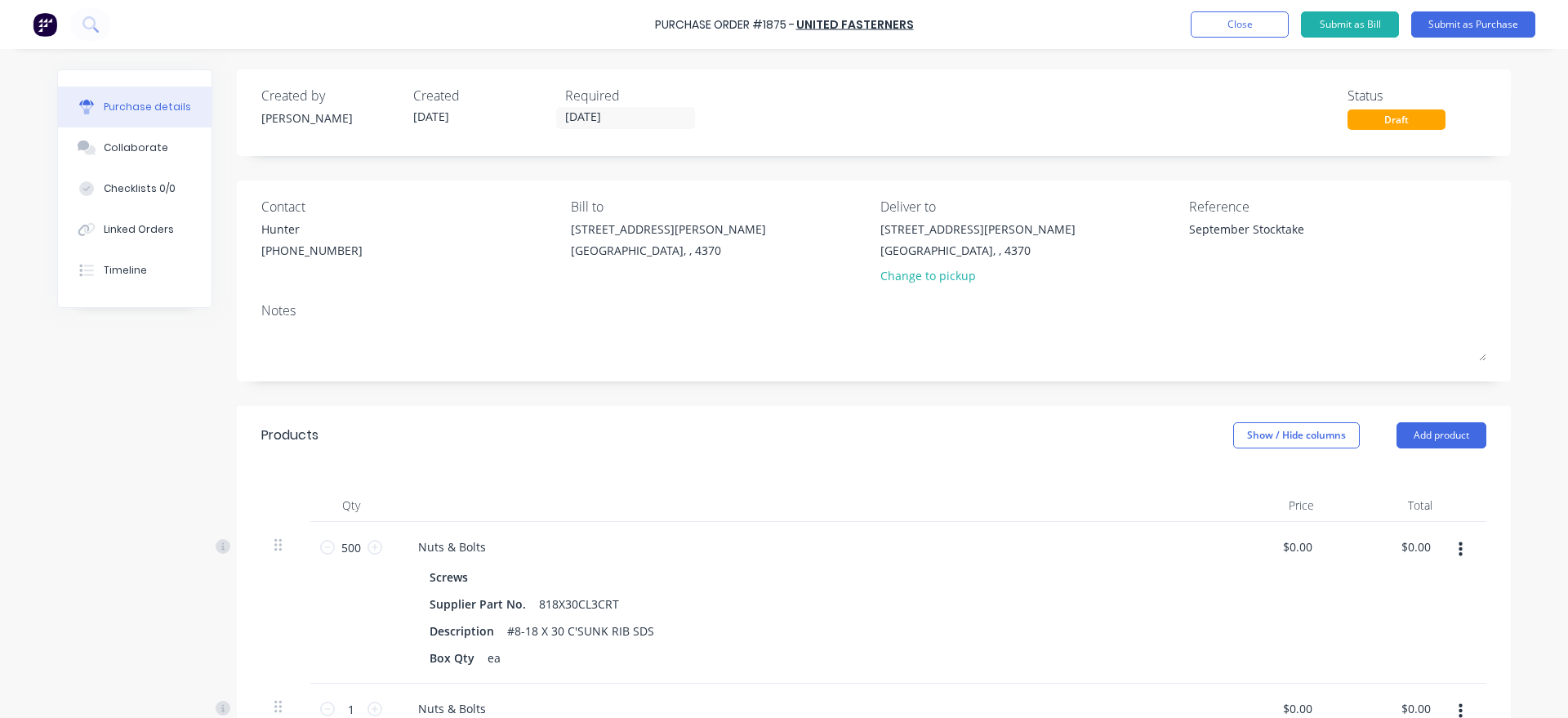
scroll to position [373, 0]
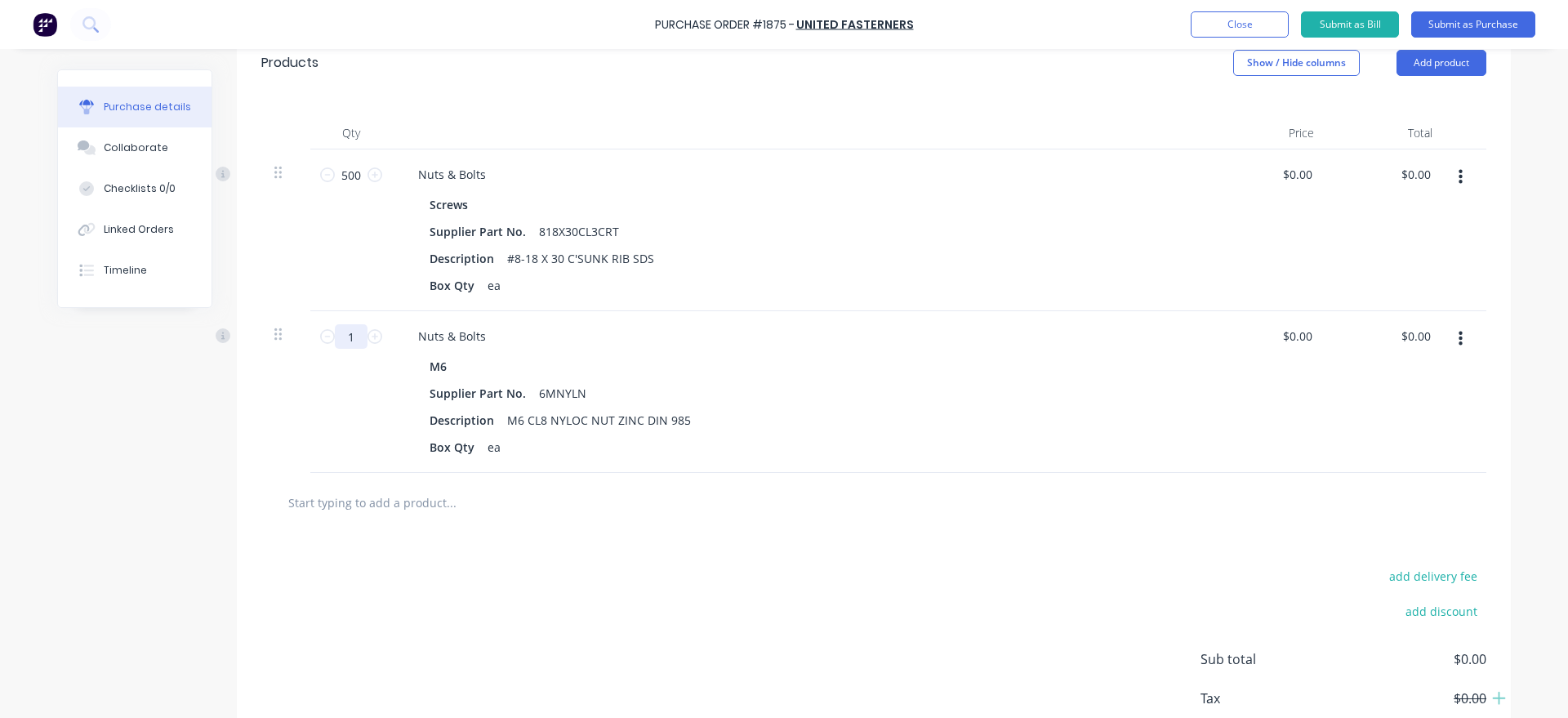
click at [351, 335] on input "1" at bounding box center [351, 336] width 32 height 25
click at [1445, 60] on button "Add product" at bounding box center [1441, 62] width 90 height 26
click at [1435, 97] on div "Product catalogue" at bounding box center [1408, 105] width 126 height 24
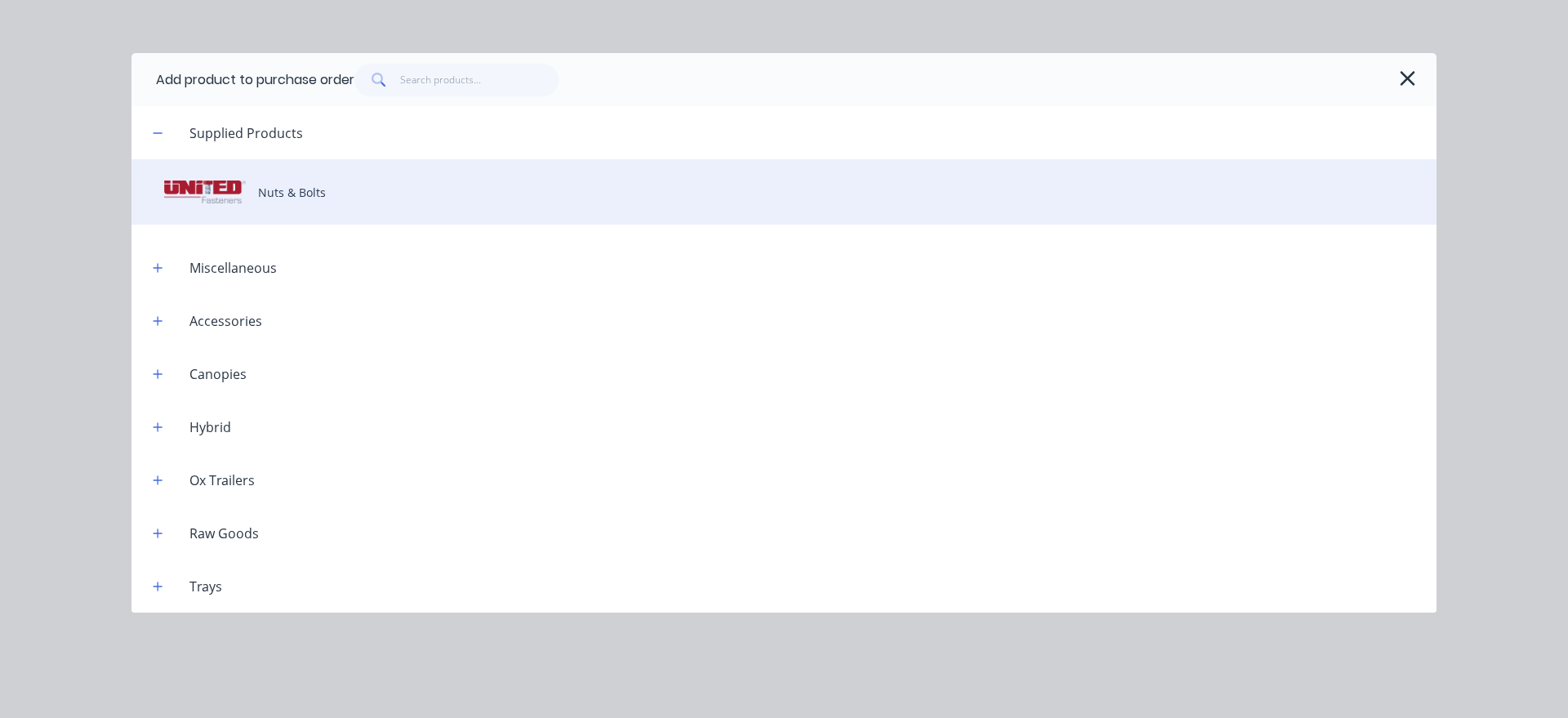
click at [426, 180] on div "Nuts & Bolts" at bounding box center [784, 191] width 1305 height 65
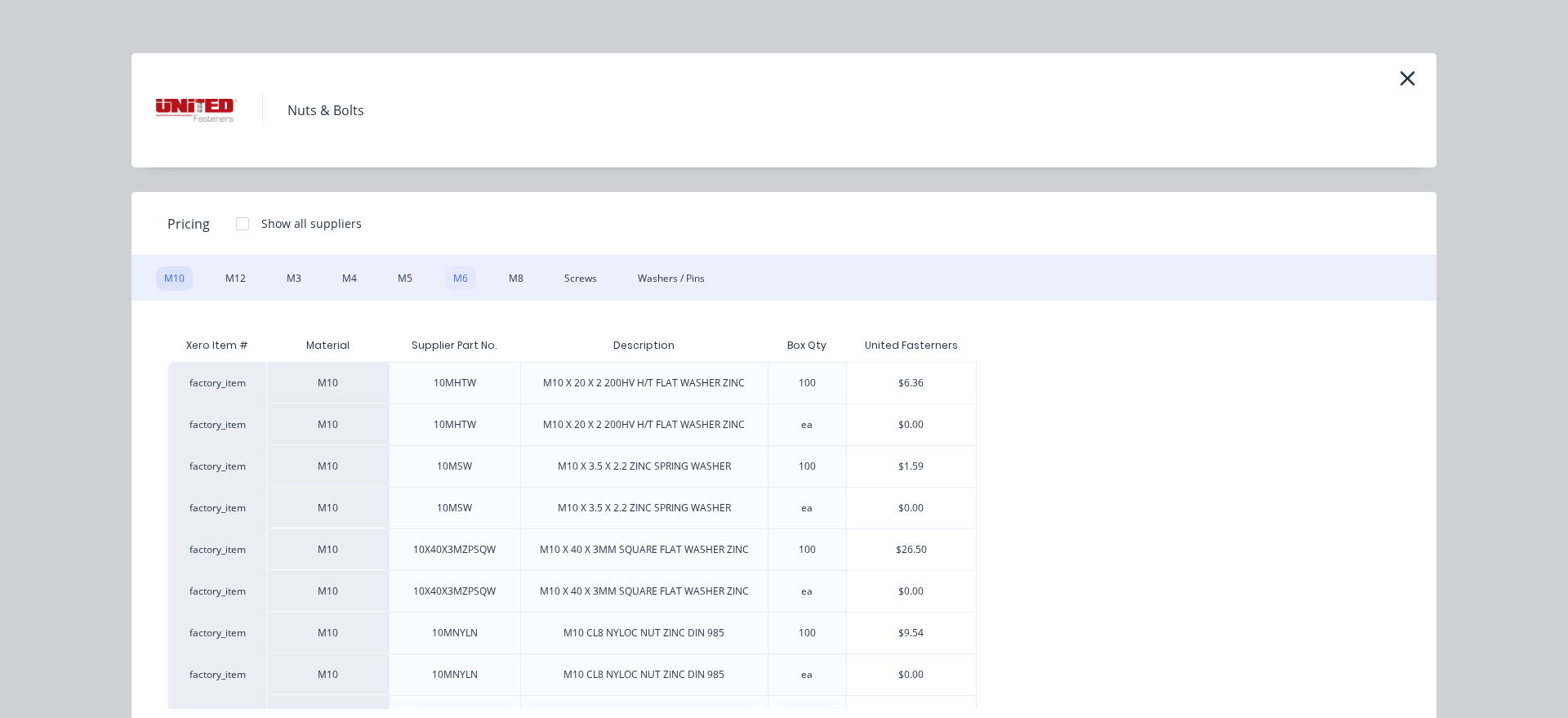
click at [467, 279] on div "M6" at bounding box center [461, 278] width 31 height 25
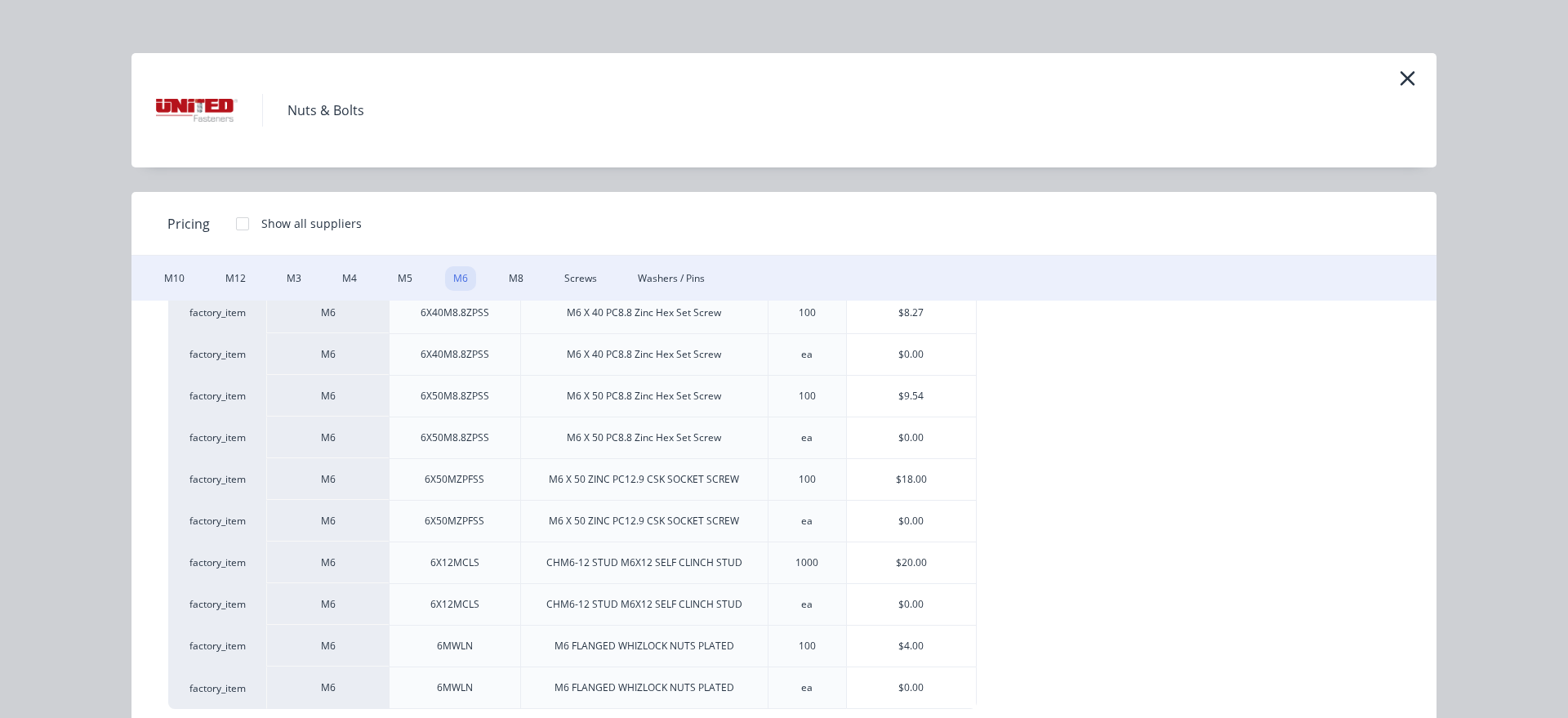
scroll to position [16, 0]
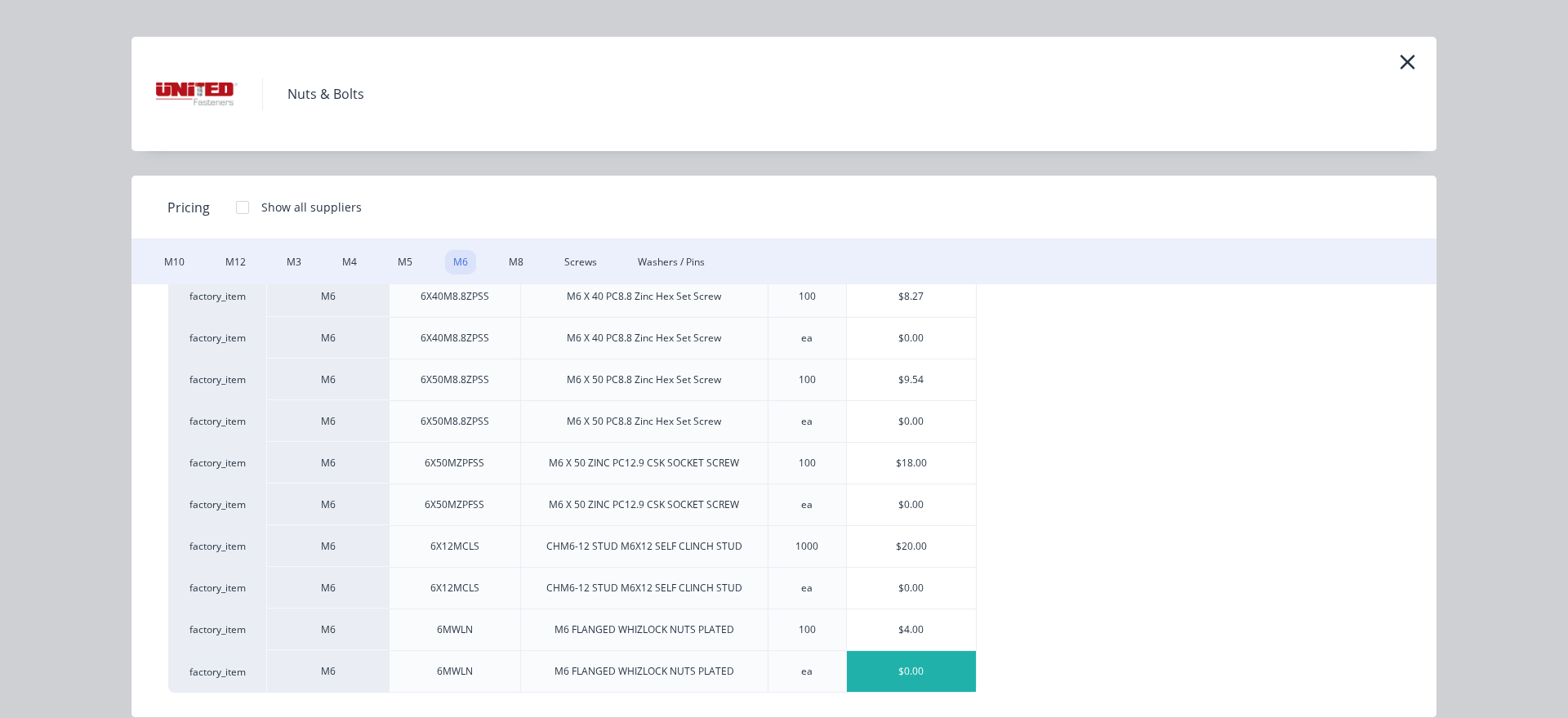
click at [889, 670] on div "$0.00" at bounding box center [911, 671] width 130 height 41
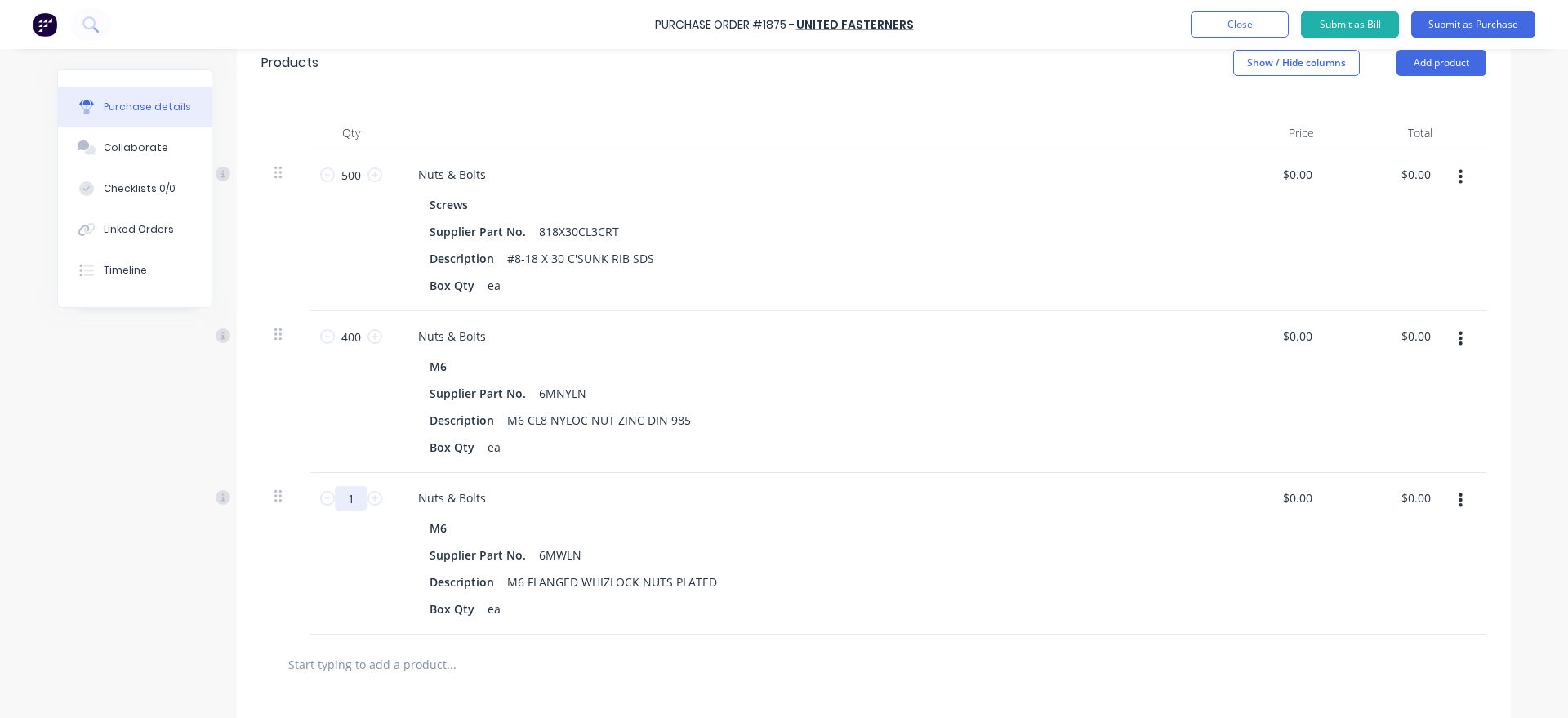
click at [356, 503] on input "1" at bounding box center [351, 497] width 32 height 25
click at [1446, 59] on button "Add product" at bounding box center [1441, 62] width 90 height 26
click at [1412, 101] on div "Product catalogue" at bounding box center [1408, 105] width 126 height 24
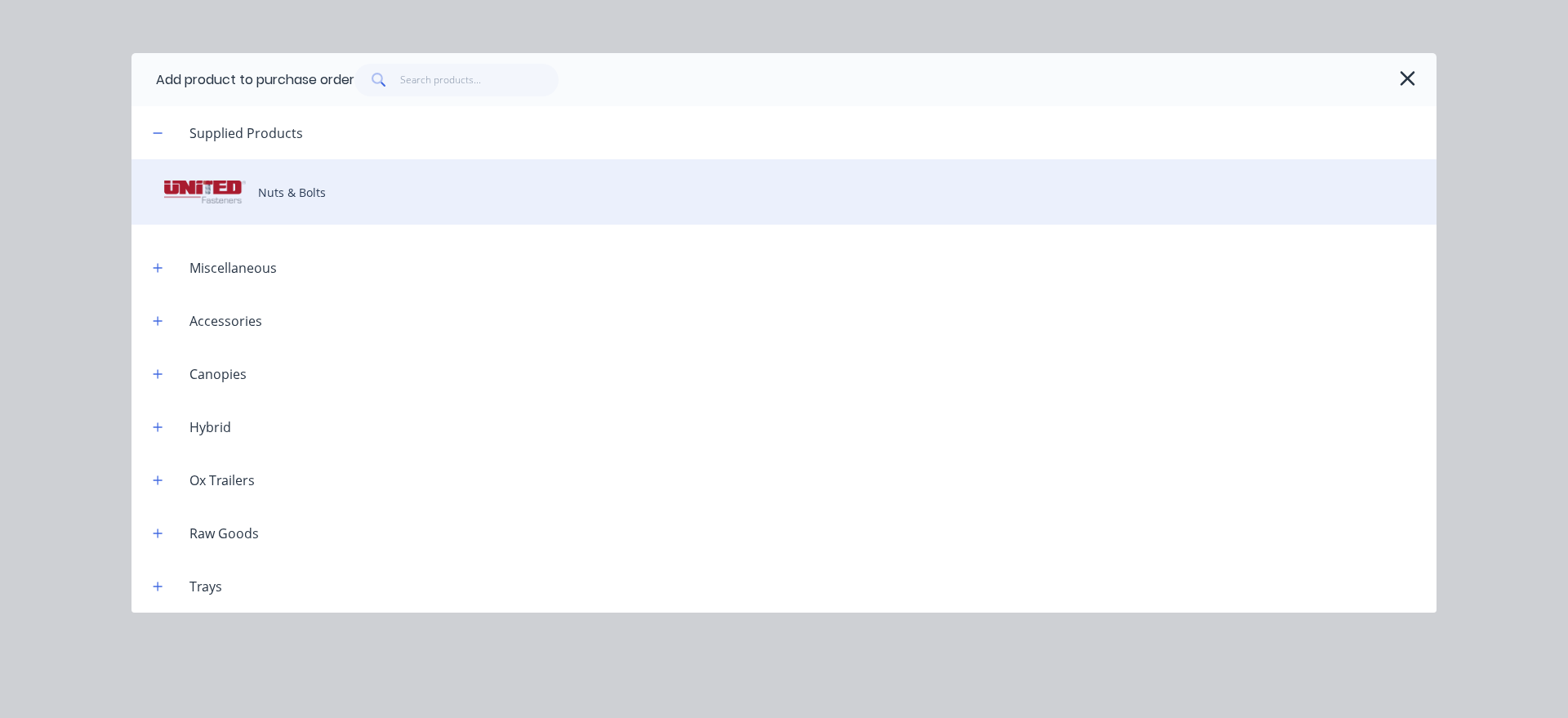
click at [360, 189] on div "Nuts & Bolts" at bounding box center [784, 191] width 1305 height 65
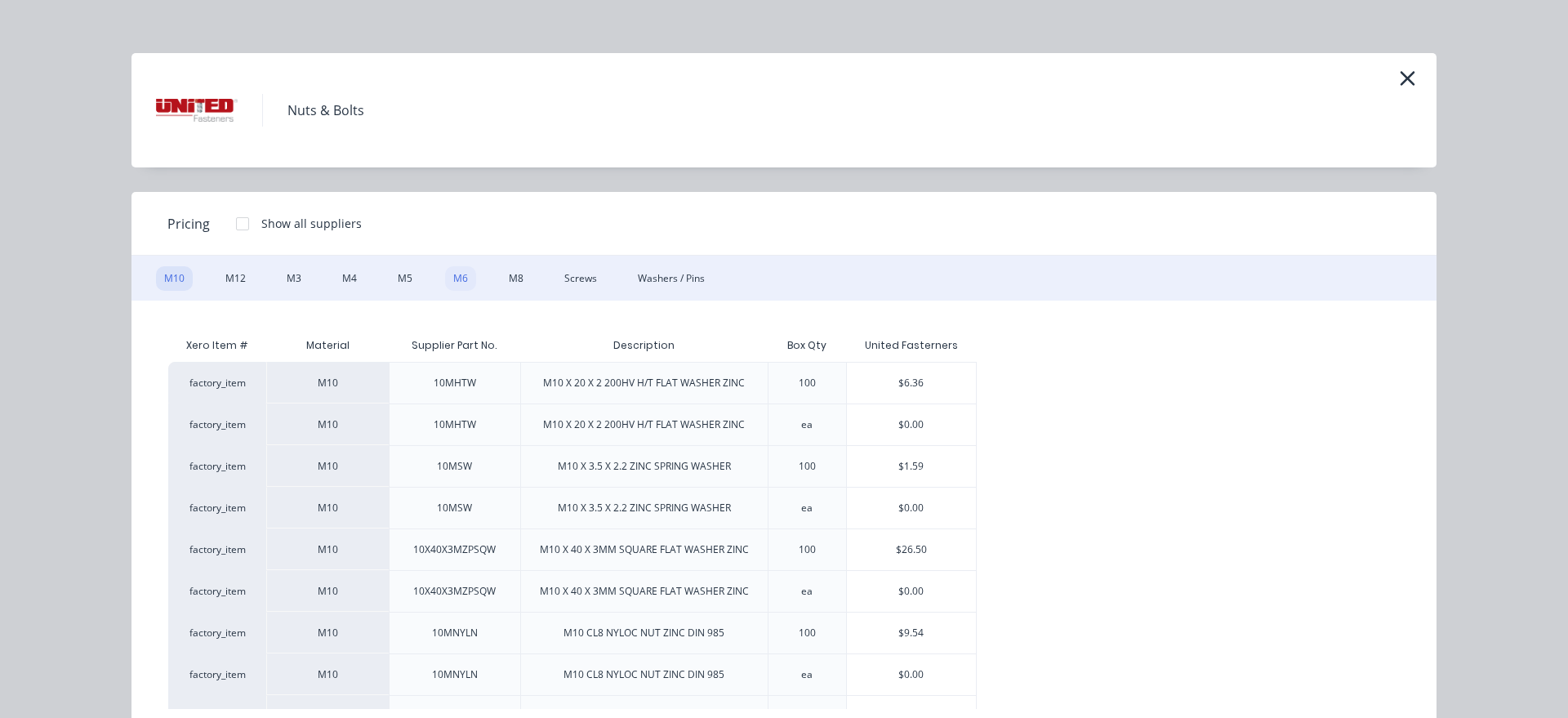
click at [453, 282] on div "M6" at bounding box center [461, 278] width 31 height 25
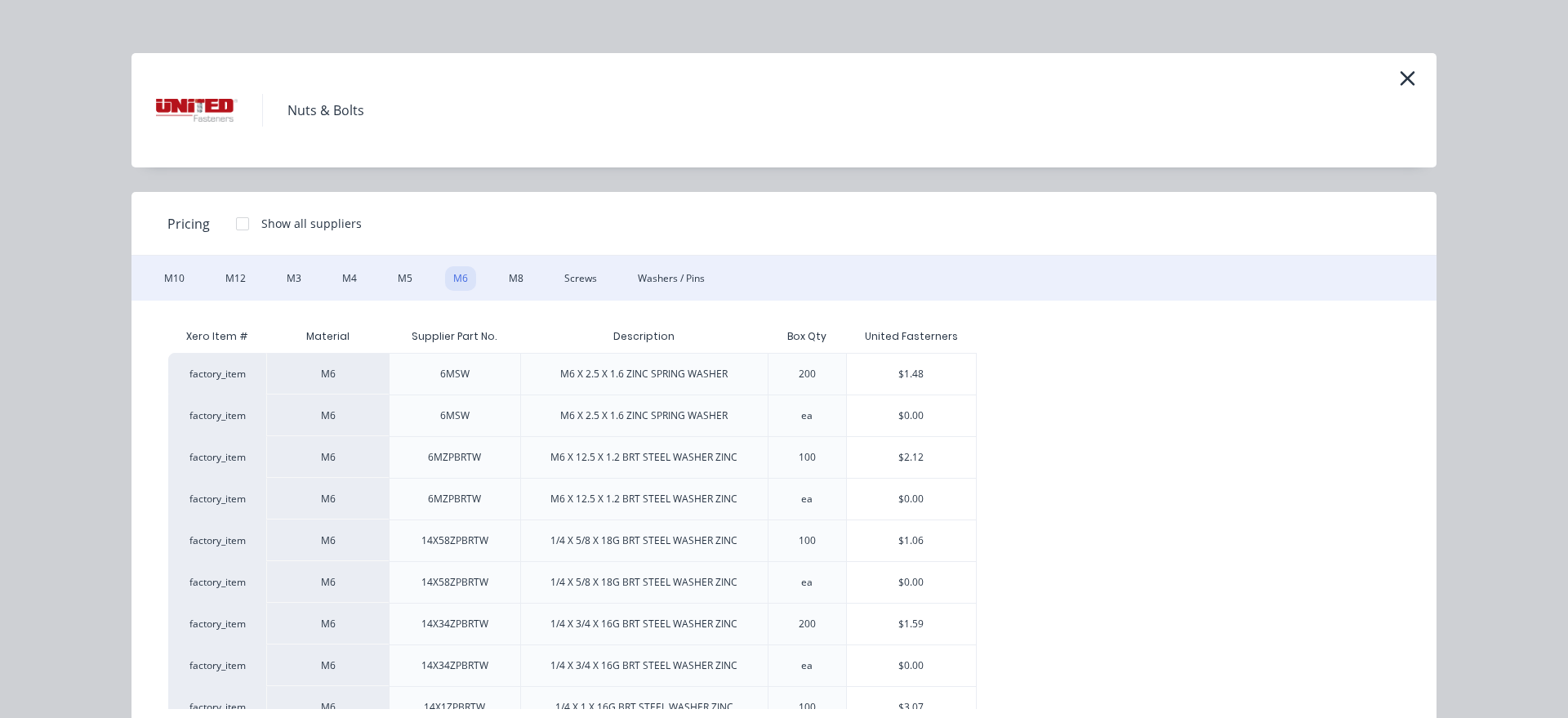
scroll to position [0, 0]
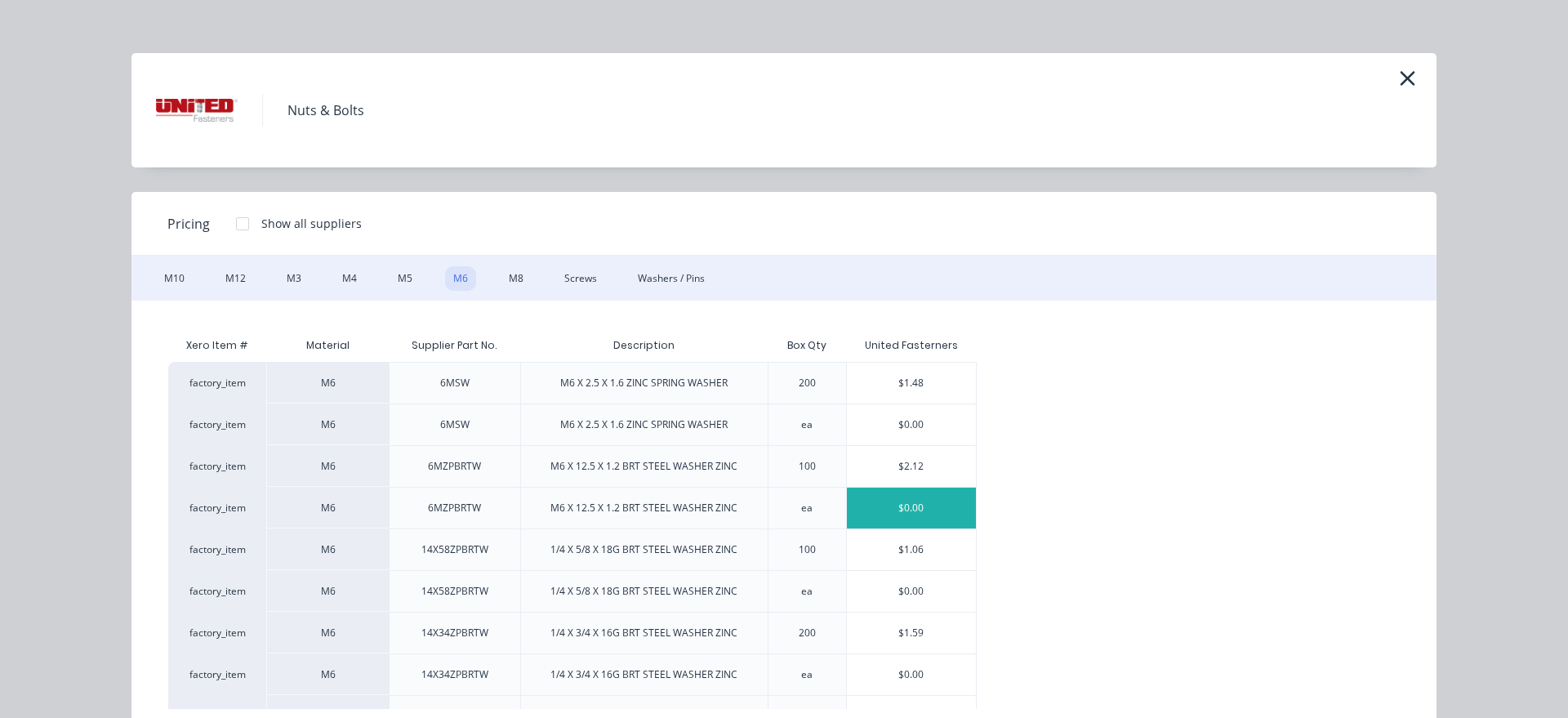
click at [934, 515] on div "$0.00" at bounding box center [911, 508] width 130 height 41
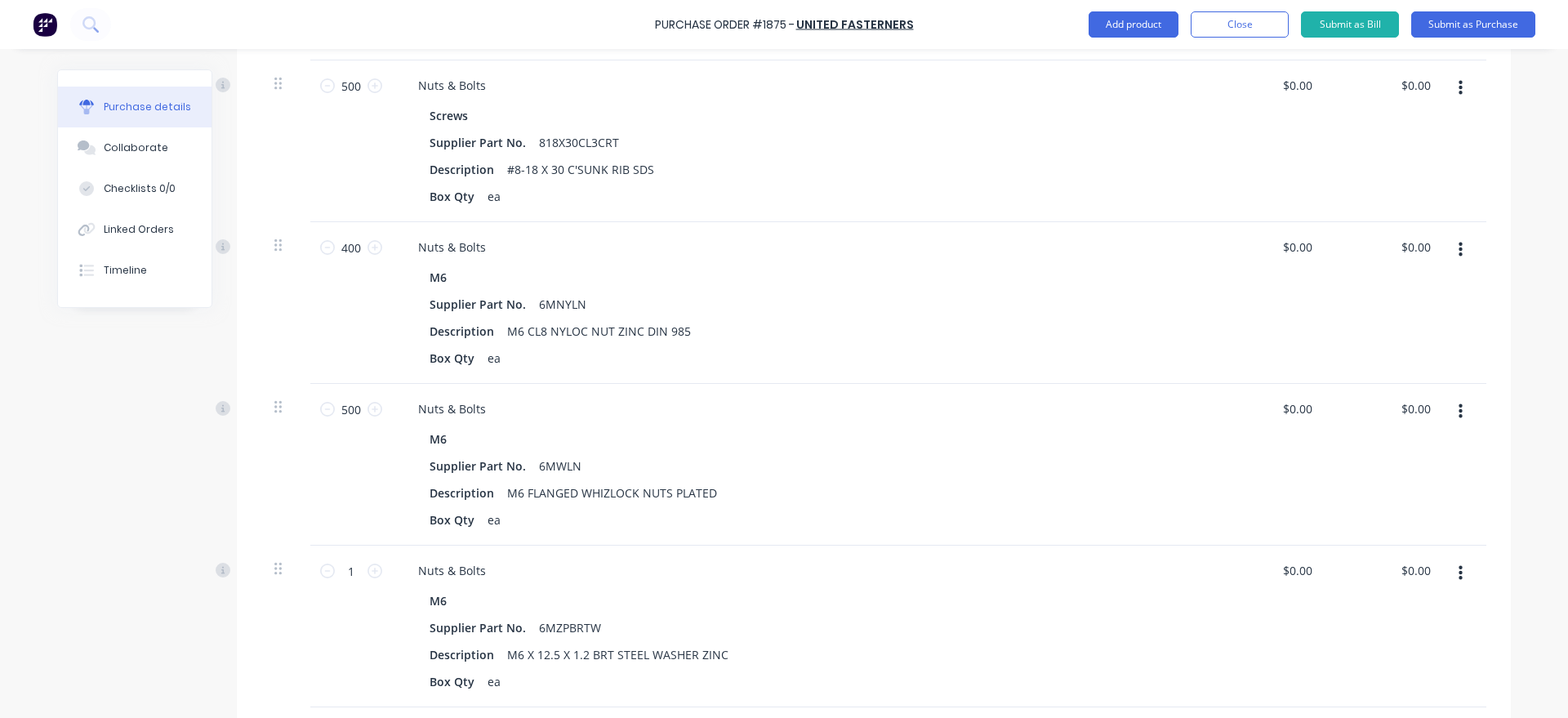
scroll to position [465, 0]
click at [356, 567] on input "1" at bounding box center [351, 567] width 32 height 25
click at [1127, 23] on button "Add product" at bounding box center [1133, 24] width 90 height 26
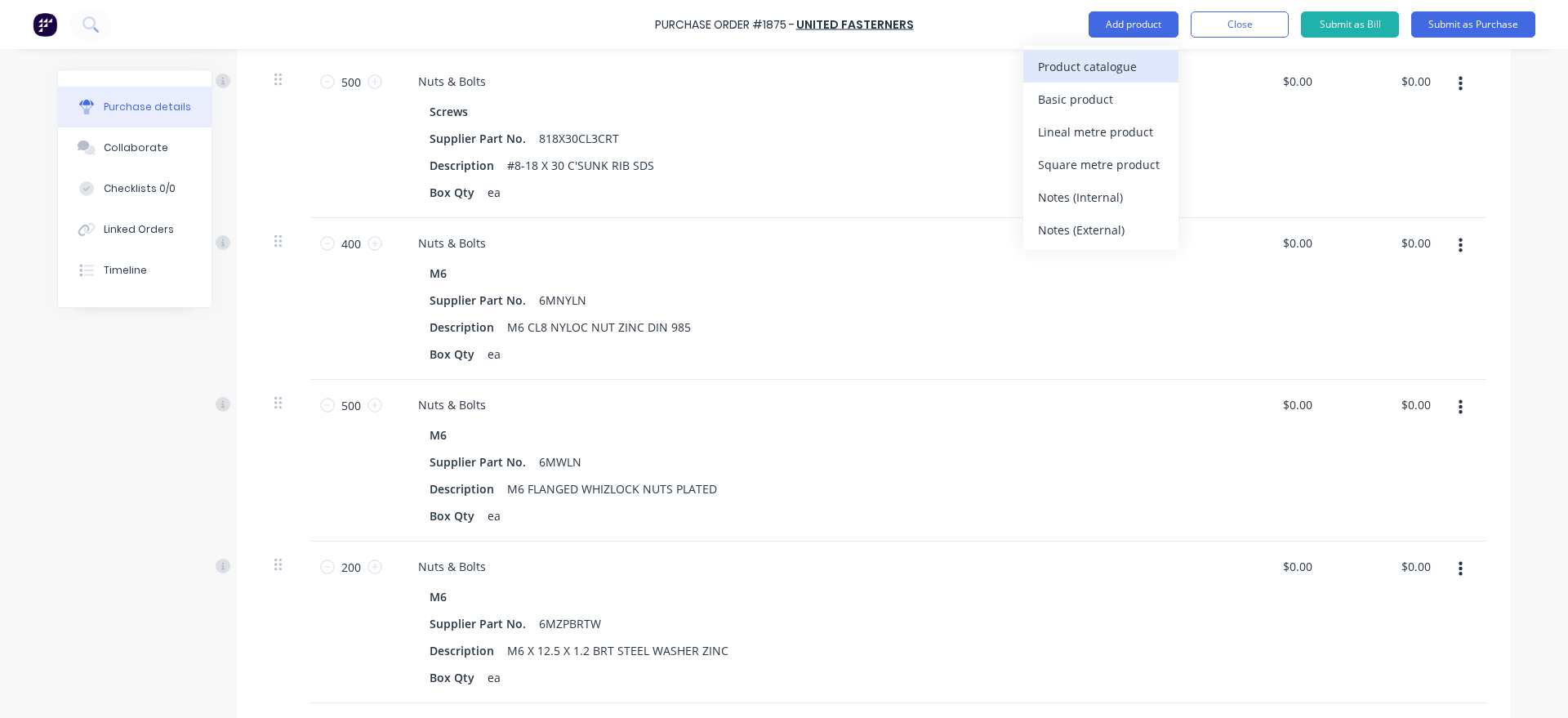
click at [1137, 69] on div "Product catalogue" at bounding box center [1100, 67] width 126 height 24
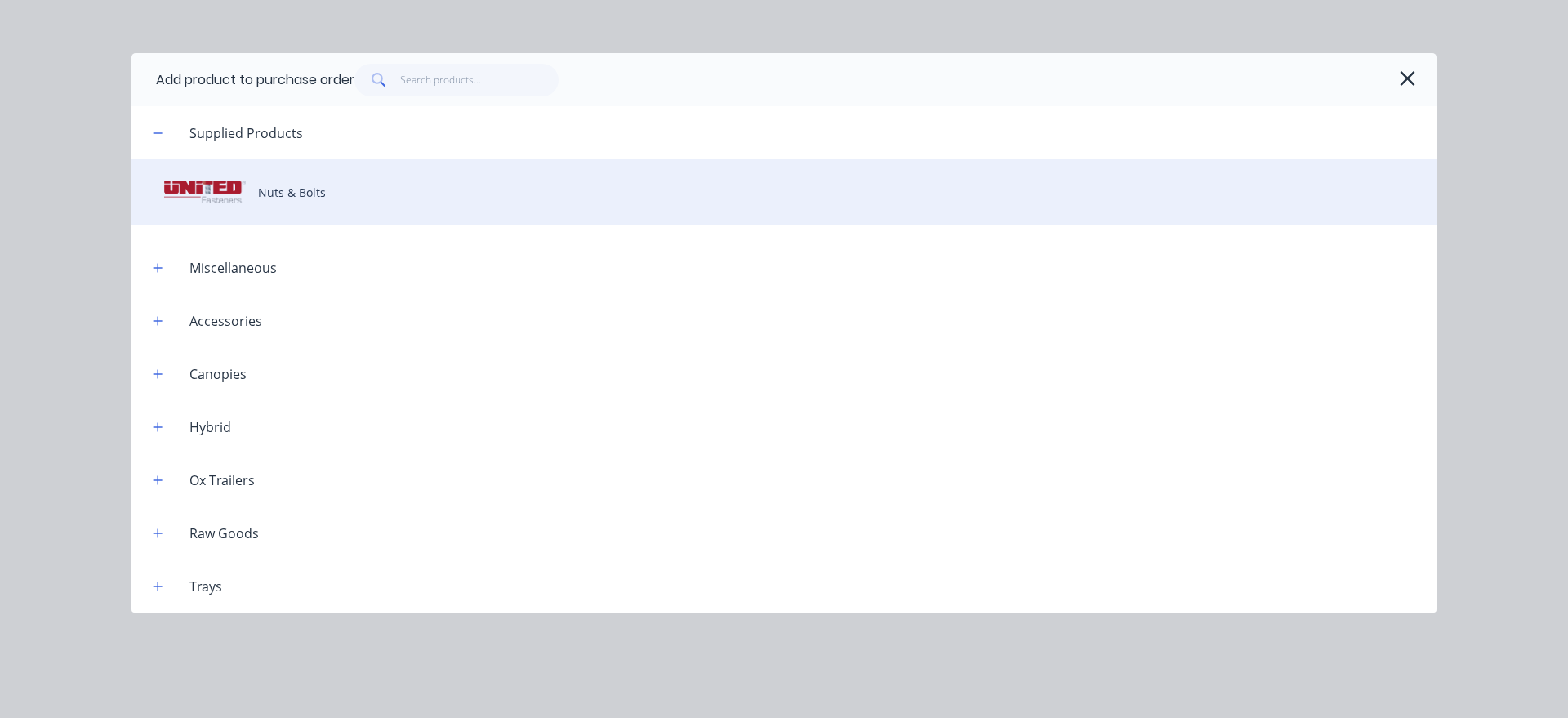
click at [420, 214] on div "Nuts & Bolts" at bounding box center [784, 191] width 1305 height 65
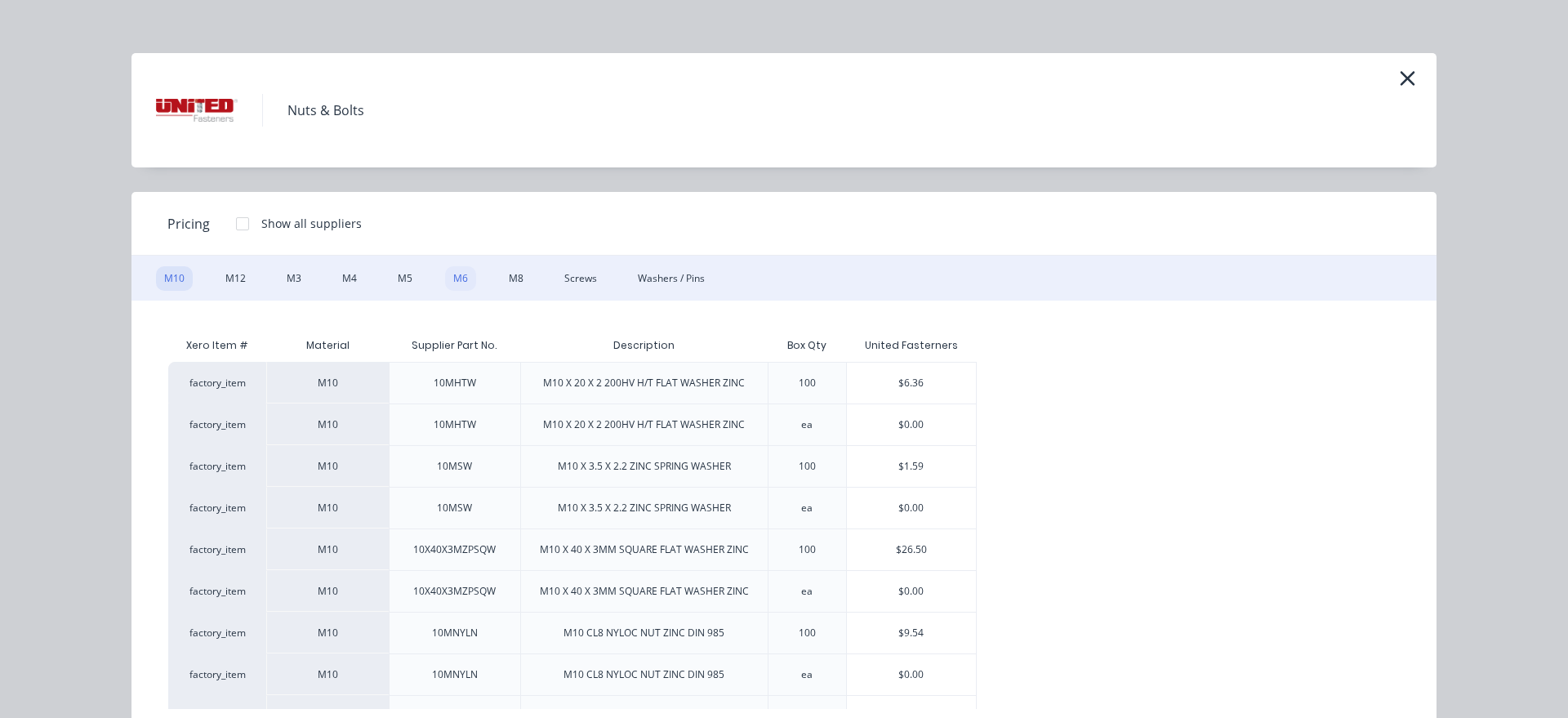
click at [459, 272] on div "M6" at bounding box center [461, 278] width 31 height 25
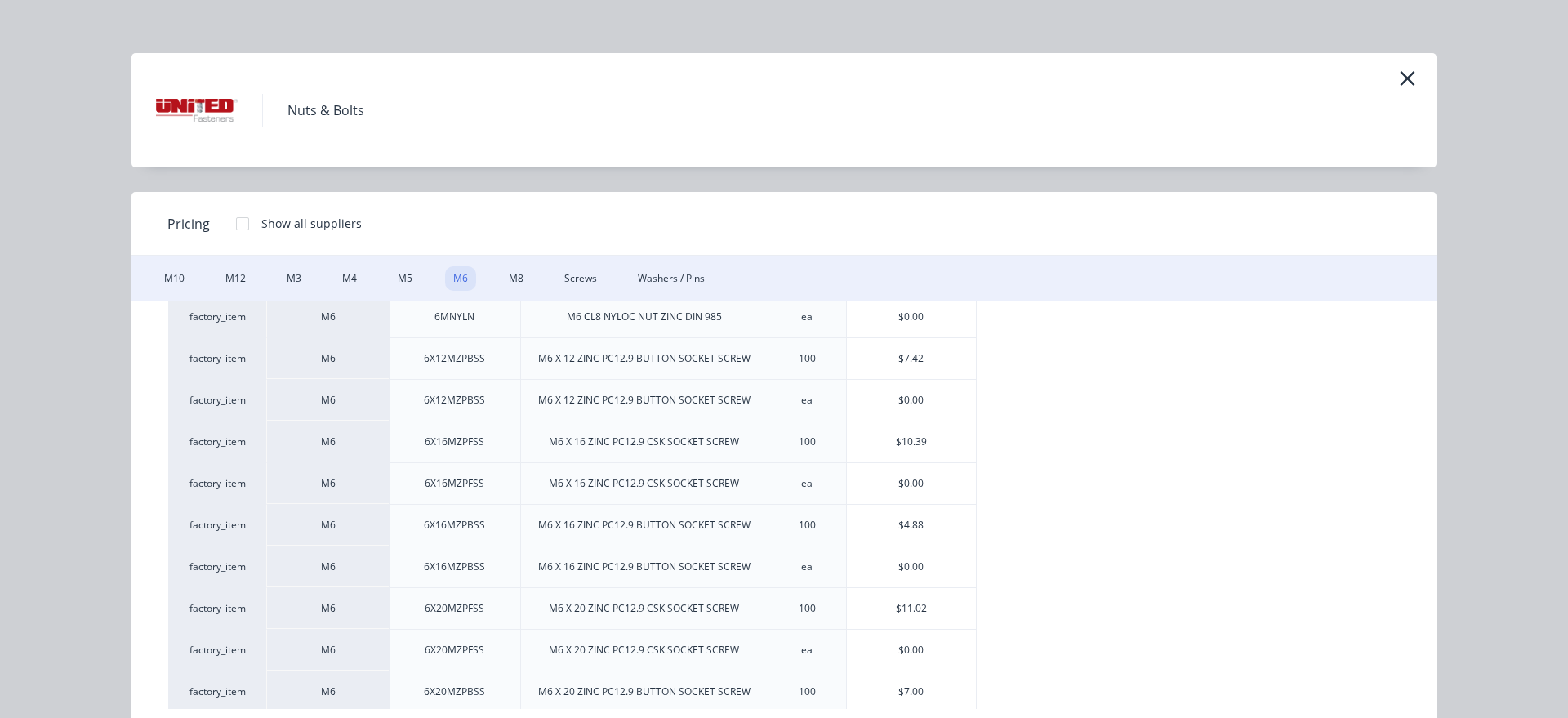
scroll to position [558, 0]
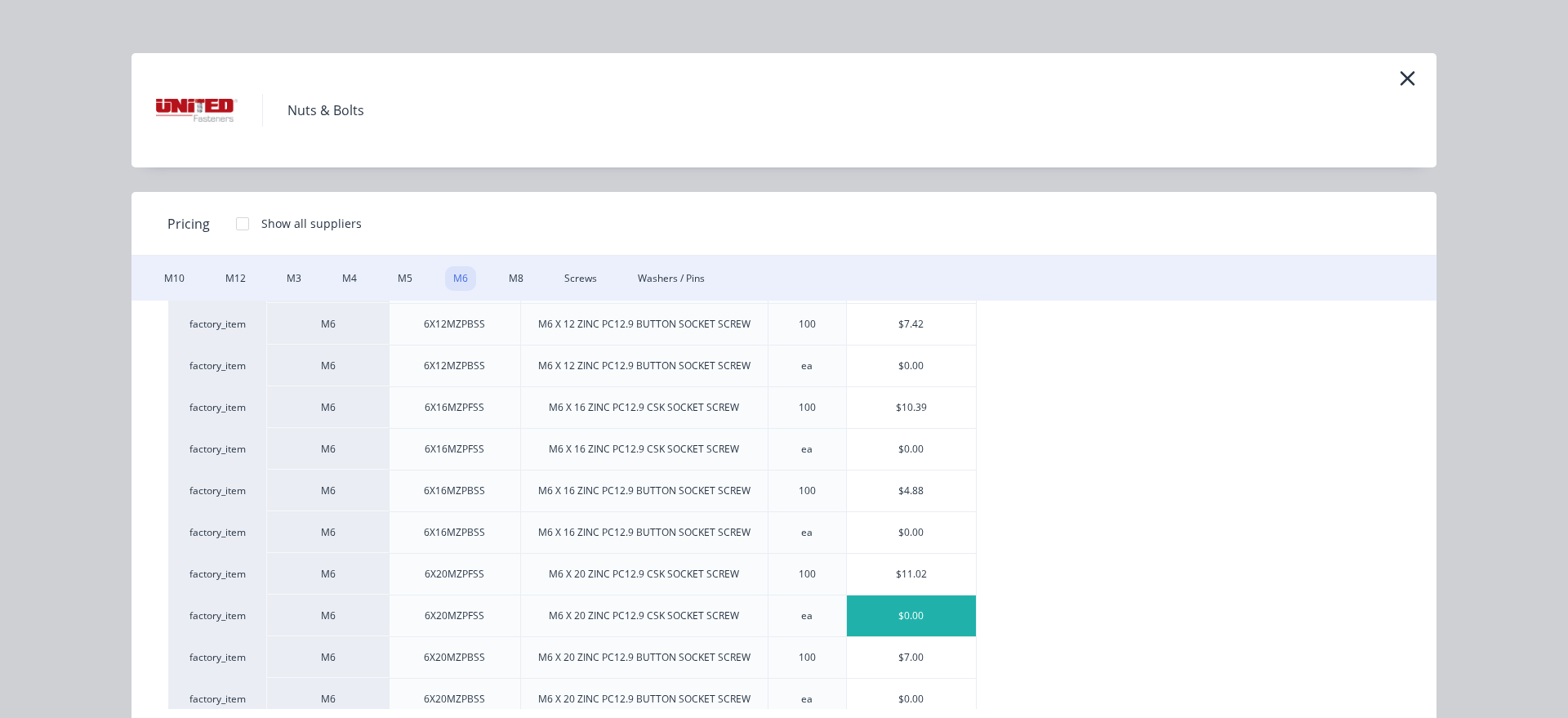
click at [924, 615] on div "$0.00" at bounding box center [911, 615] width 130 height 41
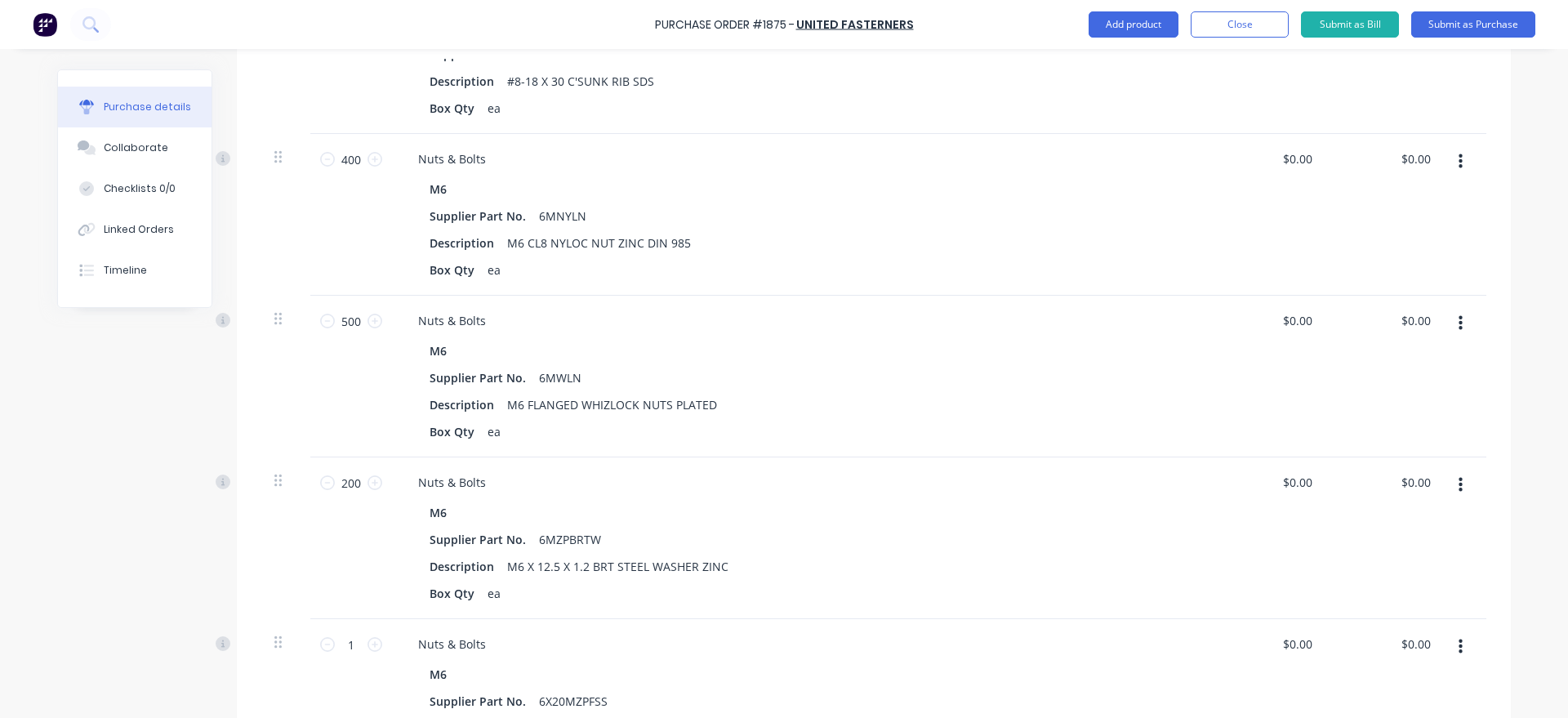
scroll to position [651, 0]
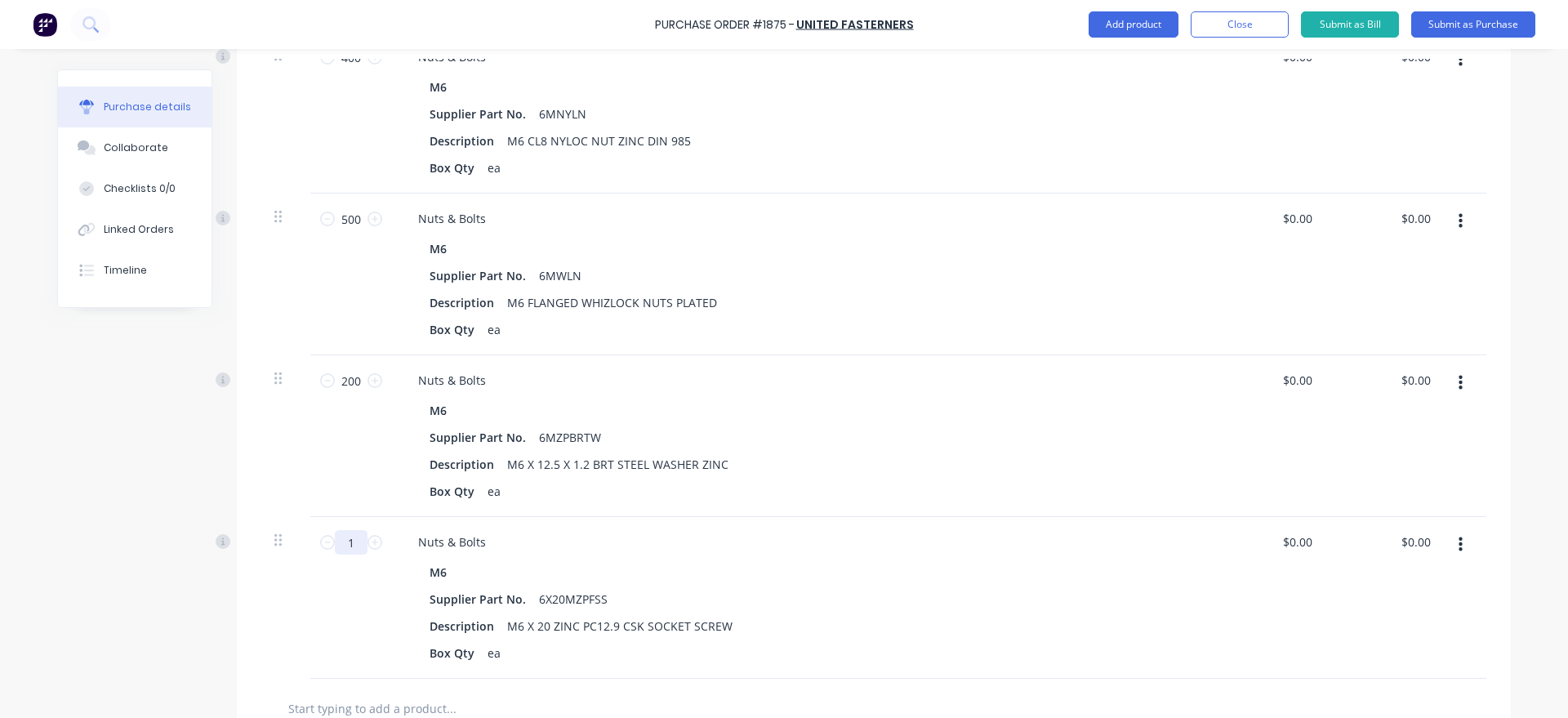
click at [358, 546] on input "1" at bounding box center [351, 542] width 32 height 25
click at [1165, 24] on button "Add product" at bounding box center [1133, 24] width 90 height 26
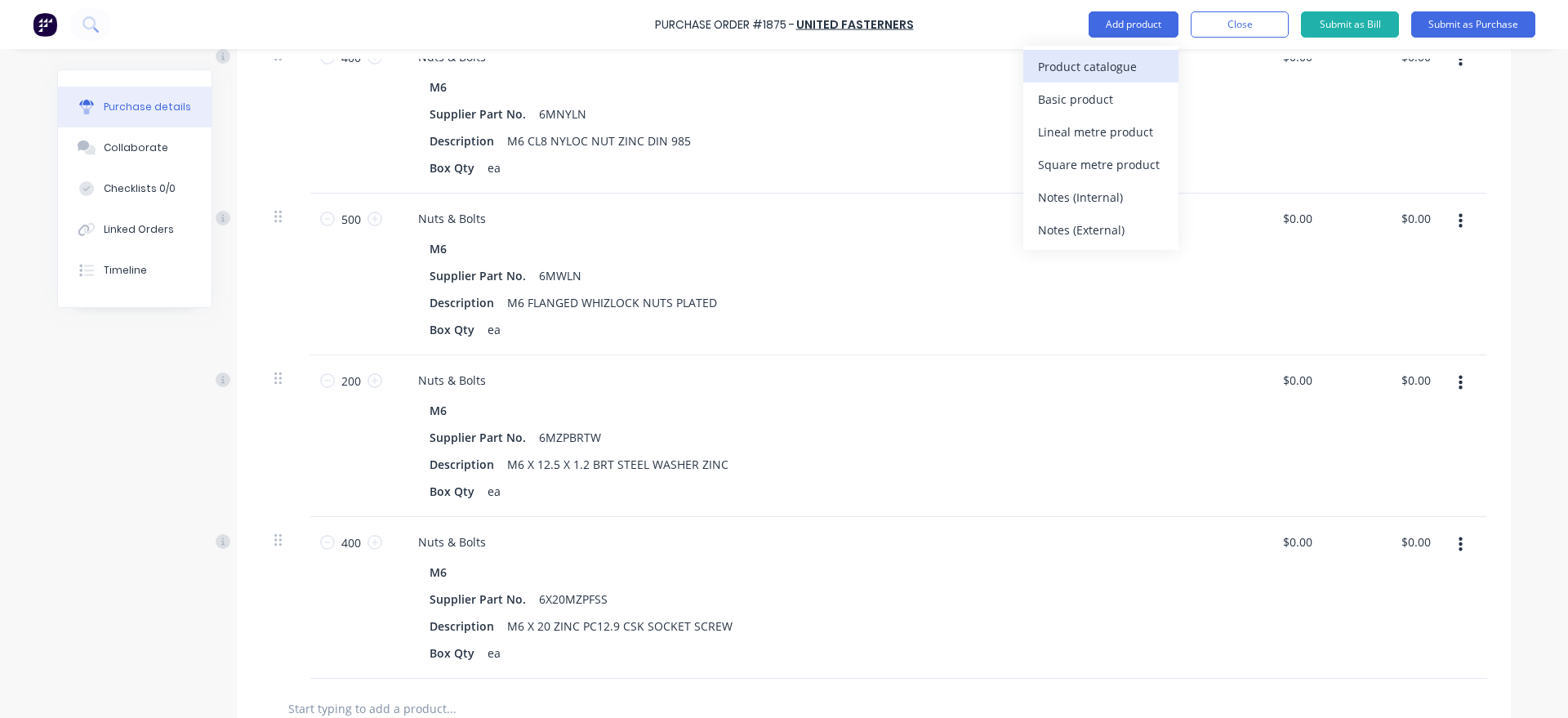
click at [1139, 62] on div "Product catalogue" at bounding box center [1100, 67] width 126 height 24
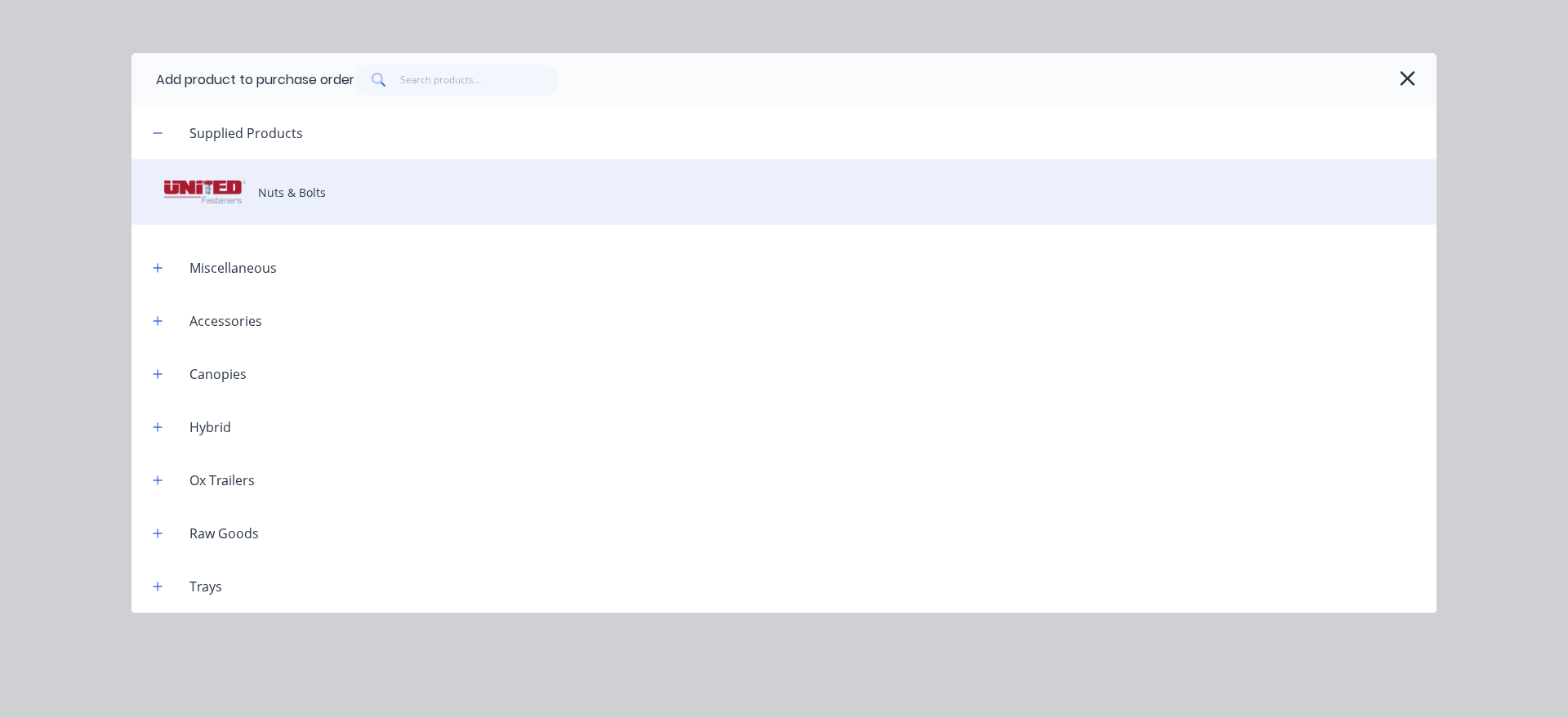
click at [412, 178] on div "Nuts & Bolts" at bounding box center [784, 191] width 1305 height 65
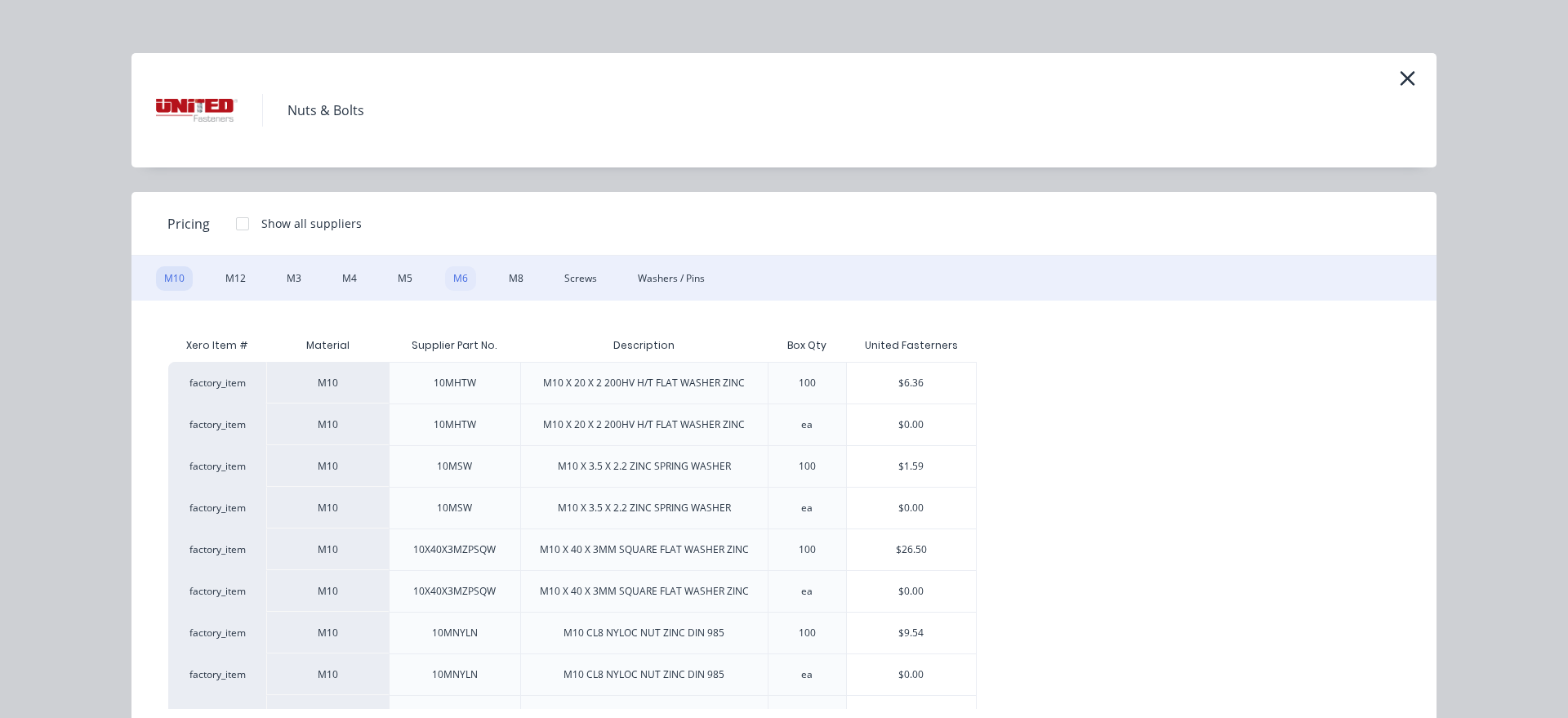
click at [472, 273] on div "M6" at bounding box center [461, 278] width 31 height 25
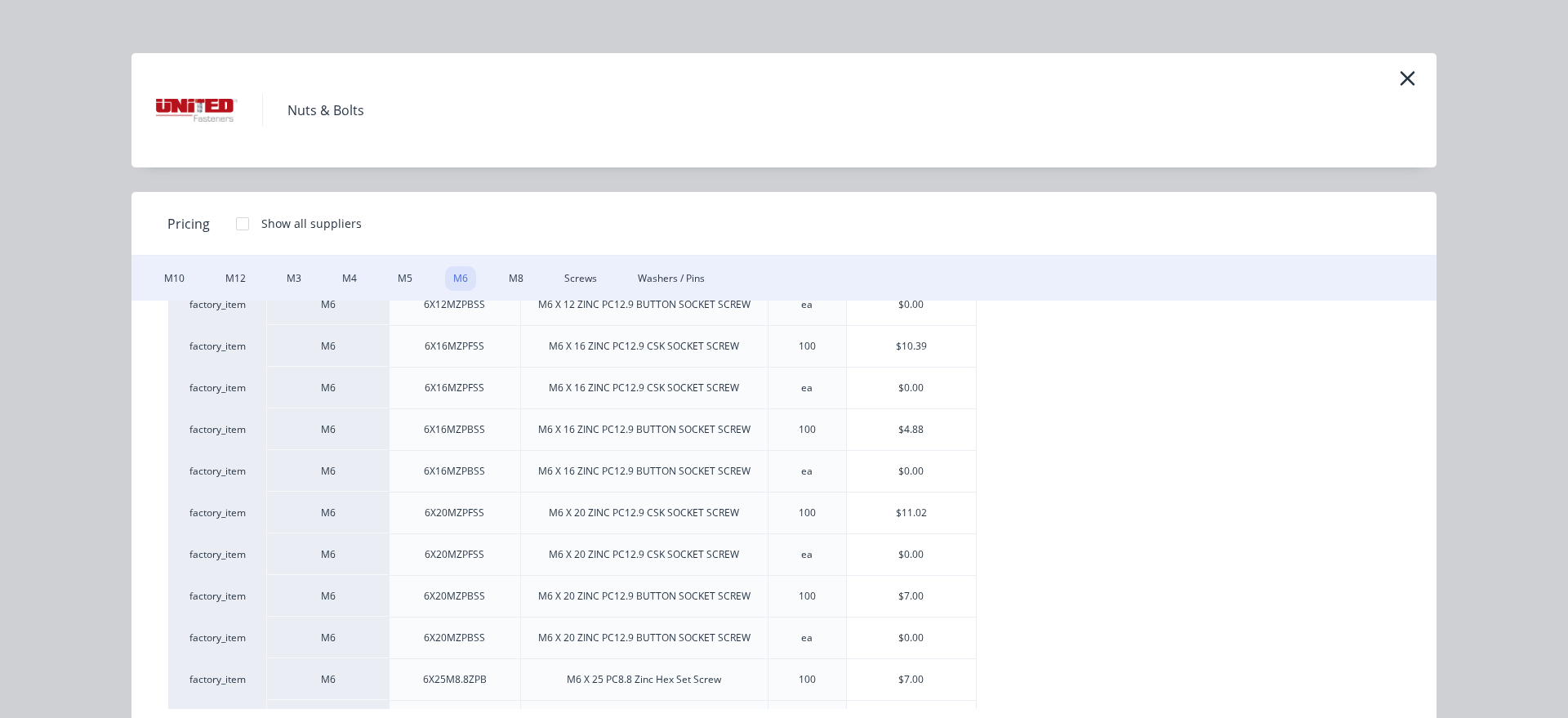
scroll to position [744, 0]
click at [912, 517] on div "$0.00" at bounding box center [911, 513] width 130 height 41
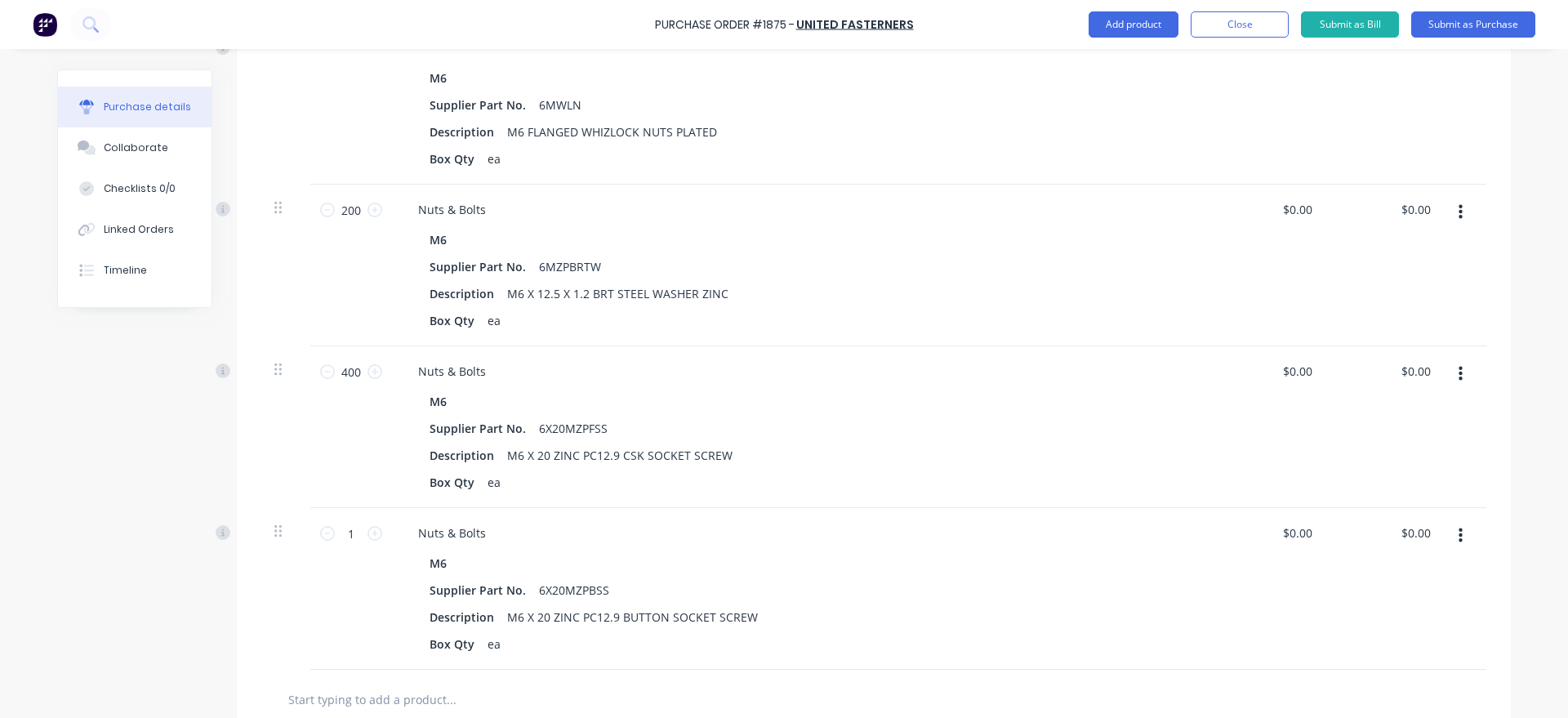
scroll to position [838, 0]
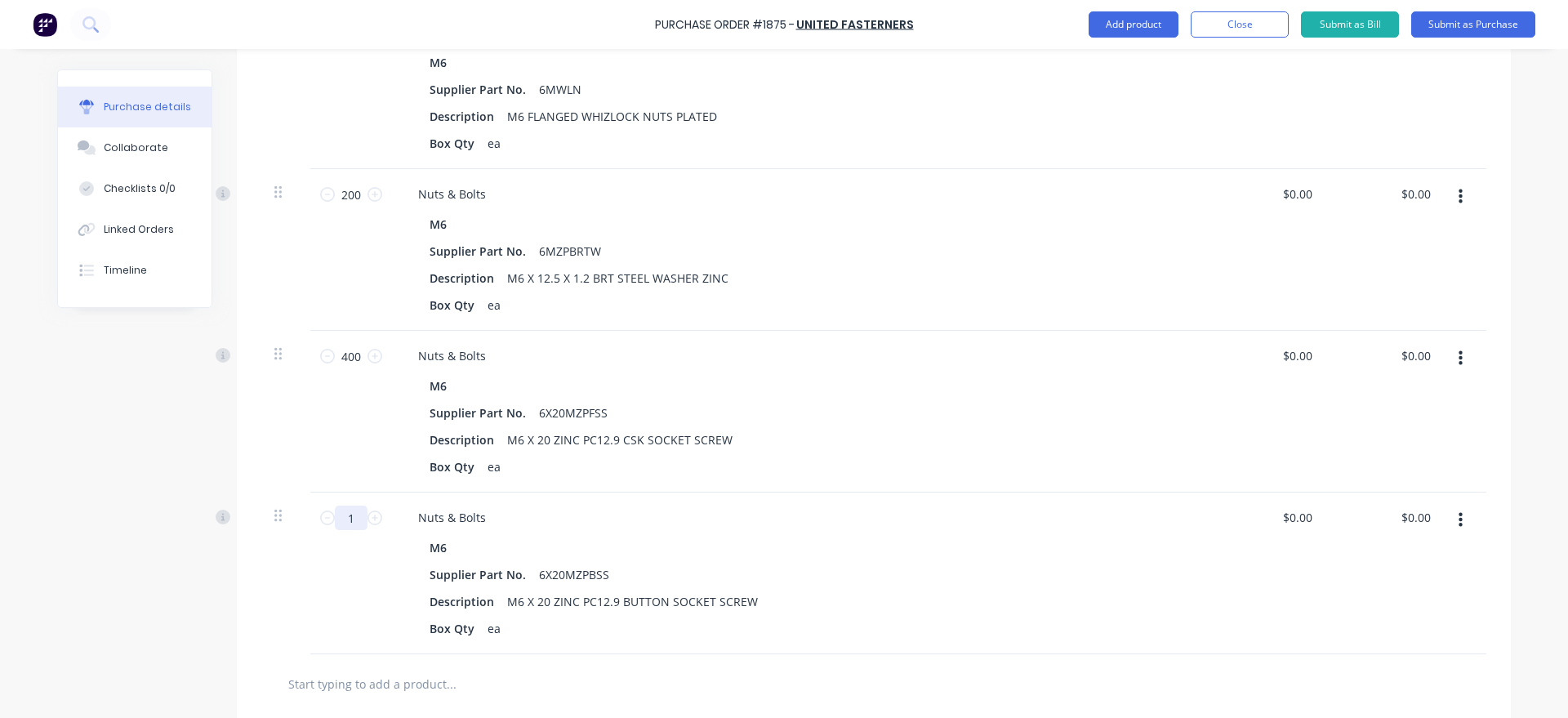
click at [355, 524] on input "1" at bounding box center [351, 517] width 32 height 25
click at [1136, 32] on button "Add product" at bounding box center [1133, 24] width 90 height 26
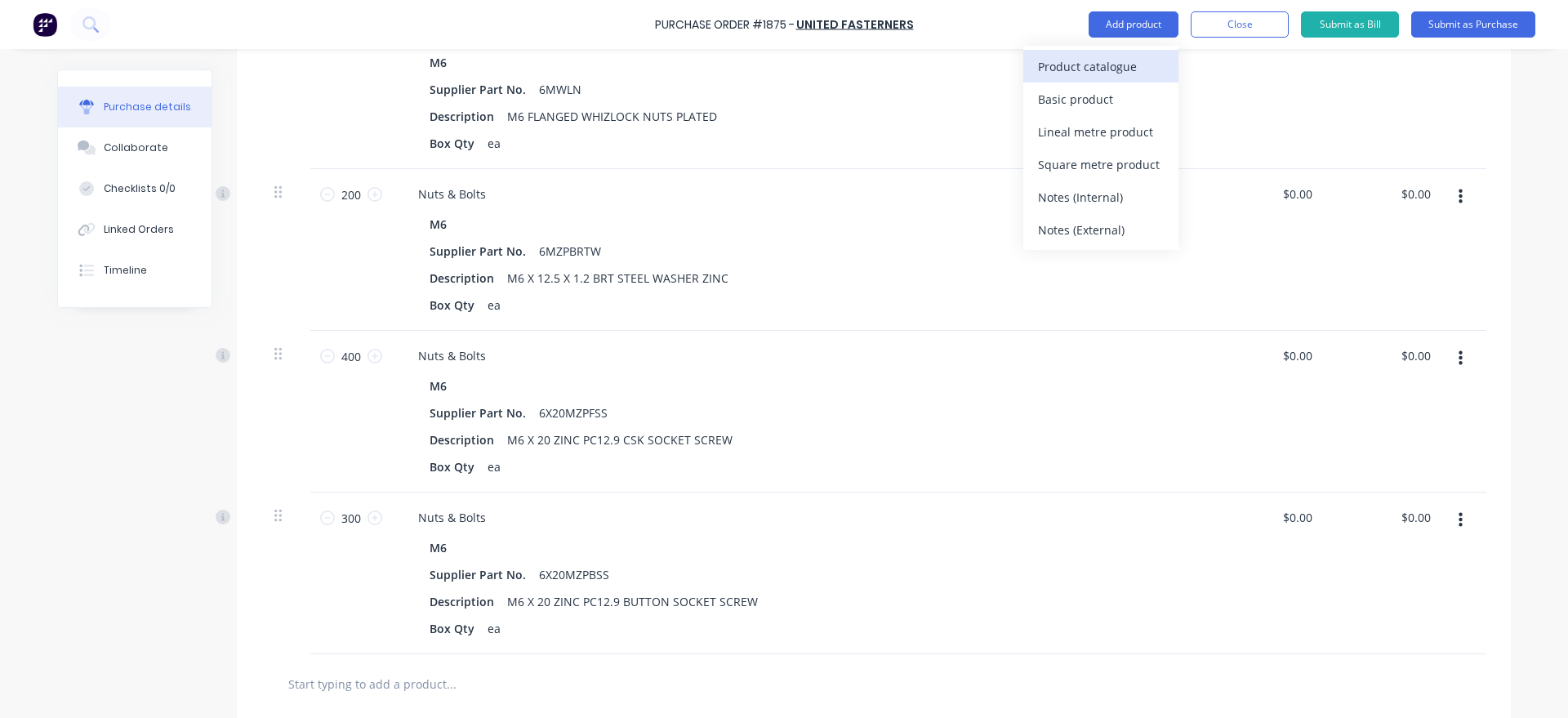
click at [1112, 58] on div "Product catalogue" at bounding box center [1100, 67] width 126 height 24
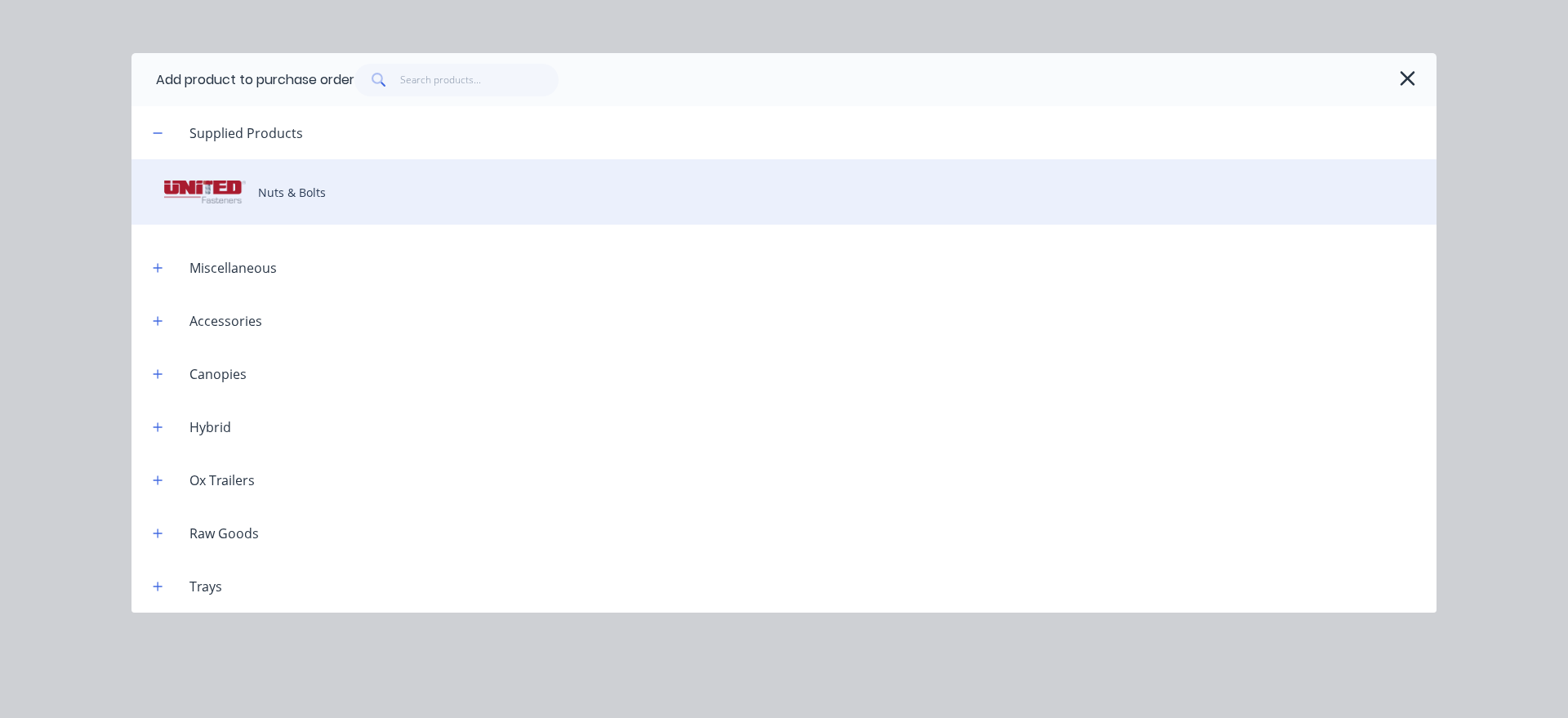
click at [589, 183] on div "Nuts & Bolts" at bounding box center [784, 191] width 1305 height 65
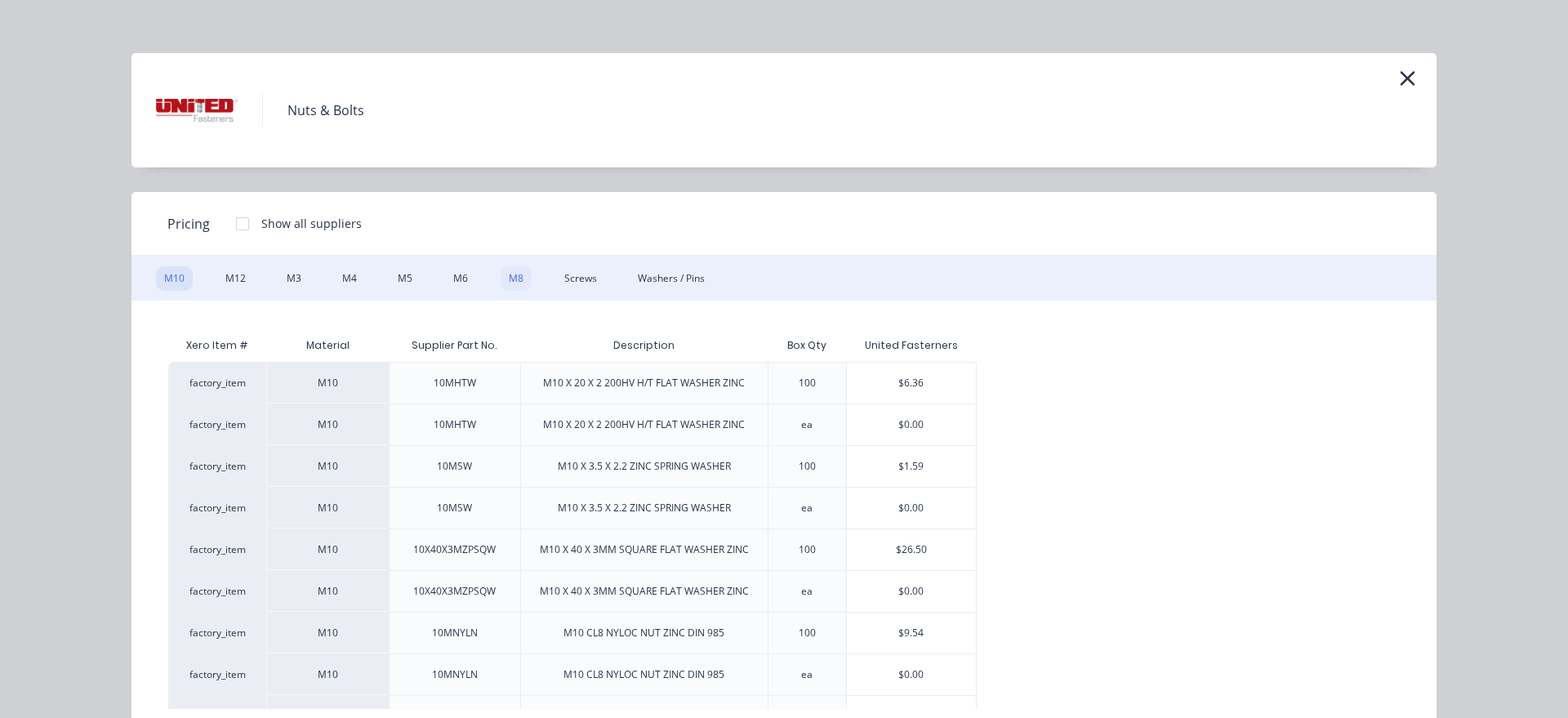
click at [515, 282] on div "M8" at bounding box center [516, 278] width 31 height 25
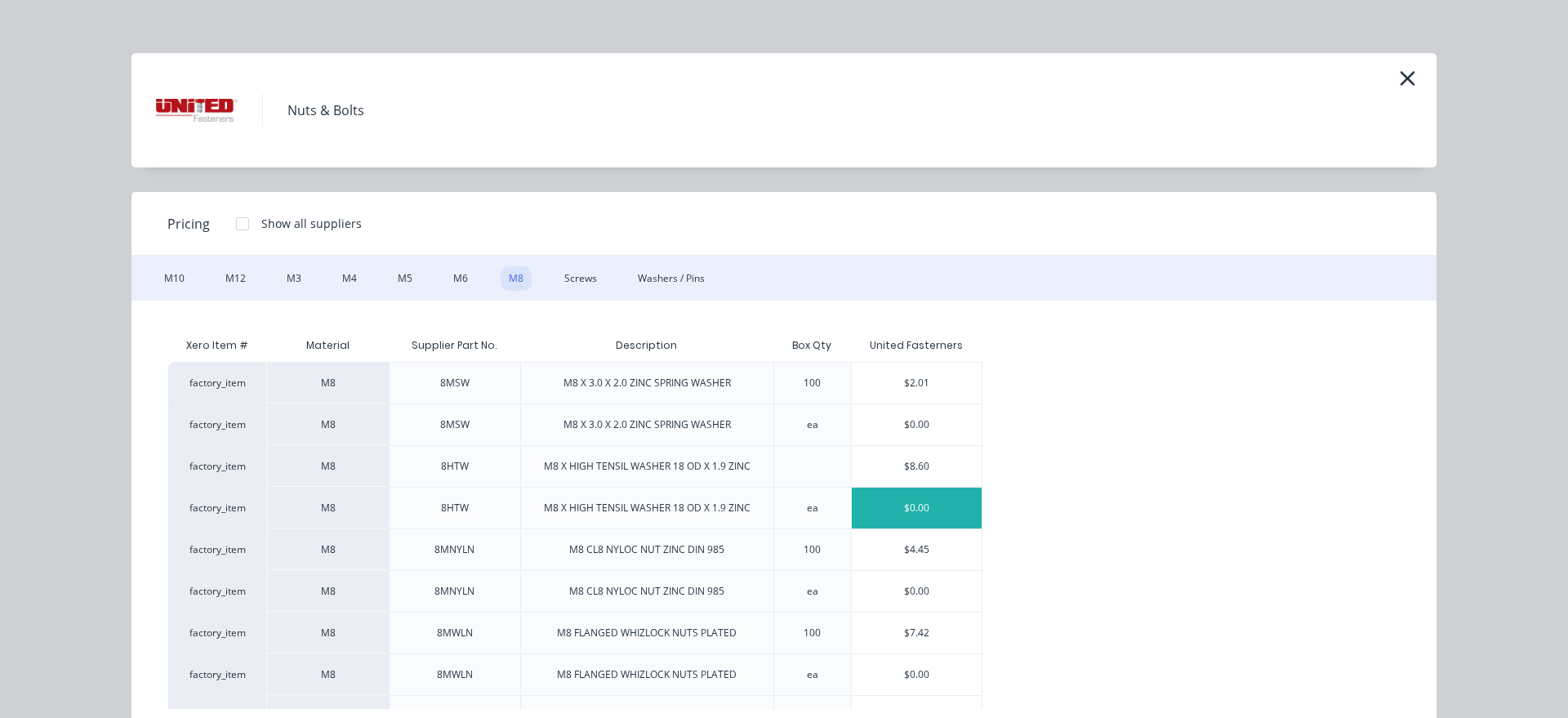
click at [923, 508] on div "$0.00" at bounding box center [917, 508] width 130 height 41
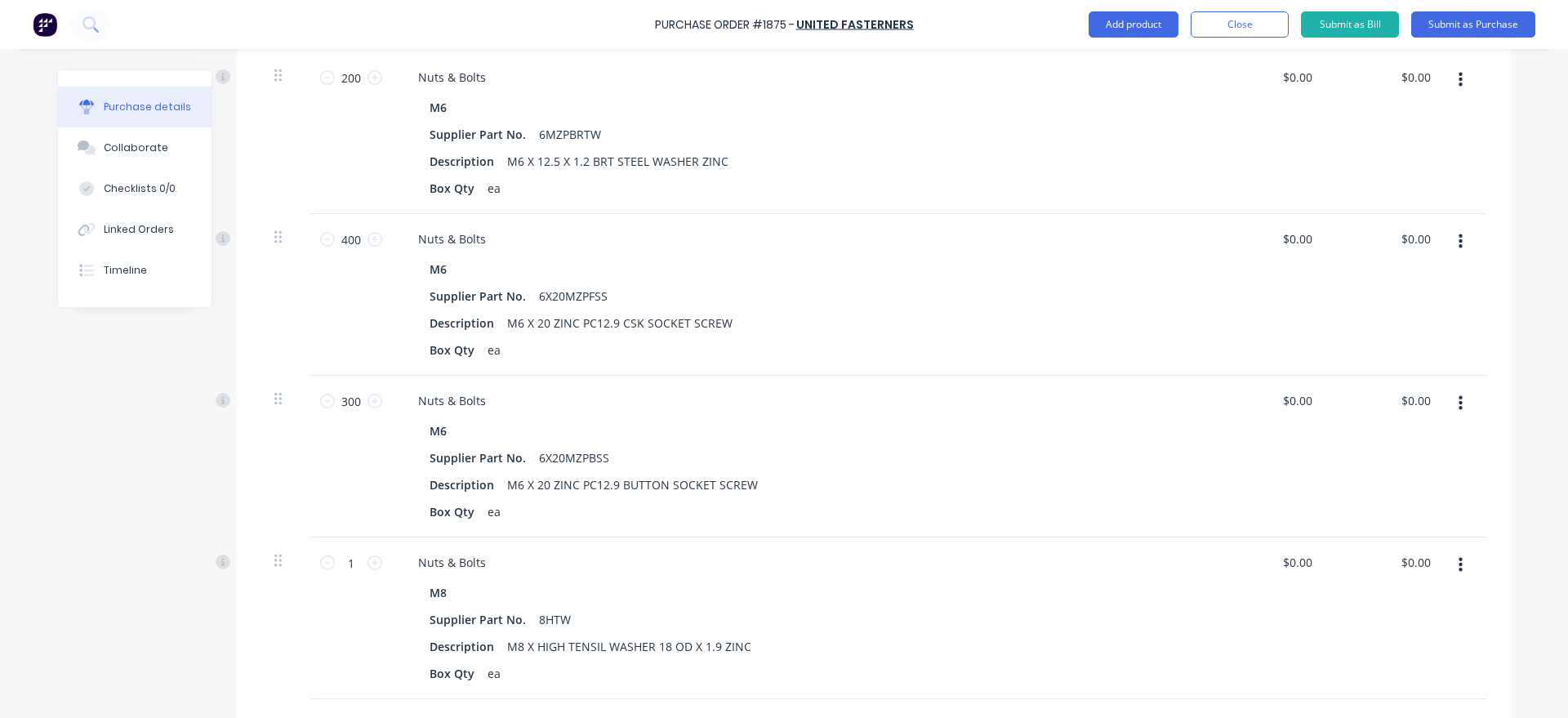
scroll to position [1024, 0]
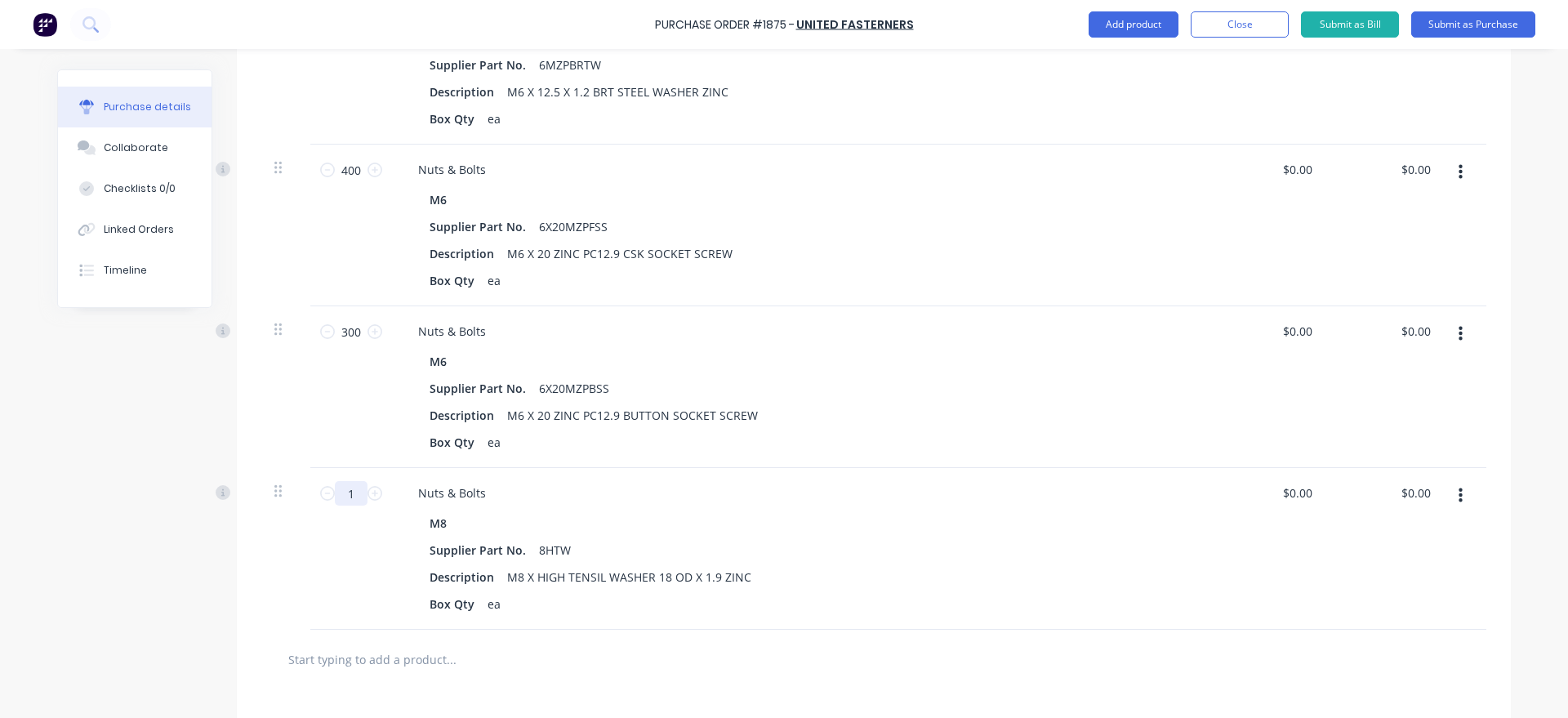
click at [357, 490] on input "1" at bounding box center [351, 493] width 32 height 25
drag, startPoint x: 1137, startPoint y: 26, endPoint x: 1129, endPoint y: 38, distance: 14.4
click at [1136, 26] on button "Add product" at bounding box center [1133, 24] width 90 height 26
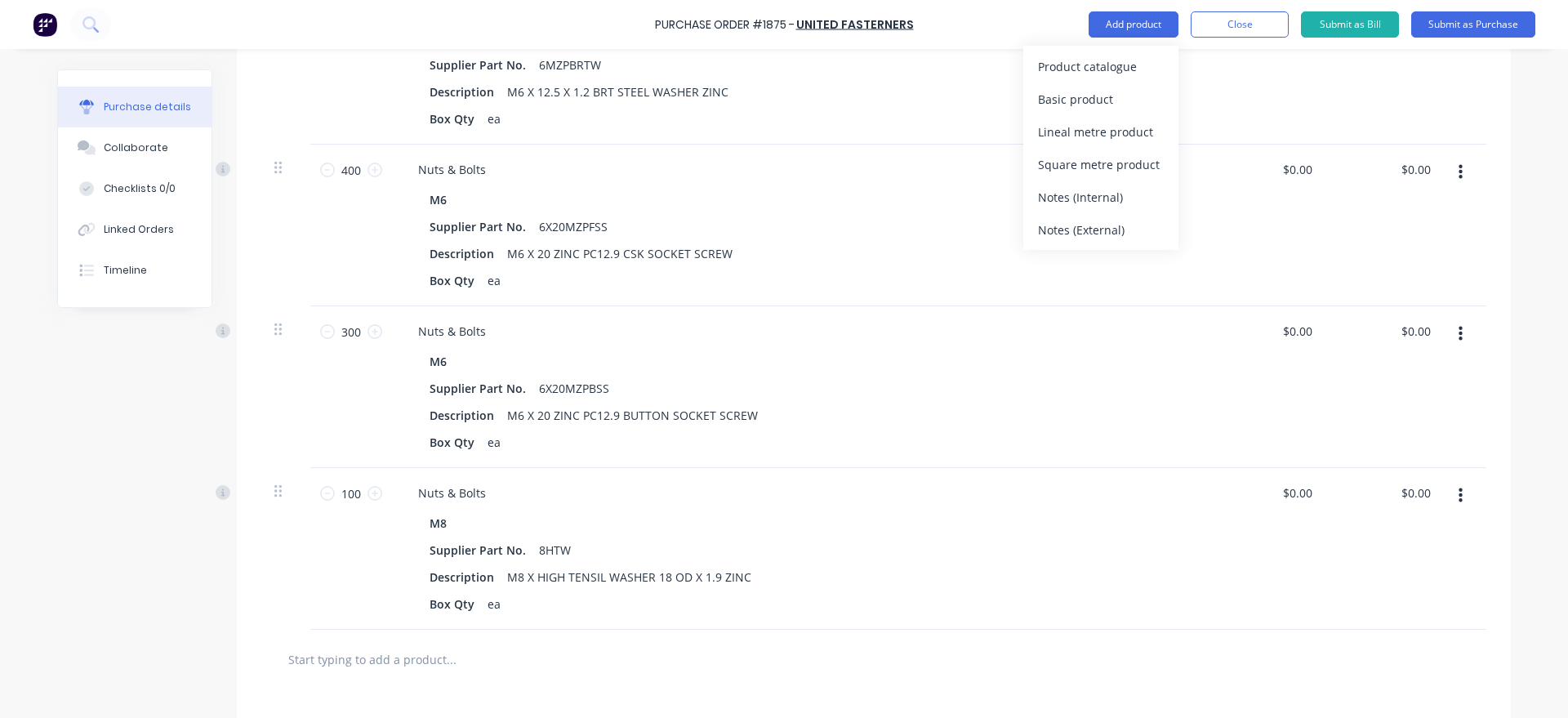
click at [1123, 47] on div "Product catalogue Basic product Lineal metre product Square metre product Notes…" at bounding box center [1100, 147] width 155 height 204
click at [1118, 62] on div "Product catalogue" at bounding box center [1100, 67] width 126 height 24
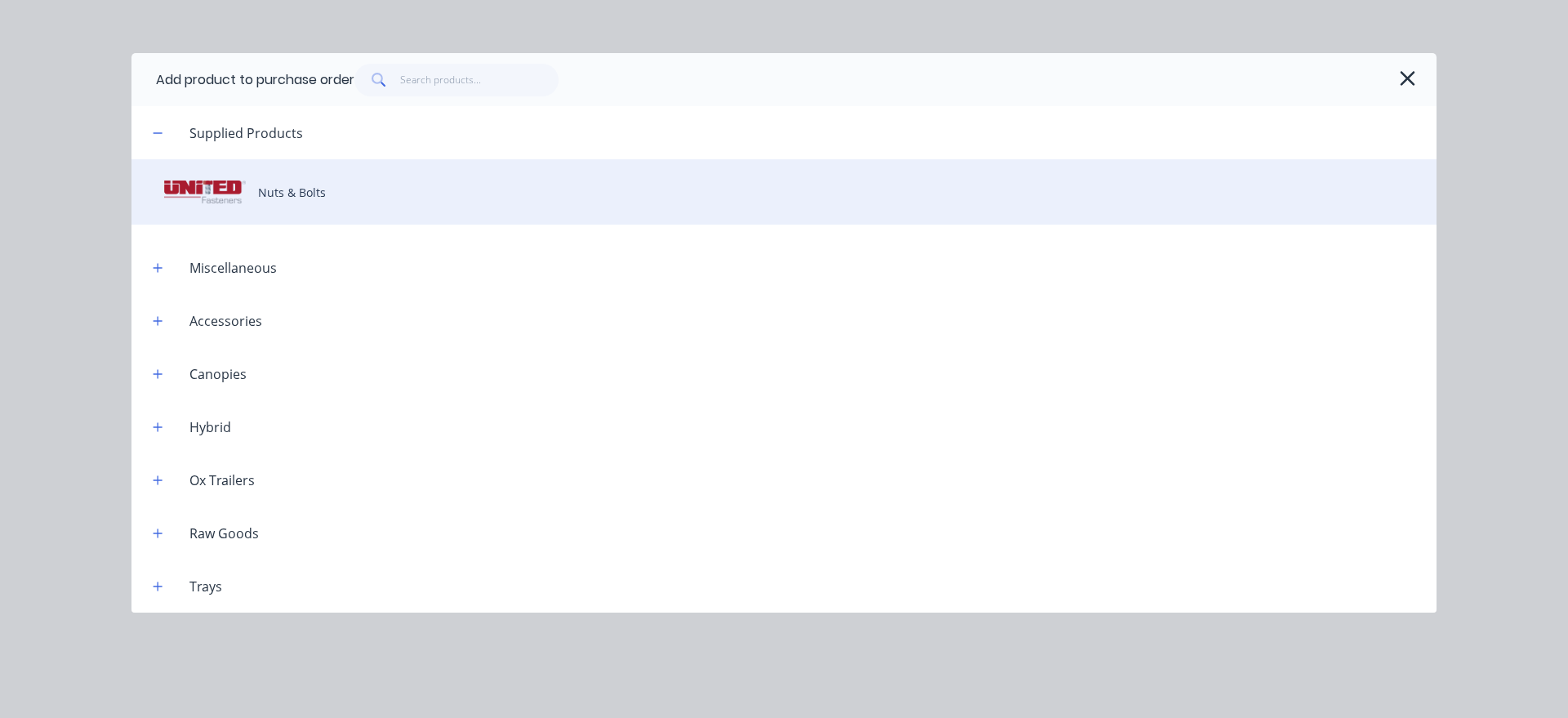
click at [463, 192] on div "Nuts & Bolts" at bounding box center [784, 191] width 1305 height 65
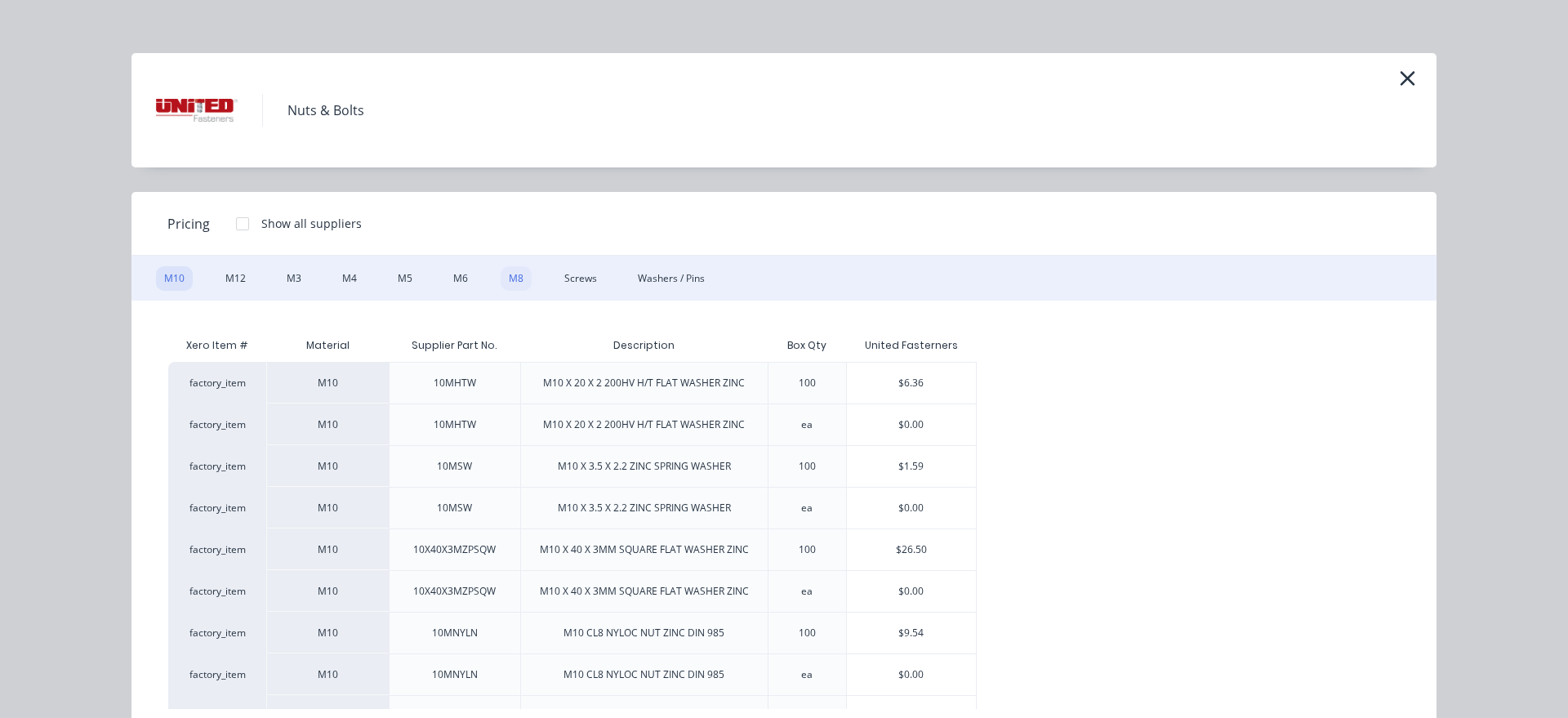
click at [516, 281] on div "M8" at bounding box center [516, 278] width 31 height 25
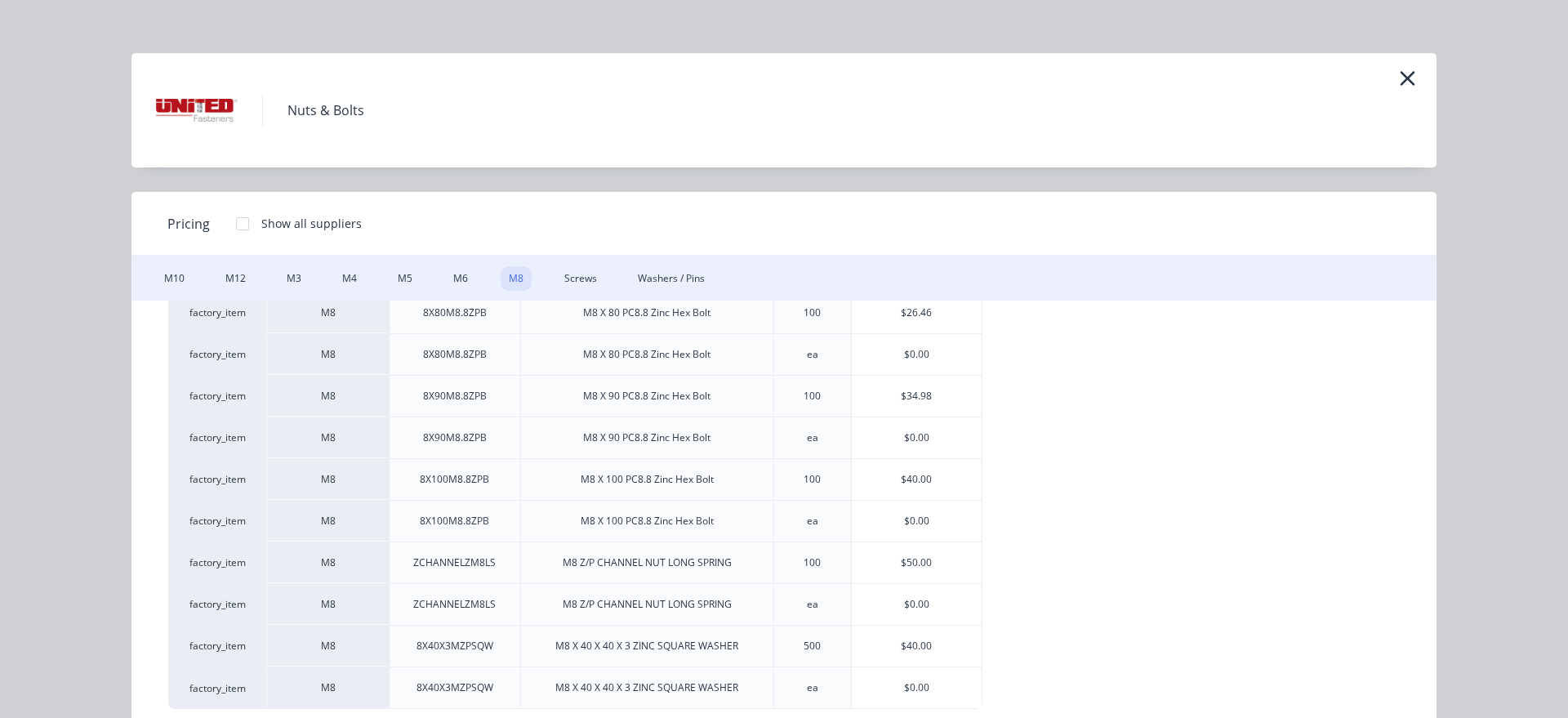
scroll to position [16, 0]
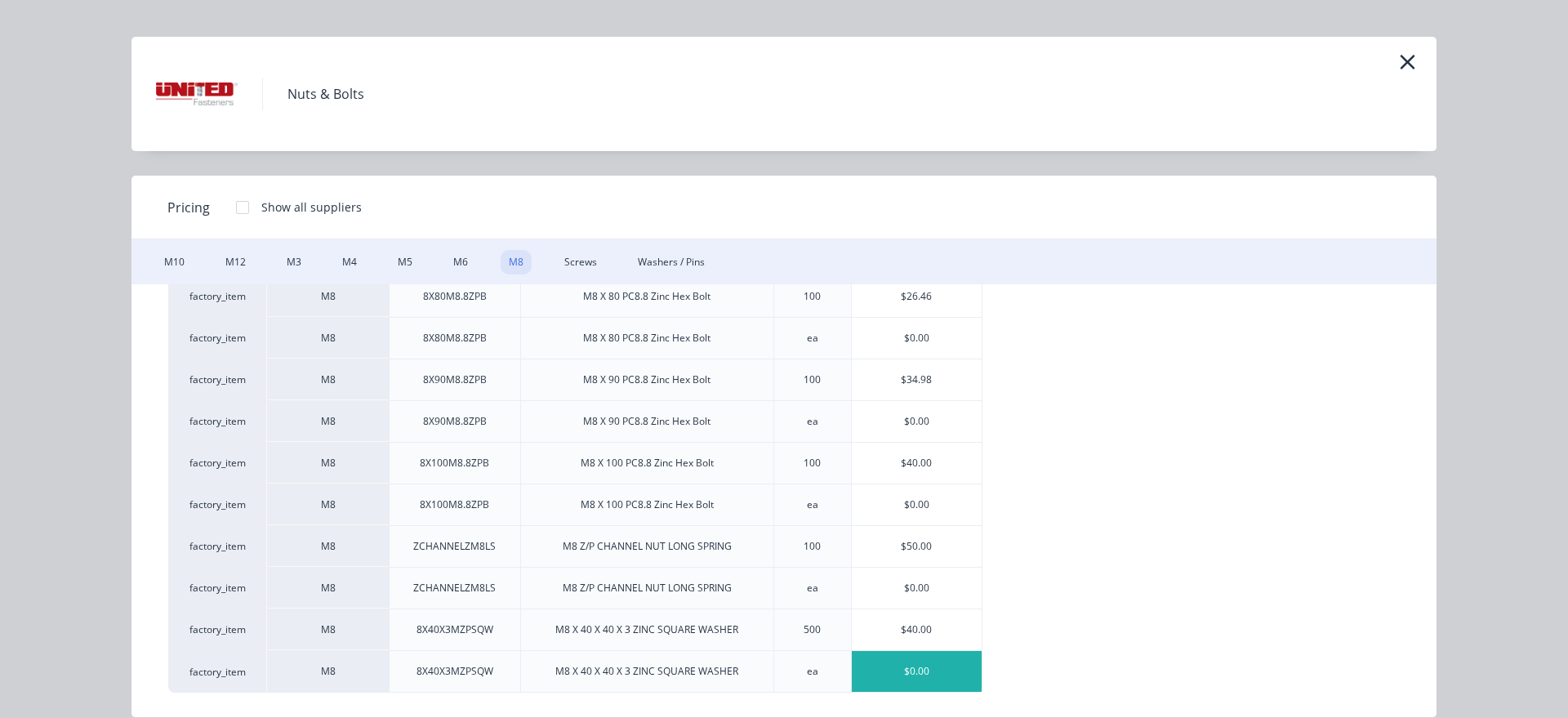
click at [970, 675] on div "$0.00" at bounding box center [917, 671] width 130 height 41
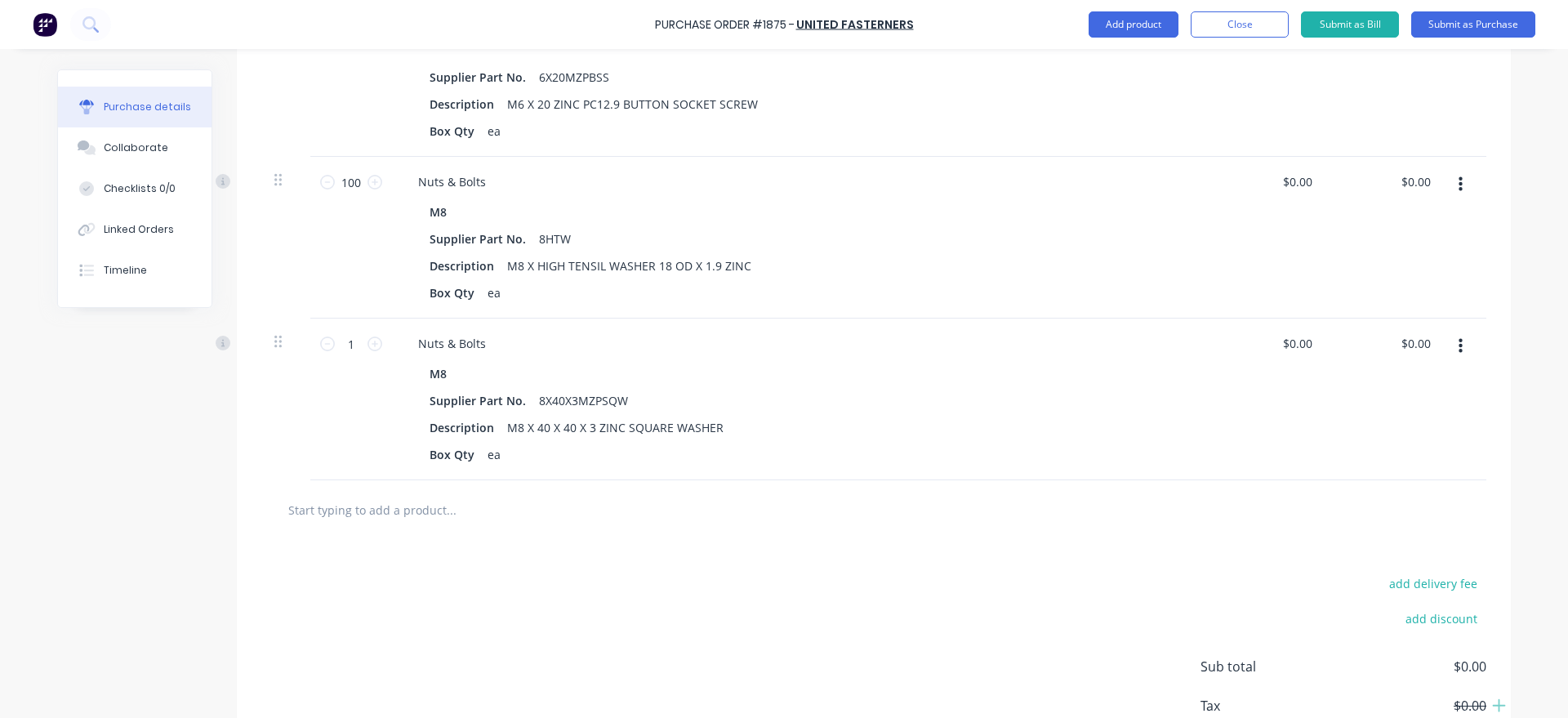
scroll to position [1396, 0]
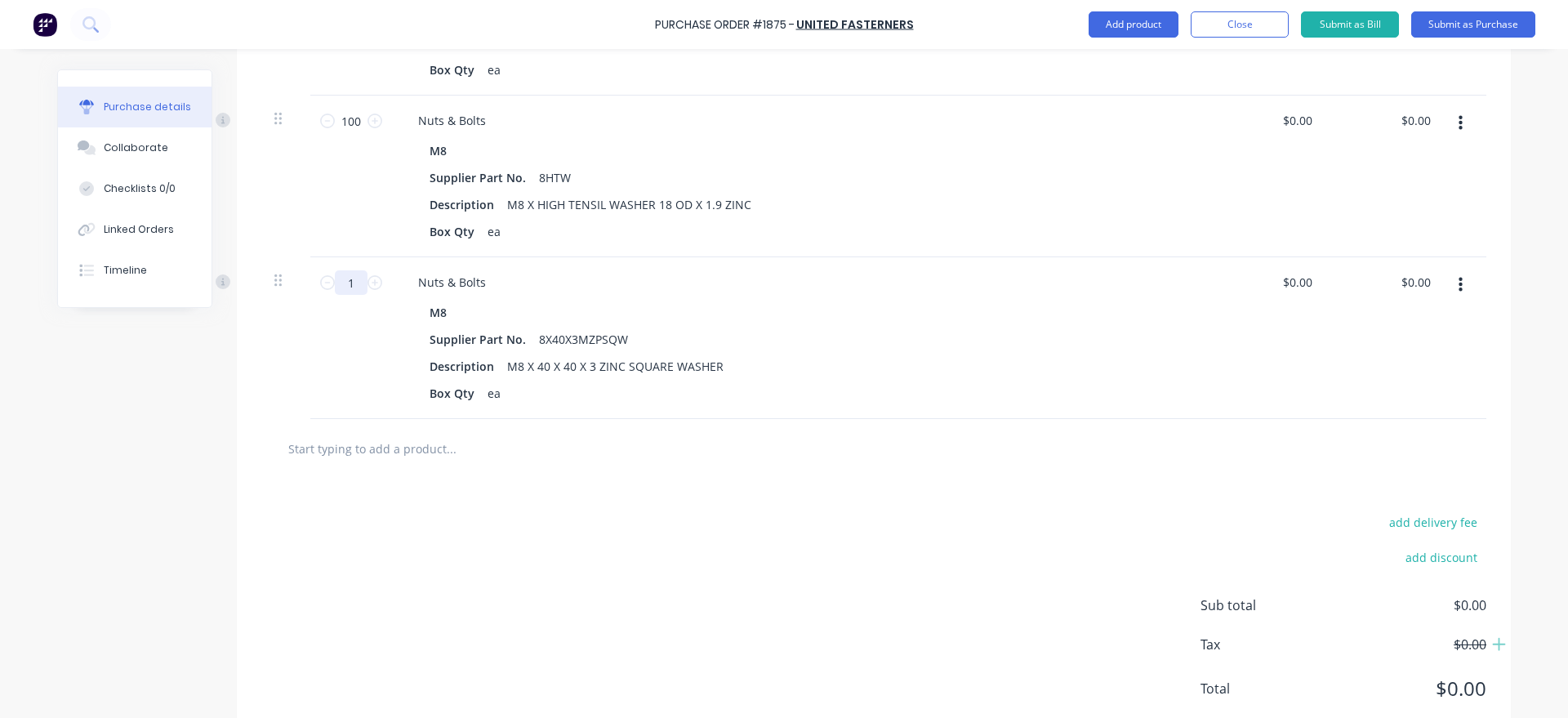
click at [355, 270] on input "1" at bounding box center [351, 282] width 32 height 25
click at [1123, 29] on button "Add product" at bounding box center [1133, 24] width 90 height 26
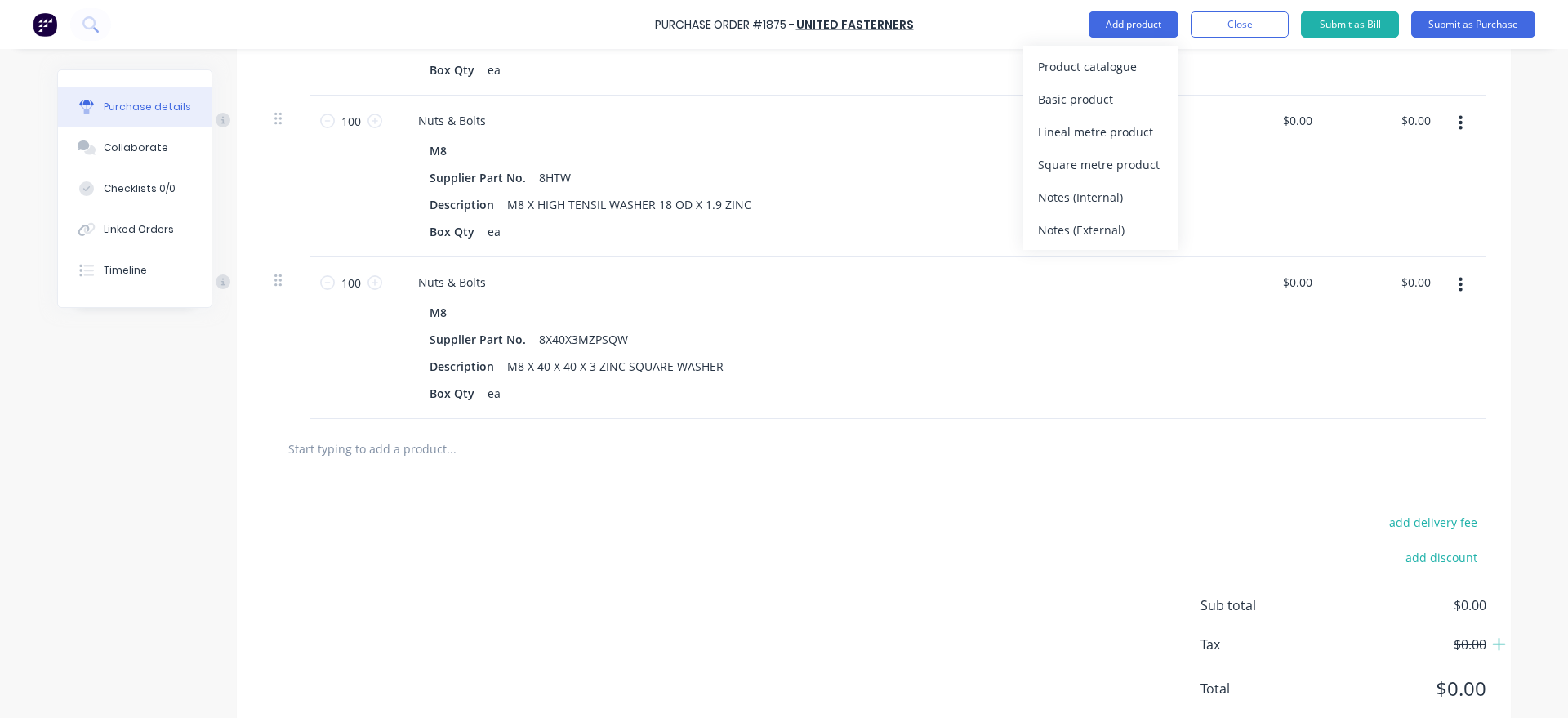
click at [1117, 69] on div "Product catalogue" at bounding box center [1100, 67] width 126 height 24
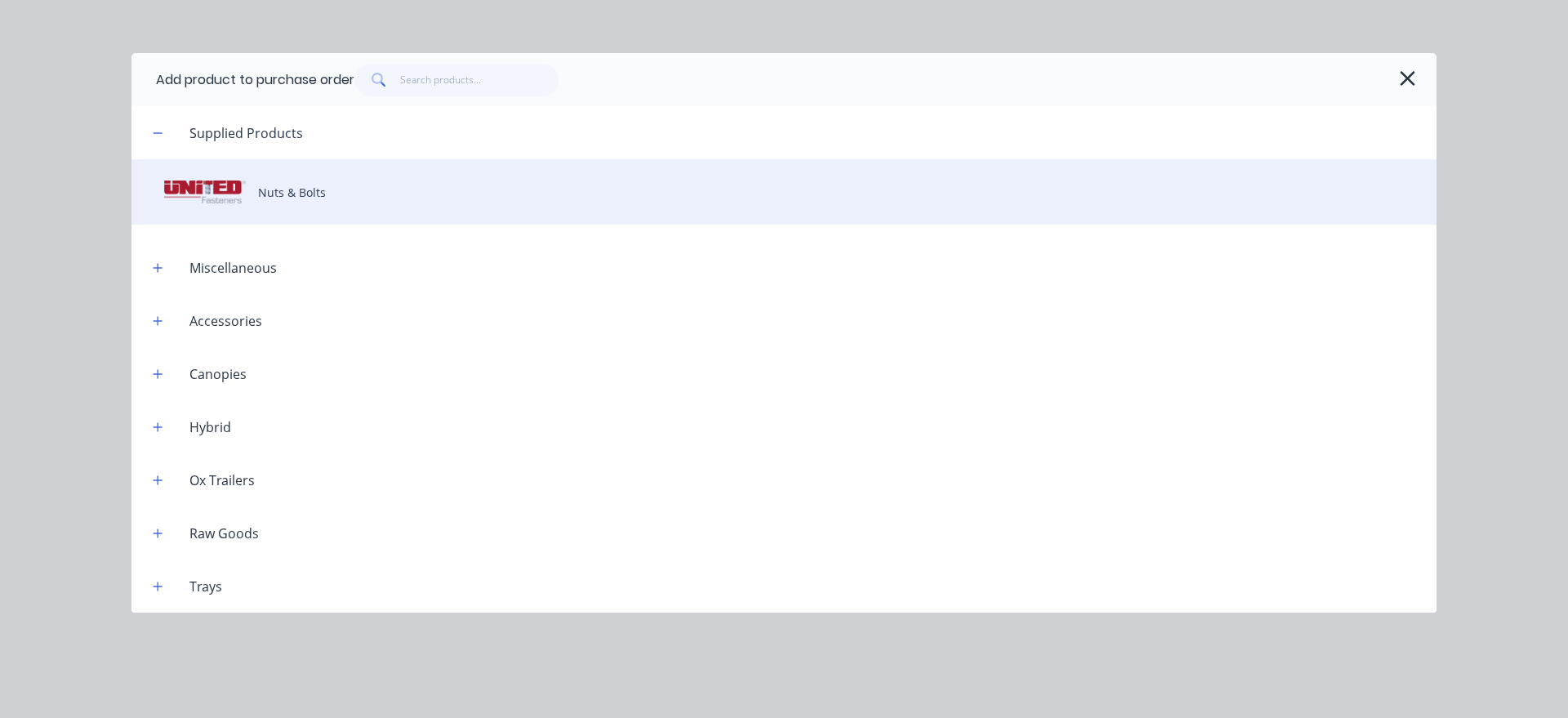
click at [404, 213] on div "Nuts & Bolts" at bounding box center [784, 191] width 1305 height 65
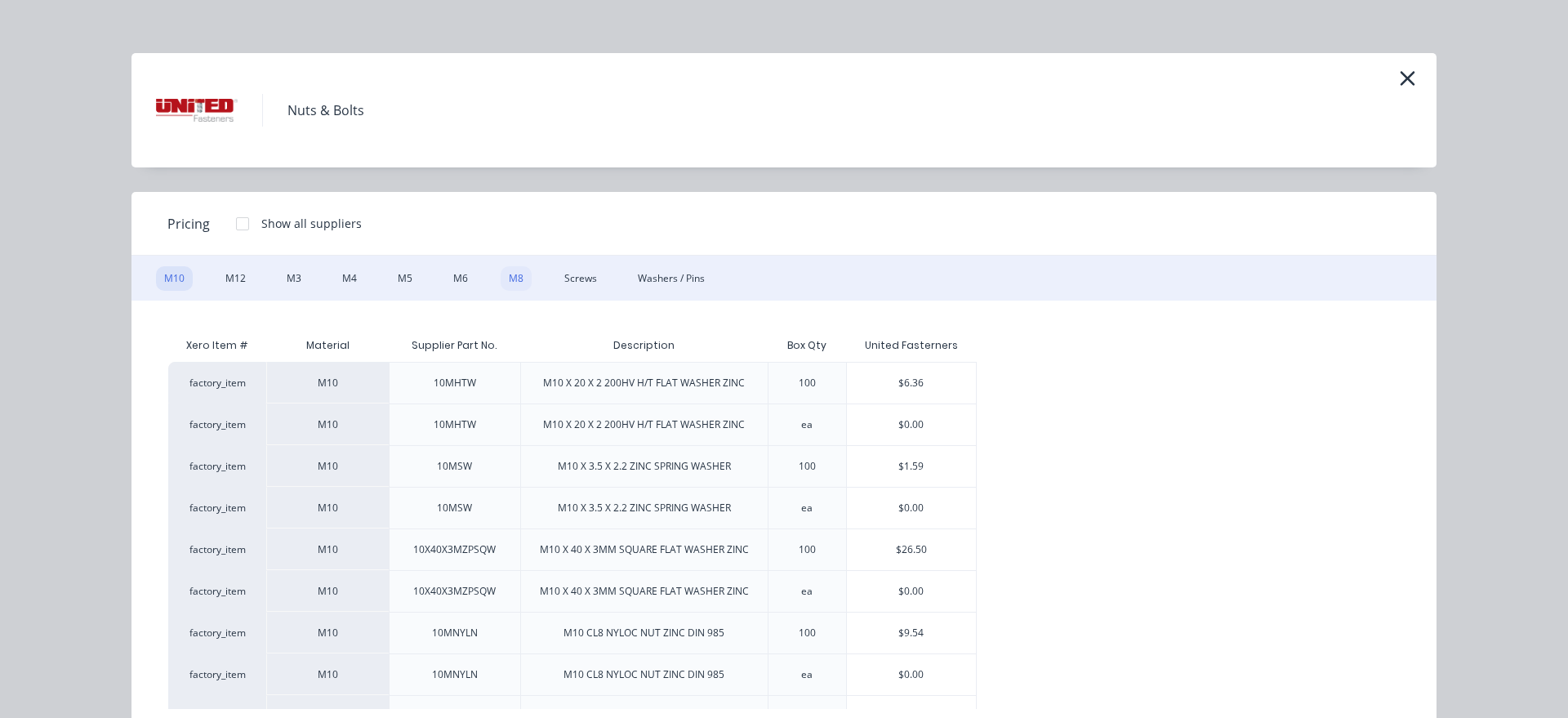
click at [505, 279] on div "M8" at bounding box center [516, 278] width 31 height 25
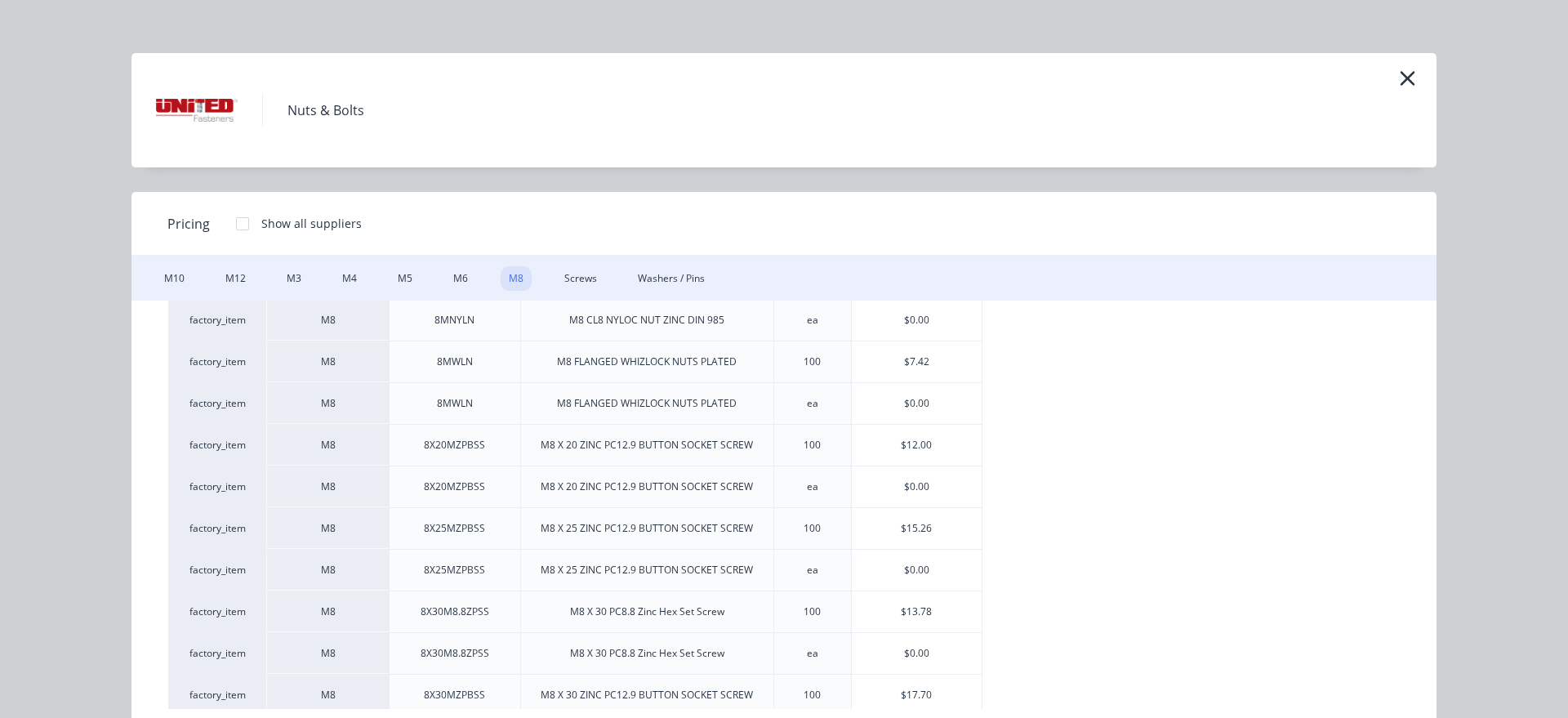
scroll to position [280, 0]
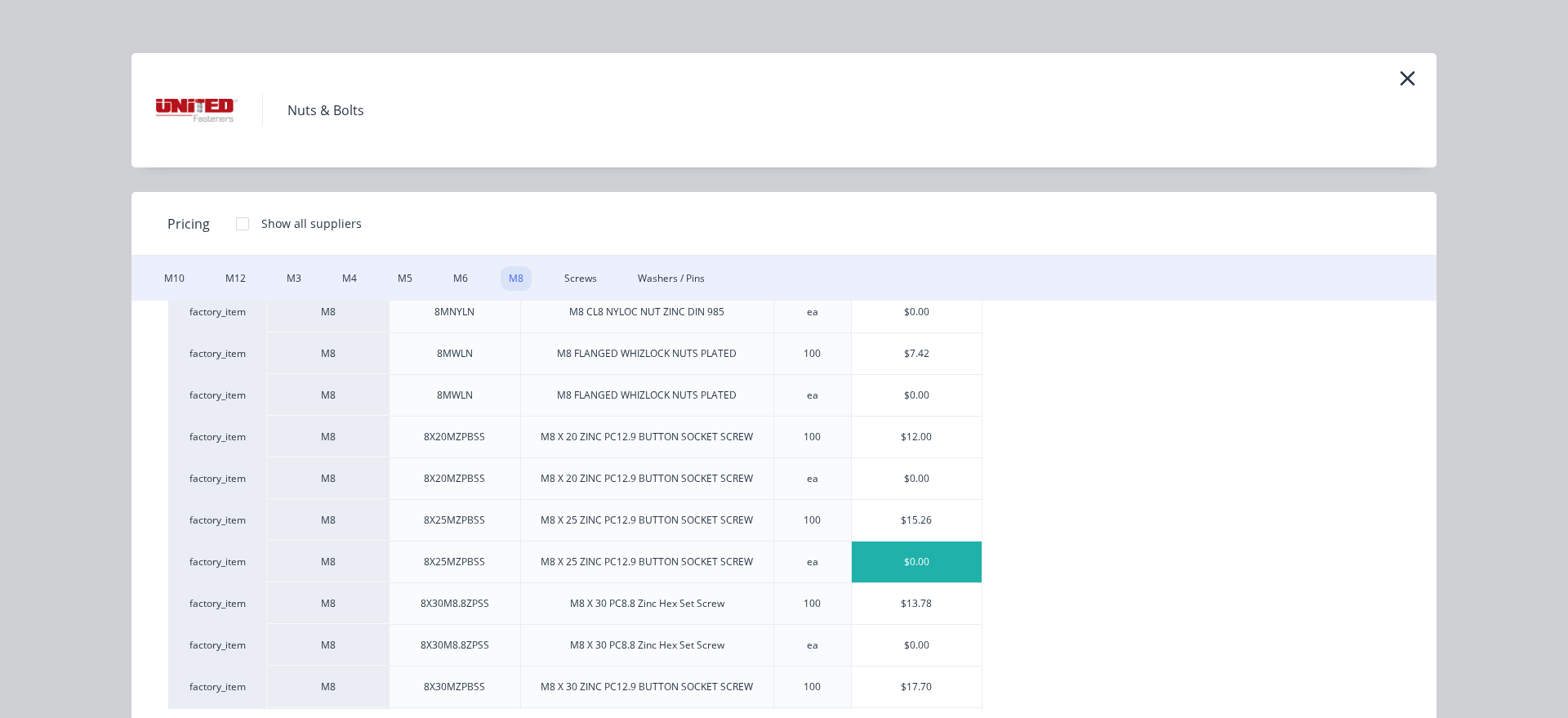
click at [917, 561] on div "$0.00" at bounding box center [917, 562] width 130 height 41
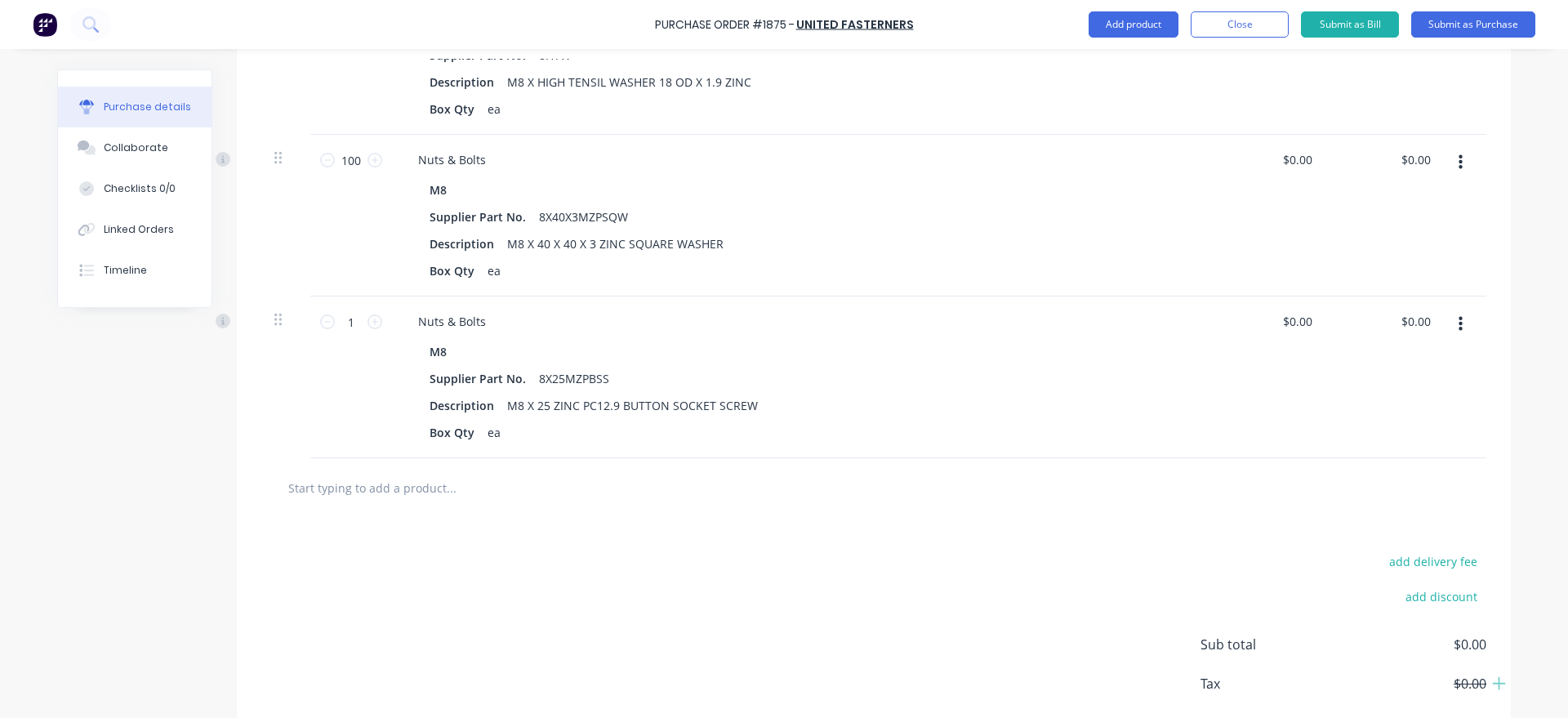
scroll to position [1600, 0]
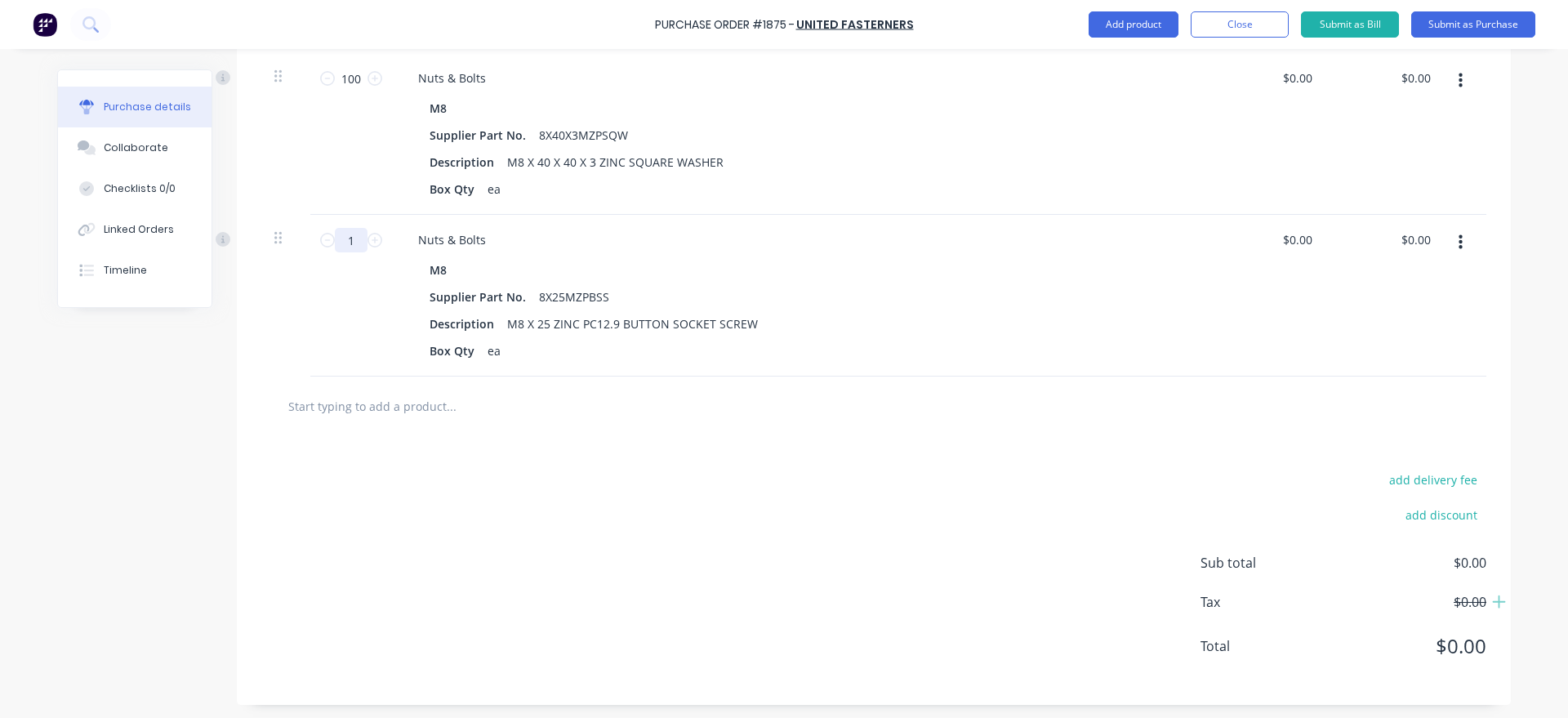
click at [357, 245] on input "1" at bounding box center [351, 239] width 32 height 25
click at [1125, 27] on button "Add product" at bounding box center [1133, 24] width 90 height 26
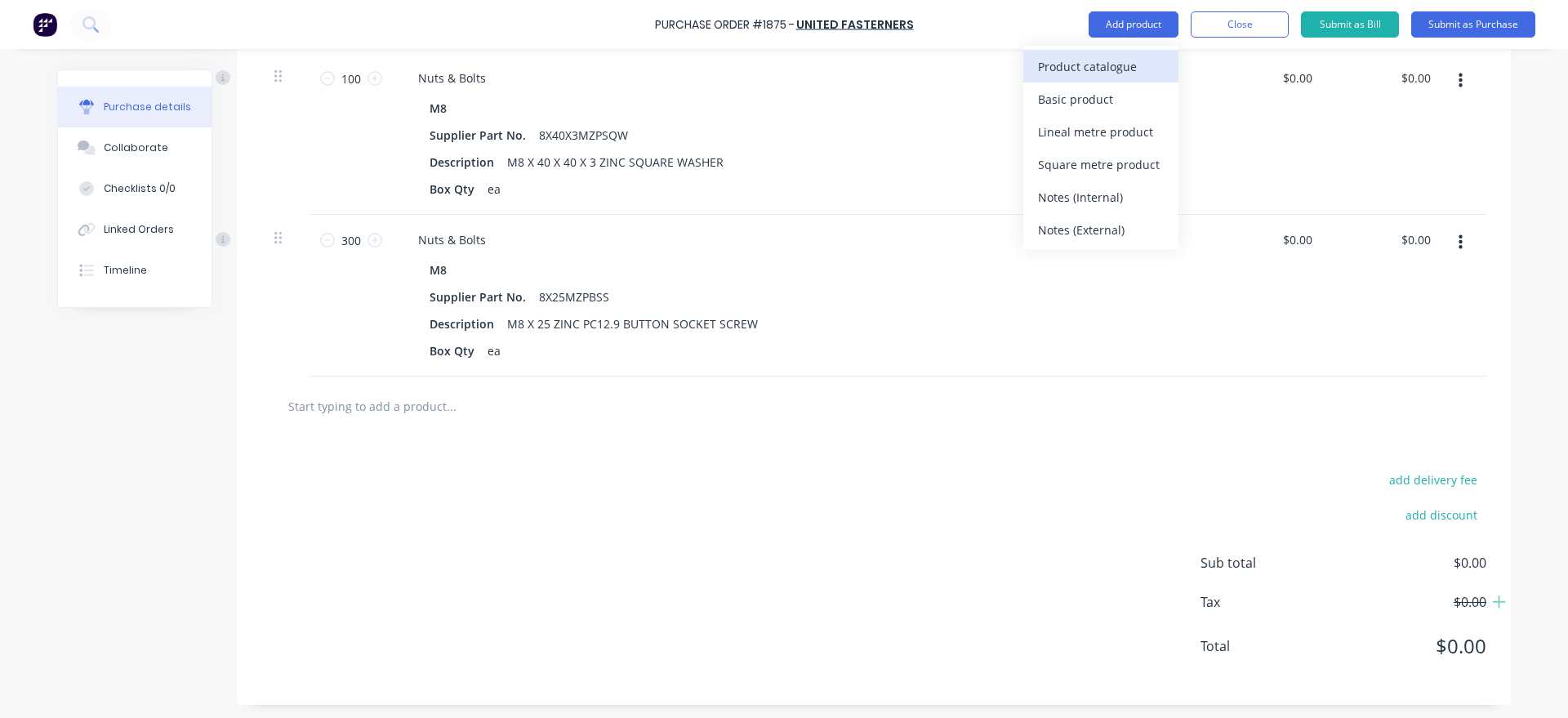
click at [1128, 55] on div "Product catalogue" at bounding box center [1100, 67] width 126 height 24
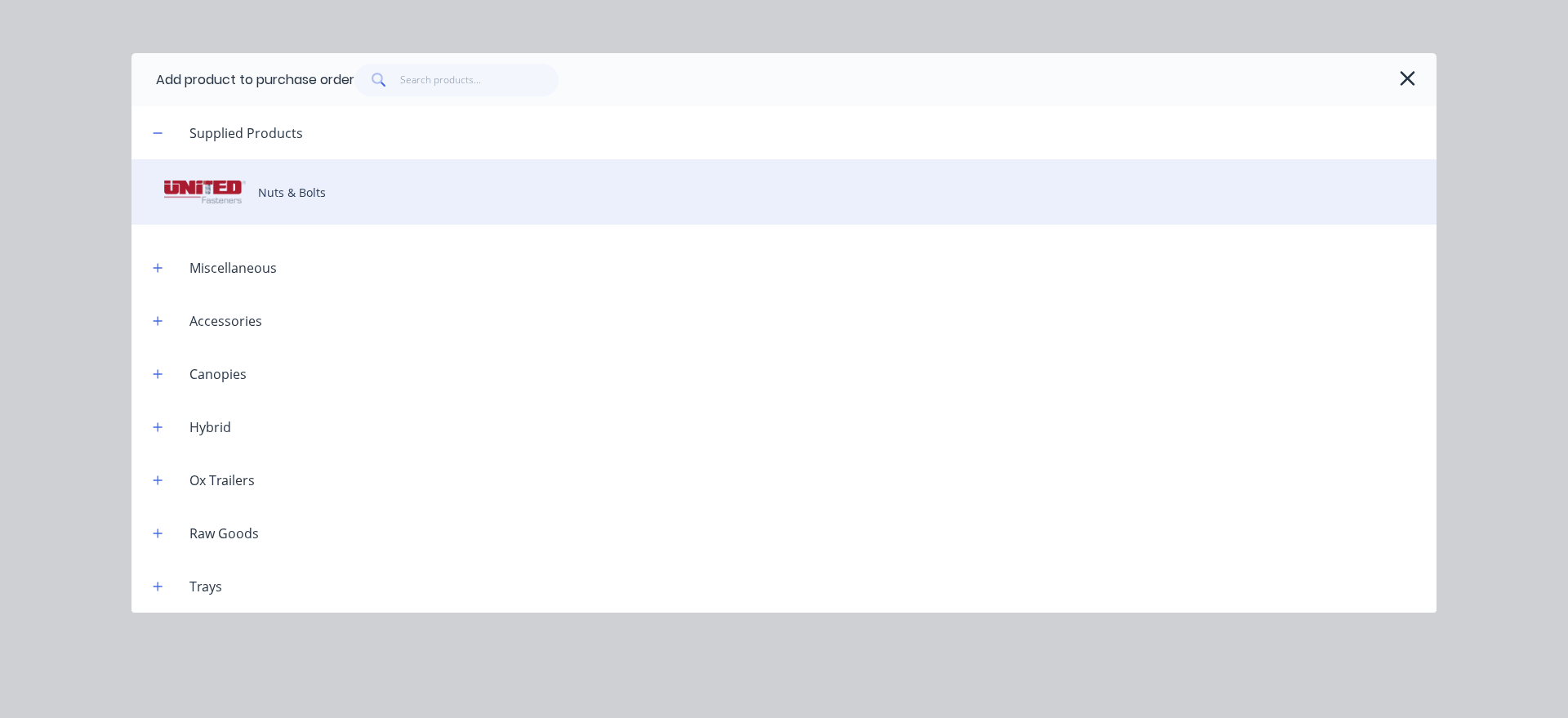
click at [413, 188] on div "Nuts & Bolts" at bounding box center [784, 191] width 1305 height 65
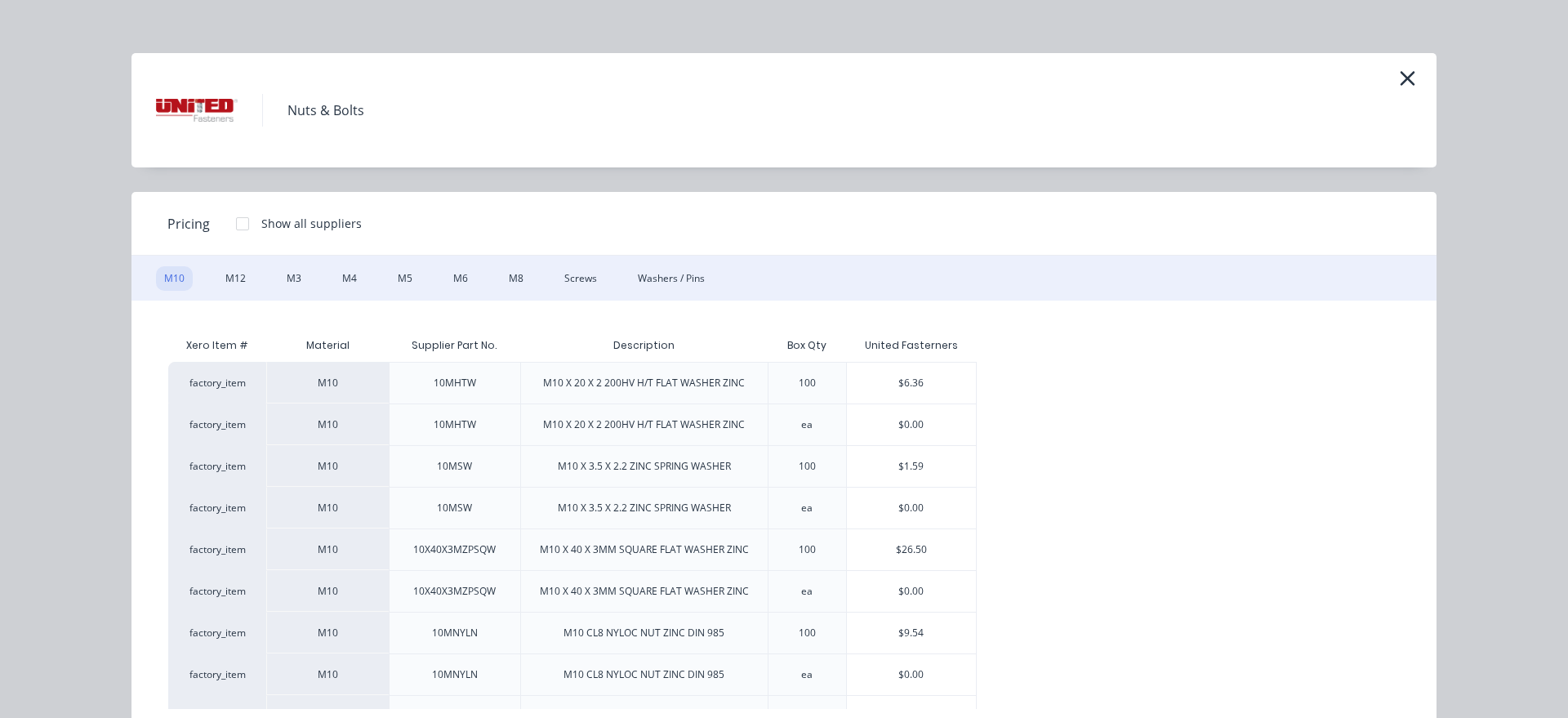
click at [581, 294] on div "M10 M12 M3 M4 M5 M6 M8 Screws Washers / Pins" at bounding box center [784, 278] width 1305 height 45
click at [582, 282] on div "Screws" at bounding box center [580, 278] width 49 height 25
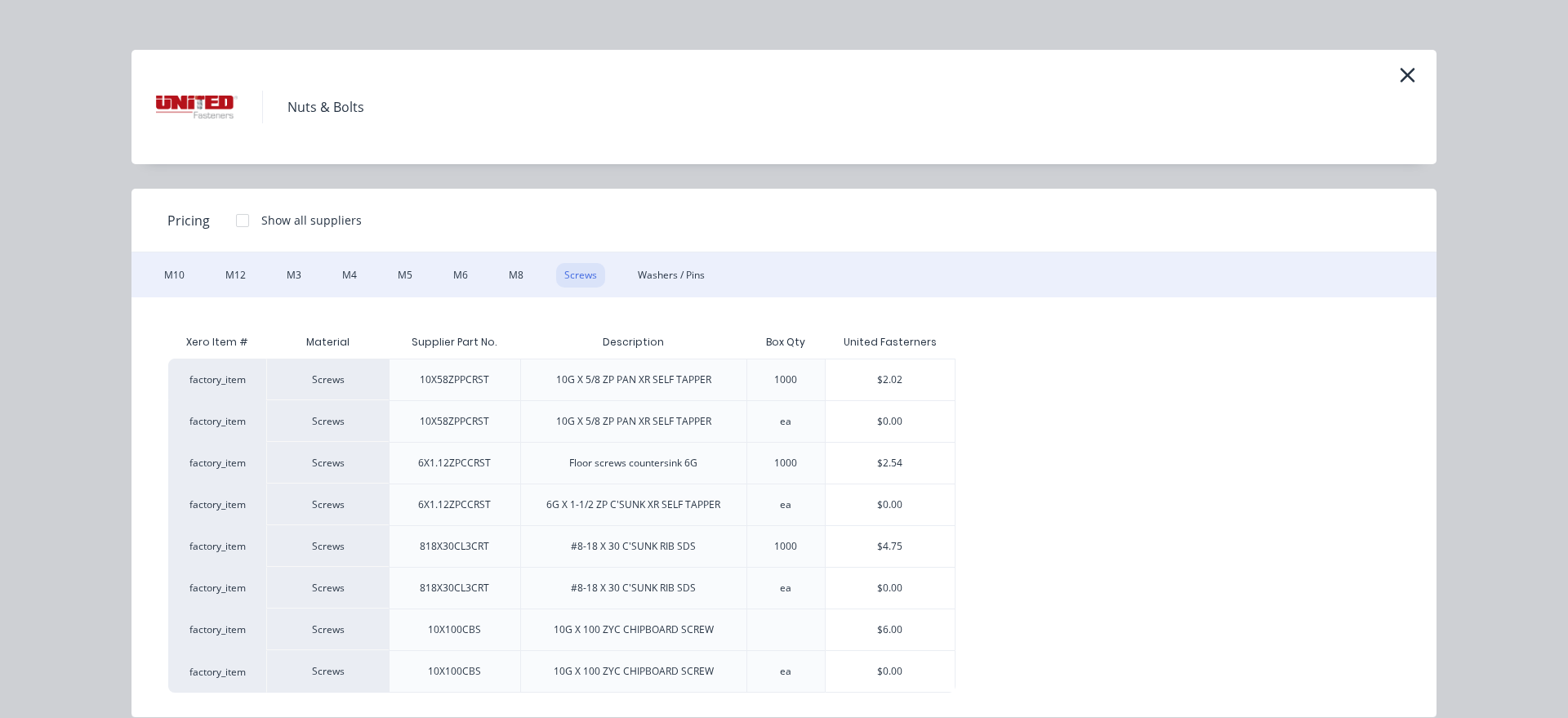
scroll to position [0, 0]
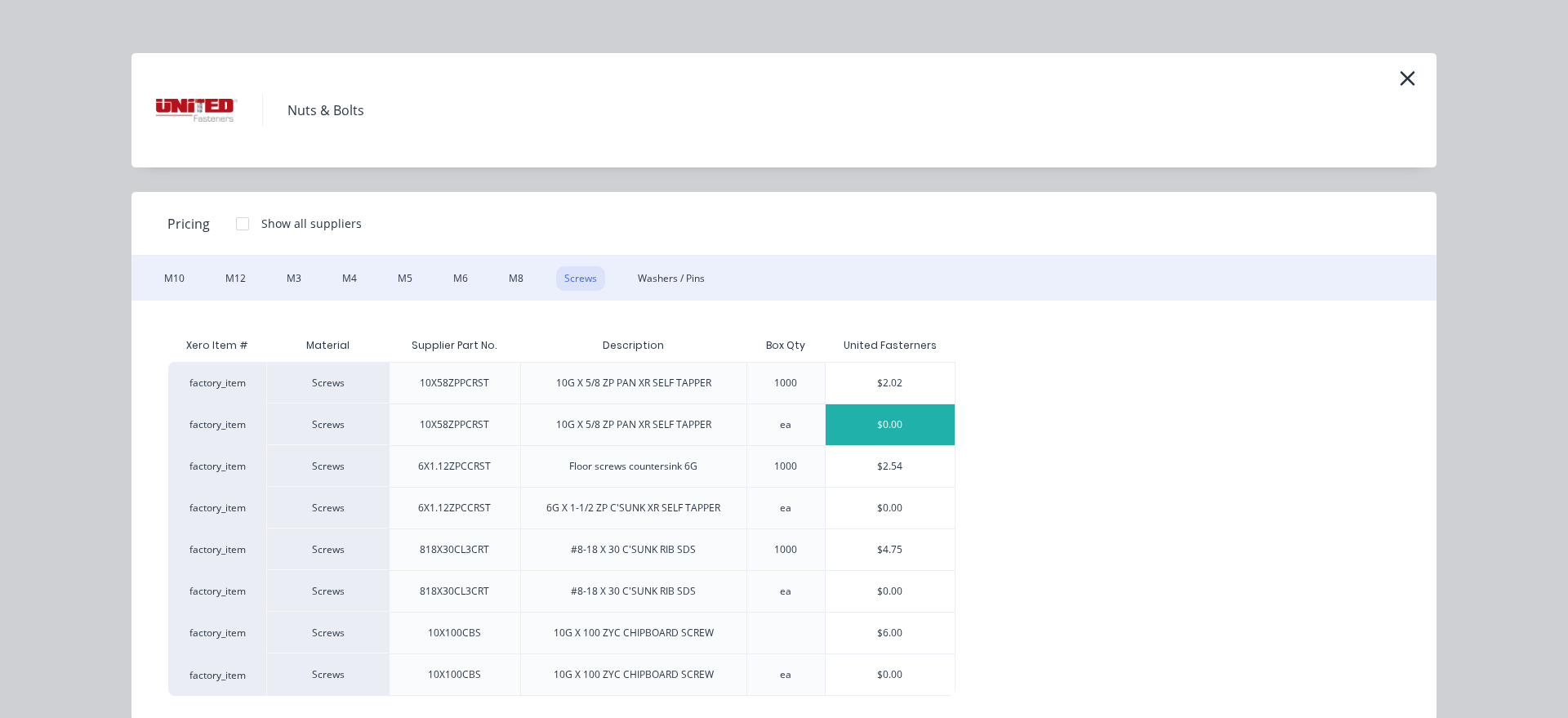
click at [924, 421] on div "$0.00" at bounding box center [891, 425] width 130 height 41
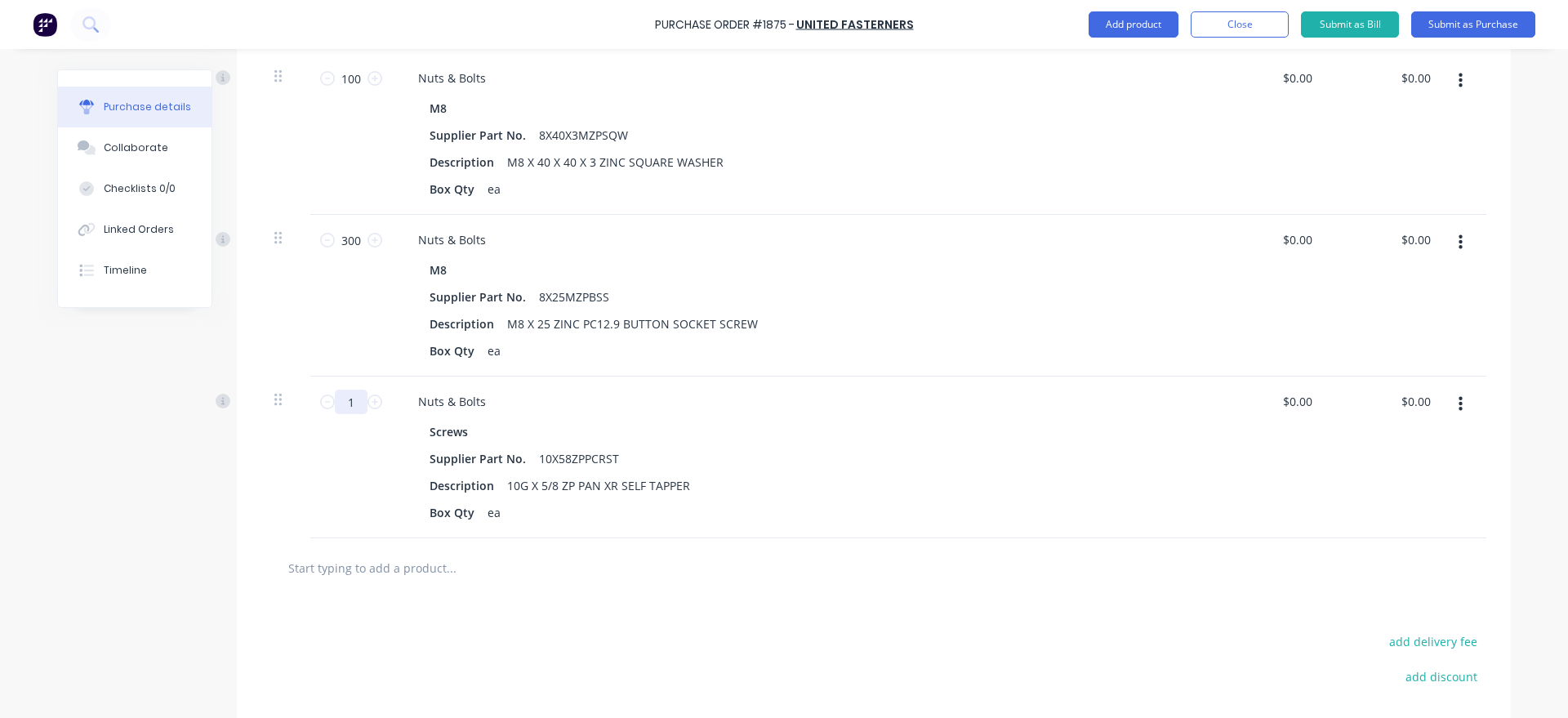
click at [351, 397] on input "1" at bounding box center [351, 402] width 32 height 25
click at [271, 399] on div at bounding box center [286, 456] width 49 height 162
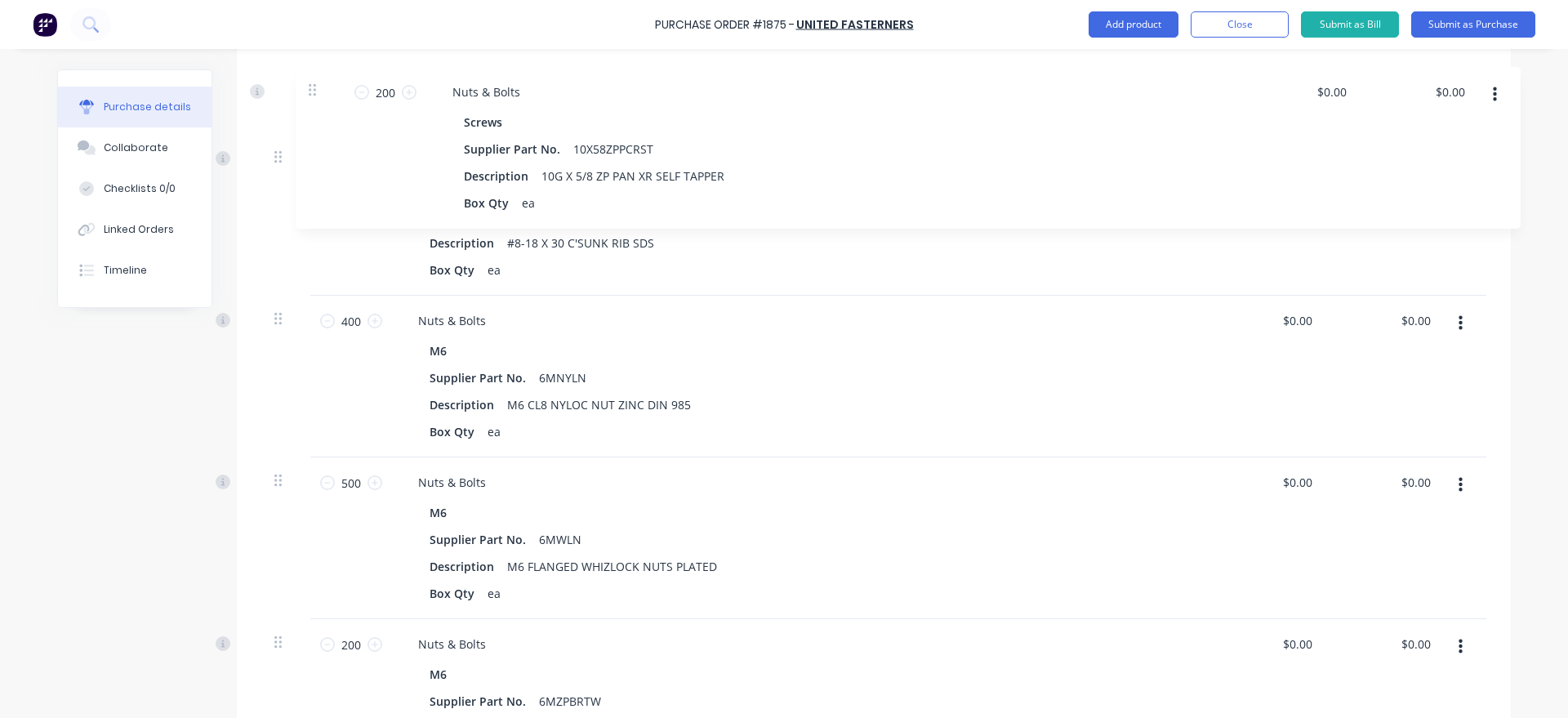
scroll to position [542, 0]
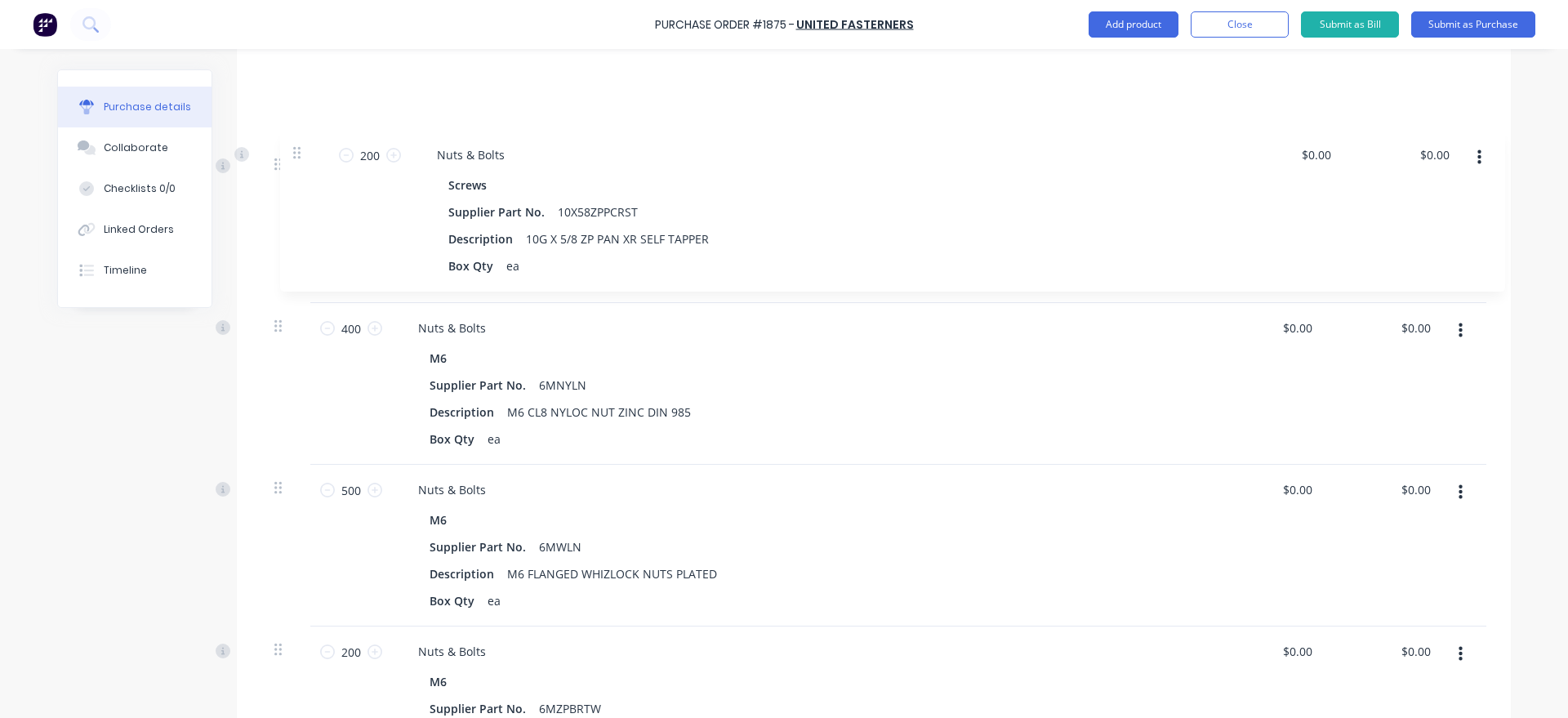
drag, startPoint x: 275, startPoint y: 396, endPoint x: 291, endPoint y: 144, distance: 252.5
click at [291, 144] on div "500 500 Nuts & Bolts Screws Supplier Part No. 818X30CL3CRT Description #8-18 X …" at bounding box center [874, 707] width 1225 height 1455
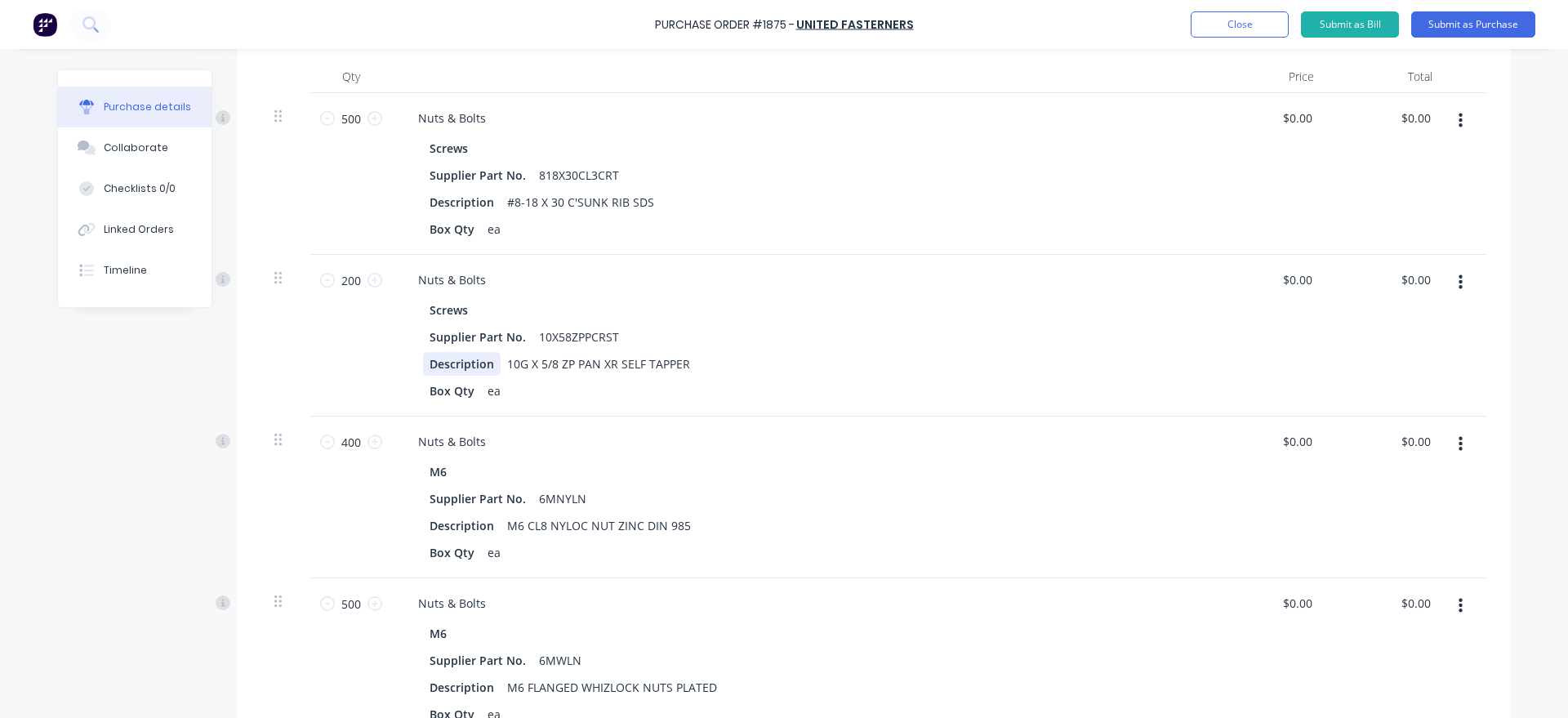
scroll to position [356, 0]
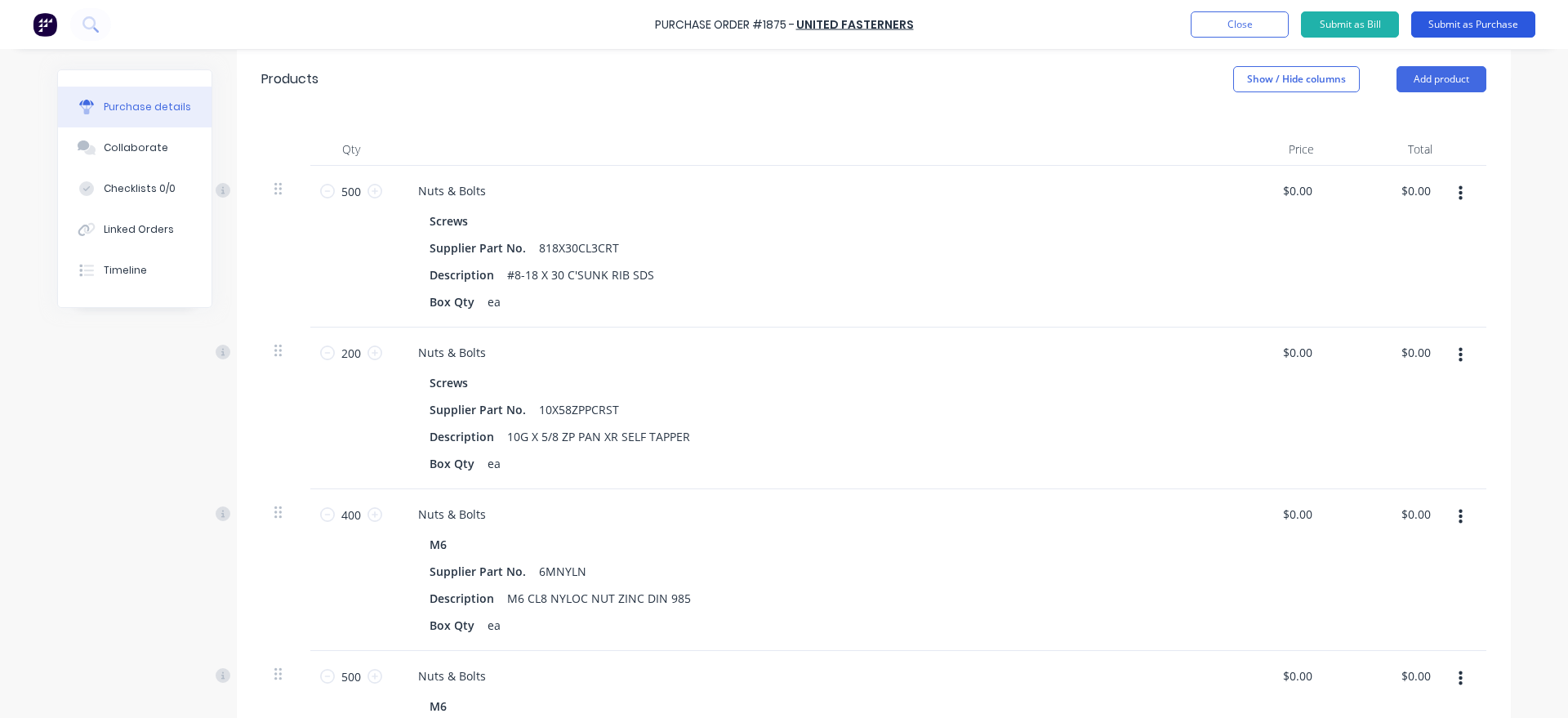
click at [1490, 28] on button "Submit as Purchase" at bounding box center [1472, 24] width 124 height 26
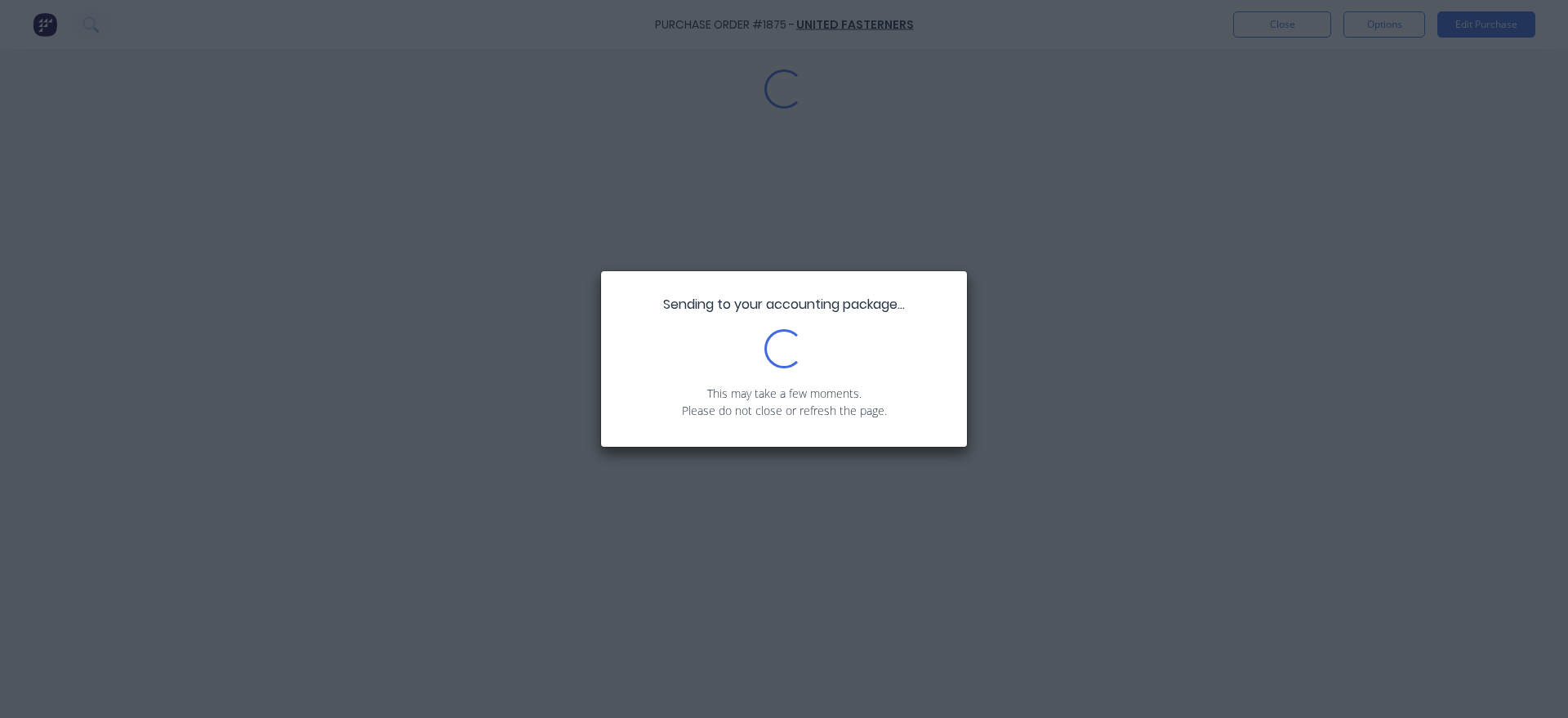
scroll to position [0, 0]
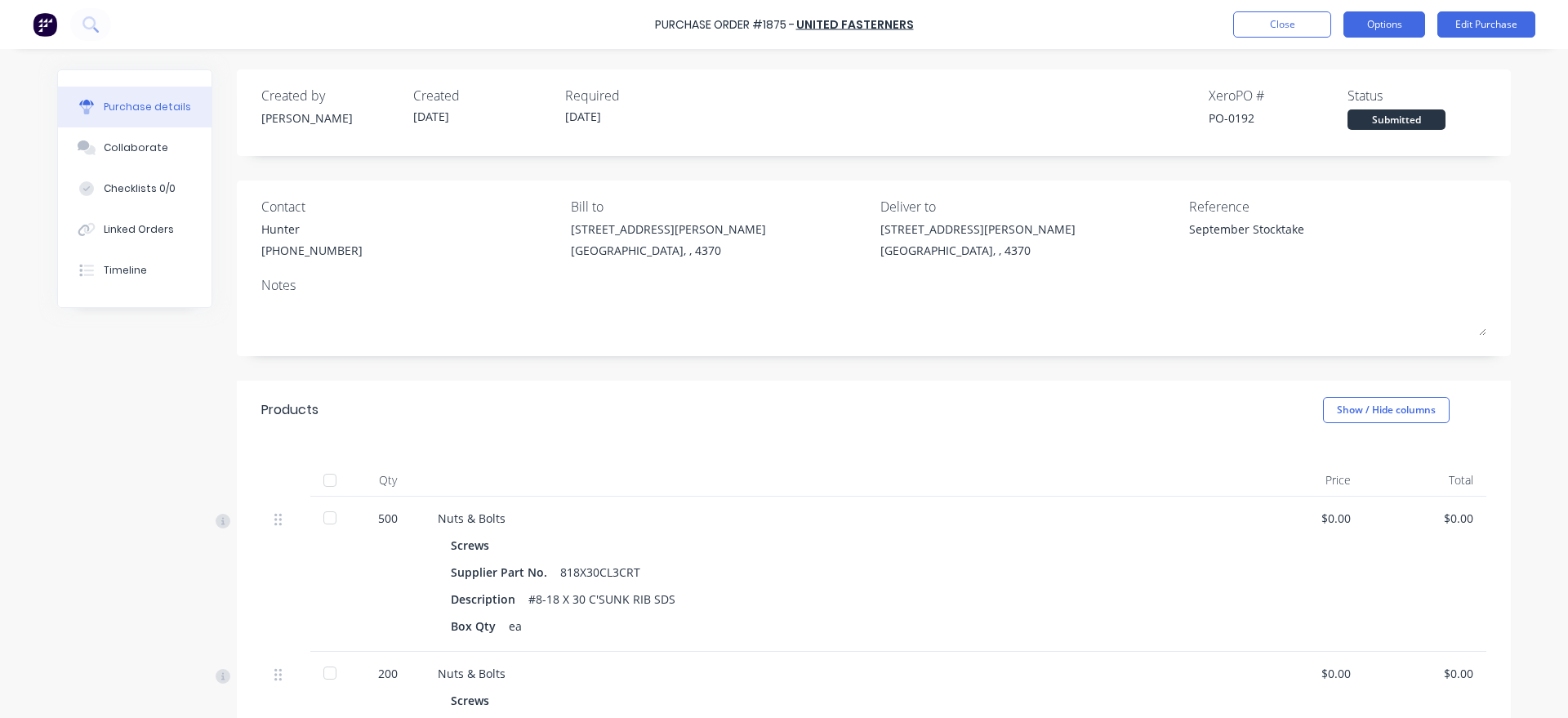
click at [1383, 21] on button "Options" at bounding box center [1384, 24] width 82 height 26
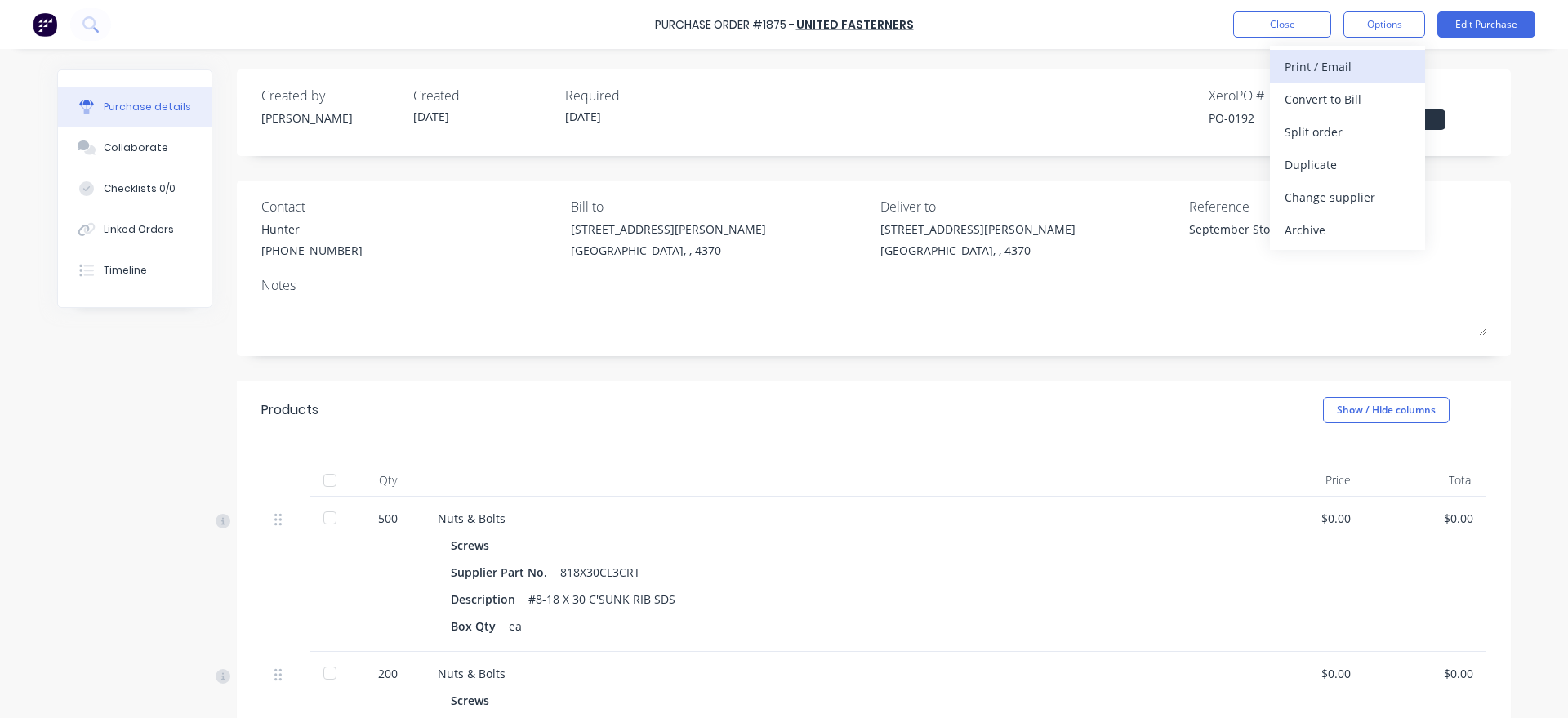
click at [1358, 72] on div "Print / Email" at bounding box center [1347, 67] width 126 height 24
click at [1336, 97] on div "With pricing" at bounding box center [1347, 99] width 126 height 24
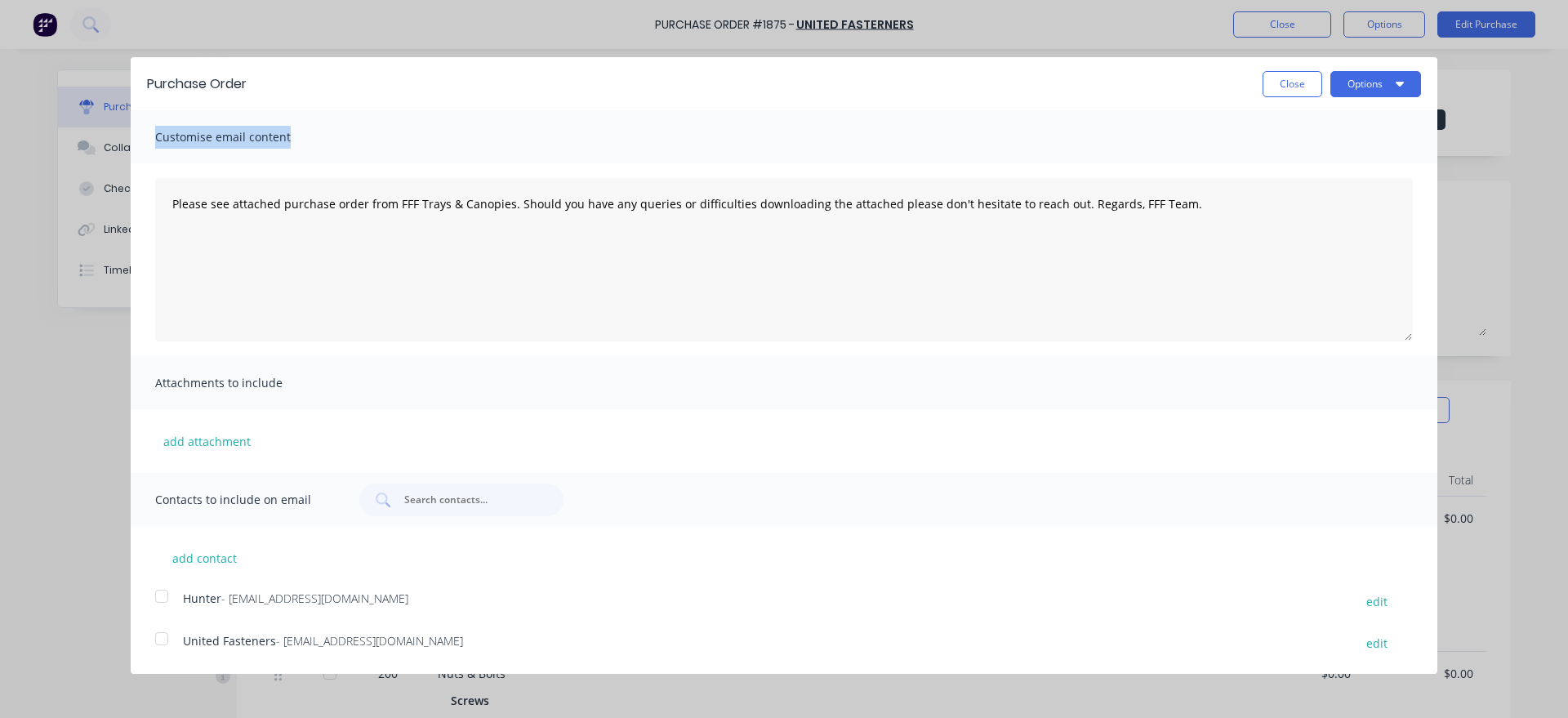
drag, startPoint x: 680, startPoint y: 79, endPoint x: 809, endPoint y: 111, distance: 132.9
click at [695, 137] on div "Purchase Order Close Options Customise email content Please see attached purcha…" at bounding box center [784, 356] width 1306 height 597
click at [1306, 87] on button "Close" at bounding box center [1293, 84] width 60 height 26
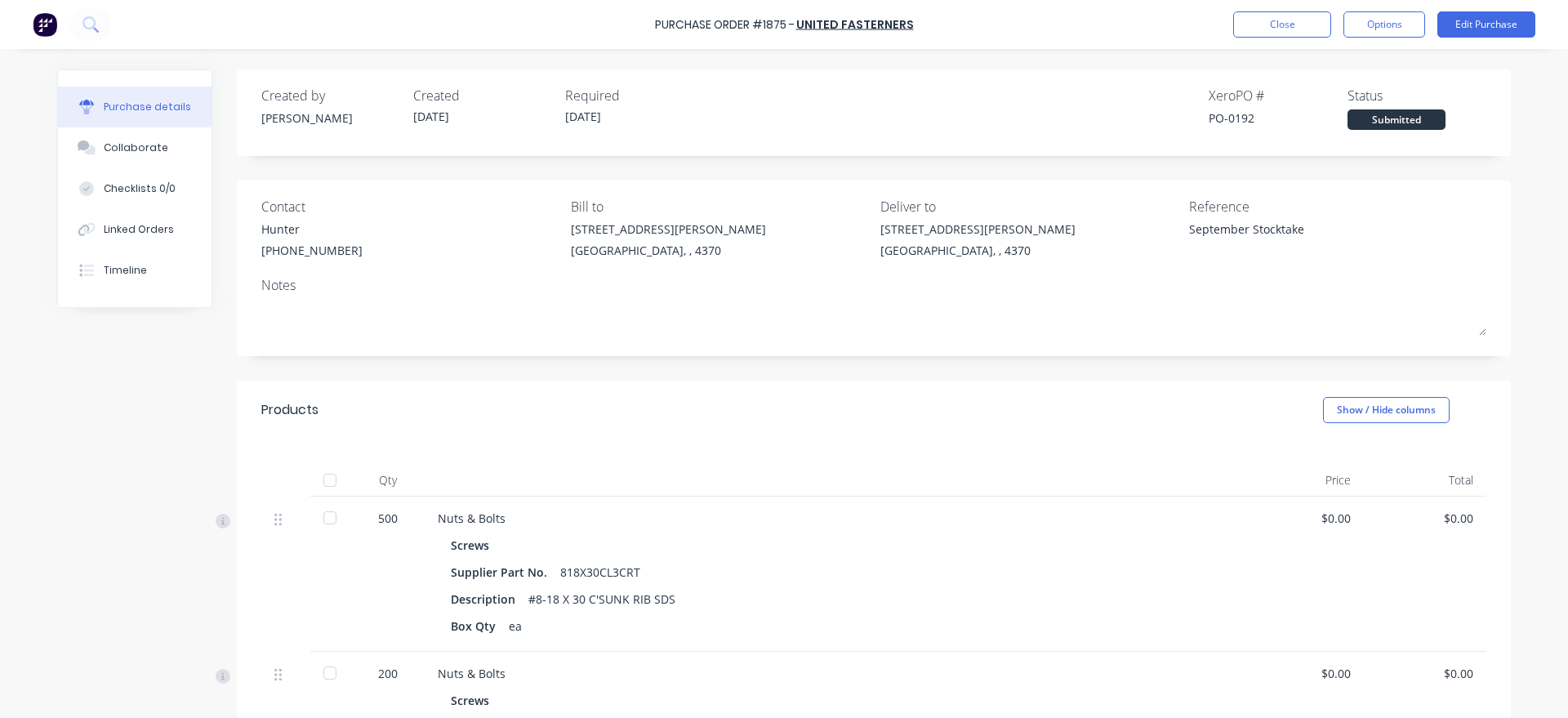
click at [1335, 27] on div "Close Options Edit Purchase" at bounding box center [1383, 24] width 302 height 26
click at [1400, 37] on button "Options" at bounding box center [1384, 24] width 82 height 26
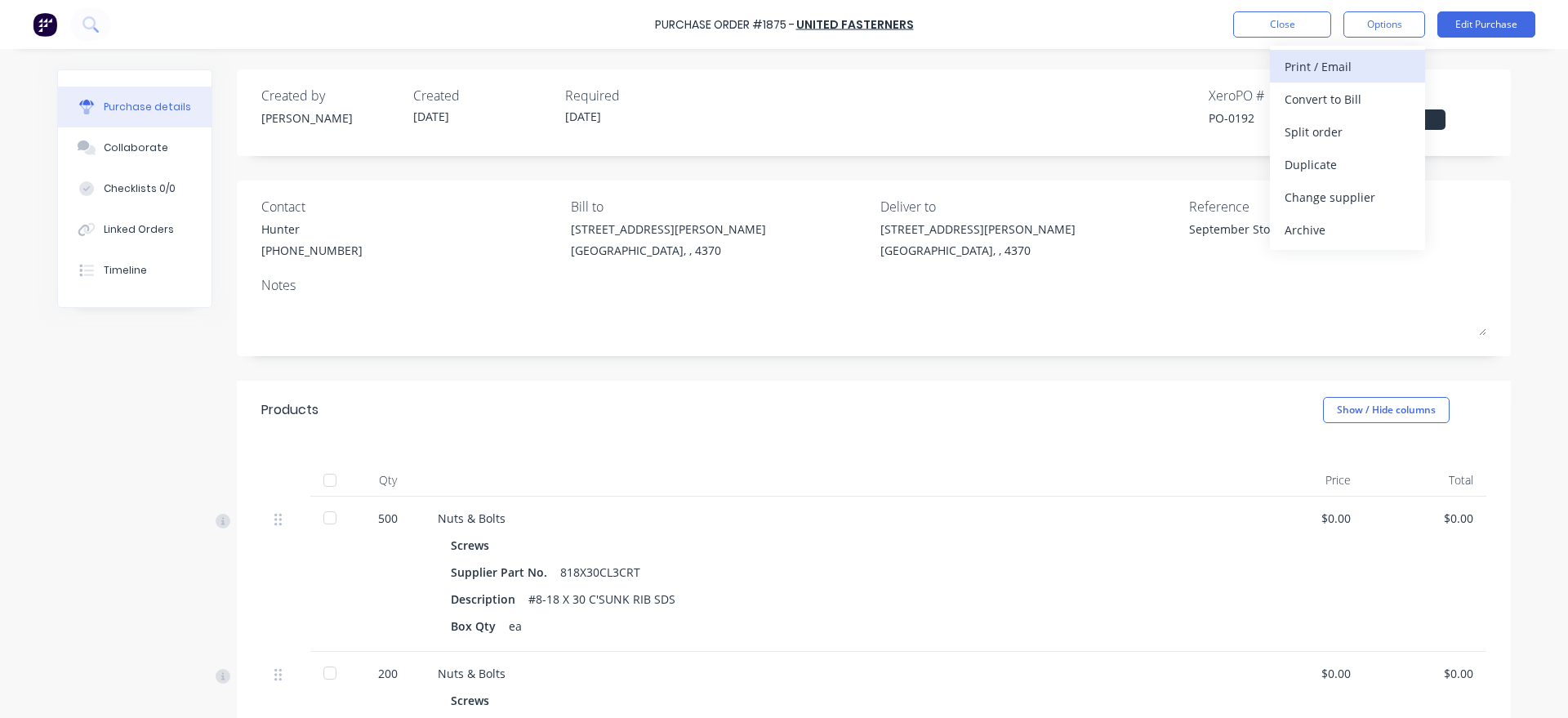
click at [1362, 57] on div "Print / Email" at bounding box center [1347, 67] width 126 height 24
click at [1346, 93] on div "With pricing" at bounding box center [1347, 99] width 126 height 24
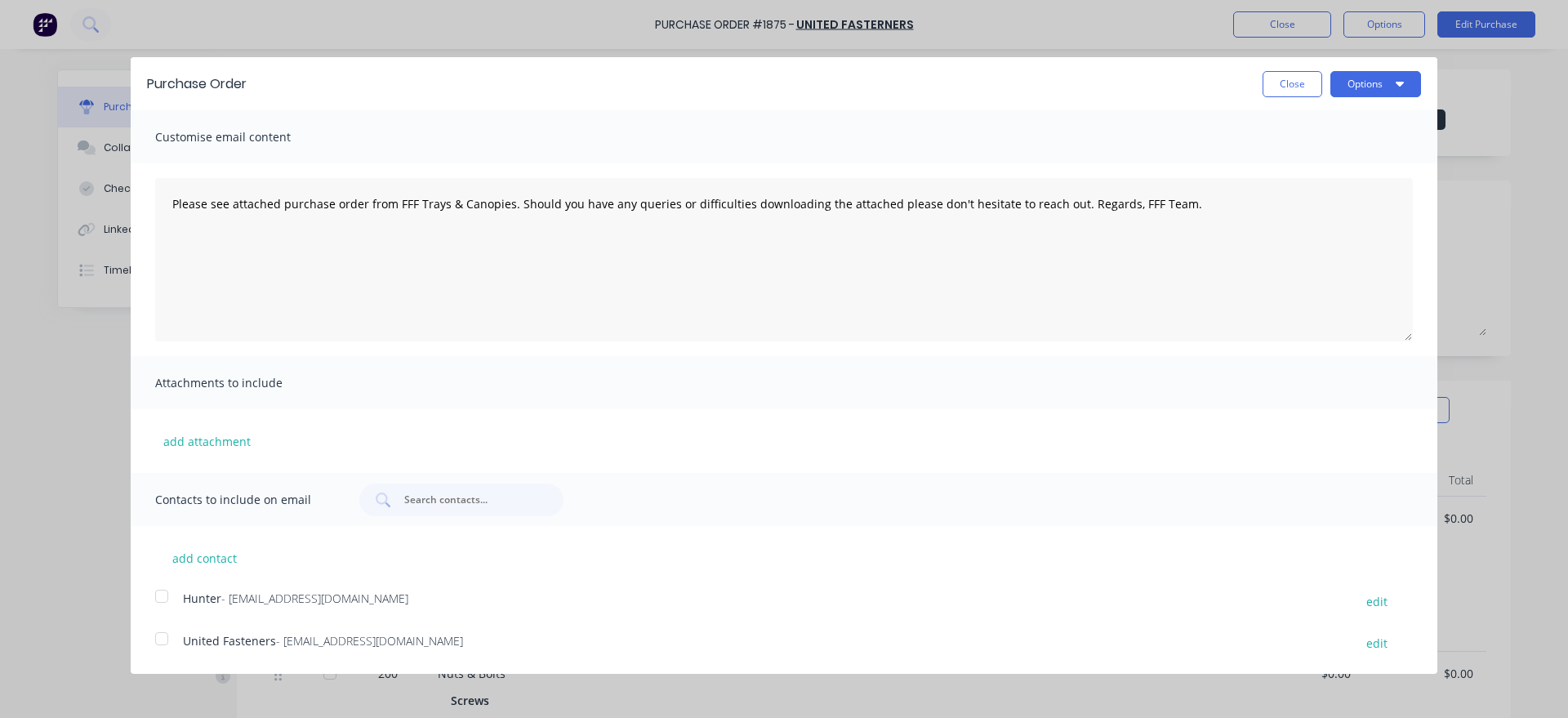
click at [156, 591] on div at bounding box center [162, 596] width 32 height 32
click at [213, 437] on button "add attachment" at bounding box center [206, 440] width 103 height 25
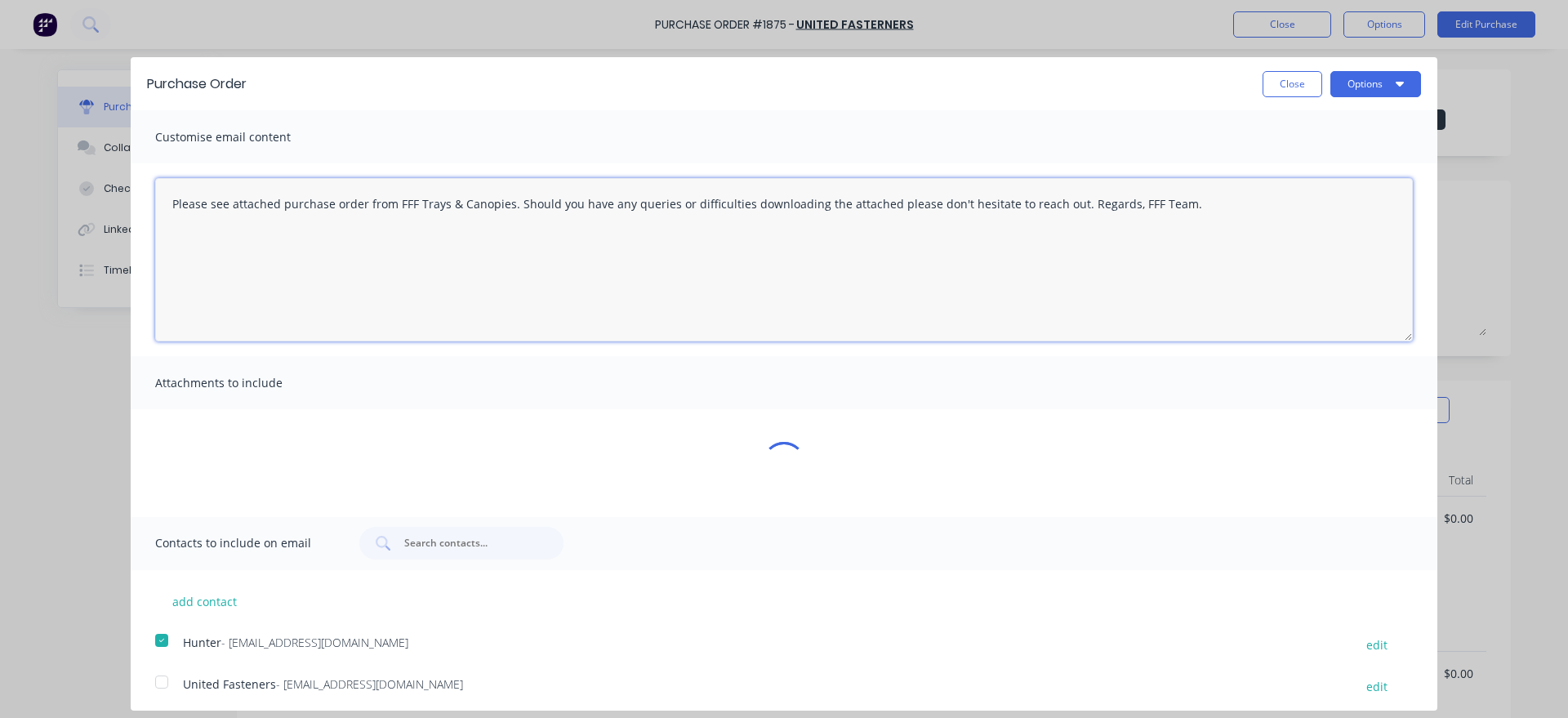
click at [166, 218] on textarea "Please see attached purchase order from FFF Trays & Canopies. Should you have a…" at bounding box center [783, 259] width 1258 height 163
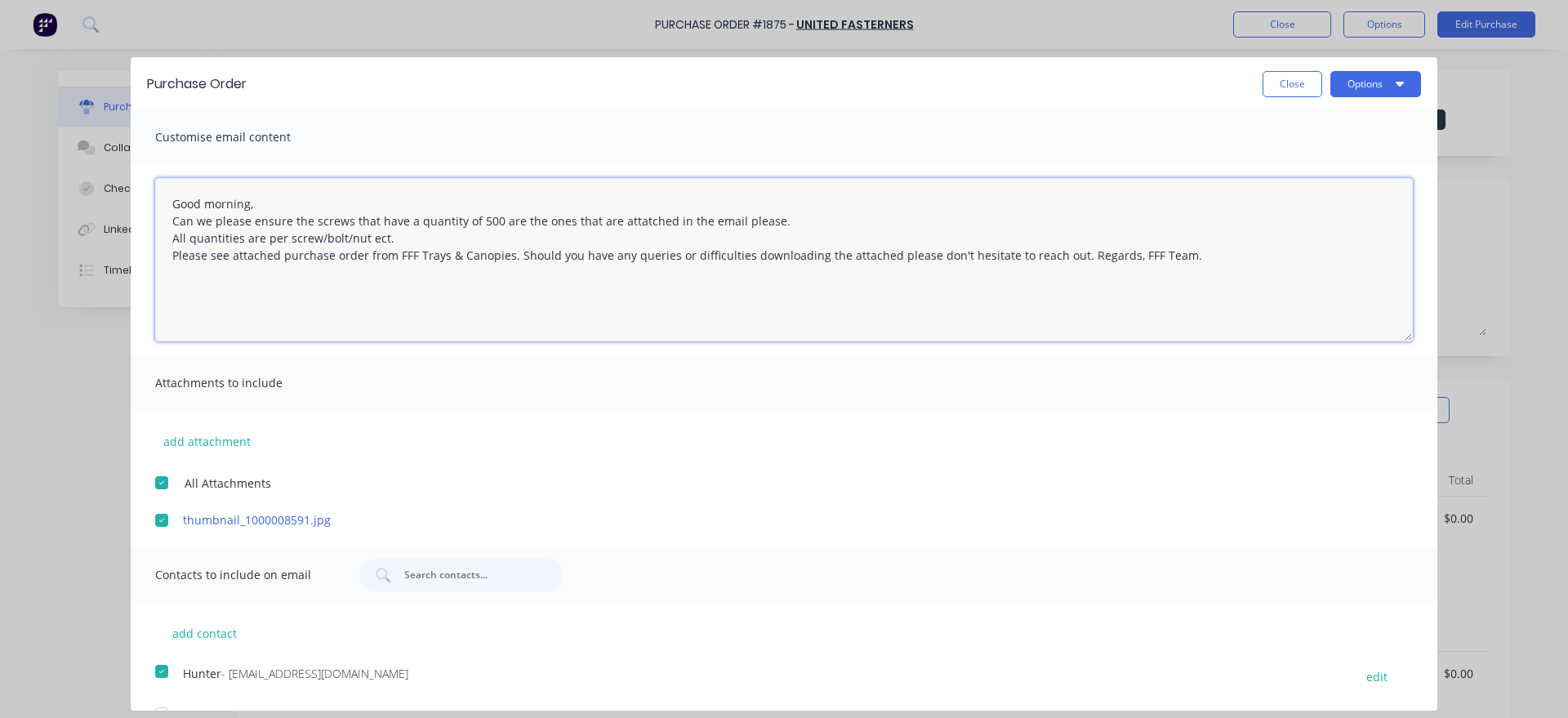
drag, startPoint x: 408, startPoint y: 237, endPoint x: 149, endPoint y: 186, distance: 264.0
click at [155, 186] on textarea "Good morning, Can we please ensure the screws that have a quantity of 500 are t…" at bounding box center [783, 259] width 1258 height 163
click at [641, 222] on textarea "Good morning, Can we please ensure the screws that have a quantity of 500 are t…" at bounding box center [783, 259] width 1258 height 163
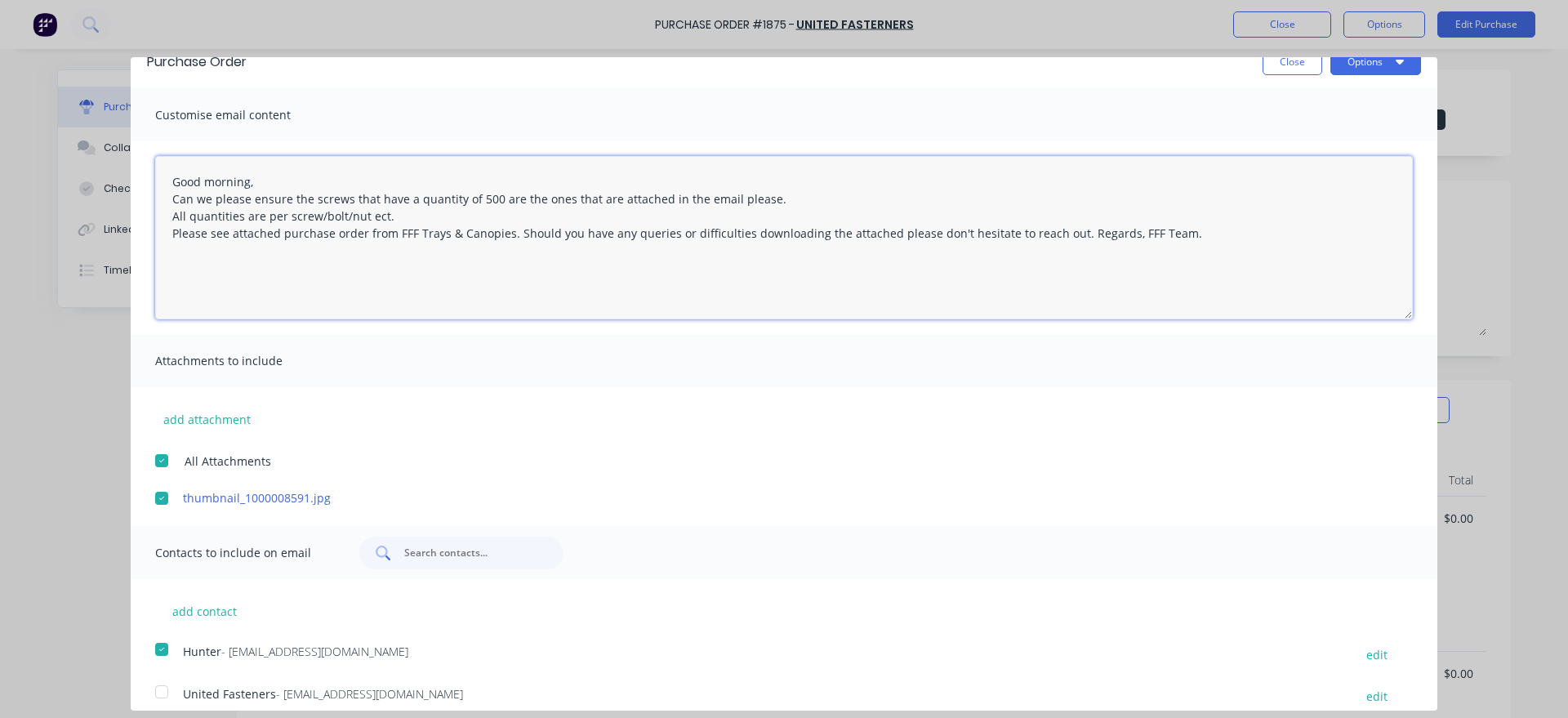
scroll to position [38, 0]
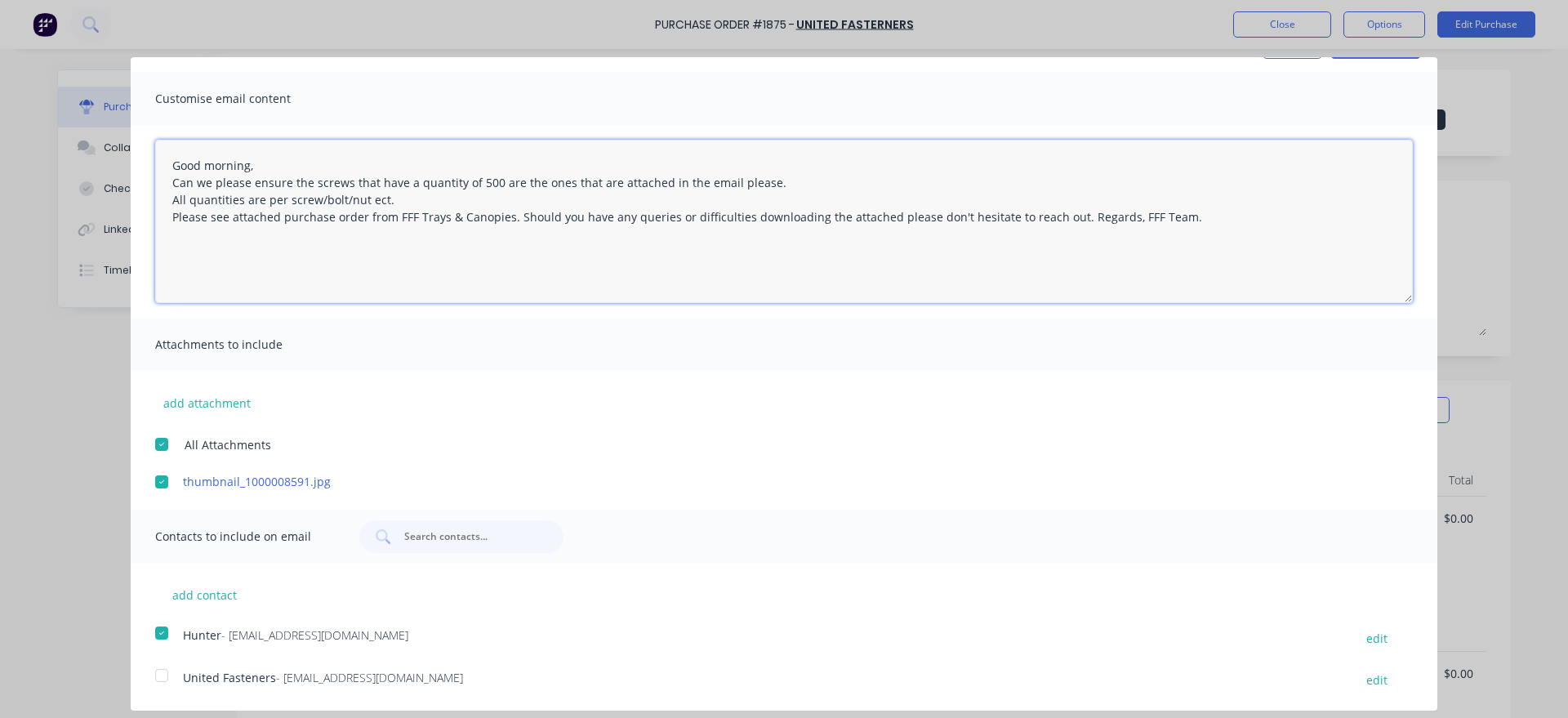
click at [166, 675] on div at bounding box center [162, 675] width 32 height 32
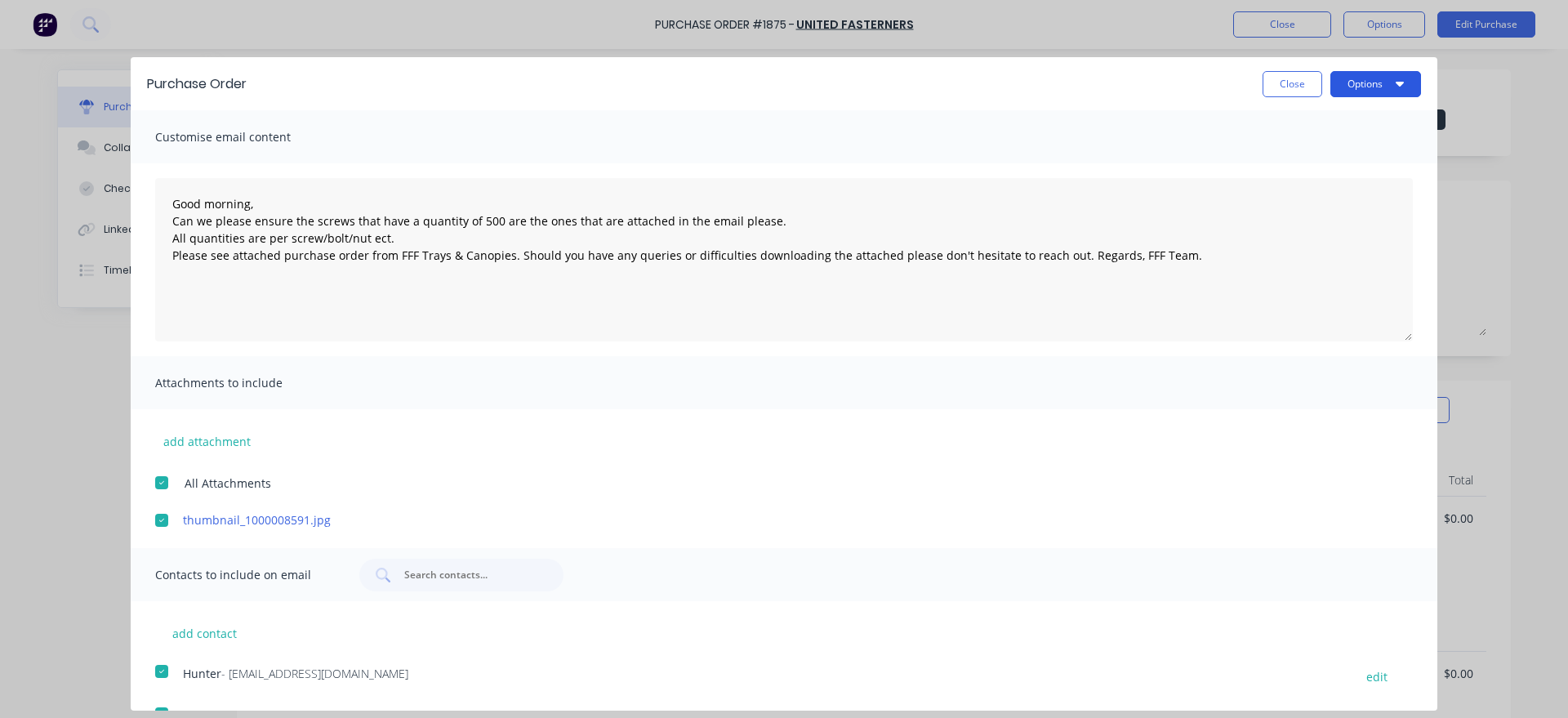
click at [1387, 91] on button "Options" at bounding box center [1376, 84] width 91 height 26
click at [1363, 164] on div "Email" at bounding box center [1343, 158] width 126 height 24
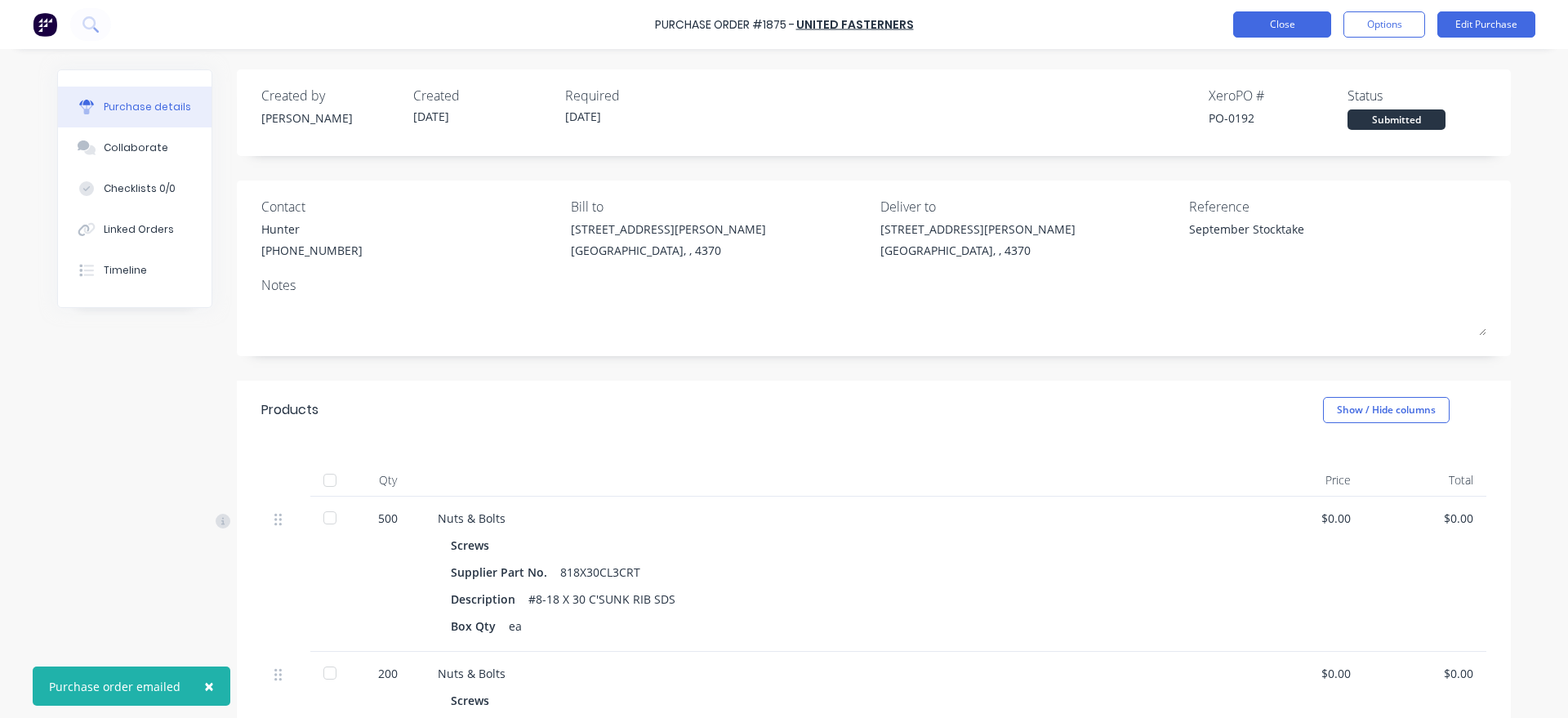
click at [1278, 26] on button "Close" at bounding box center [1282, 24] width 98 height 26
